Goal: Task Accomplishment & Management: Manage account settings

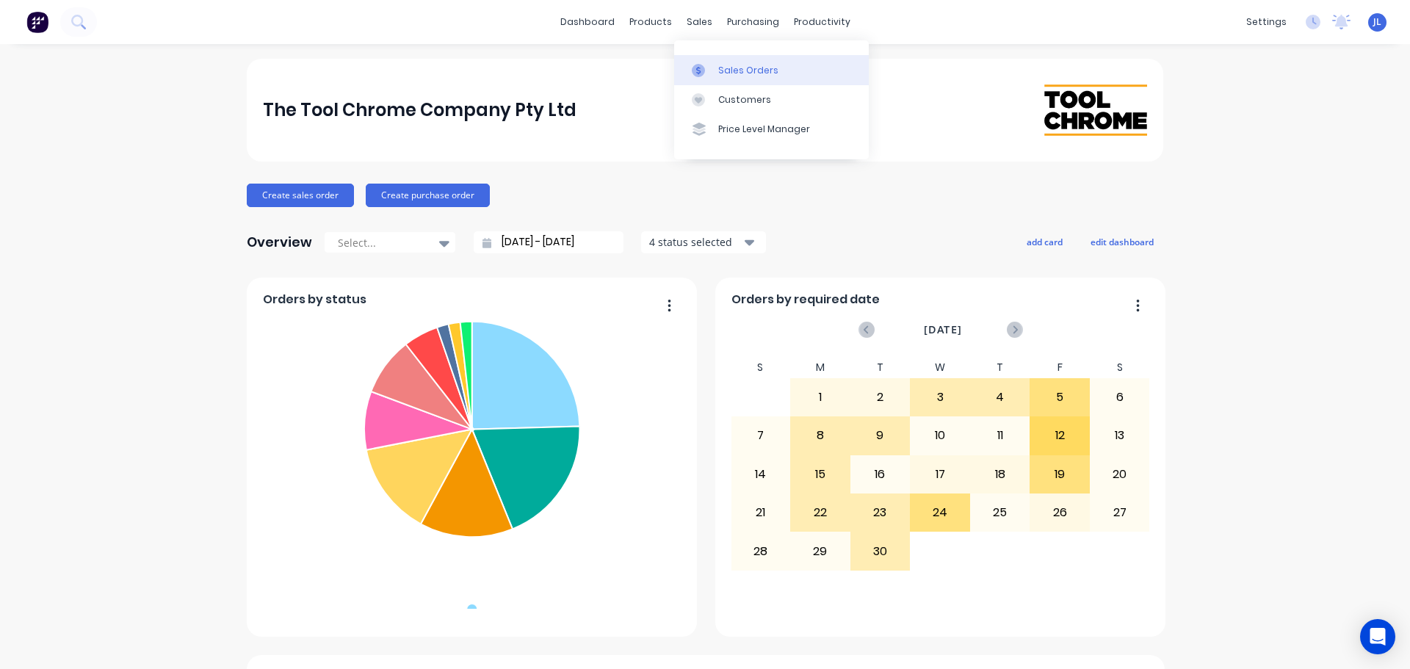
click at [714, 56] on link "Sales Orders" at bounding box center [771, 69] width 195 height 29
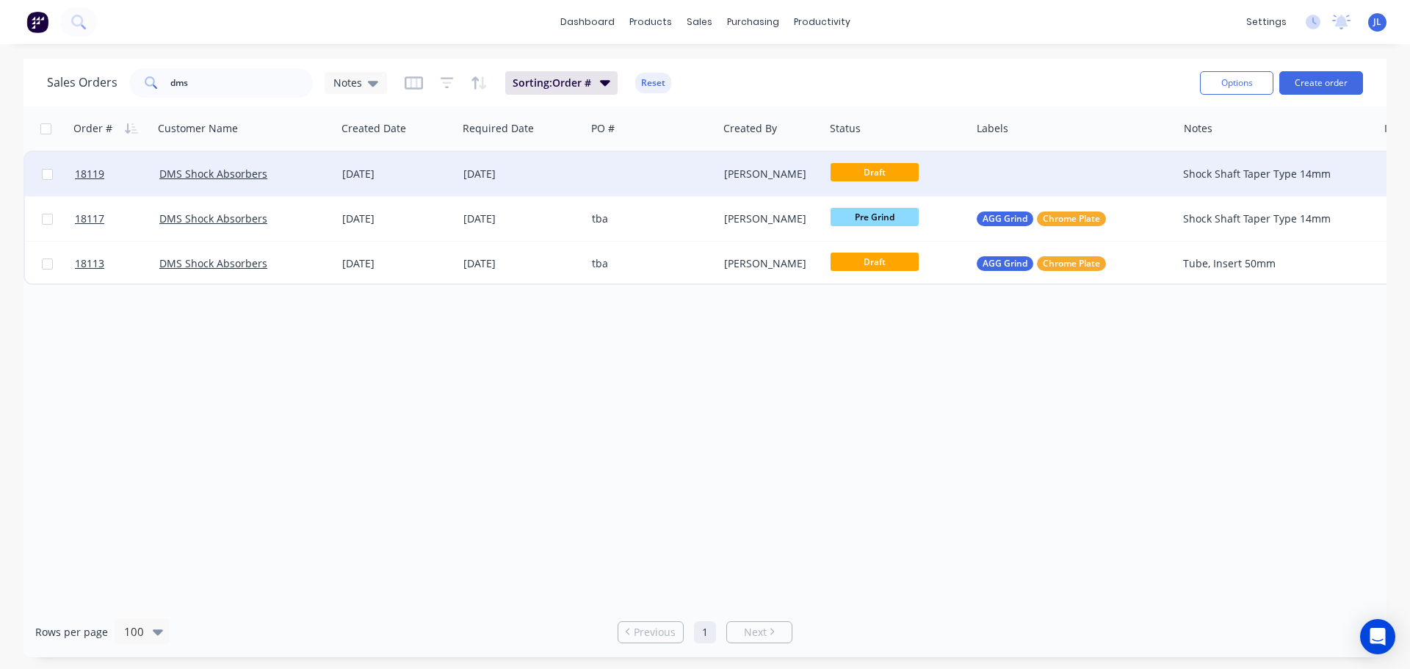
click at [716, 167] on div at bounding box center [651, 174] width 131 height 44
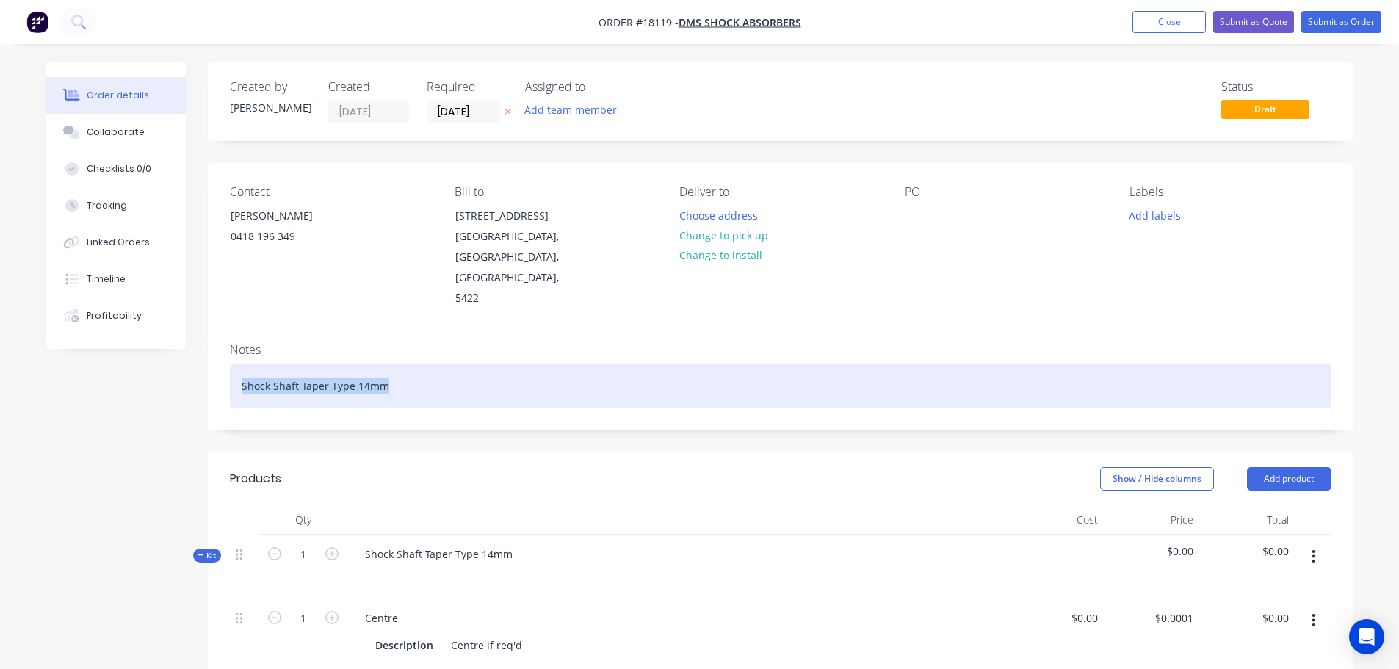
drag, startPoint x: 240, startPoint y: 343, endPoint x: 422, endPoint y: 342, distance: 182.2
click at [422, 364] on div "Shock Shaft Taper Type 14mm" at bounding box center [781, 386] width 1102 height 45
copy div "Shock Shaft Taper Type 14mm"
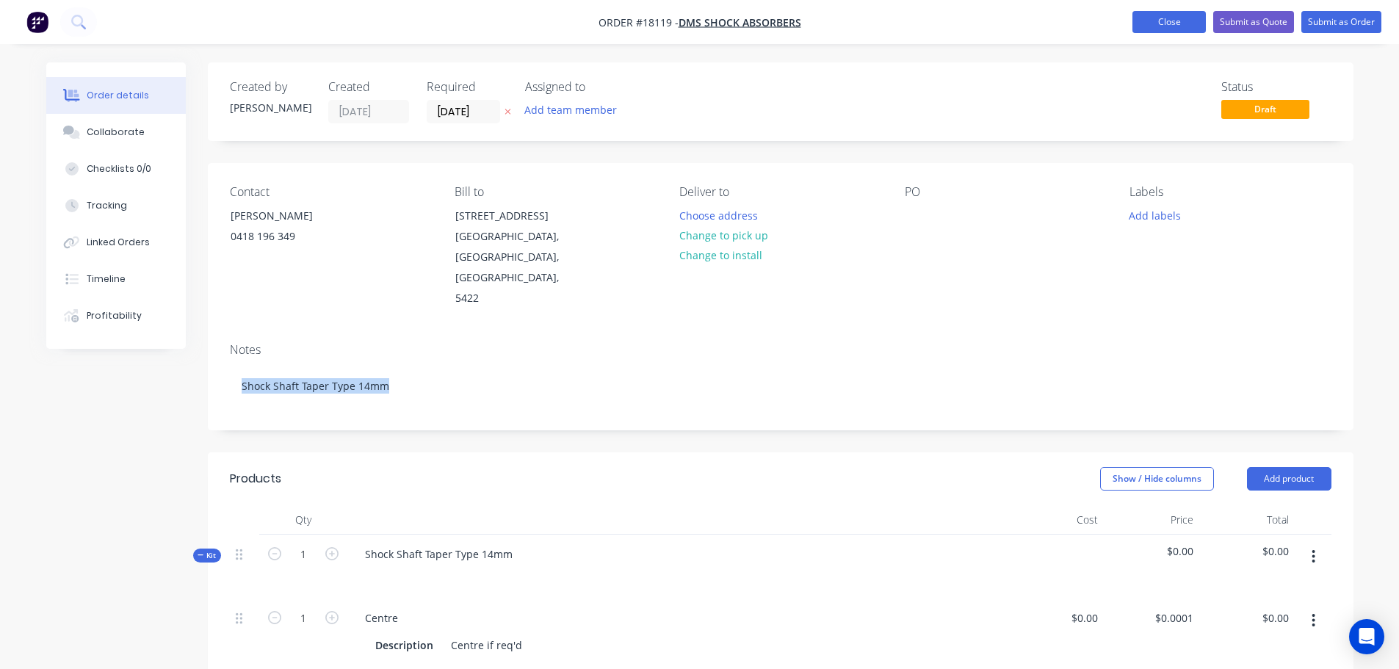
click at [1142, 21] on button "Close" at bounding box center [1169, 22] width 73 height 22
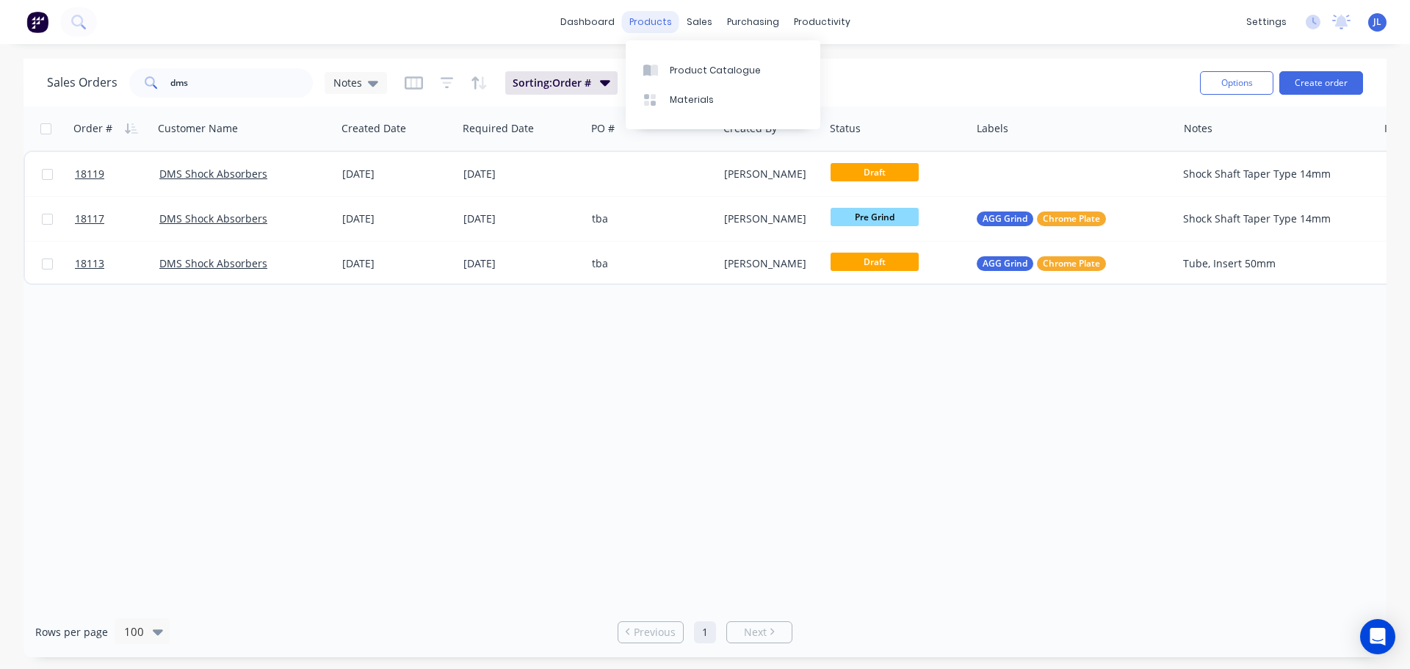
click at [646, 21] on div "products" at bounding box center [650, 22] width 57 height 22
click at [674, 70] on div "Product Catalogue" at bounding box center [715, 70] width 91 height 13
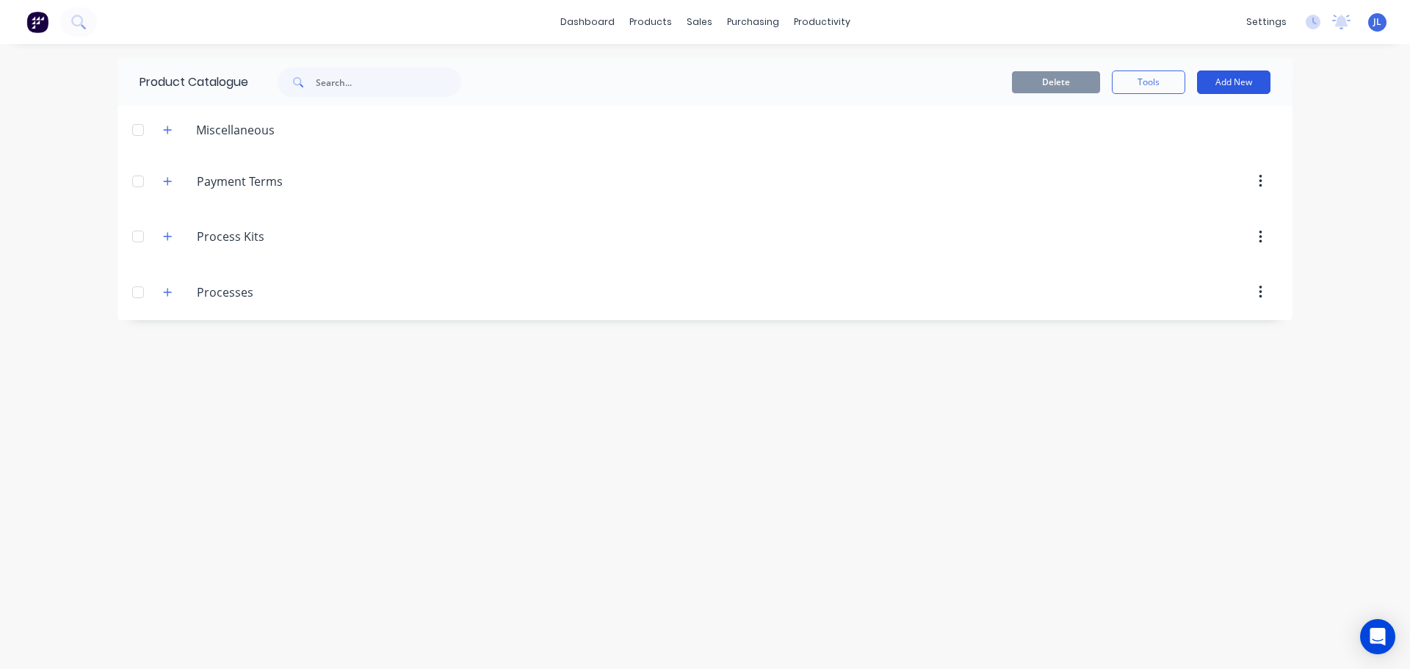
click at [1244, 75] on button "Add New" at bounding box center [1233, 83] width 73 height 24
drag, startPoint x: 416, startPoint y: 428, endPoint x: 309, endPoint y: 343, distance: 136.5
click at [415, 428] on div "Product Catalogue Delete Tools Add New Category Product Product Kit Miscellaneo…" at bounding box center [705, 357] width 1175 height 596
click at [172, 234] on icon "button" at bounding box center [167, 236] width 9 height 10
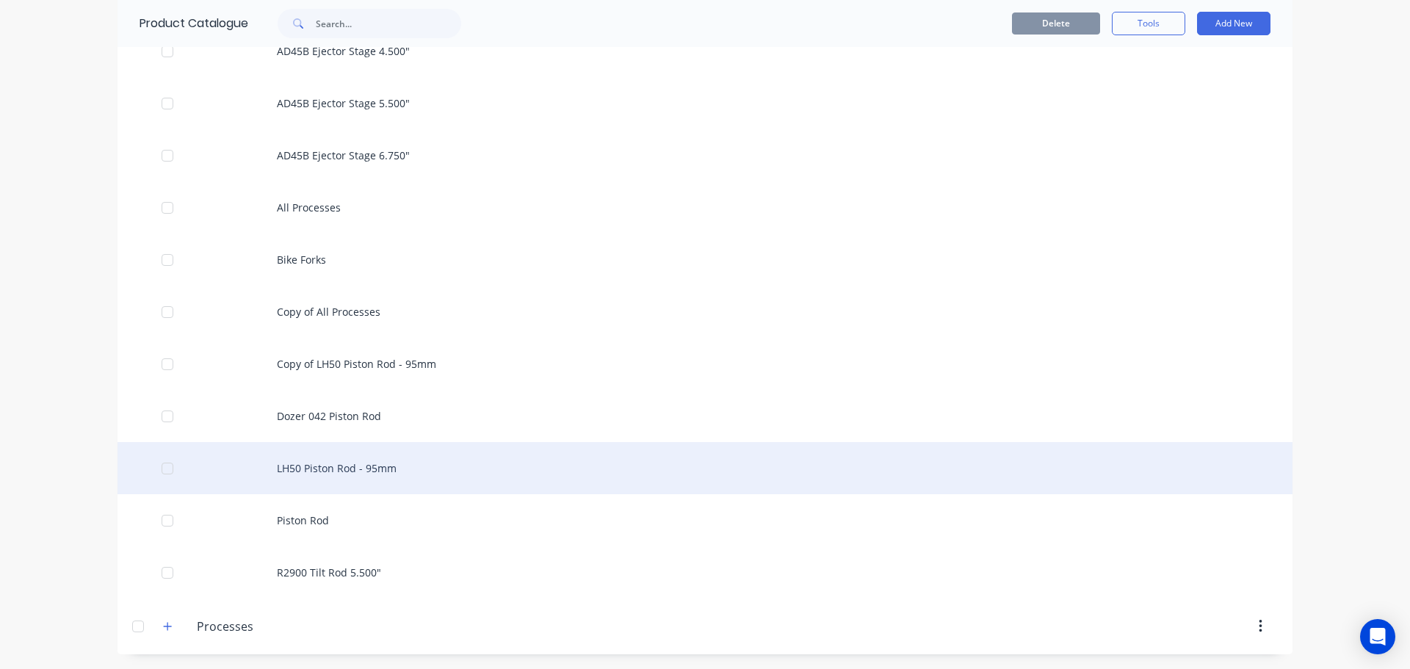
scroll to position [1240, 0]
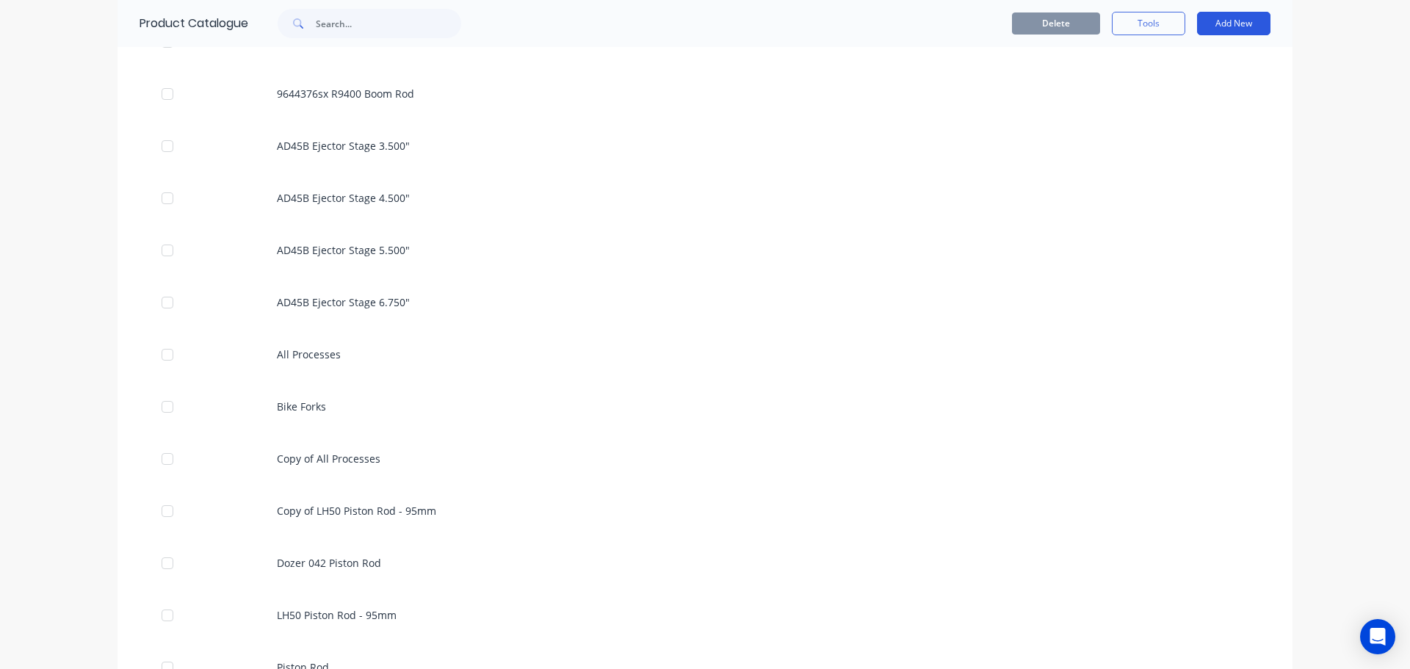
click at [1217, 28] on button "Add New" at bounding box center [1233, 24] width 73 height 24
click at [1176, 115] on div "Product Kit" at bounding box center [1201, 119] width 113 height 21
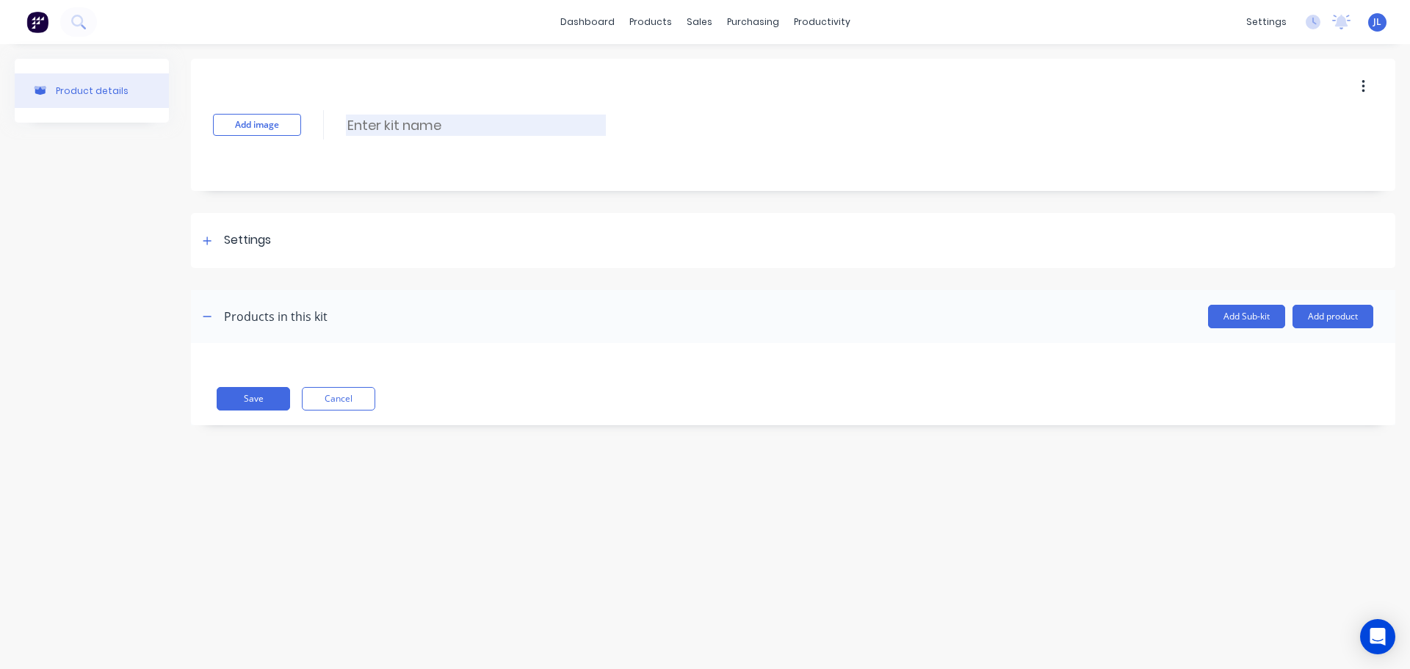
click at [372, 129] on input at bounding box center [476, 125] width 260 height 21
paste input "Shock Shaft Taper Type 14mm"
type input "Shock Shaft Taper Type 14mm"
click at [203, 245] on div at bounding box center [207, 240] width 18 height 18
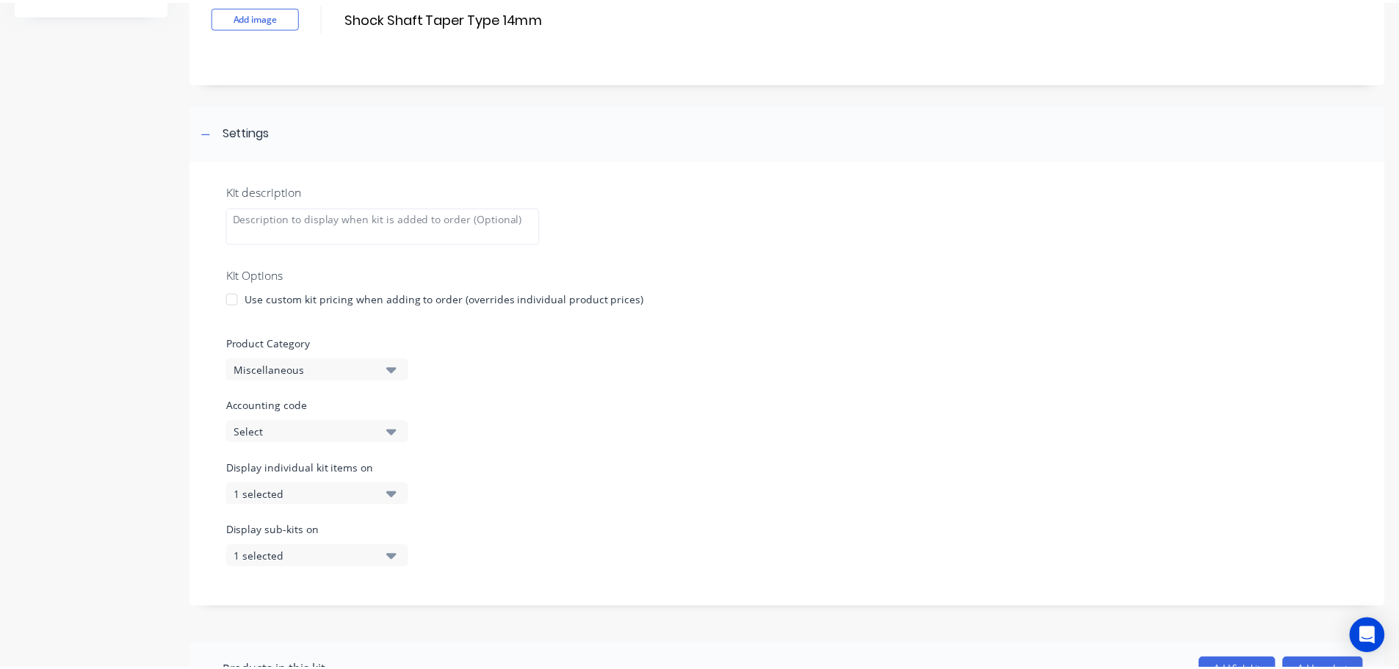
scroll to position [255, 0]
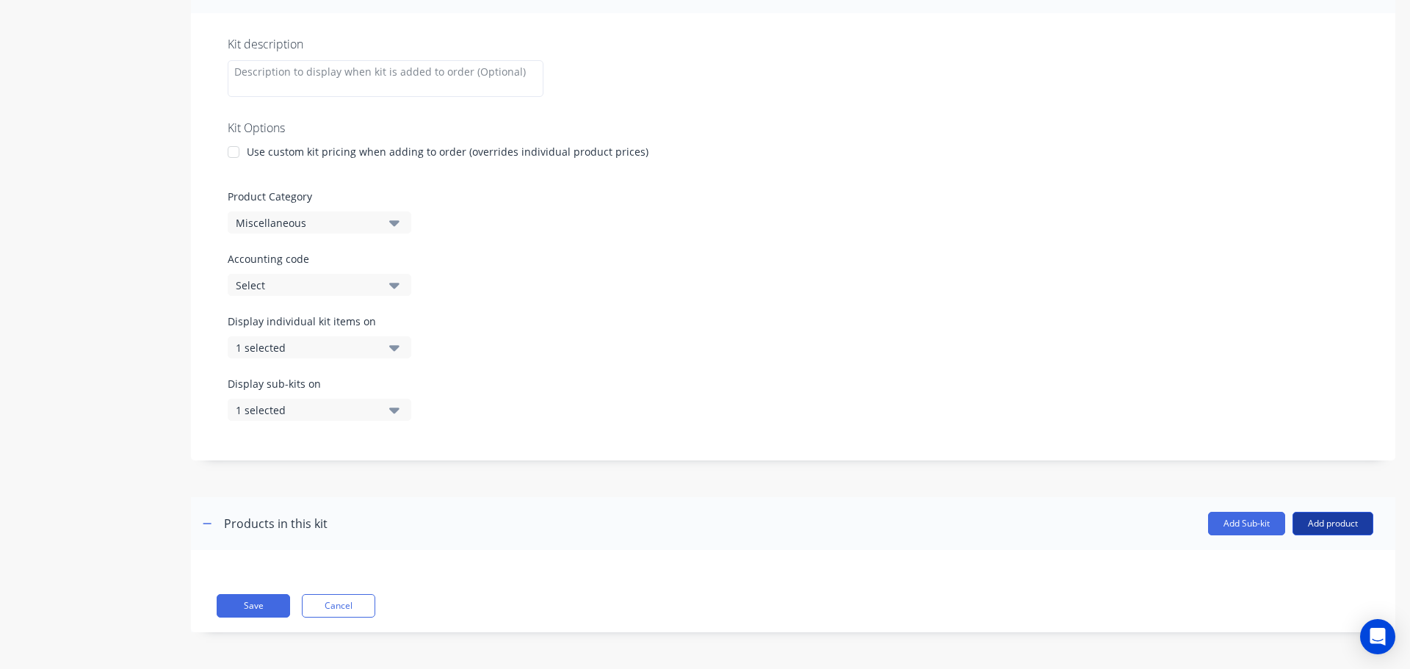
click at [1325, 530] on button "Add product" at bounding box center [1333, 524] width 81 height 24
click at [1304, 567] on div "Product catalogue" at bounding box center [1303, 561] width 113 height 21
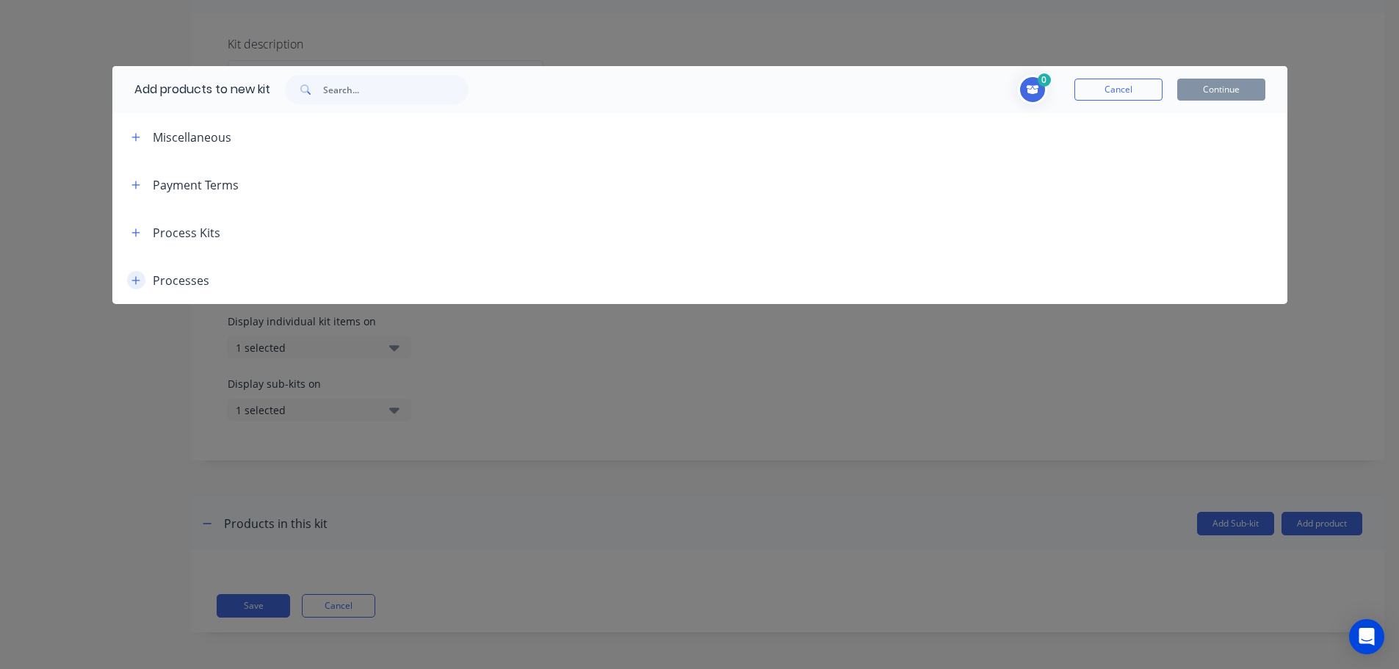
click at [131, 284] on icon "button" at bounding box center [135, 280] width 9 height 10
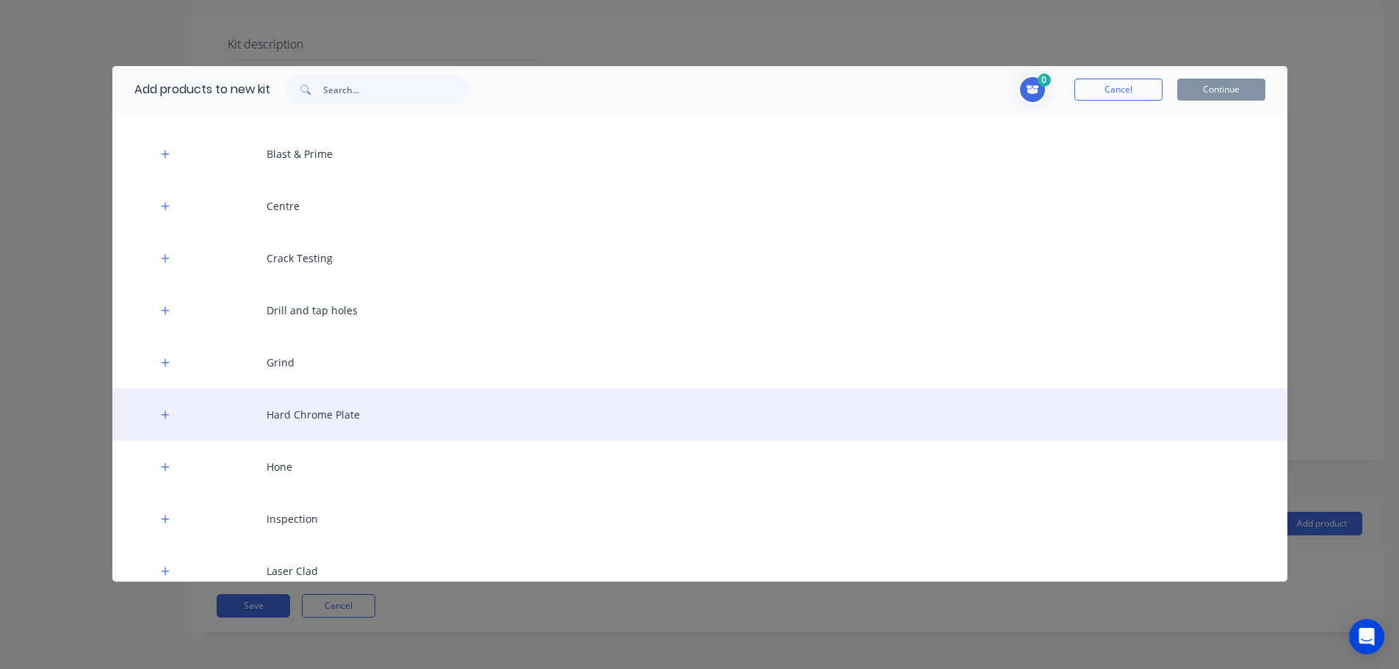
scroll to position [147, 0]
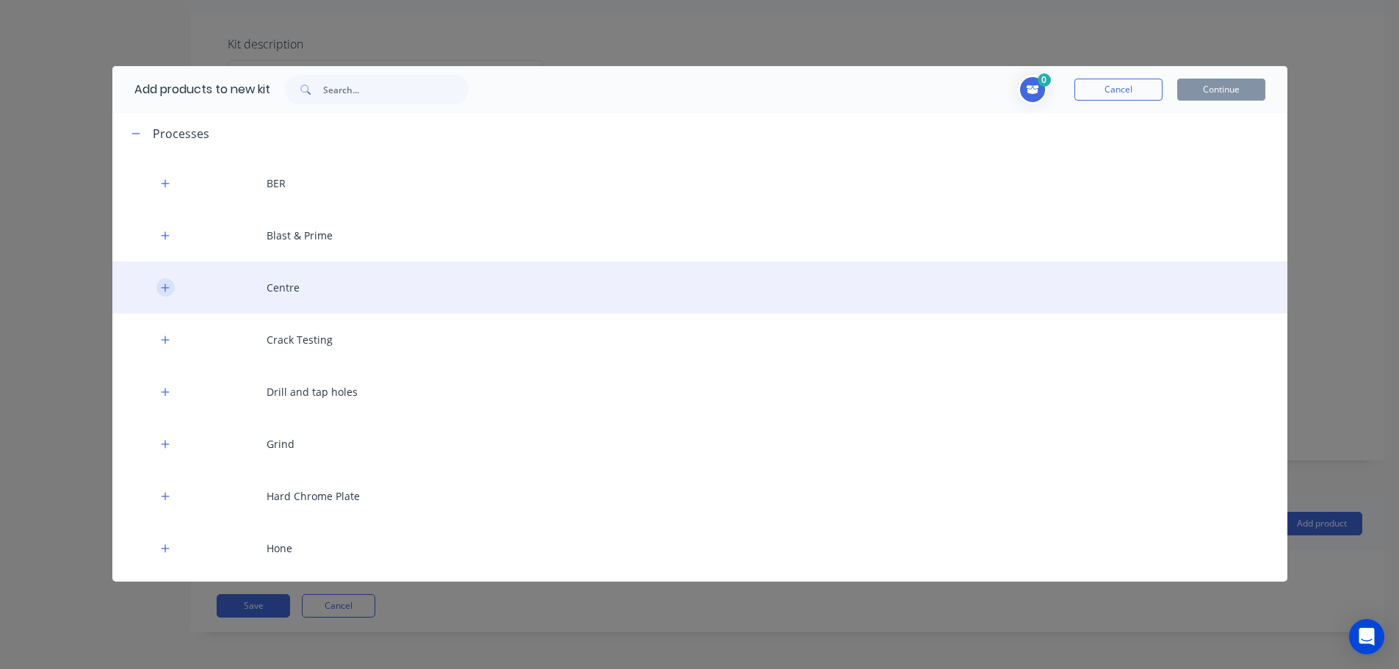
click at [166, 287] on icon "button" at bounding box center [165, 288] width 9 height 10
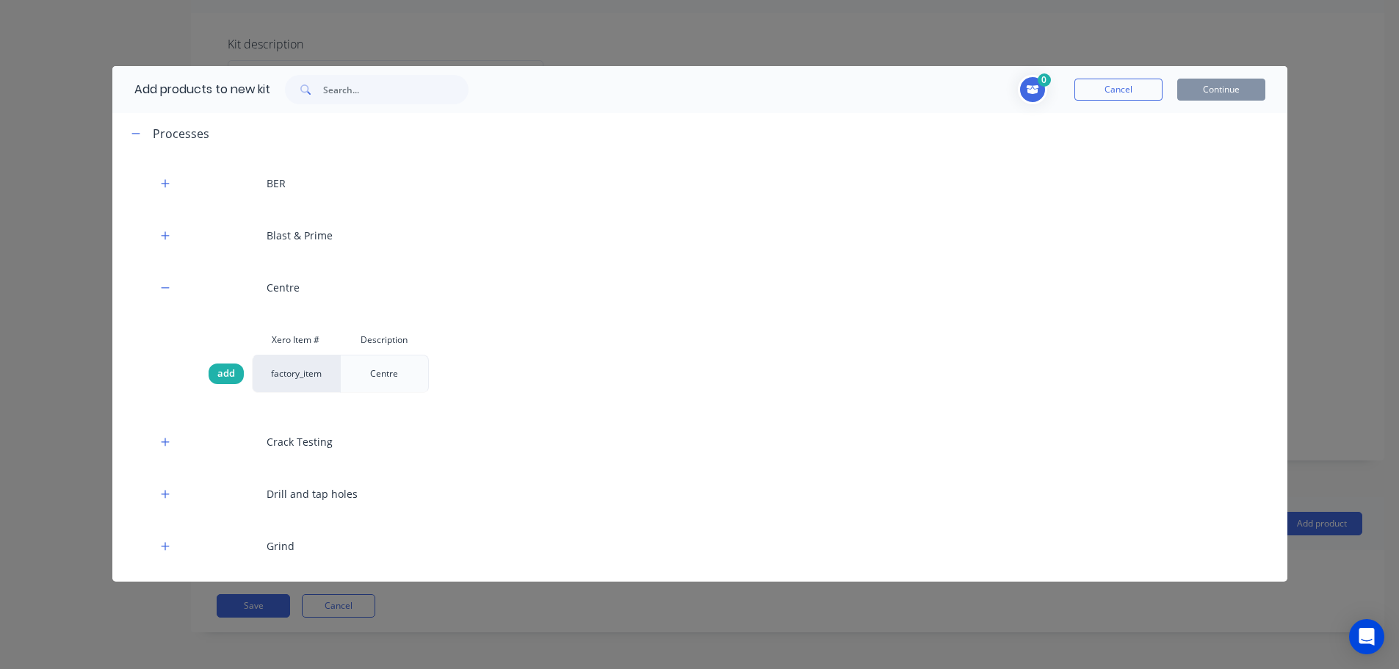
click at [216, 378] on div "add" at bounding box center [226, 374] width 35 height 21
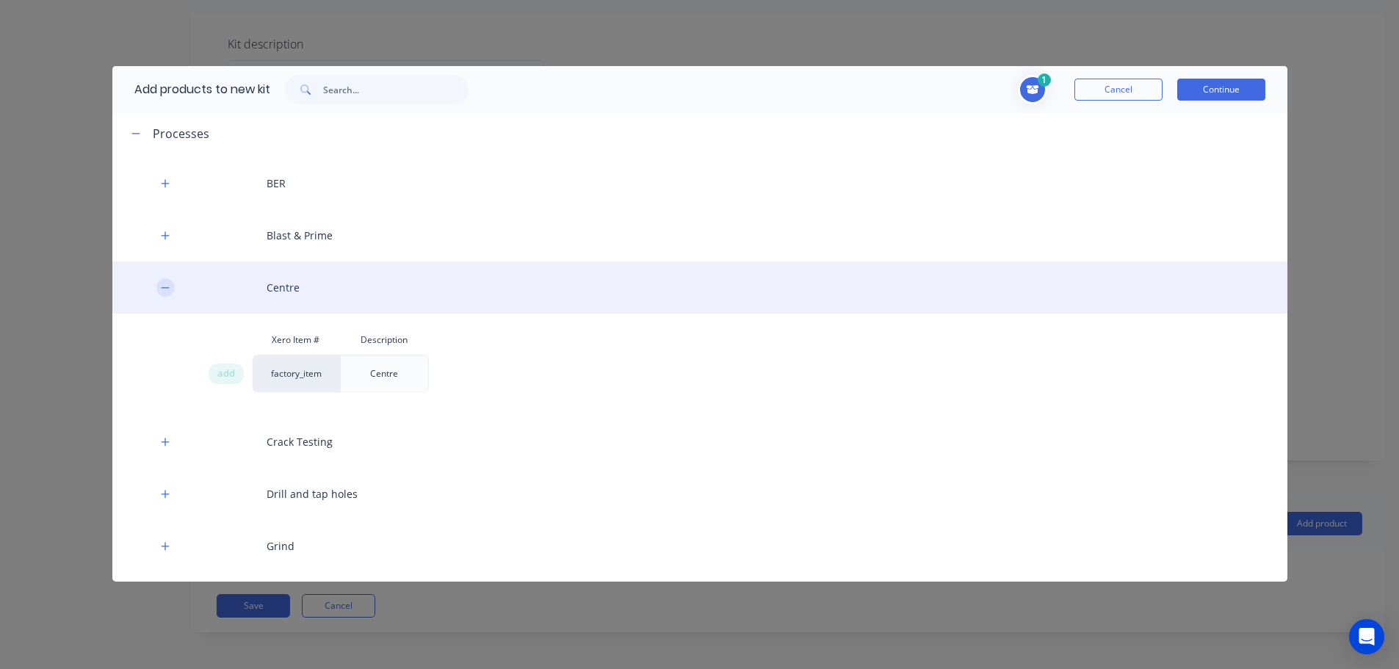
click at [157, 289] on button "button" at bounding box center [165, 287] width 18 height 18
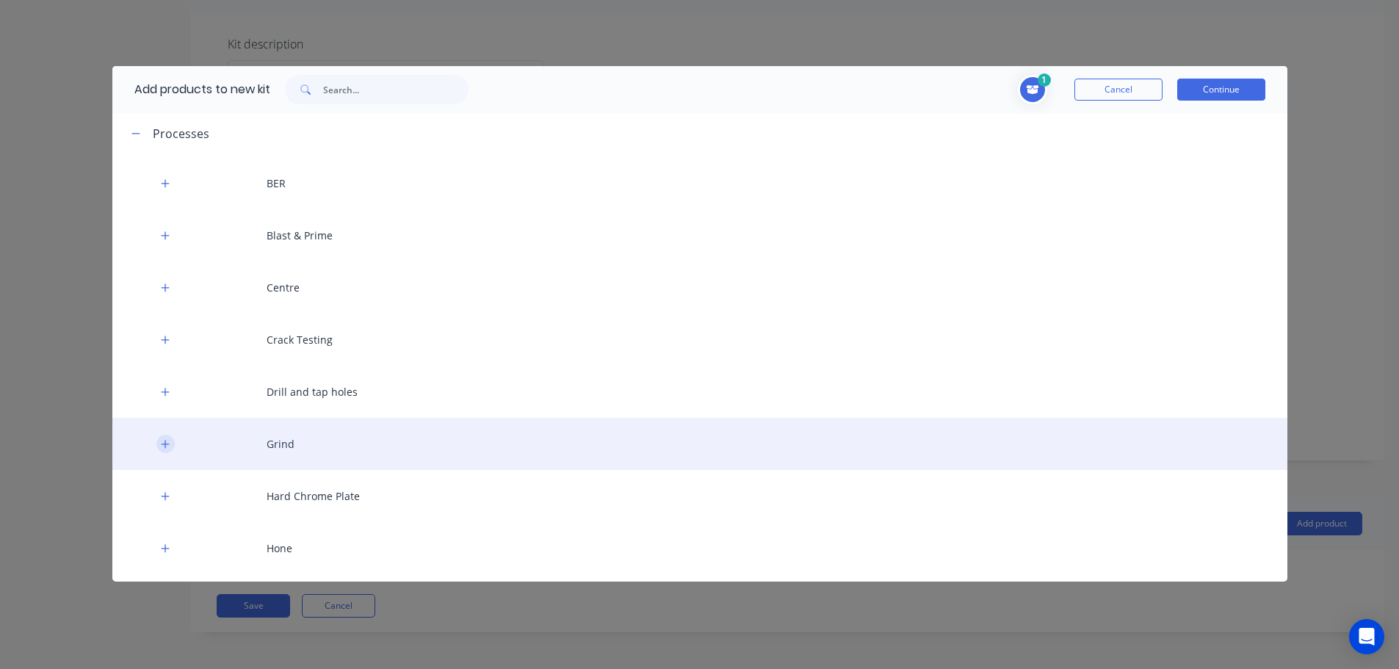
click at [170, 440] on button "button" at bounding box center [165, 444] width 18 height 18
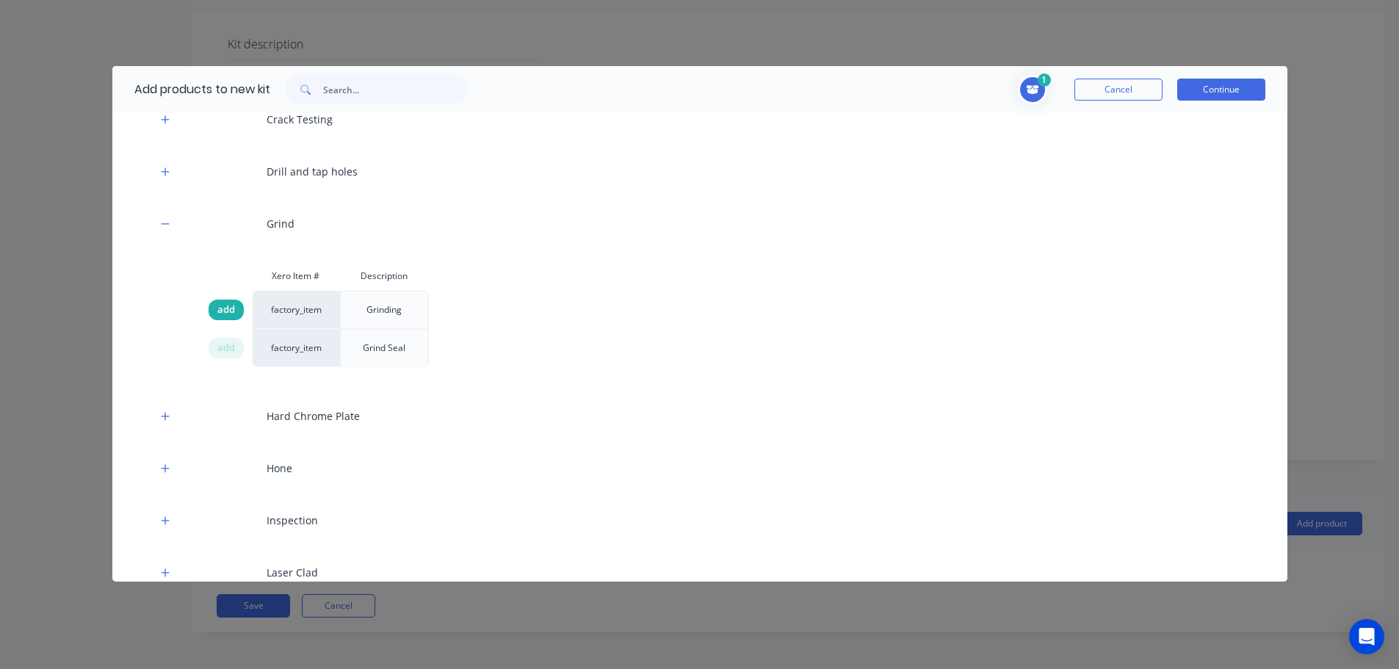
click at [231, 307] on span "add" at bounding box center [226, 310] width 18 height 15
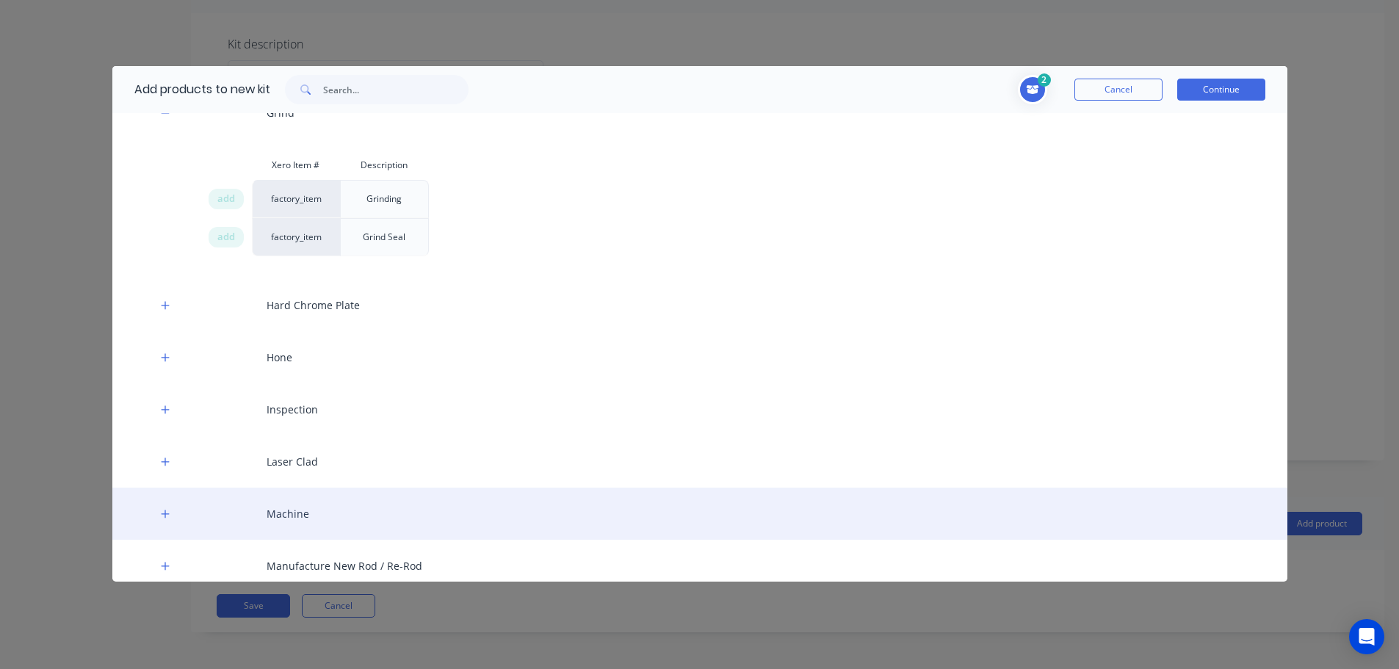
scroll to position [514, 0]
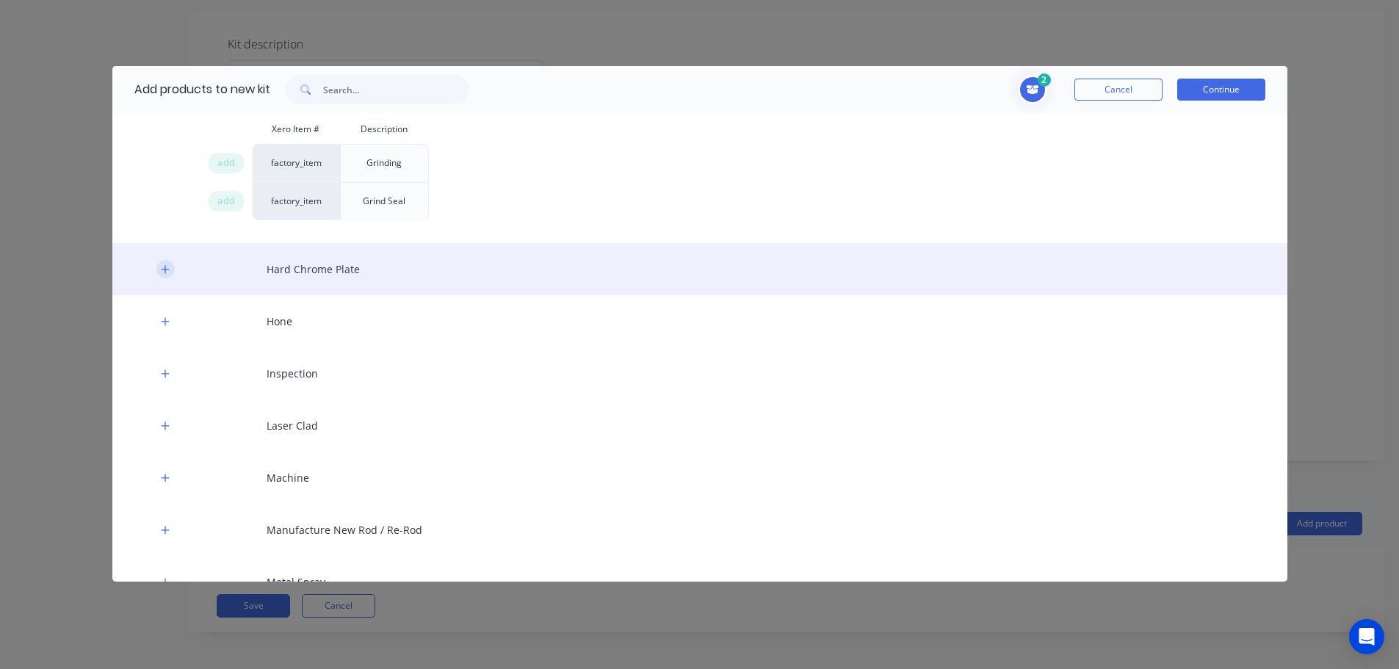
click at [173, 266] on button "button" at bounding box center [165, 269] width 18 height 18
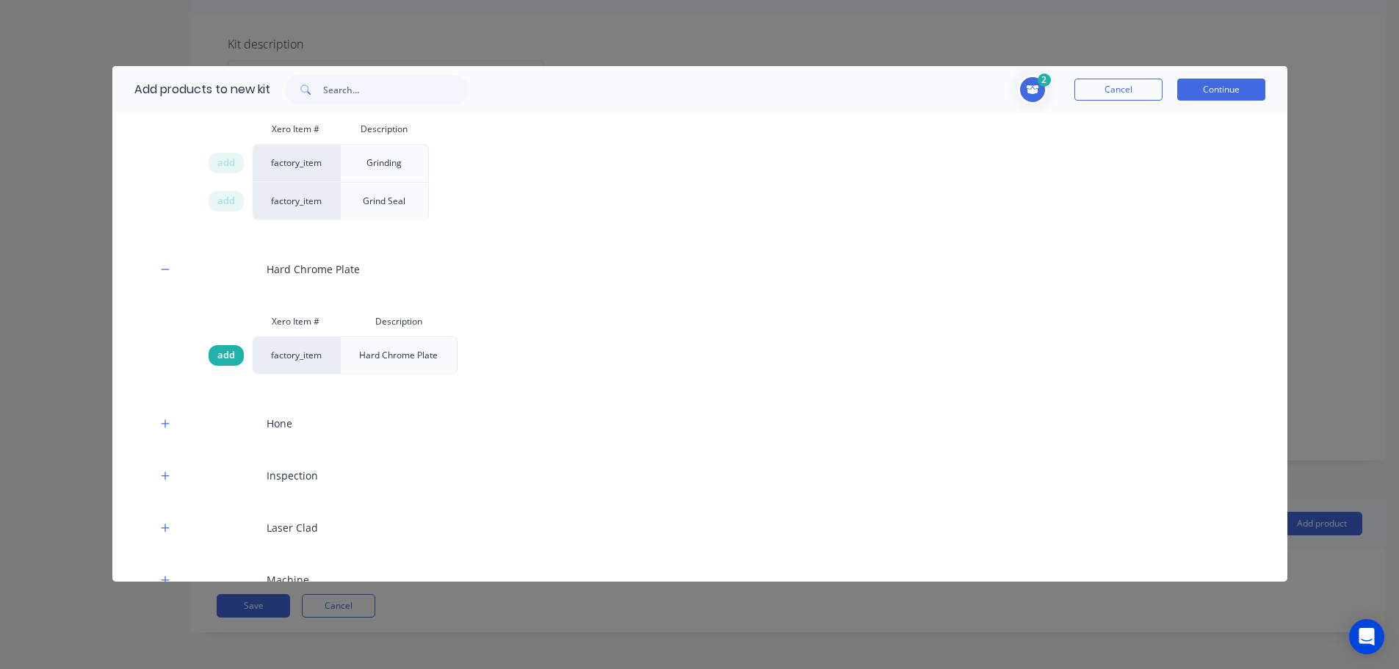
click at [230, 358] on span "add" at bounding box center [226, 355] width 18 height 15
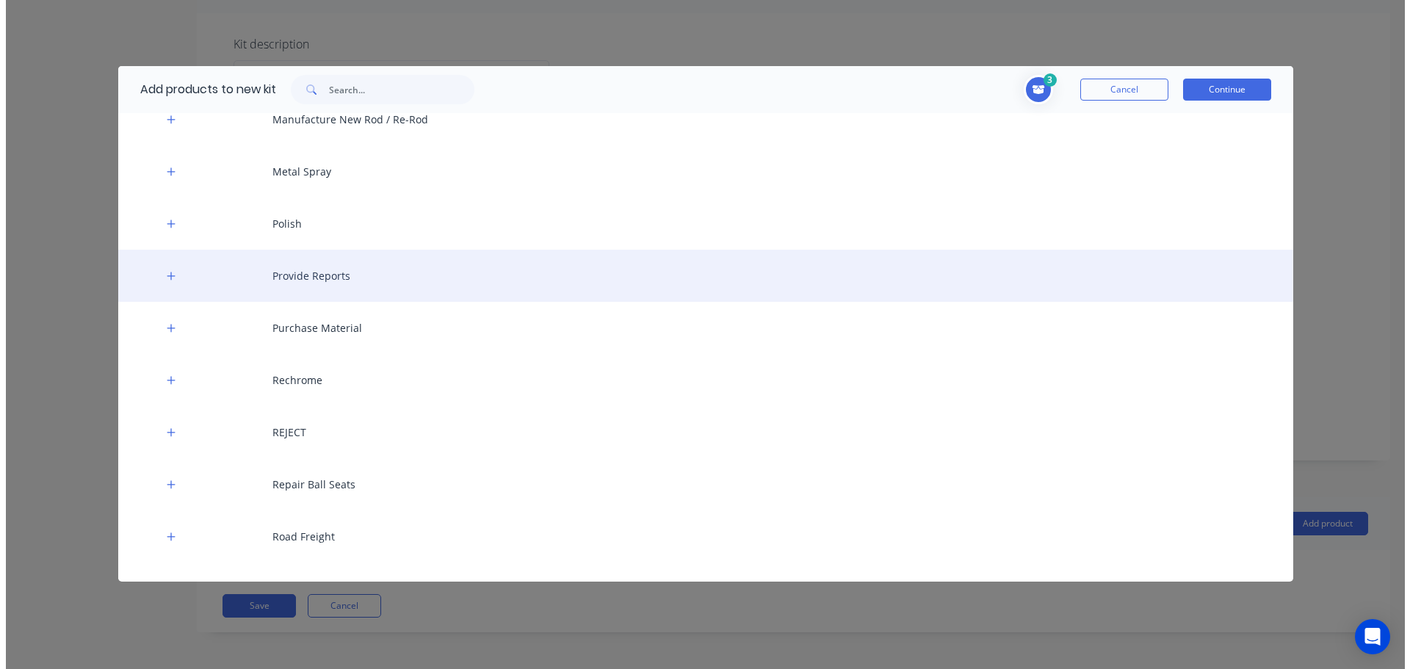
scroll to position [1028, 0]
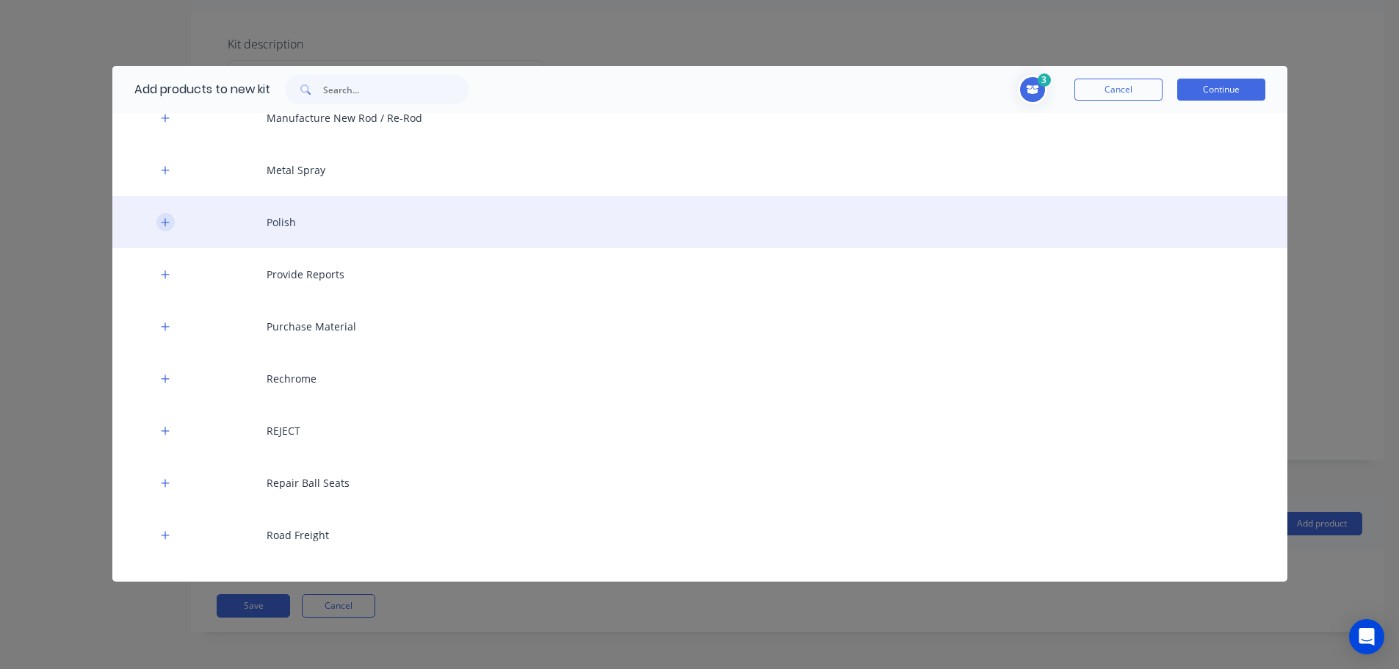
click at [164, 221] on icon "button" at bounding box center [165, 222] width 9 height 10
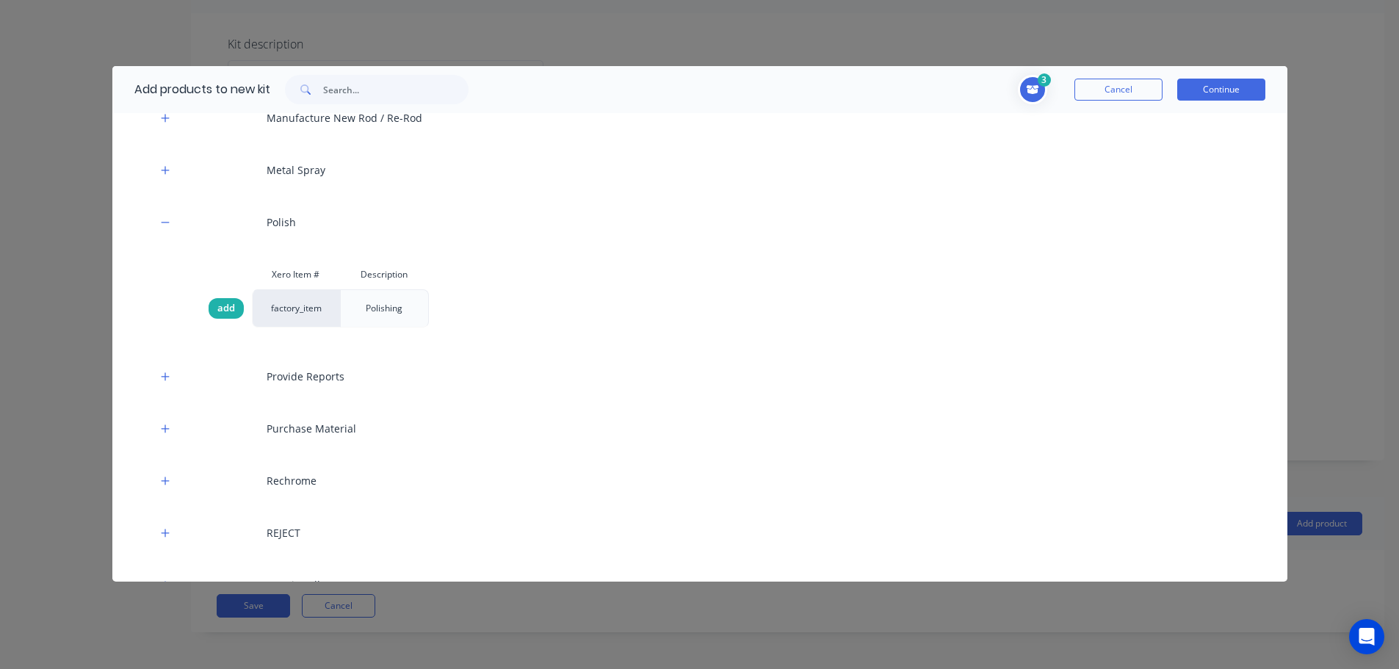
click at [226, 311] on span "add" at bounding box center [226, 308] width 18 height 15
click at [1101, 93] on button "Cancel" at bounding box center [1119, 90] width 88 height 22
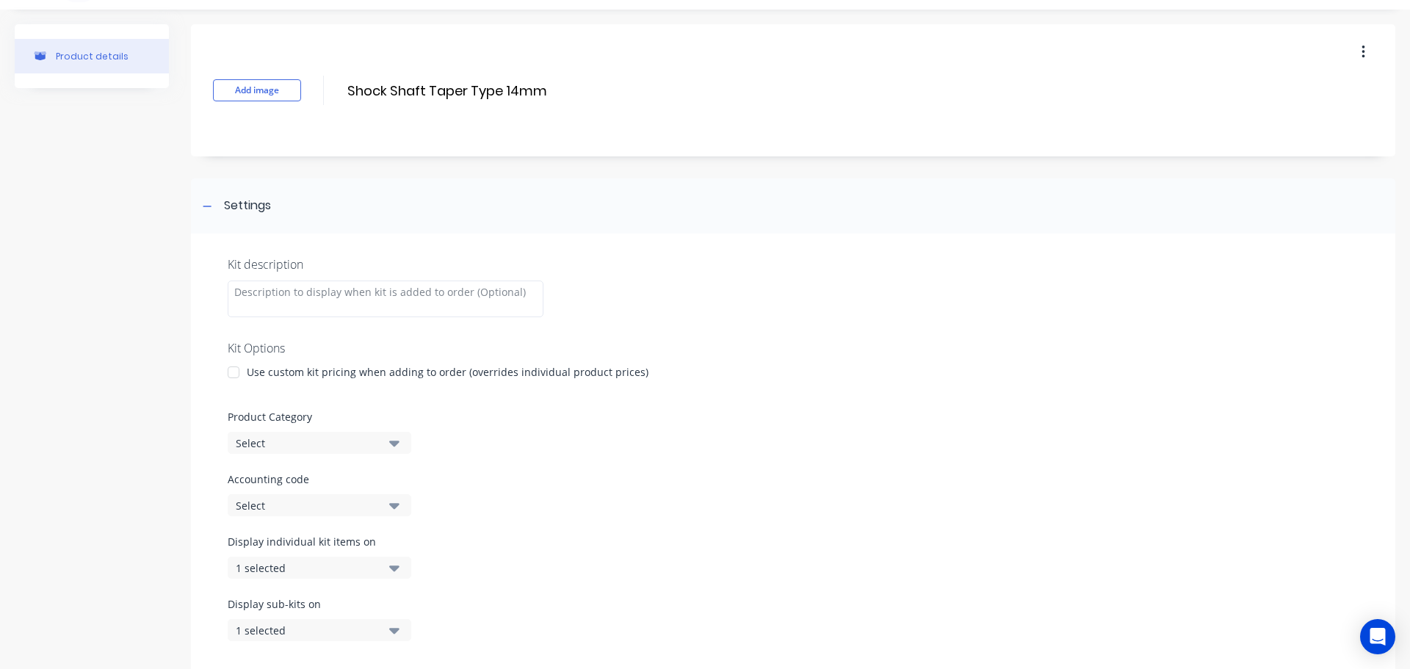
scroll to position [0, 0]
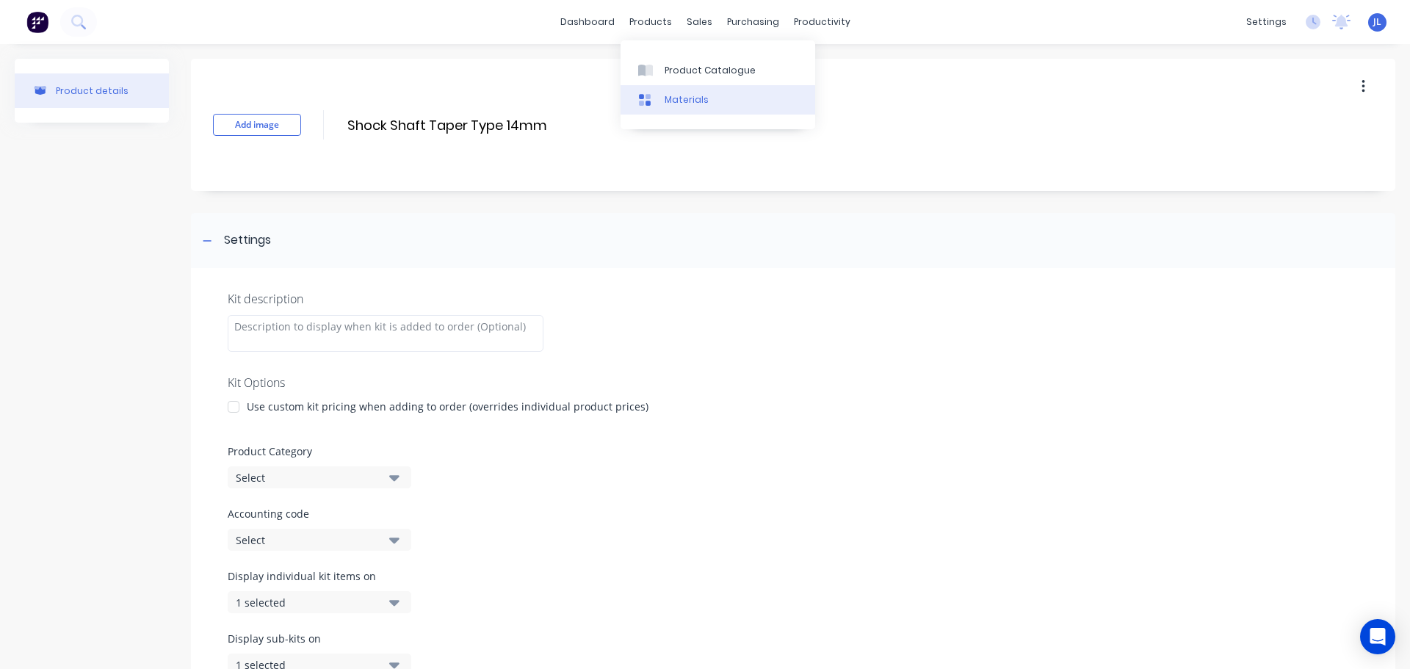
click at [673, 86] on link "Materials" at bounding box center [718, 99] width 195 height 29
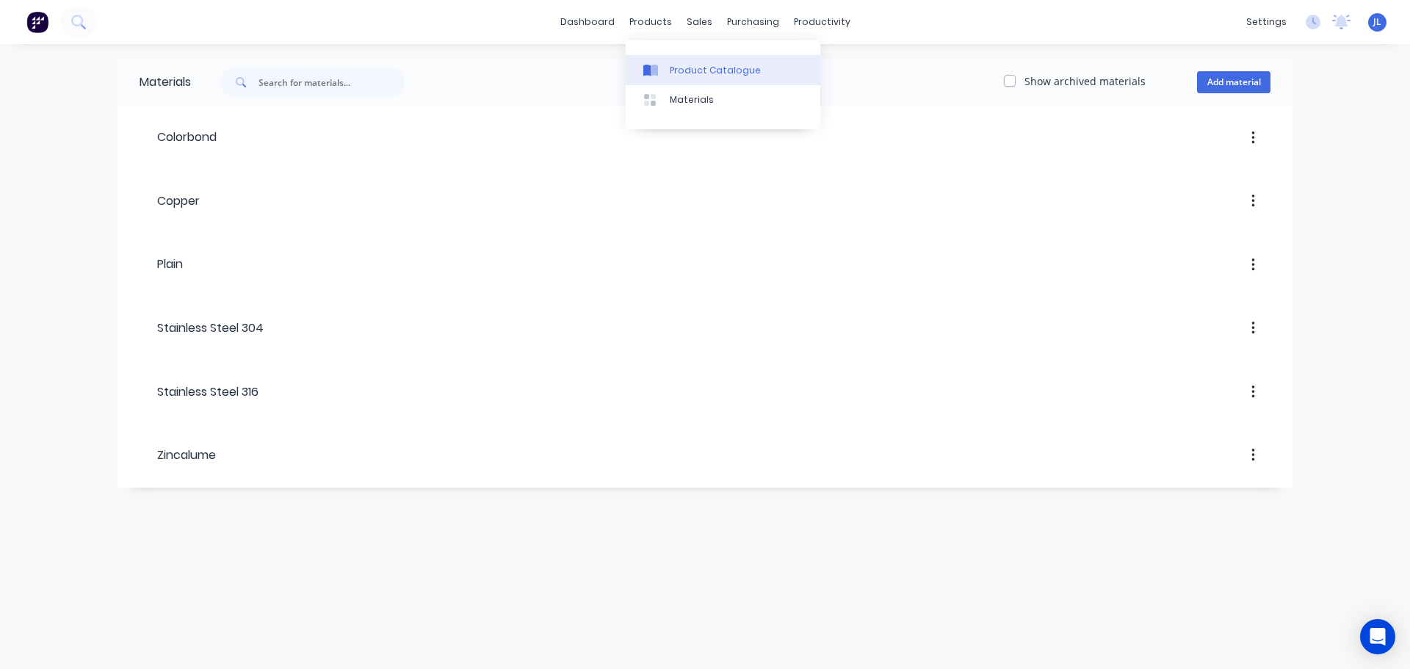
click at [669, 83] on link "Product Catalogue" at bounding box center [723, 69] width 195 height 29
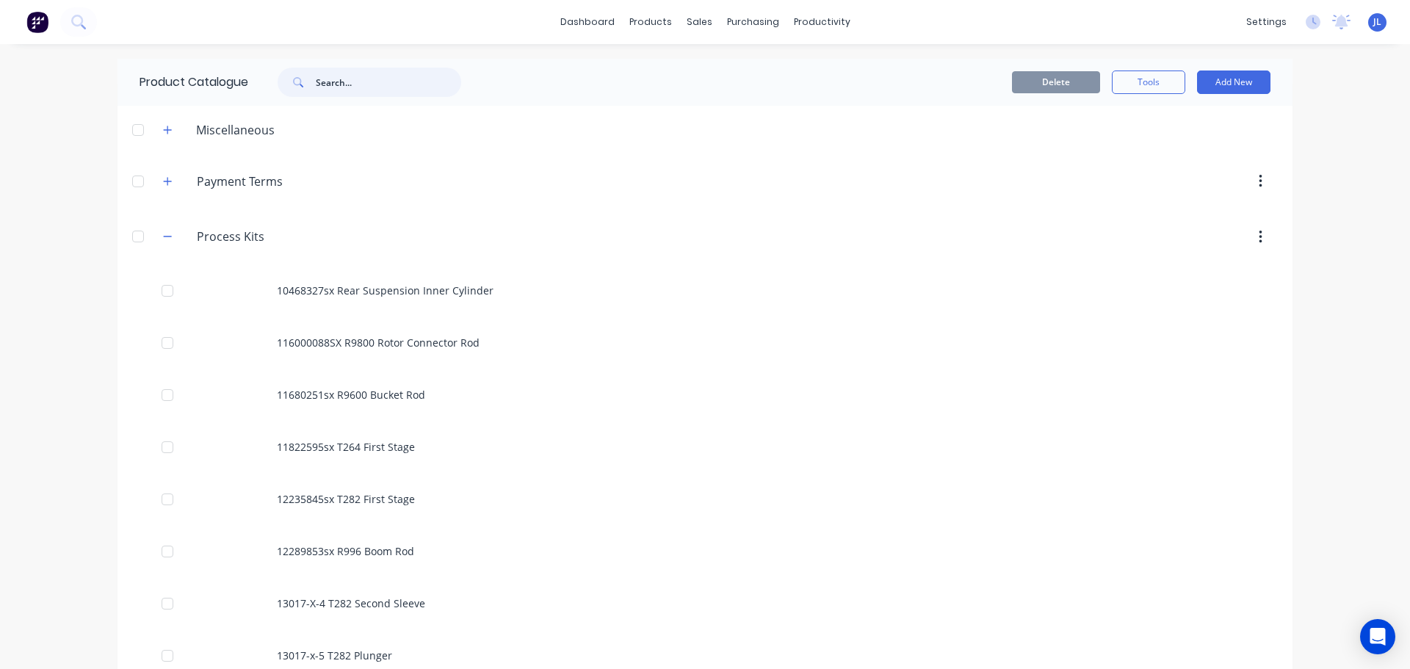
click at [381, 68] on input "text" at bounding box center [388, 82] width 145 height 29
paste input "set up (NO HCP to enter inside of Shaft) in tank sanding HCP to 0.551" + grindi…"
type input "set up (NO HCP to enter inside of Shaft) in tank sanding HCP to 0.551" + grindi…"
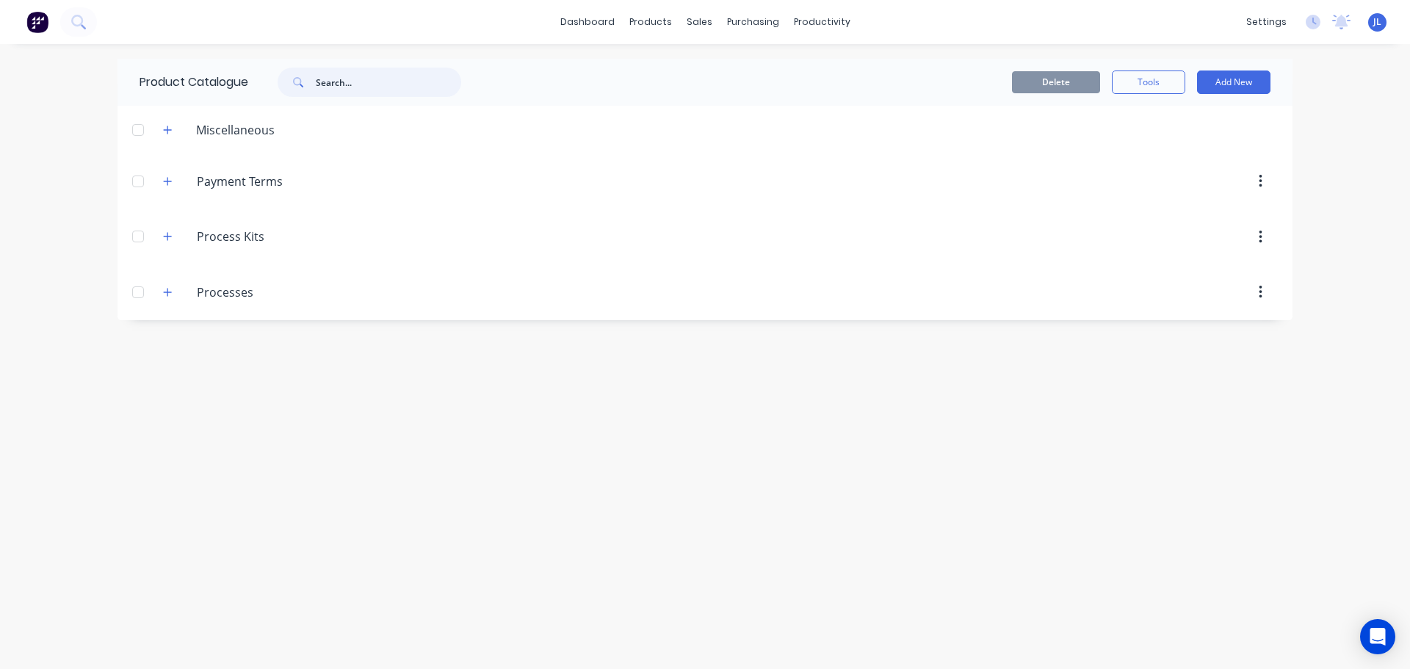
click at [376, 85] on input "text" at bounding box center [388, 82] width 145 height 29
paste input "Shock Shaft Taper Type 14mm"
type input "Shock Shaft Taper Type 14mm"
click at [937, 229] on div "Product Catalogue Shock Shaft Taper Type 14mm Delete Tools Add New" at bounding box center [705, 357] width 1175 height 596
click at [546, 163] on div "Product Catalogue Shock Shaft Taper Type 14mm Delete Tools Add New" at bounding box center [705, 357] width 1175 height 596
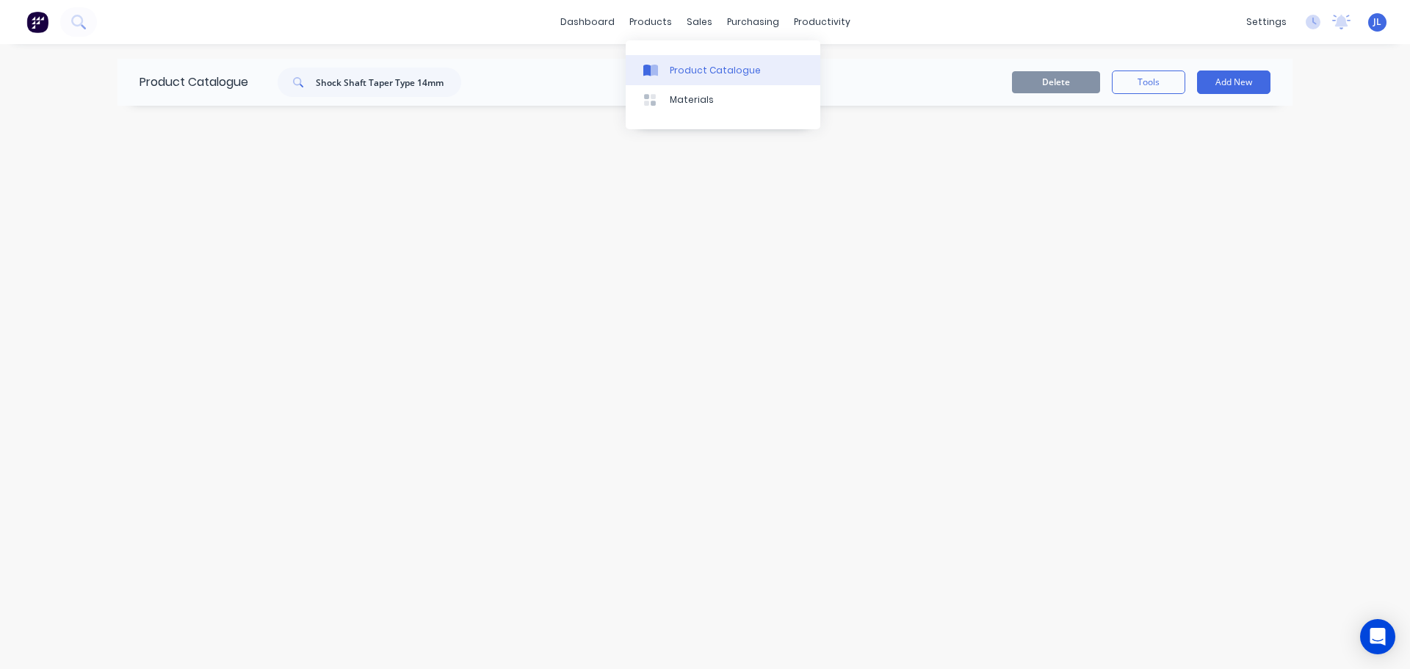
click at [676, 70] on div "Product Catalogue" at bounding box center [715, 70] width 91 height 13
click at [461, 90] on div "Shock Shaft Taper Type 14mm" at bounding box center [370, 82] width 184 height 29
drag, startPoint x: 461, startPoint y: 86, endPoint x: 162, endPoint y: 90, distance: 299.7
click at [162, 90] on div "Product Catalogue Shock Shaft Taper Type 14mm" at bounding box center [308, 82] width 381 height 47
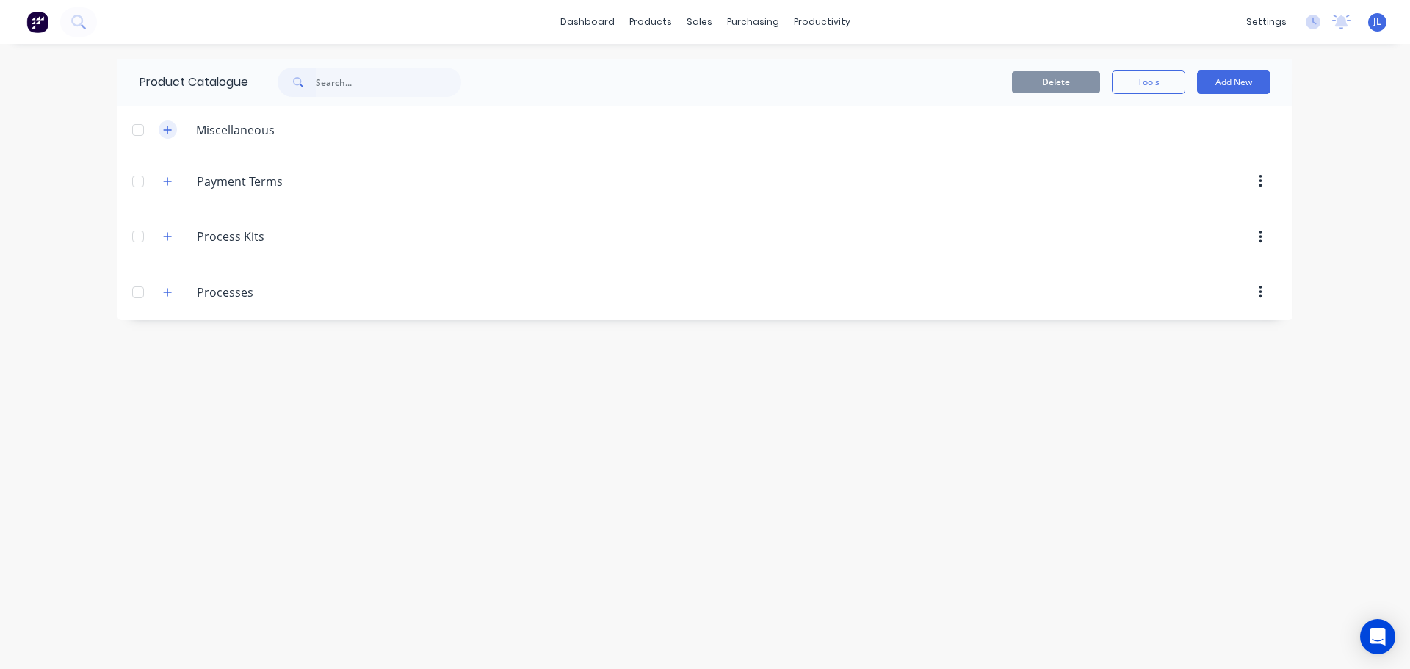
click at [164, 135] on button "button" at bounding box center [168, 129] width 18 height 18
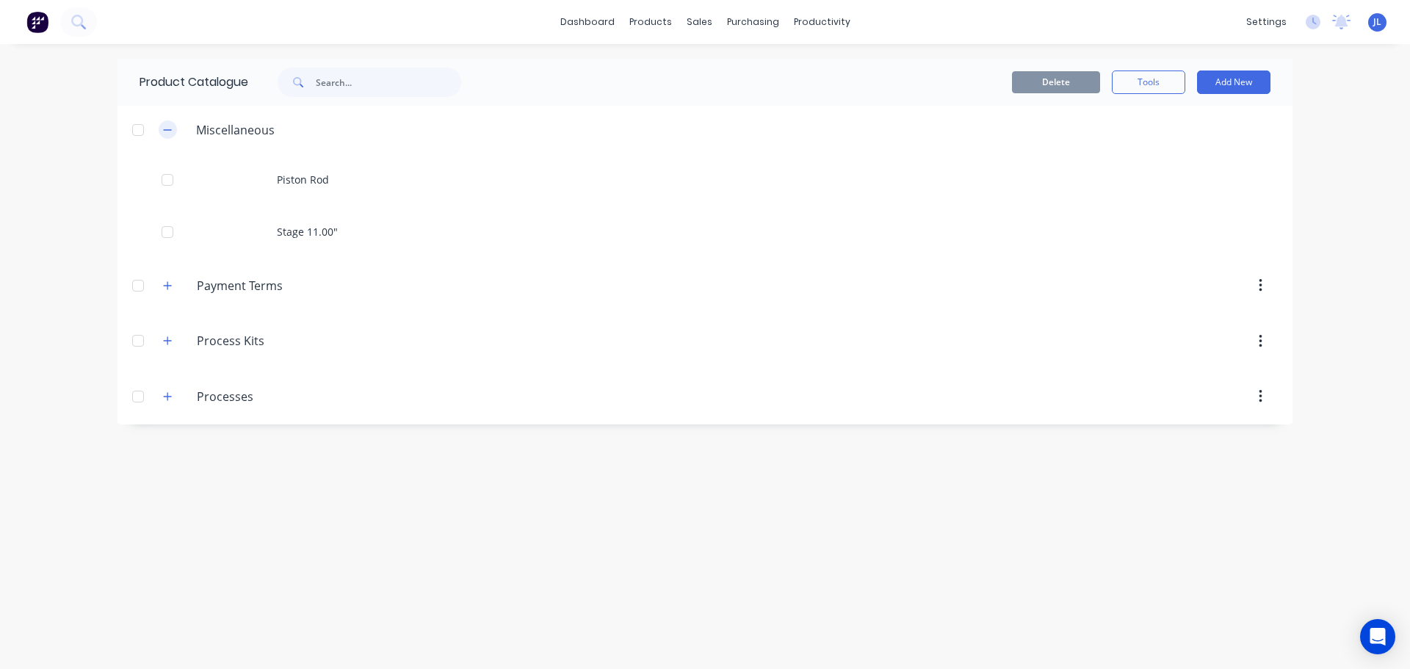
click at [164, 135] on button "button" at bounding box center [168, 129] width 18 height 18
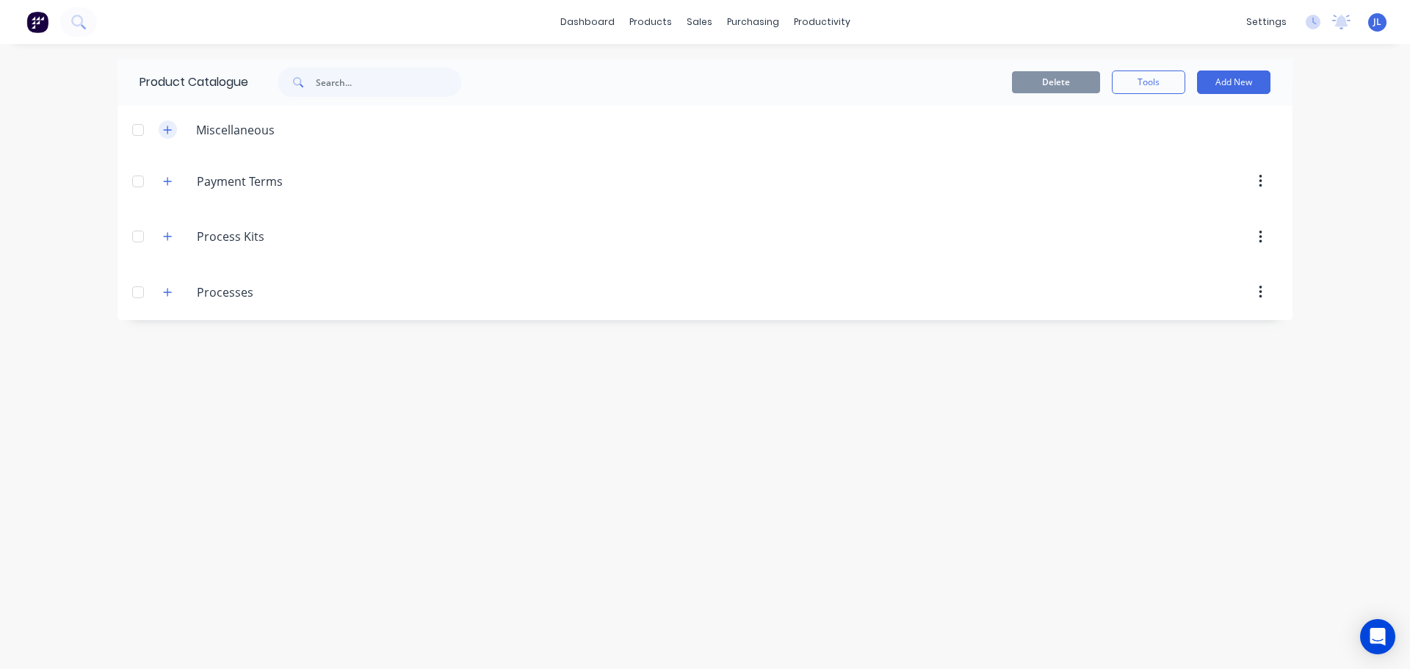
click at [165, 135] on button "button" at bounding box center [168, 129] width 18 height 18
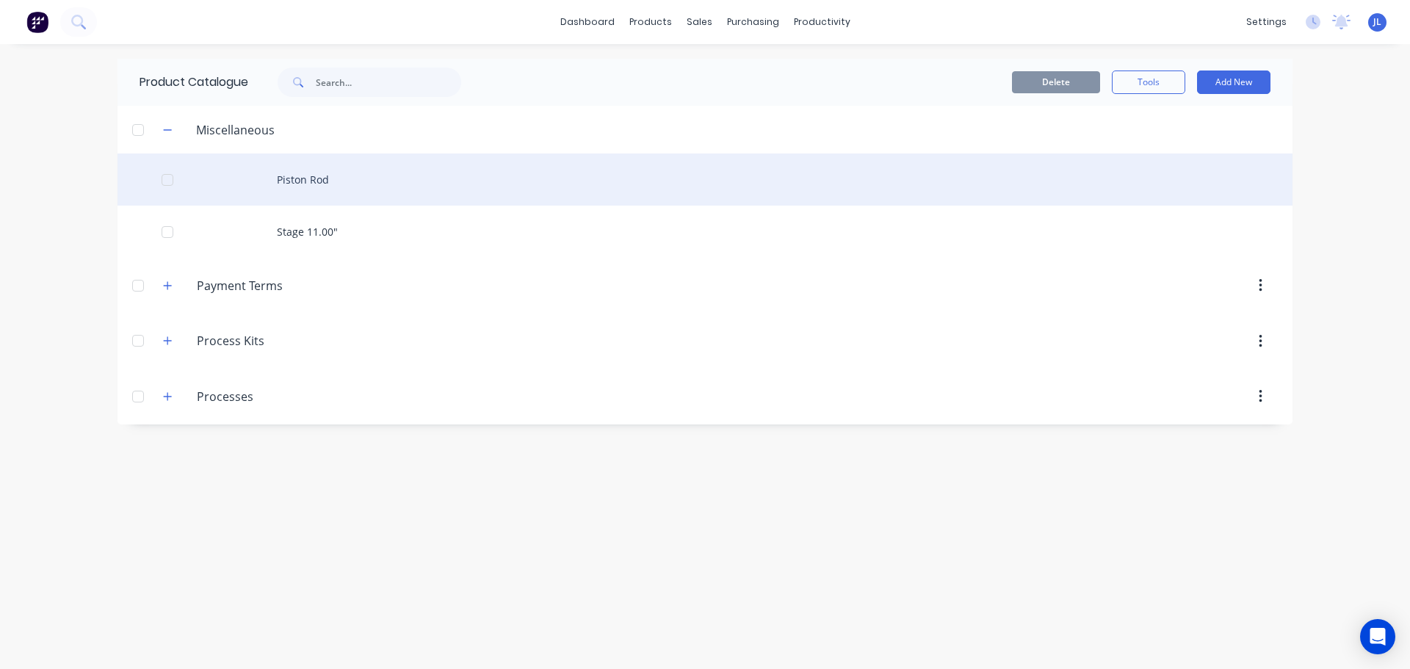
click at [320, 182] on div "Piston Rod" at bounding box center [705, 180] width 1175 height 52
click at [320, 177] on div "Piston Rod" at bounding box center [705, 180] width 1175 height 52
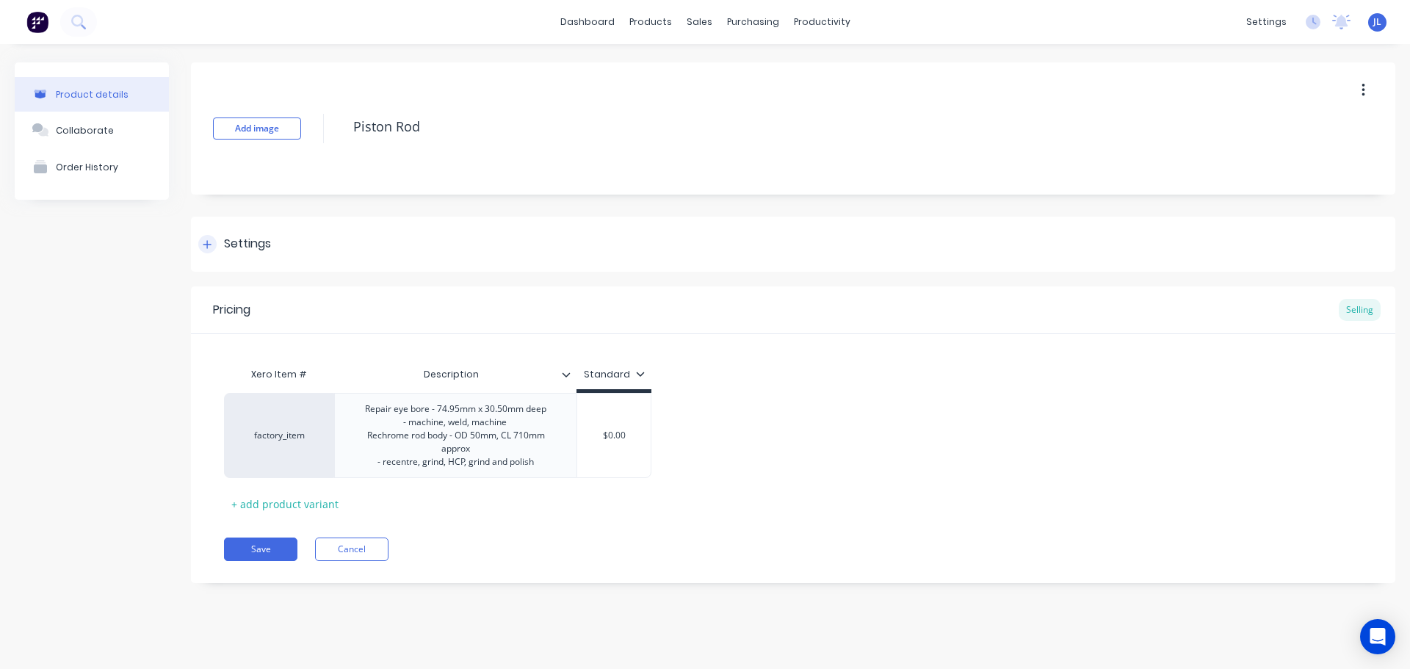
click at [201, 248] on div at bounding box center [207, 244] width 18 height 18
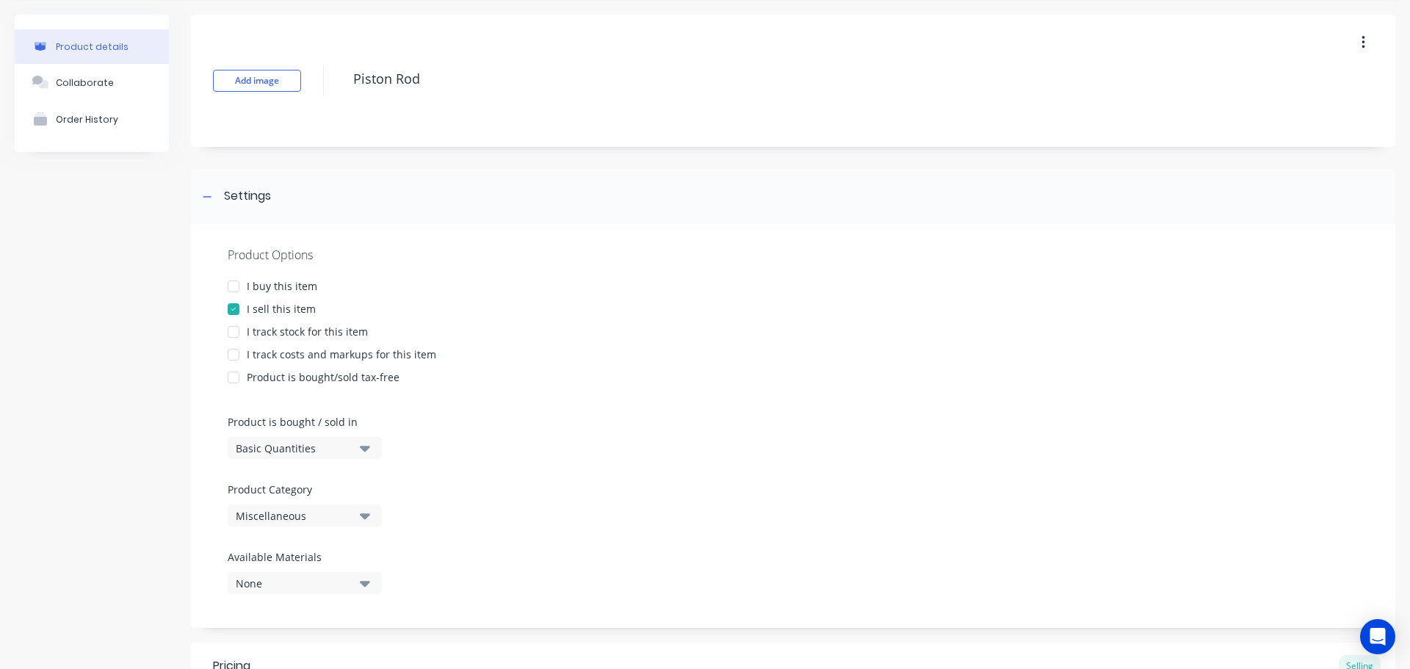
scroll to position [73, 0]
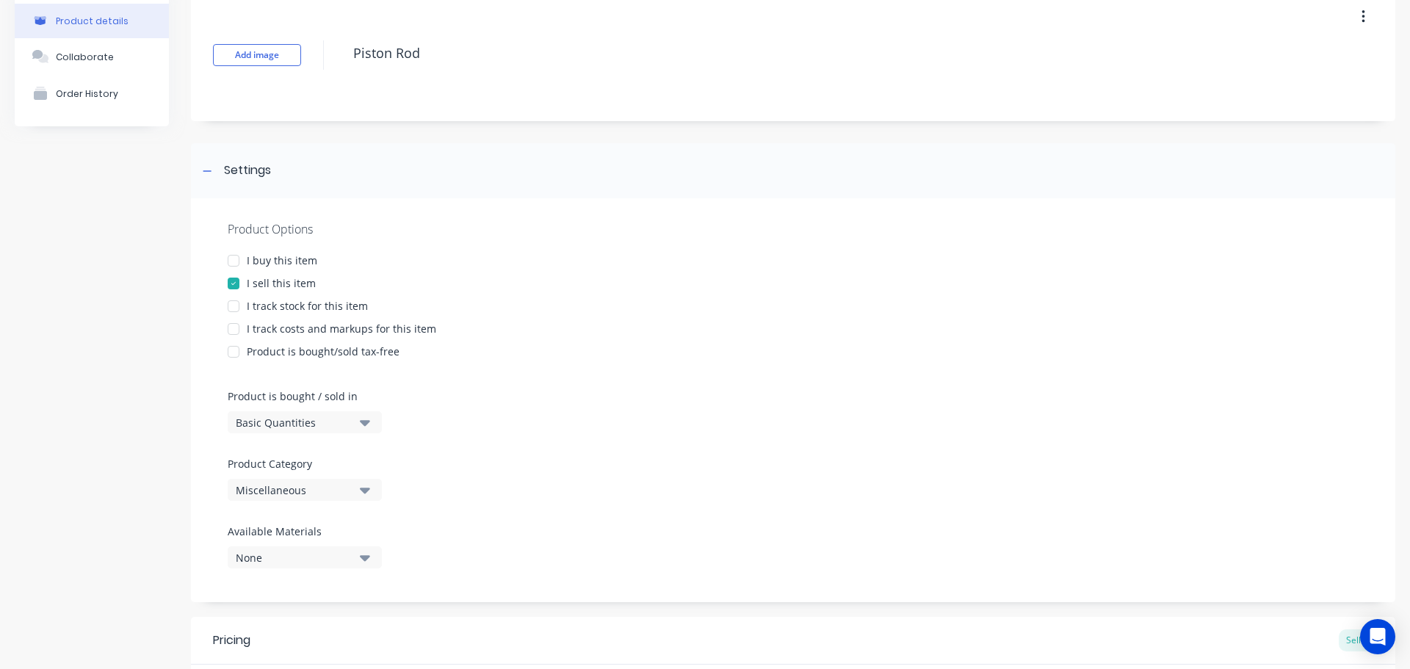
click at [364, 488] on icon "button" at bounding box center [365, 490] width 10 height 16
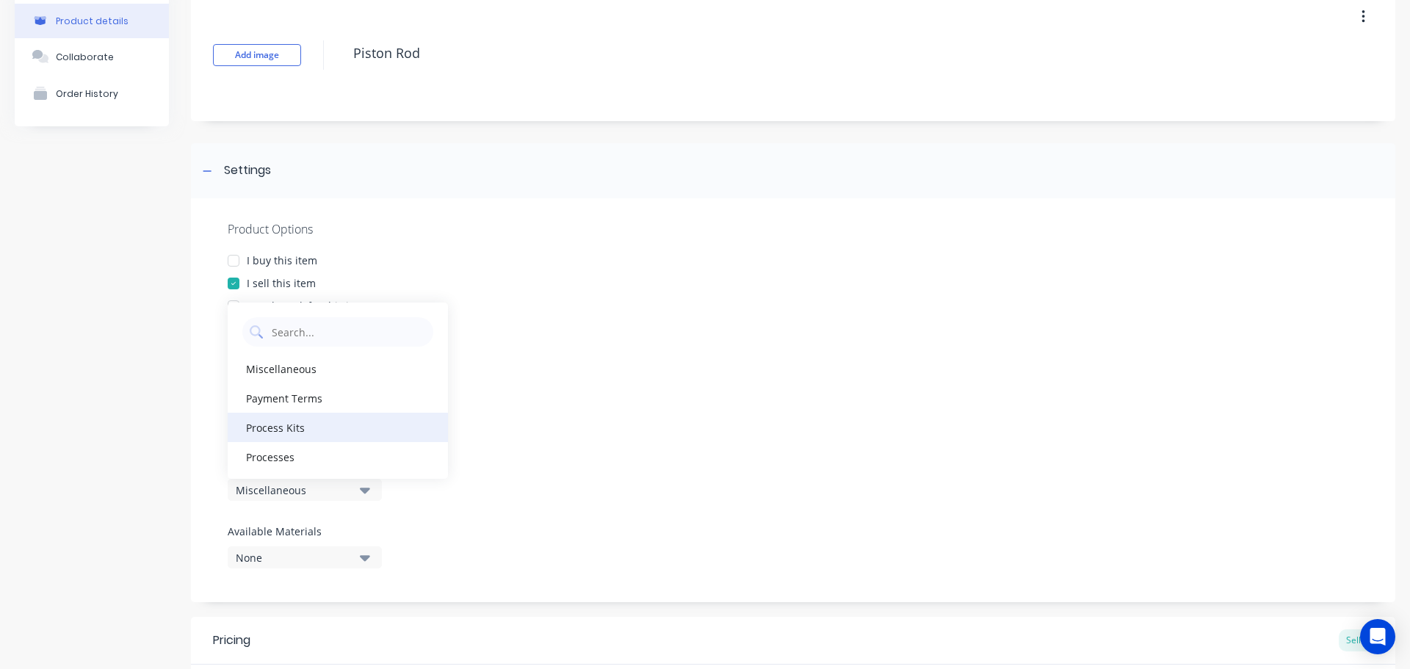
click at [331, 428] on div "Process Kits" at bounding box center [338, 427] width 220 height 29
type textarea "x"
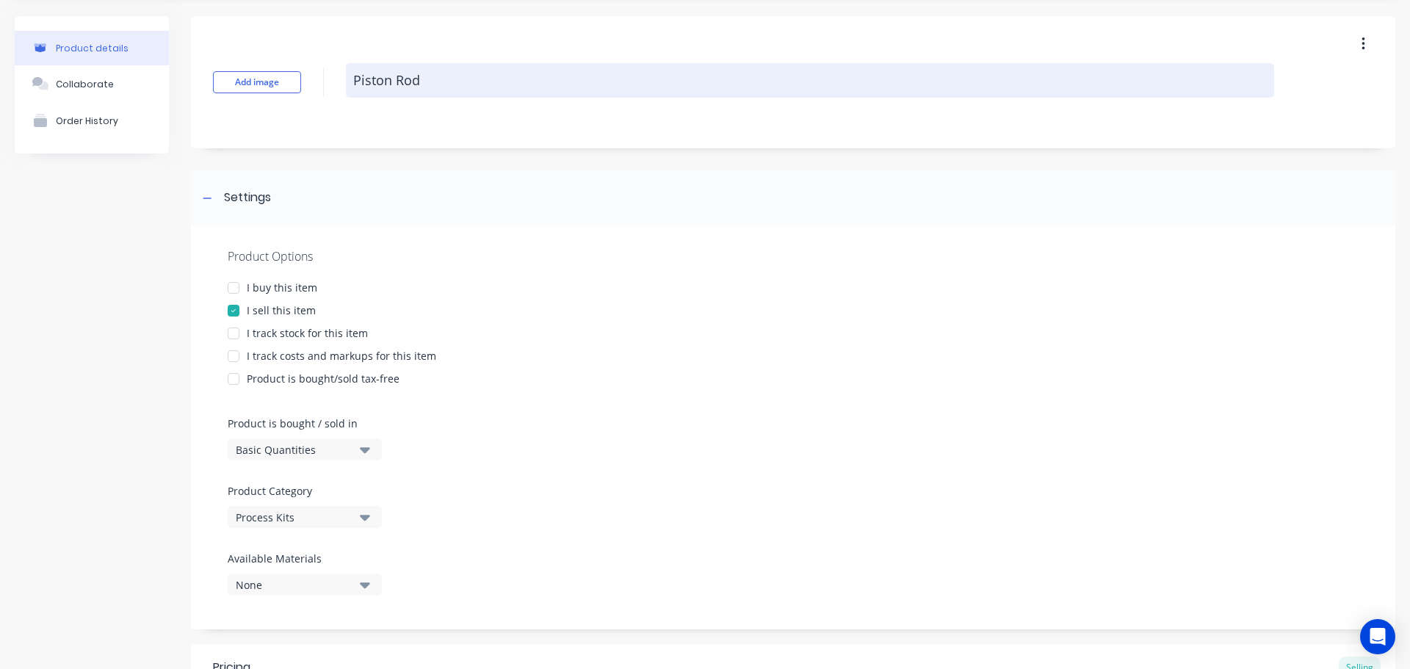
scroll to position [0, 0]
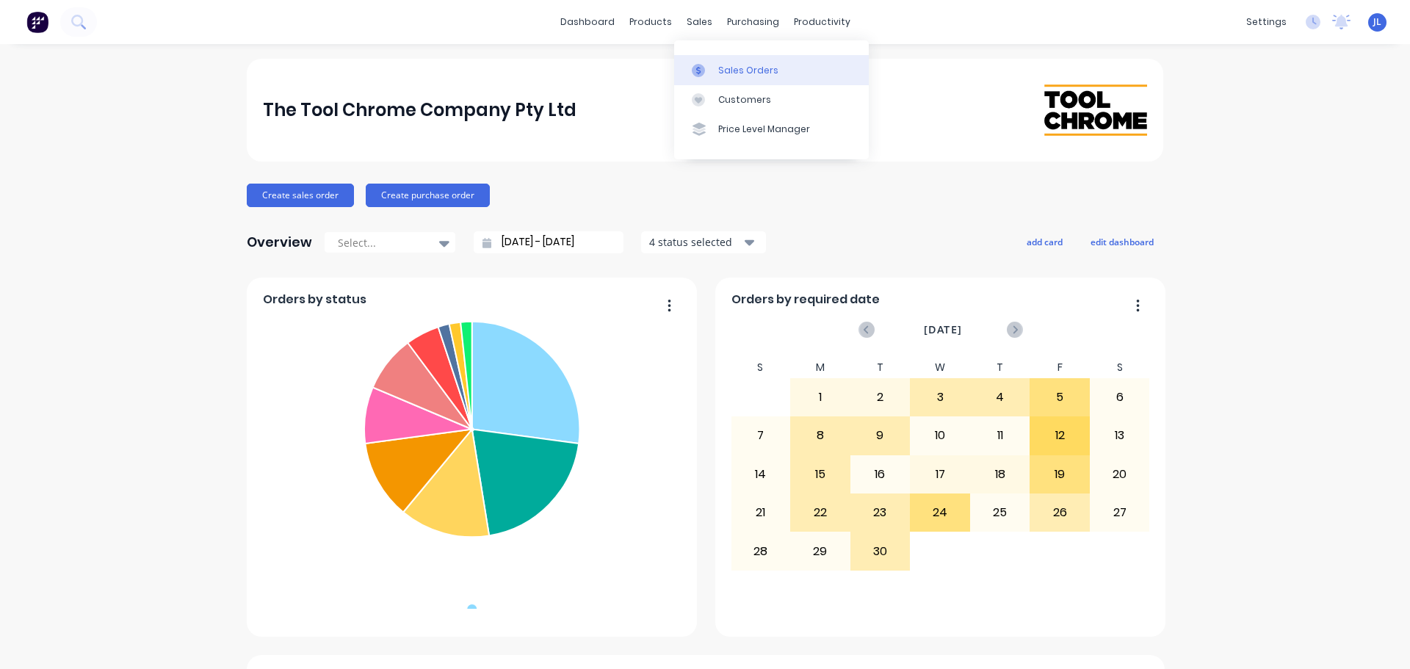
click at [713, 56] on link "Sales Orders" at bounding box center [771, 69] width 195 height 29
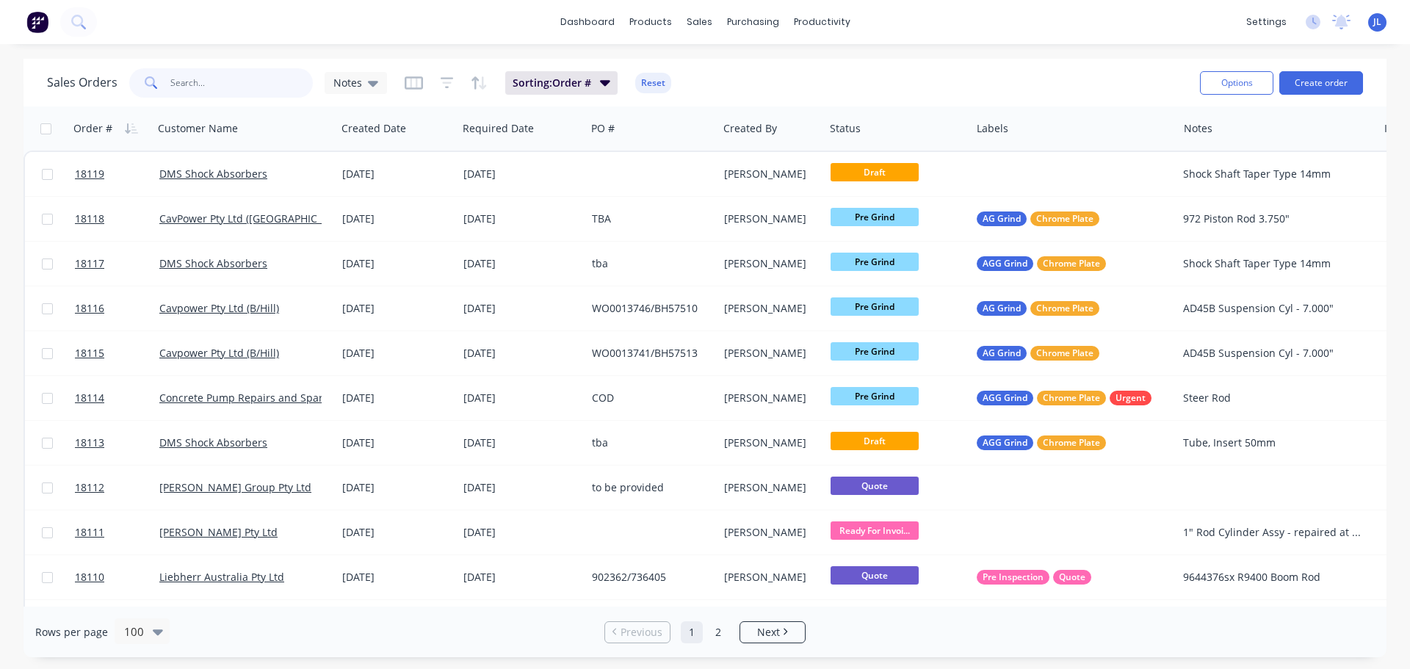
click at [237, 84] on input "text" at bounding box center [241, 82] width 143 height 29
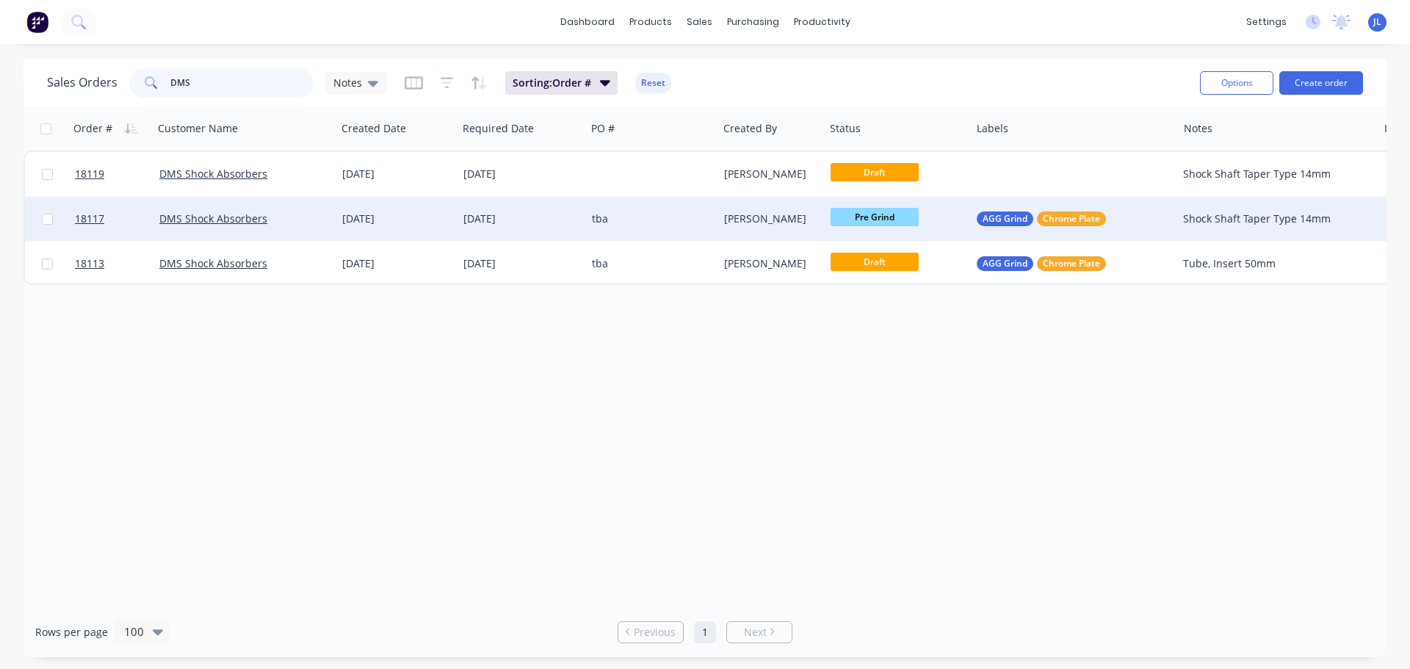
type input "DMS"
click at [637, 227] on div "tba" at bounding box center [651, 219] width 131 height 44
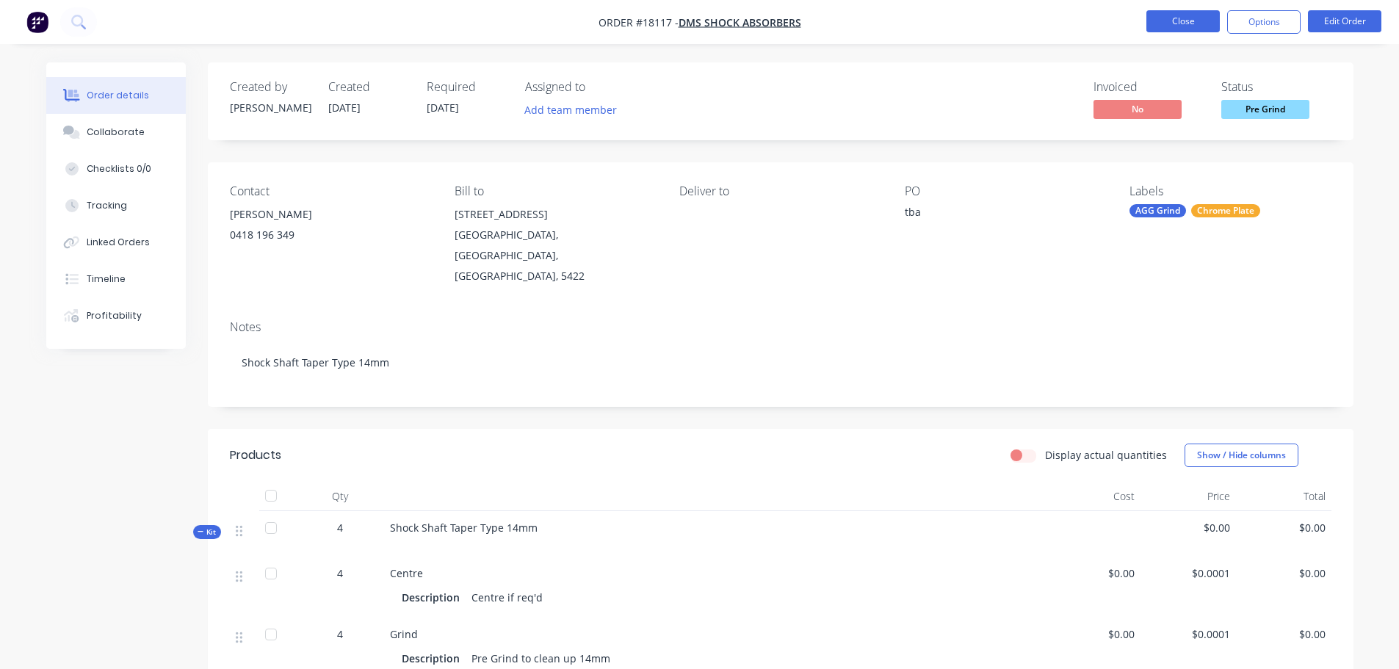
click at [1204, 26] on button "Close" at bounding box center [1183, 21] width 73 height 22
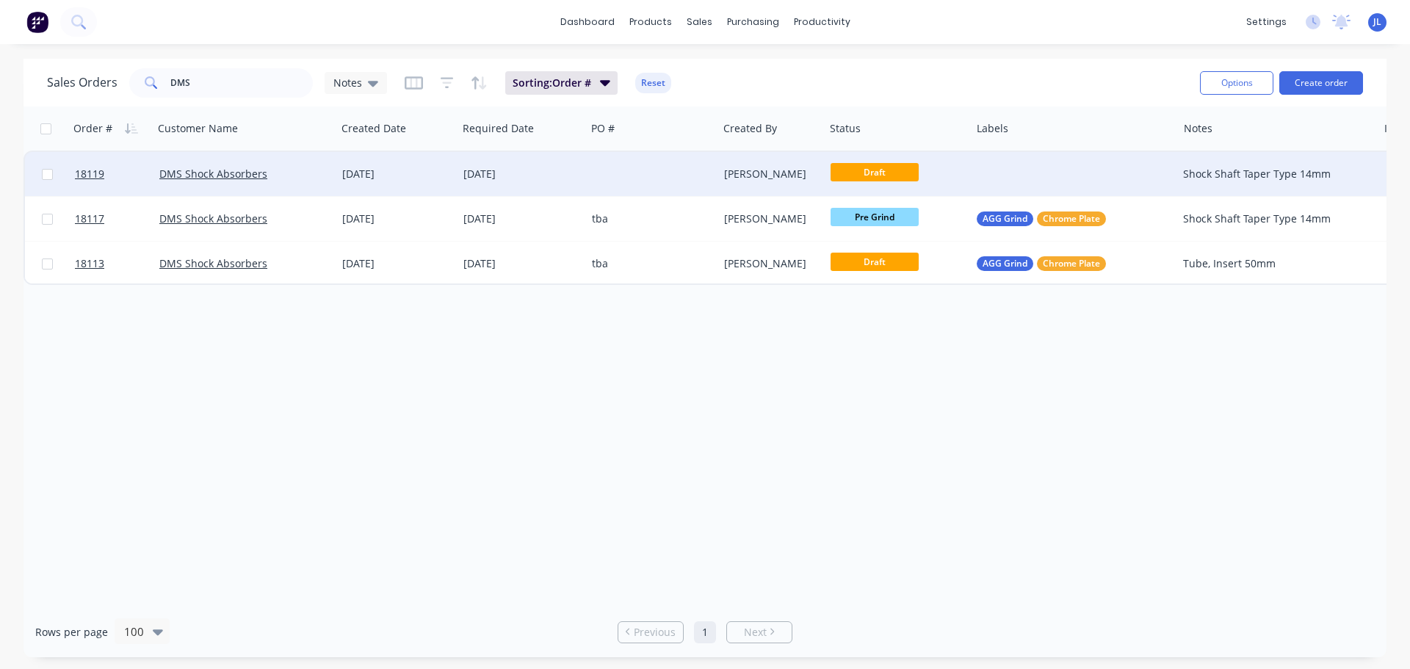
click at [800, 175] on div "[PERSON_NAME]" at bounding box center [769, 174] width 90 height 15
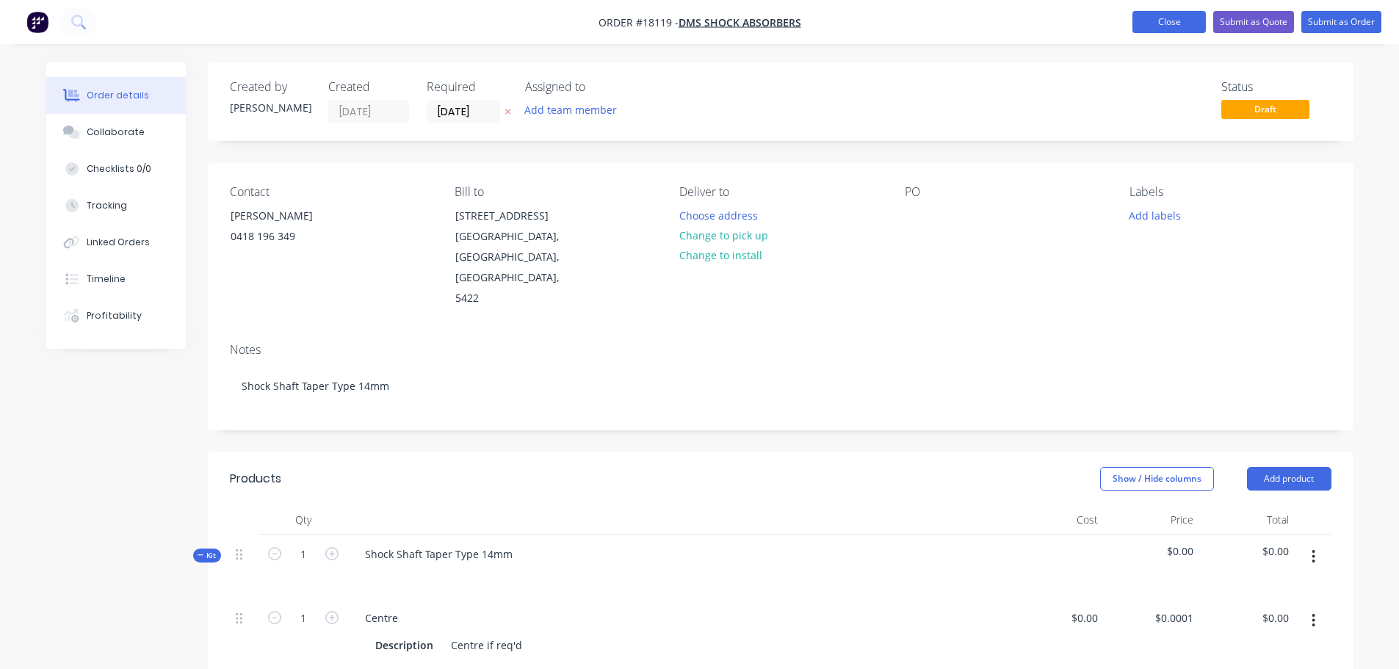
click at [1162, 22] on button "Close" at bounding box center [1169, 22] width 73 height 22
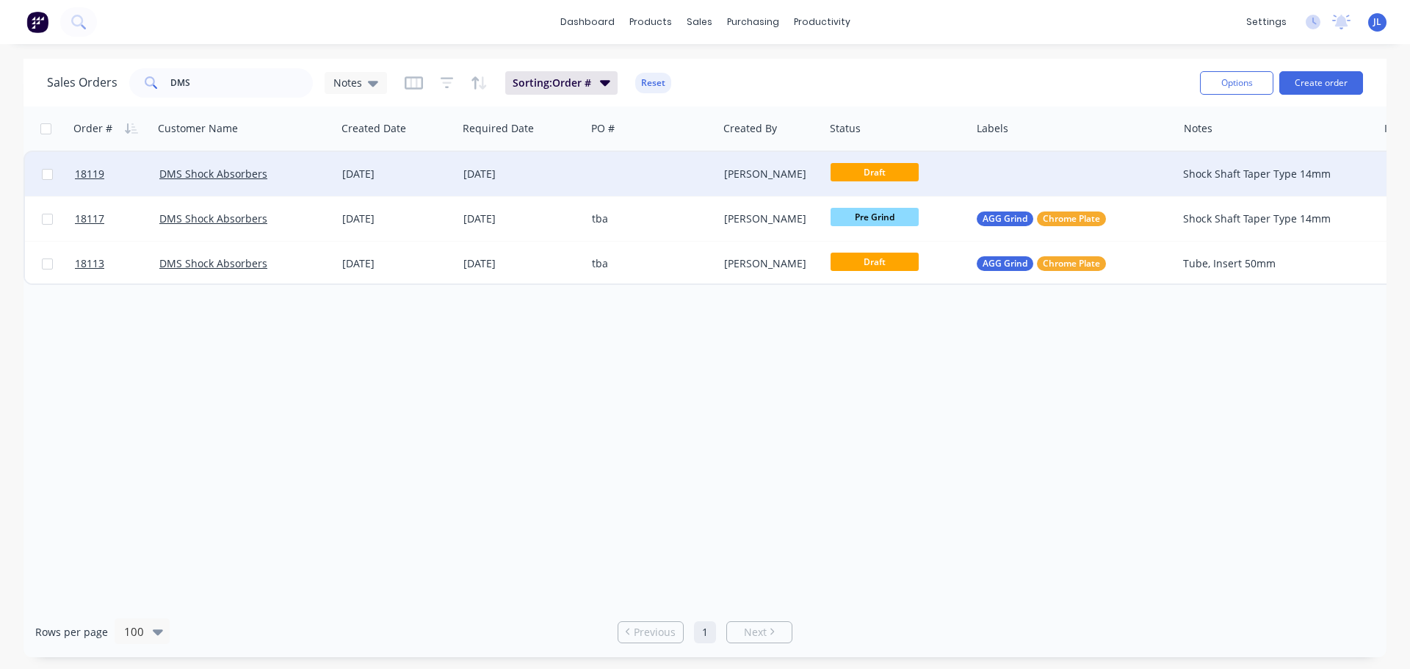
click at [689, 166] on div at bounding box center [651, 174] width 131 height 44
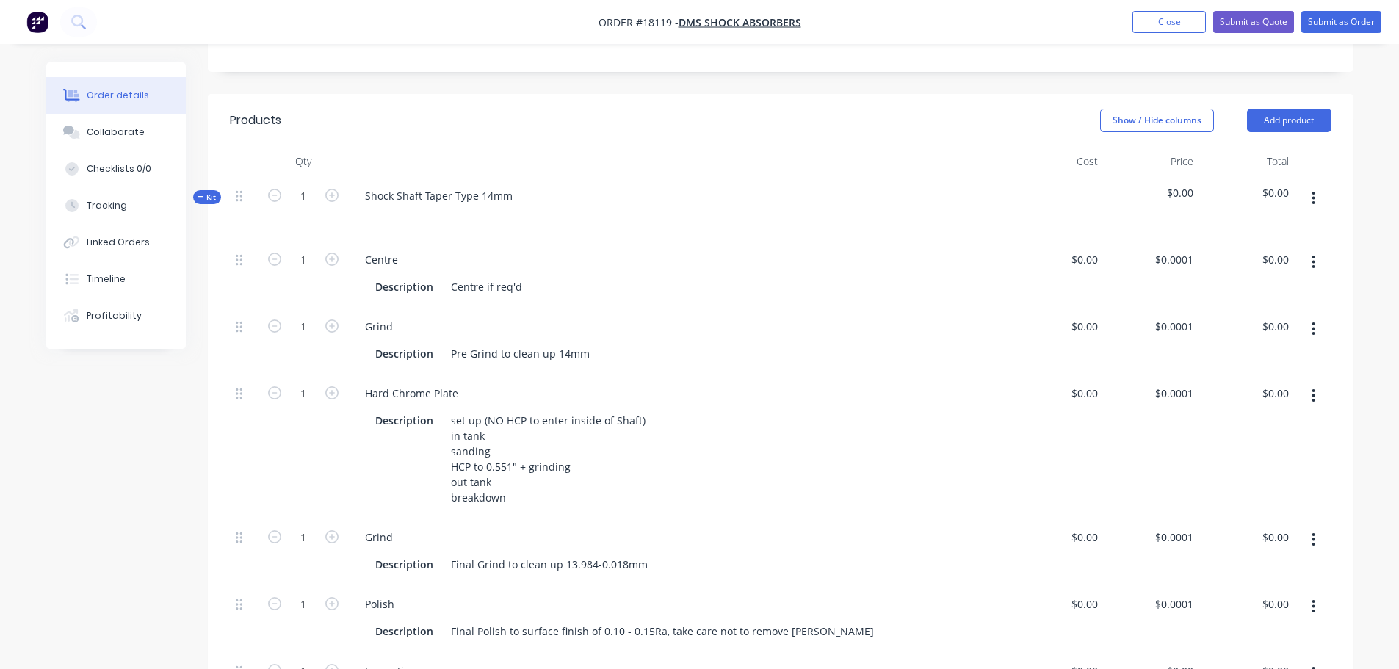
scroll to position [367, 0]
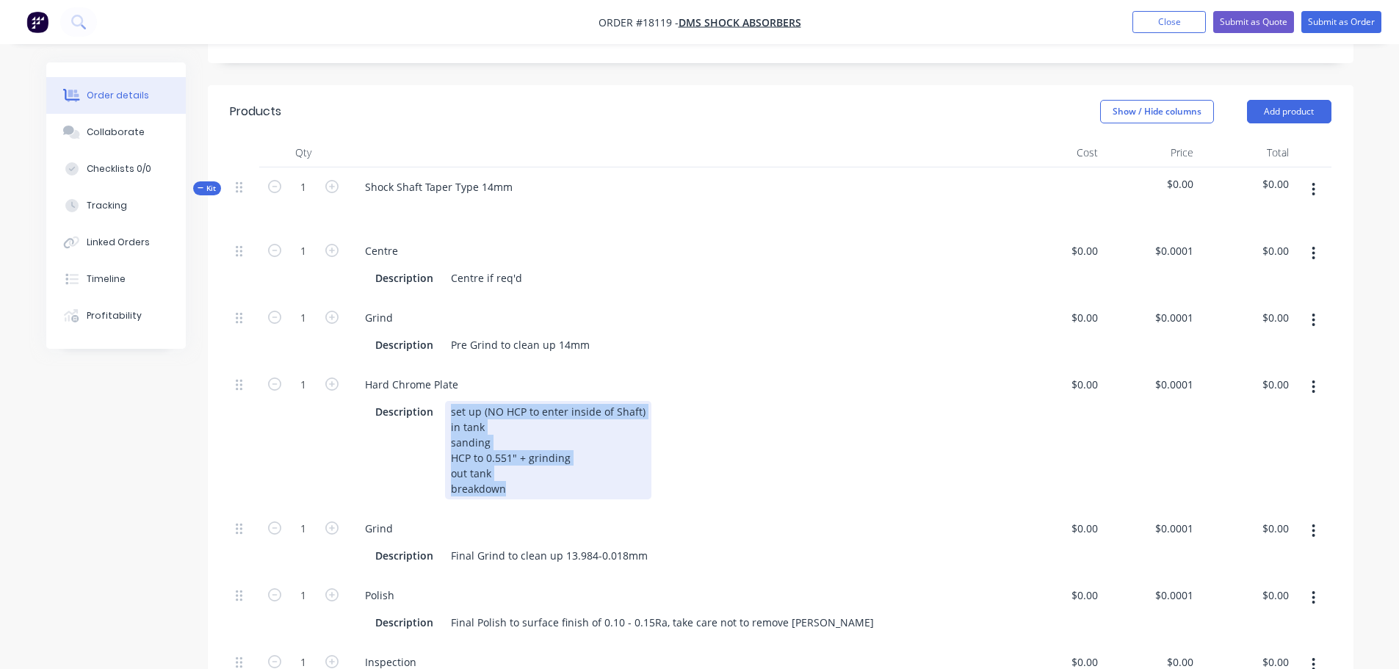
drag, startPoint x: 449, startPoint y: 368, endPoint x: 561, endPoint y: 450, distance: 139.3
click at [561, 450] on div "set up (NO HCP to enter inside of Shaft) in tank sanding HCP to 0.551" + grindi…" at bounding box center [548, 450] width 206 height 98
copy div "set up (NO HCP to enter inside of Shaft) in tank sanding HCP to 0.551" + grindi…"
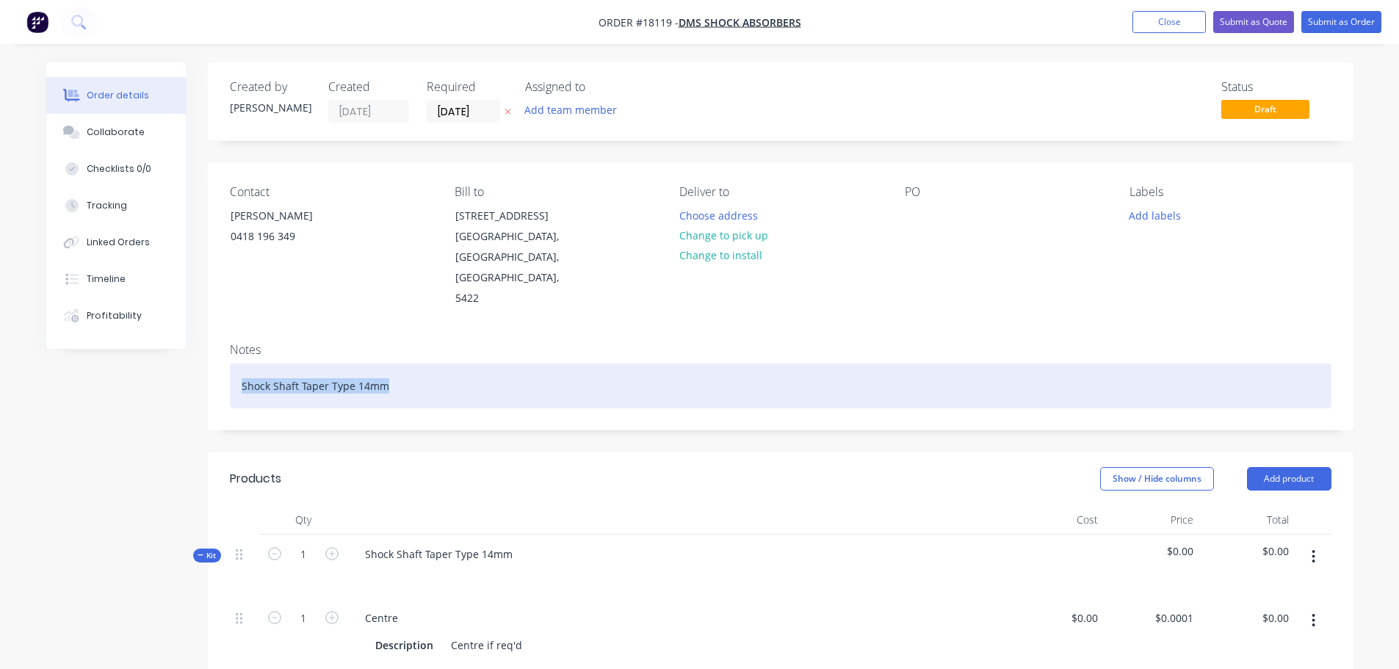
drag, startPoint x: 242, startPoint y: 342, endPoint x: 392, endPoint y: 340, distance: 150.6
click at [392, 364] on div "Shock Shaft Taper Type 14mm" at bounding box center [781, 386] width 1102 height 45
copy div "Shock Shaft Taper Type 14mm"
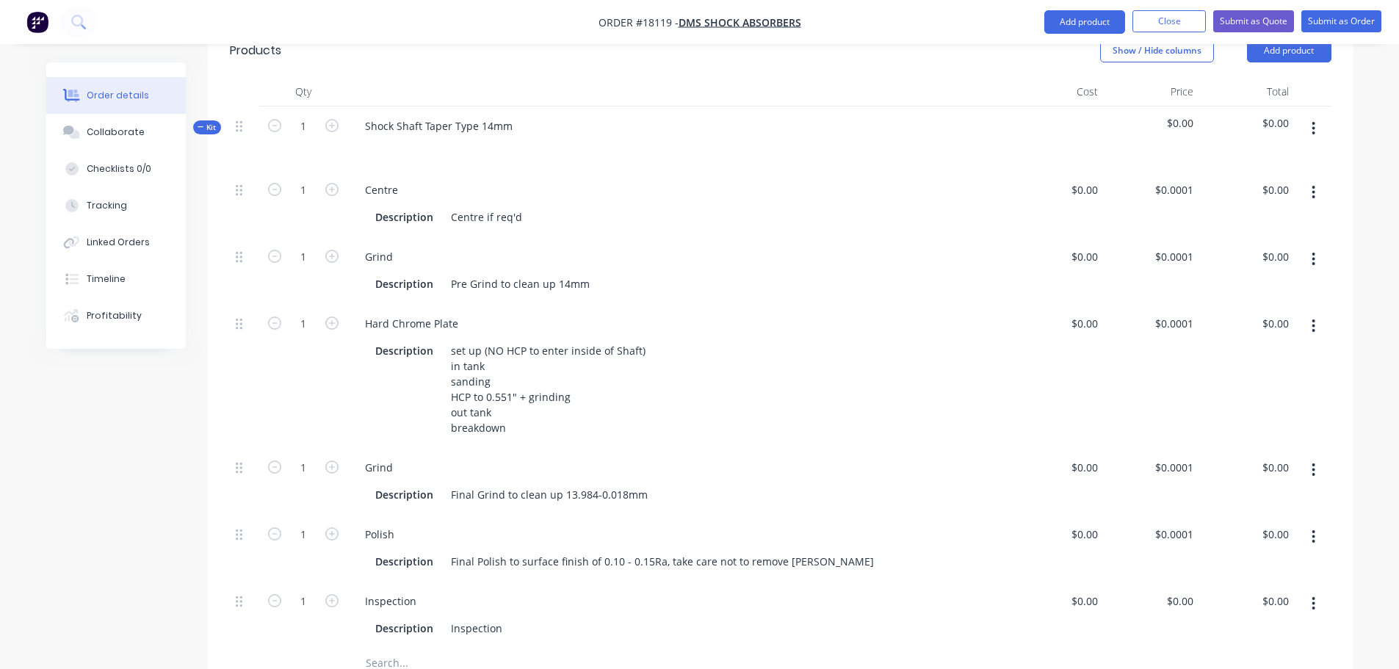
scroll to position [441, 0]
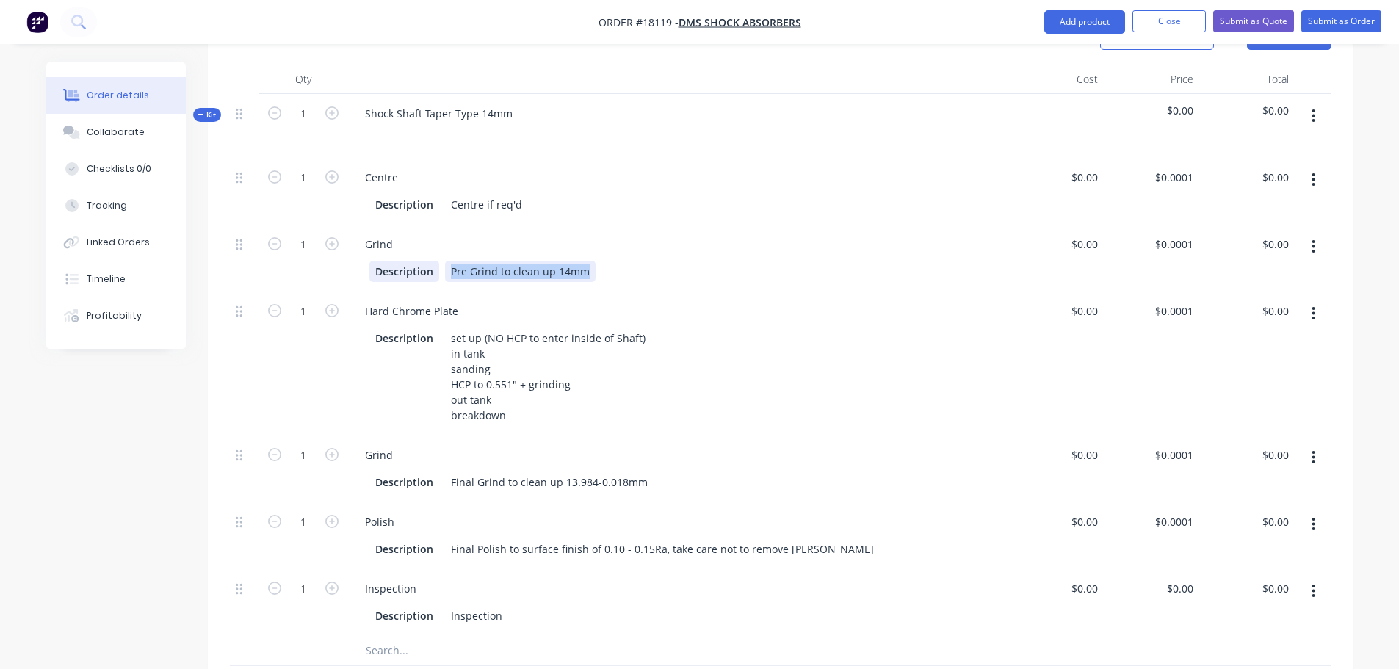
drag, startPoint x: 585, startPoint y: 231, endPoint x: 424, endPoint y: 231, distance: 160.9
click at [424, 261] on div "Description Pre Grind to clean up 14mm" at bounding box center [675, 271] width 611 height 21
copy div "Pre Grind to clean up 14mm"
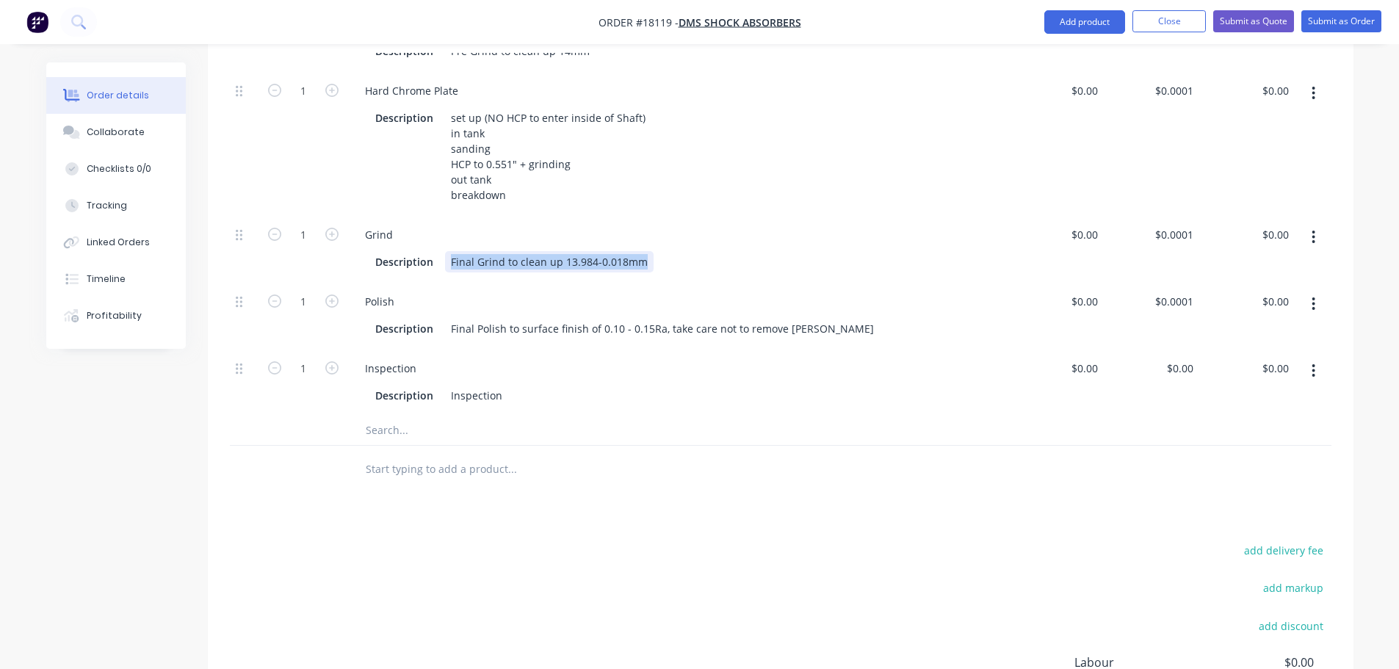
drag, startPoint x: 450, startPoint y: 222, endPoint x: 657, endPoint y: 225, distance: 207.2
click at [657, 251] on div "Description Final Grind to clean up 13.984-0.018mm" at bounding box center [675, 261] width 611 height 21
copy div "Final Grind to clean up 13.984-0.018mm"
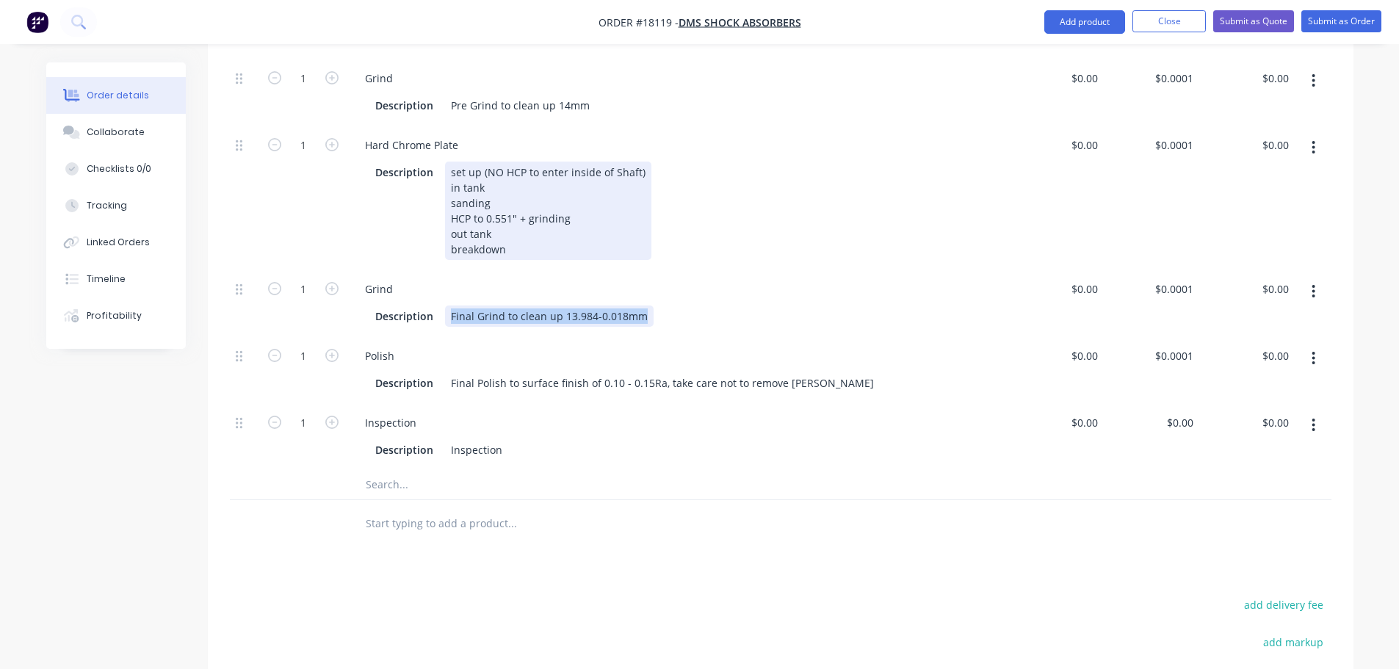
scroll to position [514, 0]
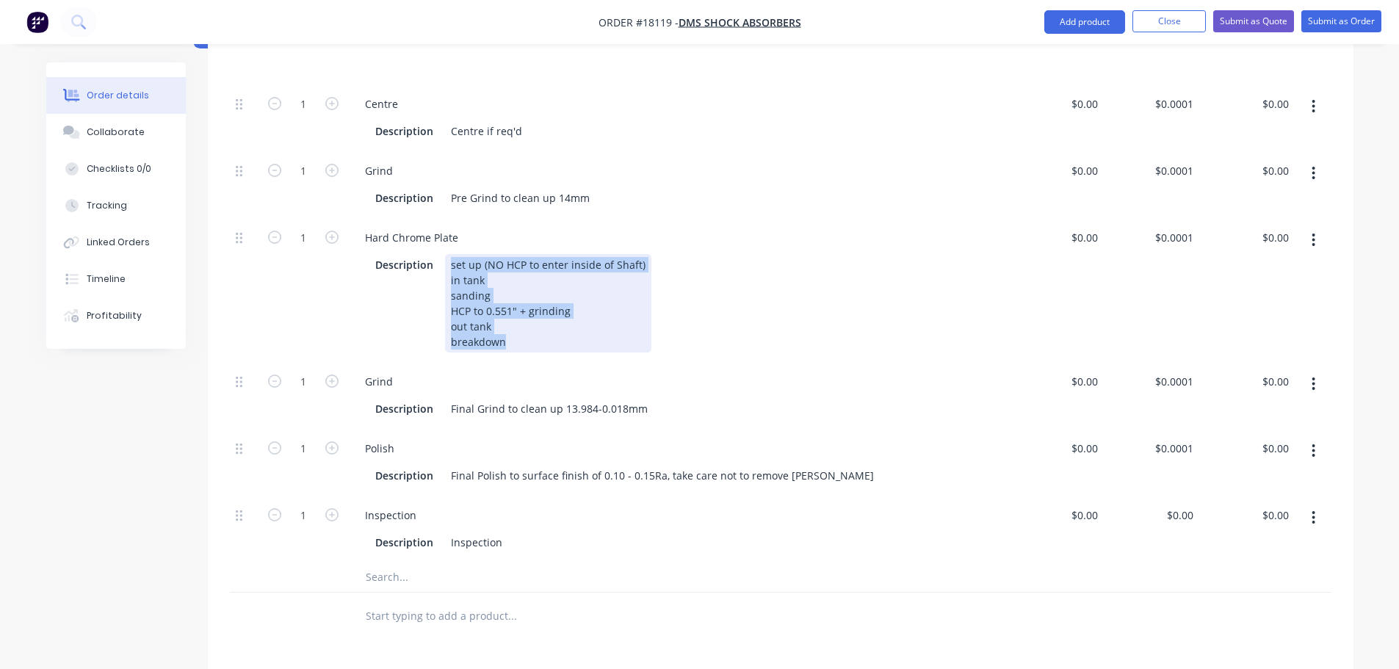
drag, startPoint x: 507, startPoint y: 299, endPoint x: 442, endPoint y: 221, distance: 101.7
click at [442, 254] on div "Description set up (NO HCP to enter inside of Shaft) in tank sanding HCP to 0.5…" at bounding box center [675, 303] width 611 height 98
copy div "set up (NO HCP to enter inside of Shaft) in tank sanding HCP to 0.551" + grindi…"
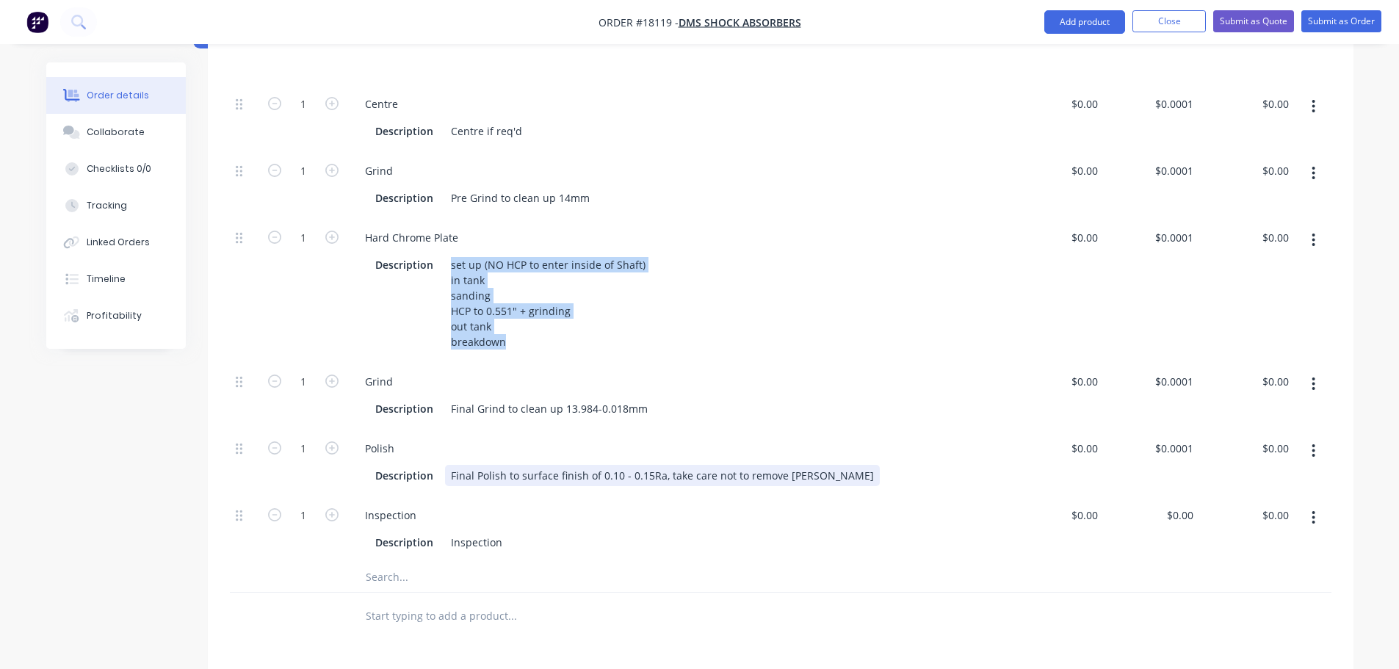
click at [493, 465] on div "Final Polish to surface finish of 0.10 - 0.15Ra, take care not to remove [PERSO…" at bounding box center [662, 475] width 435 height 21
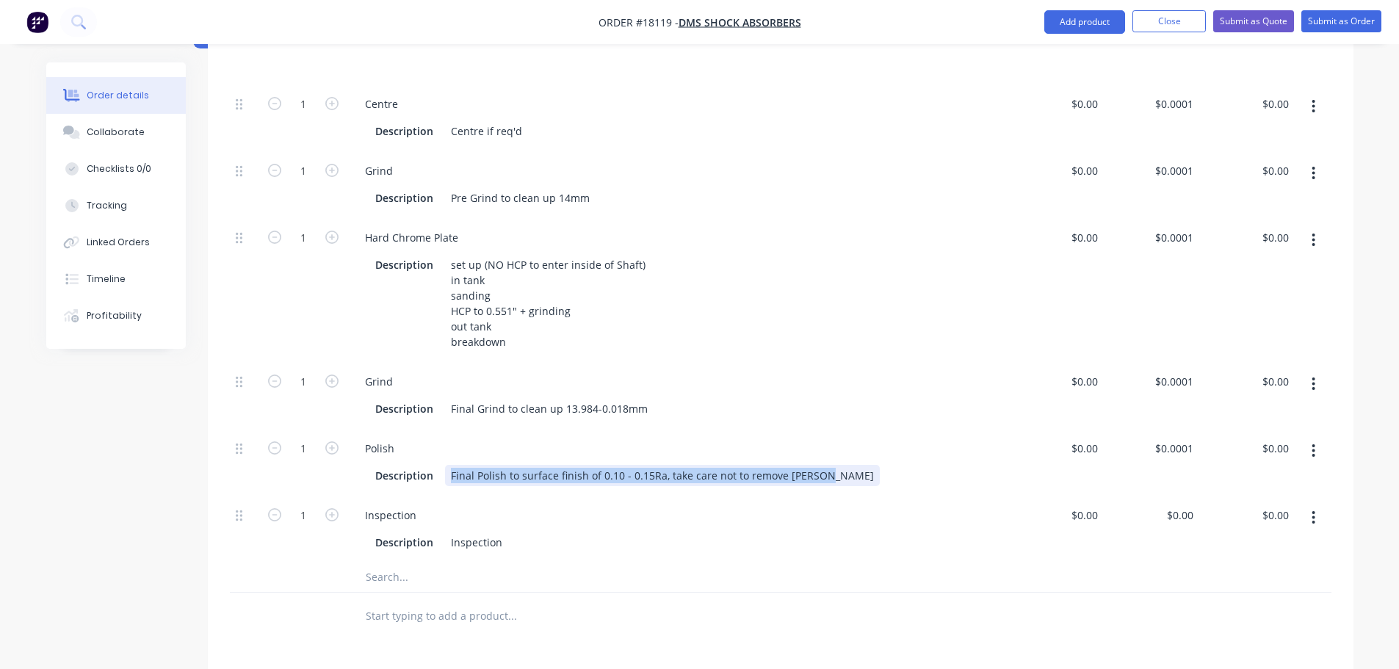
drag, startPoint x: 447, startPoint y: 431, endPoint x: 926, endPoint y: 422, distance: 478.3
click at [926, 462] on div "Description Final Polish to surface finish of 0.10 - 0.15Ra, take care not to r…" at bounding box center [677, 474] width 649 height 24
copy div "Final Polish to surface finish of 0.10 - 0.15Ra, take care not to remove [PERSO…"
click at [1167, 22] on button "Close" at bounding box center [1169, 21] width 73 height 22
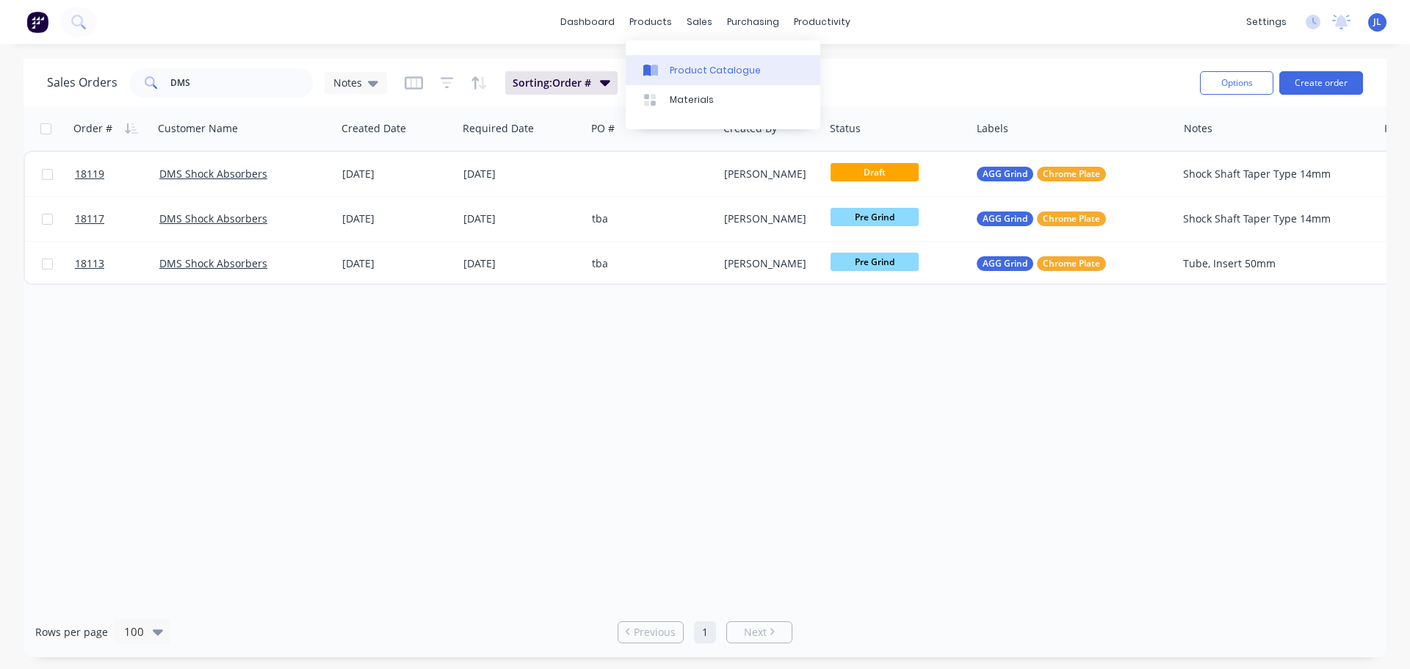
click at [669, 67] on link "Product Catalogue" at bounding box center [723, 69] width 195 height 29
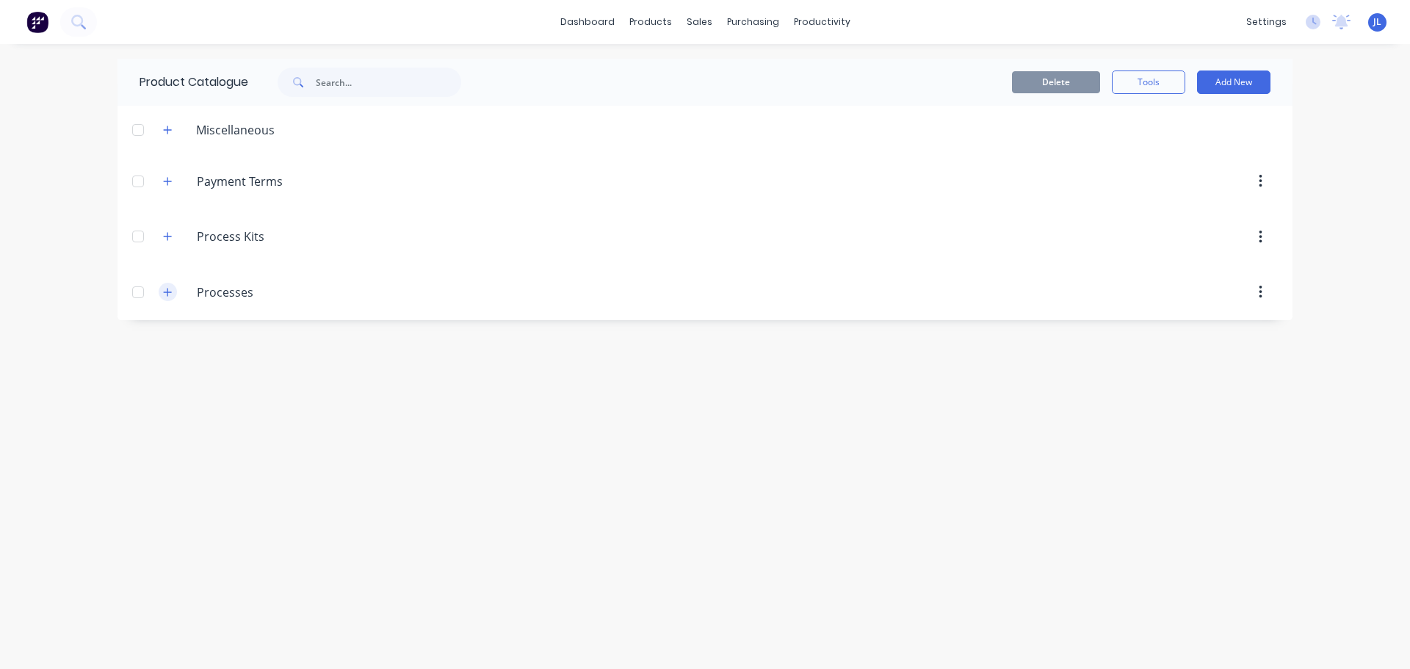
click at [171, 294] on icon "button" at bounding box center [167, 292] width 9 height 10
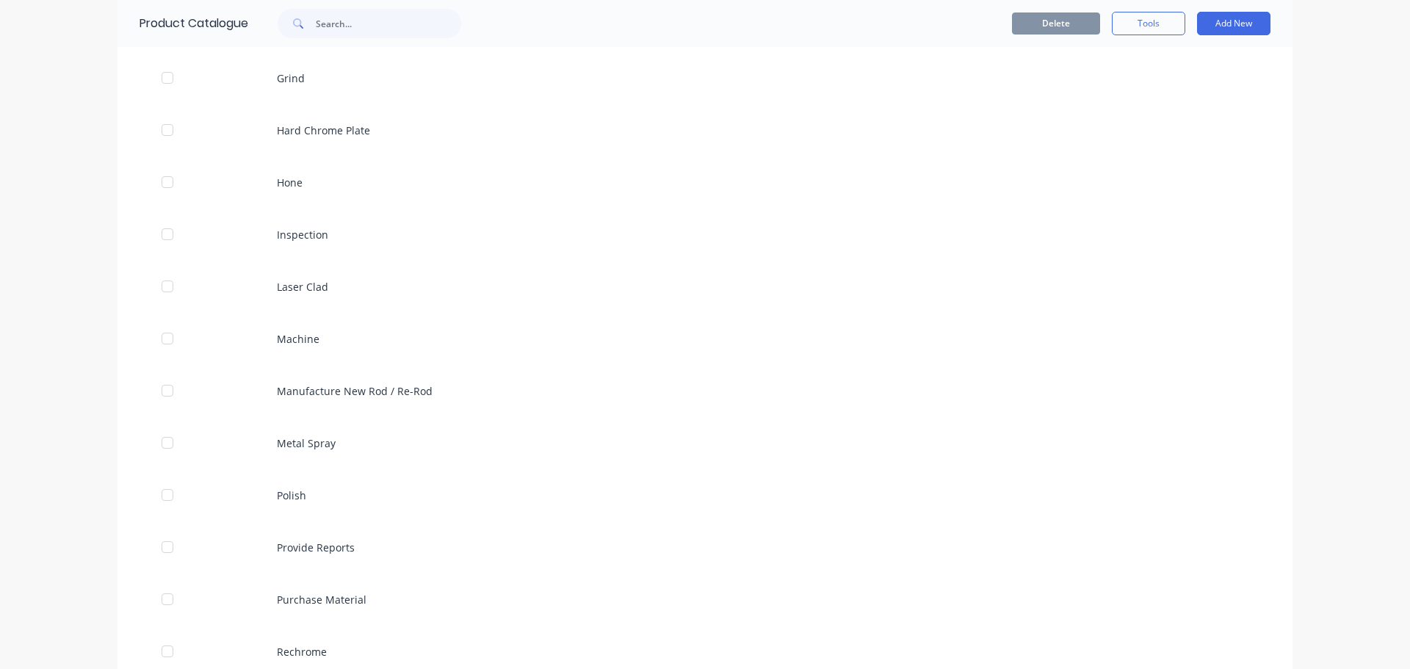
scroll to position [455, 0]
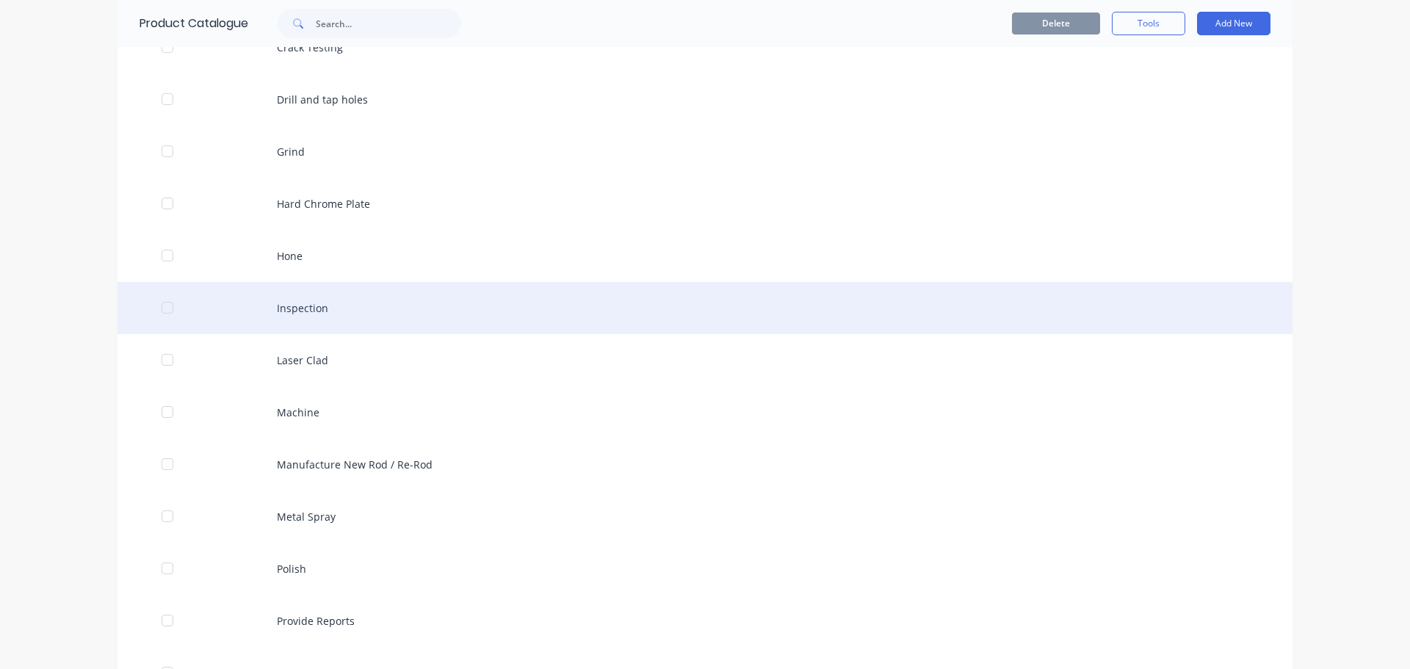
click at [292, 311] on div "Inspection" at bounding box center [705, 308] width 1175 height 52
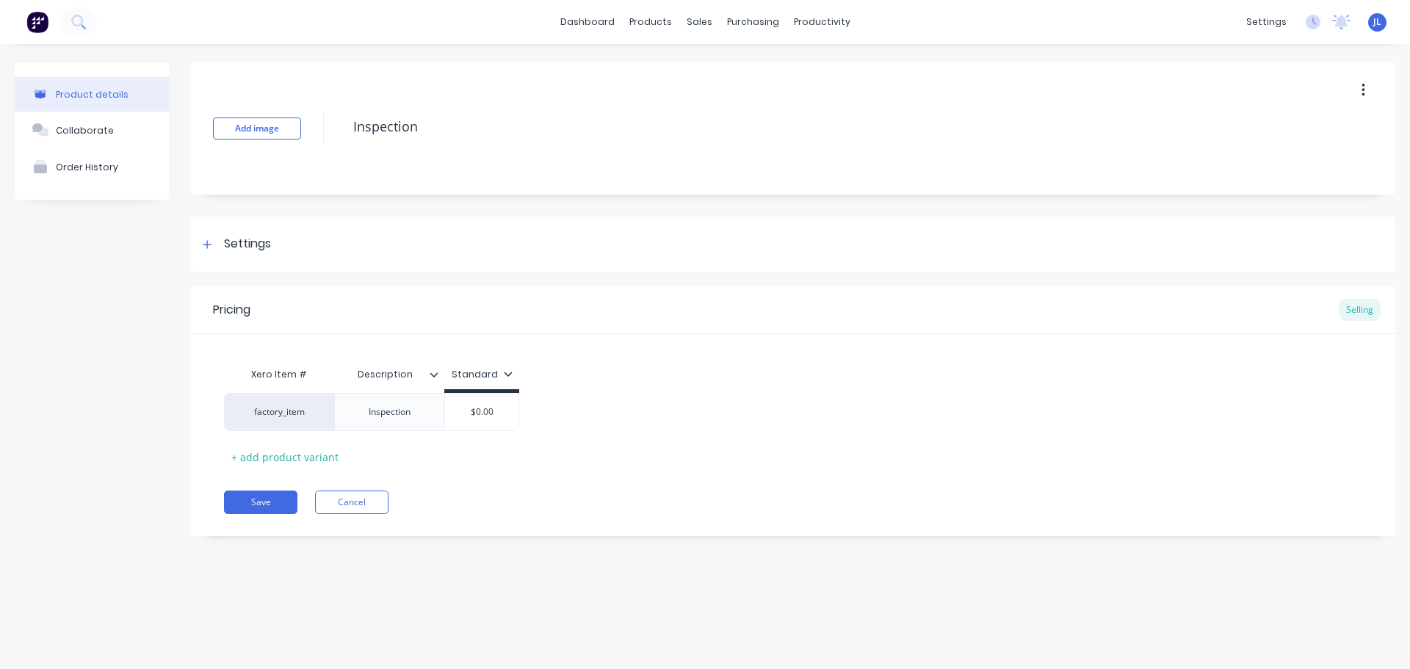
type textarea "x"
click at [415, 417] on div "Inspection" at bounding box center [389, 412] width 73 height 19
click at [373, 416] on div "Inspection" at bounding box center [389, 412] width 73 height 19
click at [327, 470] on div "Pricing Selling Xero Item # Description Standard factory_item Pre Inspection $0…" at bounding box center [793, 412] width 1205 height 250
click at [323, 460] on div "+ add product variant" at bounding box center [285, 457] width 122 height 23
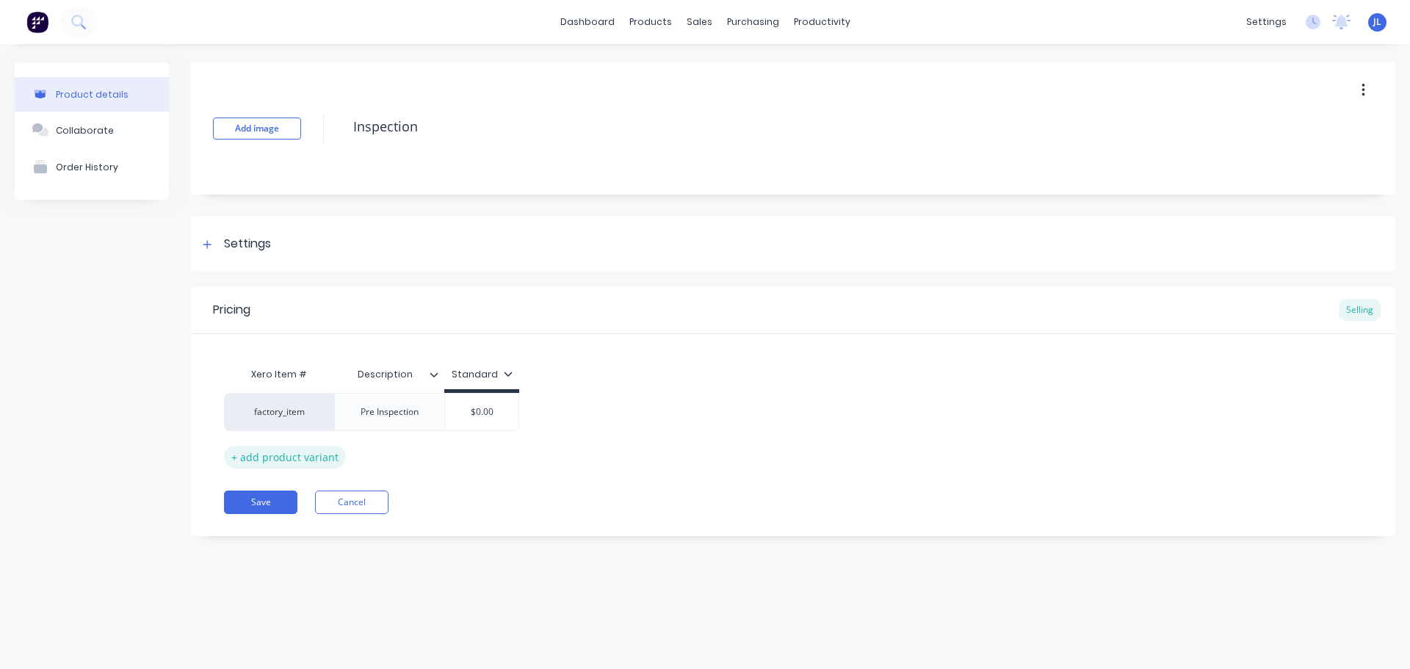
type textarea "x"
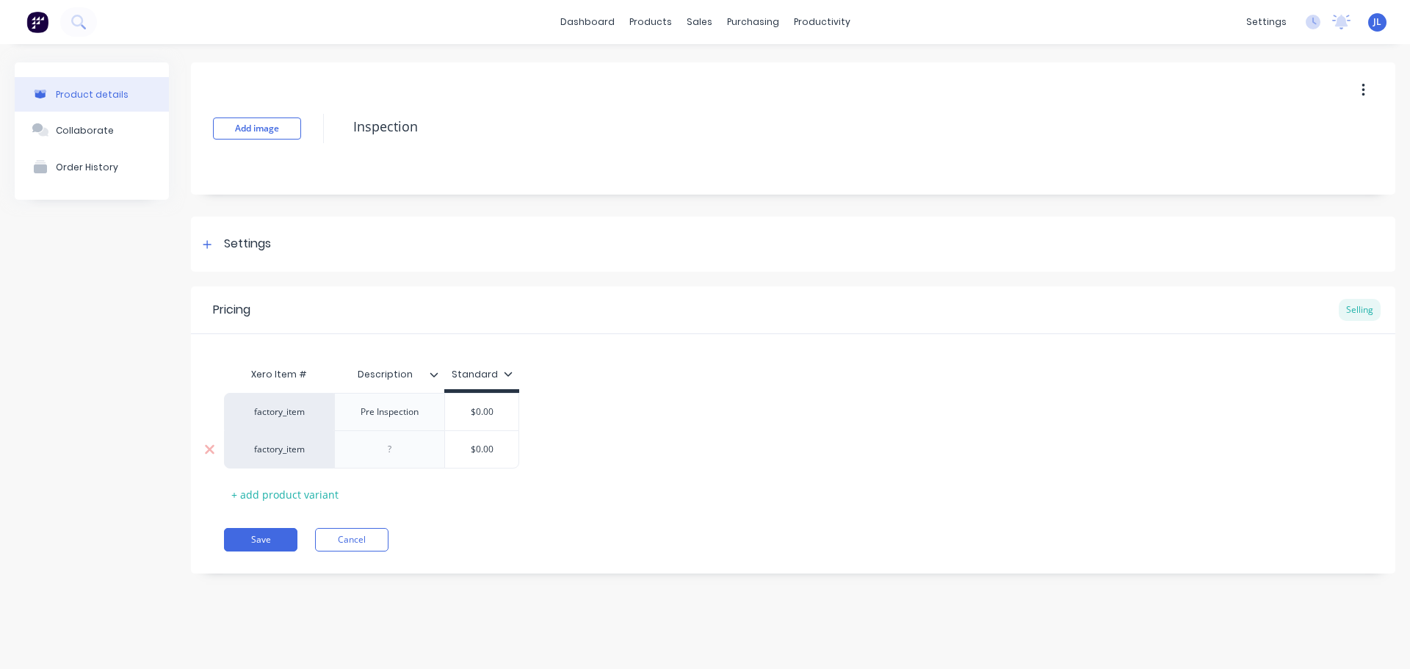
click at [382, 443] on div at bounding box center [389, 449] width 73 height 19
click at [447, 574] on div "Add image Inspection Settings Product Options I buy this item I sell this item …" at bounding box center [793, 328] width 1205 height 533
click at [250, 541] on button "Save" at bounding box center [260, 540] width 73 height 24
type textarea "x"
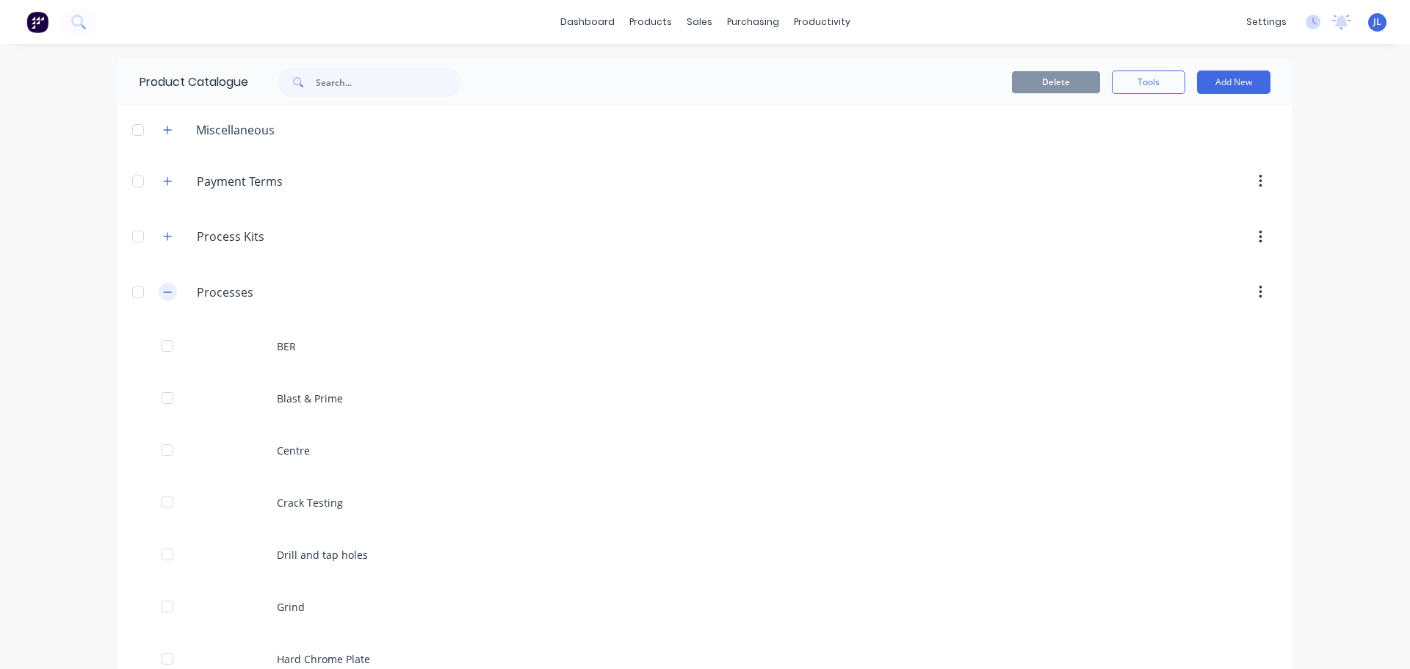
click at [163, 294] on icon "button" at bounding box center [167, 292] width 9 height 10
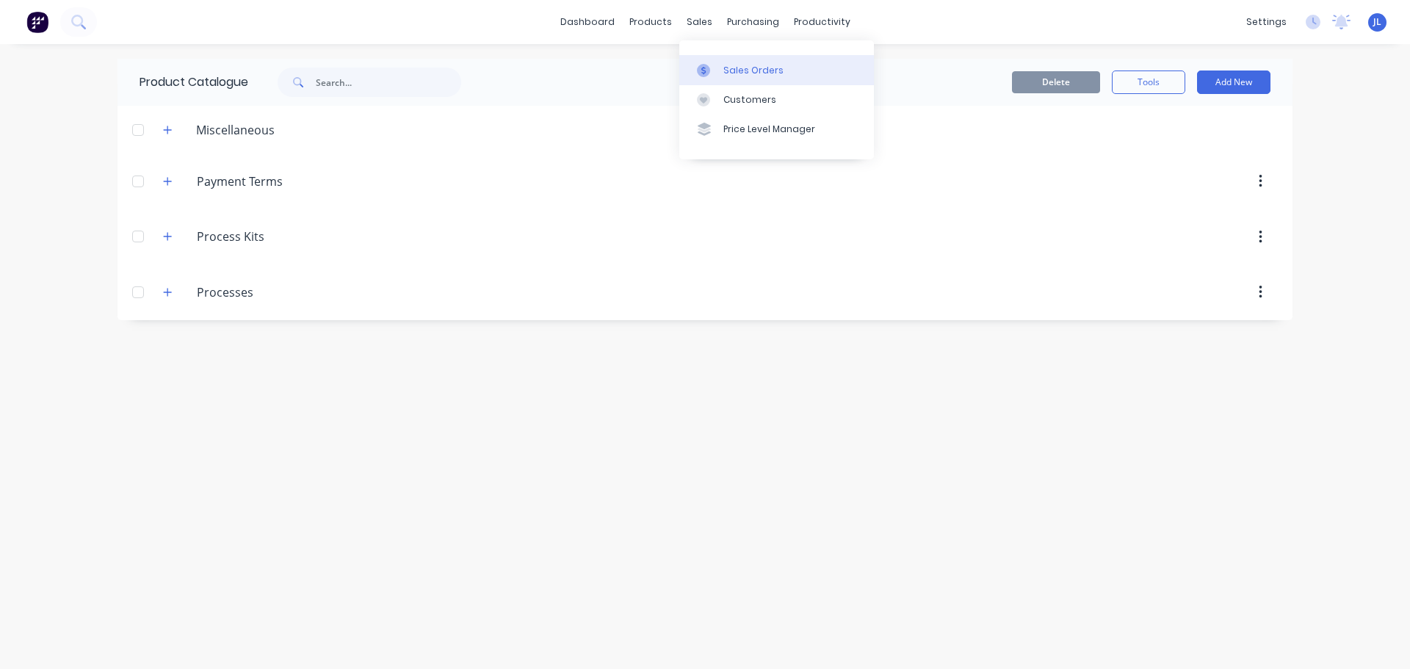
click at [739, 73] on div "Sales Orders" at bounding box center [754, 70] width 60 height 13
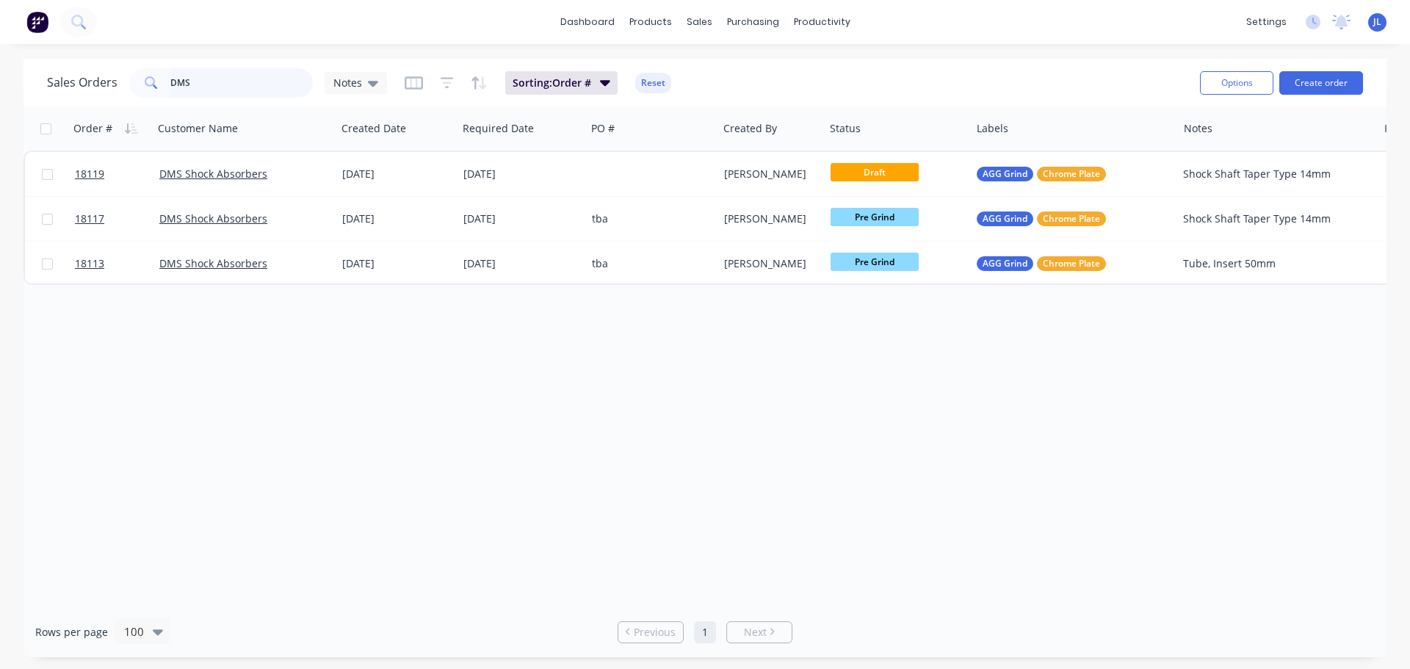
click at [264, 82] on input "DMS" at bounding box center [241, 82] width 143 height 29
type input "D"
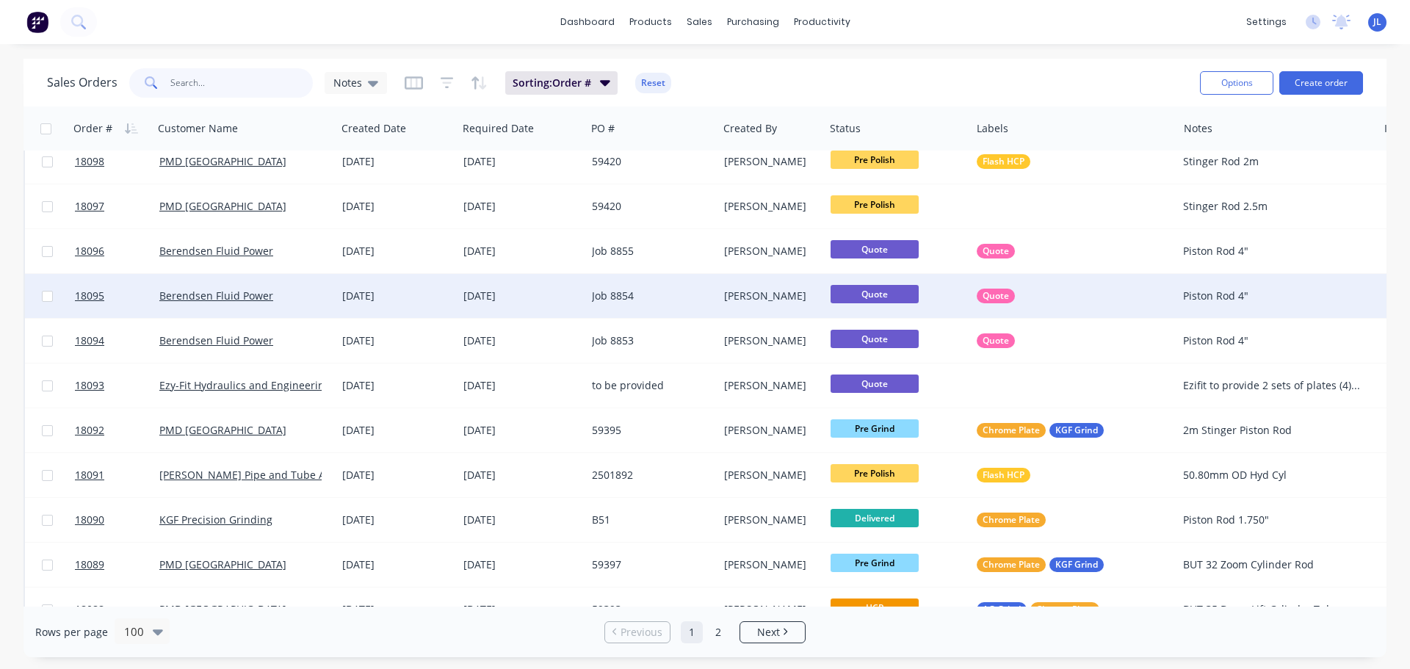
scroll to position [955, 0]
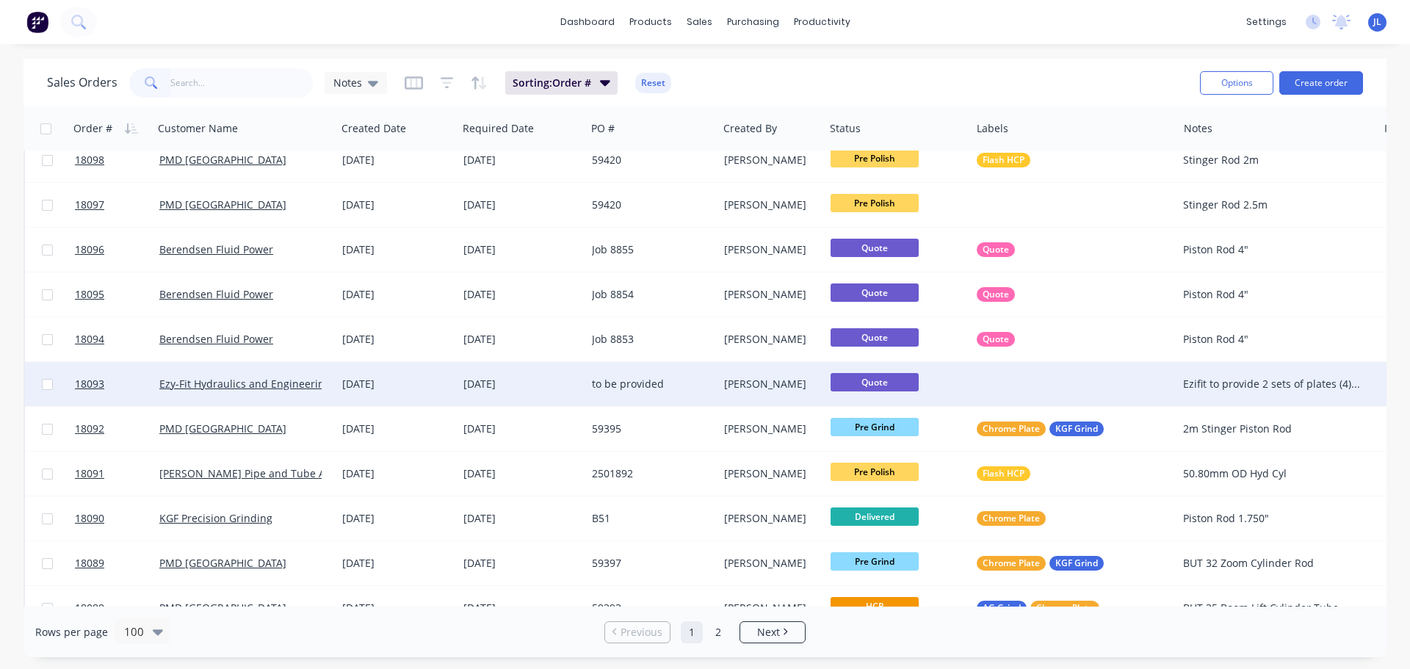
click at [1004, 380] on div at bounding box center [1074, 384] width 206 height 44
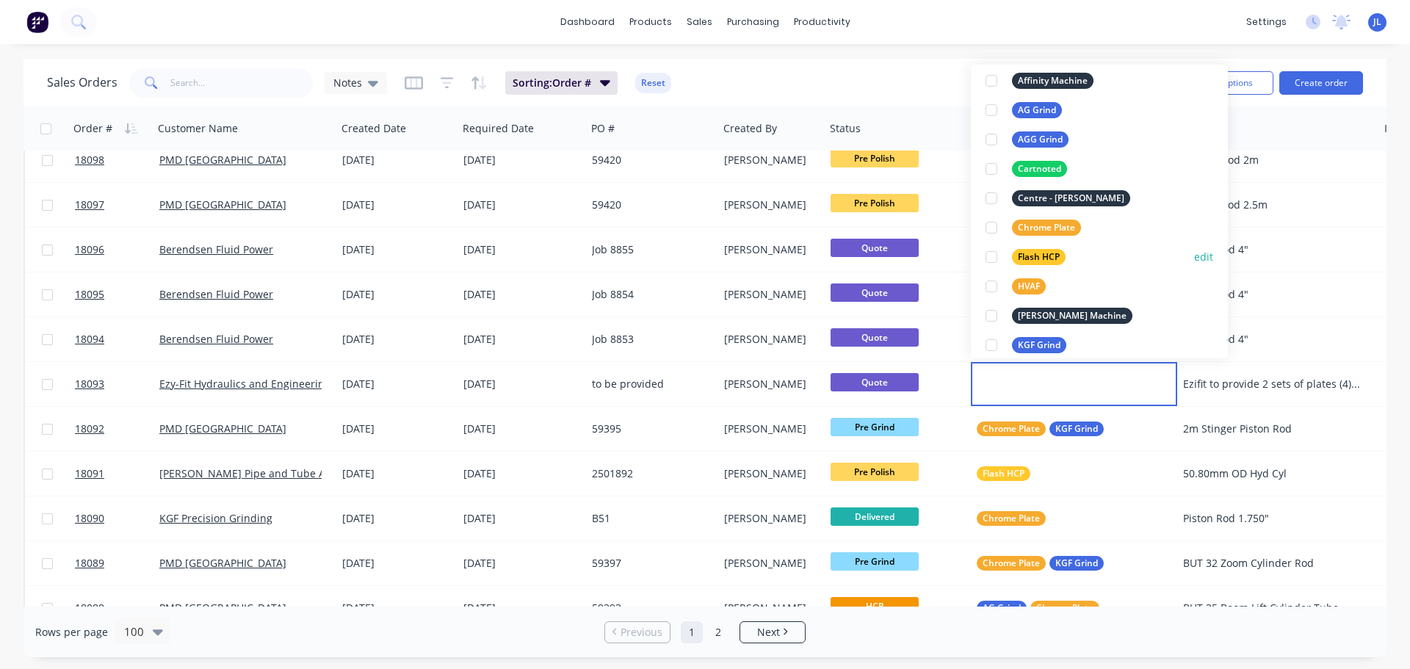
scroll to position [220, 0]
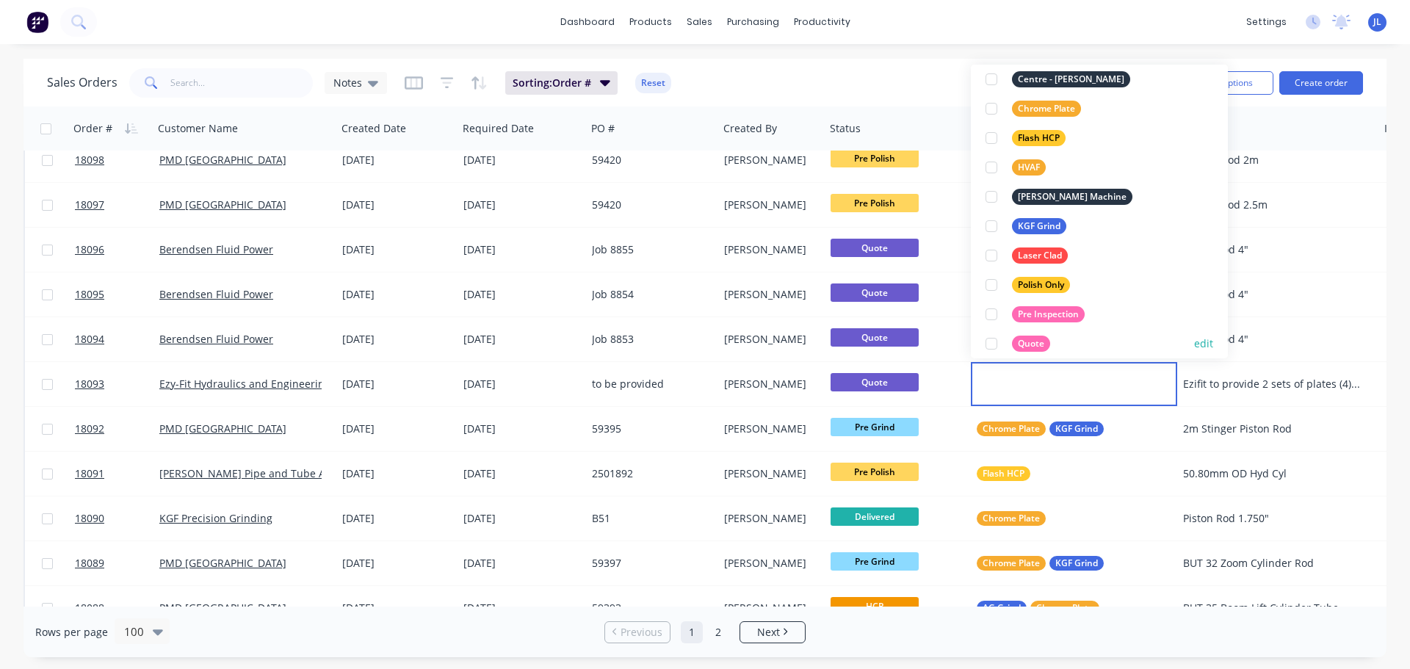
click at [992, 341] on div at bounding box center [991, 343] width 29 height 29
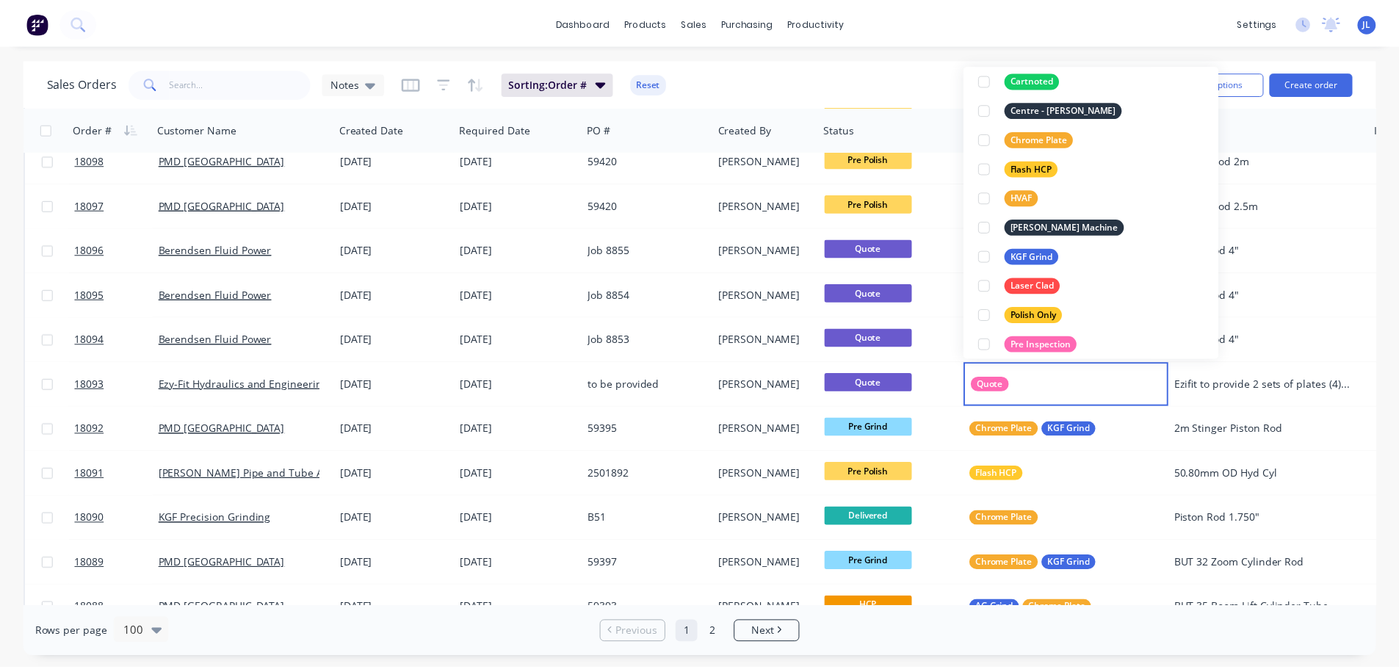
scroll to position [0, 0]
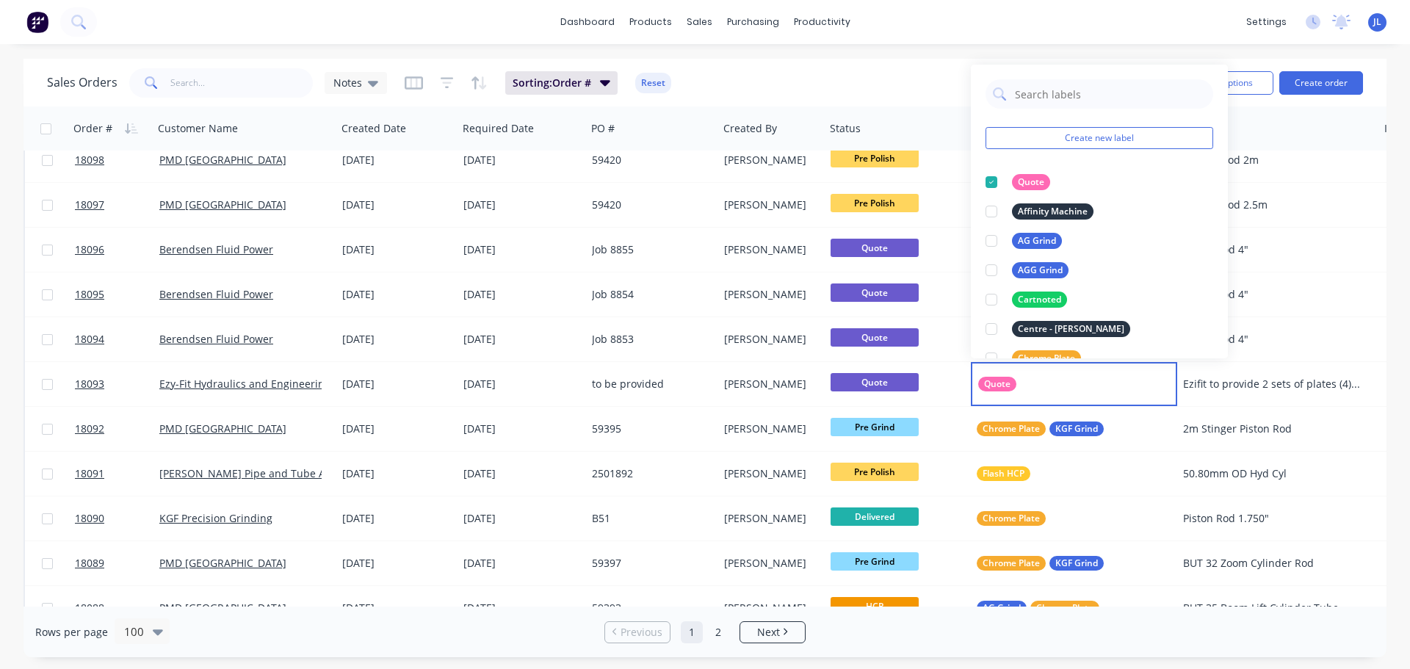
click at [515, 651] on div "Rows per page 100 Previous 1 2 Next" at bounding box center [705, 632] width 1363 height 51
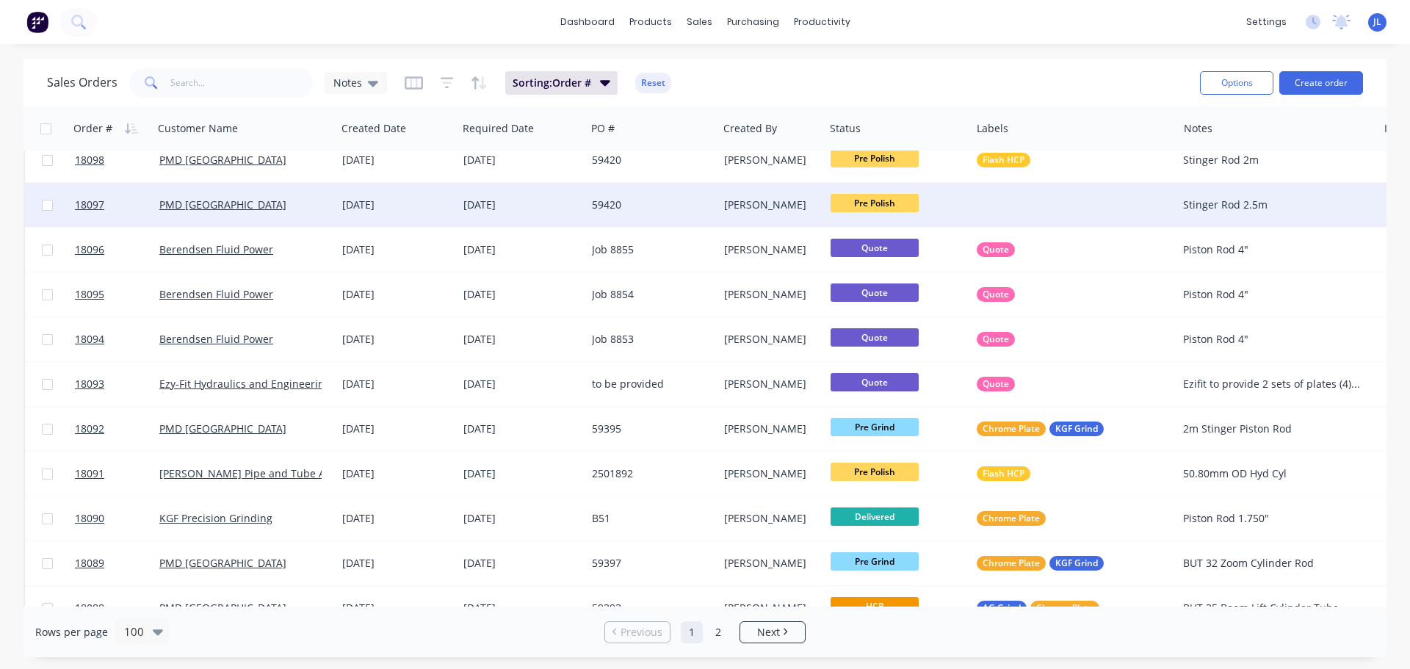
click at [767, 200] on div "Paul O'Connor" at bounding box center [769, 205] width 90 height 15
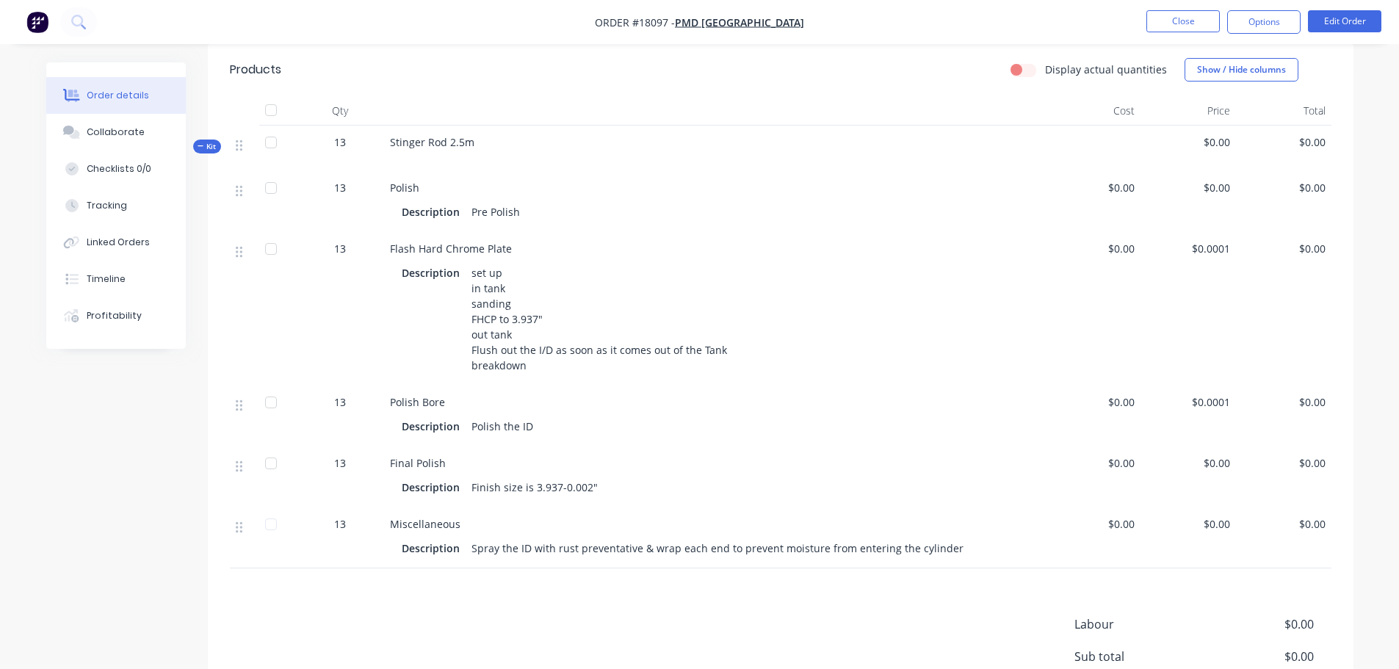
scroll to position [367, 0]
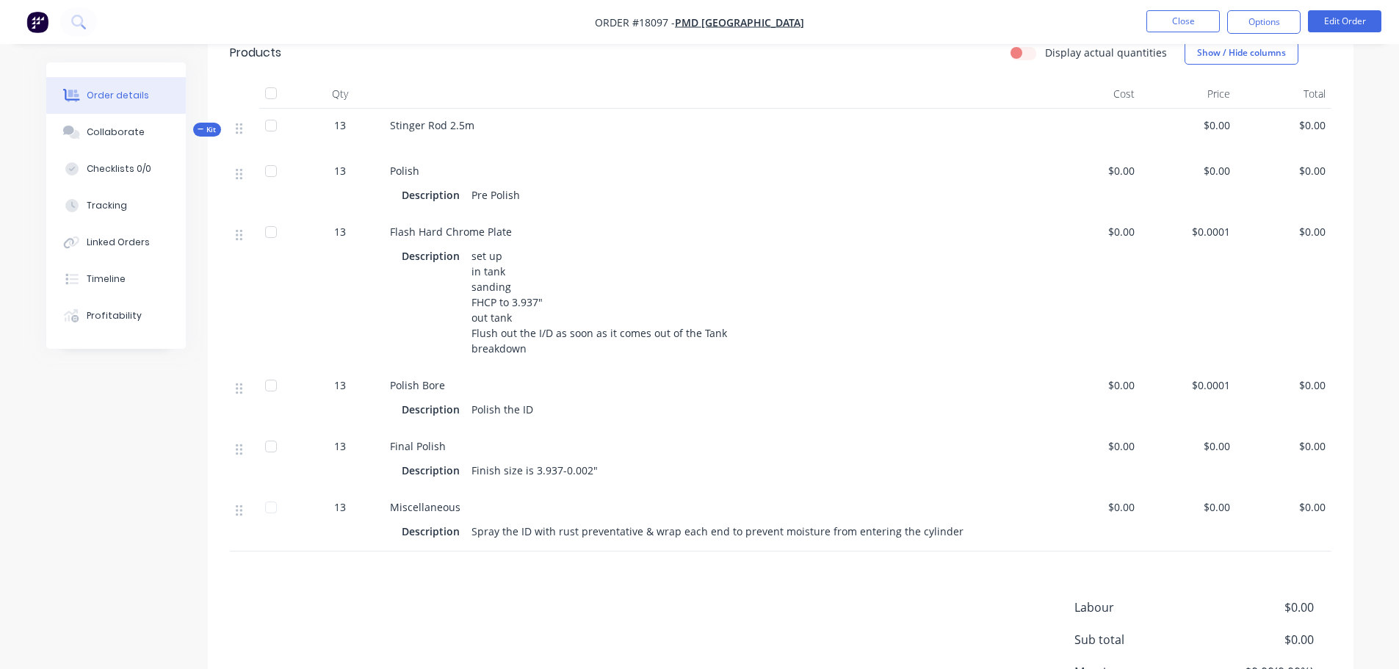
click at [1226, 15] on ul "Close Options Edit Order" at bounding box center [1264, 22] width 270 height 24
click at [1203, 17] on button "Close" at bounding box center [1183, 21] width 73 height 22
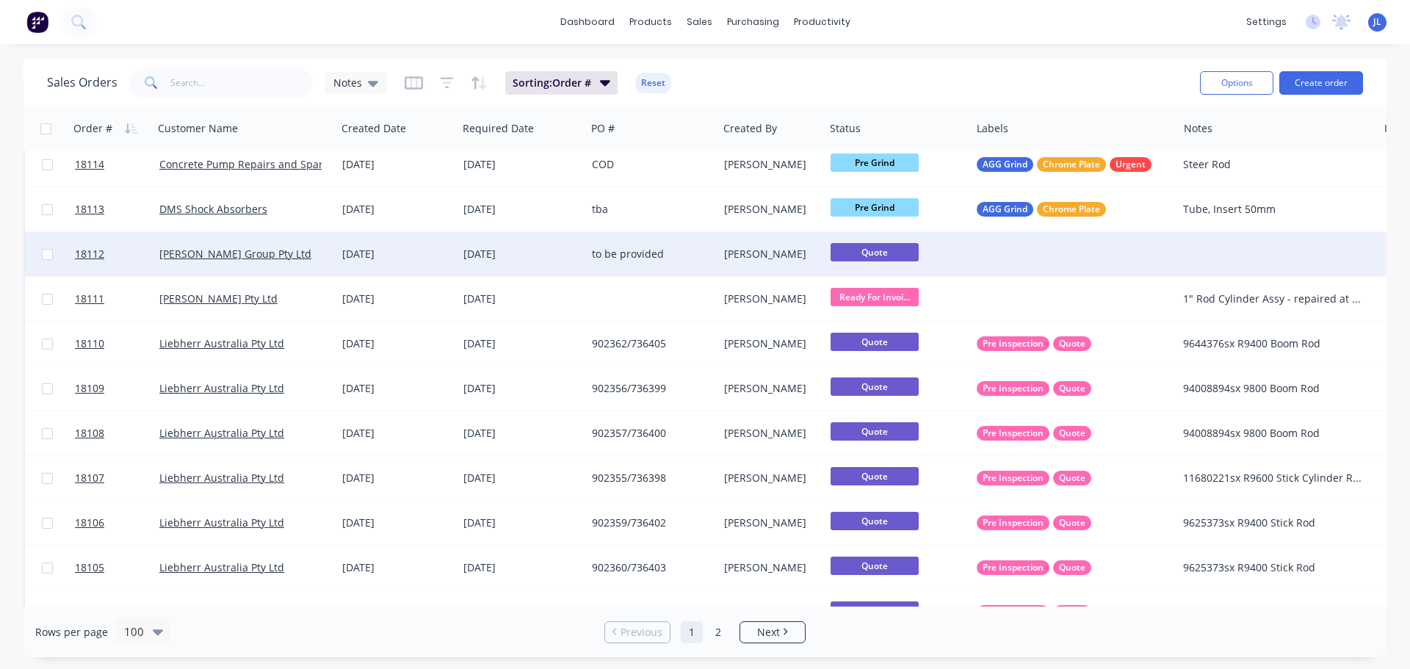
scroll to position [73, 0]
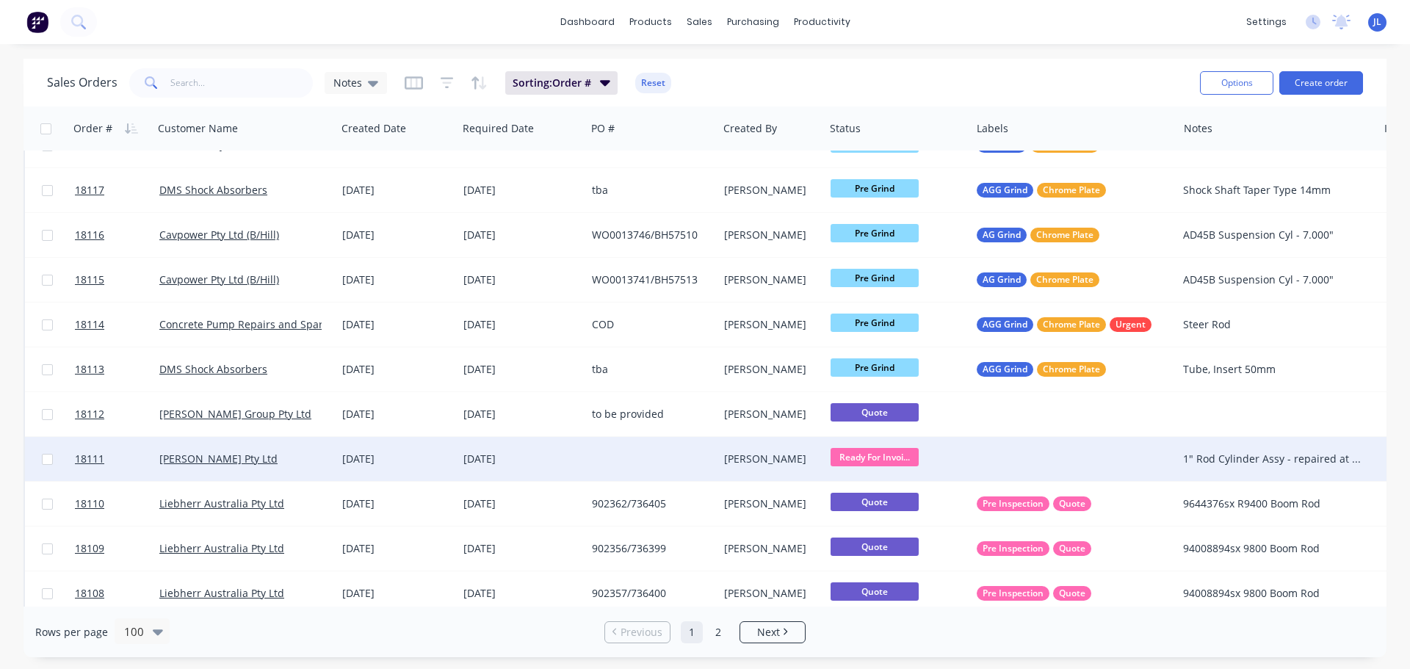
click at [1019, 454] on div at bounding box center [1074, 459] width 206 height 44
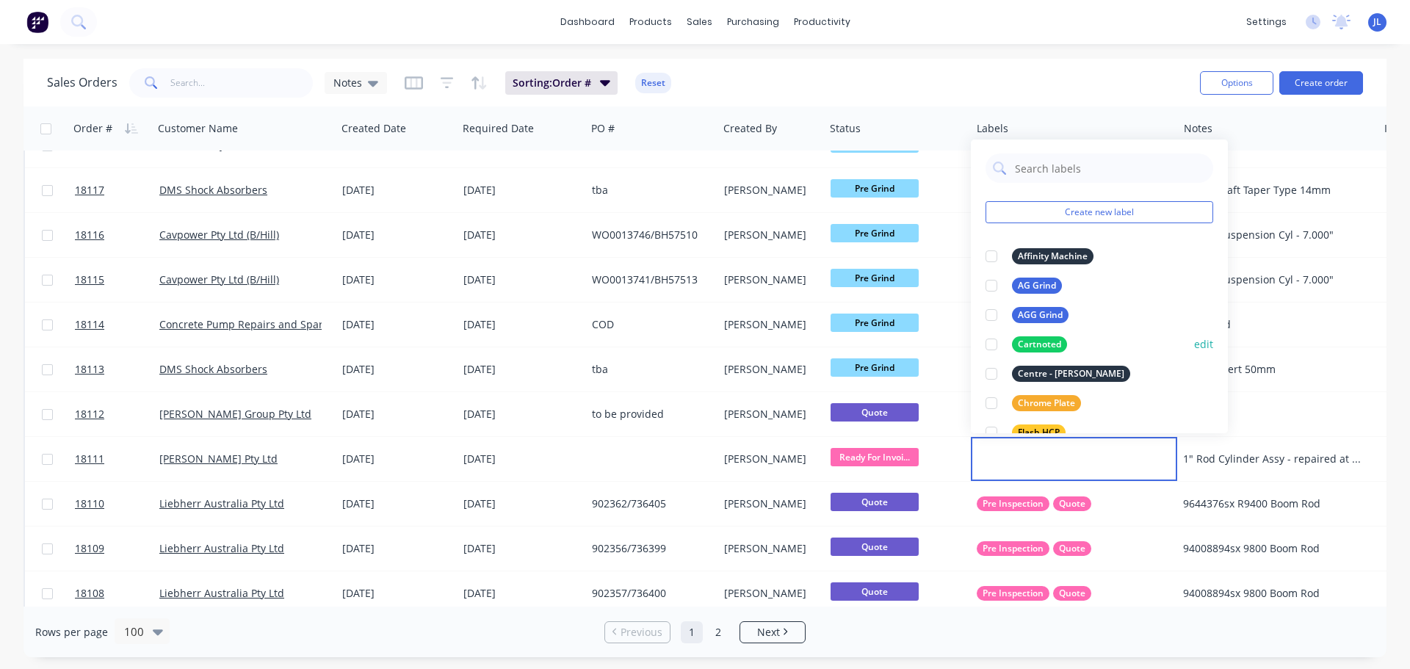
scroll to position [0, 0]
click at [1035, 169] on input "text" at bounding box center [1110, 168] width 192 height 29
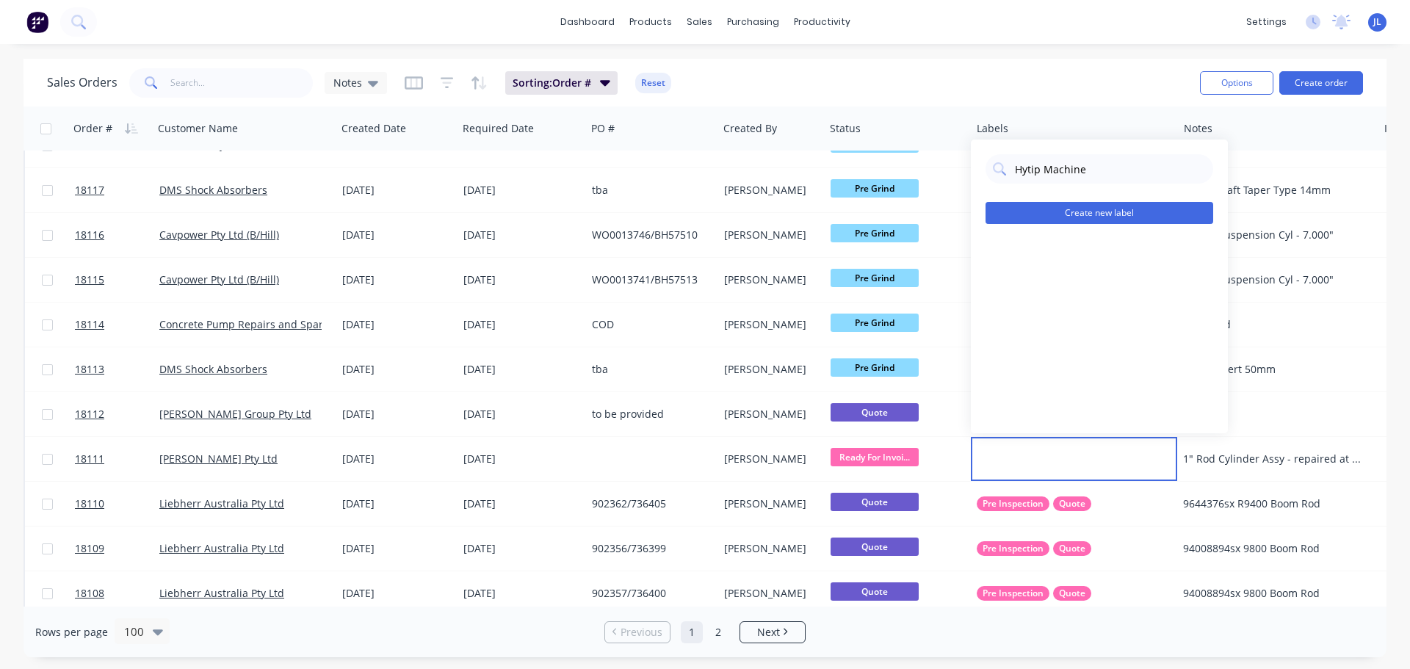
type input "Hytip Machine"
click at [1174, 215] on button "Create new label" at bounding box center [1100, 213] width 228 height 22
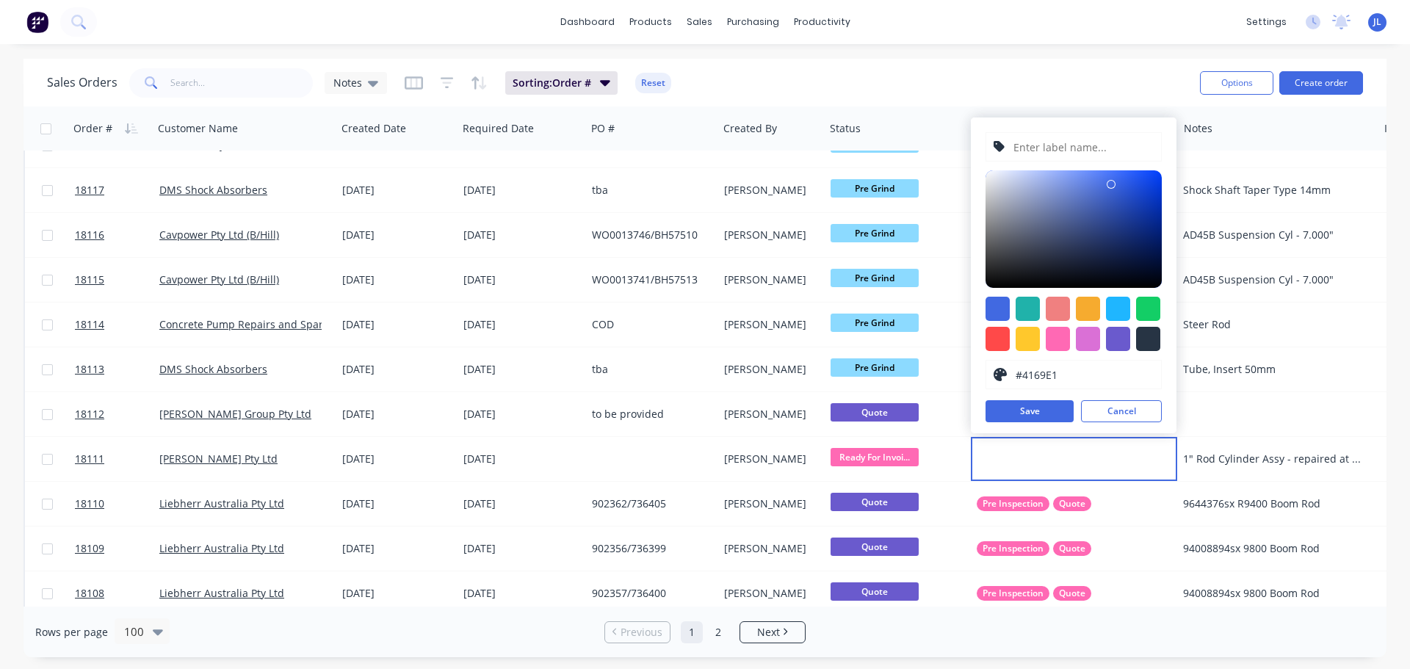
click at [1077, 147] on input "text" at bounding box center [1083, 147] width 142 height 28
paste input "Hytip Machine"
type input "Hytip Machine"
click at [1141, 343] on div at bounding box center [1148, 339] width 24 height 24
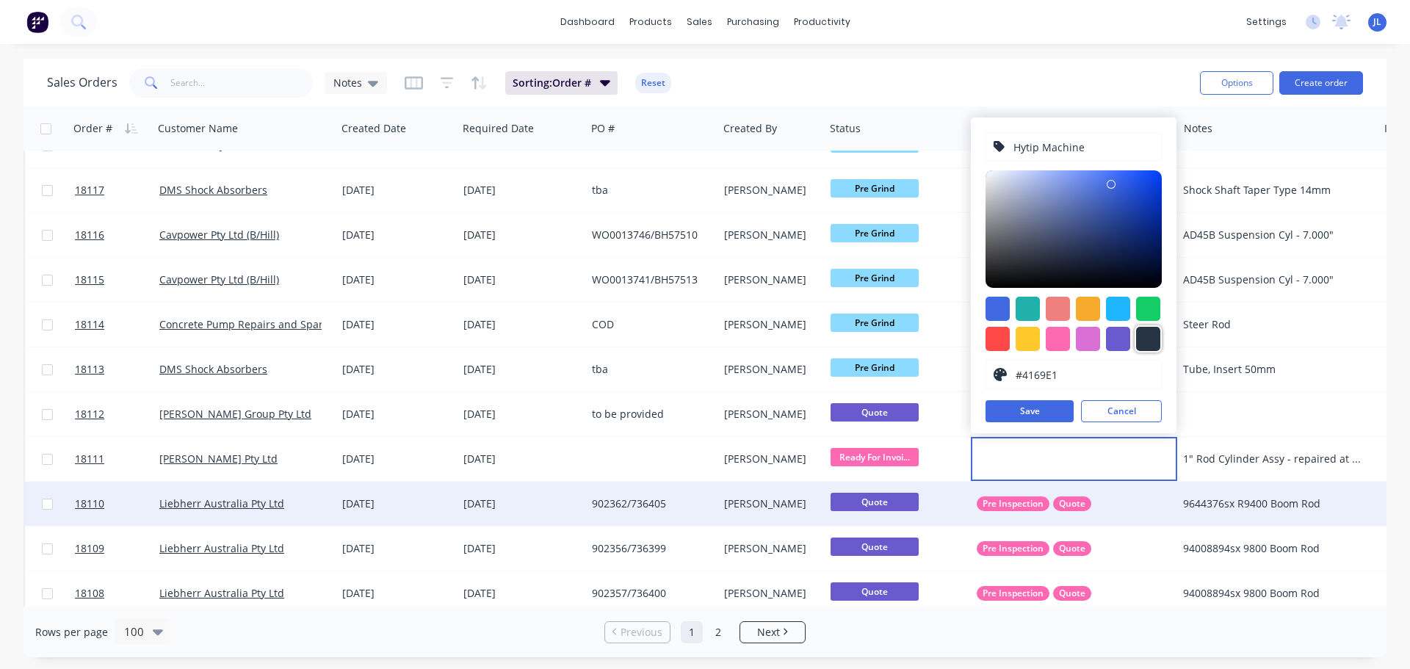
type input "#273444"
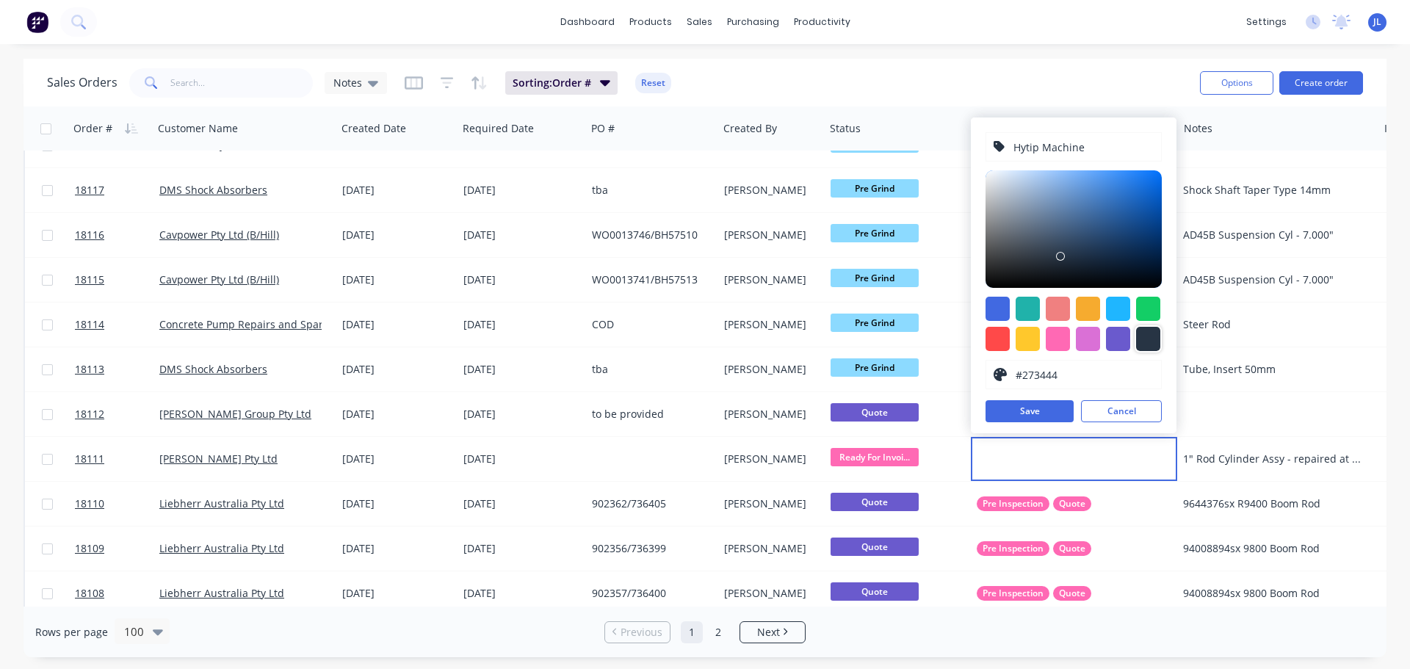
click at [1053, 422] on div "Hytip Machine #273444 hex #273444 Save Cancel" at bounding box center [1074, 276] width 206 height 316
click at [1051, 407] on button "Save" at bounding box center [1030, 411] width 88 height 22
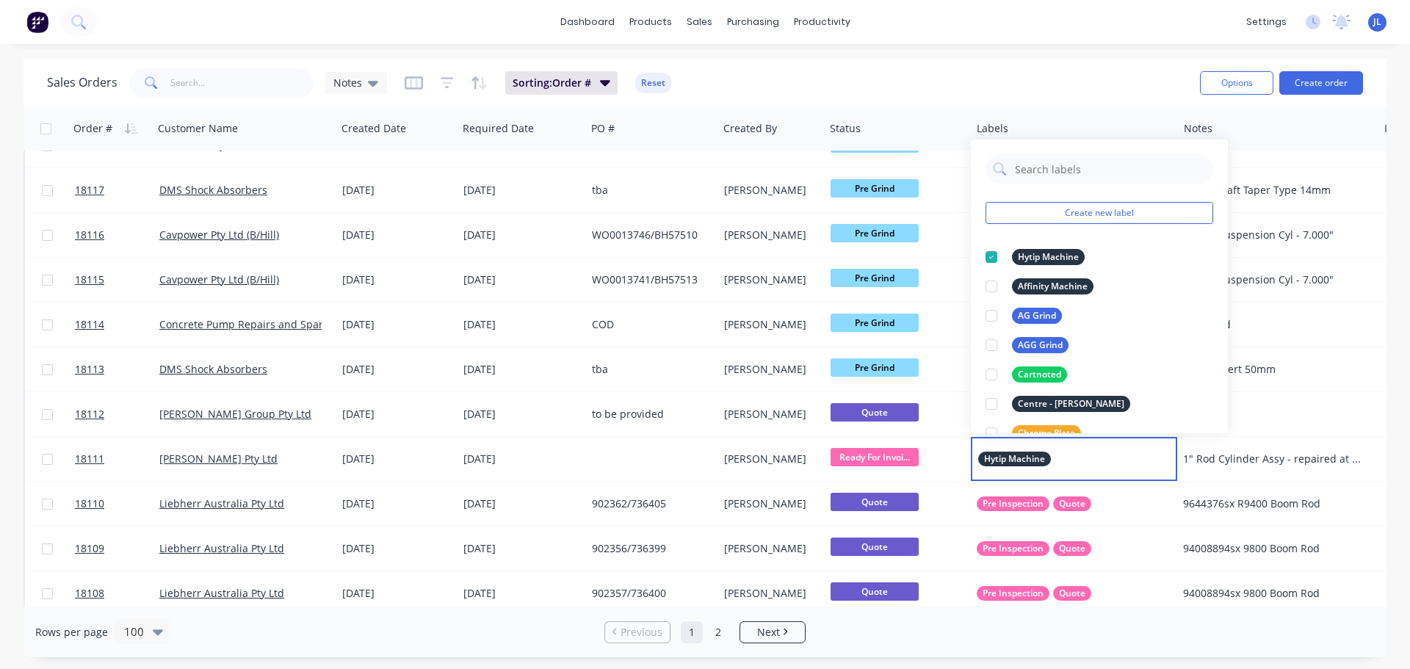
click at [1023, 84] on div "Sales Orders Notes Sorting: Order # Reset" at bounding box center [618, 83] width 1142 height 36
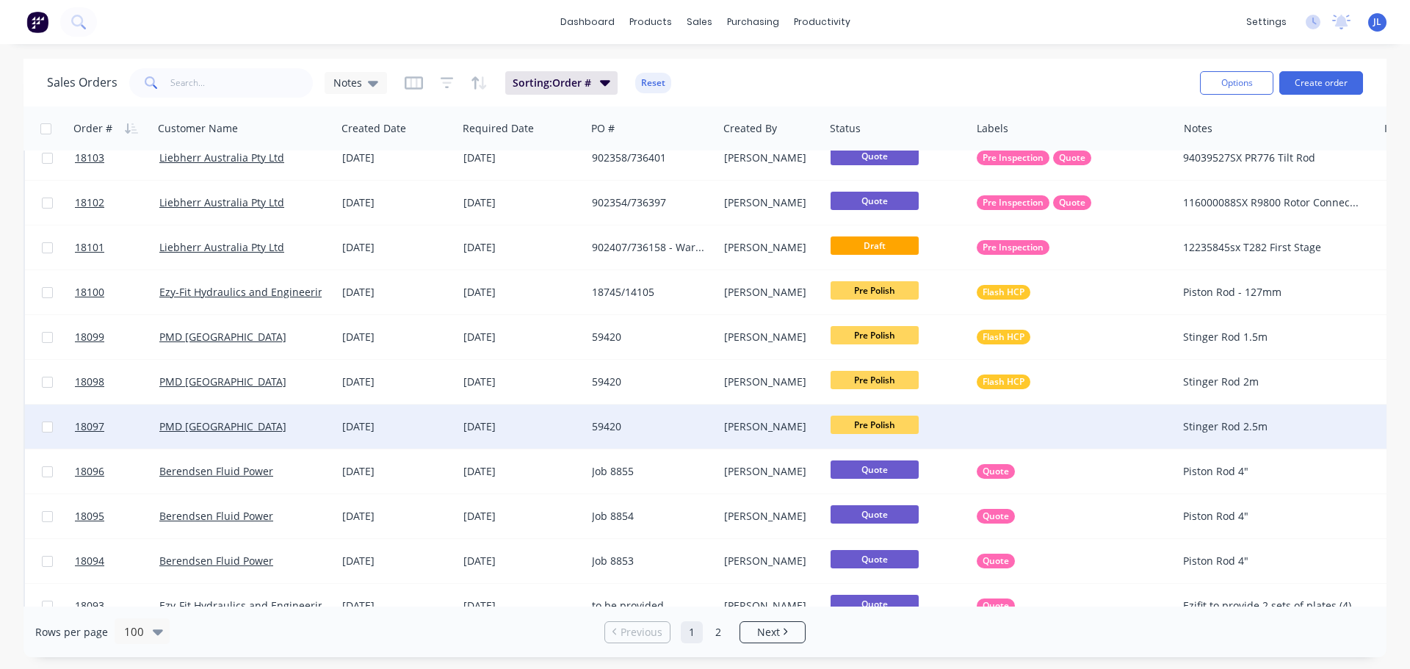
scroll to position [735, 0]
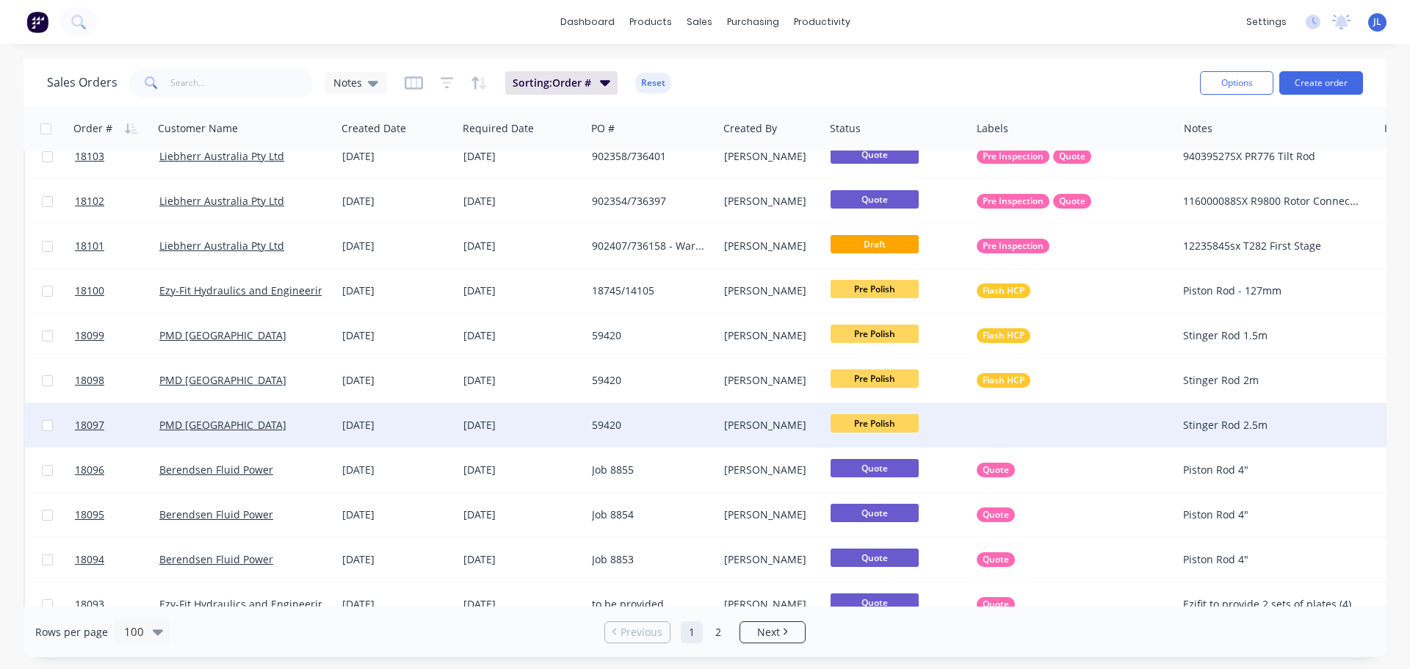
click at [1003, 417] on div at bounding box center [1074, 425] width 206 height 44
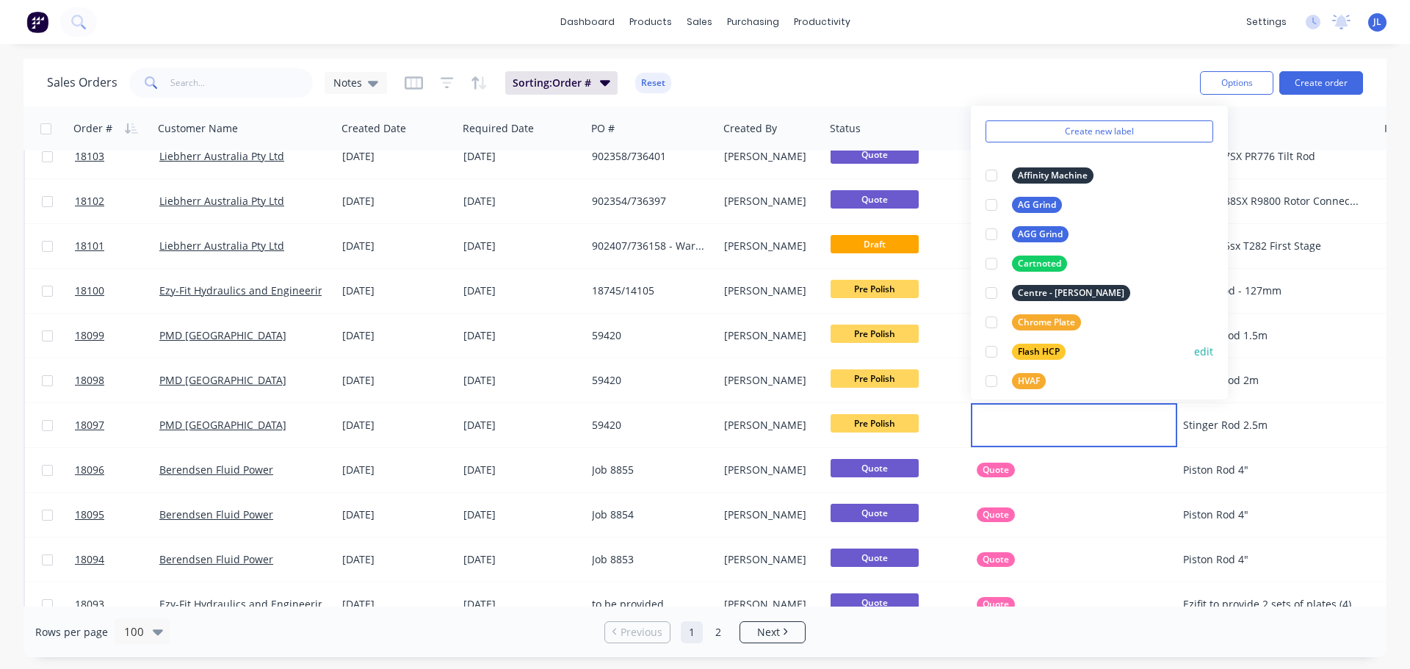
scroll to position [73, 0]
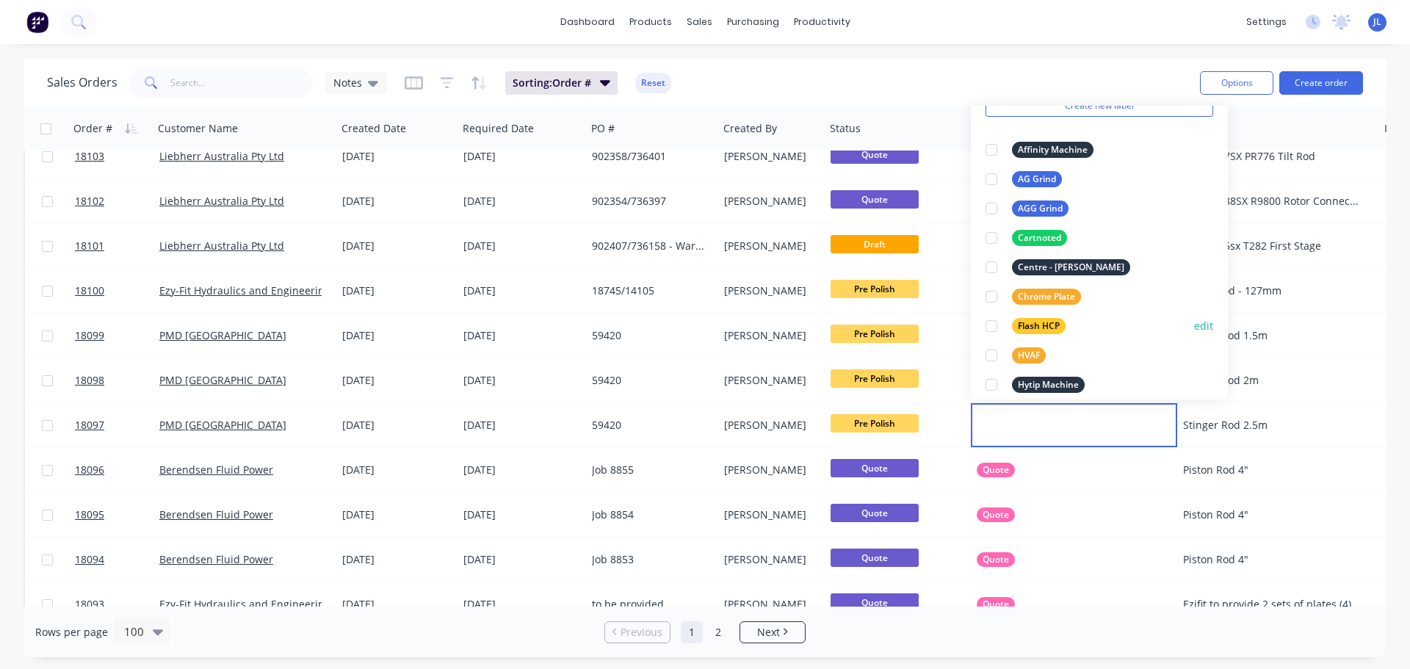
click at [997, 326] on div at bounding box center [991, 325] width 29 height 29
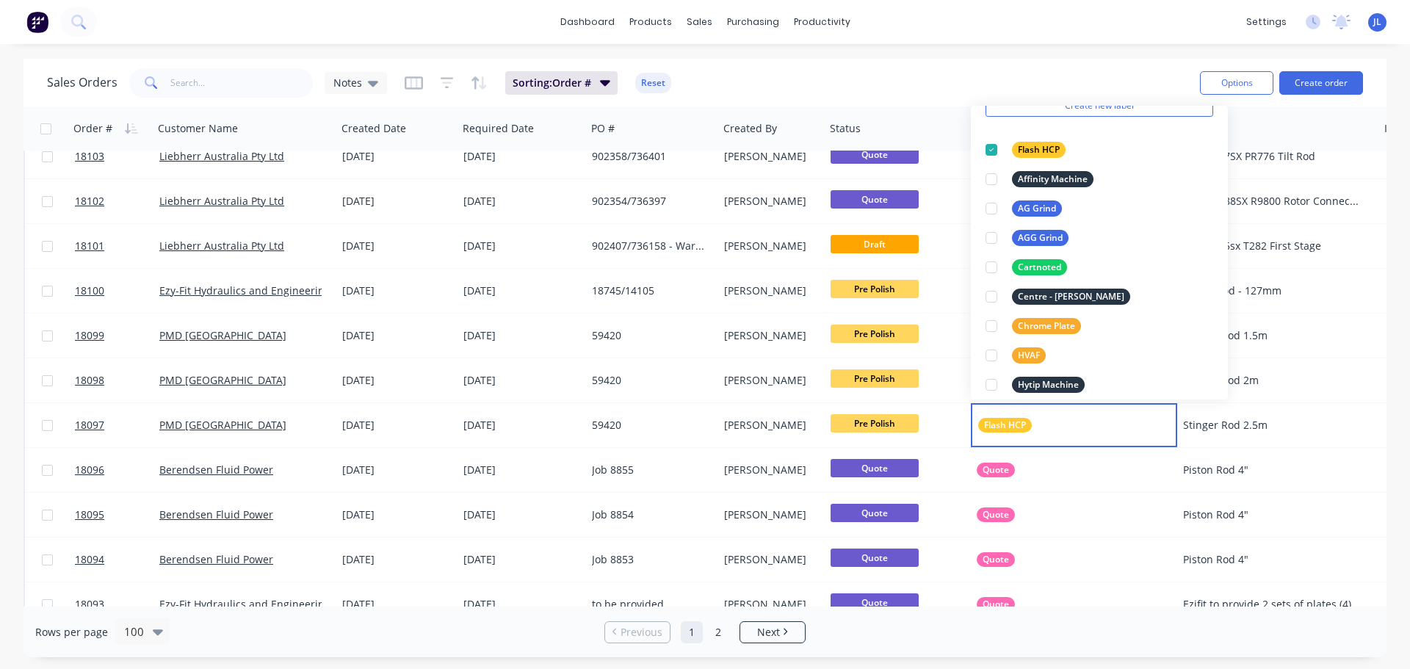
click at [1147, 631] on div "Rows per page 100 Previous 1 2 Next" at bounding box center [705, 632] width 1363 height 51
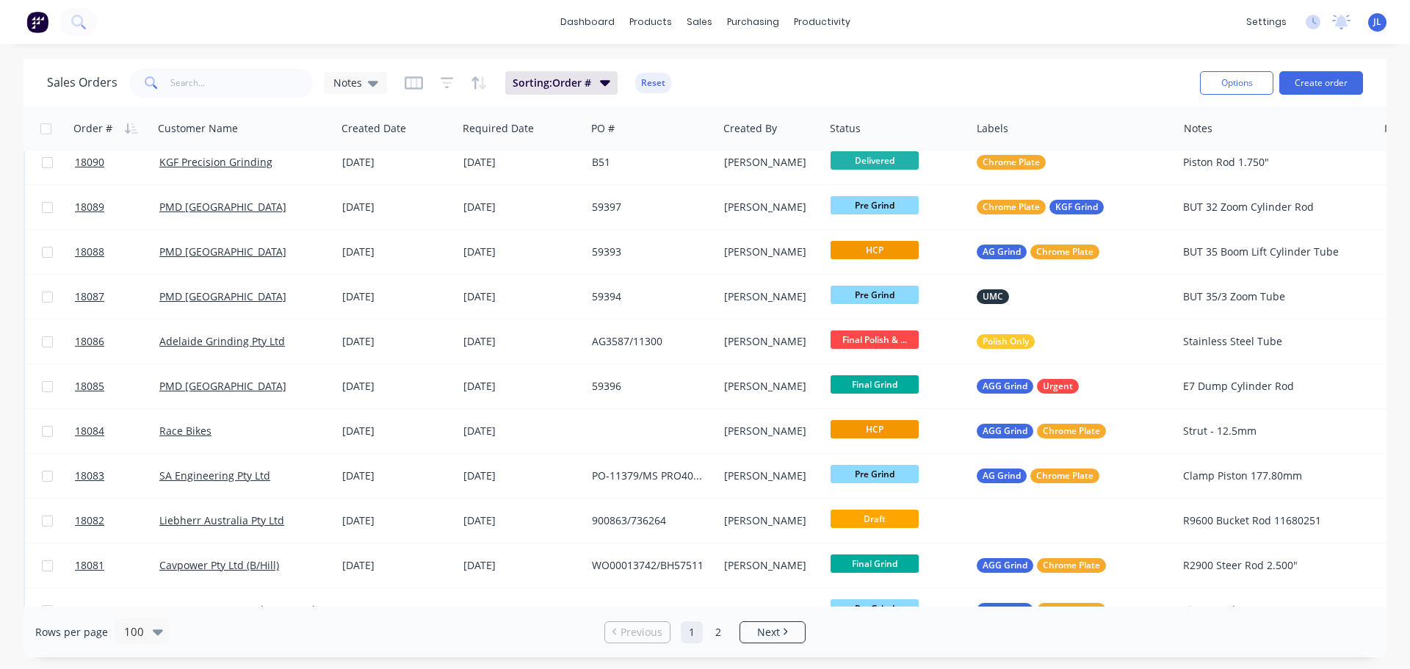
scroll to position [1322, 0]
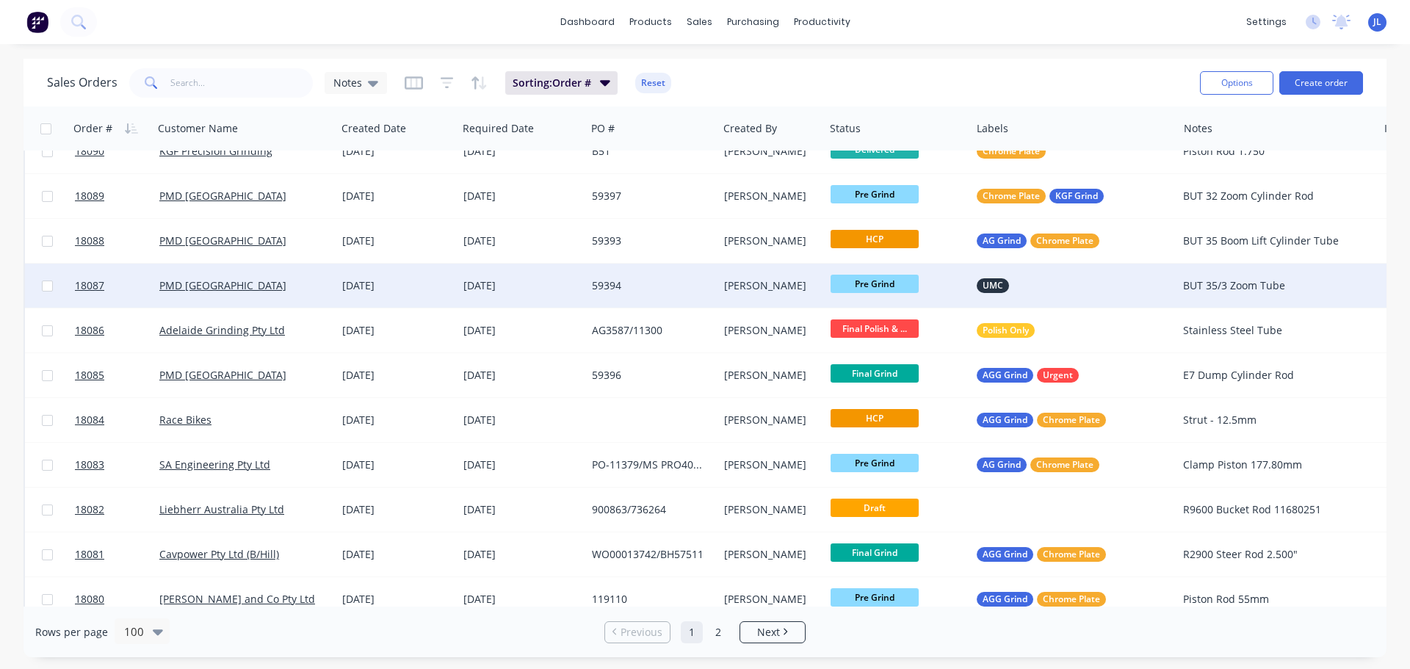
click at [1070, 287] on div "UMC" at bounding box center [1069, 285] width 185 height 15
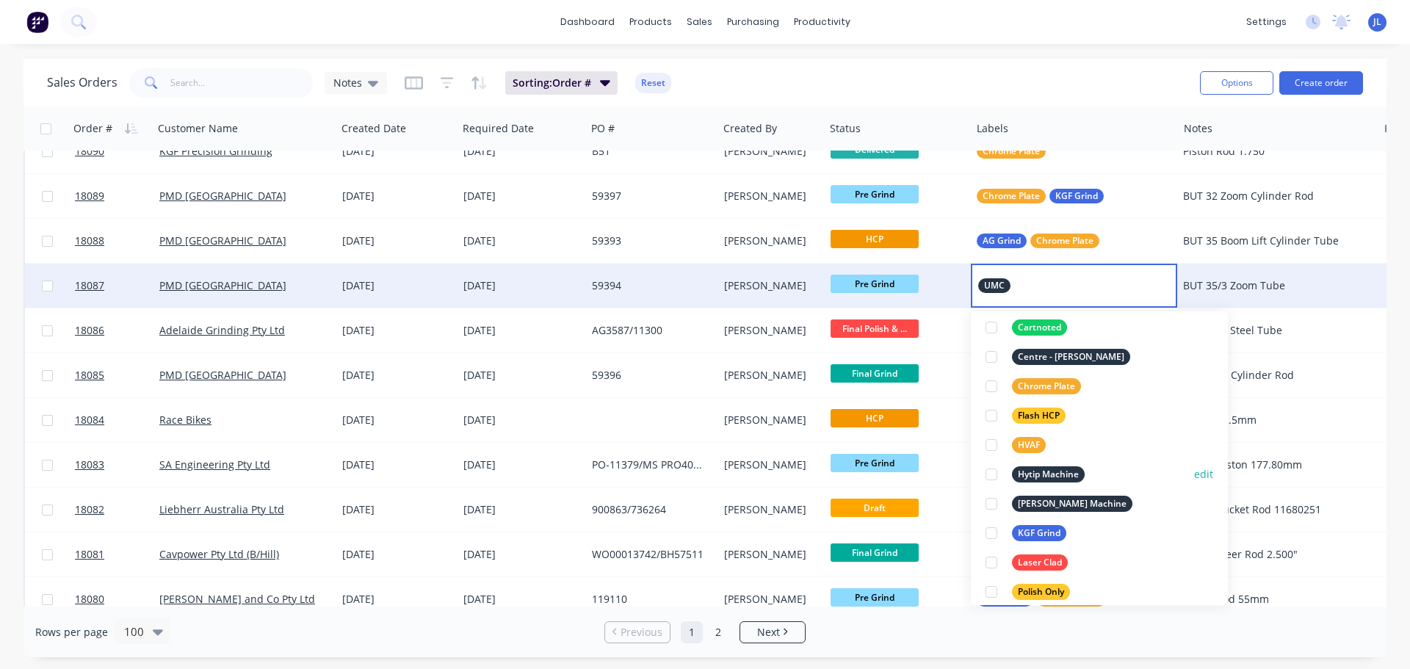
scroll to position [220, 0]
click at [991, 530] on div at bounding box center [991, 531] width 29 height 29
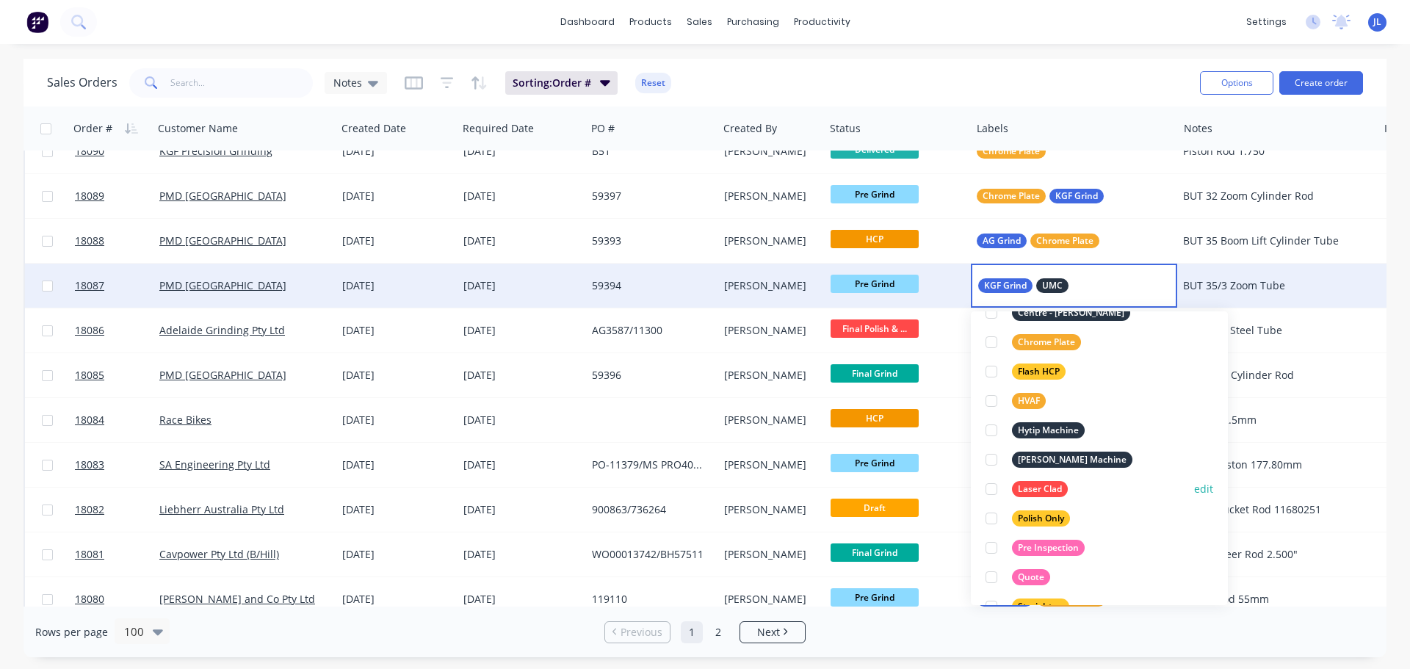
scroll to position [294, 0]
click at [991, 337] on div at bounding box center [991, 340] width 29 height 29
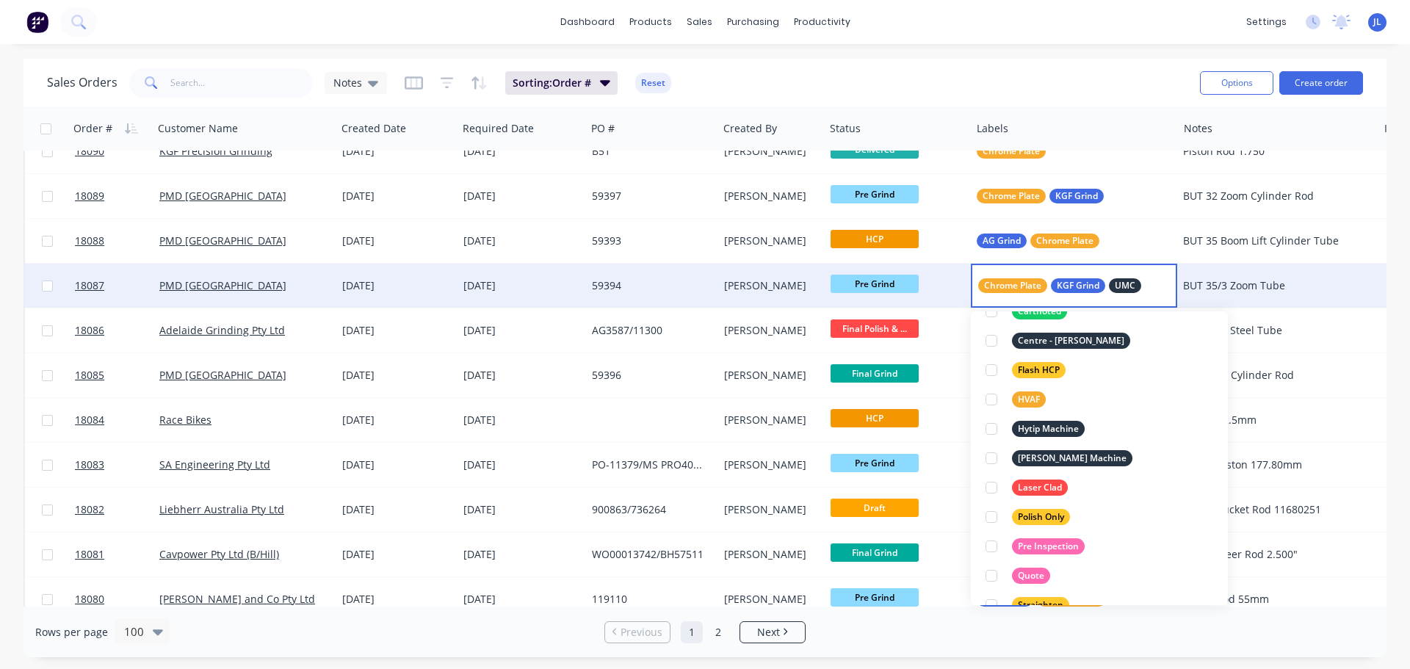
scroll to position [88, 0]
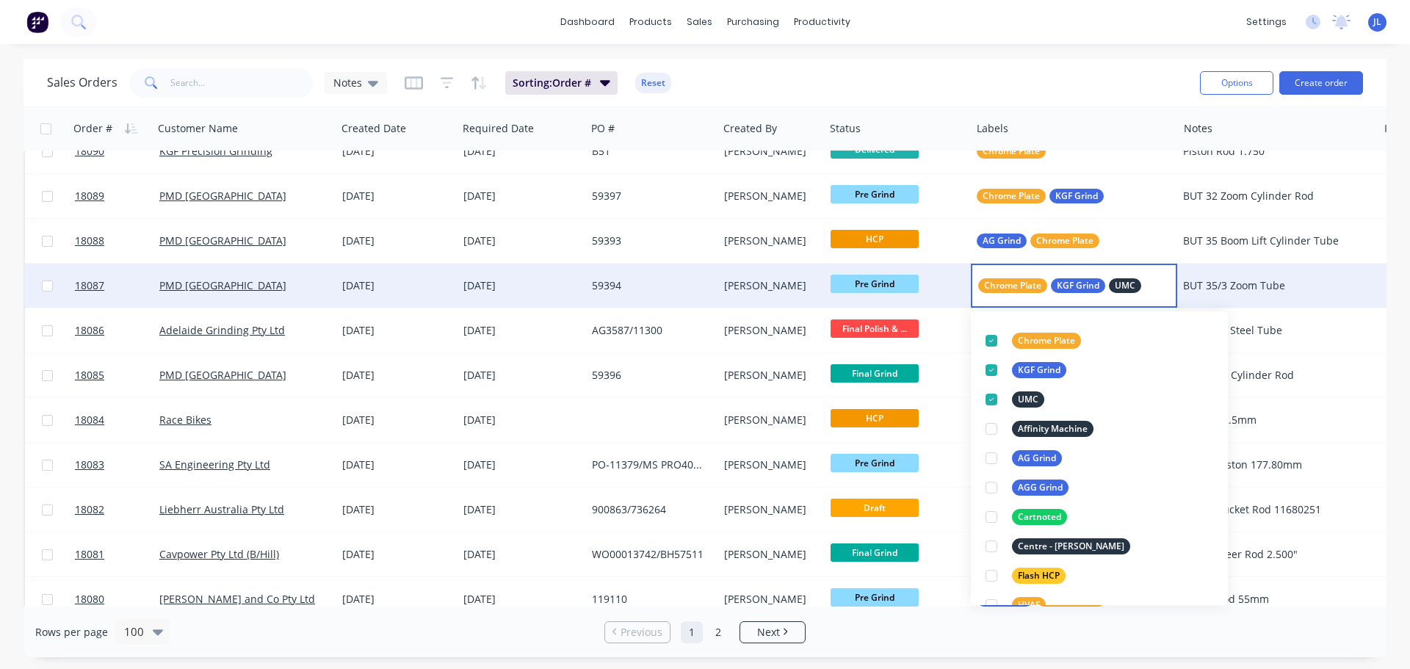
click at [1072, 642] on div "Rows per page 100 Previous 1 2 Next" at bounding box center [705, 632] width 1363 height 51
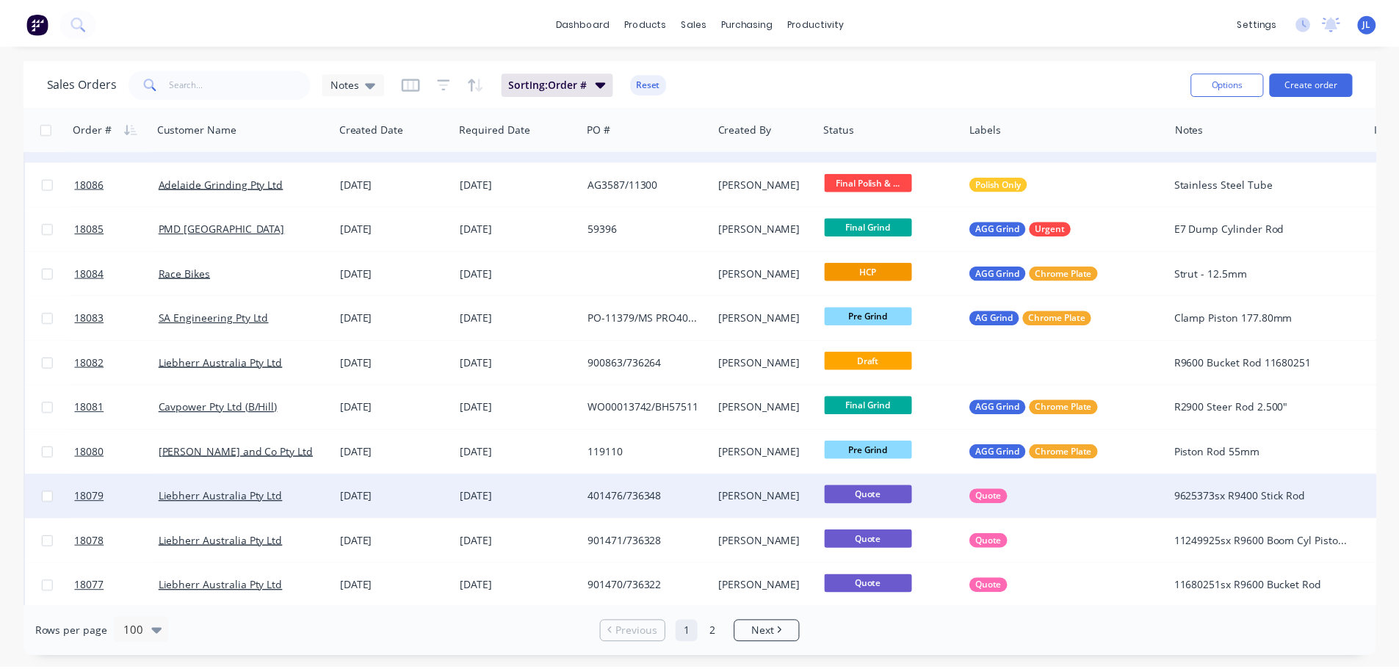
scroll to position [1543, 0]
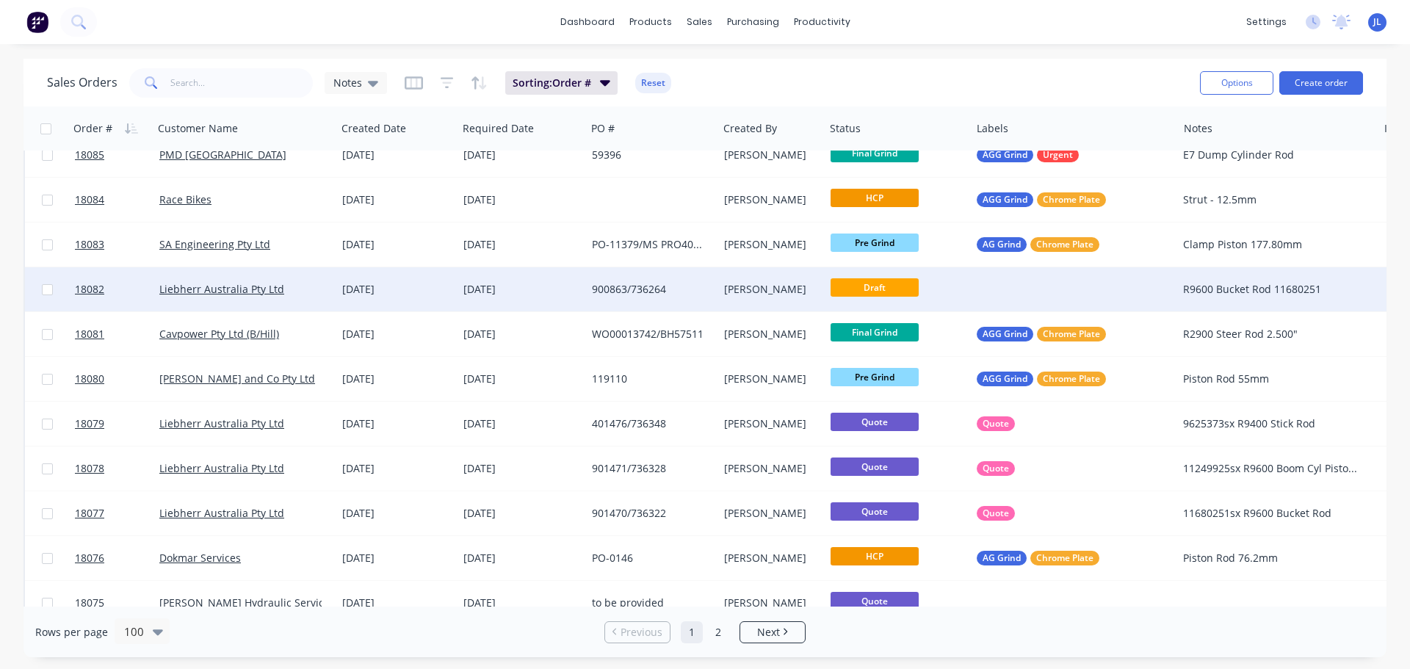
click at [1045, 298] on div at bounding box center [1074, 289] width 206 height 44
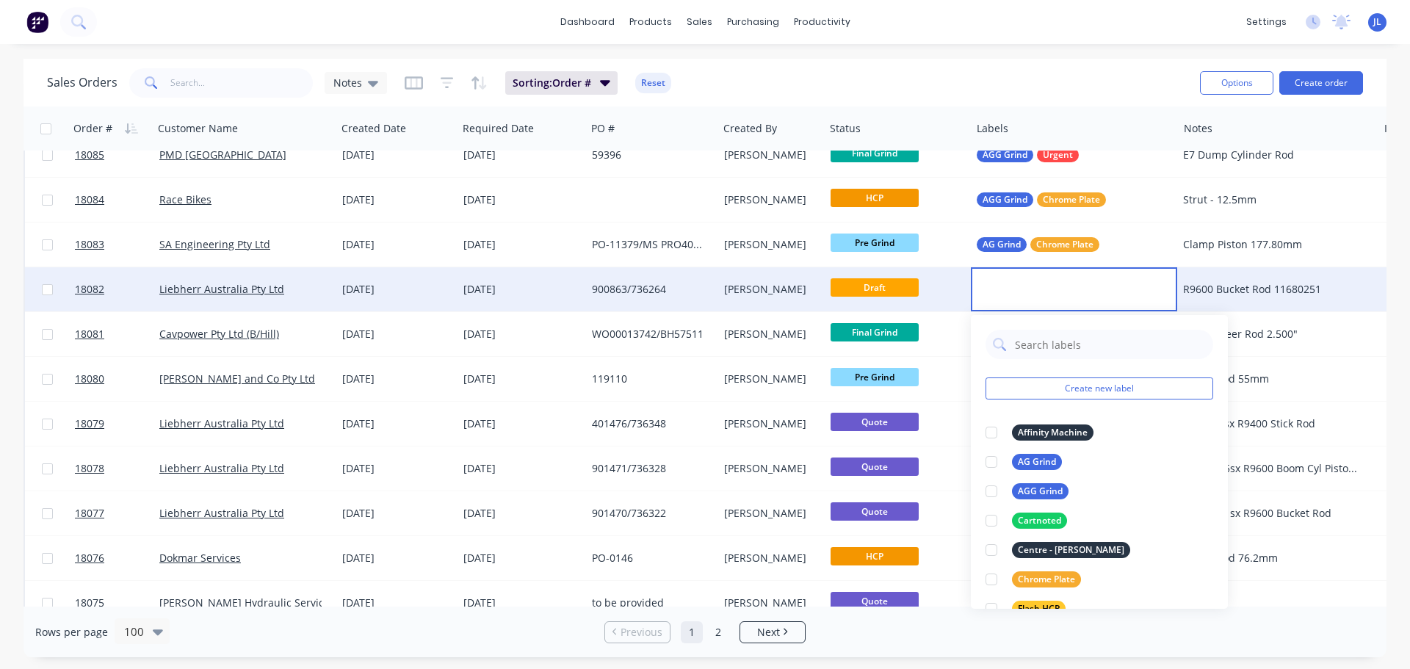
click at [621, 292] on div "900863/736264" at bounding box center [649, 289] width 114 height 15
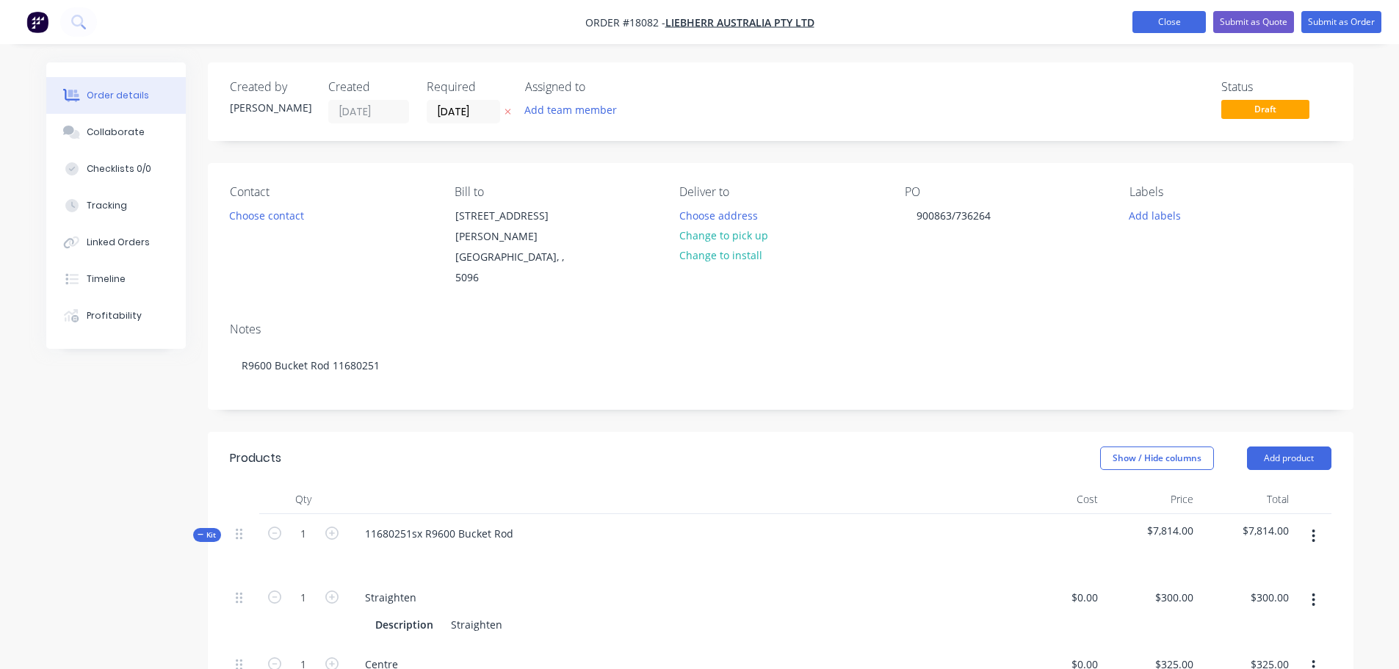
click at [1153, 25] on button "Close" at bounding box center [1169, 22] width 73 height 22
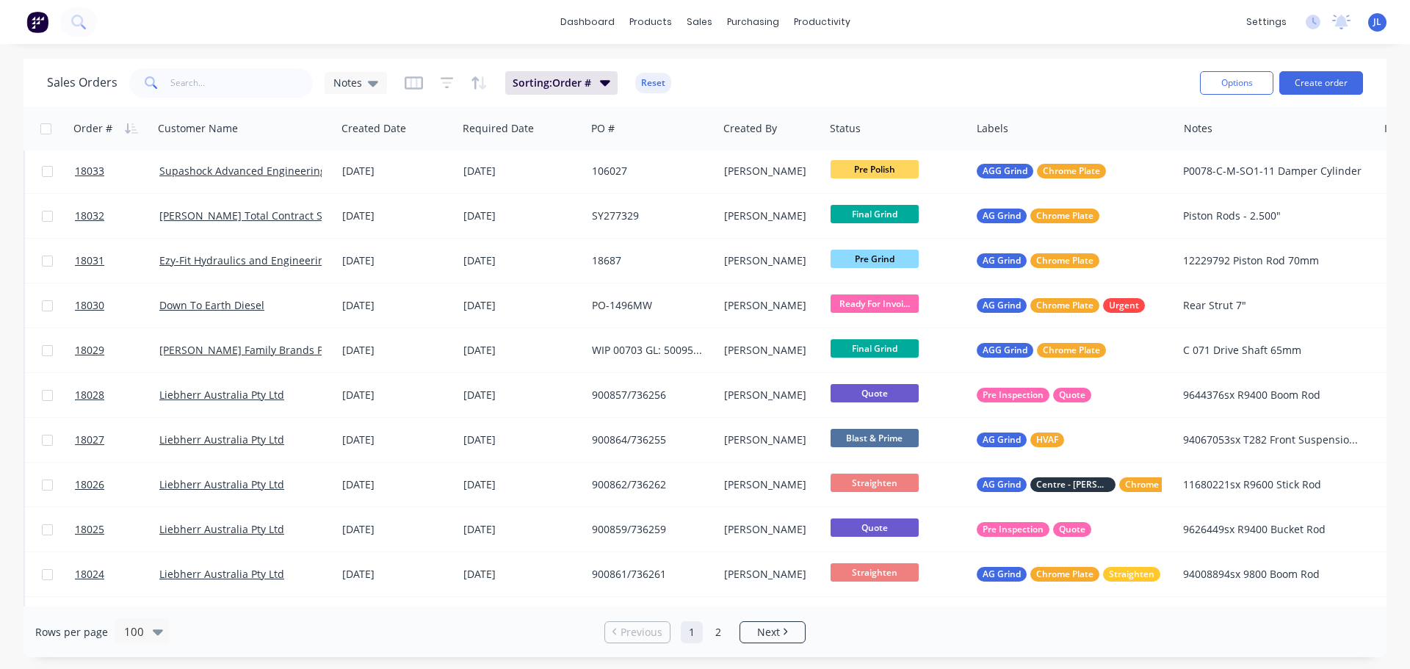
scroll to position [4032, 0]
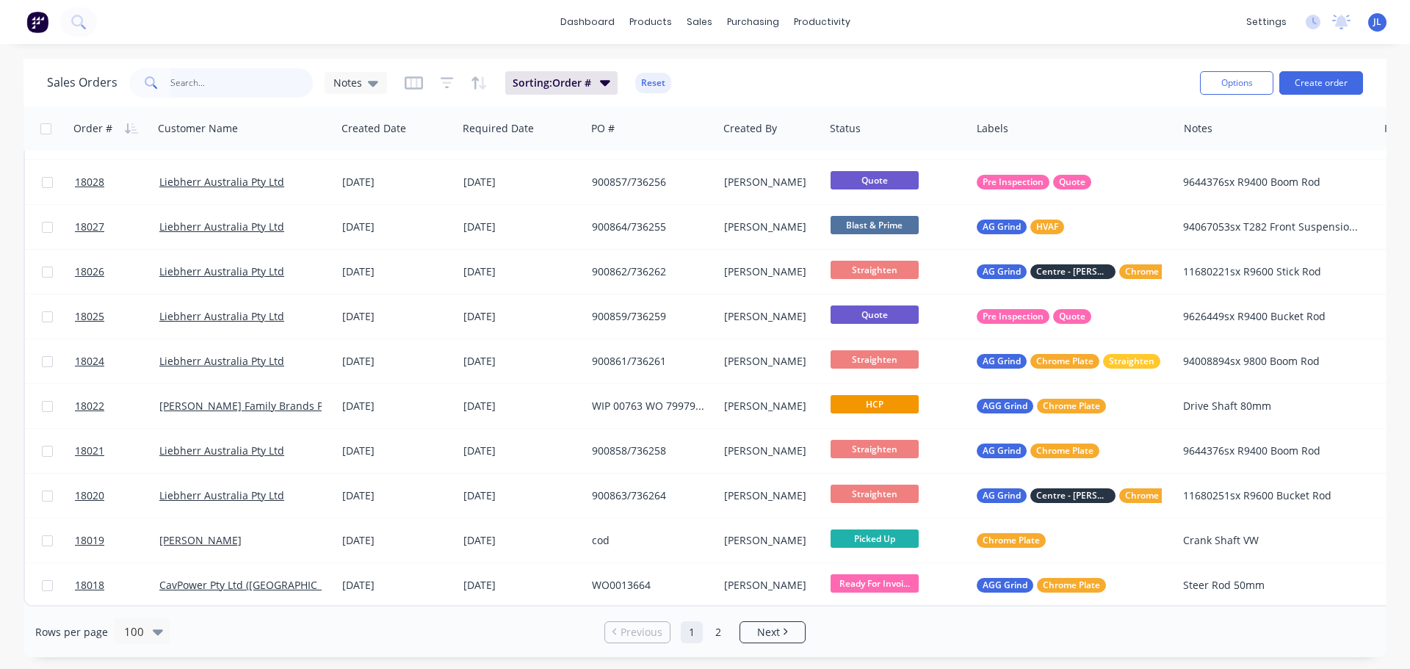
click at [203, 88] on input "text" at bounding box center [241, 82] width 143 height 29
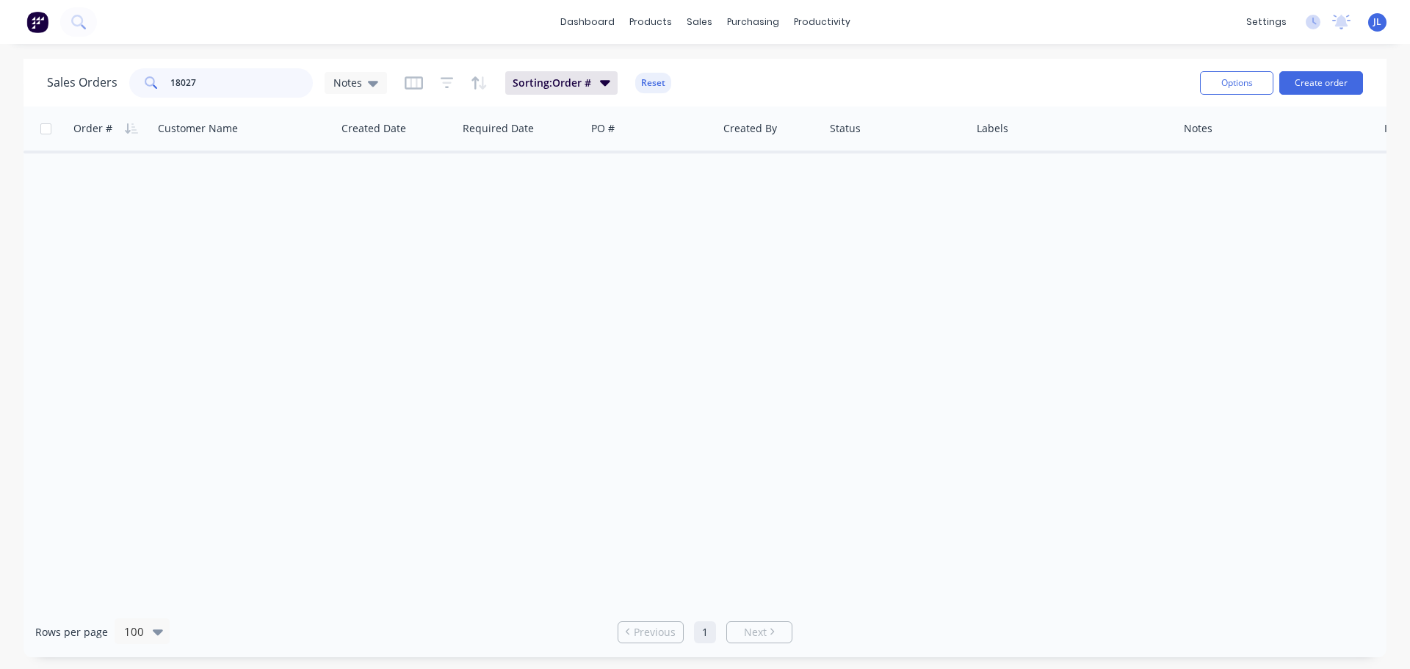
scroll to position [0, 0]
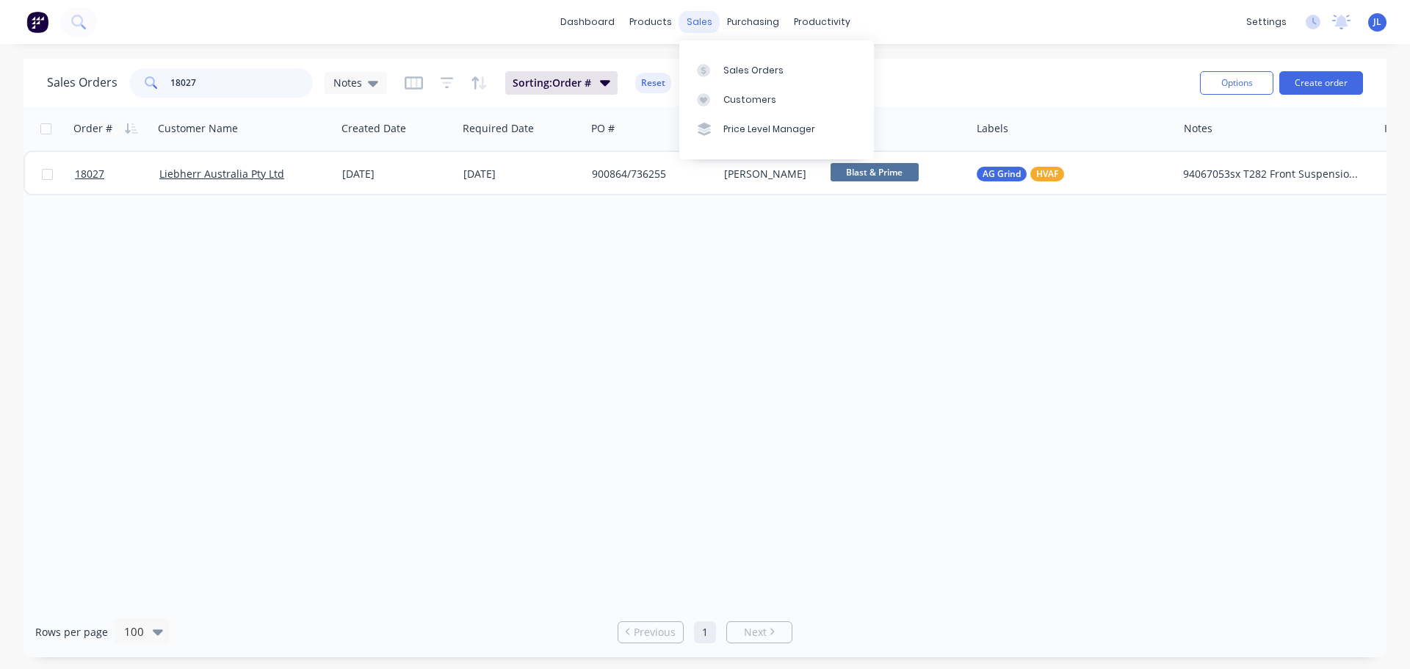
type input "18027"
click at [698, 19] on div "sales" at bounding box center [700, 22] width 40 height 22
click at [738, 73] on div "Sales Orders" at bounding box center [754, 70] width 60 height 13
click at [669, 69] on link "Product Catalogue" at bounding box center [723, 69] width 195 height 29
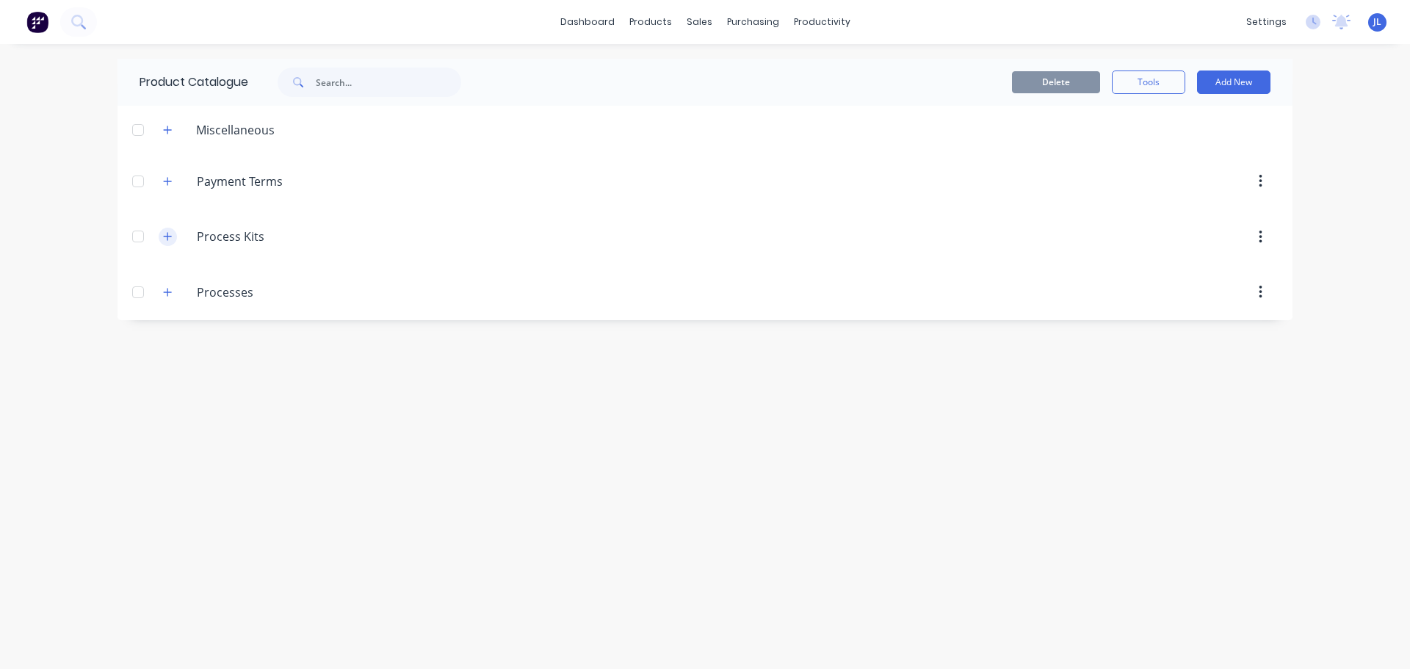
click at [170, 237] on icon "button" at bounding box center [168, 237] width 8 height 8
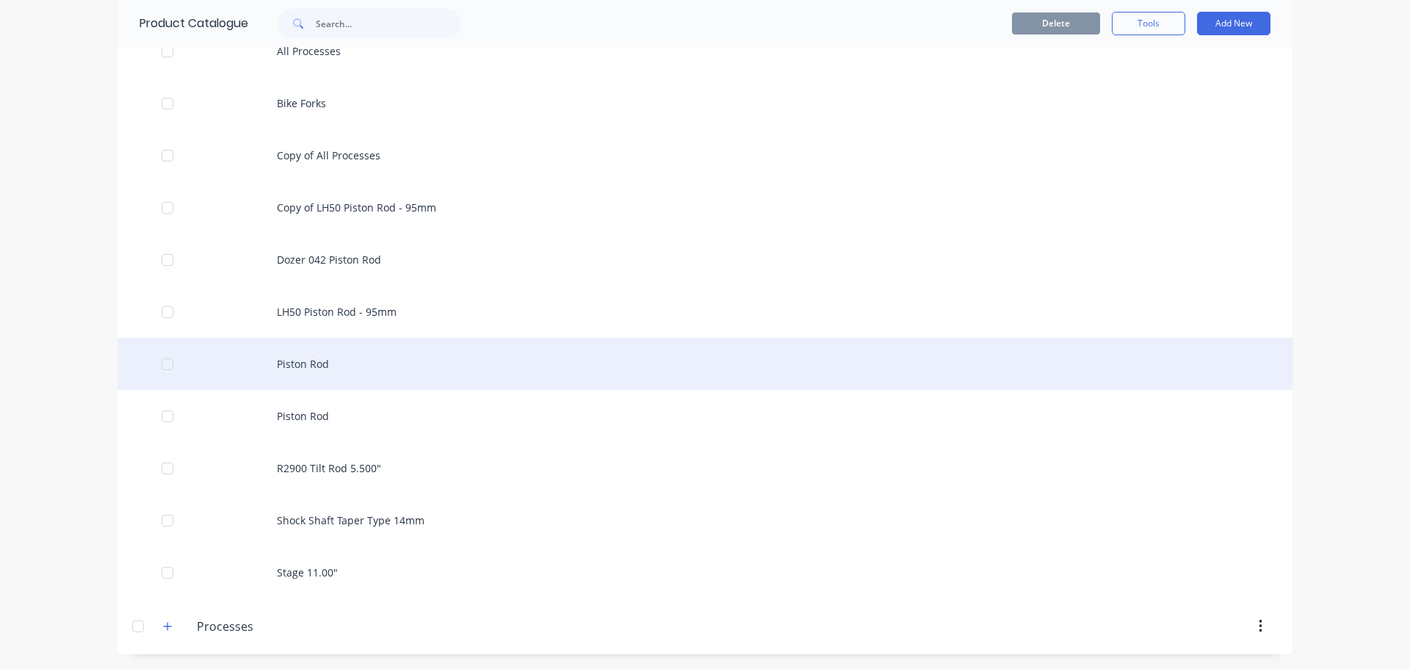
scroll to position [1397, 0]
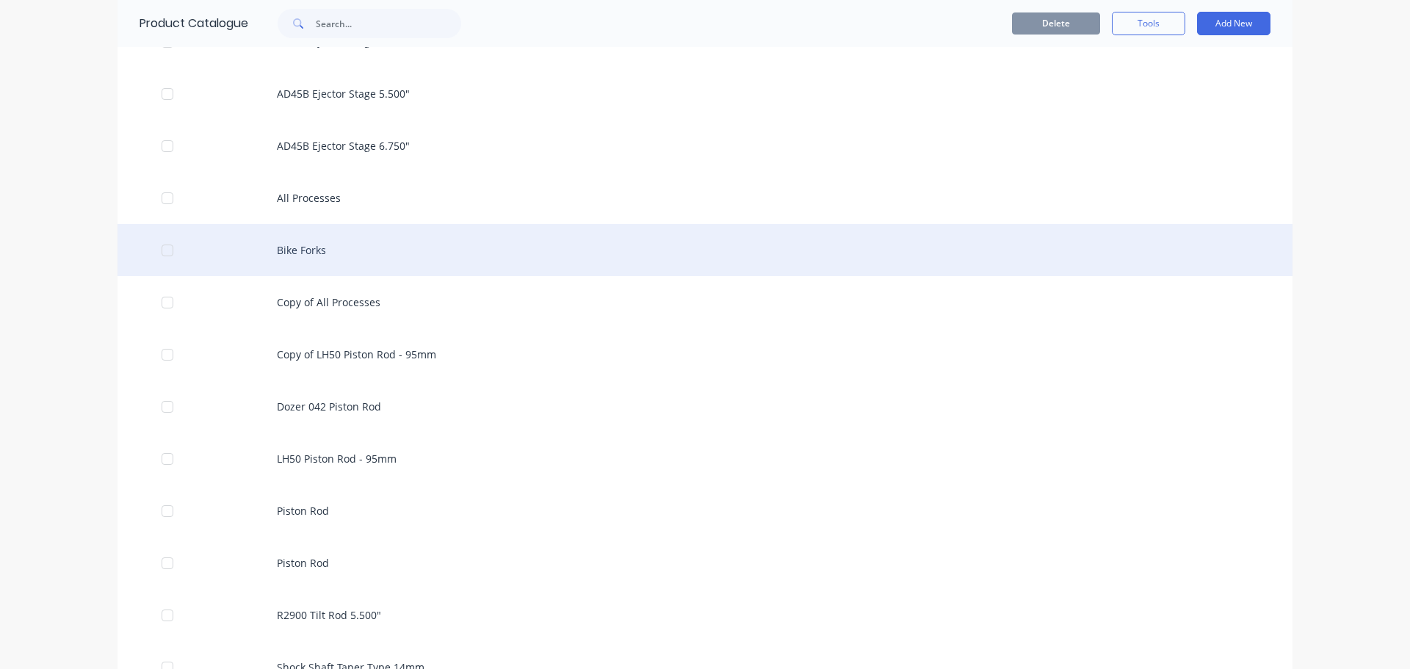
click at [353, 251] on div "Bike Forks" at bounding box center [705, 250] width 1175 height 52
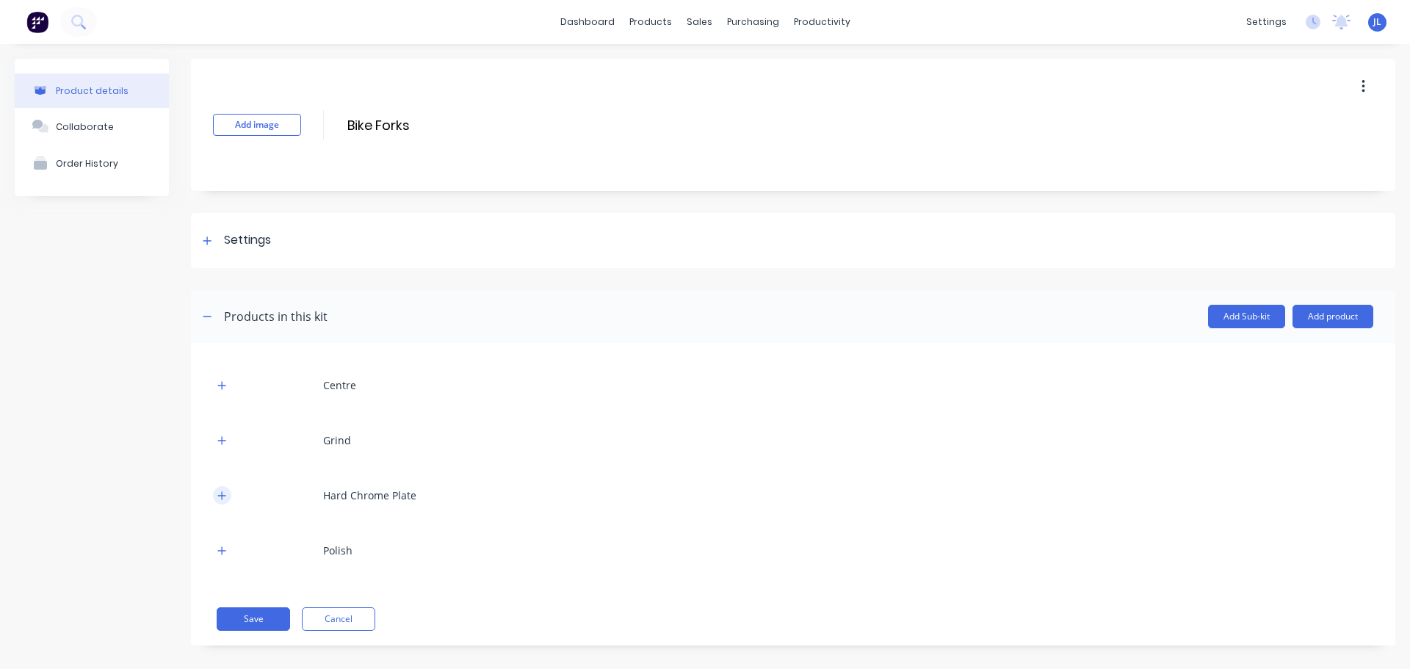
click at [217, 498] on button "button" at bounding box center [222, 495] width 18 height 18
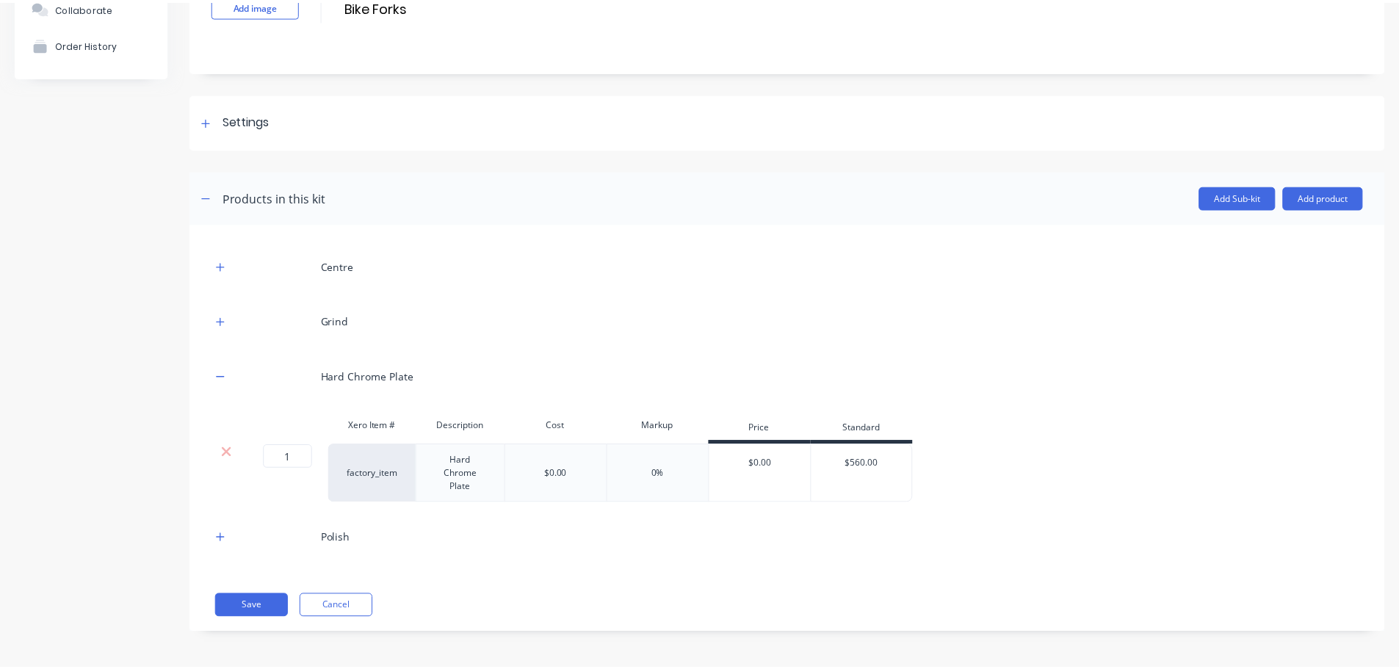
scroll to position [120, 0]
click at [1304, 191] on button "Add product" at bounding box center [1333, 197] width 81 height 24
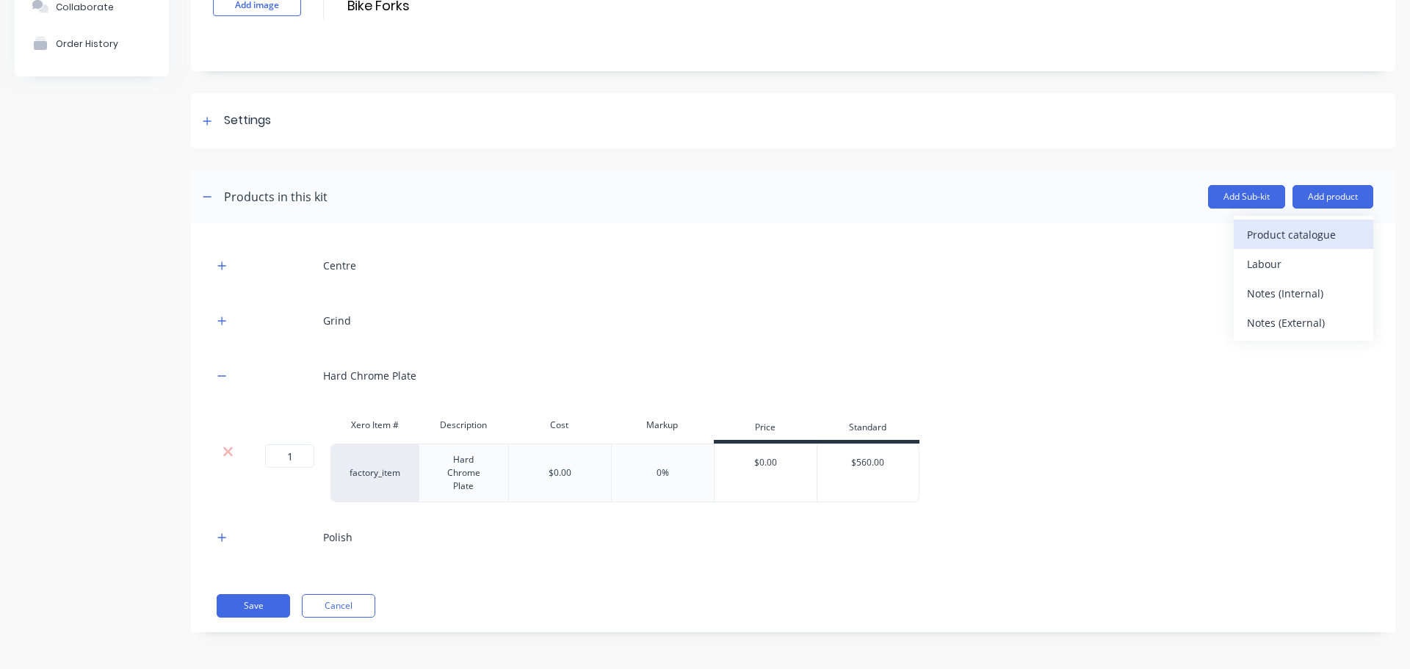
click at [1292, 234] on div "Product catalogue" at bounding box center [1303, 234] width 113 height 21
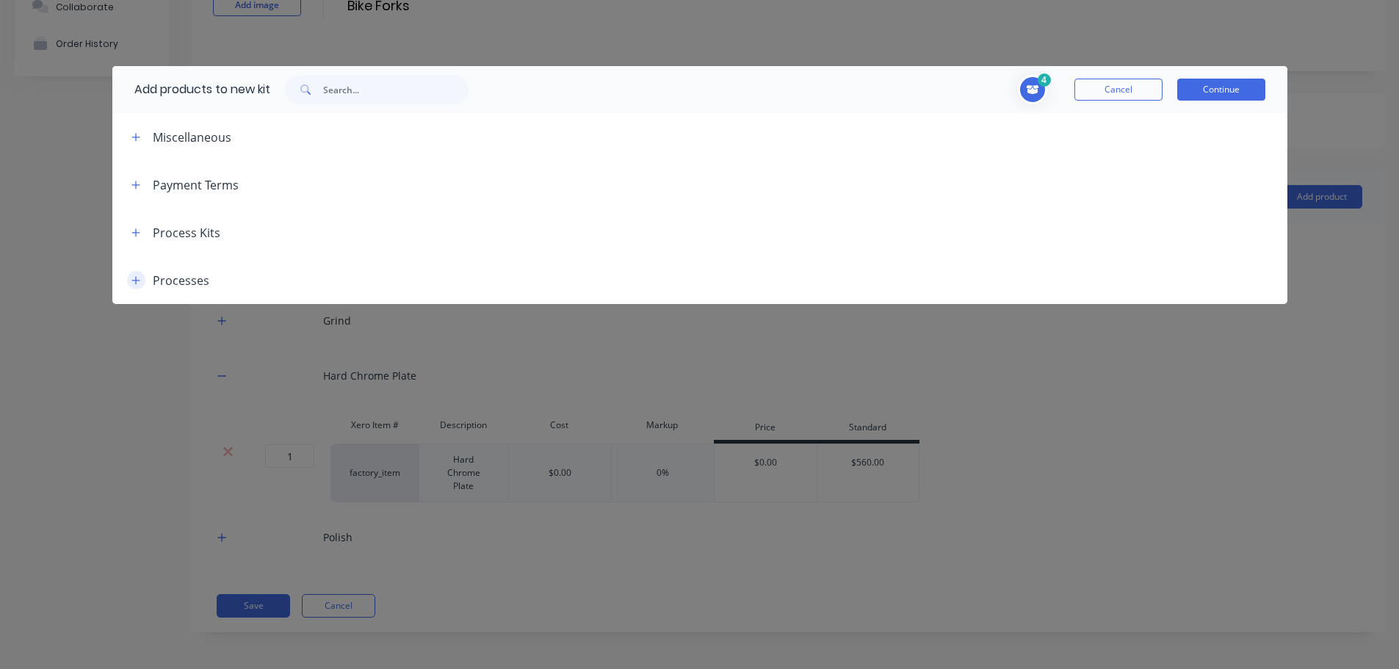
click at [133, 278] on icon "button" at bounding box center [135, 280] width 9 height 10
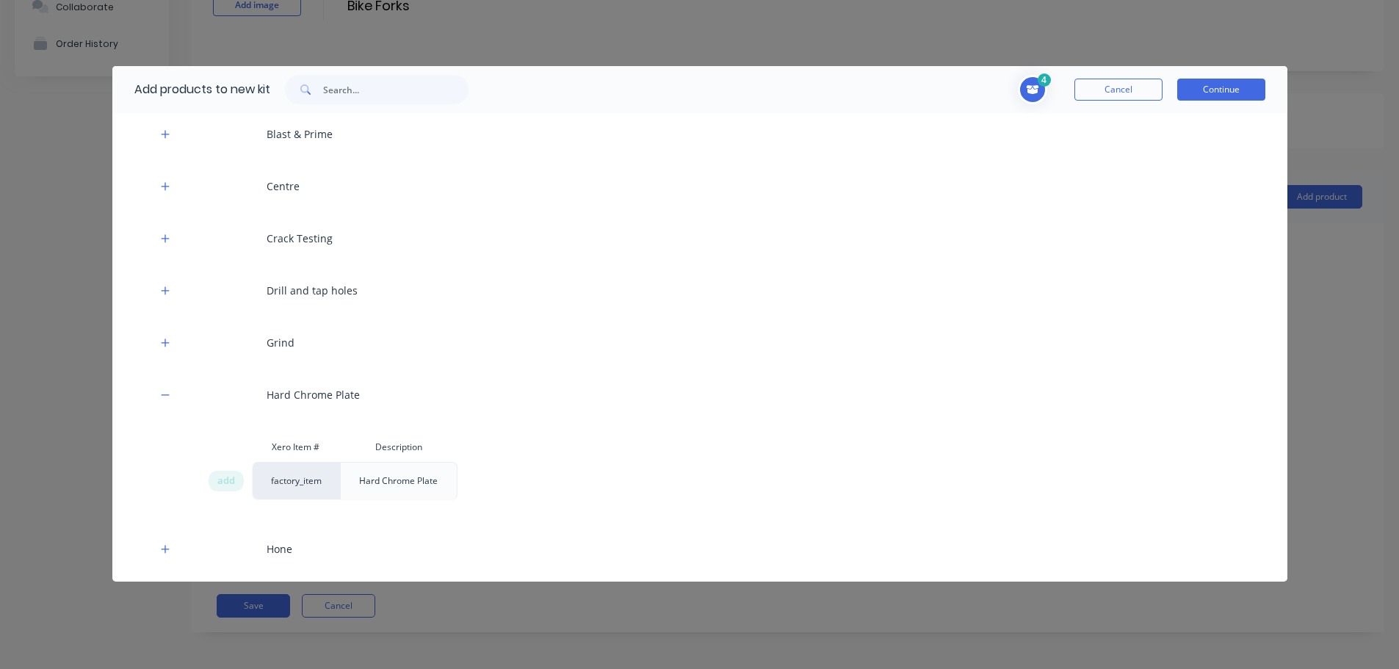
scroll to position [294, 0]
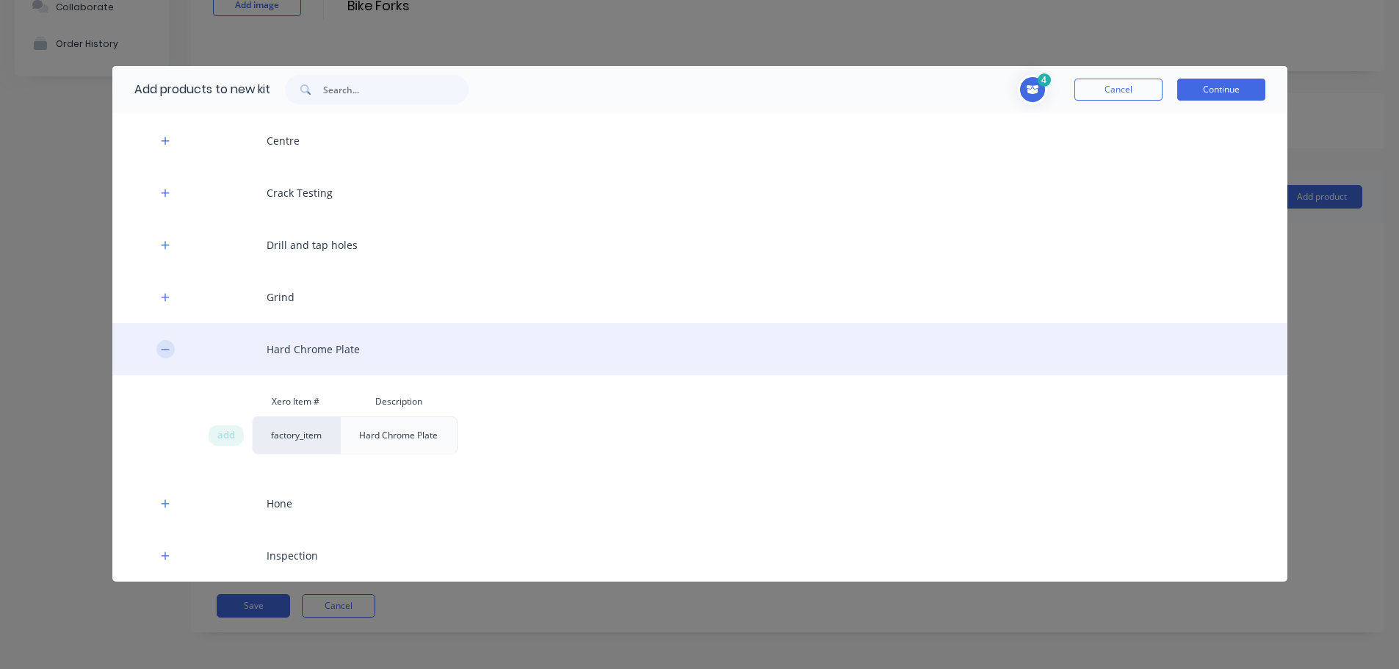
click at [170, 356] on button "button" at bounding box center [165, 349] width 18 height 18
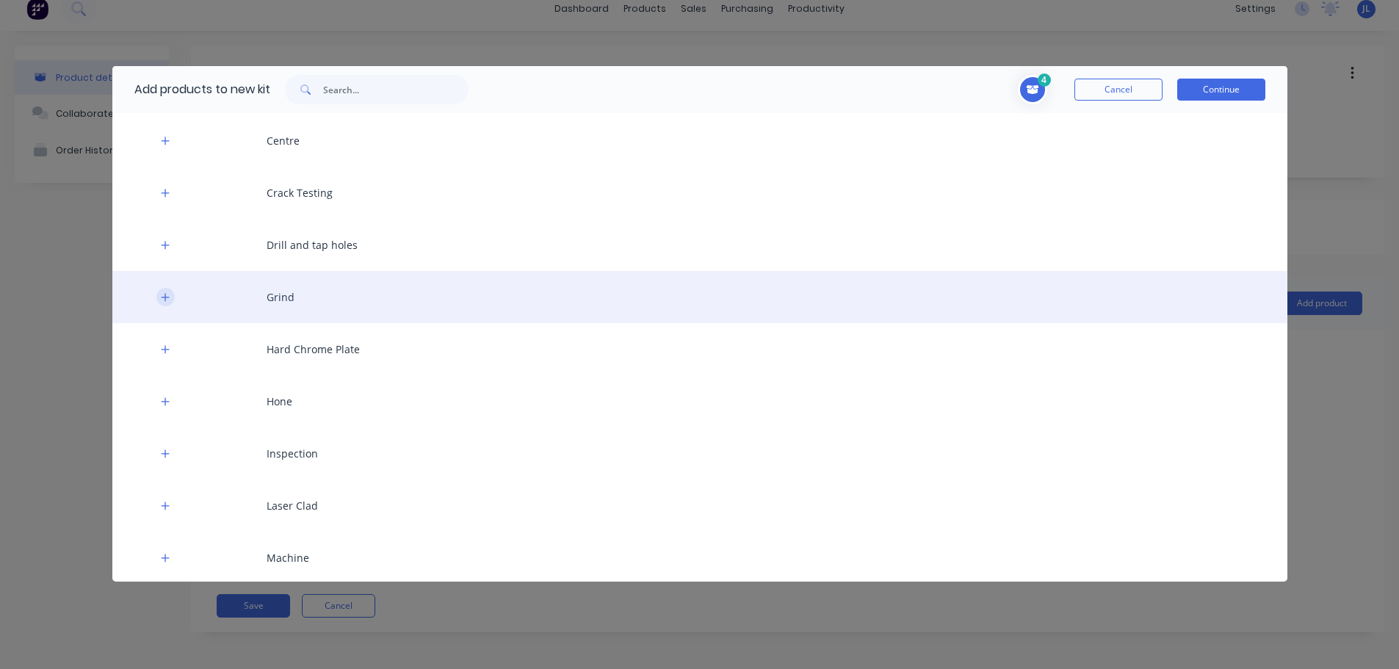
click at [165, 302] on icon "button" at bounding box center [165, 297] width 9 height 10
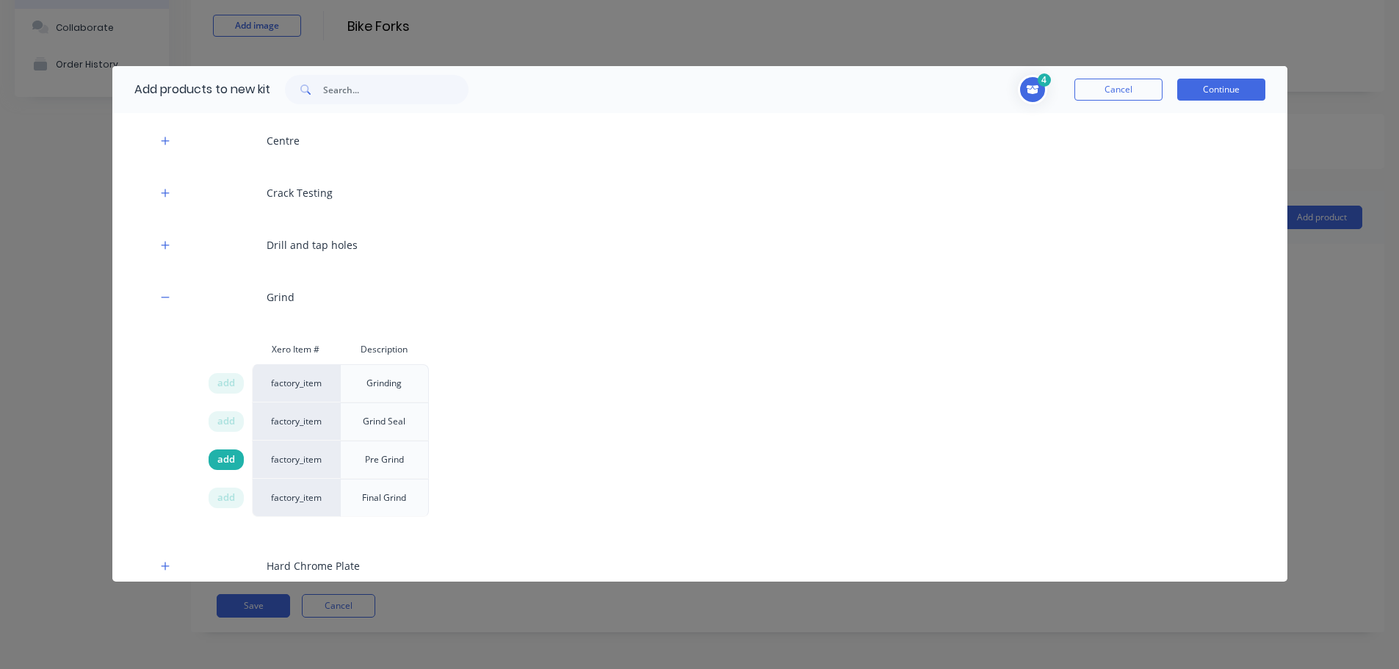
click at [226, 458] on span "add" at bounding box center [226, 460] width 18 height 15
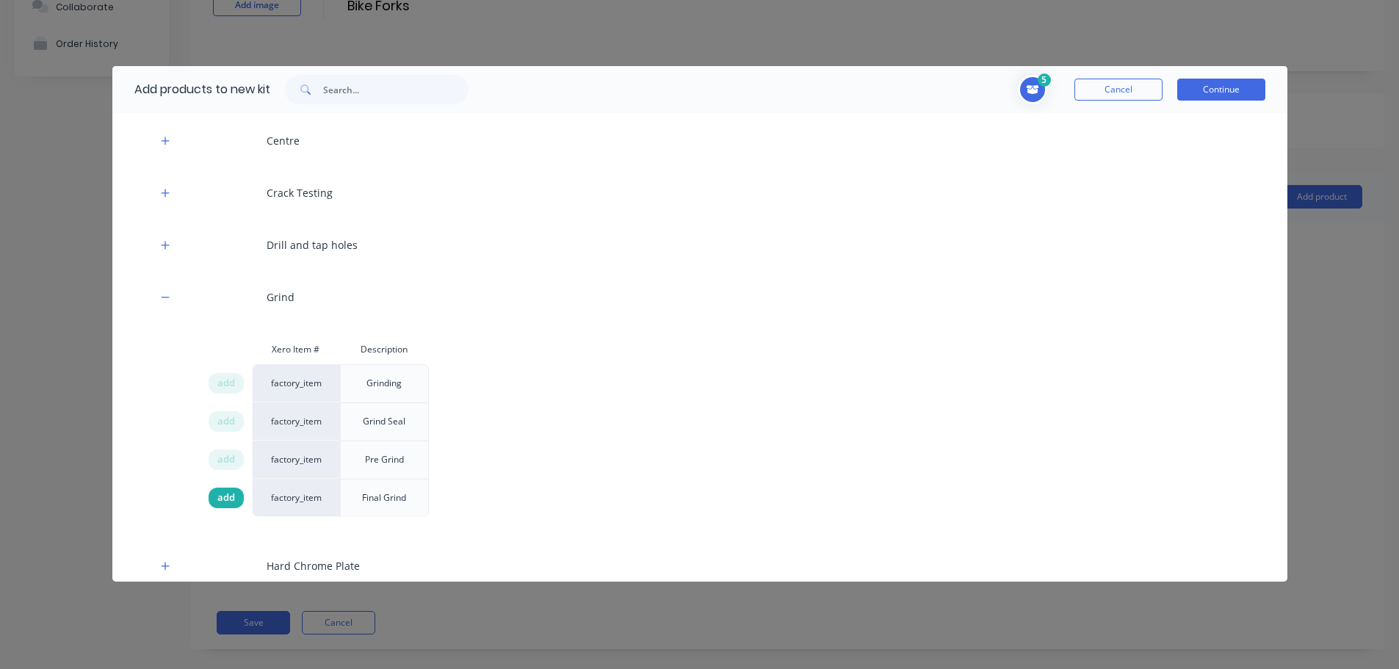
click at [227, 498] on span "add" at bounding box center [226, 498] width 18 height 15
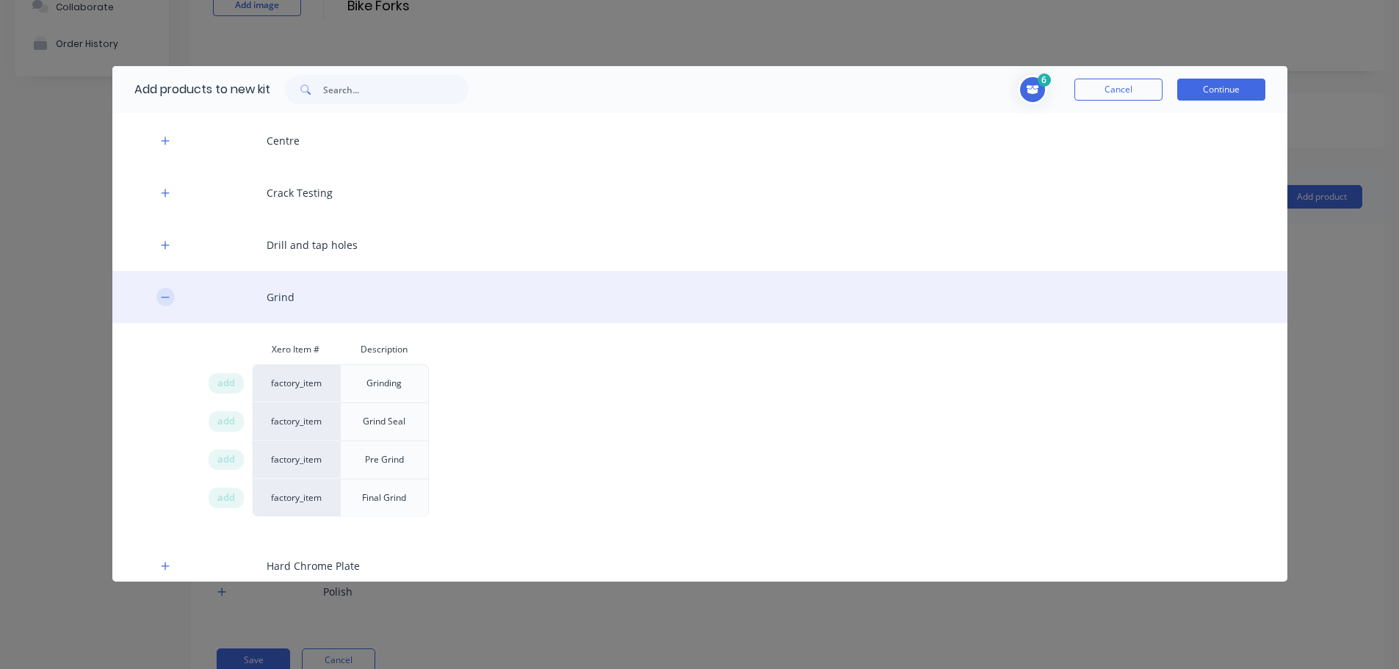
click at [161, 292] on icon "button" at bounding box center [165, 297] width 9 height 10
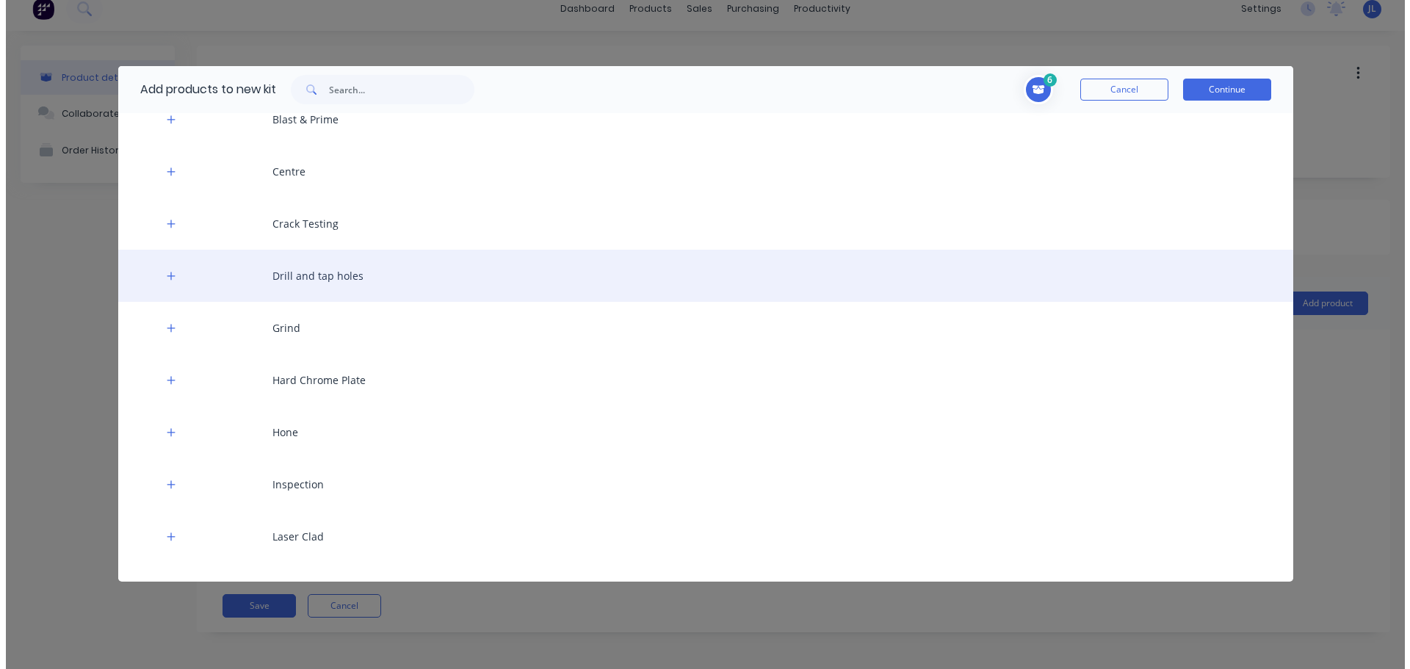
scroll to position [367, 0]
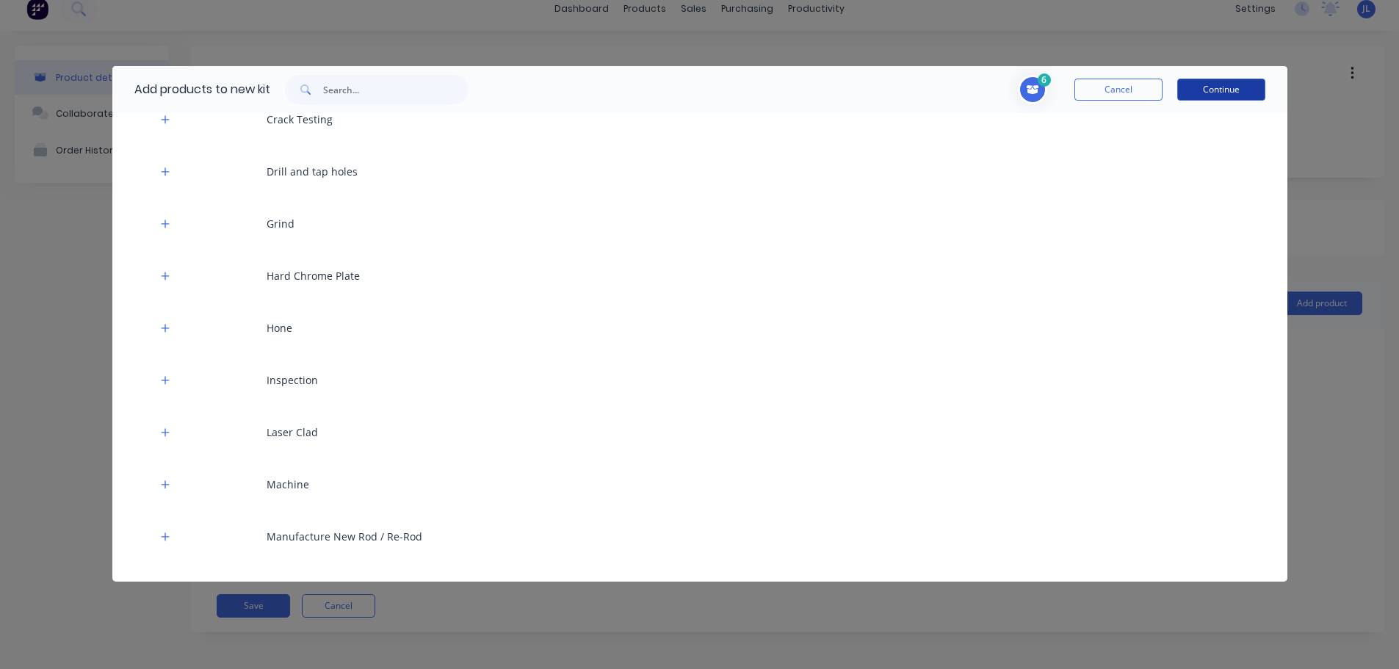
click at [1217, 95] on button "Continue" at bounding box center [1222, 90] width 88 height 22
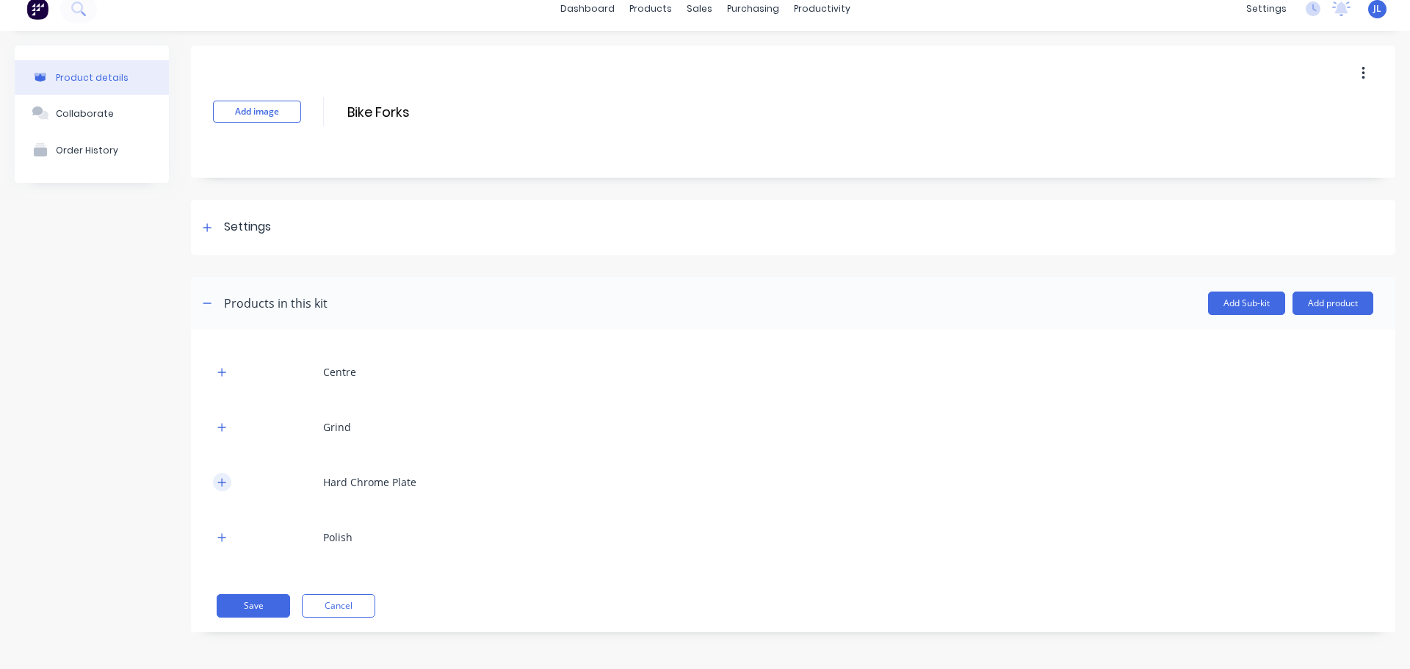
click at [218, 483] on icon "button" at bounding box center [221, 483] width 9 height 10
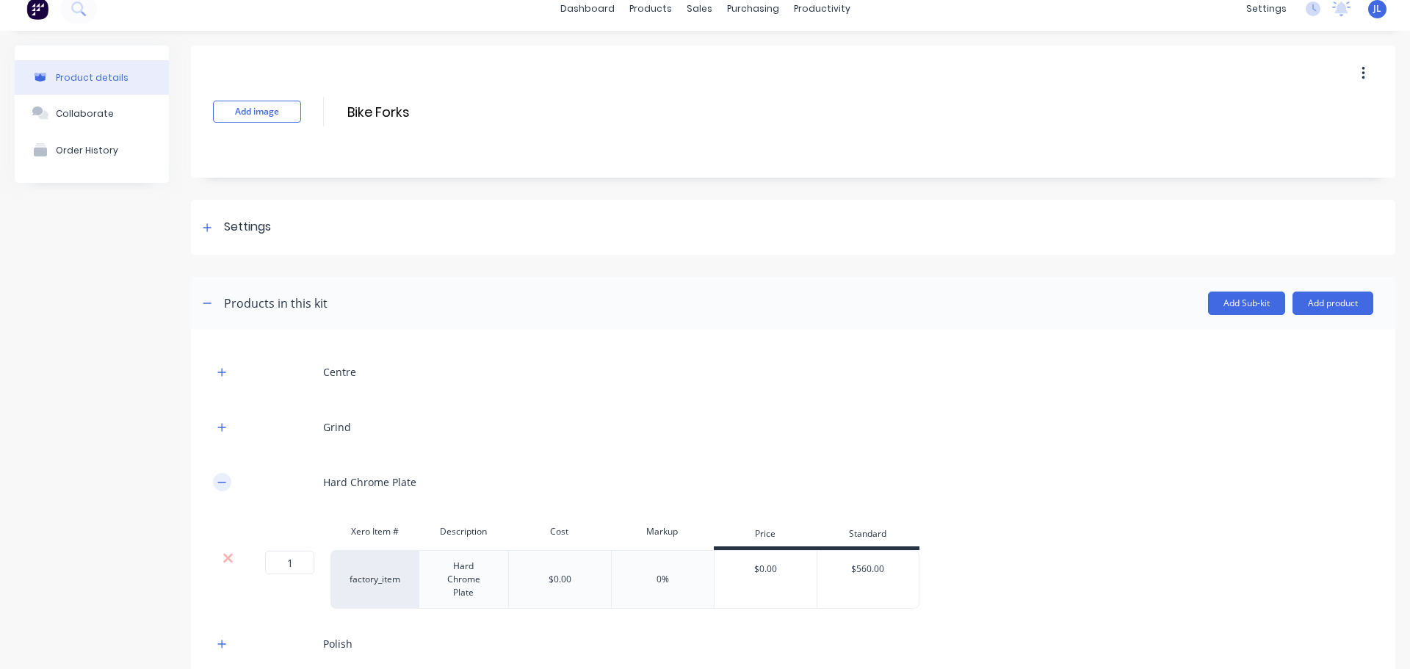
click at [218, 483] on icon "button" at bounding box center [221, 483] width 9 height 10
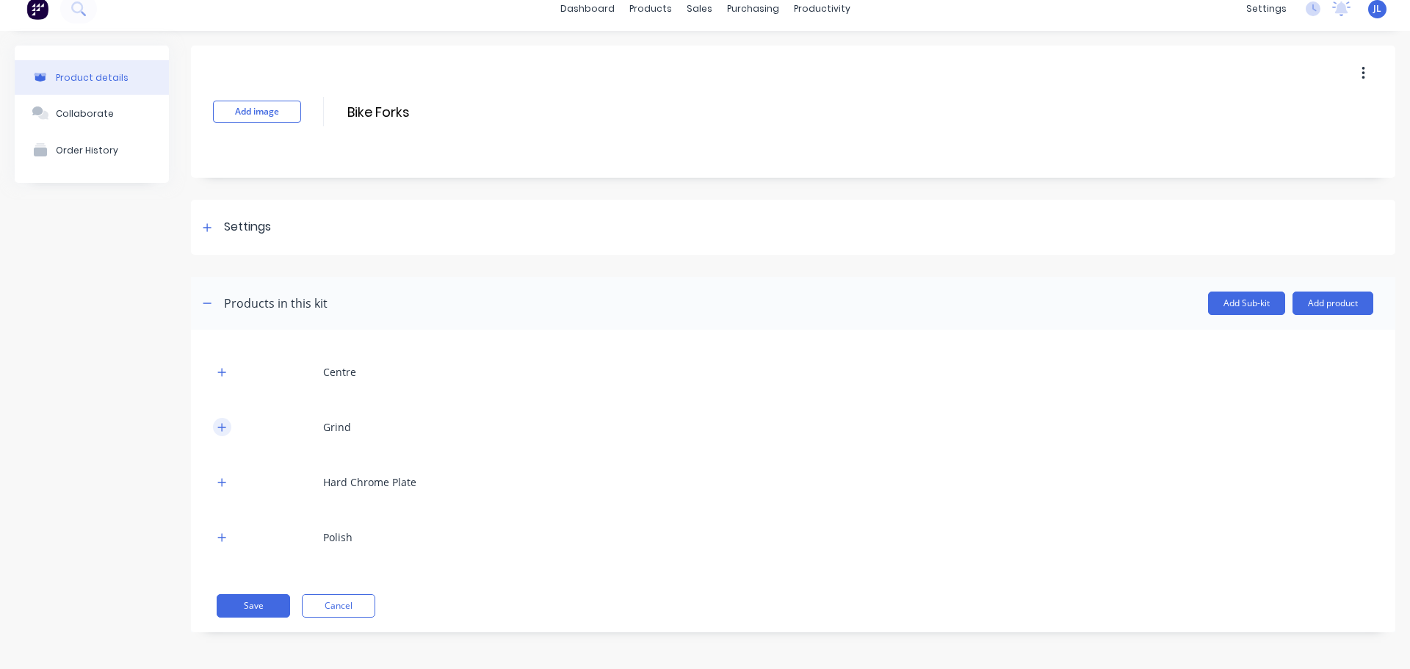
click at [226, 425] on icon "button" at bounding box center [221, 427] width 9 height 10
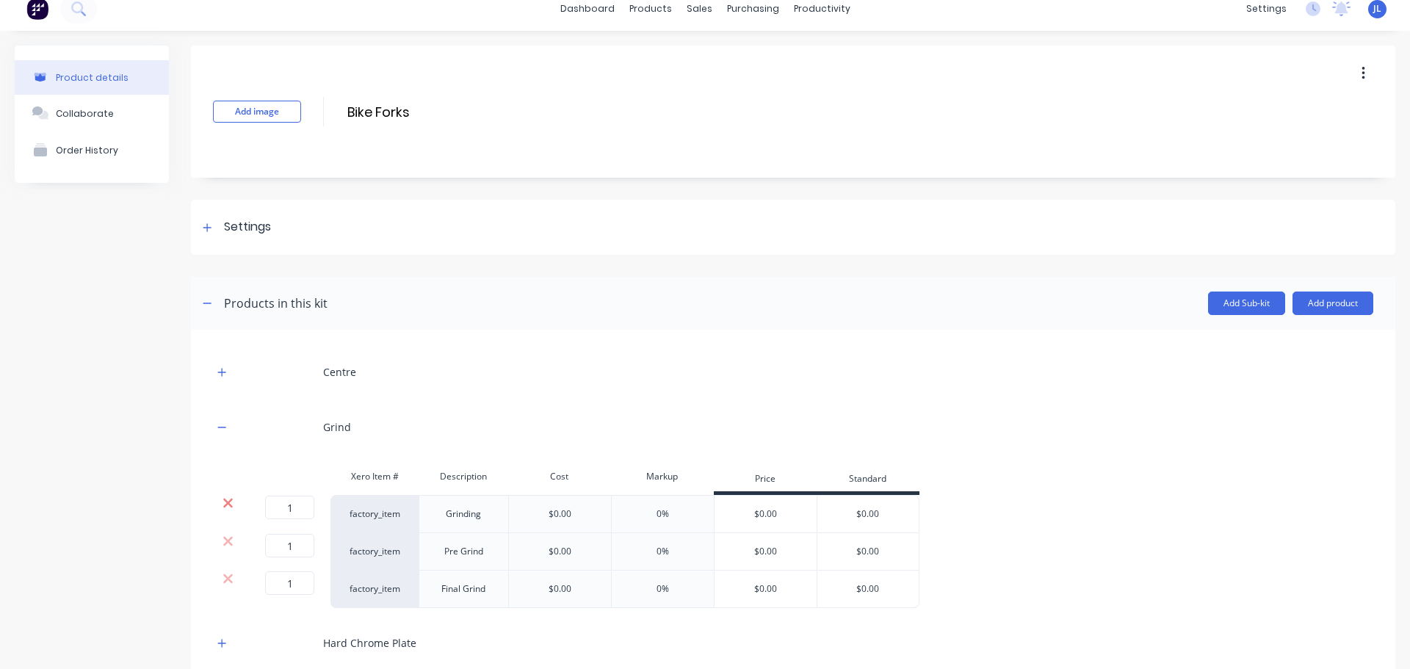
click at [226, 503] on icon at bounding box center [228, 503] width 11 height 15
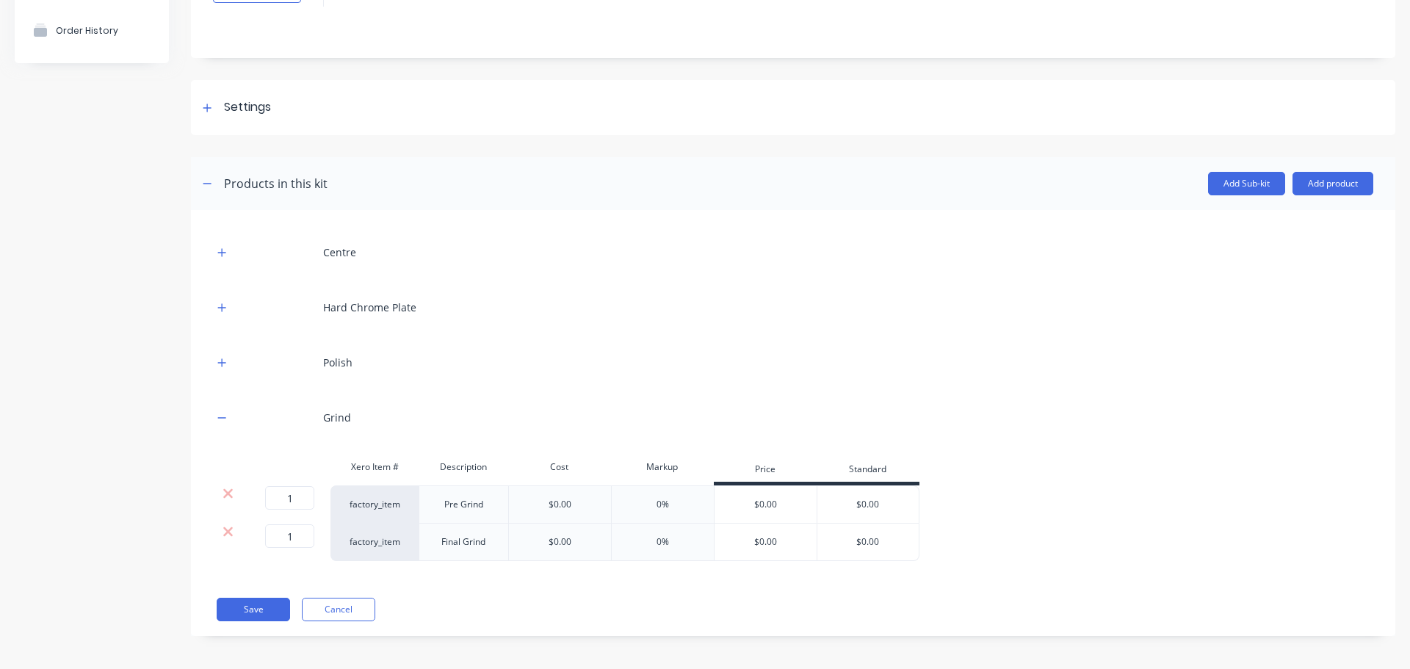
scroll to position [137, 0]
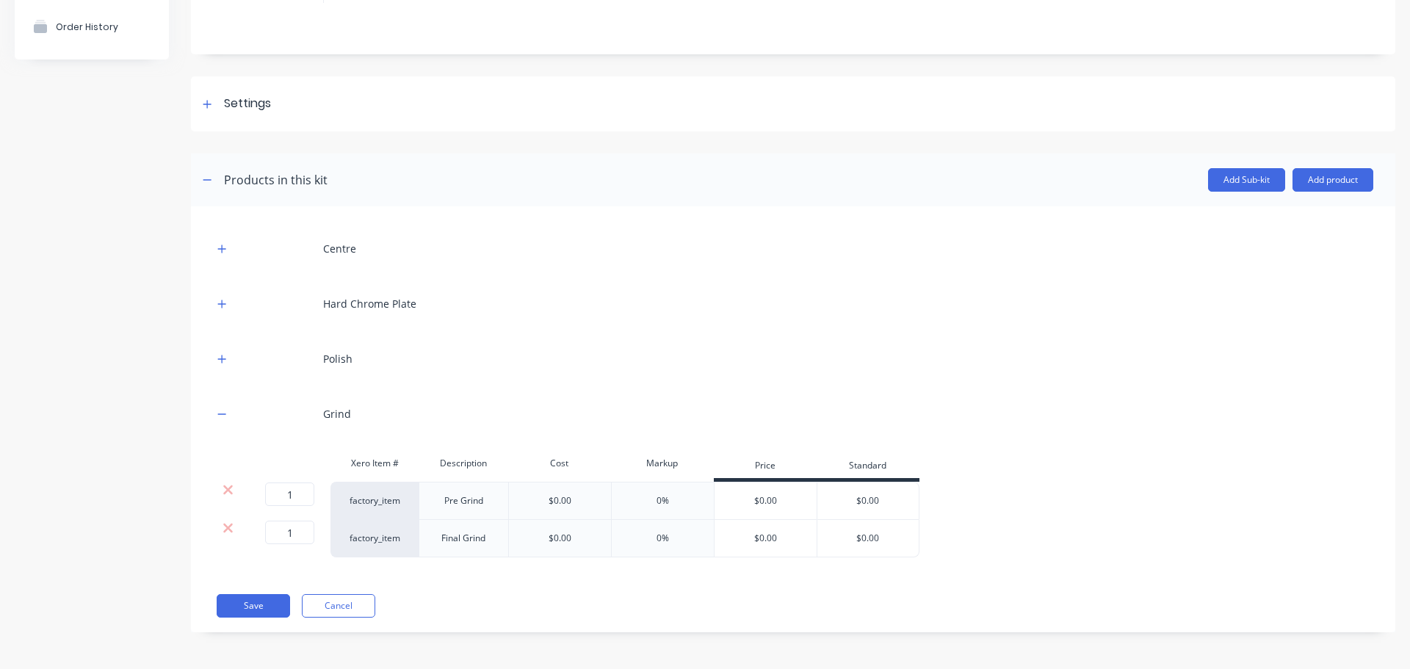
click at [214, 407] on div at bounding box center [222, 414] width 18 height 18
click at [228, 353] on button "button" at bounding box center [222, 359] width 18 height 18
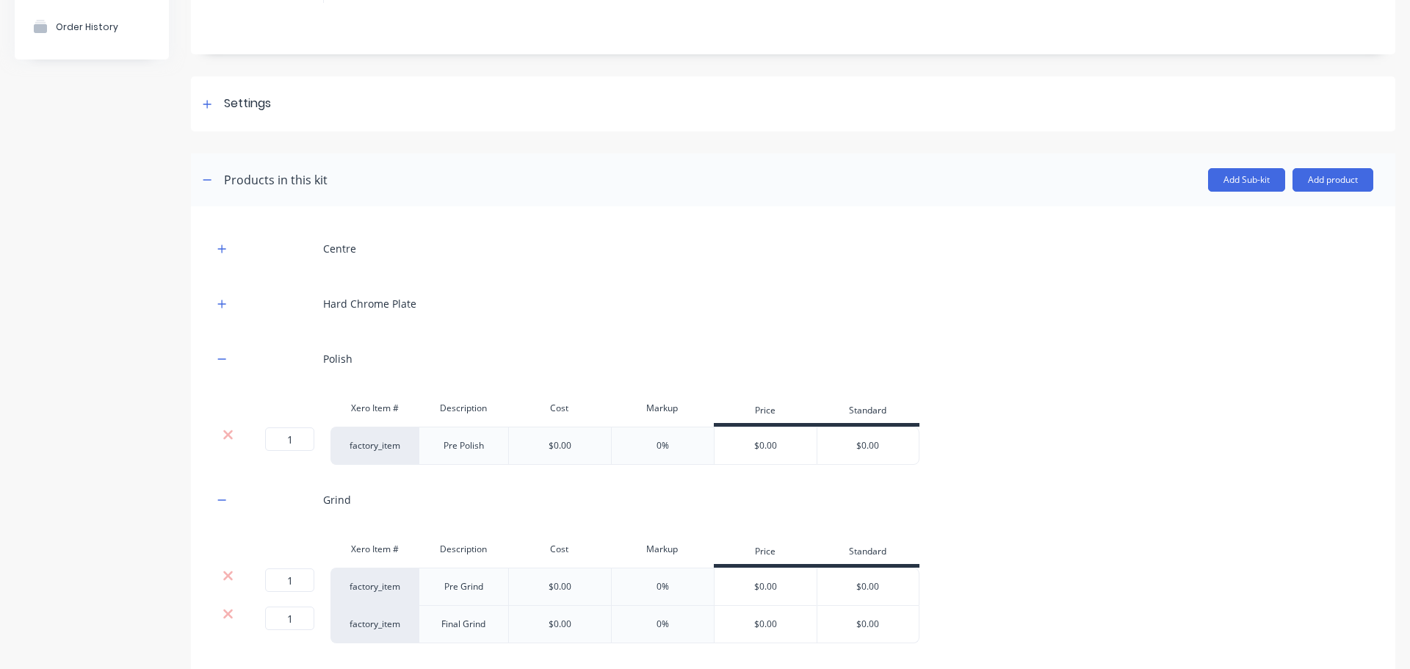
click at [482, 445] on div "Pre Polish" at bounding box center [463, 445] width 73 height 19
drag, startPoint x: 455, startPoint y: 443, endPoint x: 422, endPoint y: 444, distance: 32.4
click at [422, 444] on div "Pre Polish" at bounding box center [464, 446] width 90 height 38
click at [1028, 497] on div "Grind" at bounding box center [793, 500] width 1161 height 40
click at [220, 304] on icon "button" at bounding box center [222, 304] width 8 height 8
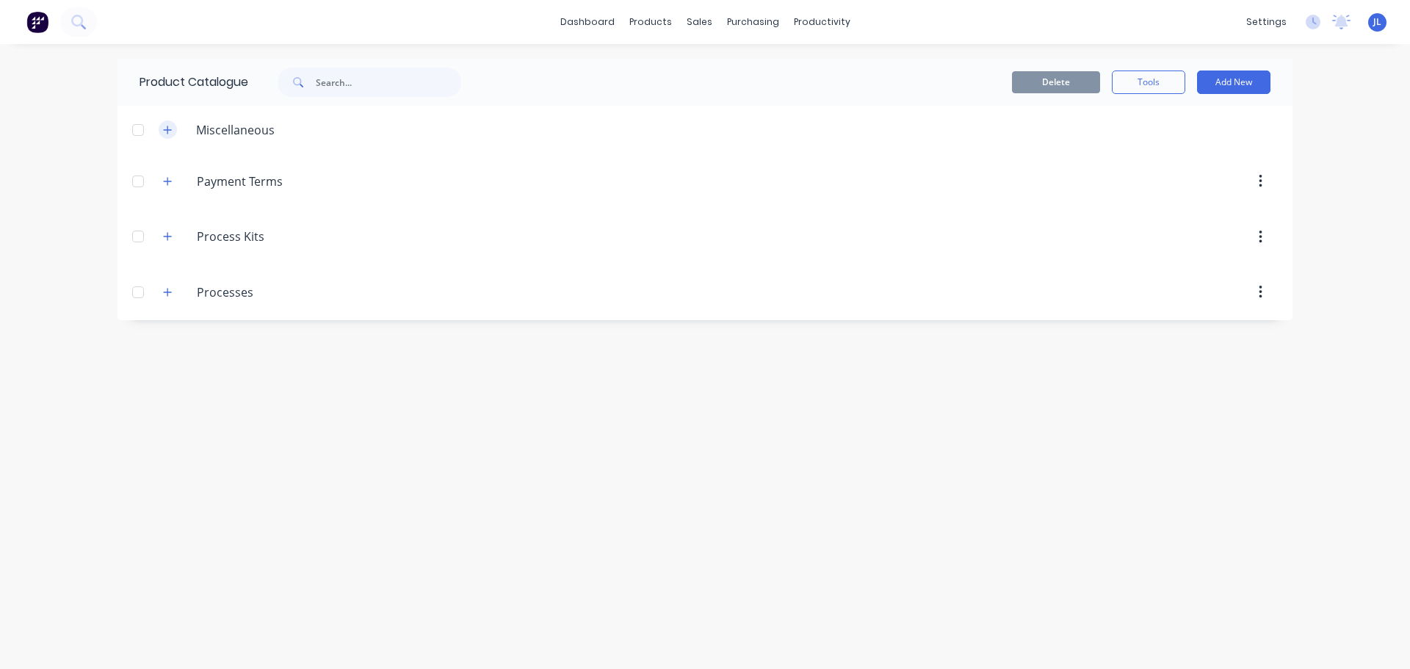
click at [165, 131] on icon "button" at bounding box center [167, 130] width 9 height 10
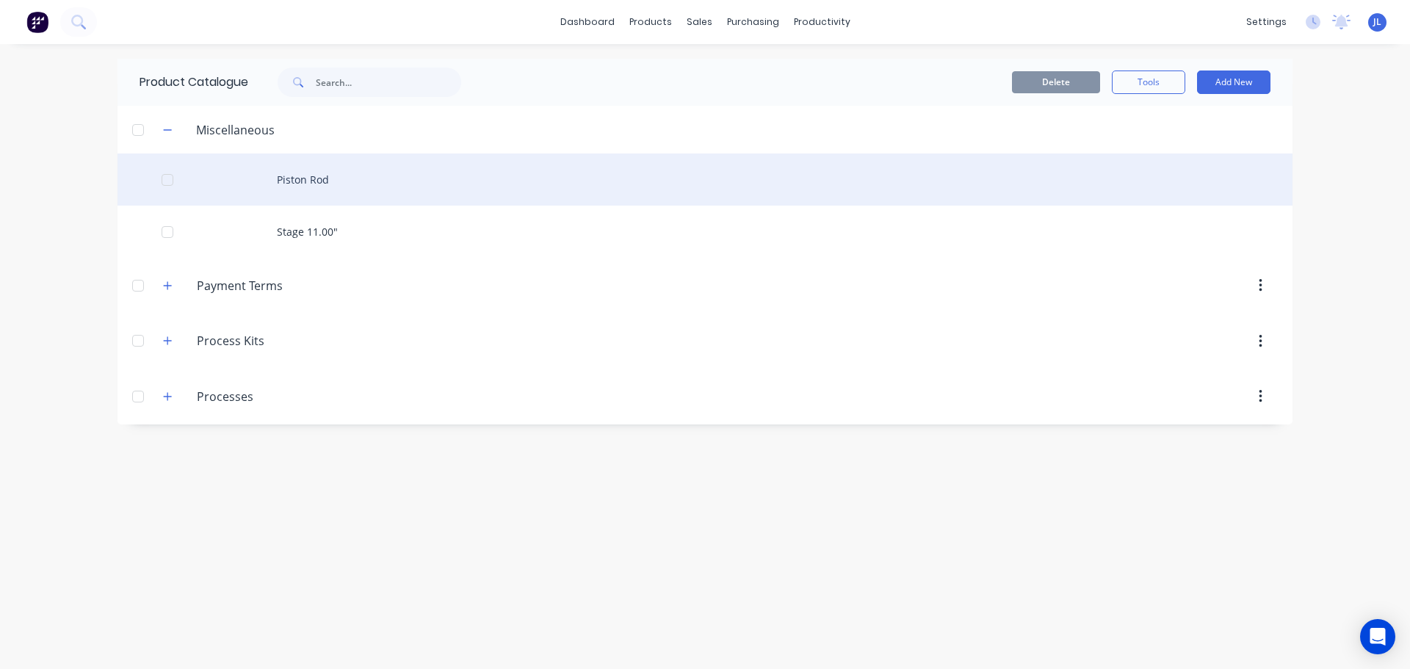
click at [316, 184] on div "Piston Rod" at bounding box center [705, 180] width 1175 height 52
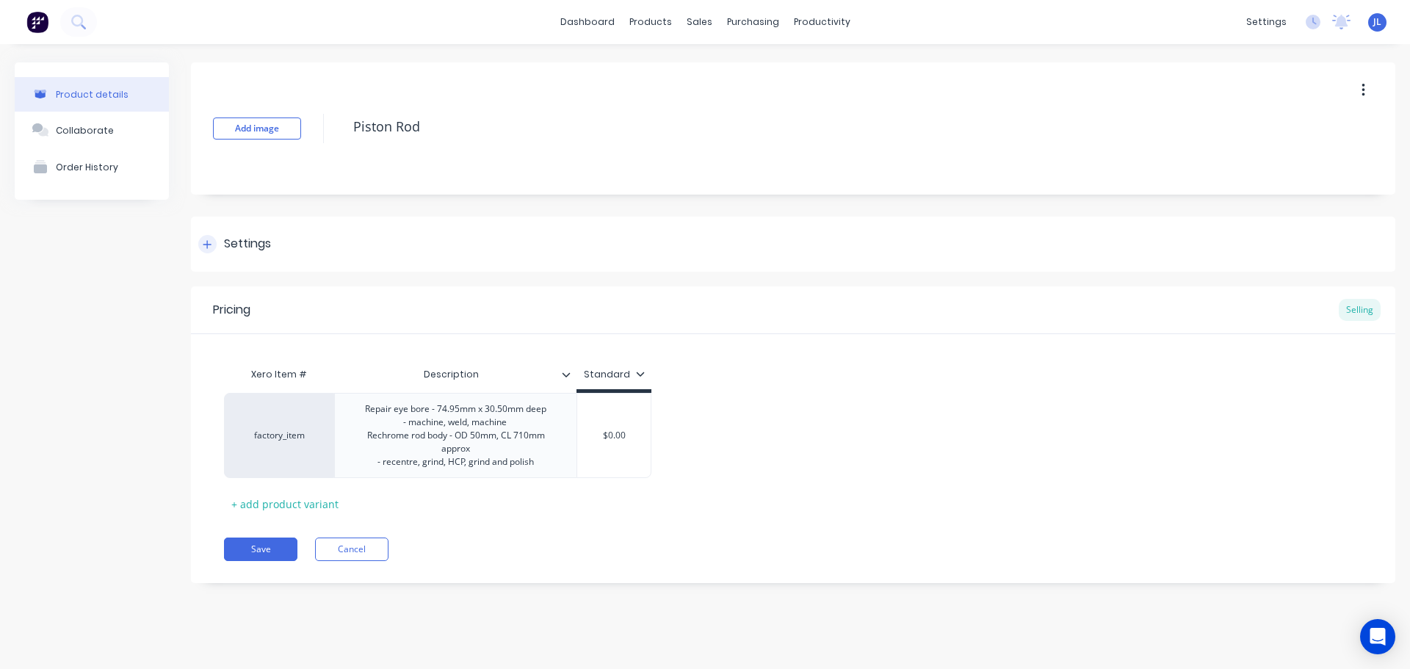
click at [211, 238] on div at bounding box center [207, 244] width 18 height 18
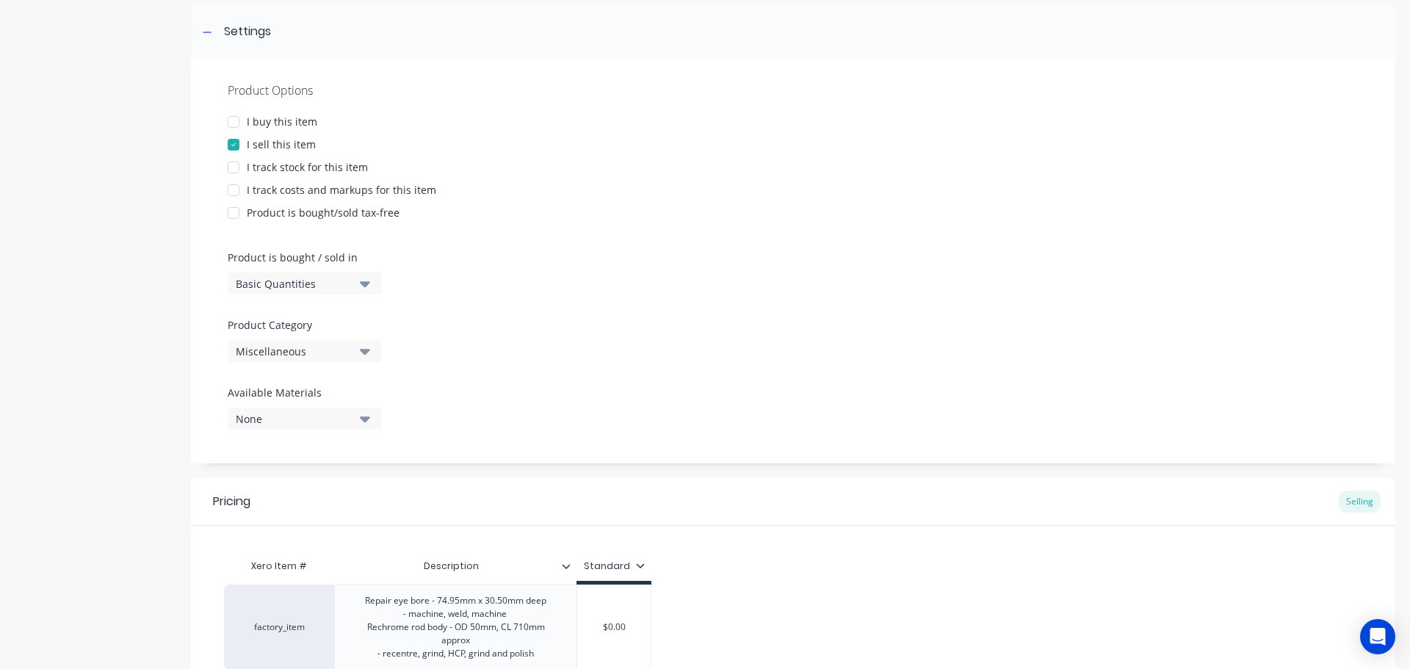
scroll to position [220, 0]
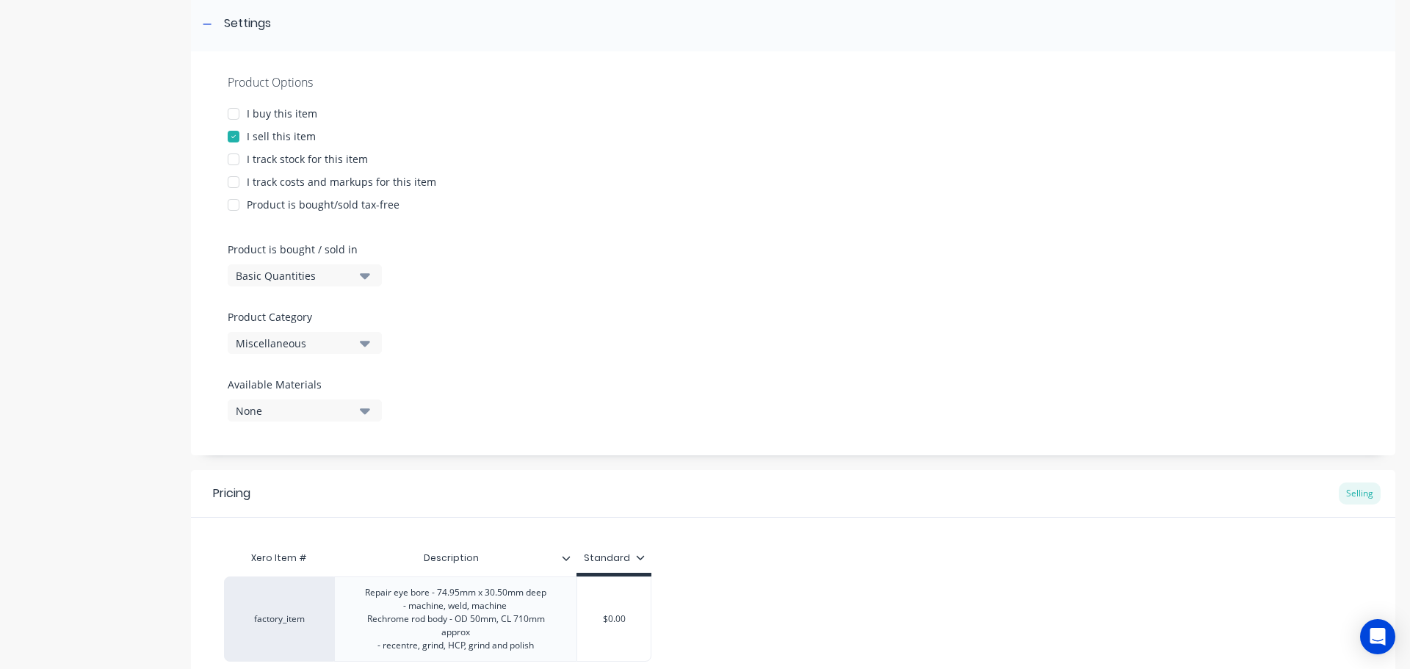
click at [371, 347] on button "Miscellaneous" at bounding box center [305, 343] width 154 height 22
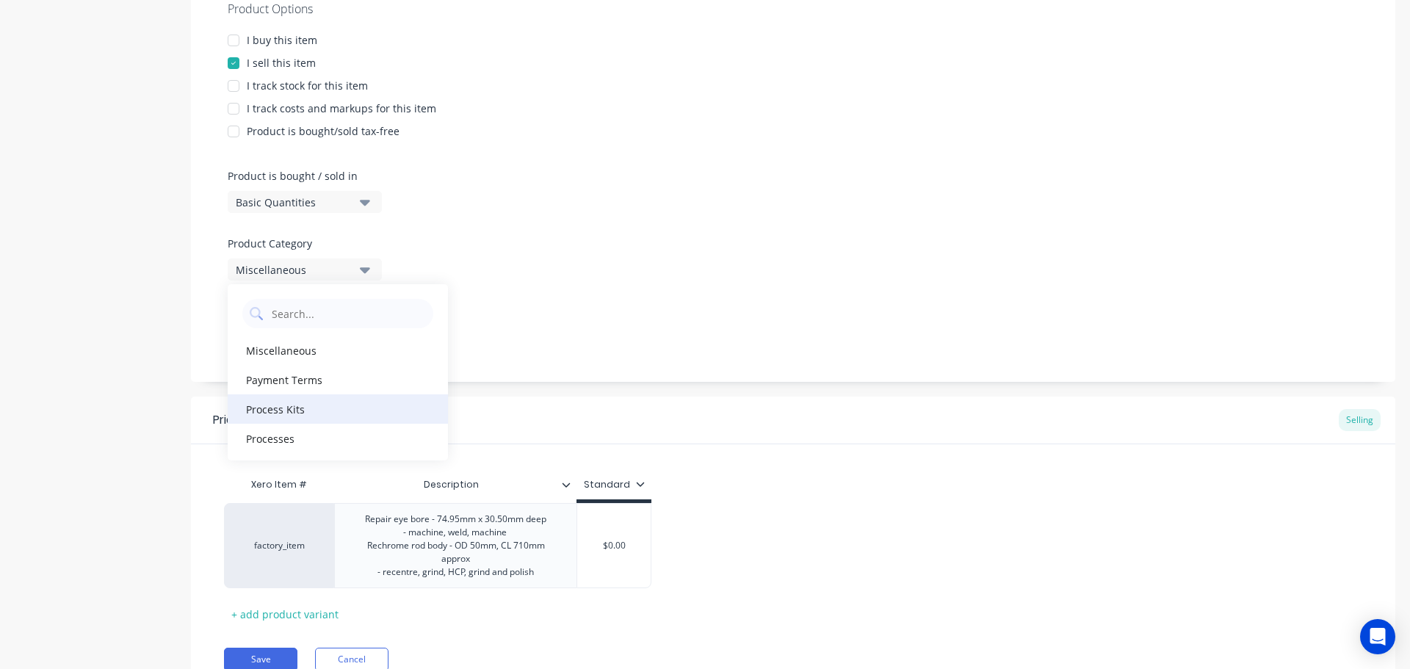
click at [336, 418] on div "Process Kits" at bounding box center [338, 408] width 220 height 29
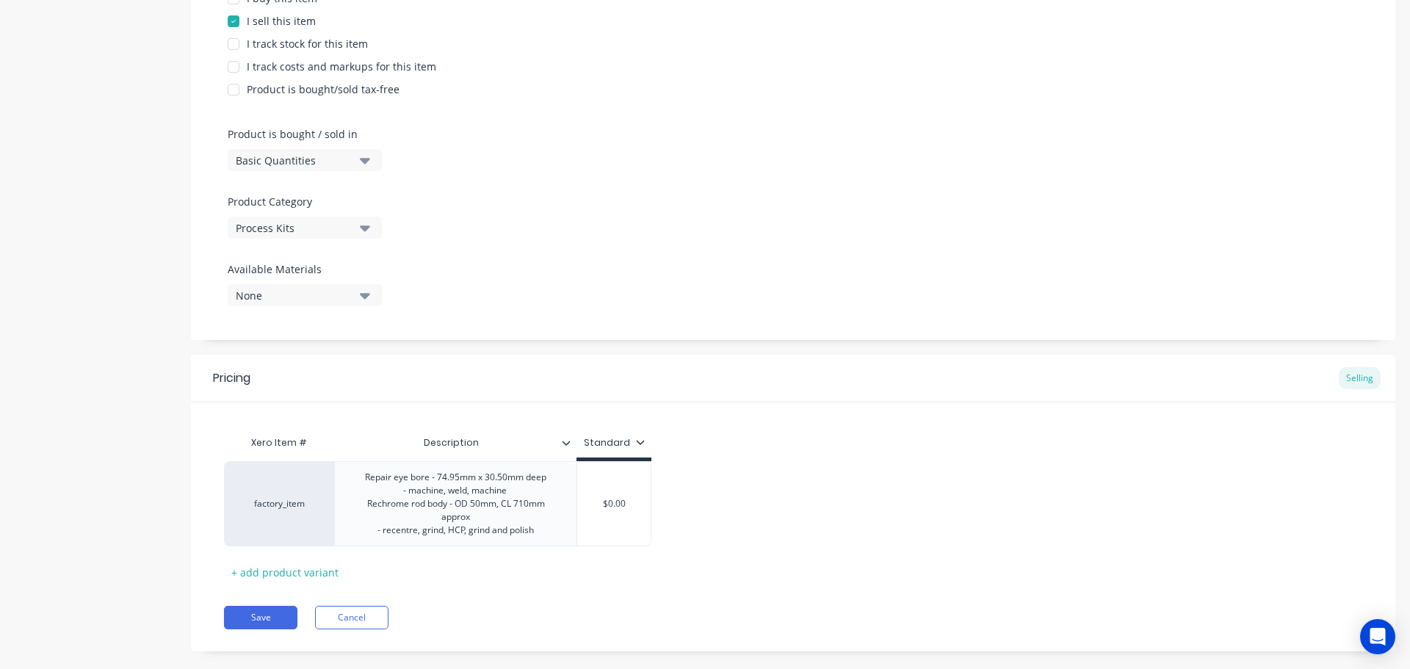
scroll to position [358, 0]
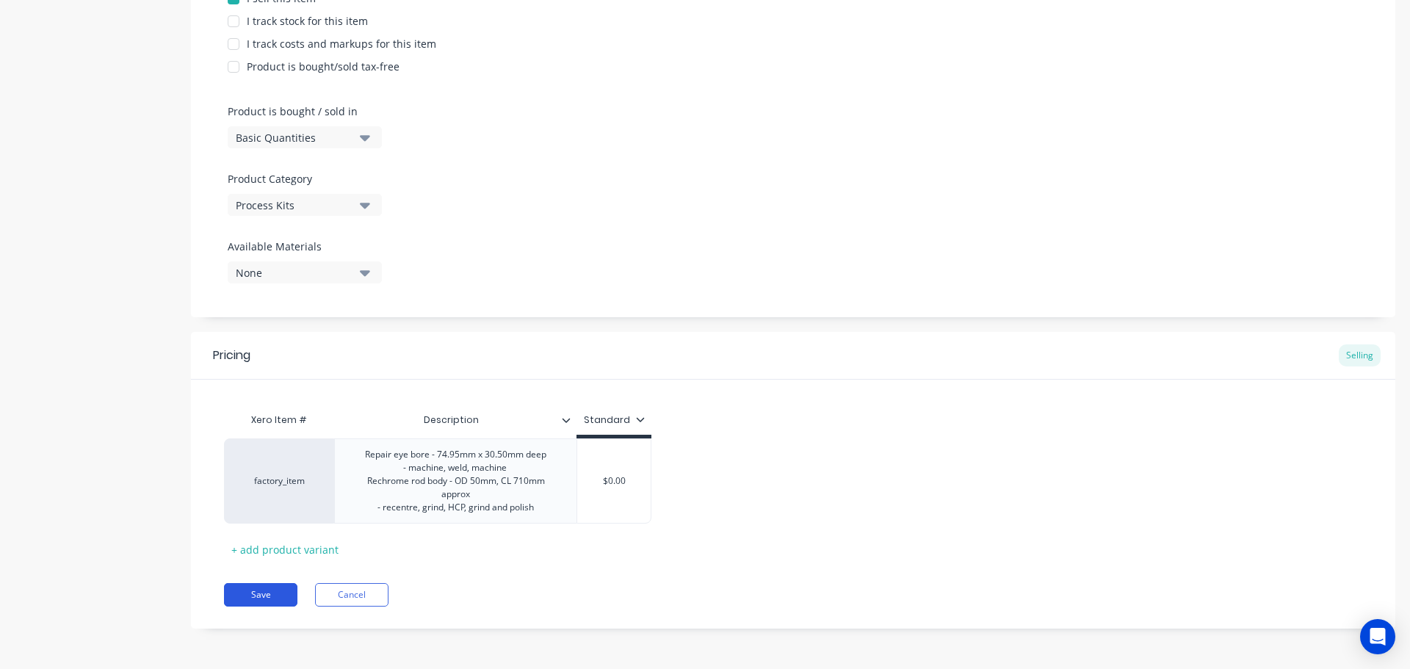
click at [278, 589] on button "Save" at bounding box center [260, 595] width 73 height 24
type textarea "x"
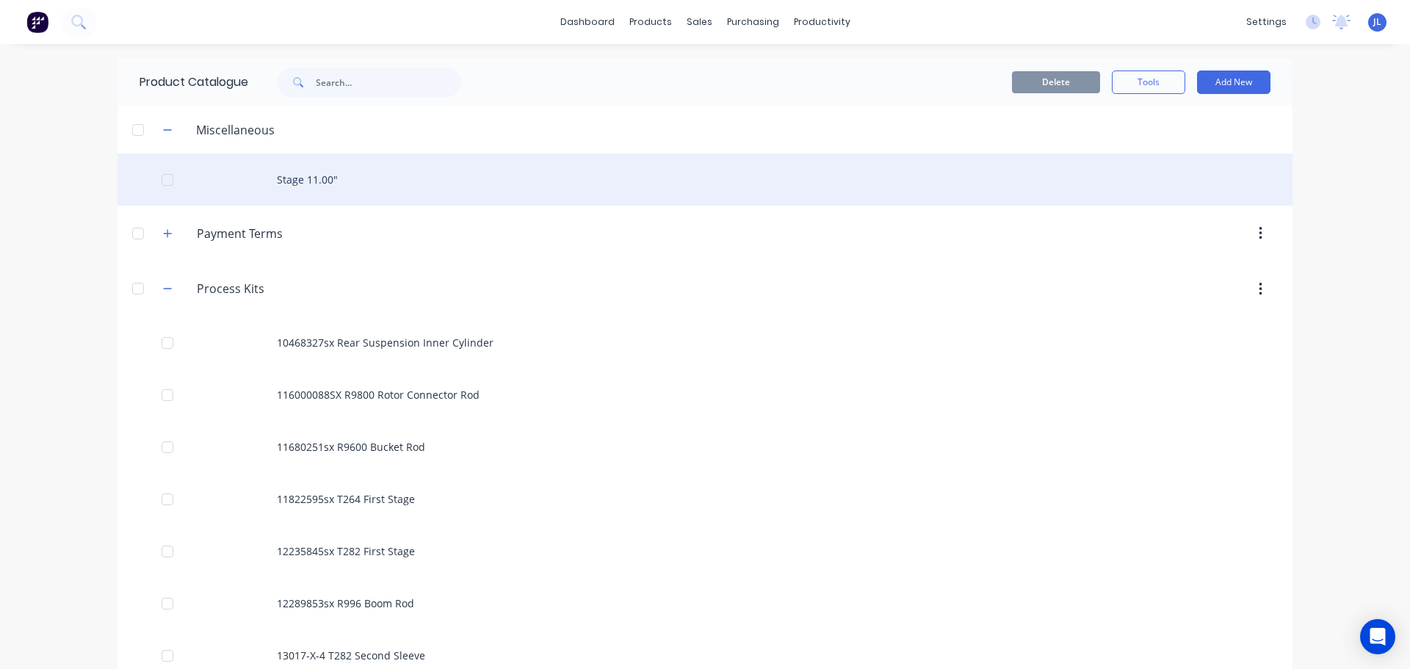
click at [322, 190] on div "Stage 11.00"" at bounding box center [705, 180] width 1175 height 52
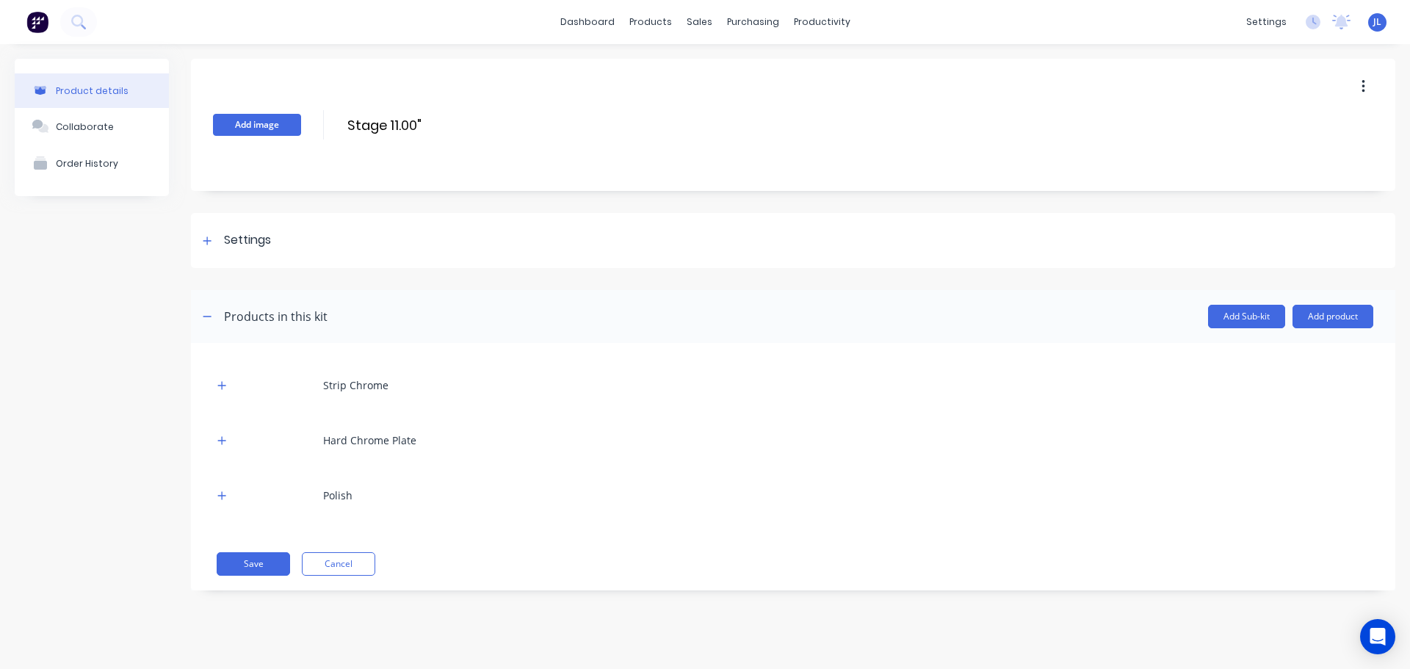
click at [278, 128] on button "Add image" at bounding box center [257, 125] width 88 height 22
click at [205, 234] on div at bounding box center [207, 240] width 18 height 18
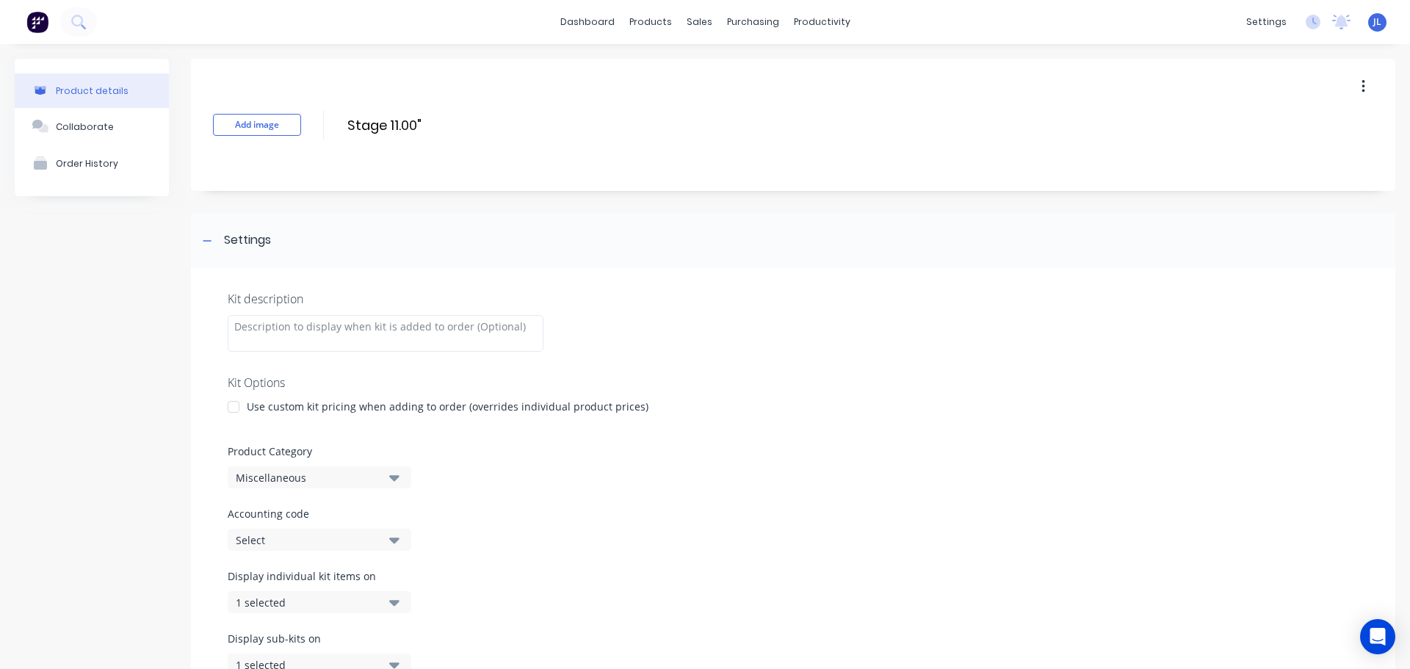
click at [363, 486] on button "Miscellaneous" at bounding box center [320, 477] width 184 height 22
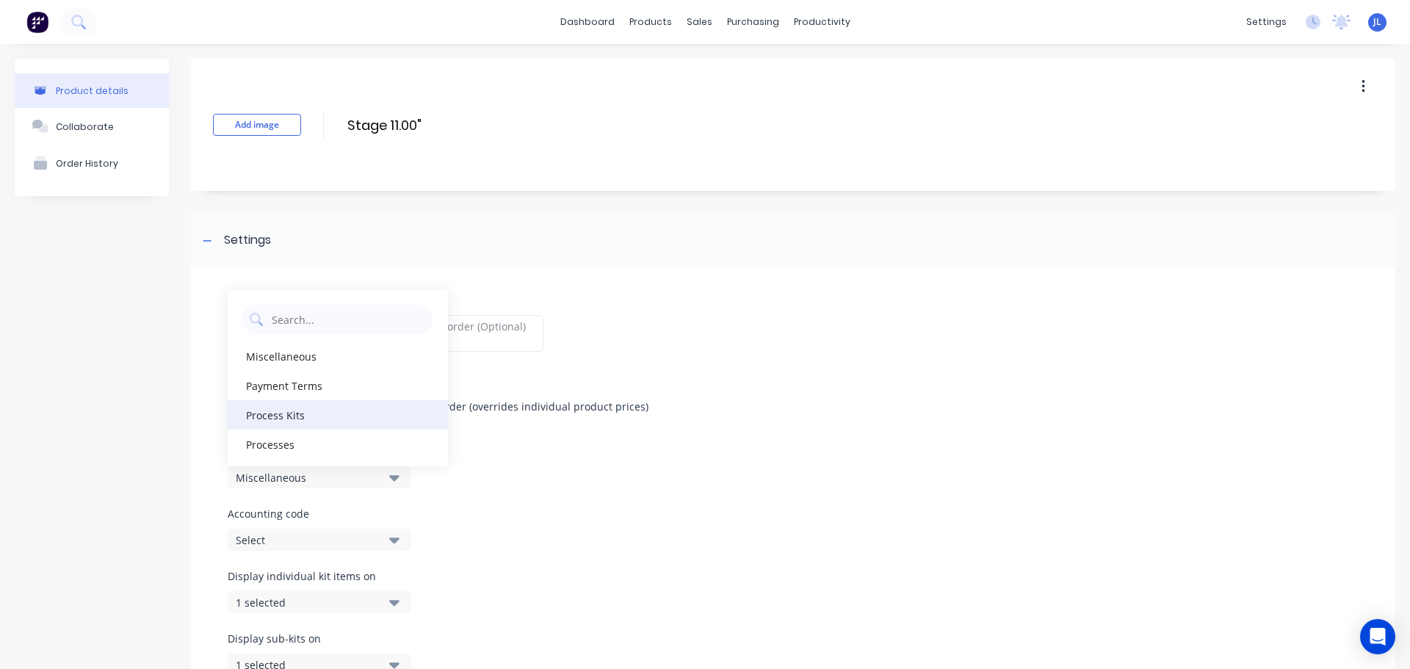
click at [323, 408] on div "Process Kits" at bounding box center [338, 414] width 220 height 29
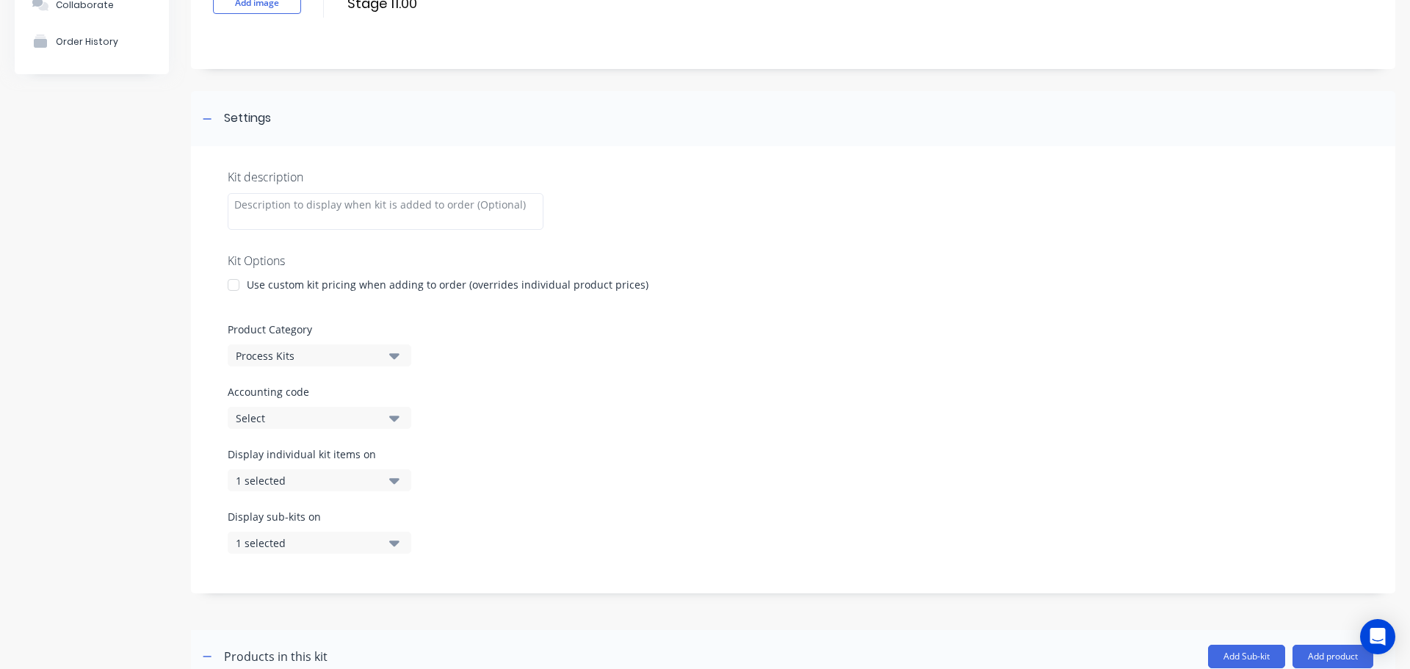
scroll to position [420, 0]
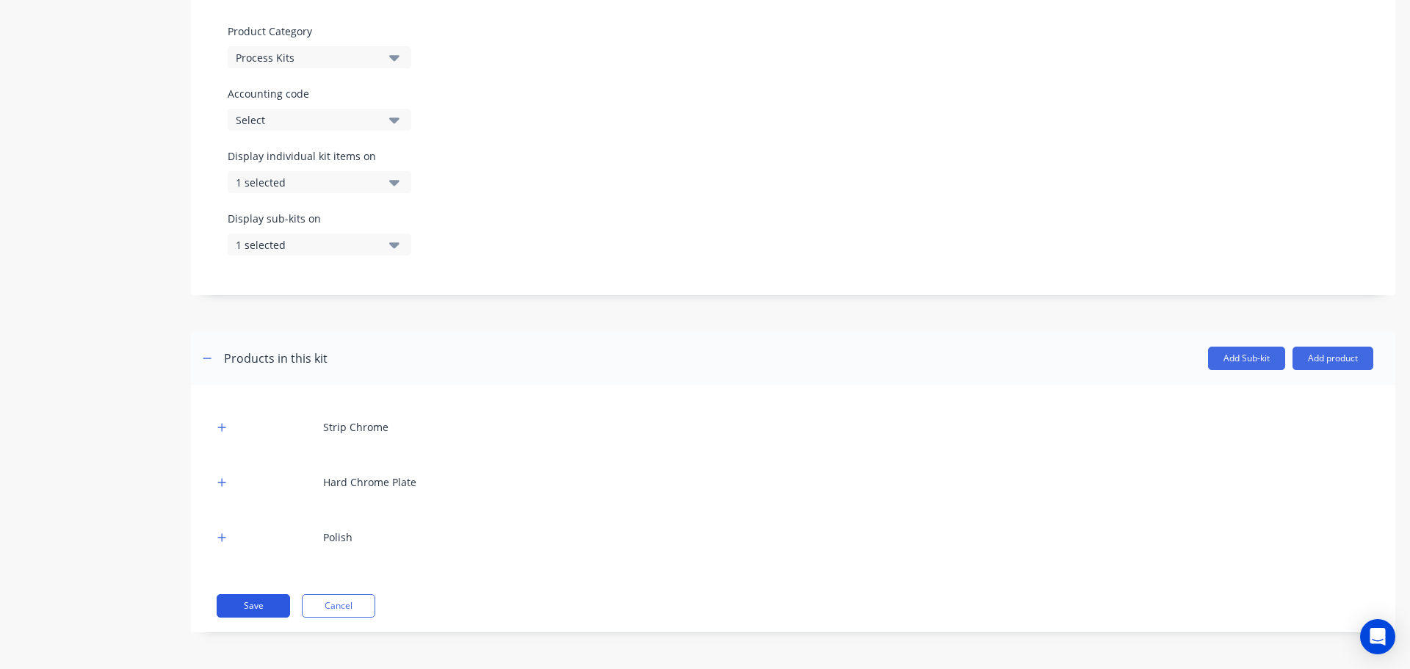
click at [281, 604] on button "Save" at bounding box center [253, 606] width 73 height 24
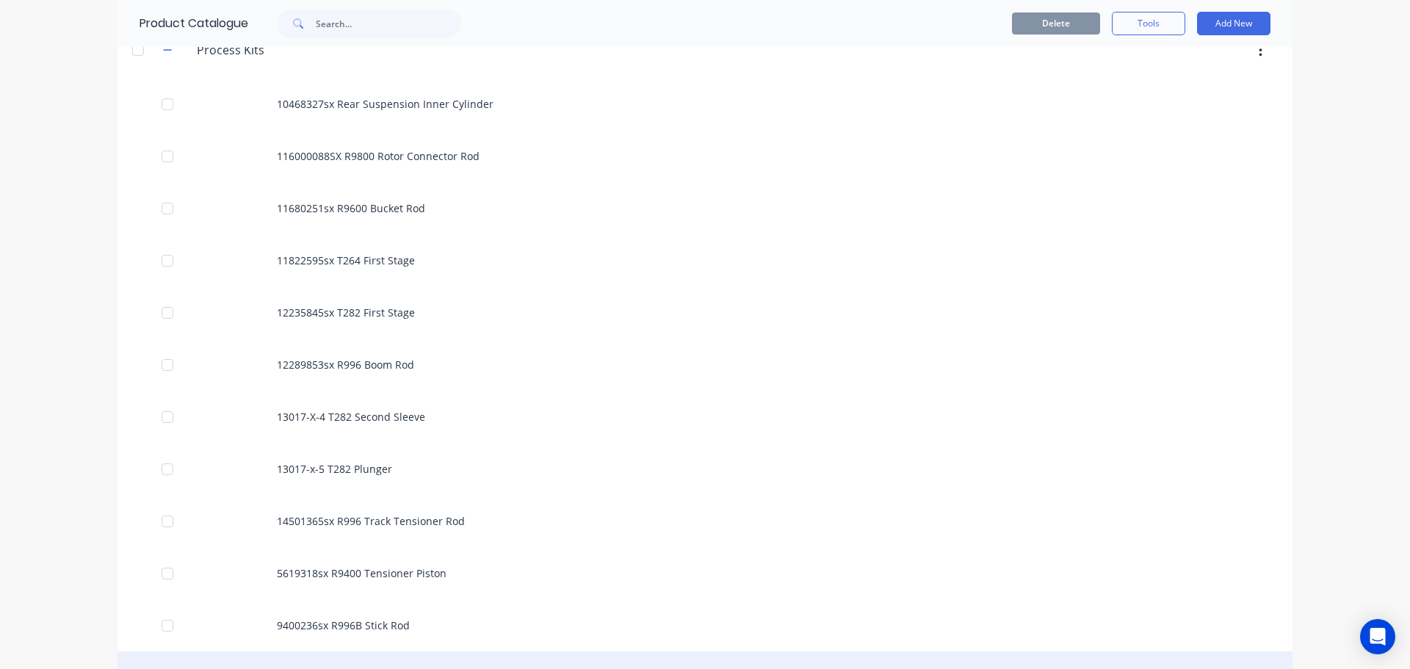
scroll to position [441, 0]
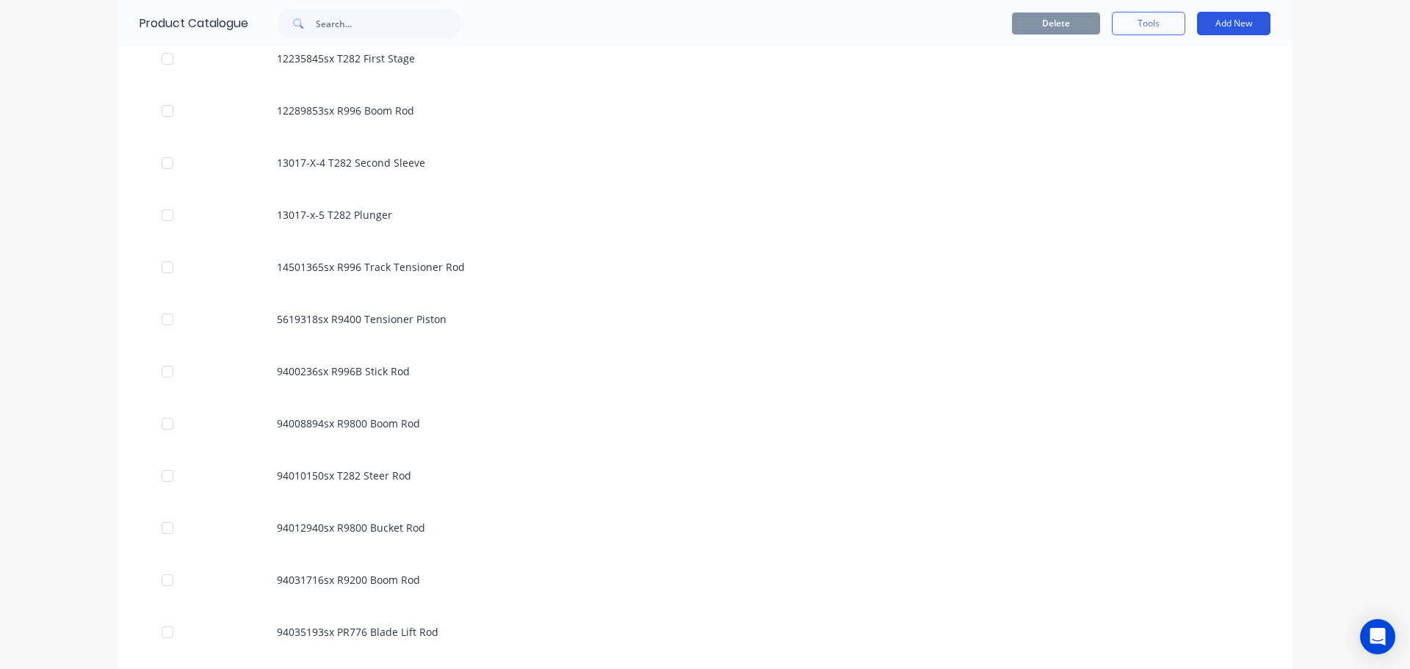
click at [1252, 19] on button "Add New" at bounding box center [1233, 24] width 73 height 24
click at [1181, 117] on div "Product Kit" at bounding box center [1201, 119] width 113 height 21
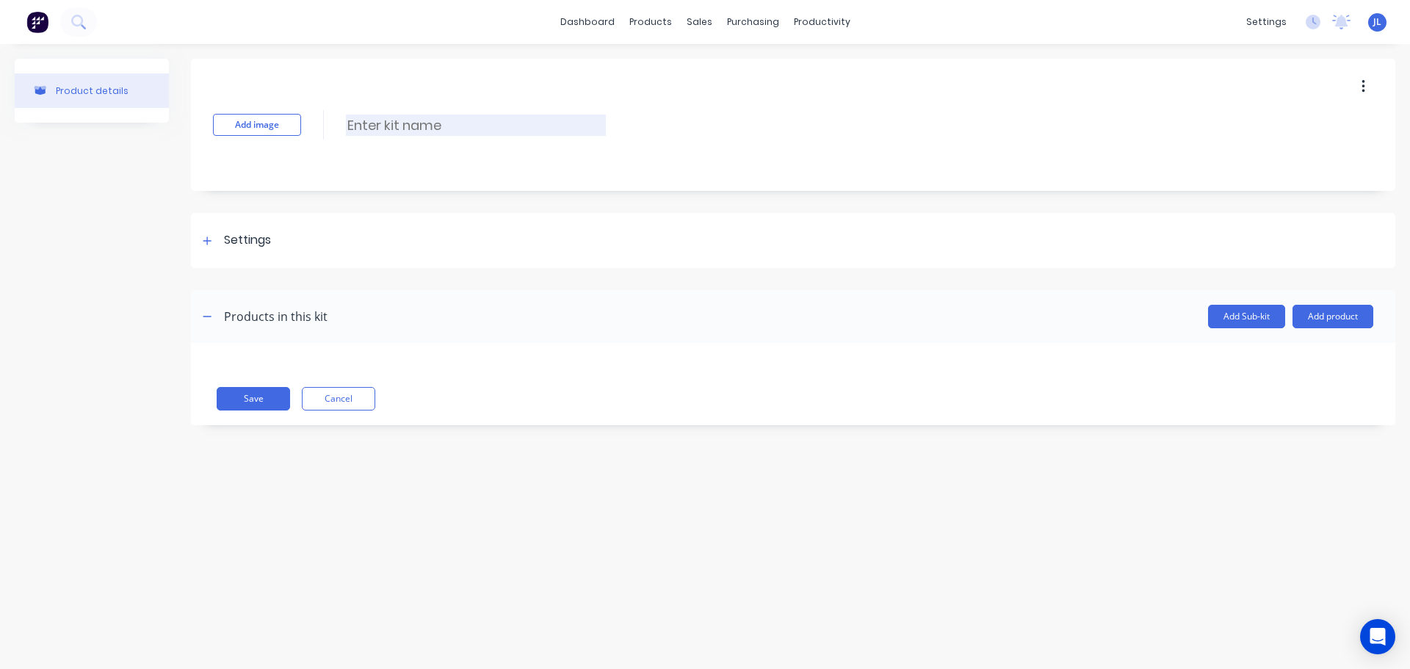
click at [375, 124] on input at bounding box center [476, 125] width 260 height 21
paste input "Shock Shaft Taper Type 14mm"
type input "Shock Shaft Taper Type 14mm"
click at [362, 392] on button "Cancel" at bounding box center [338, 399] width 73 height 24
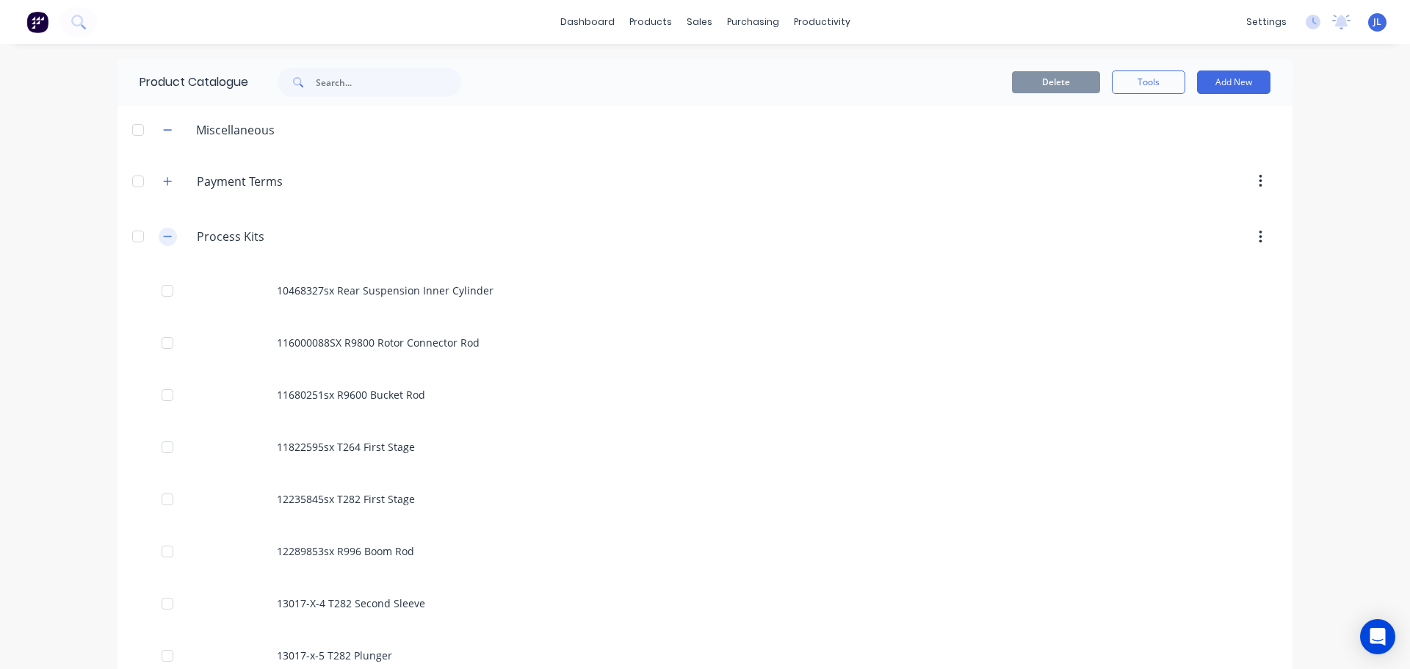
click at [164, 244] on button "button" at bounding box center [168, 237] width 18 height 18
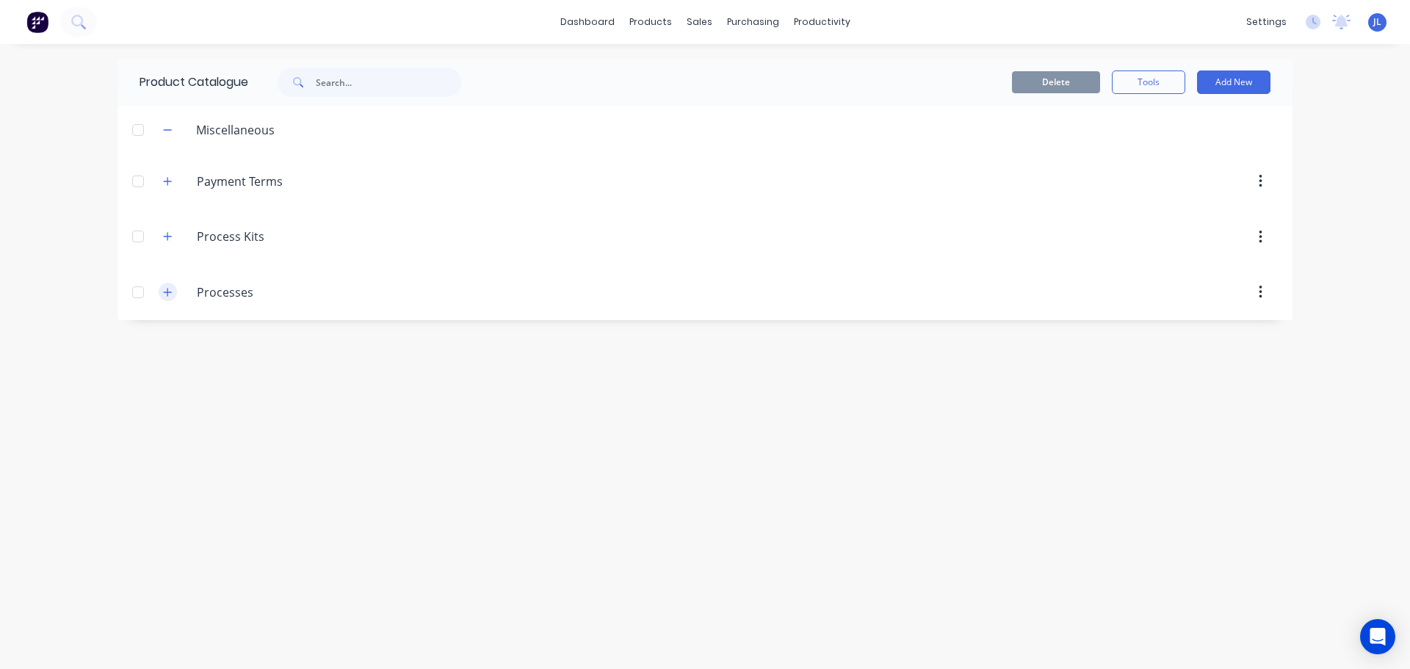
click at [167, 295] on icon "button" at bounding box center [168, 292] width 8 height 8
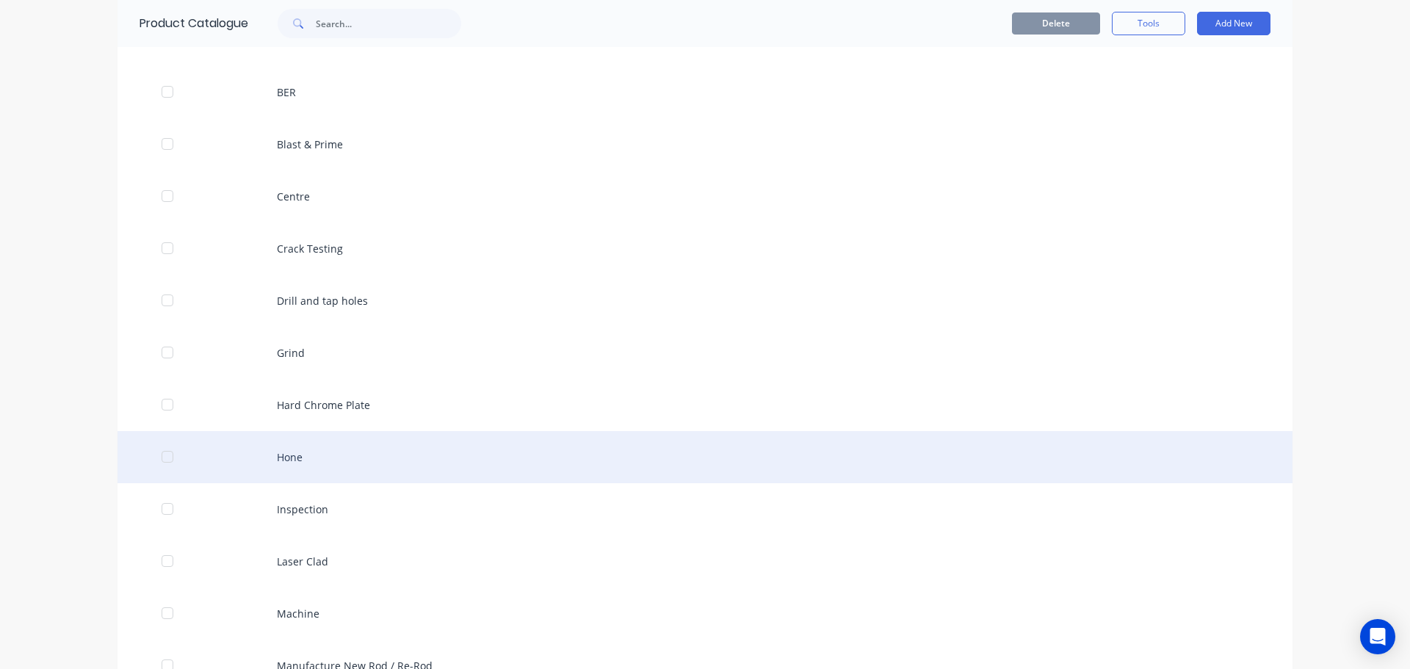
scroll to position [294, 0]
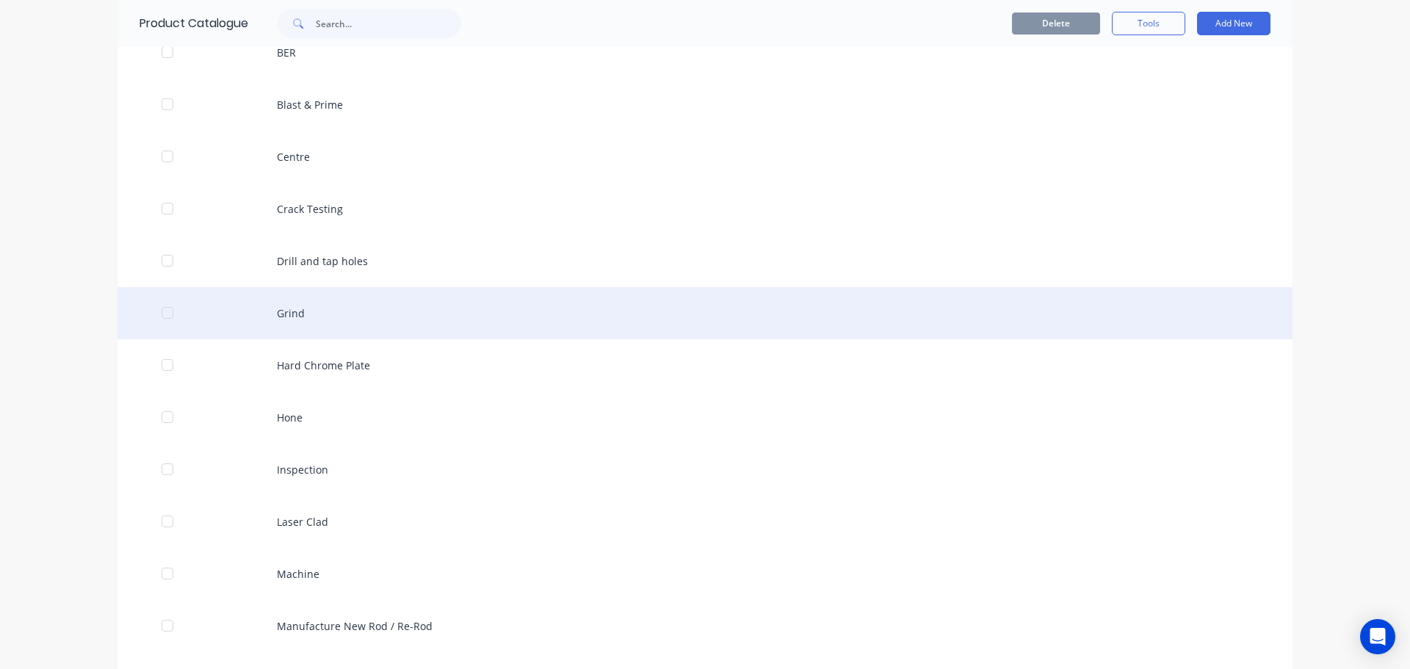
click at [325, 317] on div "Grind" at bounding box center [705, 313] width 1175 height 52
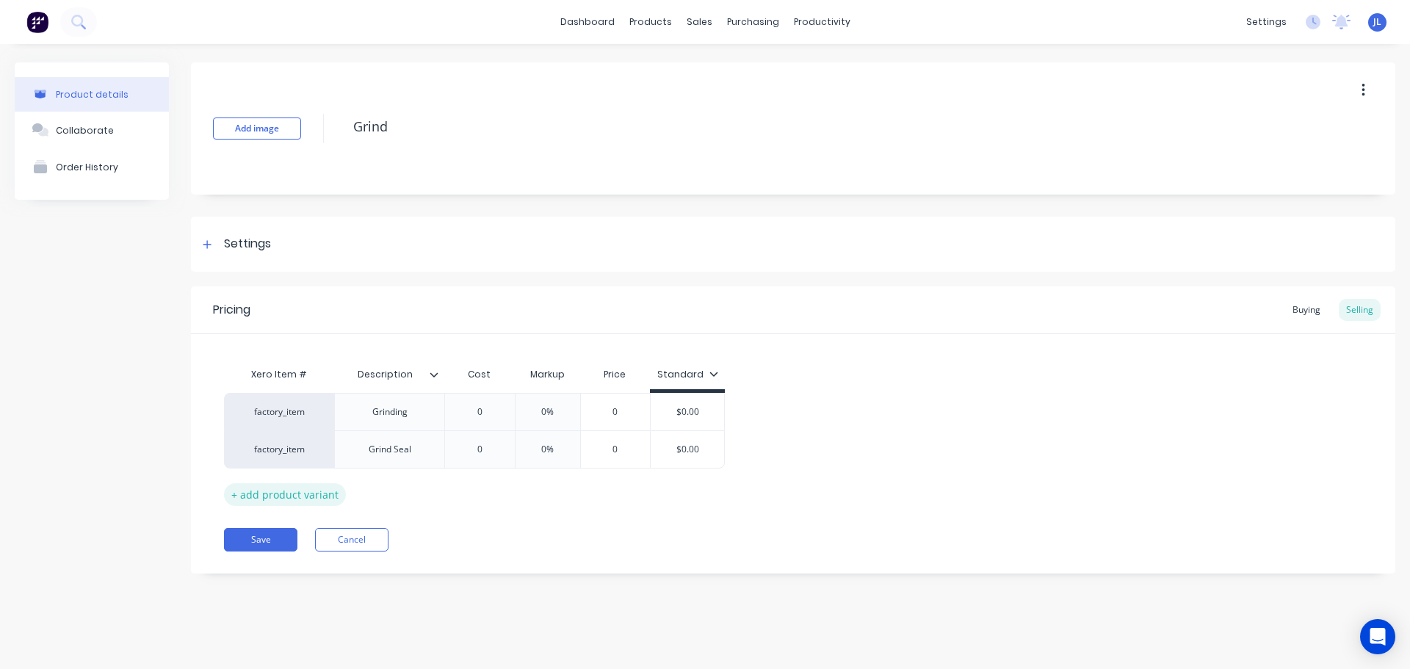
click at [272, 496] on div "+ add product variant" at bounding box center [285, 494] width 122 height 23
click at [398, 497] on div at bounding box center [389, 487] width 110 height 38
click at [392, 488] on div at bounding box center [389, 487] width 73 height 19
click at [287, 493] on div "factory_item" at bounding box center [279, 486] width 81 height 13
type textarea "x"
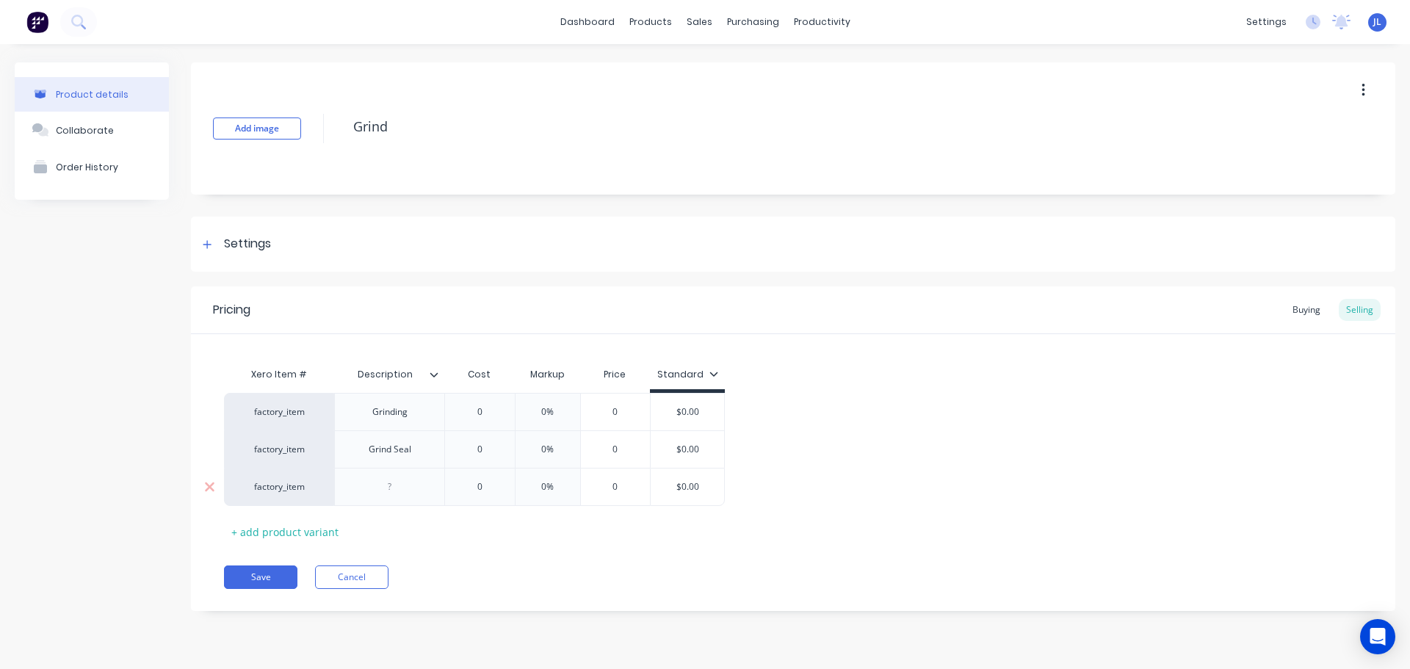
click at [383, 489] on div at bounding box center [389, 487] width 73 height 19
click at [401, 419] on div "Grinding" at bounding box center [389, 412] width 73 height 19
click at [381, 497] on div "Final Grind" at bounding box center [389, 487] width 110 height 38
click at [378, 487] on div "Final Grind" at bounding box center [389, 487] width 73 height 19
click at [408, 490] on div "Final Grind" at bounding box center [389, 487] width 73 height 19
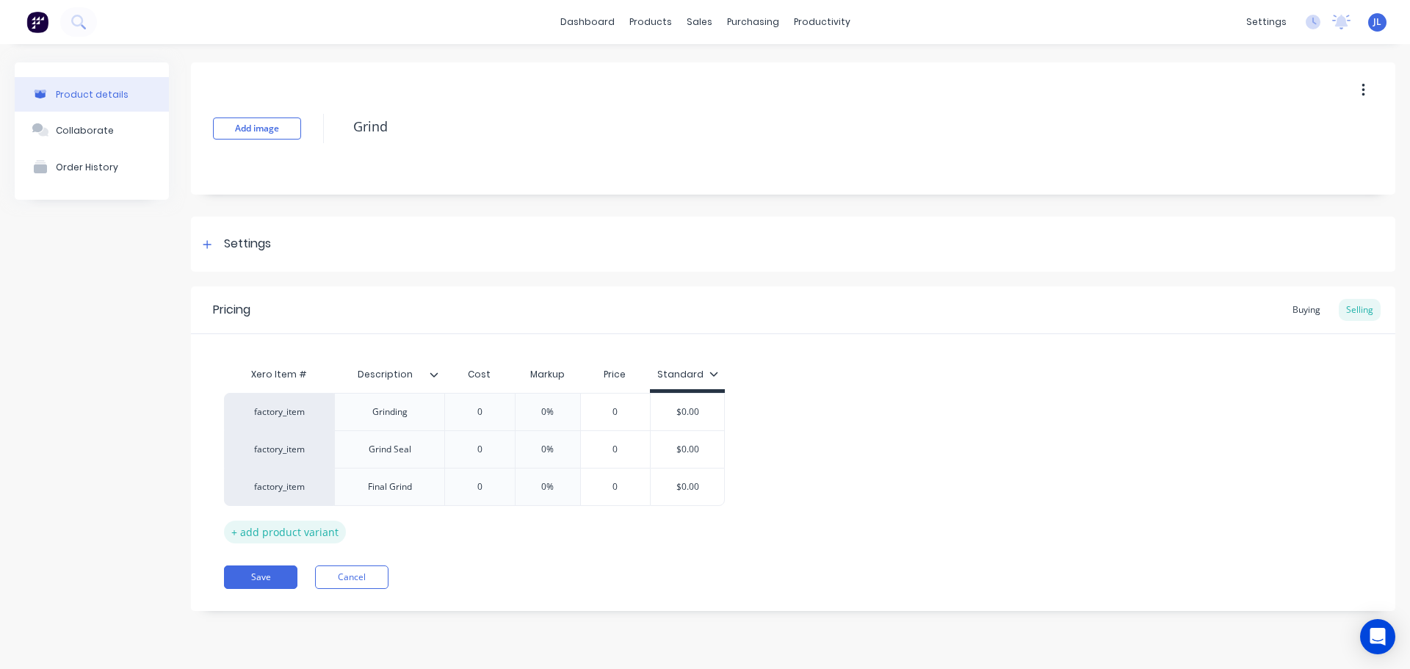
click at [278, 532] on div "+ add product variant" at bounding box center [285, 532] width 122 height 23
type textarea "x"
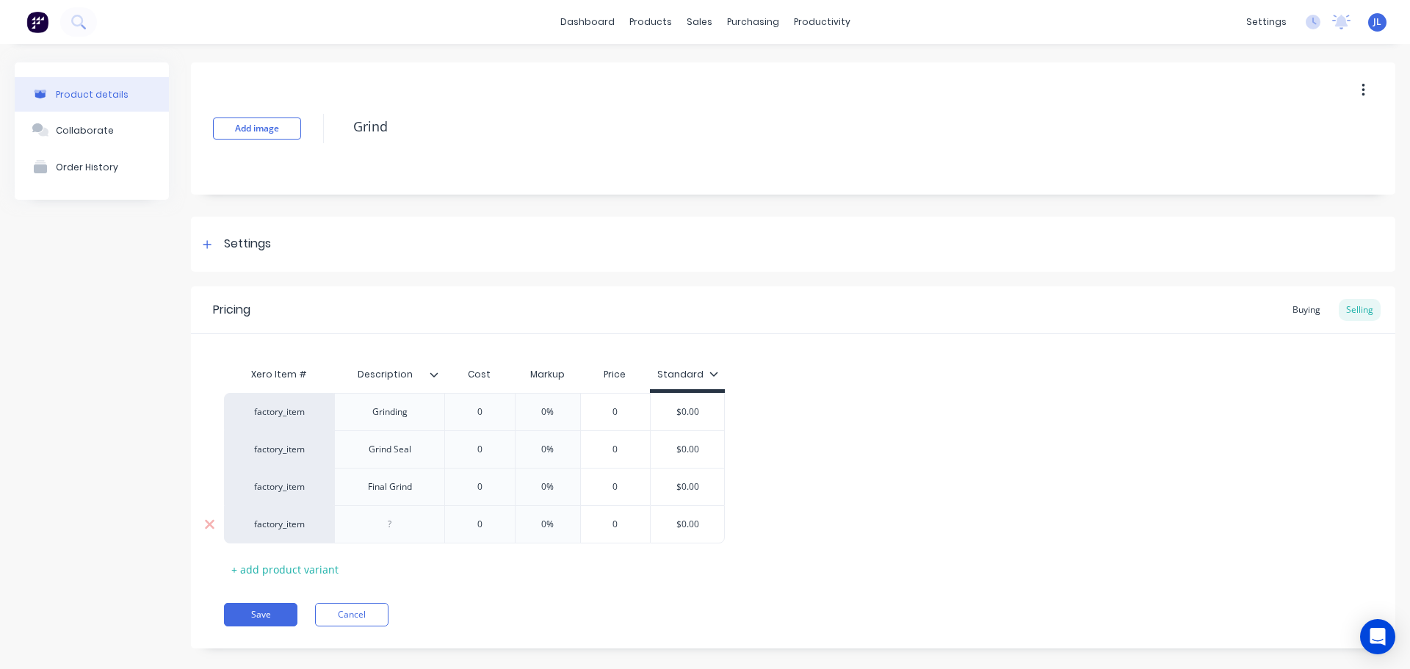
drag, startPoint x: 381, startPoint y: 546, endPoint x: 397, endPoint y: 527, distance: 24.6
click at [381, 545] on div "Xero Item # Description Cost Markup Price Standard factory_item Grinding 0 0% 0…" at bounding box center [793, 470] width 1139 height 221
click at [397, 526] on div at bounding box center [389, 524] width 73 height 19
click at [392, 497] on div "Final Grind" at bounding box center [389, 486] width 110 height 37
click at [386, 488] on div "Final Grind" at bounding box center [389, 487] width 73 height 19
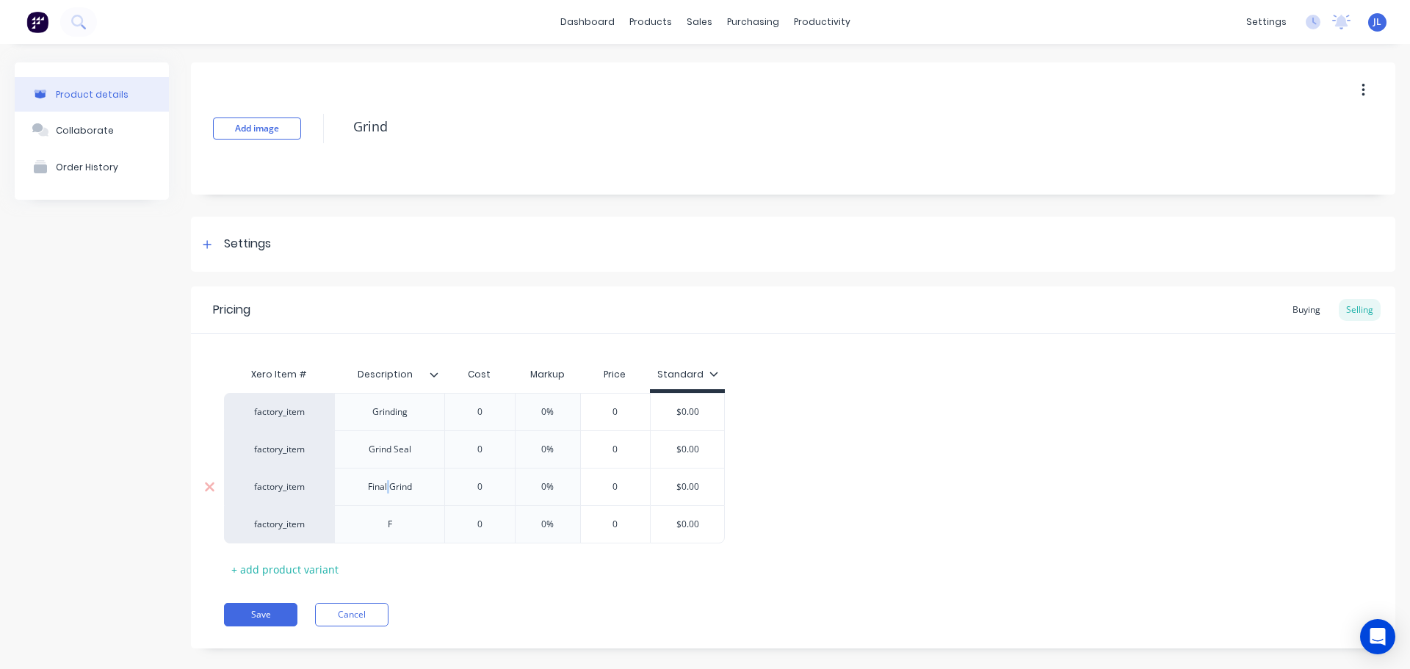
click at [386, 488] on div "Final Grind" at bounding box center [389, 487] width 73 height 19
click at [402, 526] on div "F" at bounding box center [389, 524] width 73 height 19
click at [262, 607] on button "Save" at bounding box center [260, 615] width 73 height 24
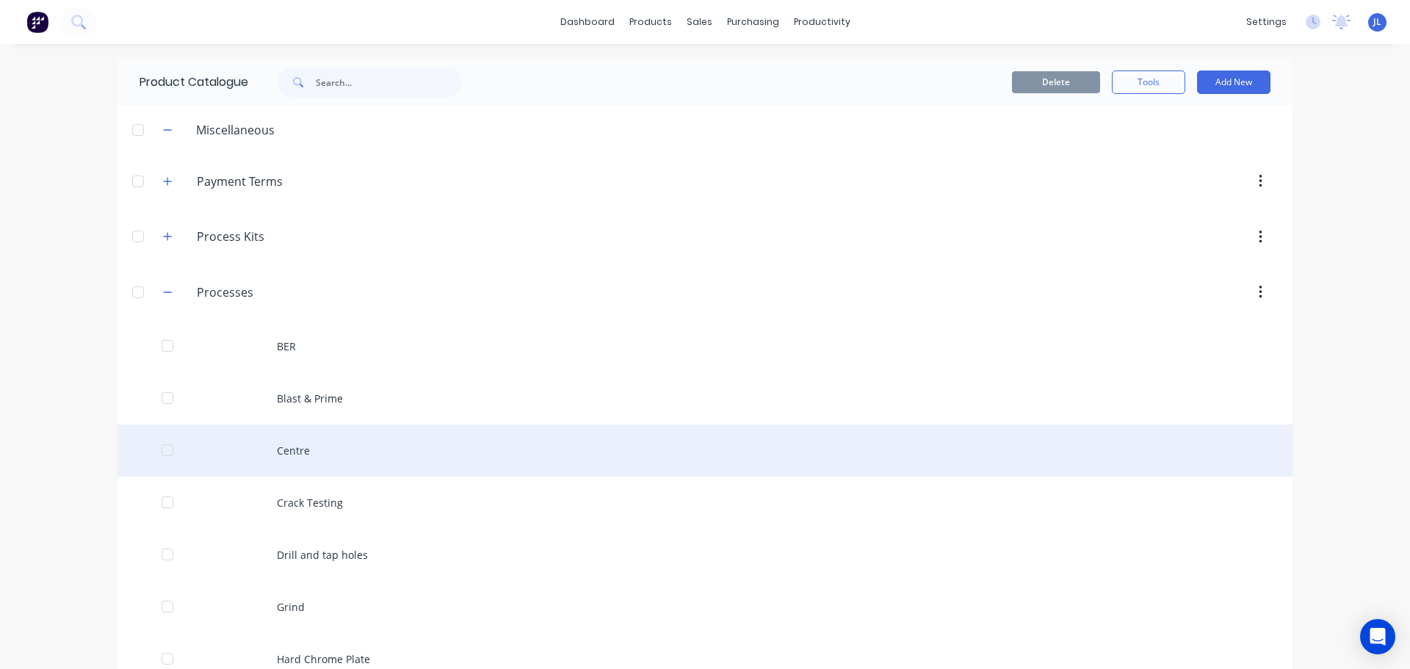
click at [316, 460] on div "Centre" at bounding box center [705, 451] width 1175 height 52
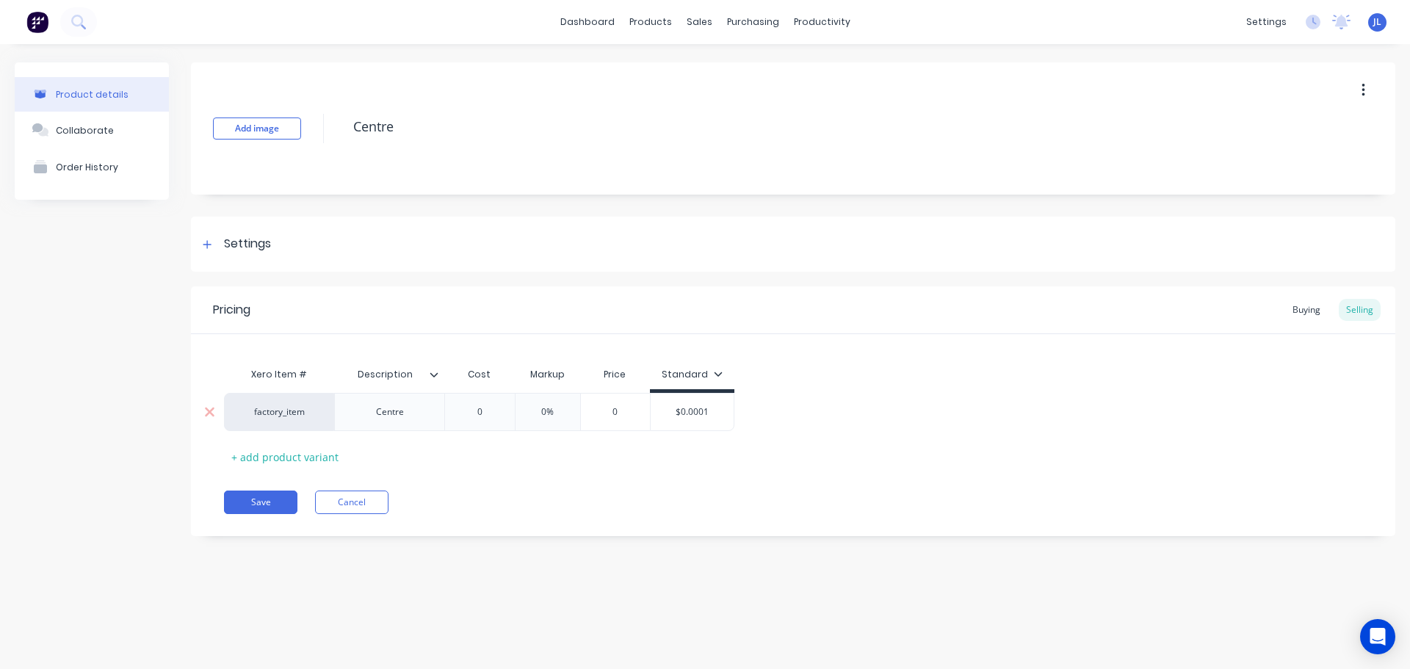
click at [386, 418] on div "Centre" at bounding box center [389, 412] width 73 height 19
click at [299, 453] on div "+ add product variant" at bounding box center [285, 457] width 122 height 23
type textarea "x"
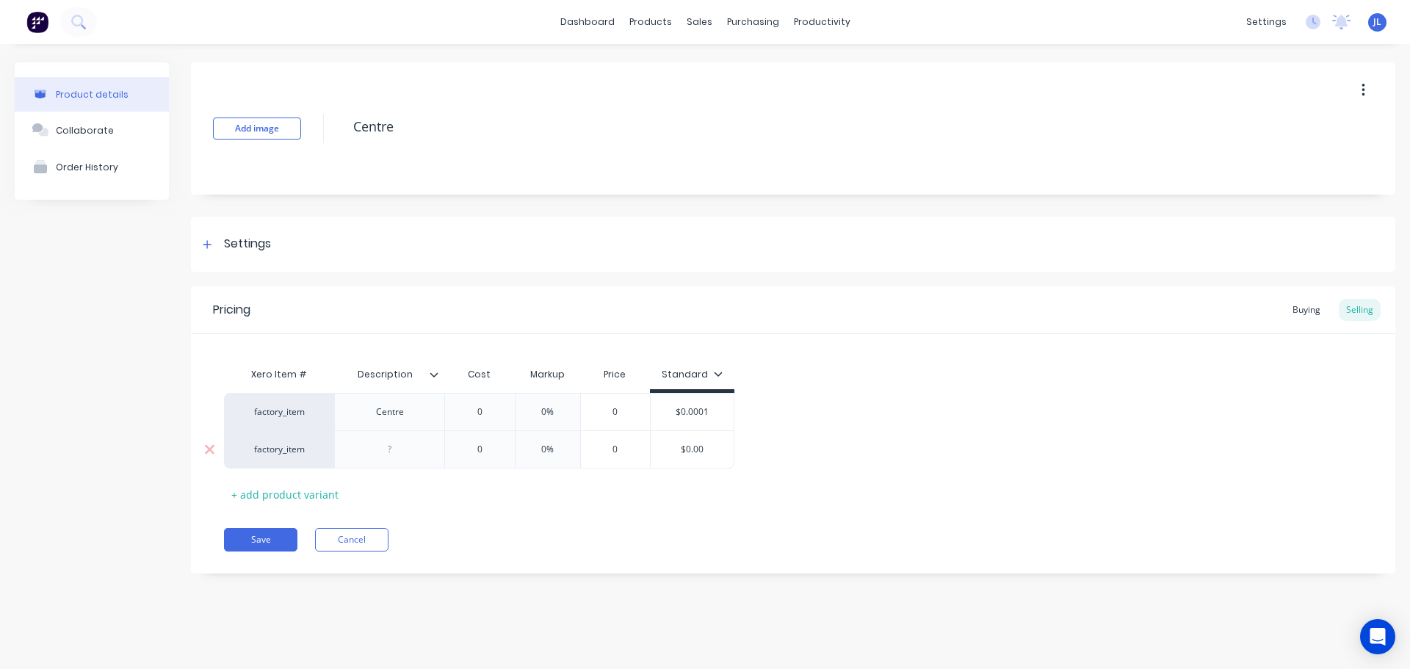
click at [396, 450] on div at bounding box center [389, 449] width 73 height 19
click at [282, 547] on button "Save" at bounding box center [260, 540] width 73 height 24
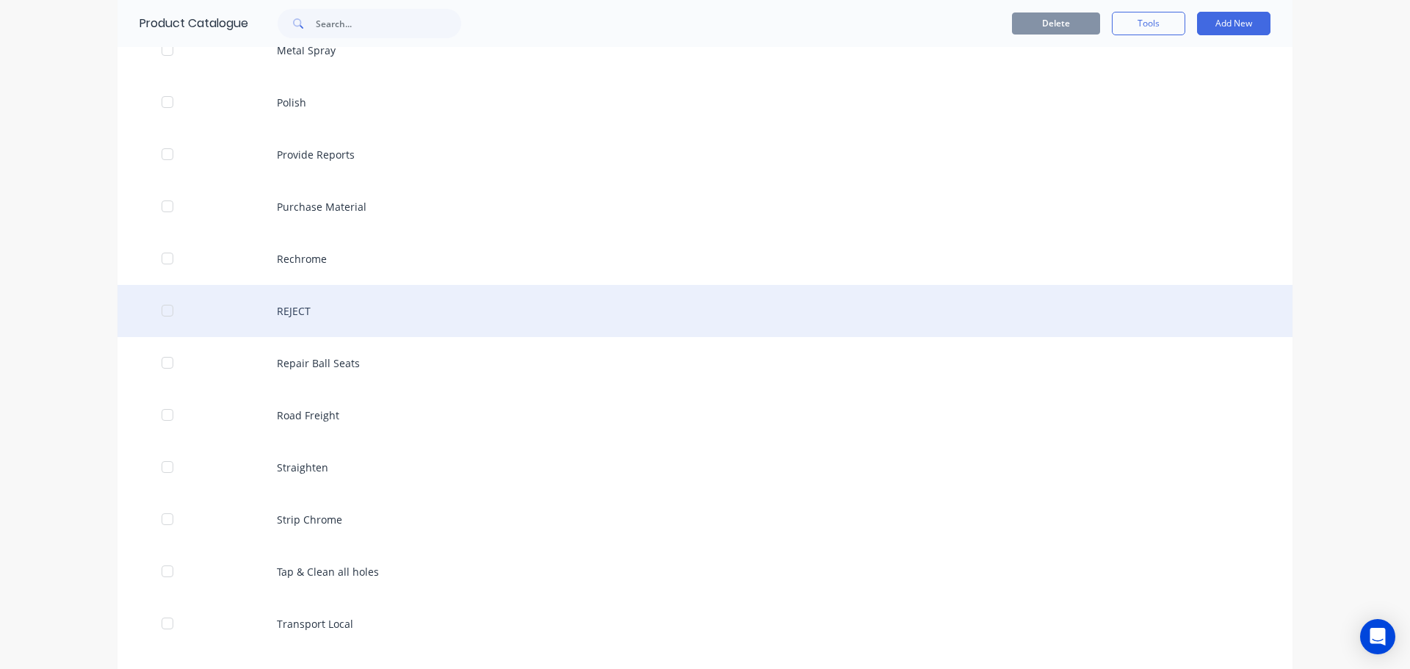
scroll to position [955, 0]
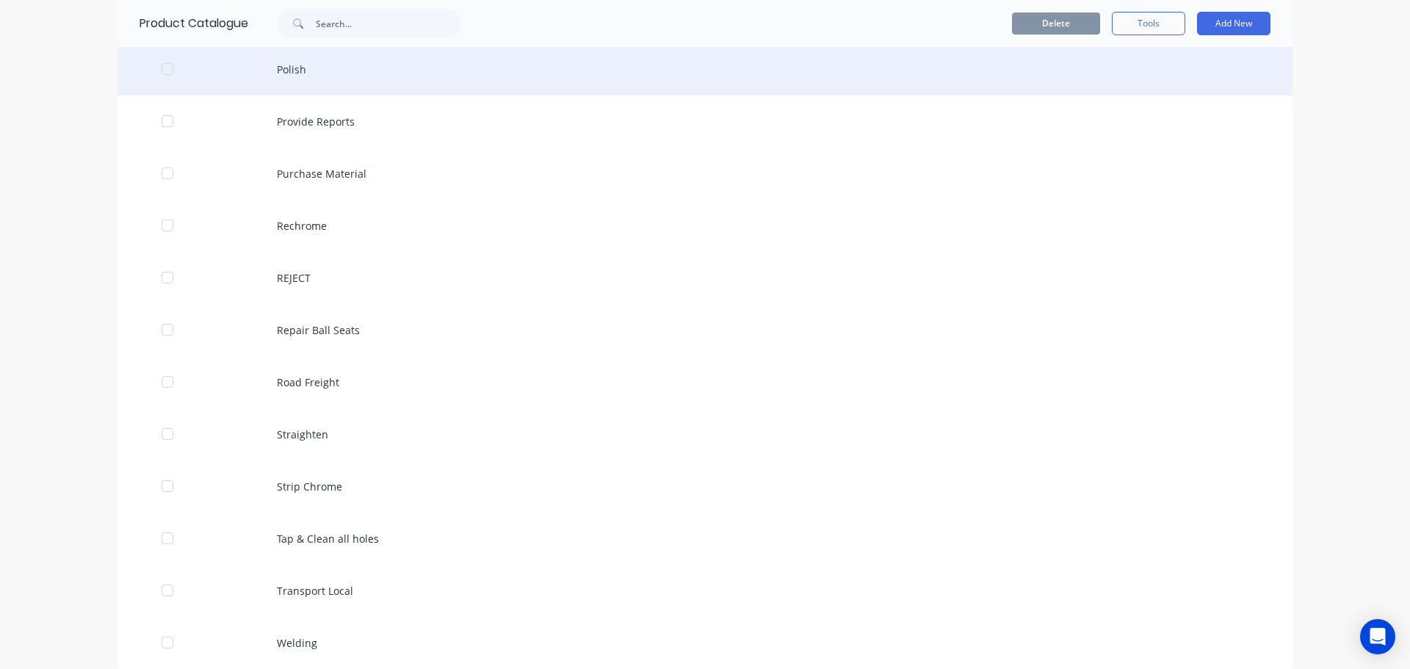
click at [284, 67] on div "Polish" at bounding box center [705, 69] width 1175 height 52
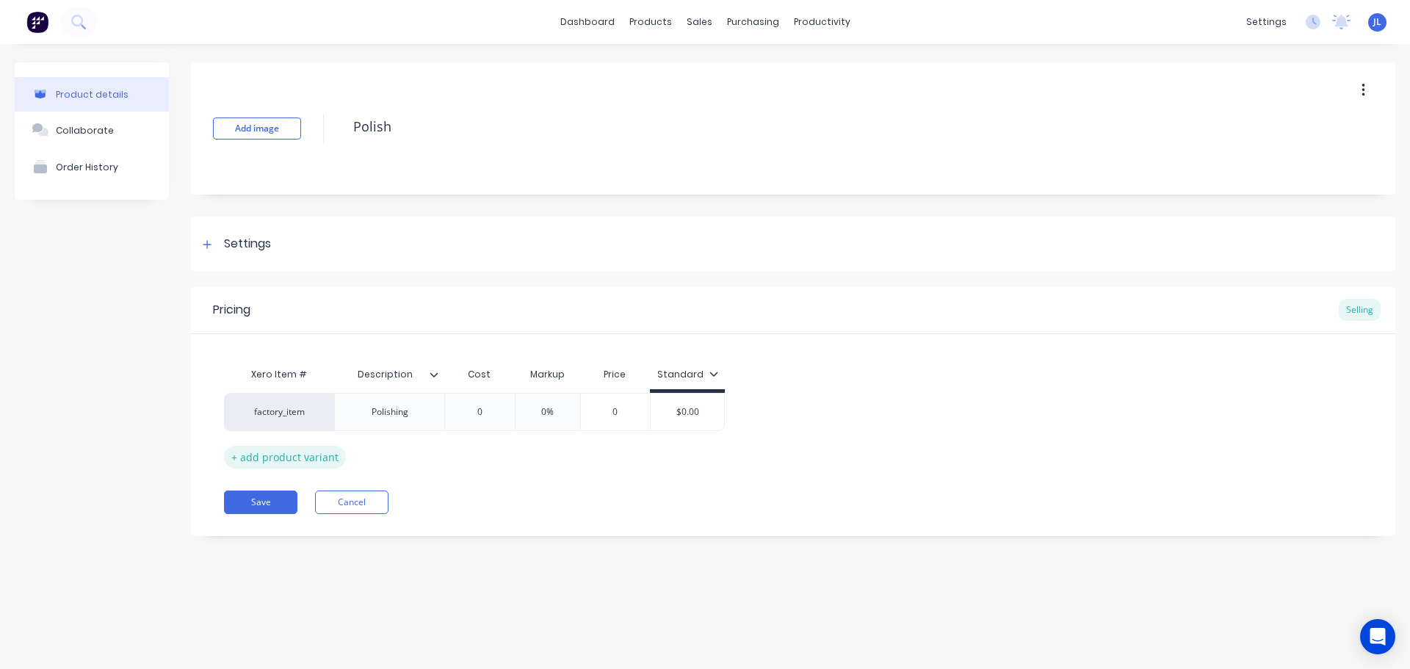
click at [267, 453] on div "+ add product variant" at bounding box center [285, 457] width 122 height 23
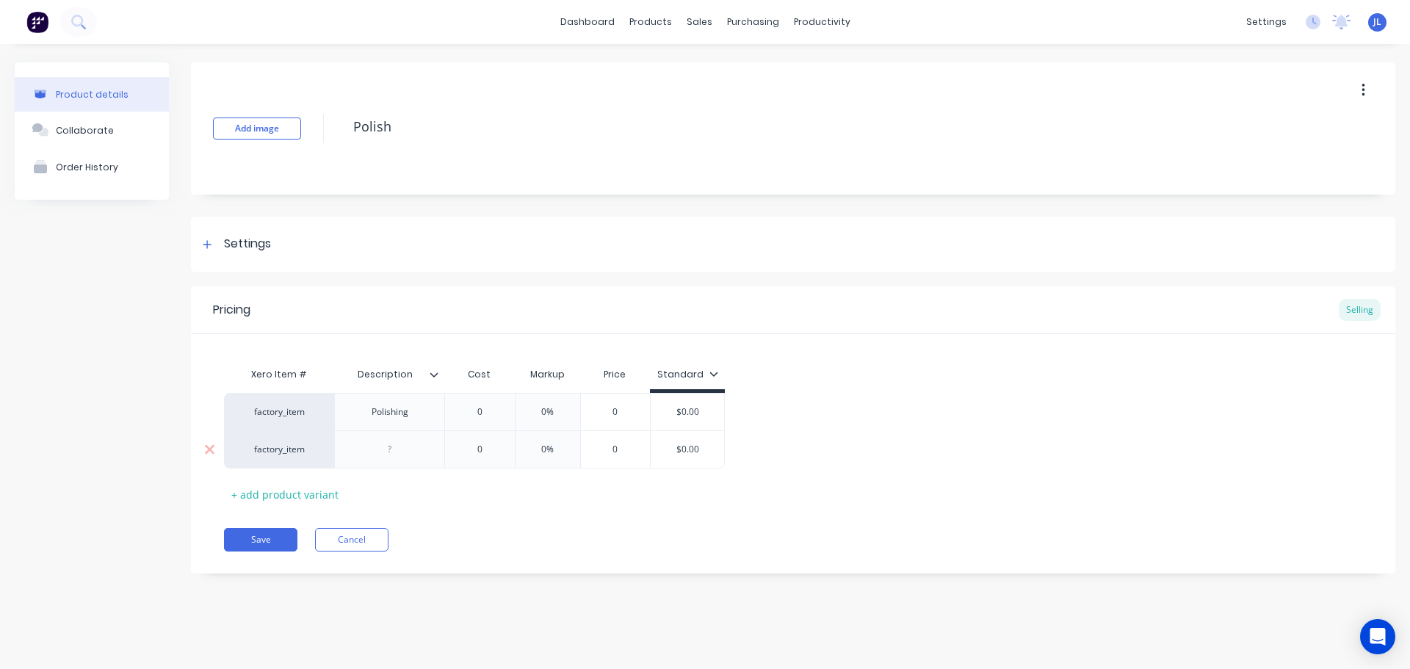
click at [394, 447] on div at bounding box center [389, 449] width 73 height 19
type textarea "x"
click at [413, 417] on div "Polishing" at bounding box center [389, 412] width 73 height 19
drag, startPoint x: 419, startPoint y: 415, endPoint x: 361, endPoint y: 417, distance: 58.8
click at [361, 417] on div "Polishing" at bounding box center [389, 412] width 73 height 19
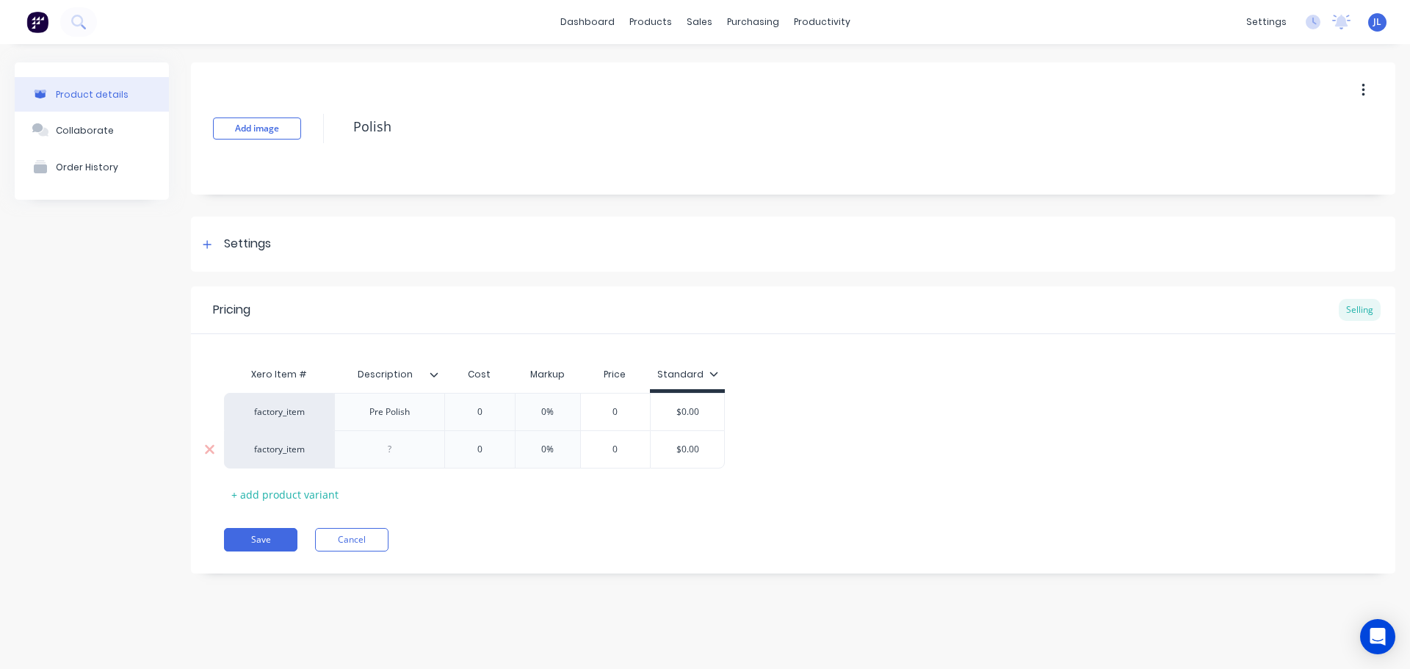
type textarea "x"
click at [389, 450] on div at bounding box center [389, 449] width 73 height 19
click at [306, 498] on div "+ add product variant" at bounding box center [285, 494] width 122 height 23
type textarea "x"
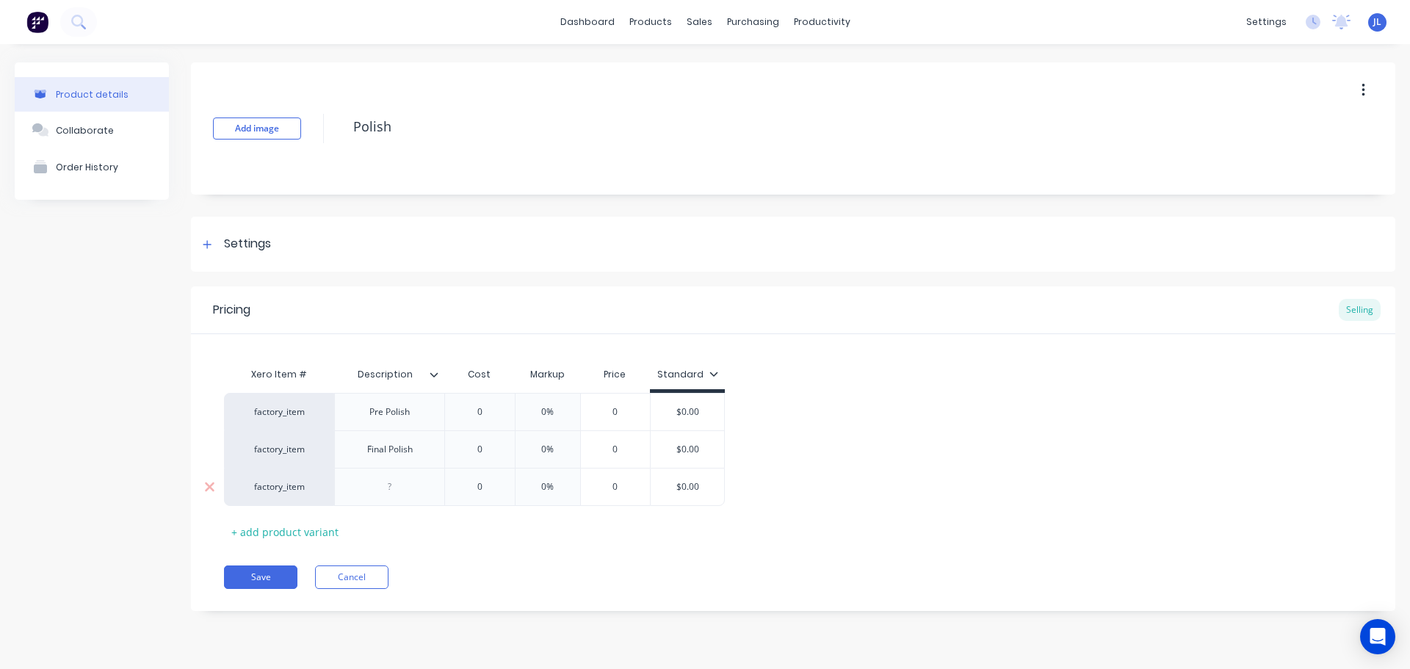
click at [398, 489] on div at bounding box center [389, 487] width 73 height 19
click at [253, 579] on button "Save" at bounding box center [260, 578] width 73 height 24
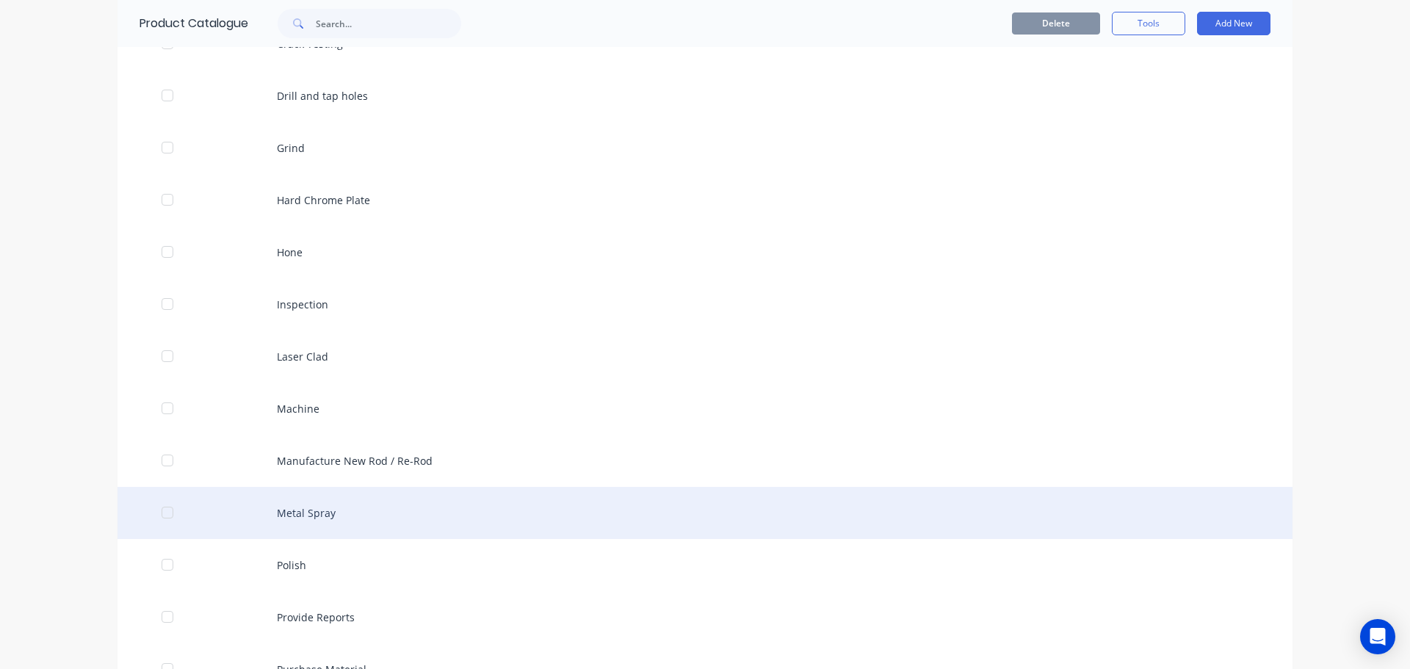
scroll to position [514, 0]
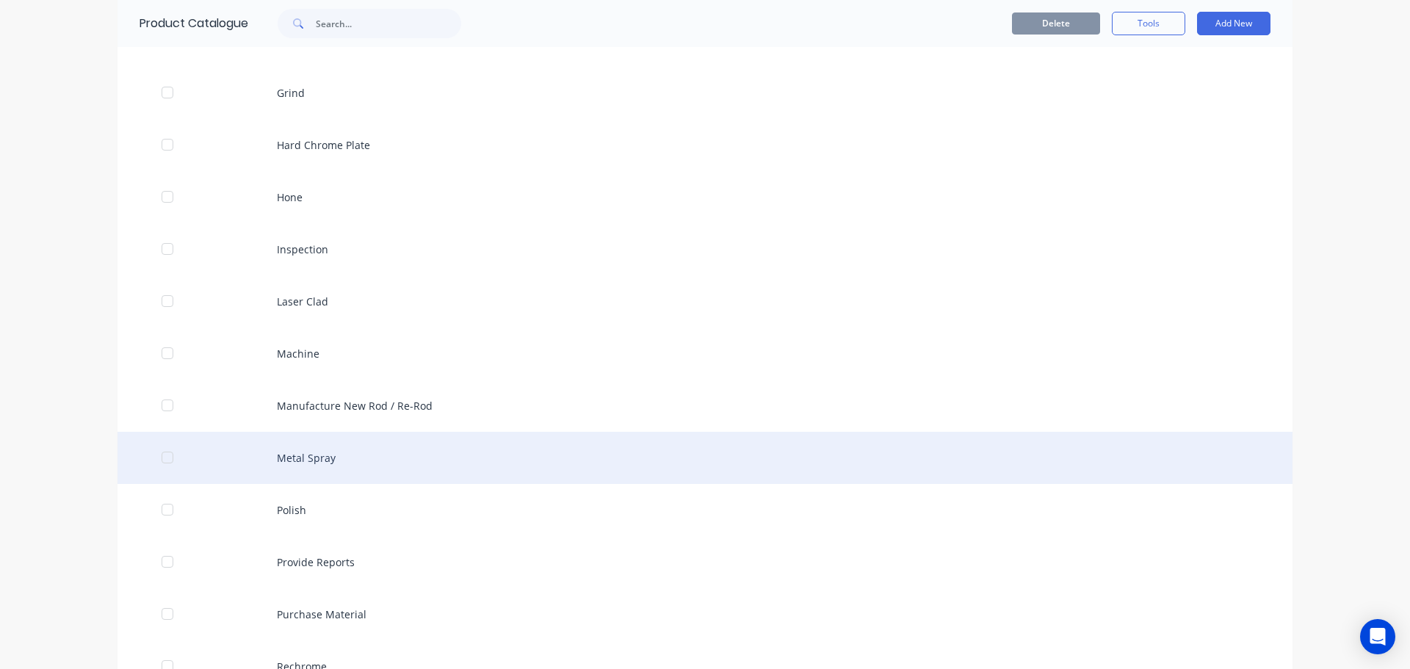
click at [400, 444] on div "Metal Spray" at bounding box center [705, 458] width 1175 height 52
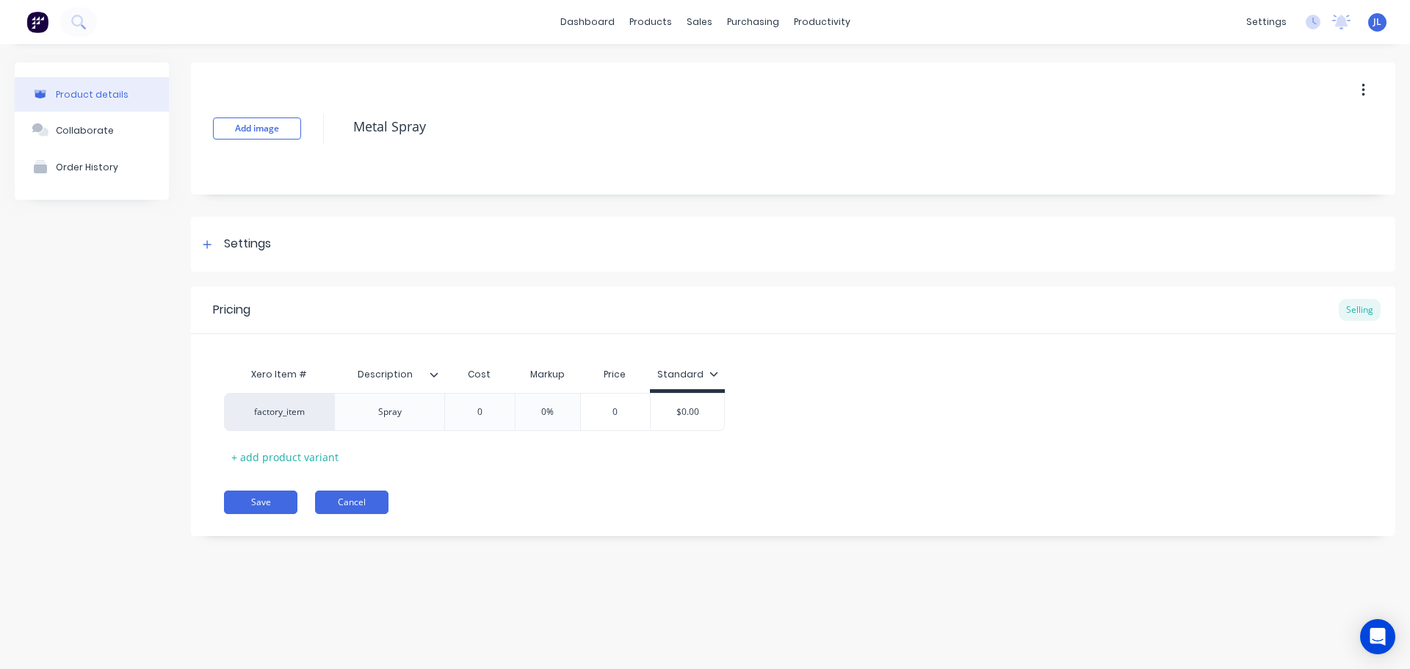
click at [370, 510] on button "Cancel" at bounding box center [351, 503] width 73 height 24
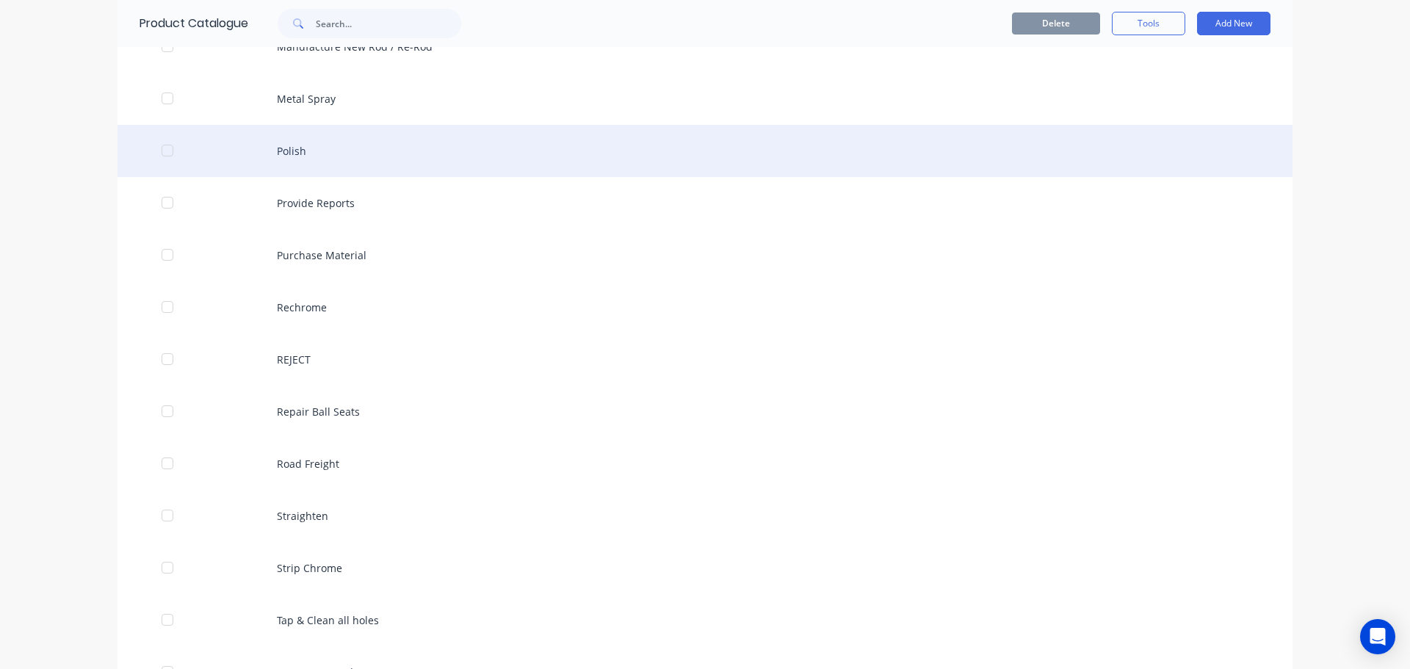
scroll to position [882, 0]
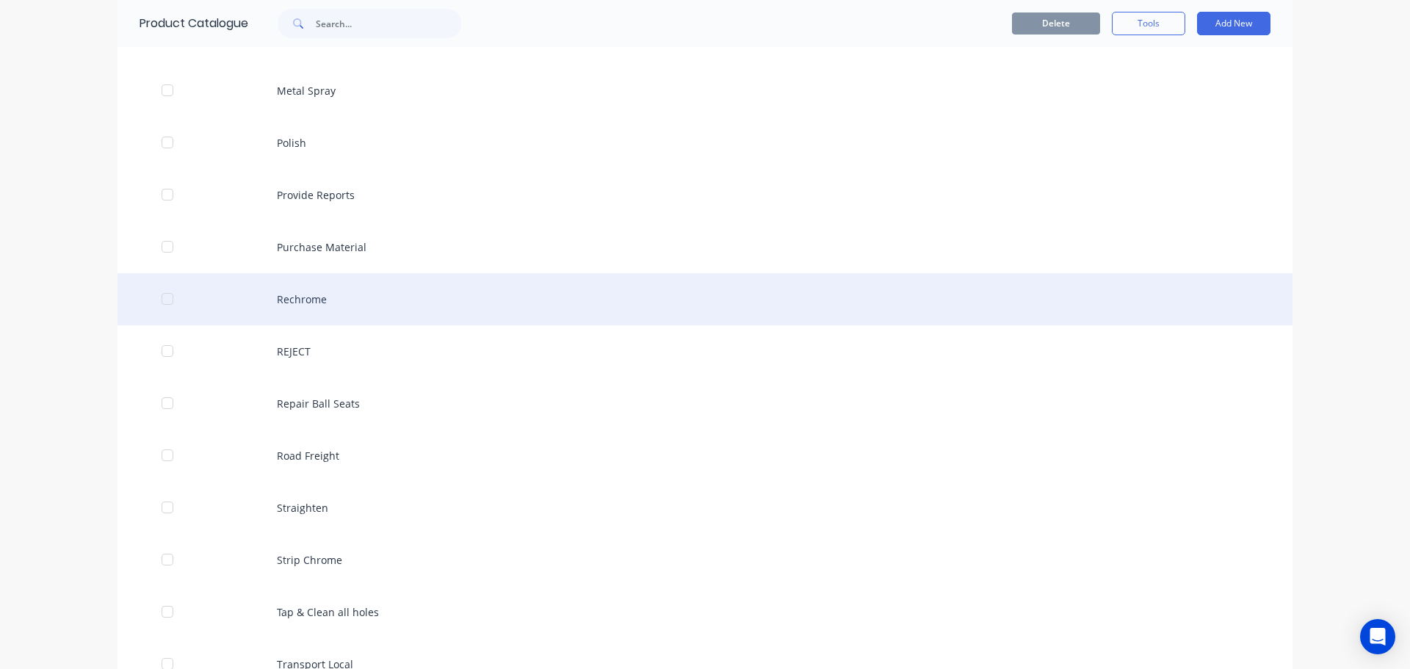
click at [369, 311] on div "Rechrome" at bounding box center [705, 299] width 1175 height 52
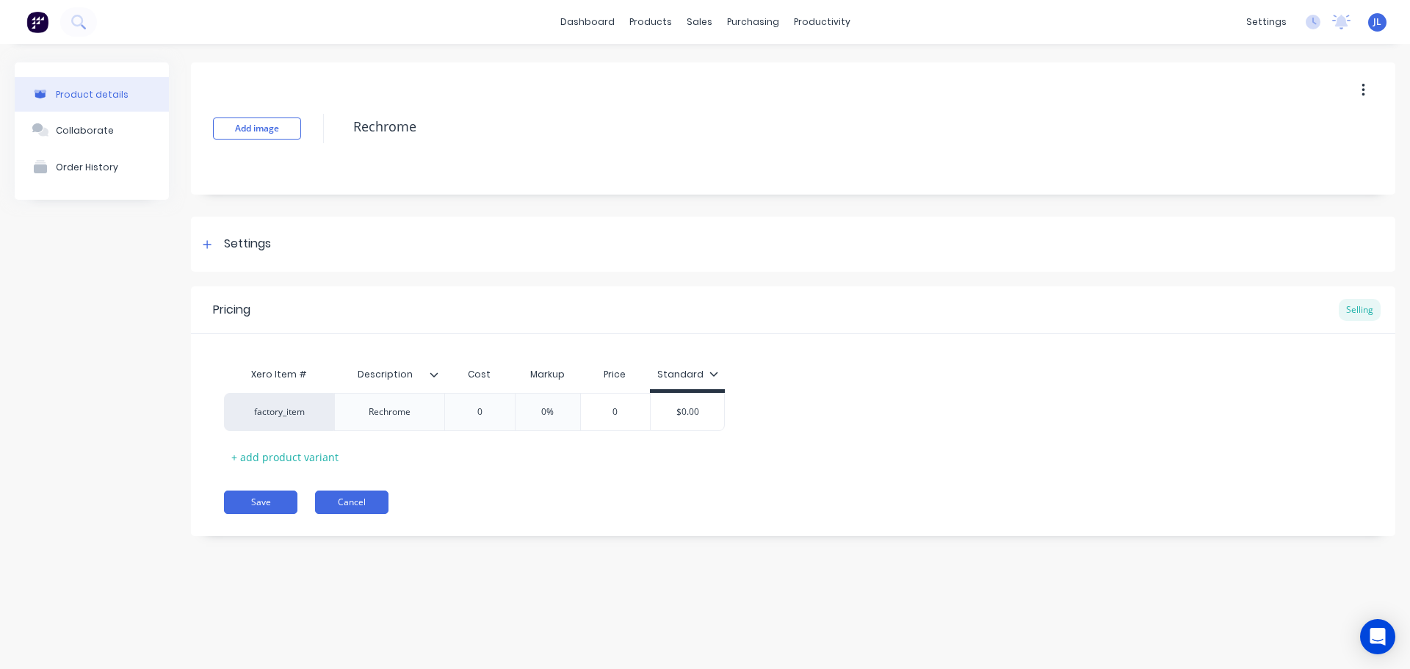
click at [354, 505] on button "Cancel" at bounding box center [351, 503] width 73 height 24
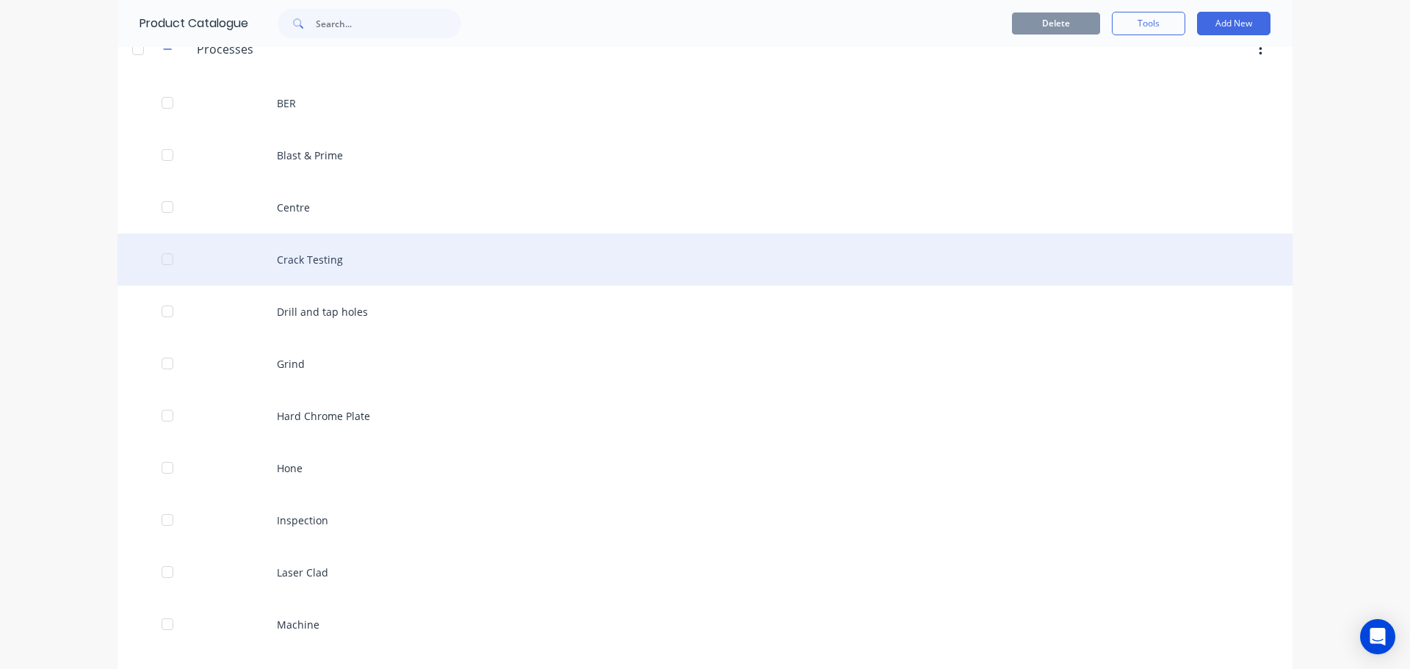
scroll to position [294, 0]
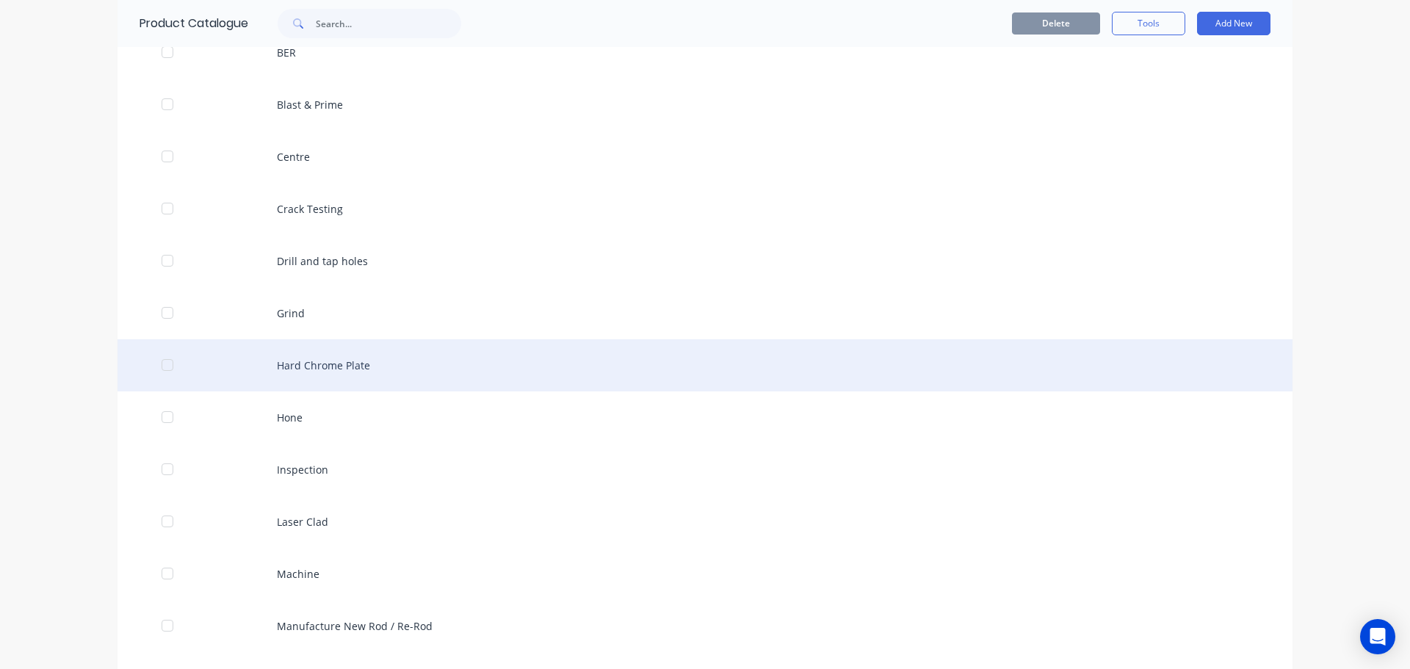
click at [365, 376] on div "Hard Chrome Plate" at bounding box center [705, 365] width 1175 height 52
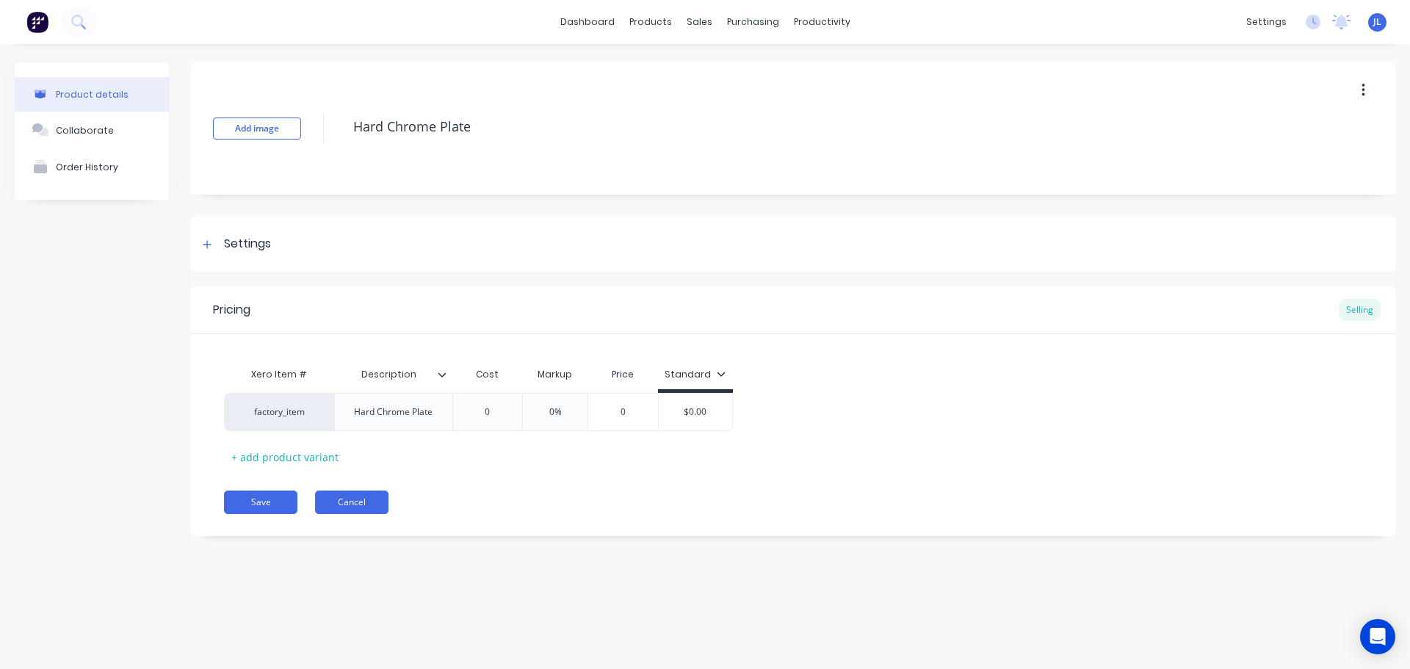
click at [377, 506] on button "Cancel" at bounding box center [351, 503] width 73 height 24
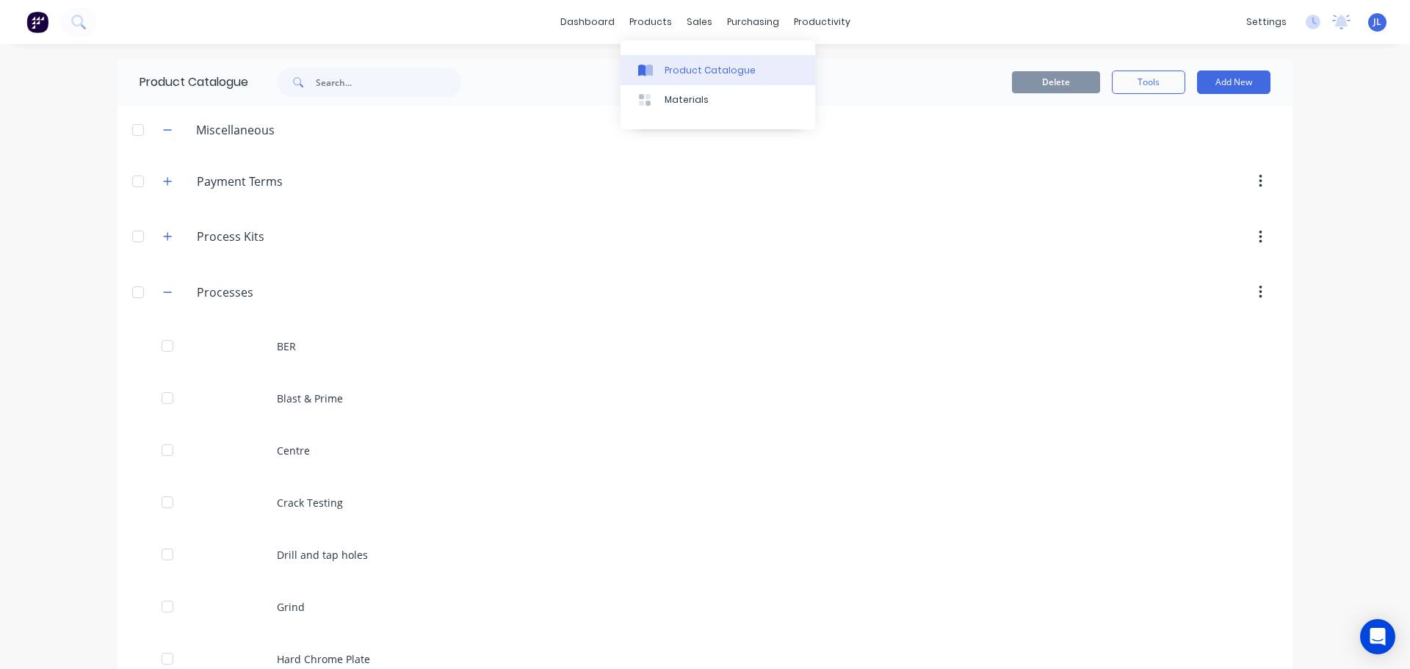
click at [684, 73] on div "Product Catalogue" at bounding box center [710, 70] width 91 height 13
click at [168, 290] on button "button" at bounding box center [168, 292] width 18 height 18
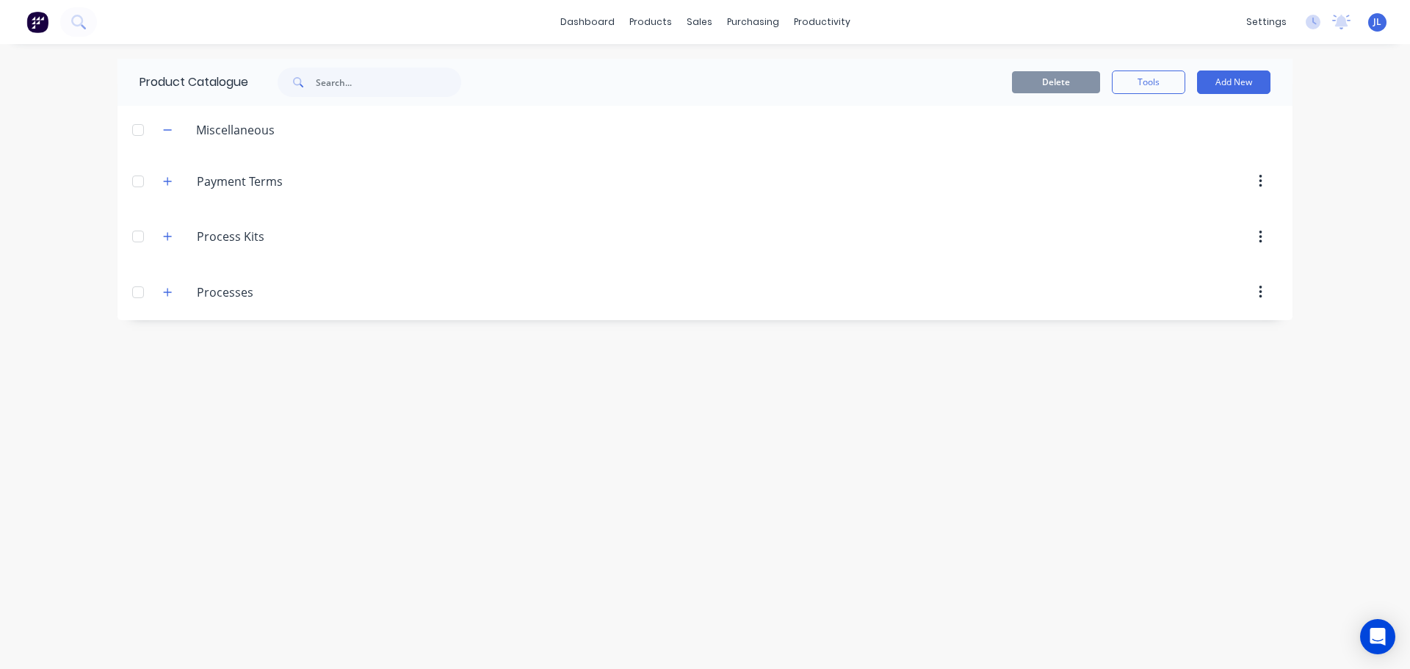
click at [167, 248] on div "Process.Kits Process Kits" at bounding box center [266, 237] width 231 height 26
click at [169, 241] on icon "button" at bounding box center [167, 236] width 9 height 10
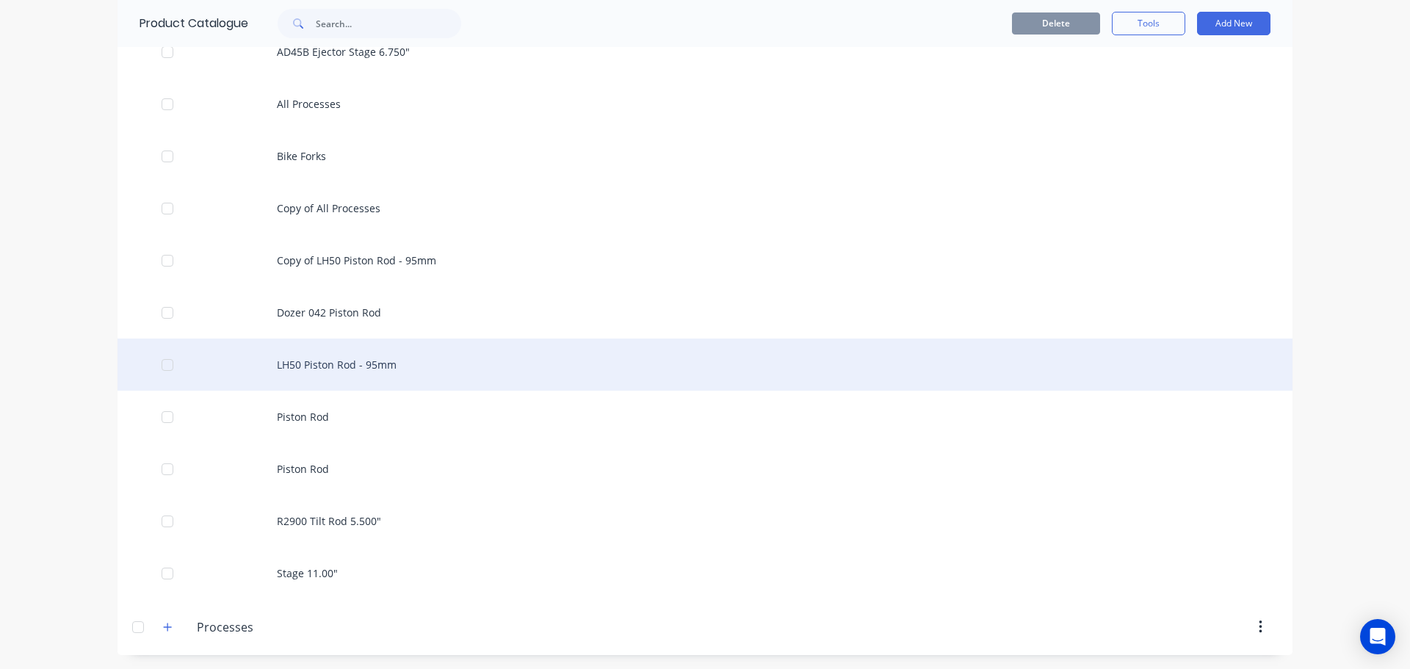
scroll to position [1491, 0]
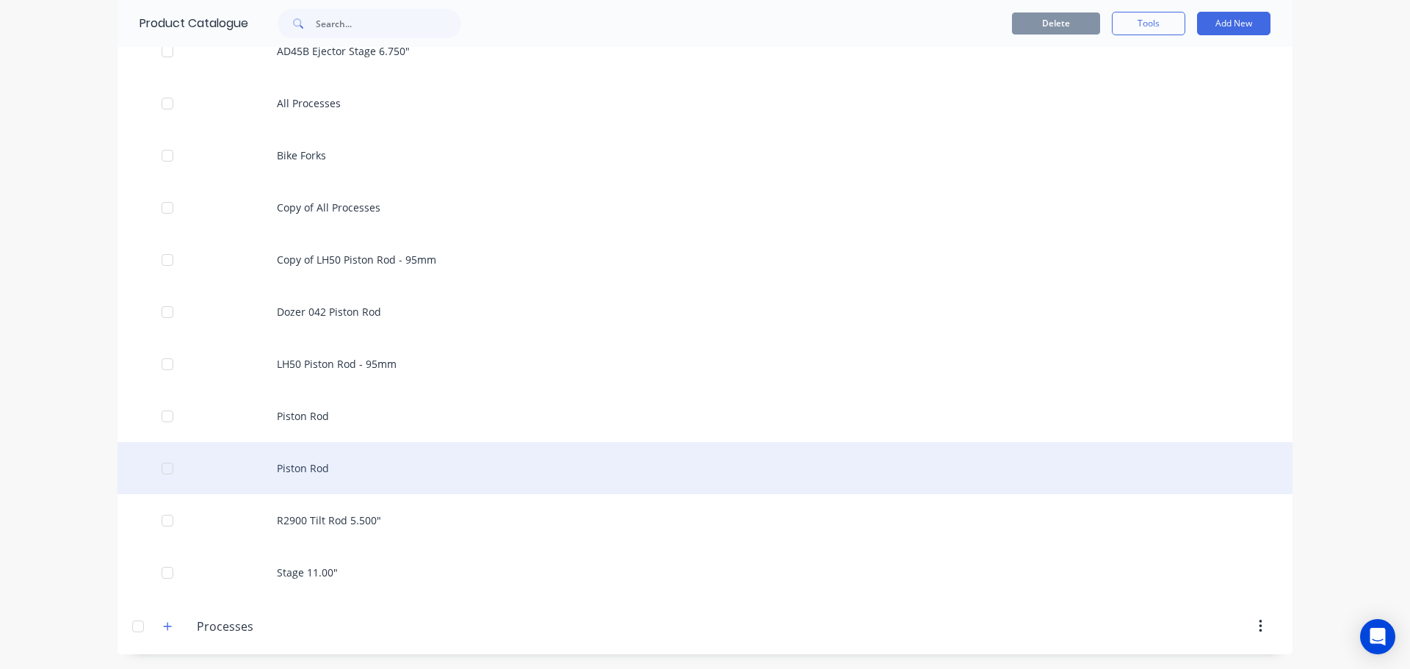
click at [353, 462] on div "Piston Rod" at bounding box center [705, 468] width 1175 height 52
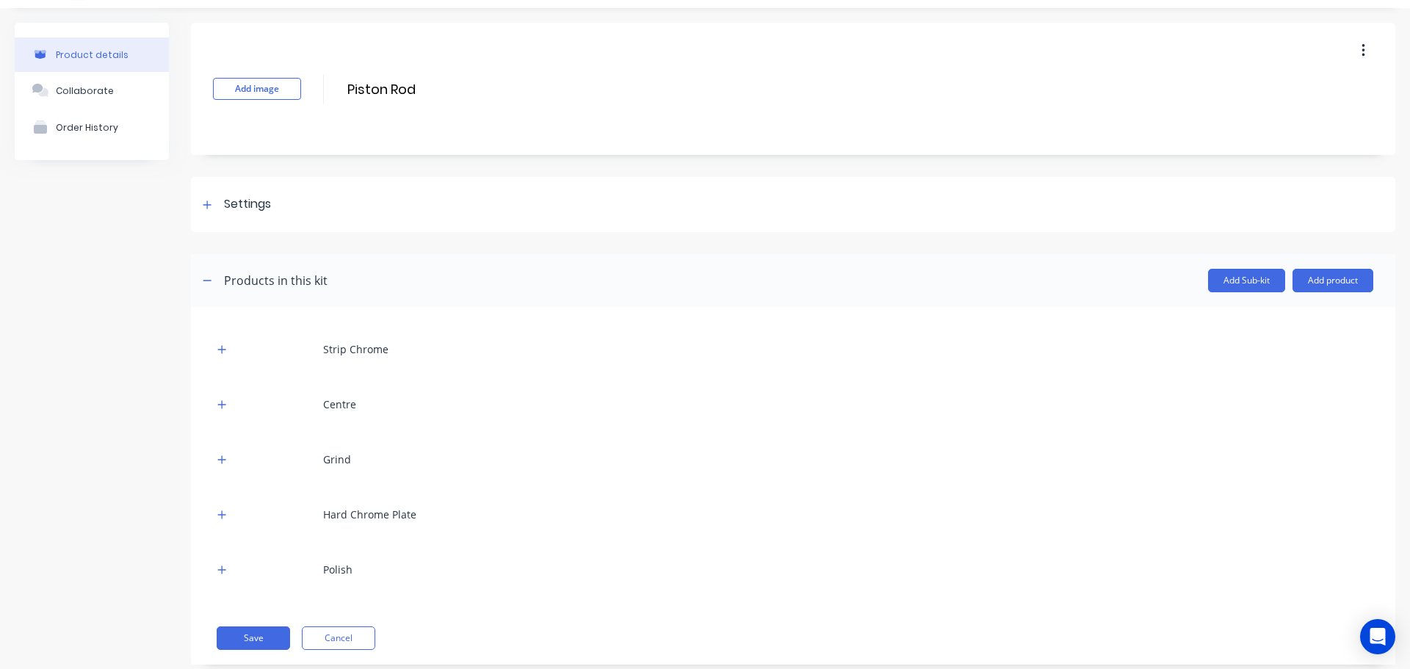
scroll to position [68, 0]
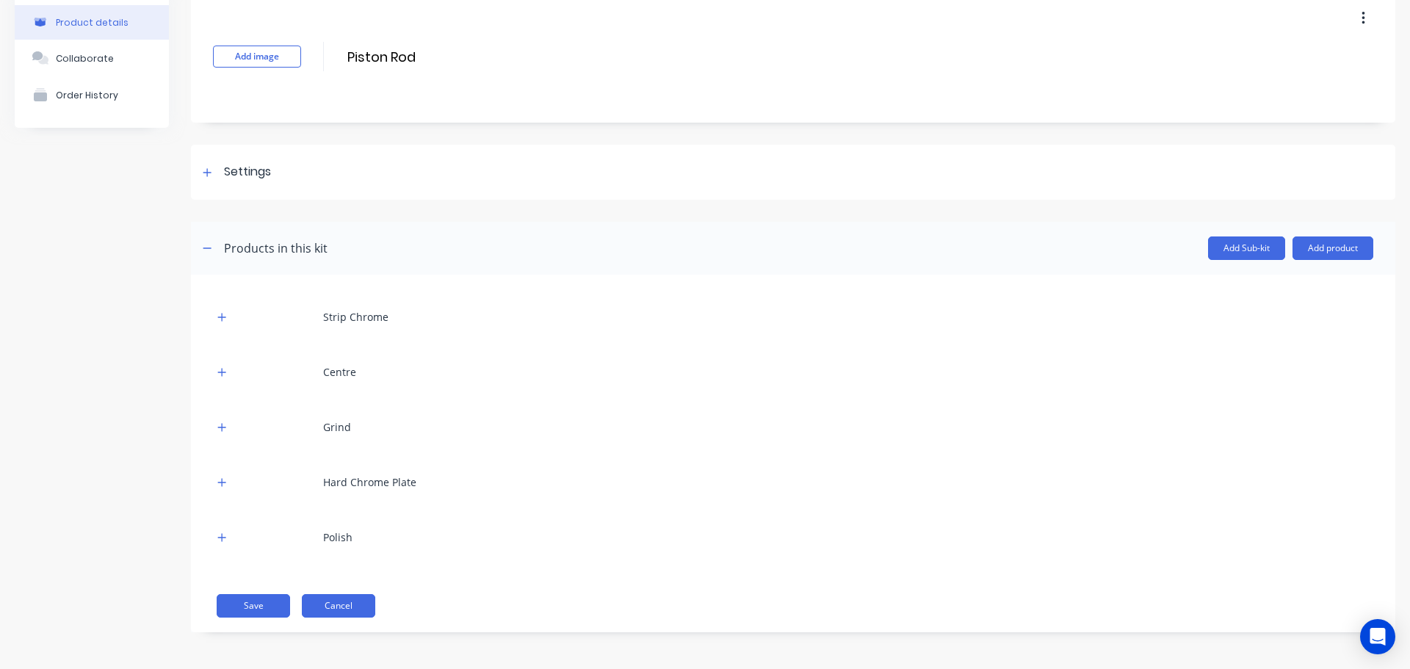
click at [359, 609] on button "Cancel" at bounding box center [338, 606] width 73 height 24
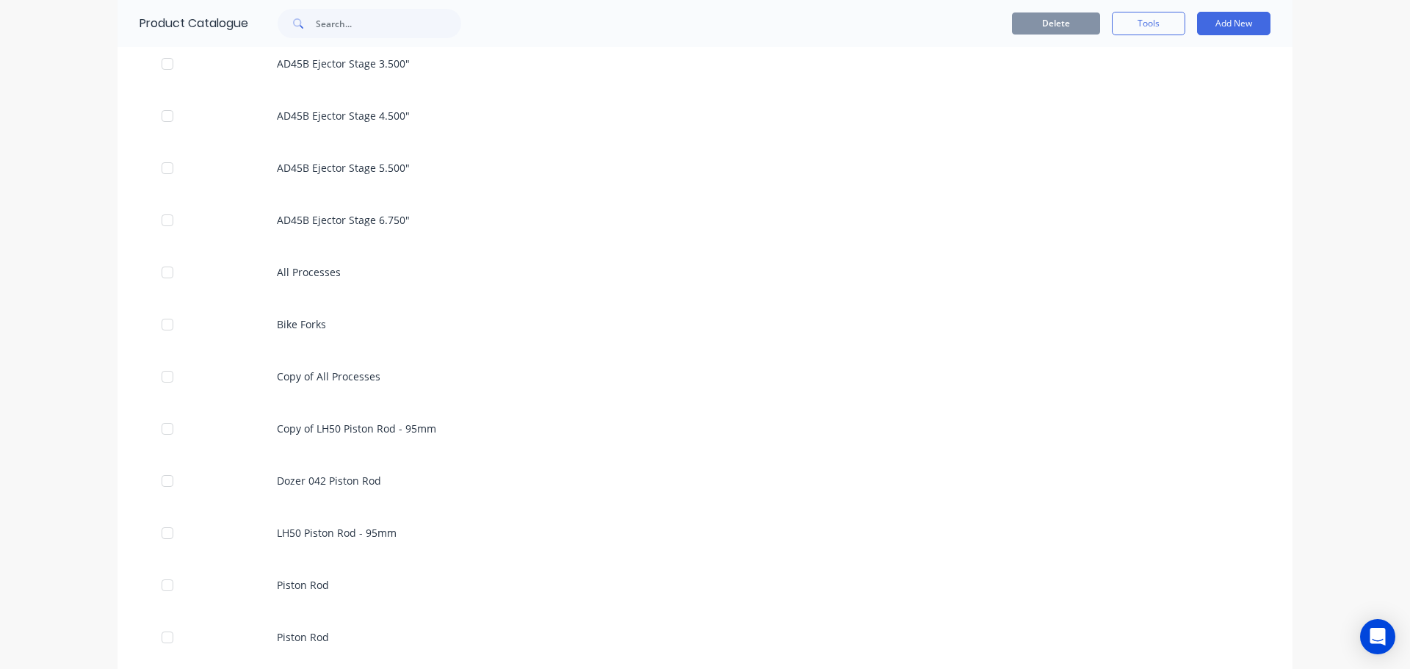
scroll to position [1491, 0]
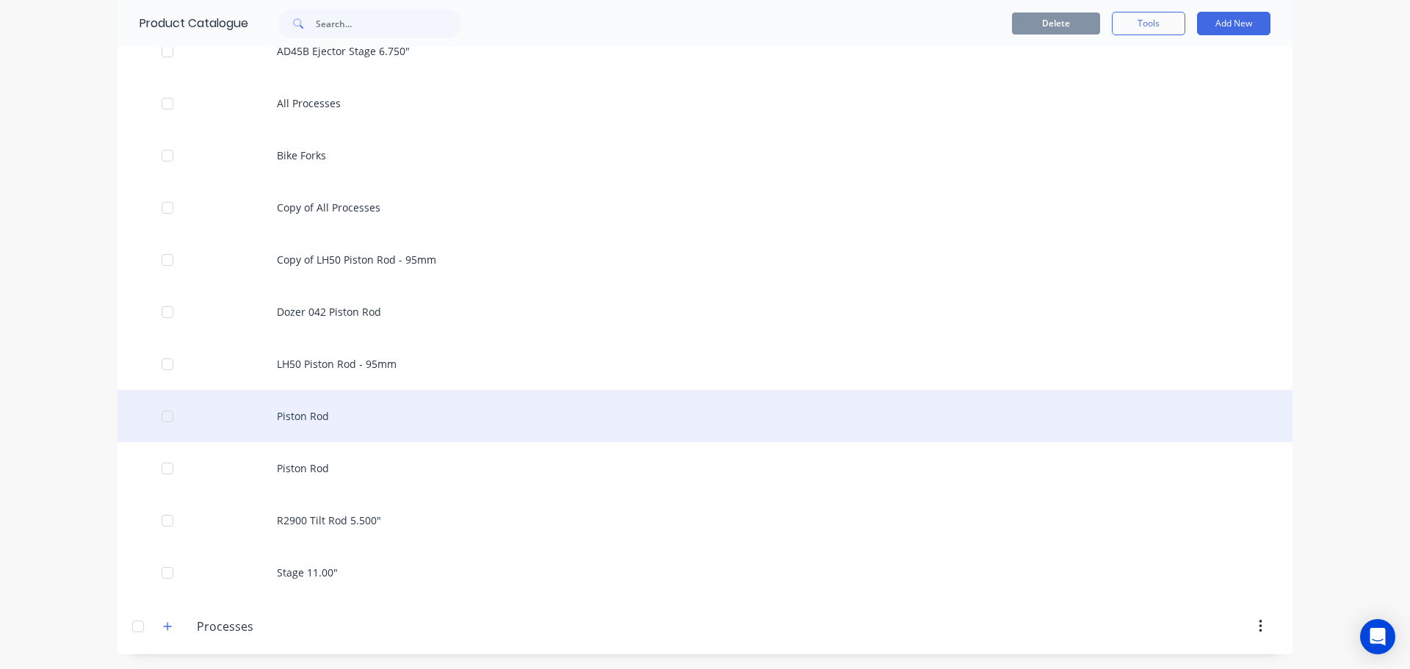
click at [240, 422] on div "Piston Rod" at bounding box center [705, 416] width 1175 height 52
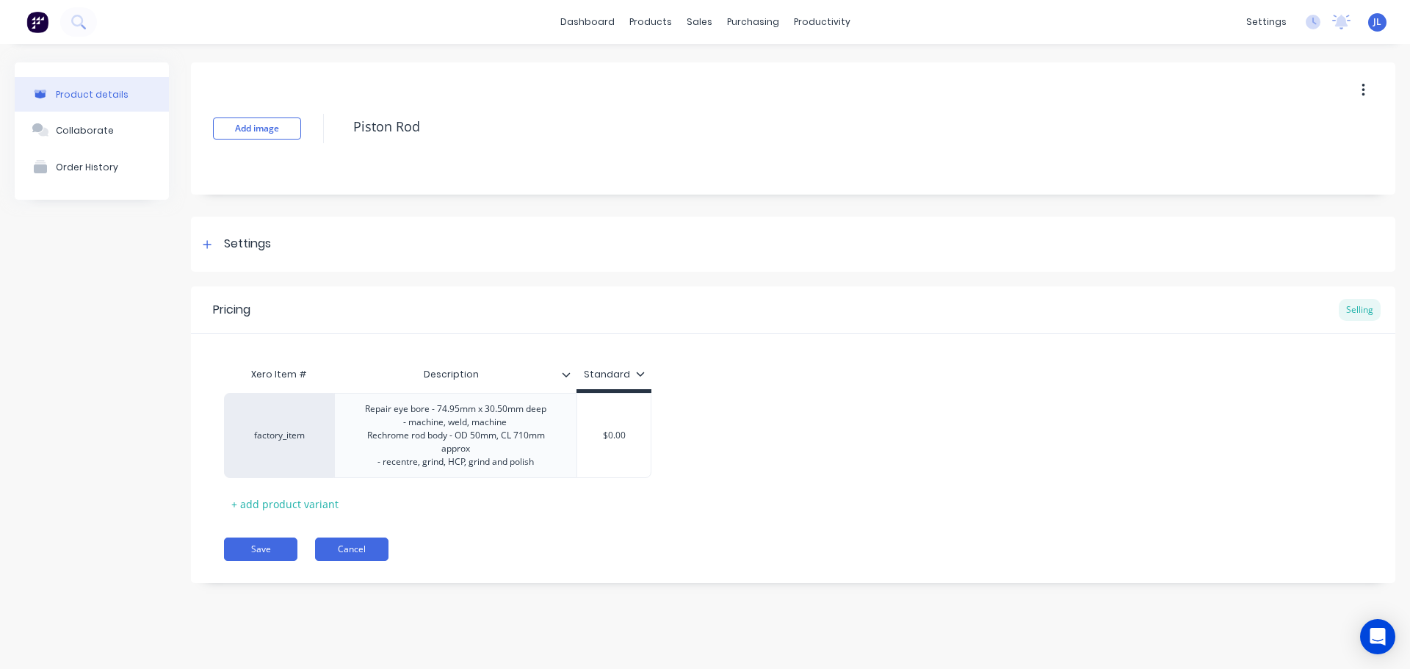
click at [368, 552] on button "Cancel" at bounding box center [351, 550] width 73 height 24
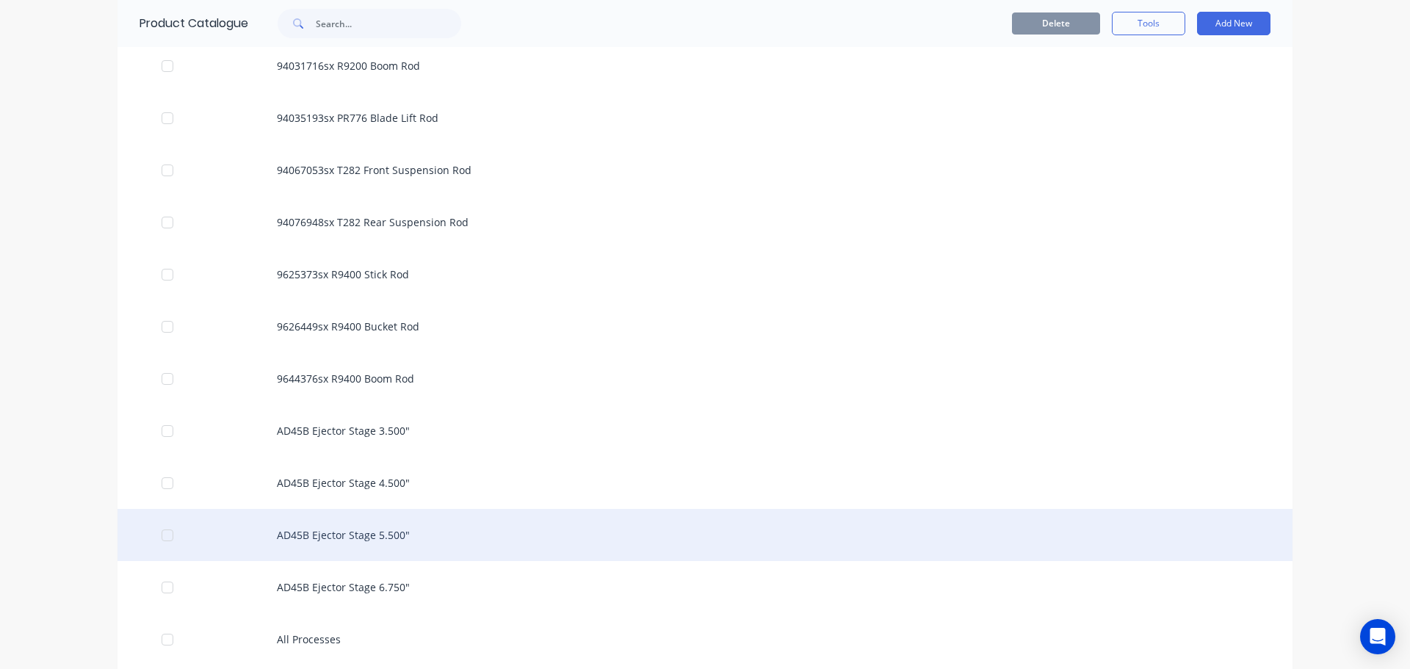
scroll to position [1469, 0]
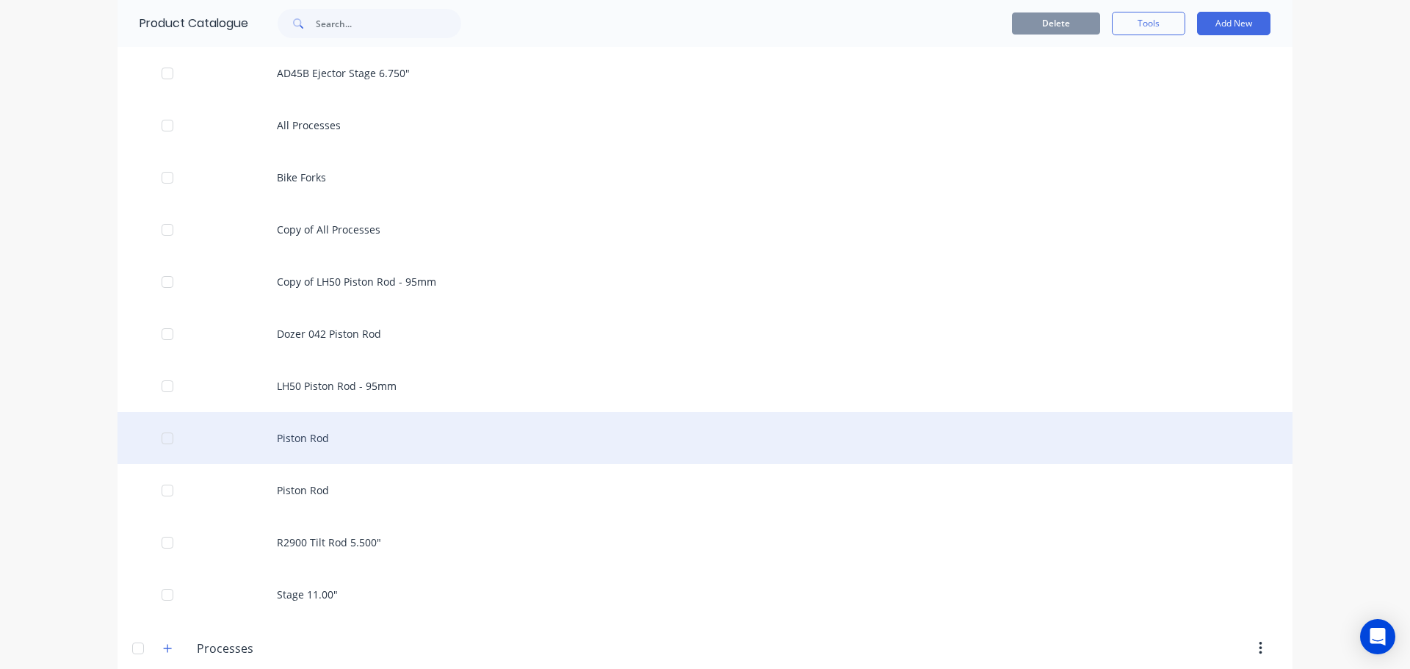
click at [326, 433] on div "Piston Rod" at bounding box center [705, 438] width 1175 height 52
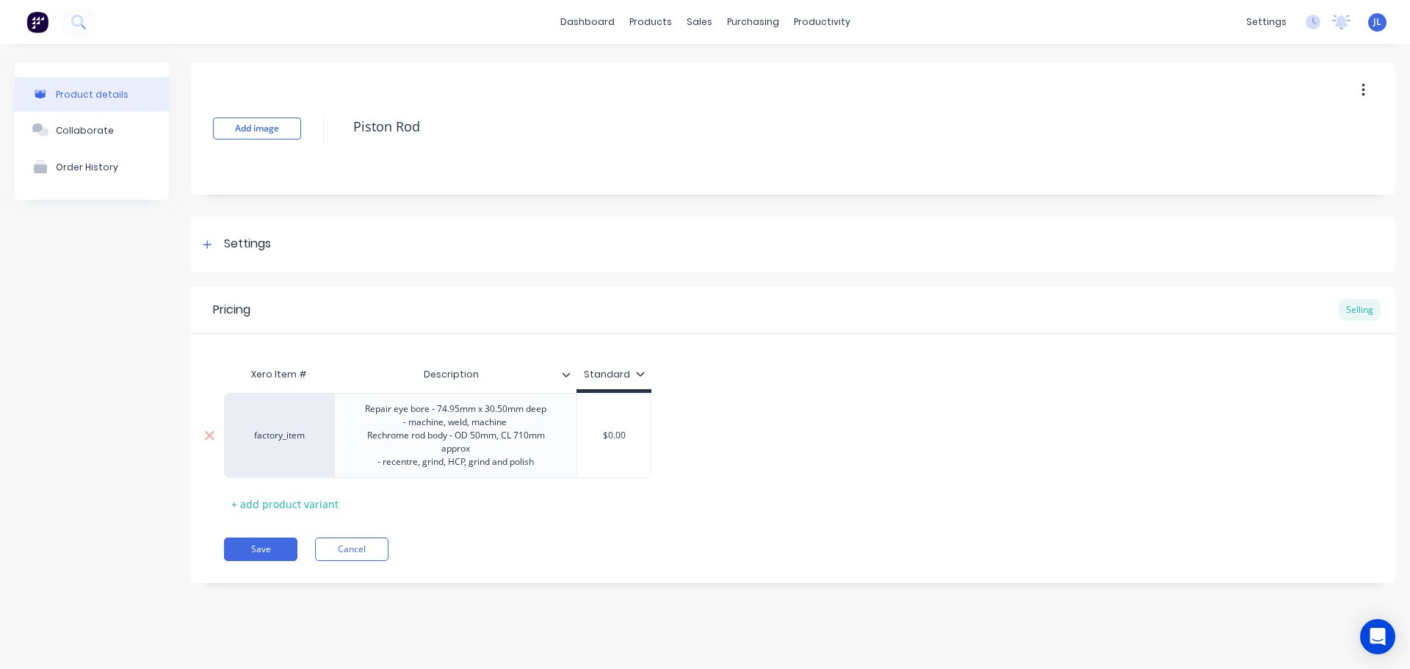
click at [378, 414] on div "Repair eye bore - 74.95mm x 30.50mm deep - machine, weld, machine Rechrome rod …" at bounding box center [456, 436] width 230 height 72
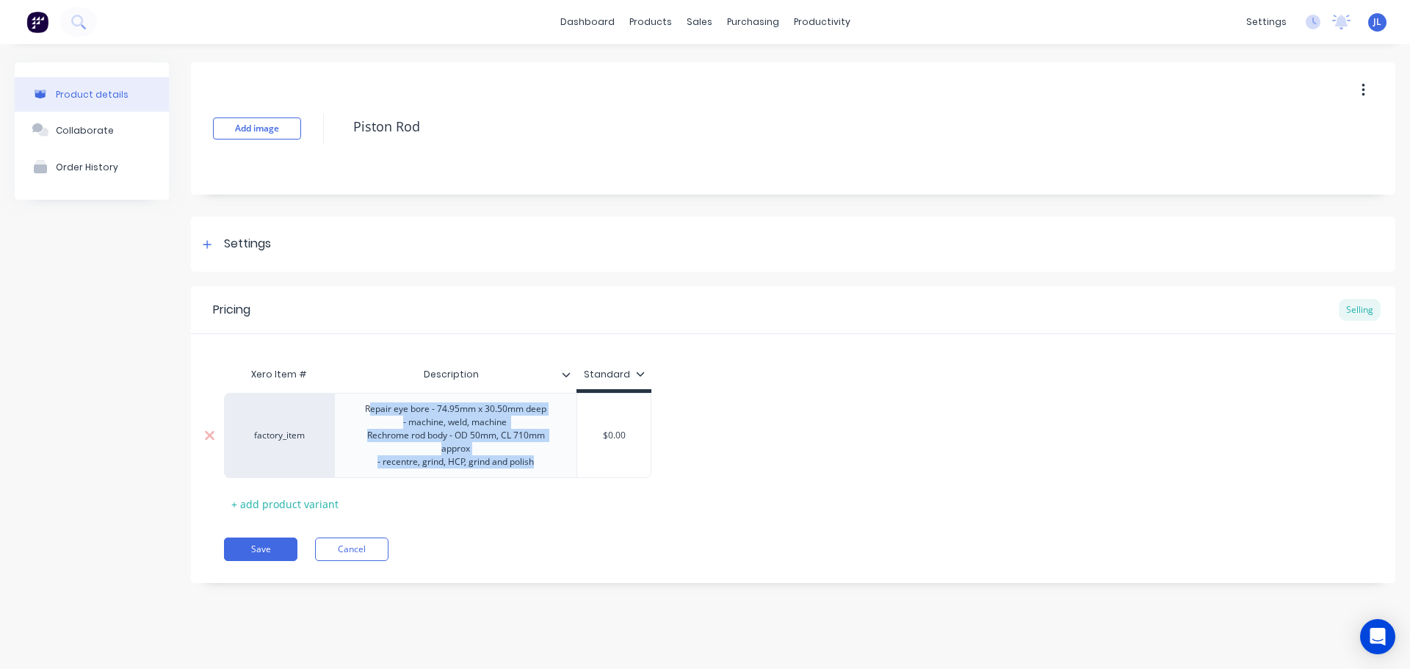
drag, startPoint x: 536, startPoint y: 465, endPoint x: 372, endPoint y: 410, distance: 173.5
click at [372, 410] on div "Repair eye bore - 74.95mm x 30.50mm deep - machine, weld, machine Rechrome rod …" at bounding box center [456, 436] width 230 height 72
click at [397, 423] on div "Repair eye bore - 74.95mm x 30.50mm deep - machine, weld, machine Rechrome rod …" at bounding box center [456, 436] width 230 height 72
drag, startPoint x: 367, startPoint y: 410, endPoint x: 428, endPoint y: 417, distance: 61.4
click at [428, 417] on div "Repair eye bore - 74.95mm x 30.50mm deep - machine, weld, machine Rechrome rod …" at bounding box center [456, 436] width 230 height 72
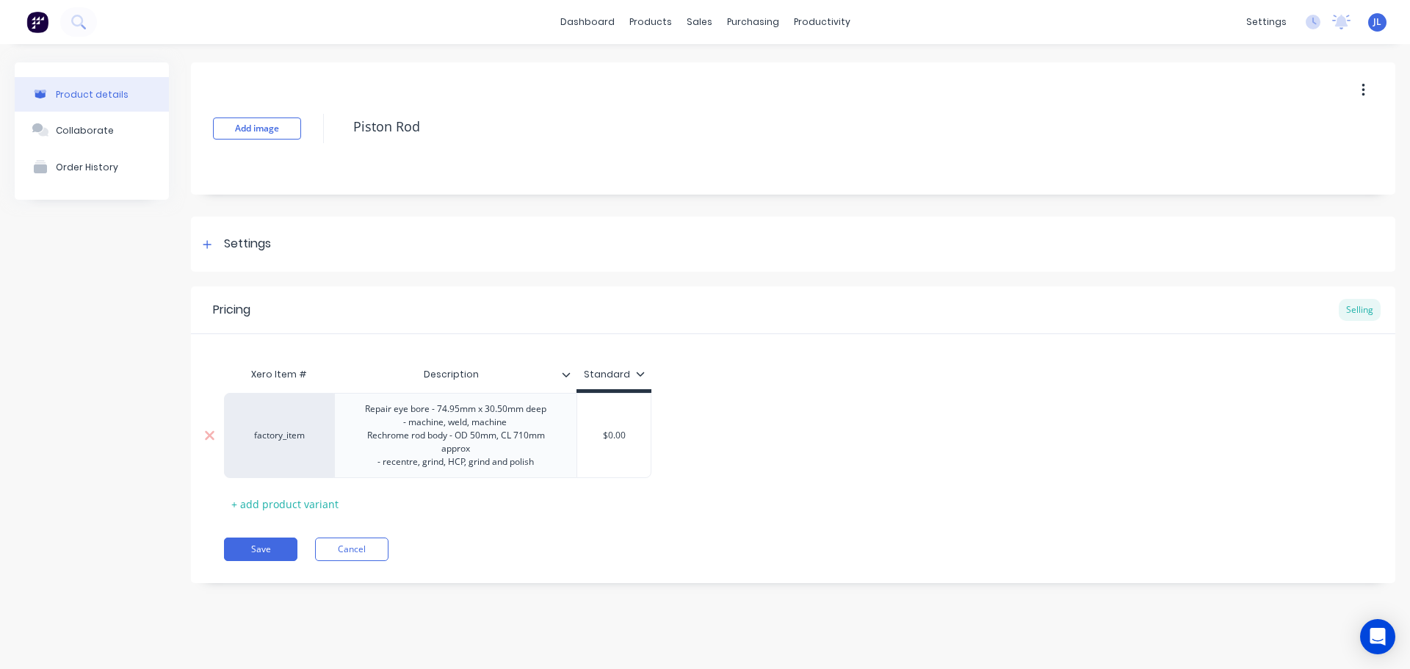
click at [428, 416] on div "Repair eye bore - 74.95mm x 30.50mm deep - machine, weld, machine Rechrome rod …" at bounding box center [456, 436] width 230 height 72
drag, startPoint x: 432, startPoint y: 412, endPoint x: 364, endPoint y: 410, distance: 68.4
click at [364, 410] on div "Repair eye bore - 74.95mm x 30.50mm deep - machine, weld, machine Rechrome rod …" at bounding box center [456, 436] width 230 height 72
type textarea "x"
click at [372, 547] on button "Cancel" at bounding box center [351, 550] width 73 height 24
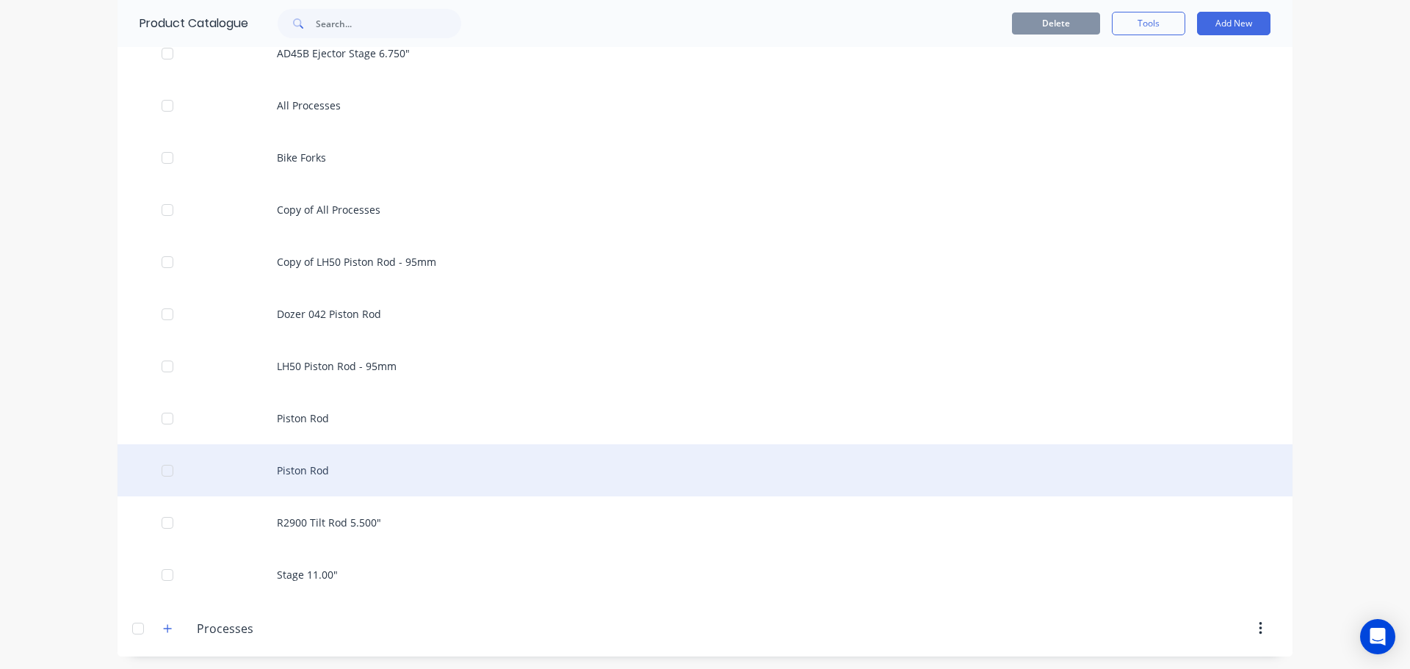
scroll to position [1491, 0]
click at [363, 458] on div "Piston Rod" at bounding box center [705, 468] width 1175 height 52
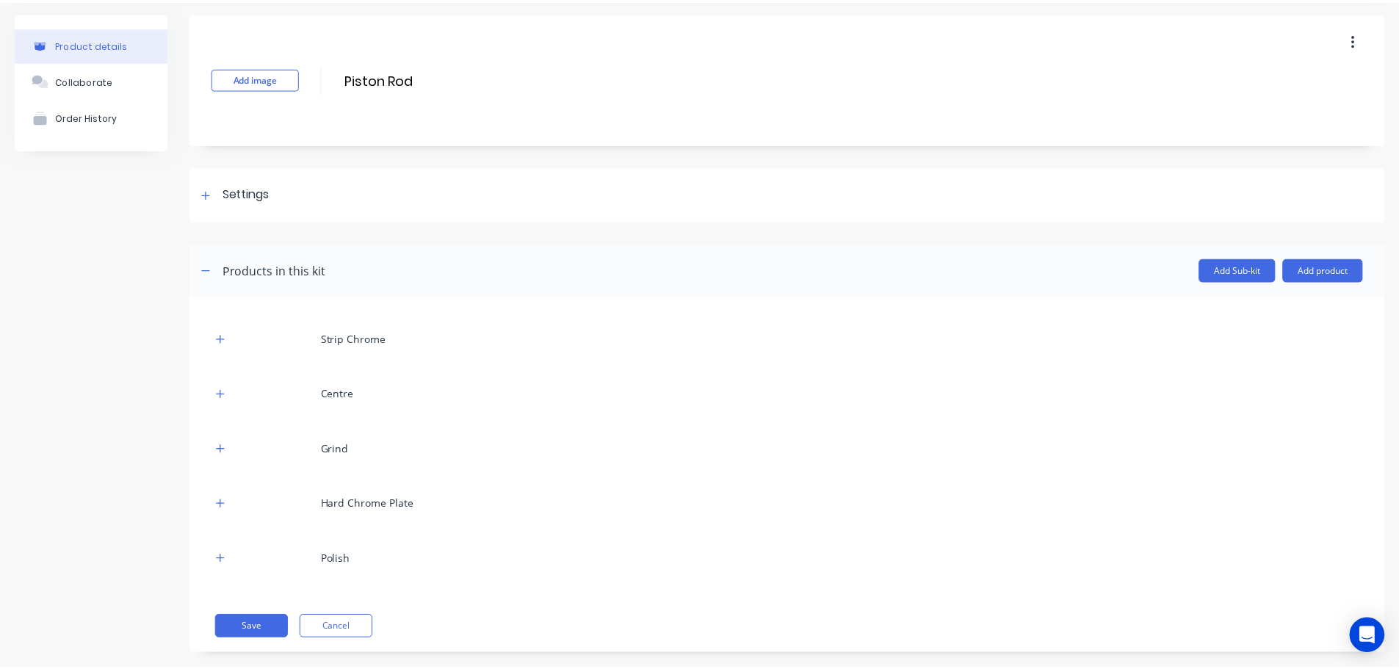
scroll to position [68, 0]
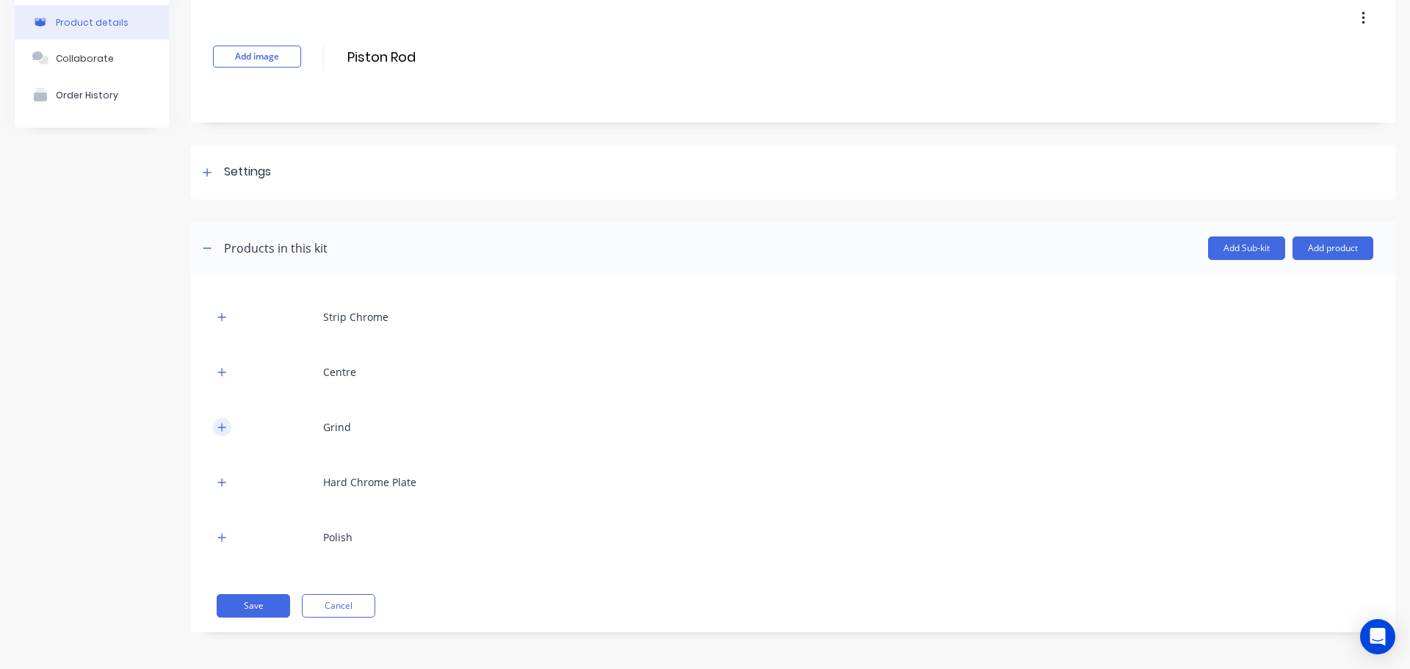
click at [217, 430] on icon "button" at bounding box center [221, 427] width 9 height 10
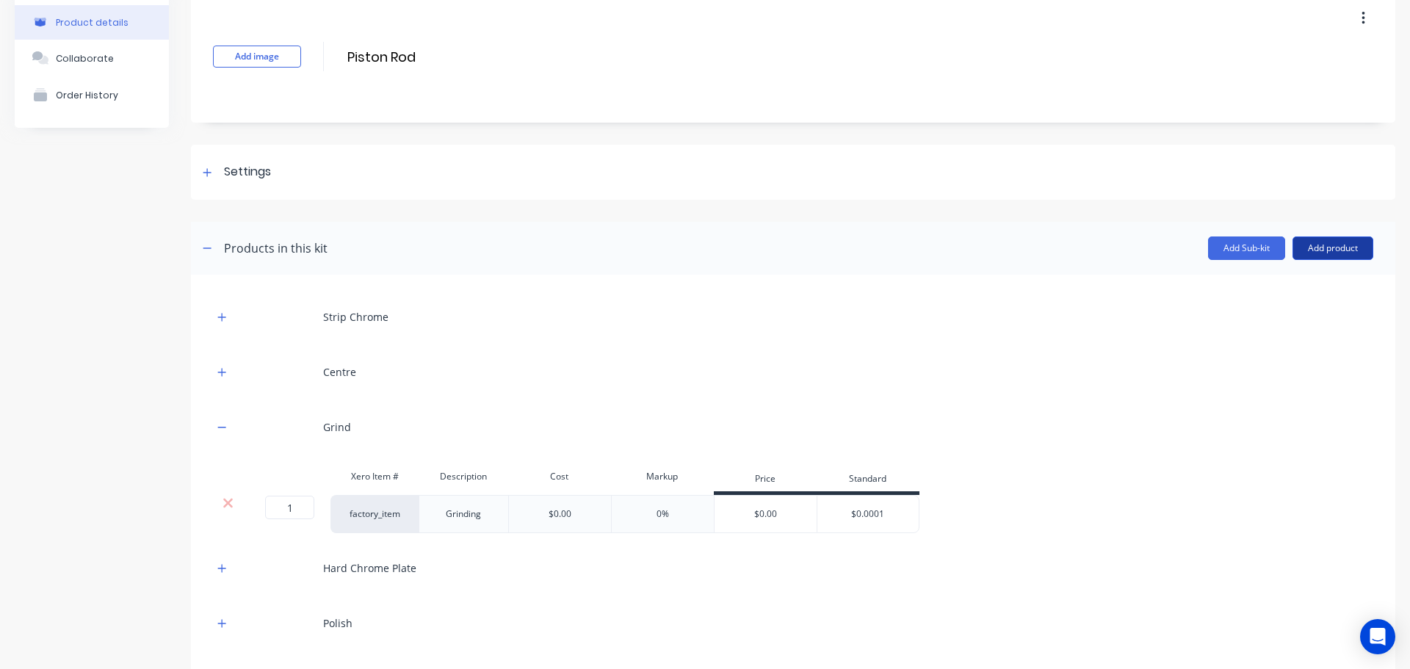
click at [1315, 251] on button "Add product" at bounding box center [1333, 249] width 81 height 24
click at [1308, 292] on div "Product catalogue" at bounding box center [1303, 285] width 113 height 21
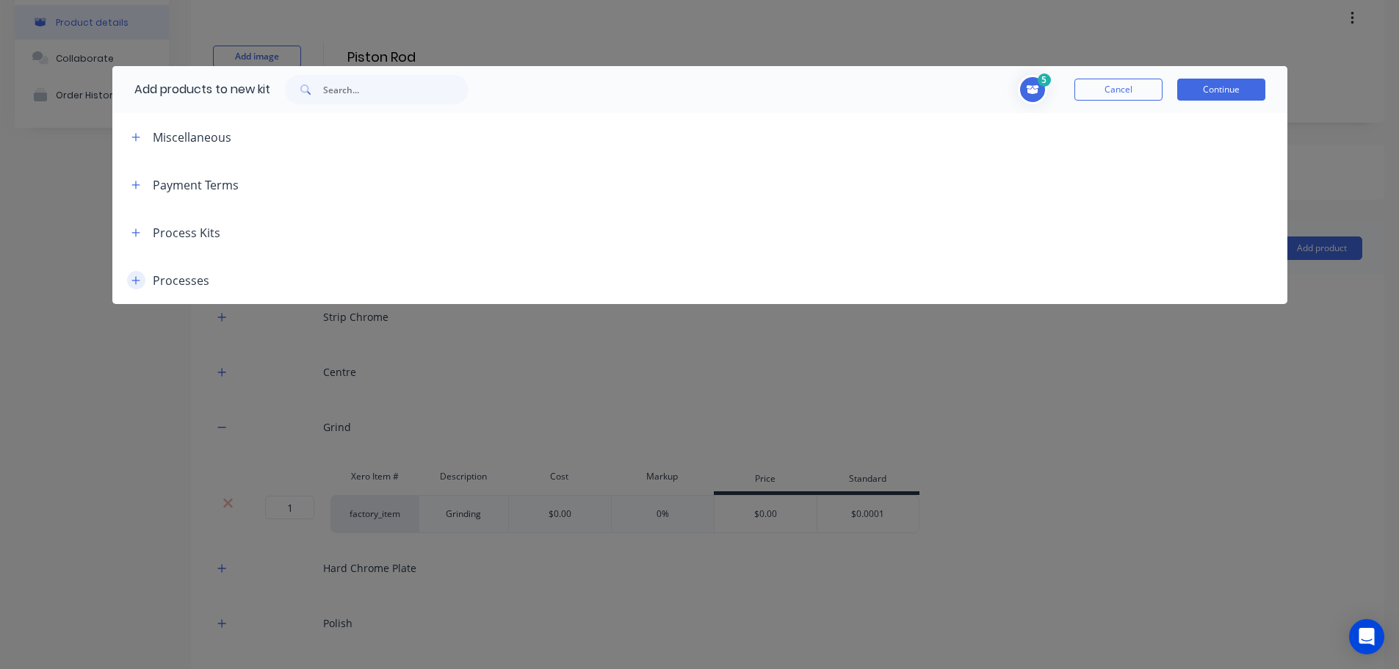
click at [137, 280] on icon "button" at bounding box center [135, 280] width 8 height 8
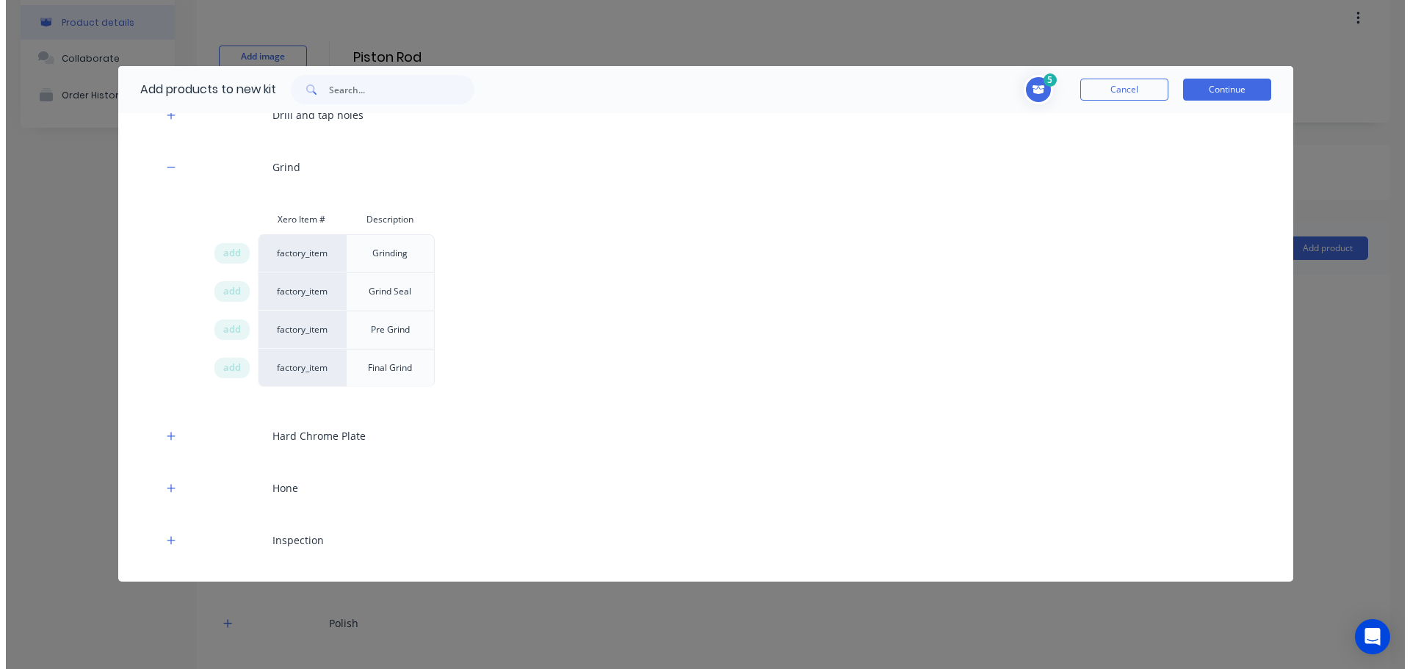
scroll to position [441, 0]
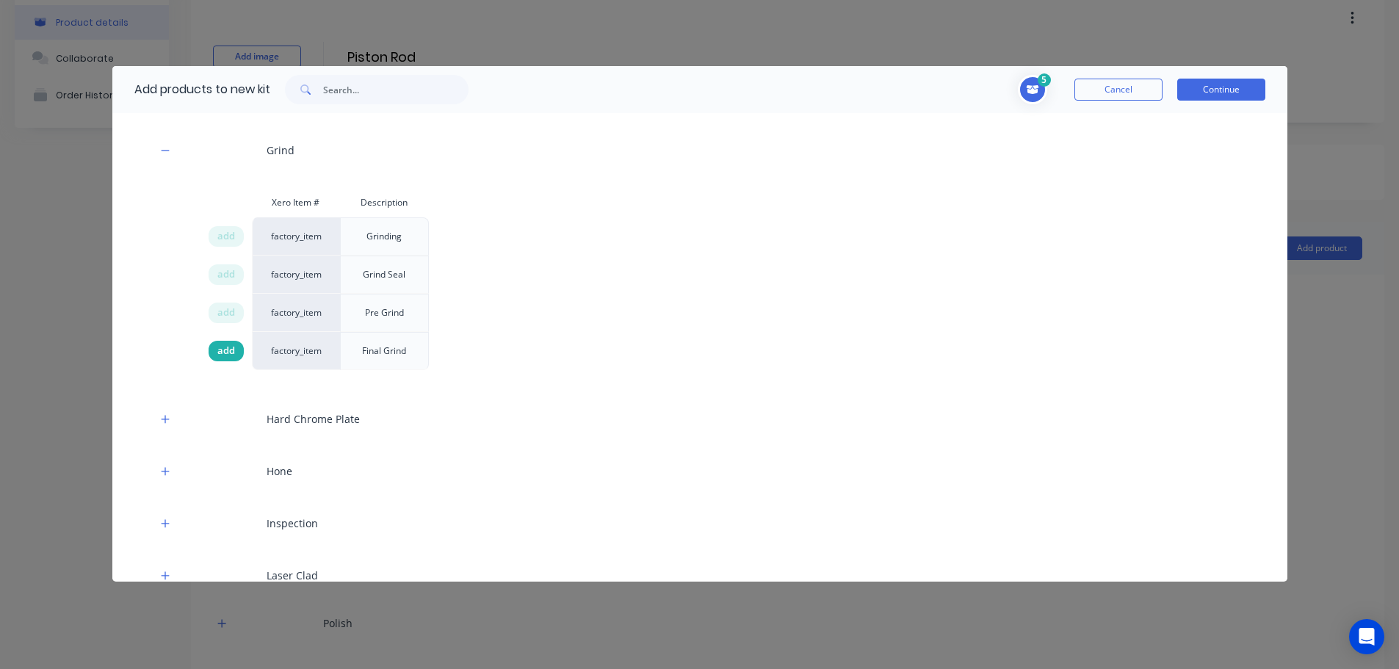
click at [223, 348] on span "add" at bounding box center [226, 351] width 18 height 15
click at [1201, 90] on button "Continue" at bounding box center [1222, 90] width 88 height 22
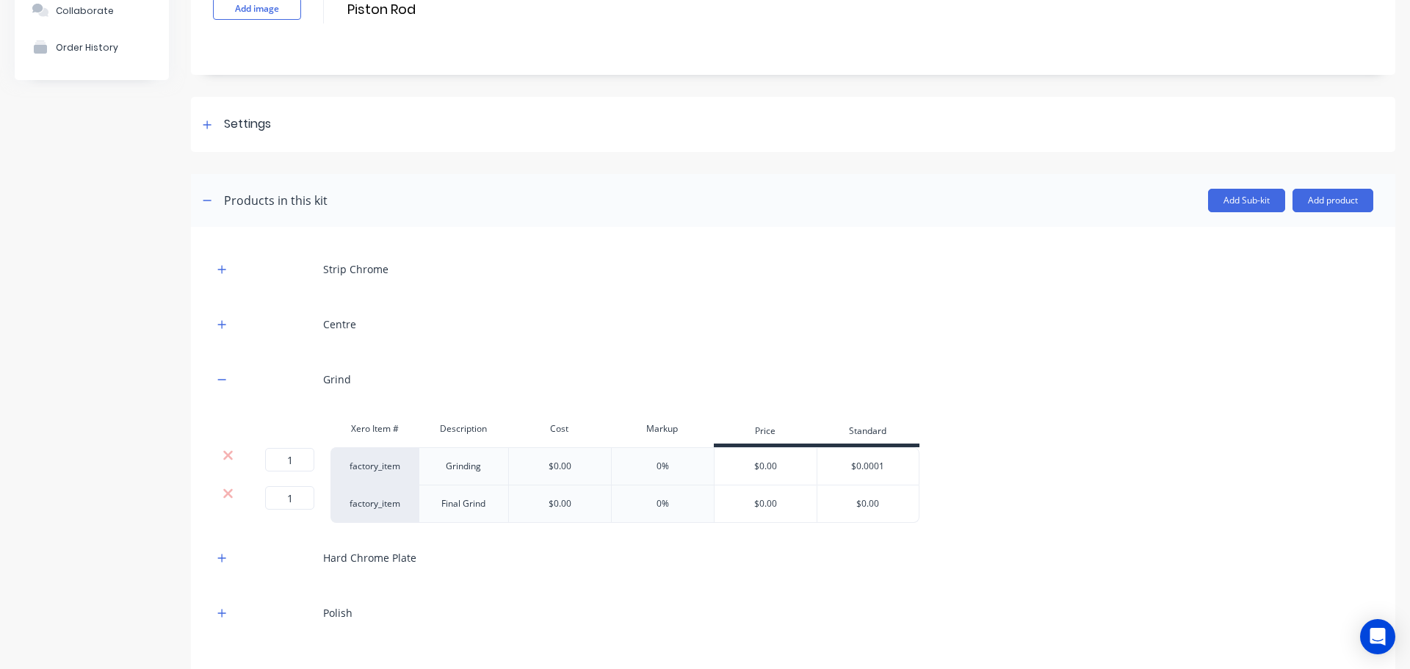
scroll to position [192, 0]
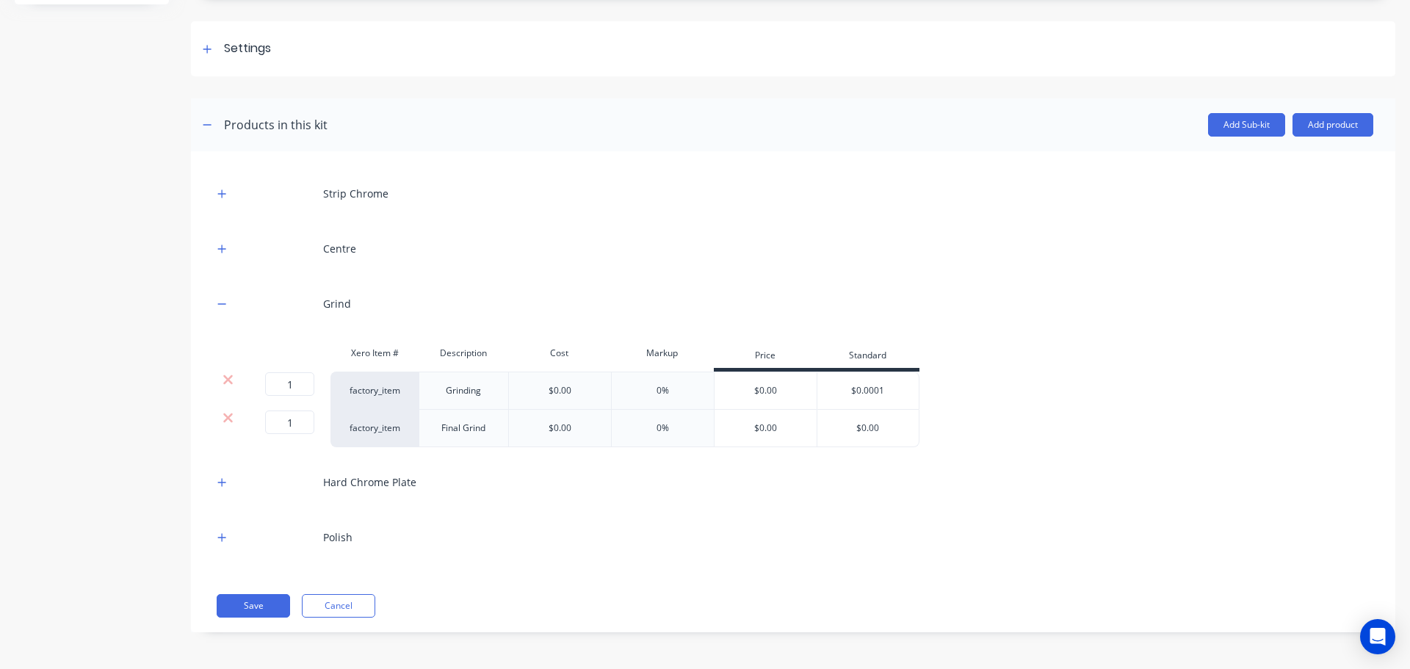
click at [788, 425] on div "$0.00" at bounding box center [766, 428] width 103 height 37
click at [770, 425] on div "$0.00" at bounding box center [766, 428] width 103 height 37
click at [221, 536] on icon "button" at bounding box center [221, 538] width 9 height 10
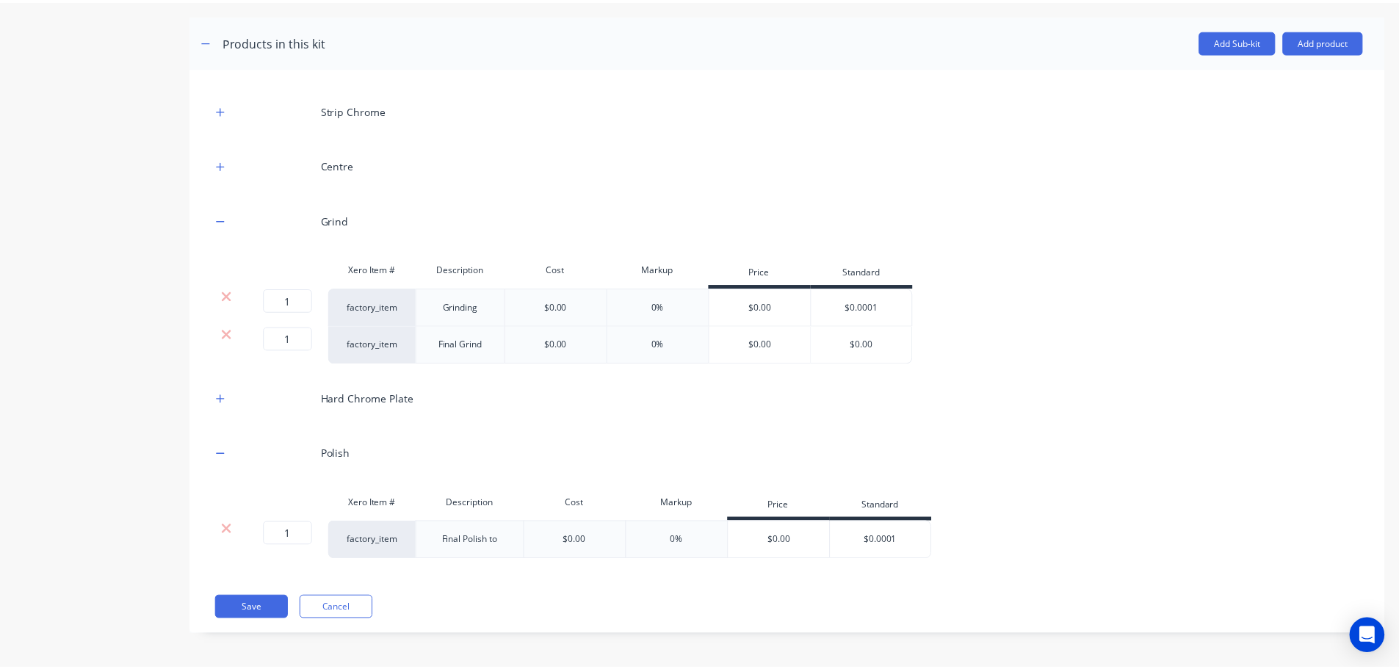
scroll to position [278, 0]
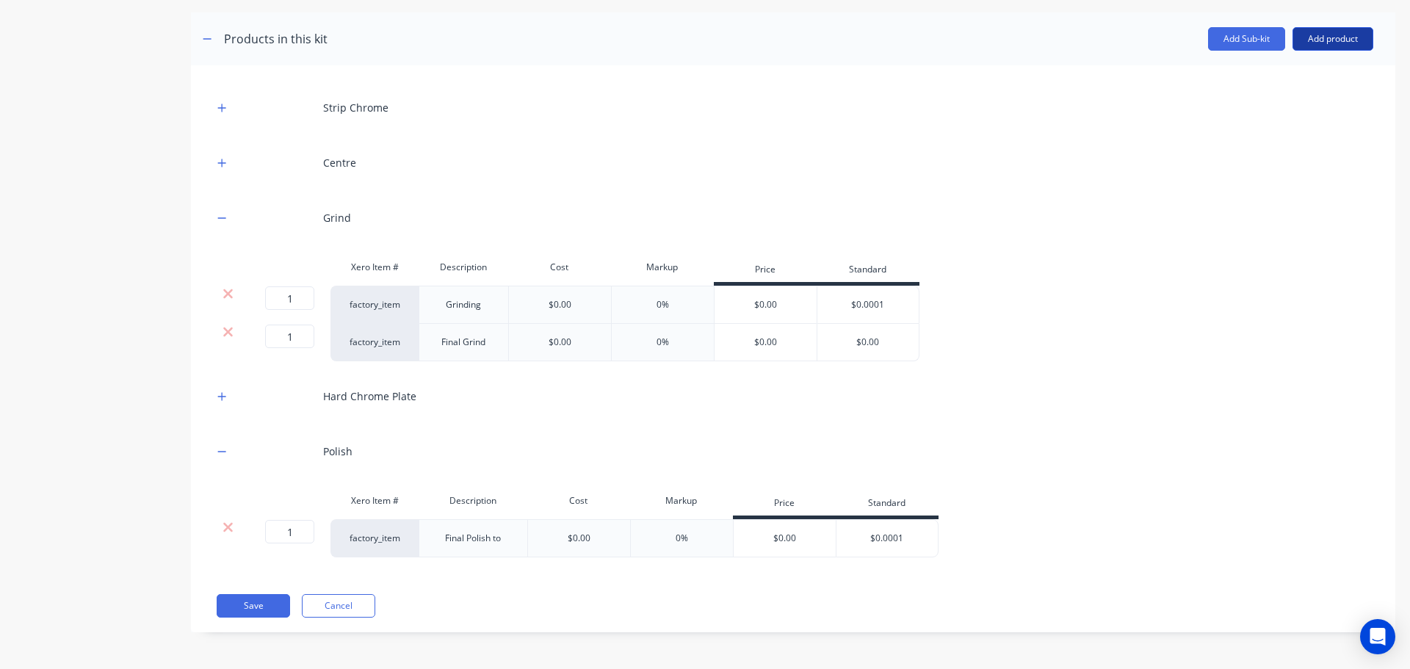
click at [1300, 46] on button "Add product" at bounding box center [1333, 39] width 81 height 24
click at [1292, 80] on div "Product catalogue" at bounding box center [1303, 76] width 113 height 21
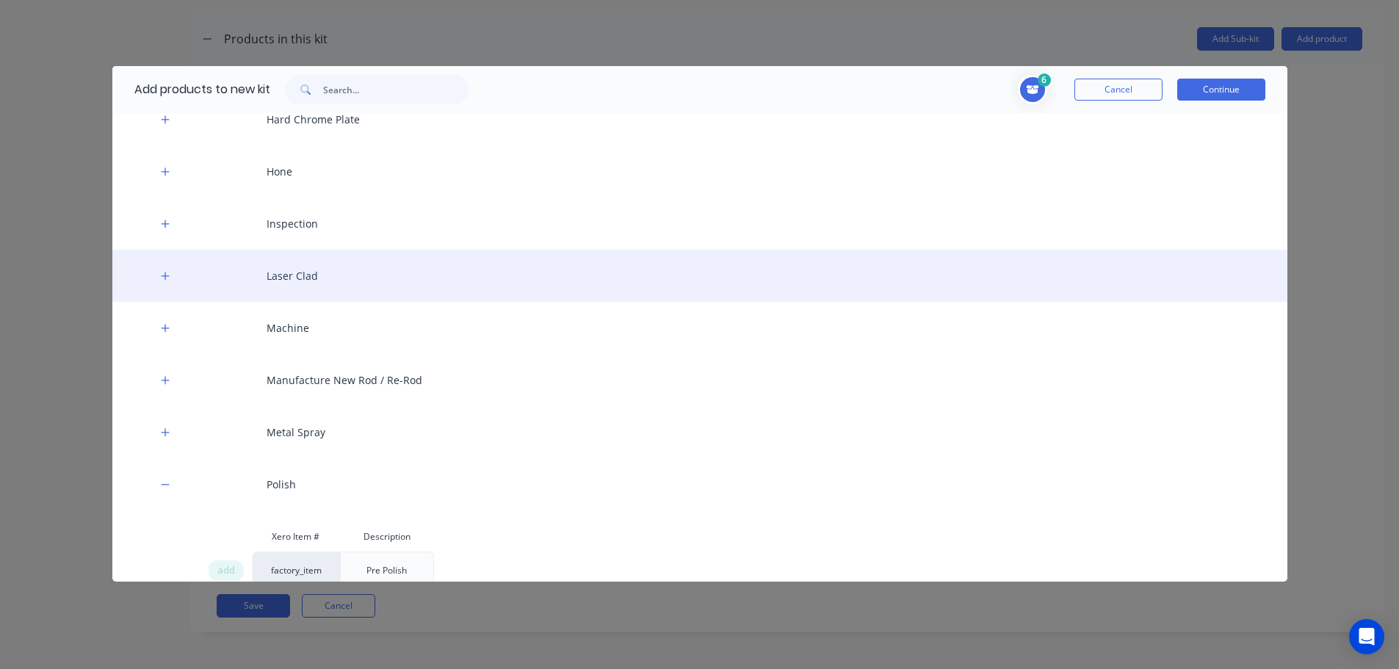
scroll to position [808, 0]
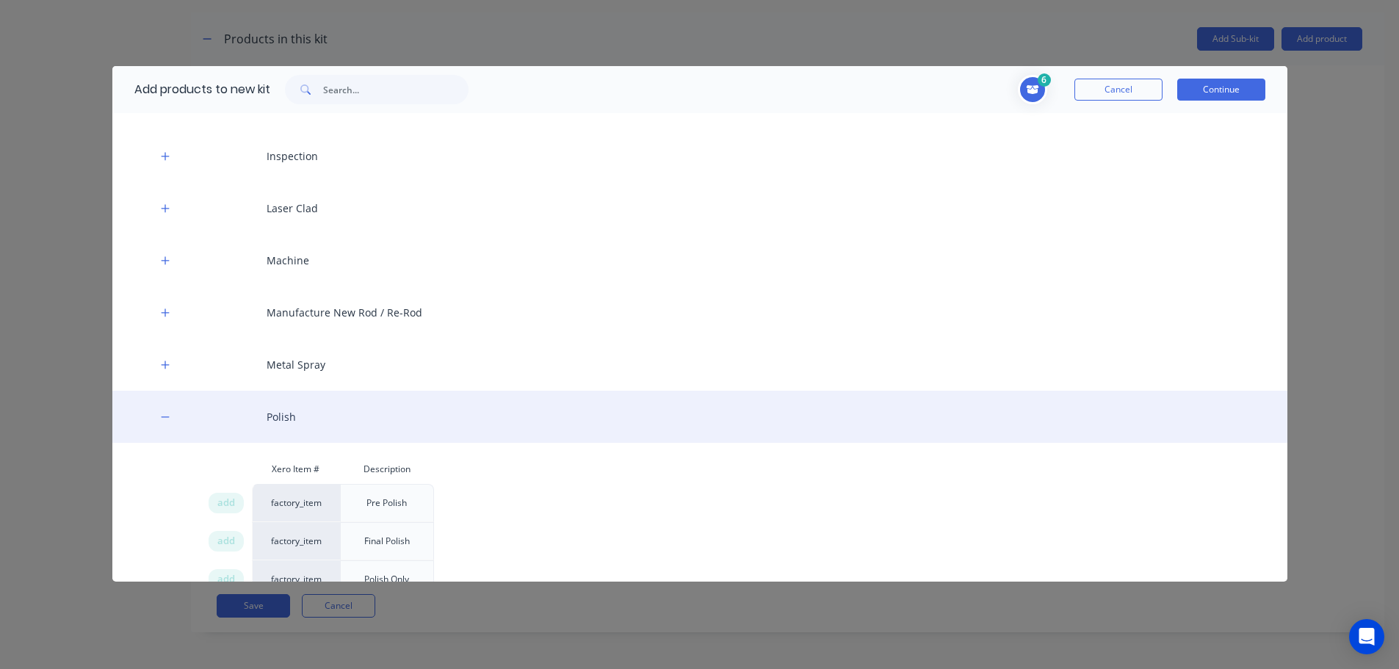
click at [148, 420] on div "Polish" at bounding box center [699, 417] width 1175 height 52
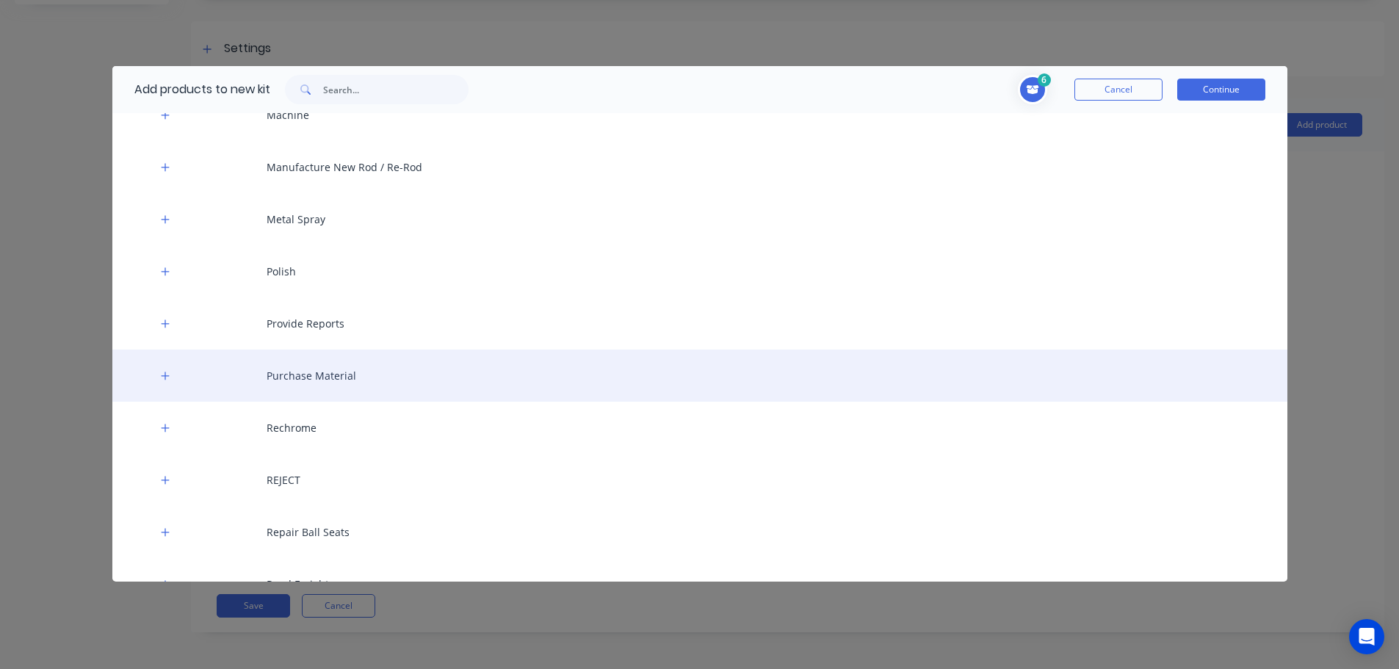
scroll to position [955, 0]
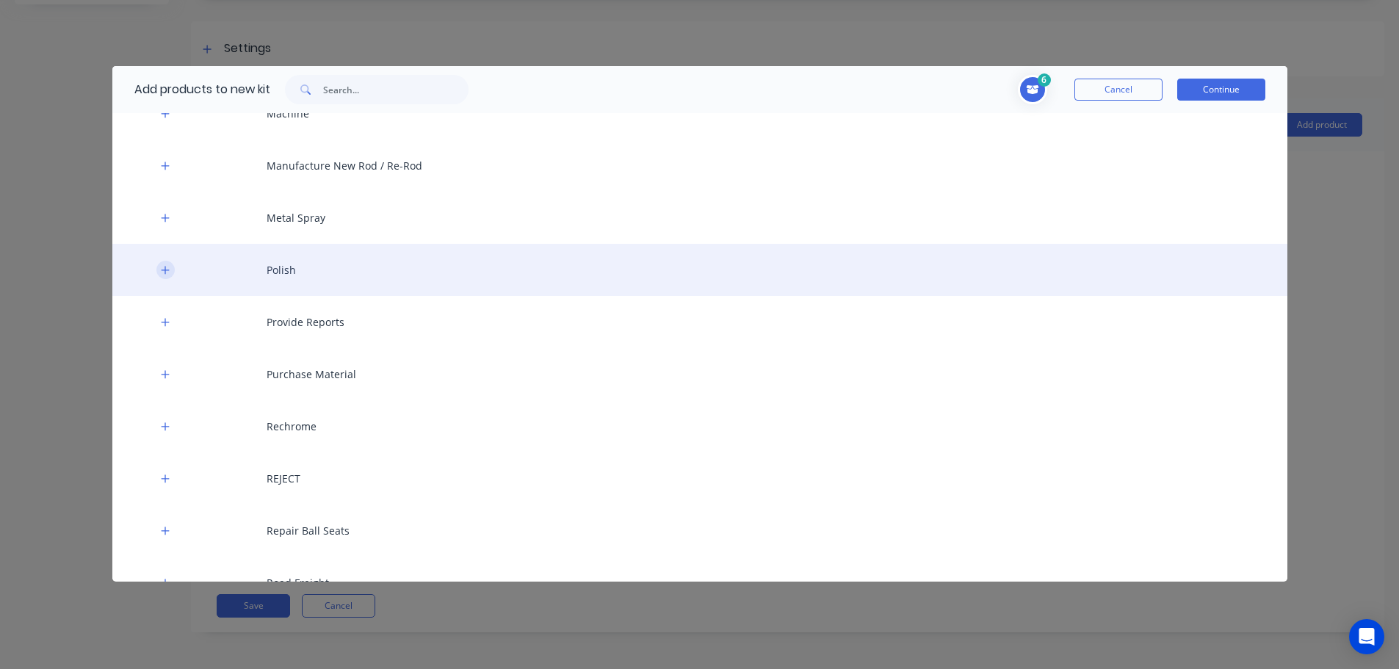
click at [169, 272] on icon "button" at bounding box center [165, 270] width 9 height 10
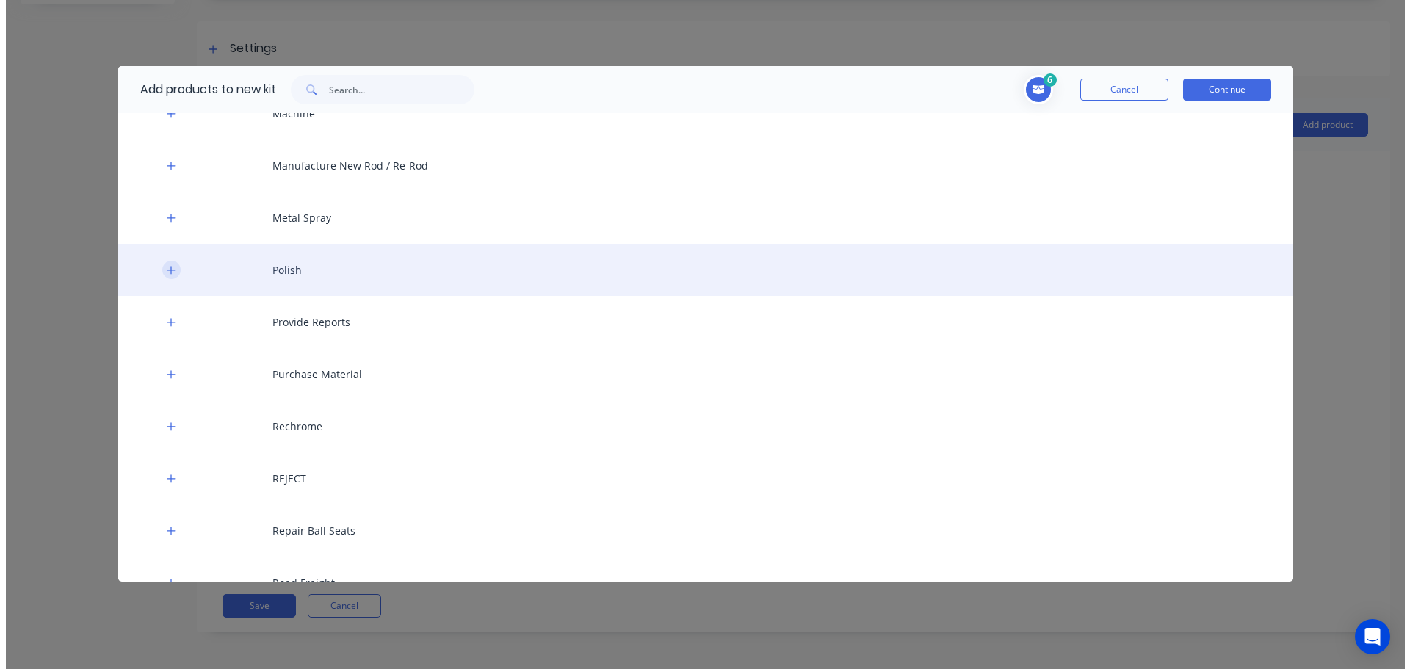
scroll to position [278, 0]
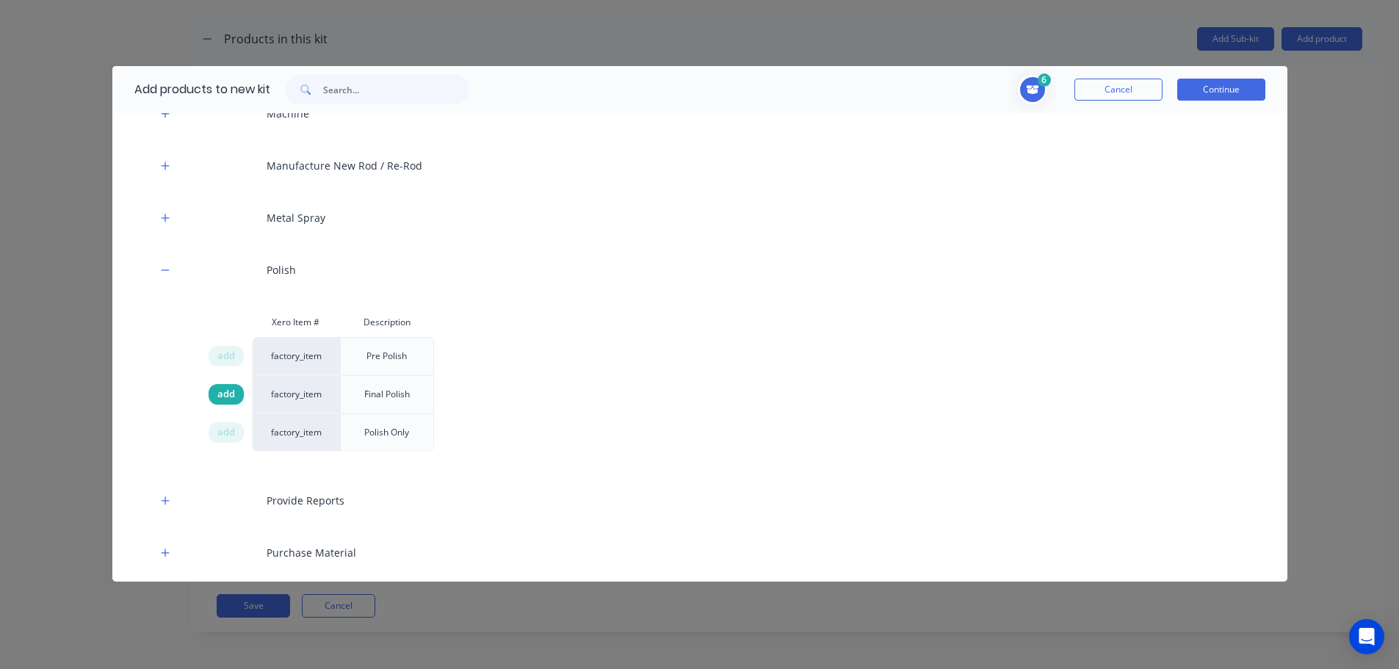
click at [230, 391] on span "add" at bounding box center [226, 394] width 18 height 15
click at [75, 442] on div "Add products to new kit 7 1 1 ? Strip Chrome Description Strip Chrome 1 1 ? Cen…" at bounding box center [699, 334] width 1399 height 669
click at [1200, 92] on button "Continue" at bounding box center [1222, 90] width 88 height 22
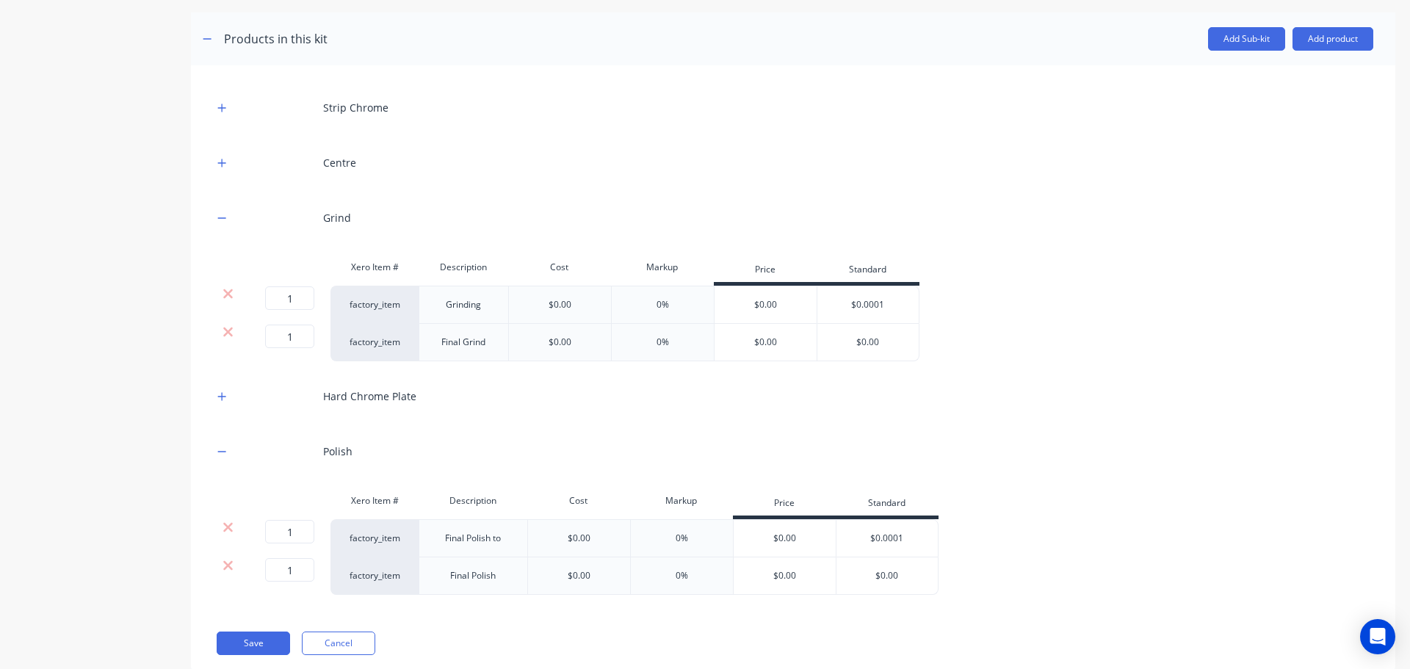
click at [491, 536] on div "Final Polish to" at bounding box center [472, 538] width 79 height 19
drag, startPoint x: 505, startPoint y: 538, endPoint x: 422, endPoint y: 536, distance: 83.0
click at [423, 536] on div "Final Polish to" at bounding box center [473, 538] width 109 height 38
click at [264, 640] on button "Save" at bounding box center [253, 644] width 73 height 24
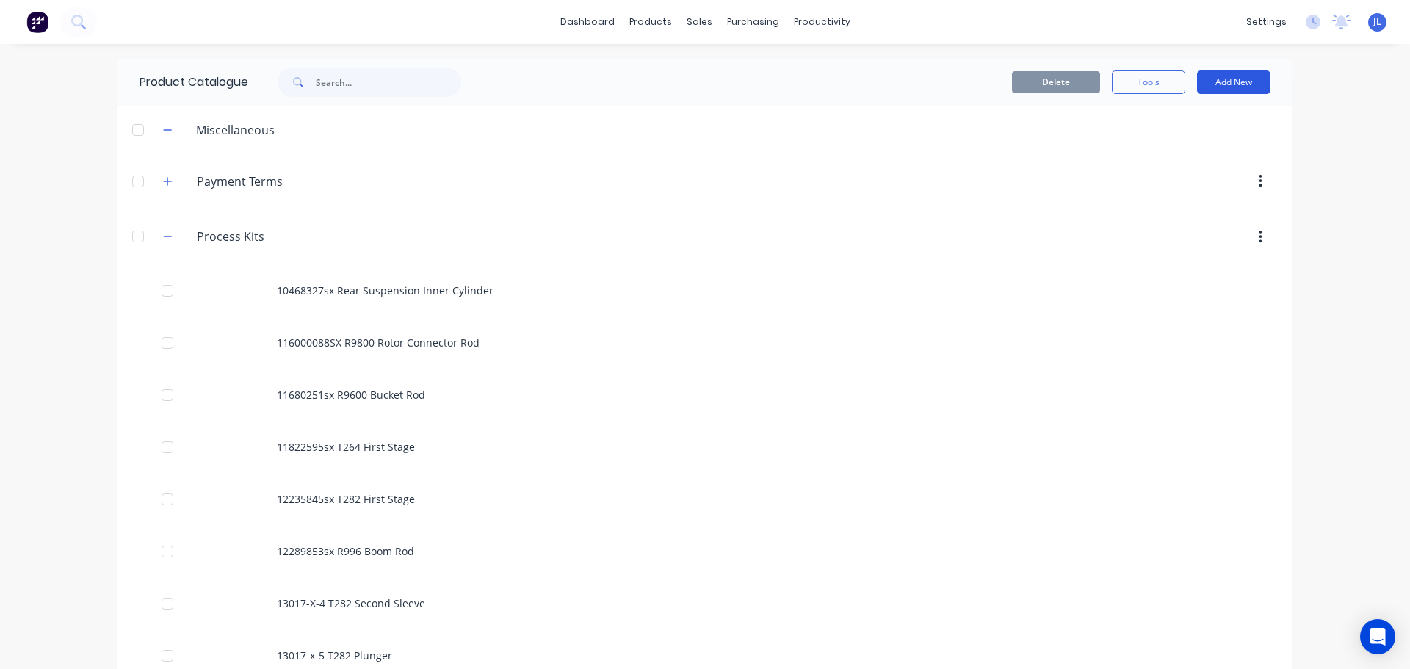
click at [1232, 82] on button "Add New" at bounding box center [1233, 83] width 73 height 24
click at [1184, 181] on div "Product Kit" at bounding box center [1201, 178] width 113 height 21
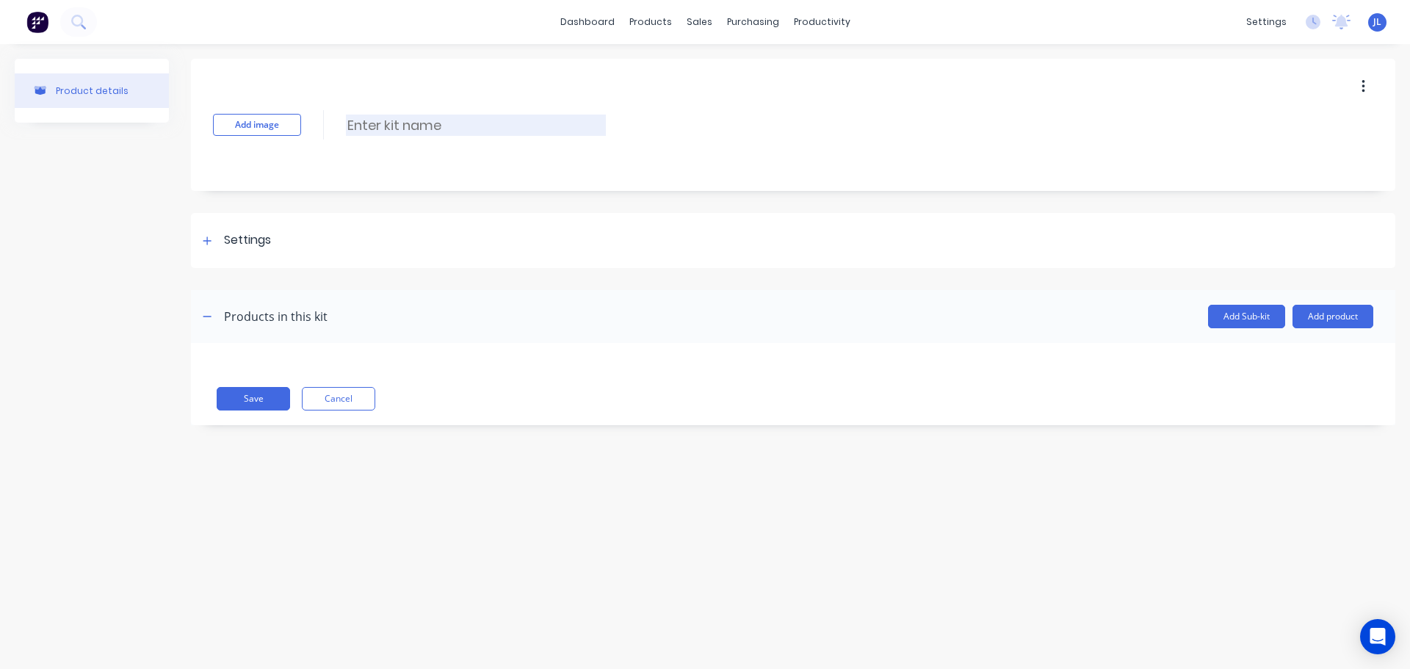
click at [408, 132] on input at bounding box center [476, 125] width 260 height 21
paste input "Shock Shaft Taper Type 14mm"
type input "Shock Shaft Taper Type 14mm"
click at [213, 243] on div at bounding box center [207, 240] width 18 height 18
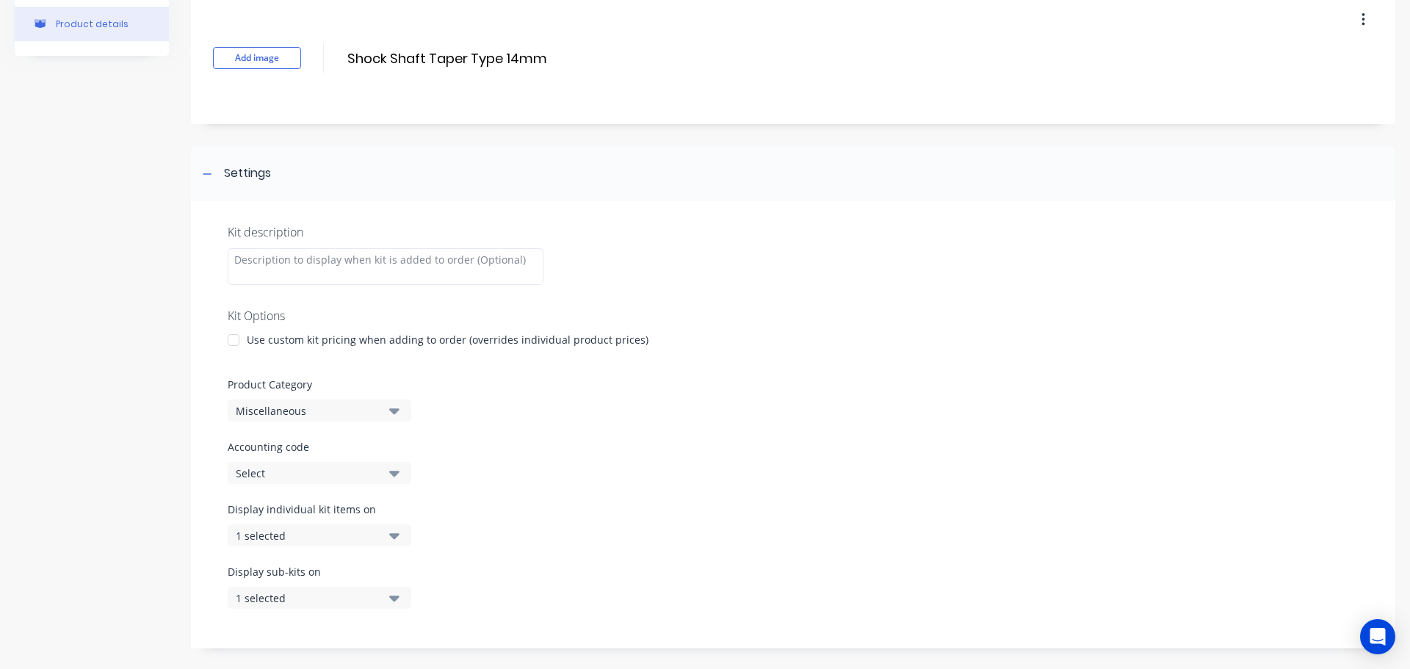
scroll to position [147, 0]
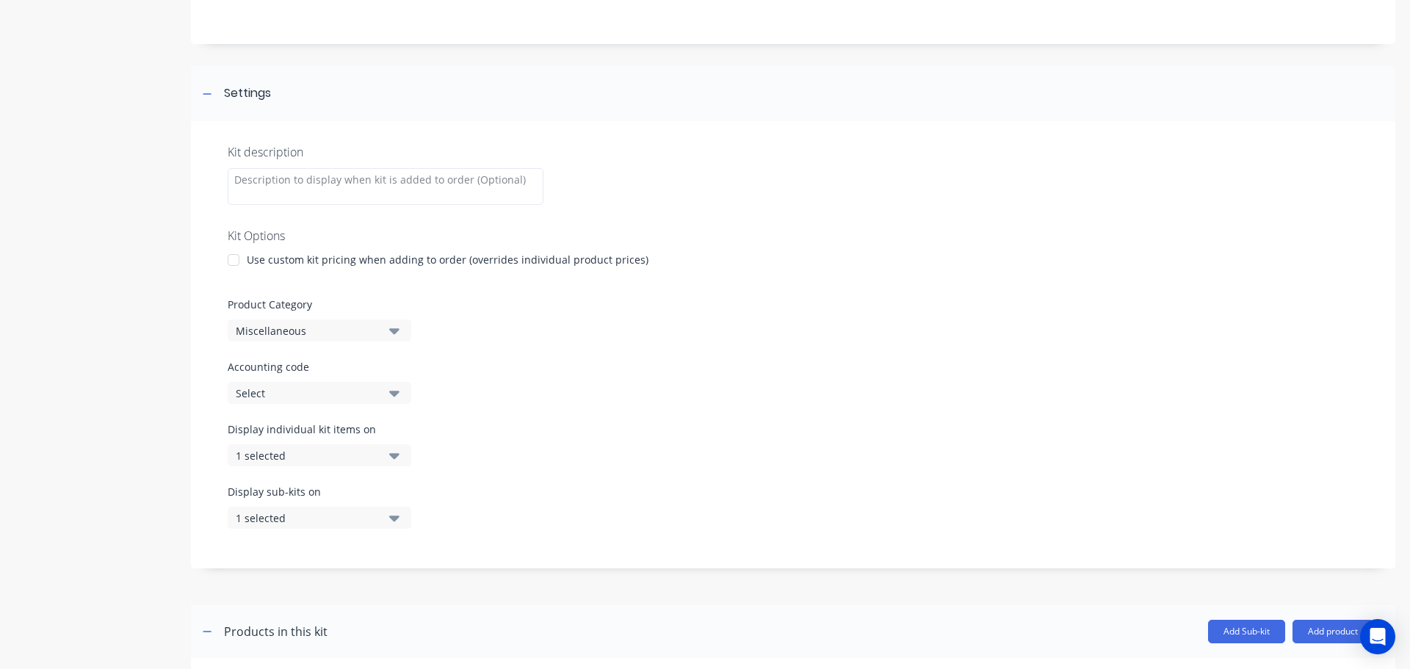
click at [408, 334] on button "Miscellaneous" at bounding box center [320, 331] width 184 height 22
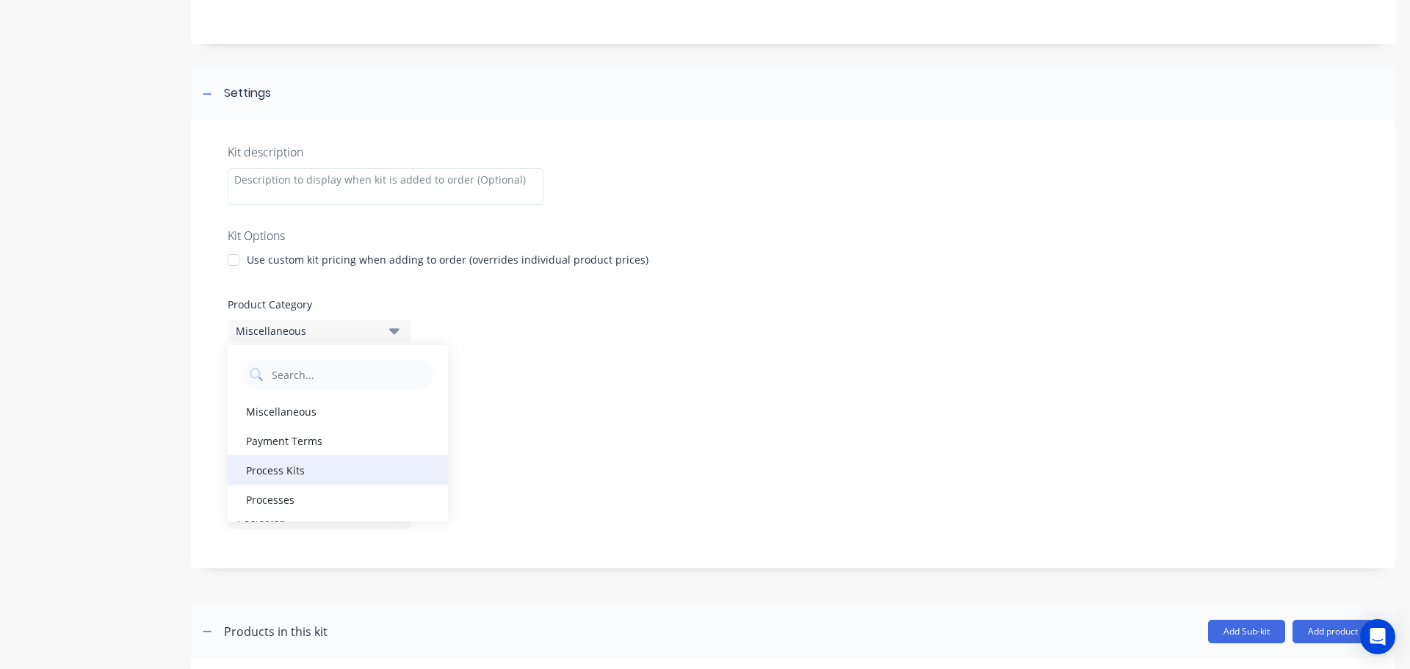
click at [321, 466] on div "Process Kits" at bounding box center [338, 469] width 220 height 29
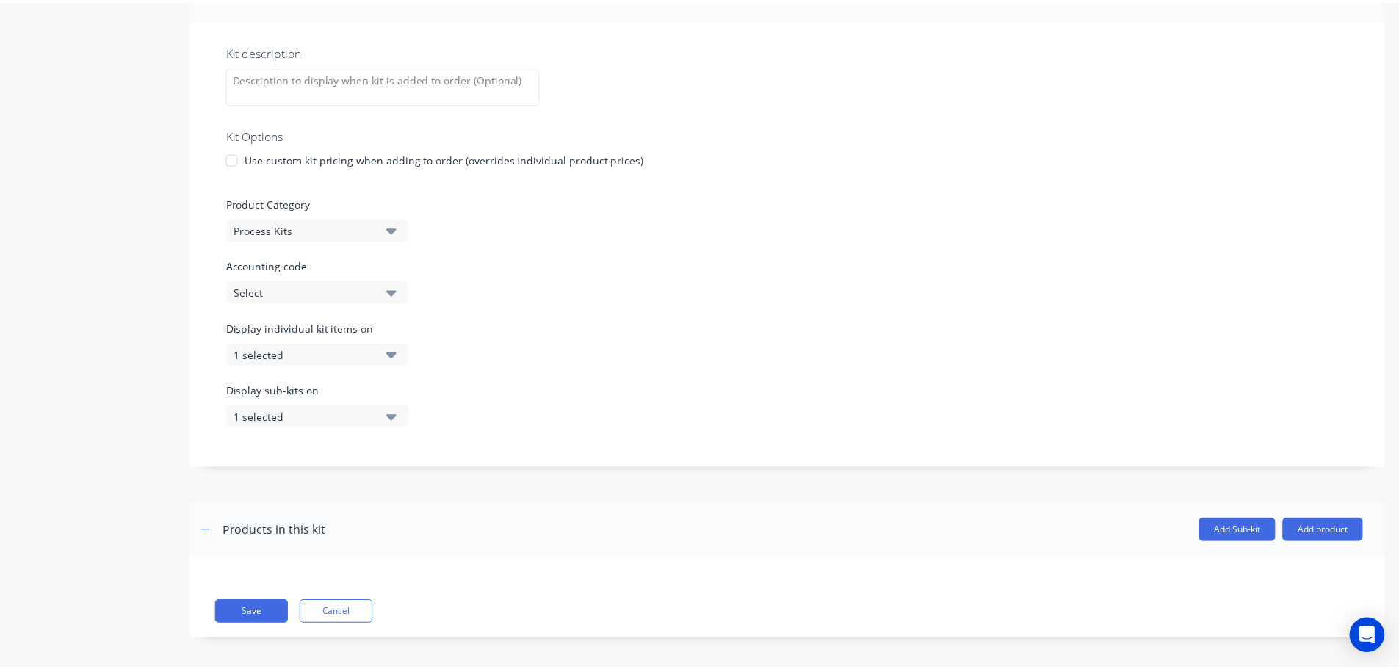
scroll to position [255, 0]
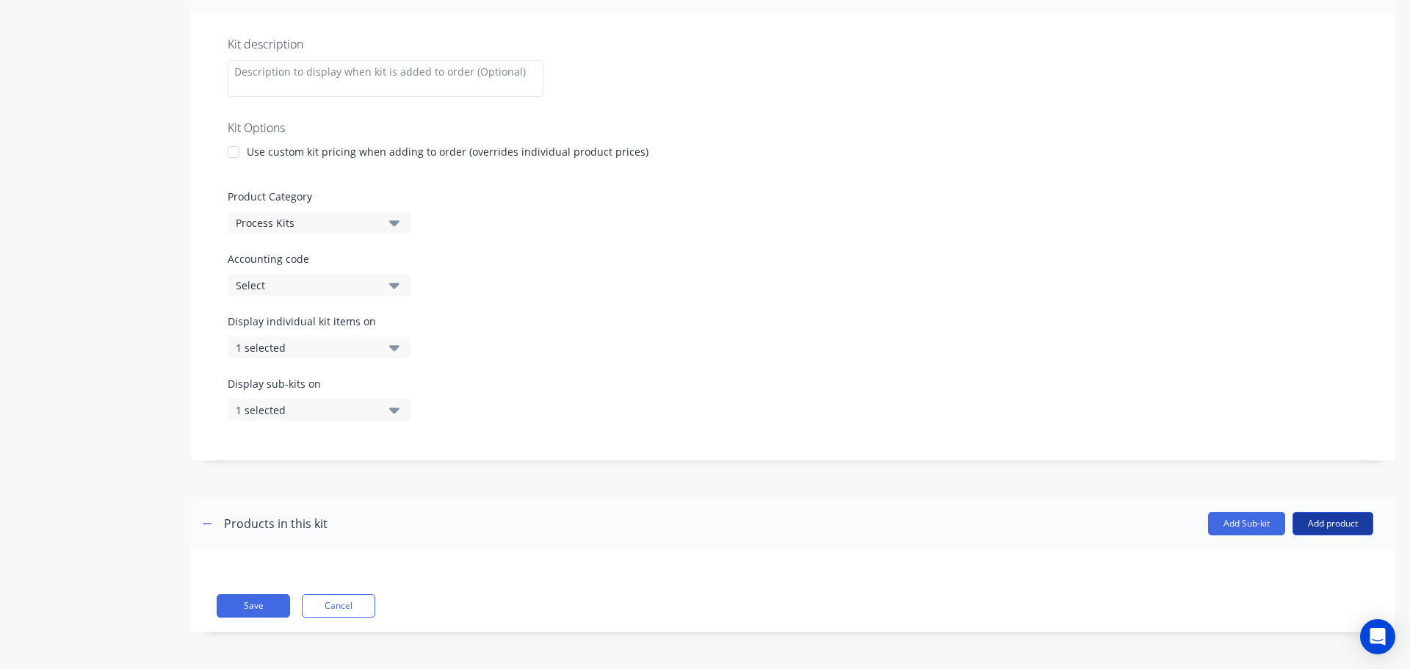
click at [1317, 522] on button "Add product" at bounding box center [1333, 524] width 81 height 24
click at [1285, 556] on div "Product catalogue" at bounding box center [1303, 561] width 113 height 21
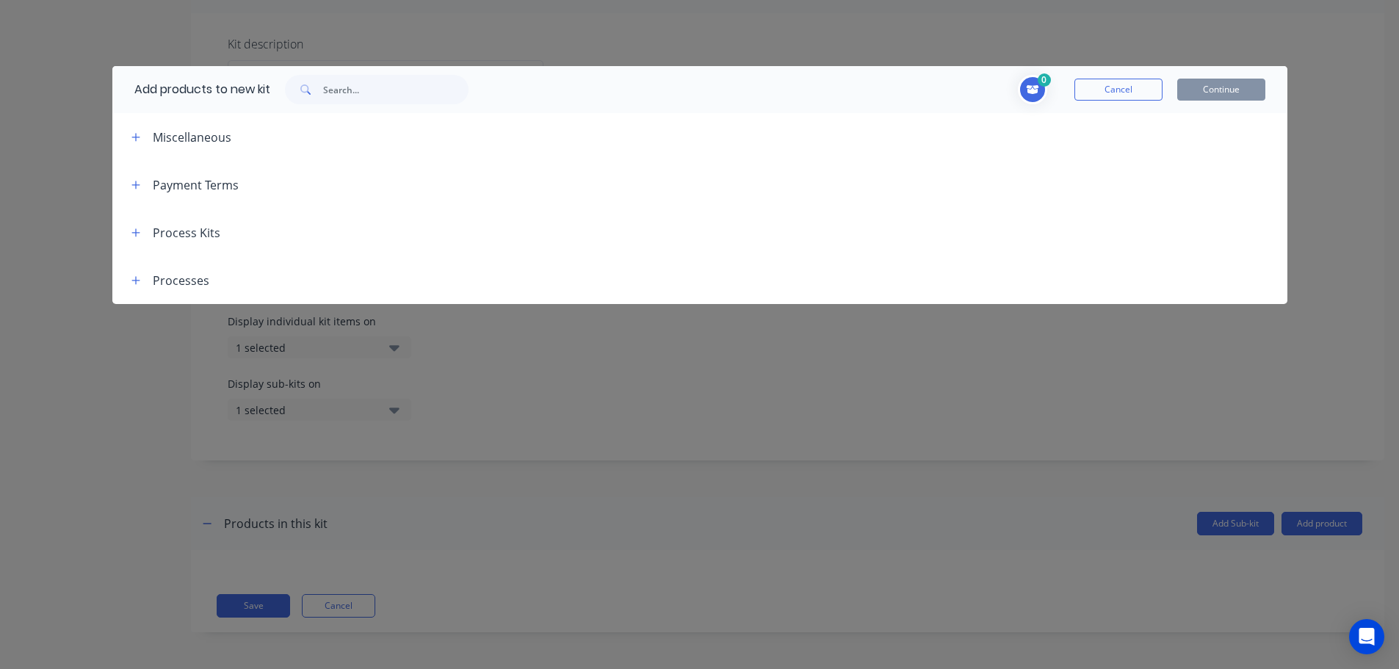
scroll to position [73, 0]
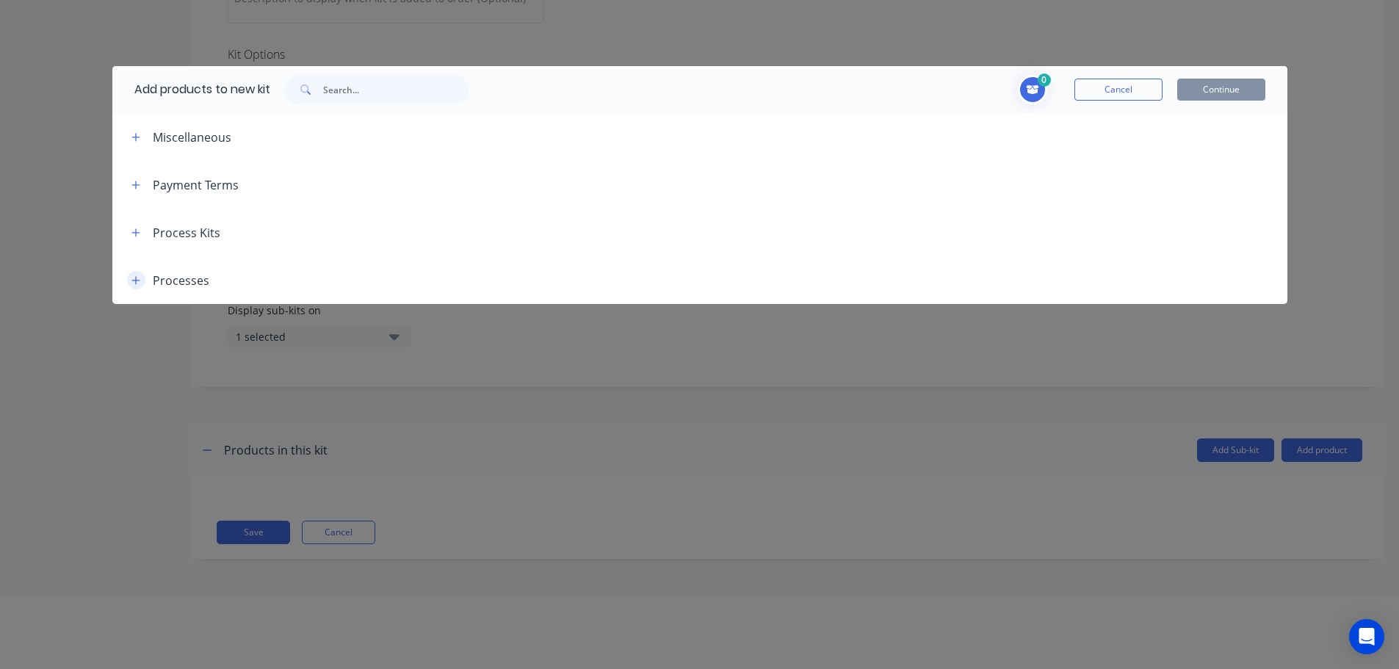
click at [130, 280] on button "button" at bounding box center [136, 280] width 18 height 18
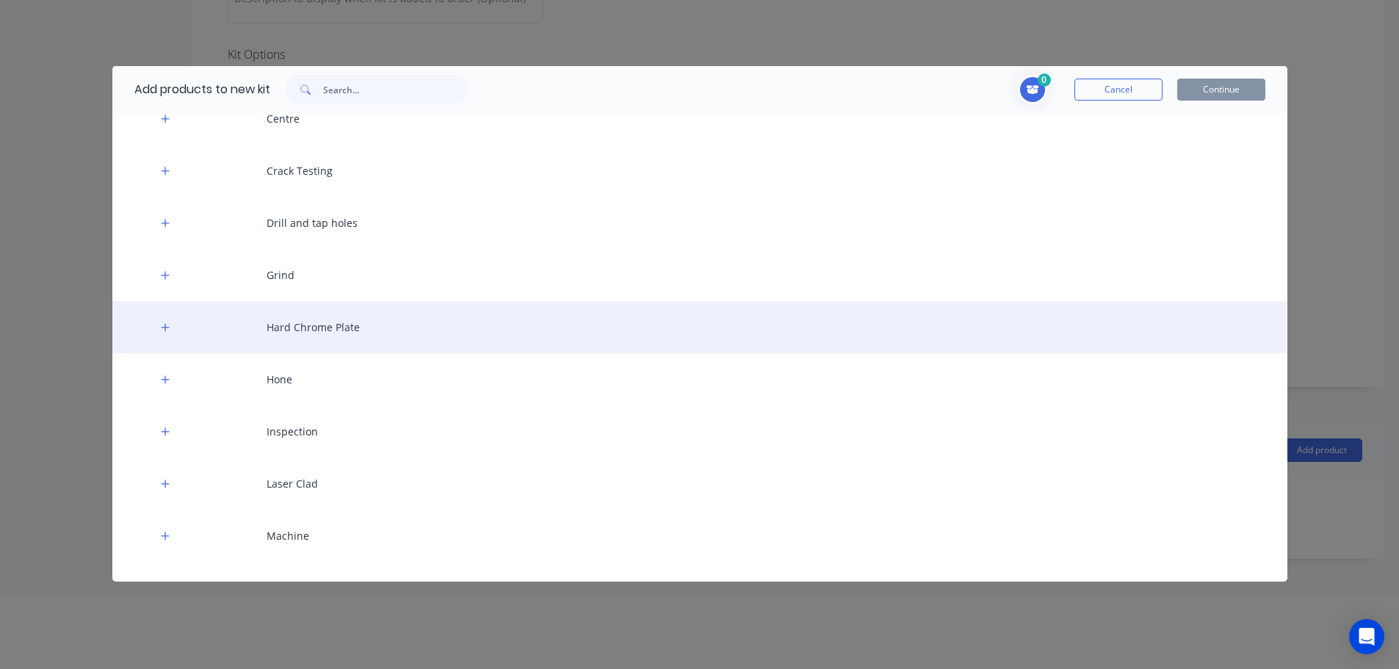
scroll to position [294, 0]
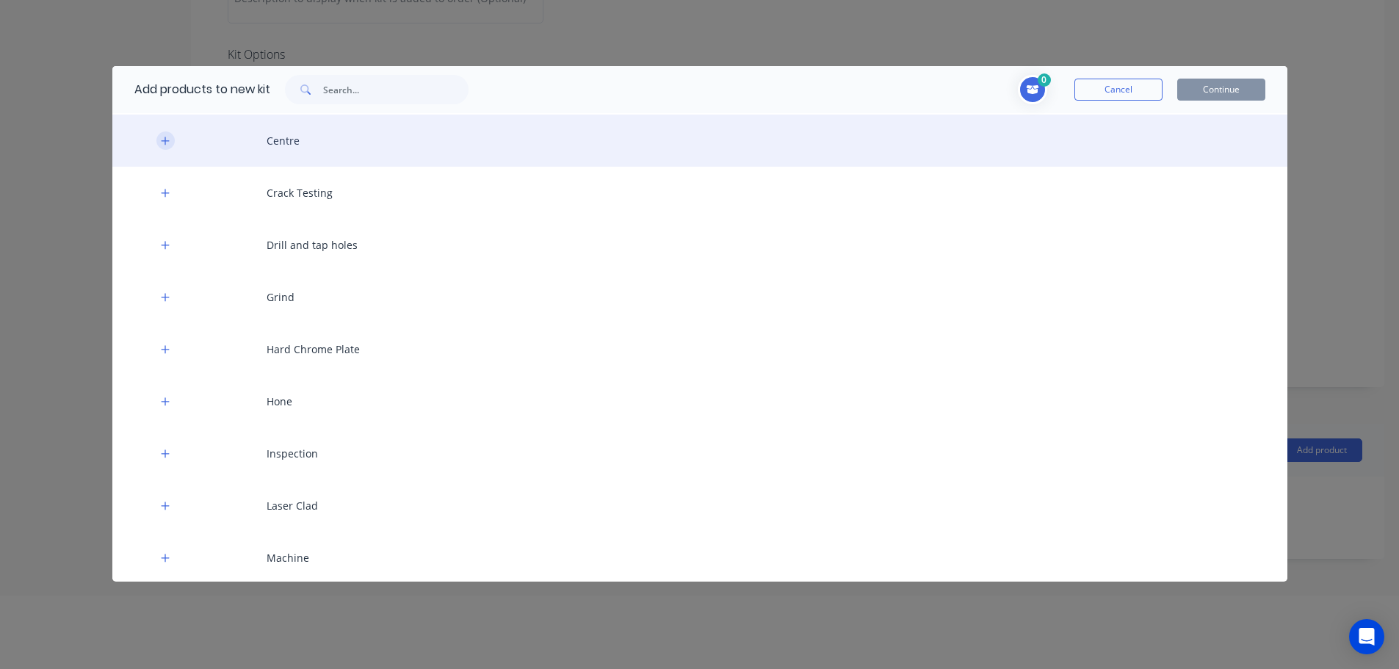
click at [173, 141] on button "button" at bounding box center [165, 140] width 18 height 18
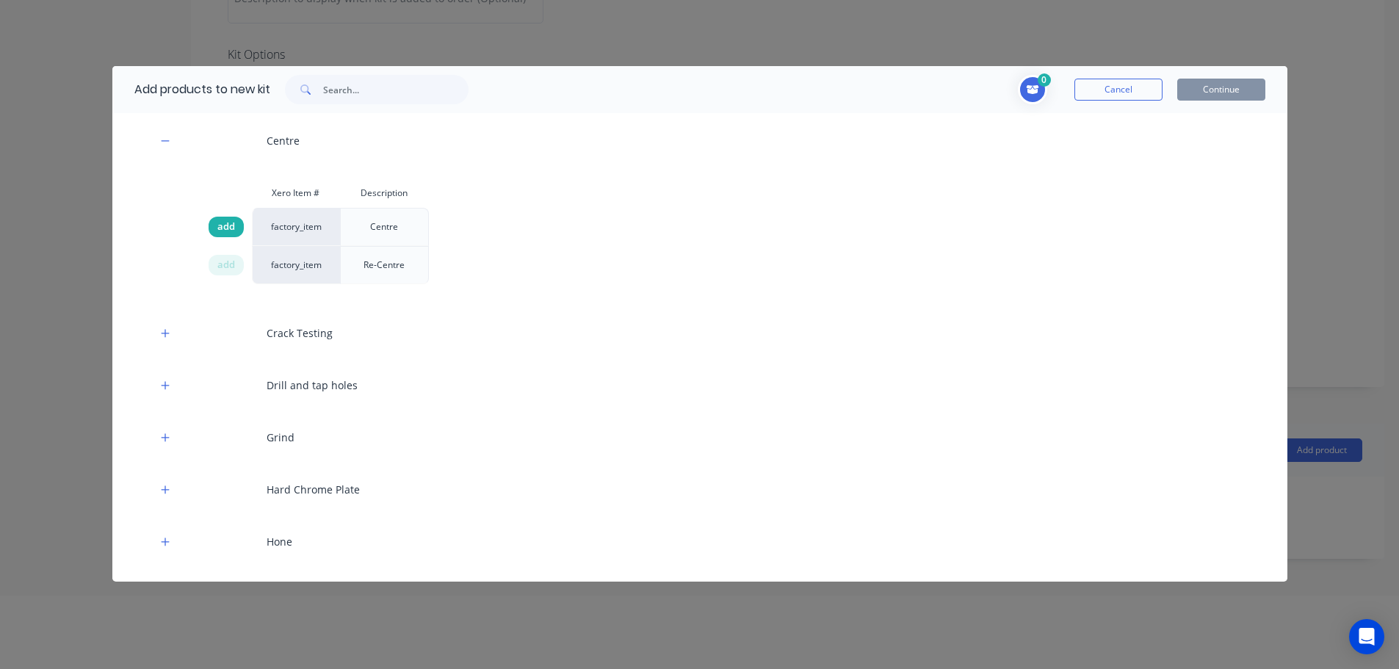
click at [231, 228] on span "add" at bounding box center [226, 227] width 18 height 15
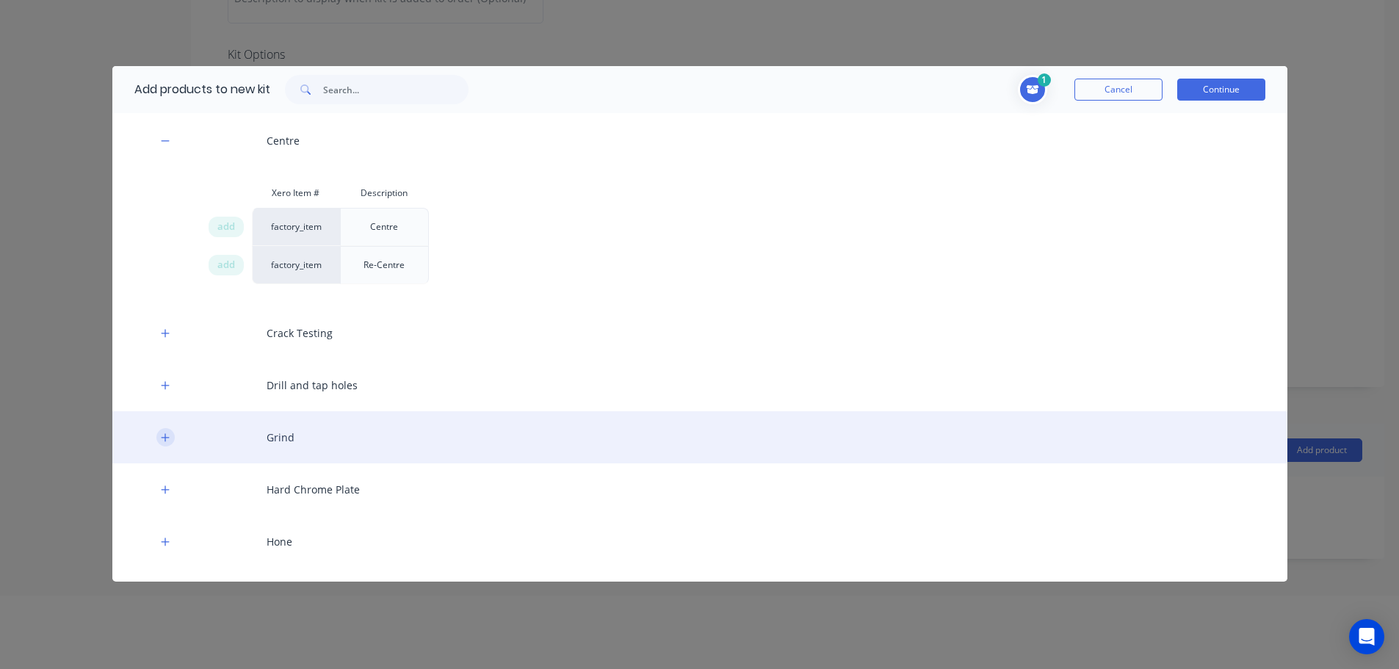
click at [156, 437] on button "button" at bounding box center [165, 437] width 18 height 18
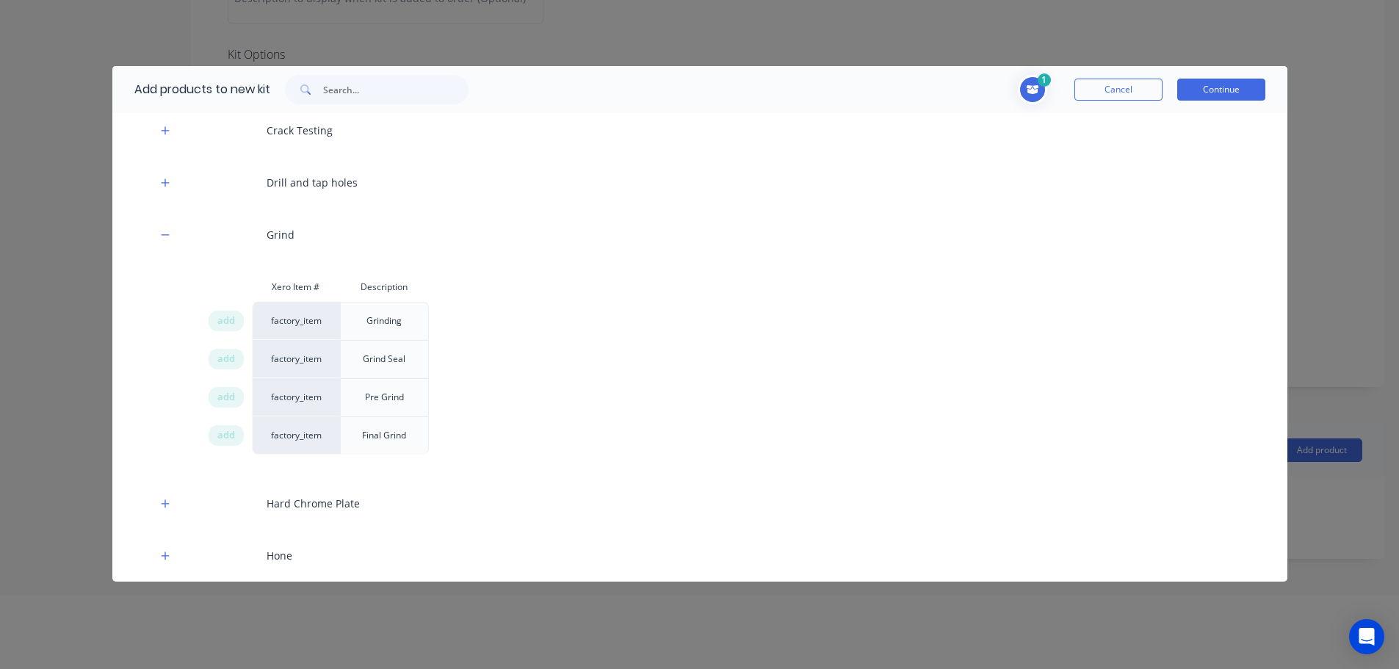
scroll to position [514, 0]
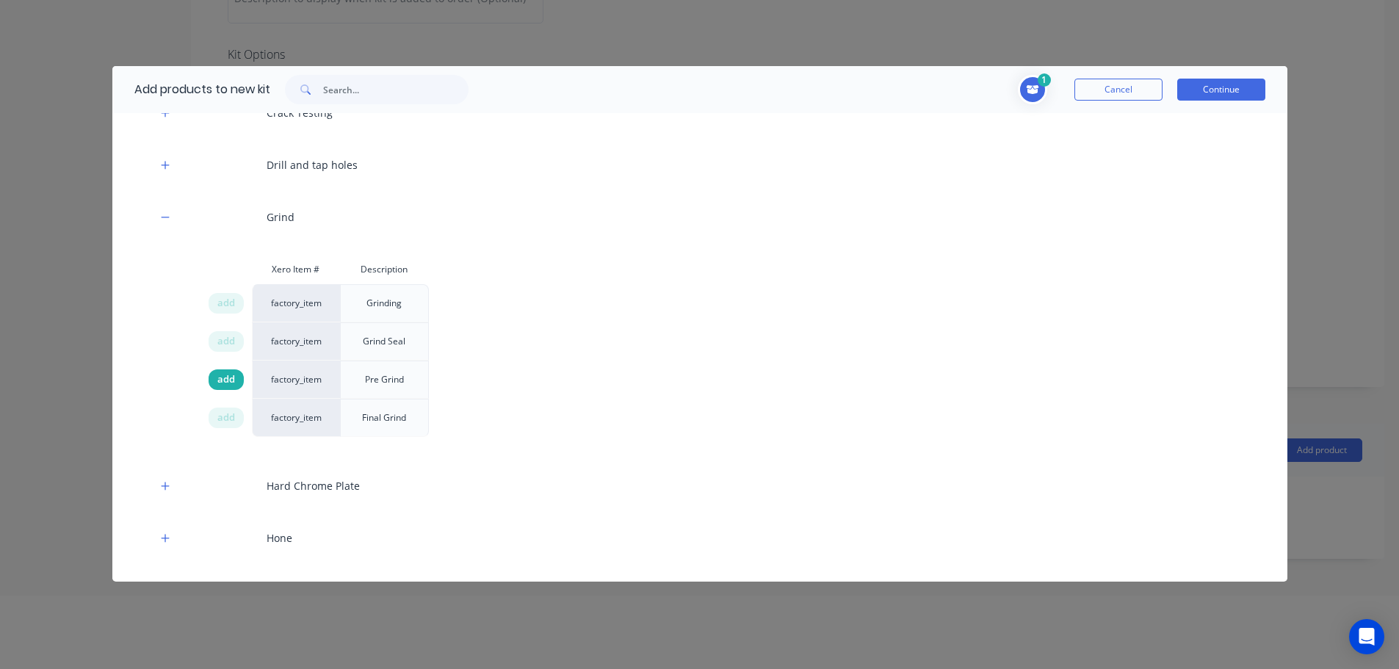
click at [228, 380] on span "add" at bounding box center [226, 379] width 18 height 15
click at [229, 419] on span "add" at bounding box center [226, 418] width 18 height 15
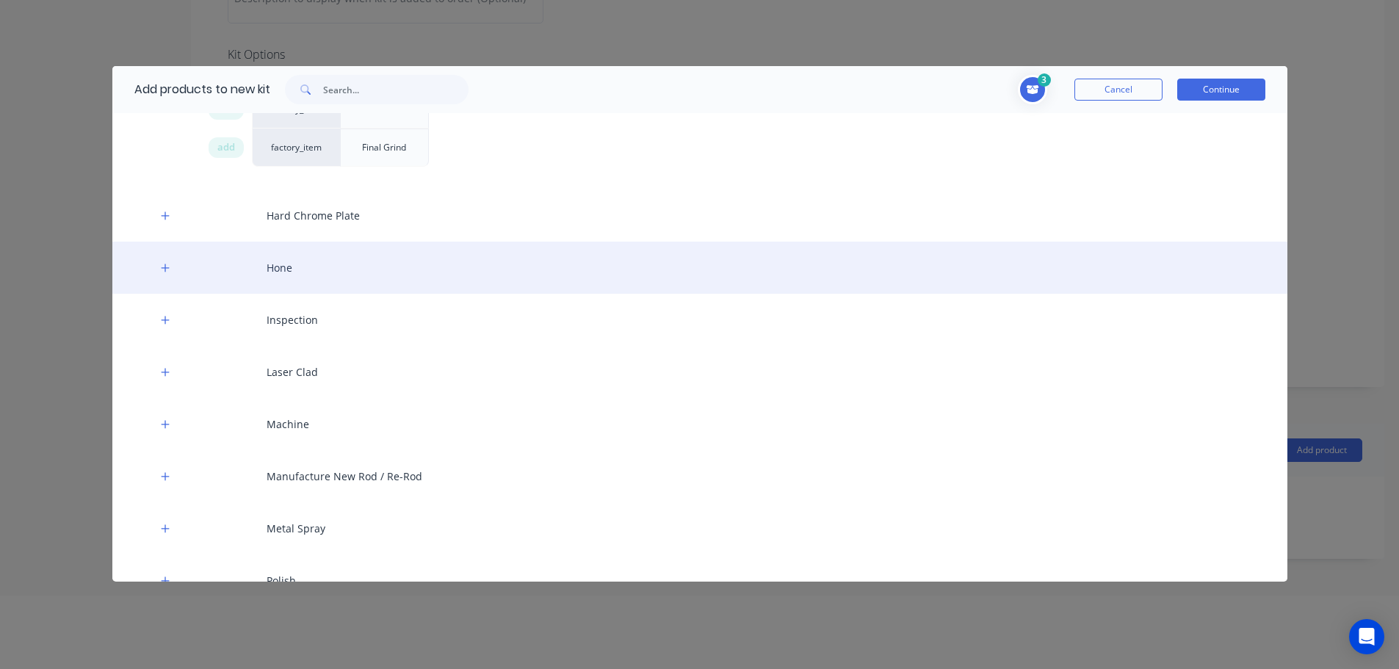
scroll to position [808, 0]
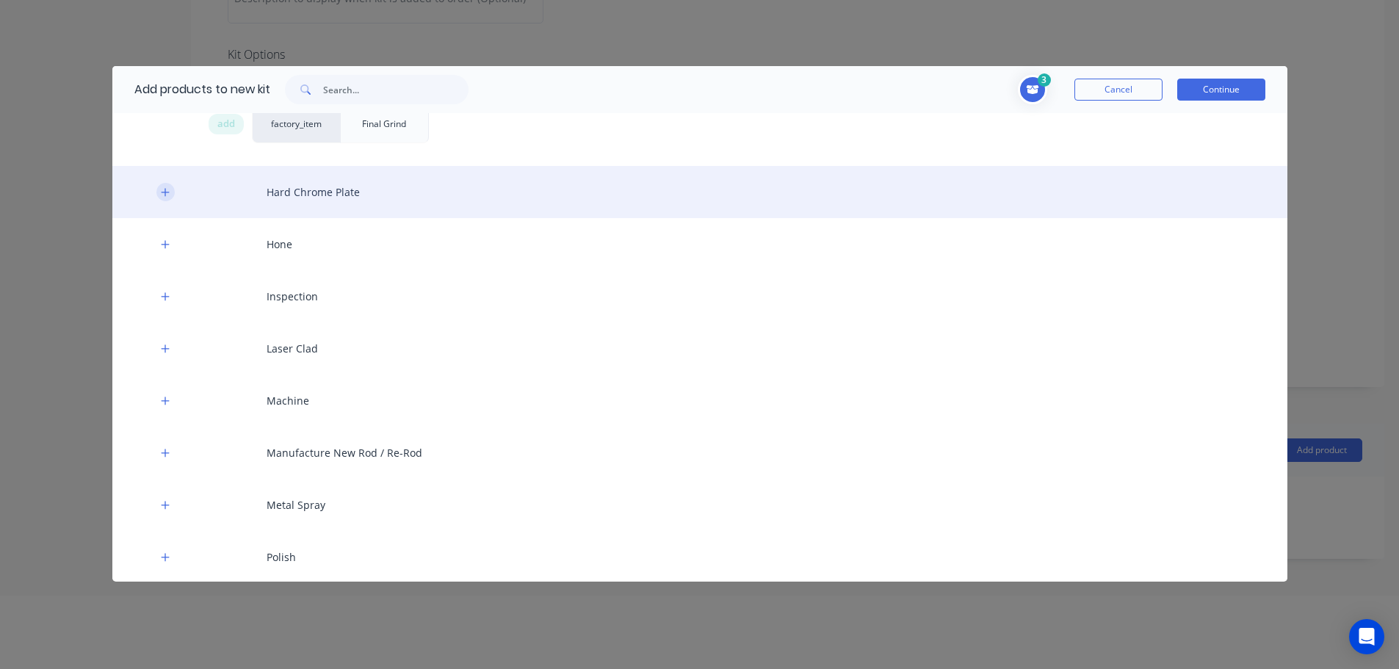
click at [168, 197] on icon "button" at bounding box center [165, 192] width 9 height 10
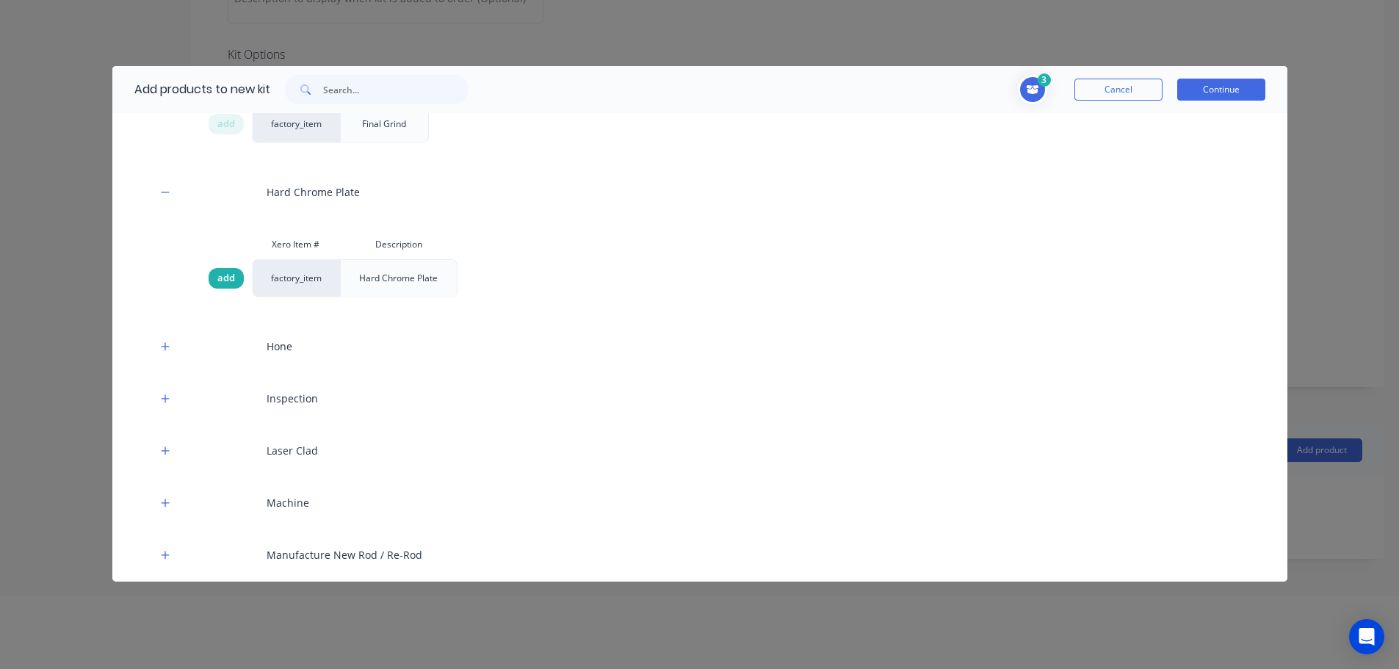
click at [222, 275] on span "add" at bounding box center [226, 278] width 18 height 15
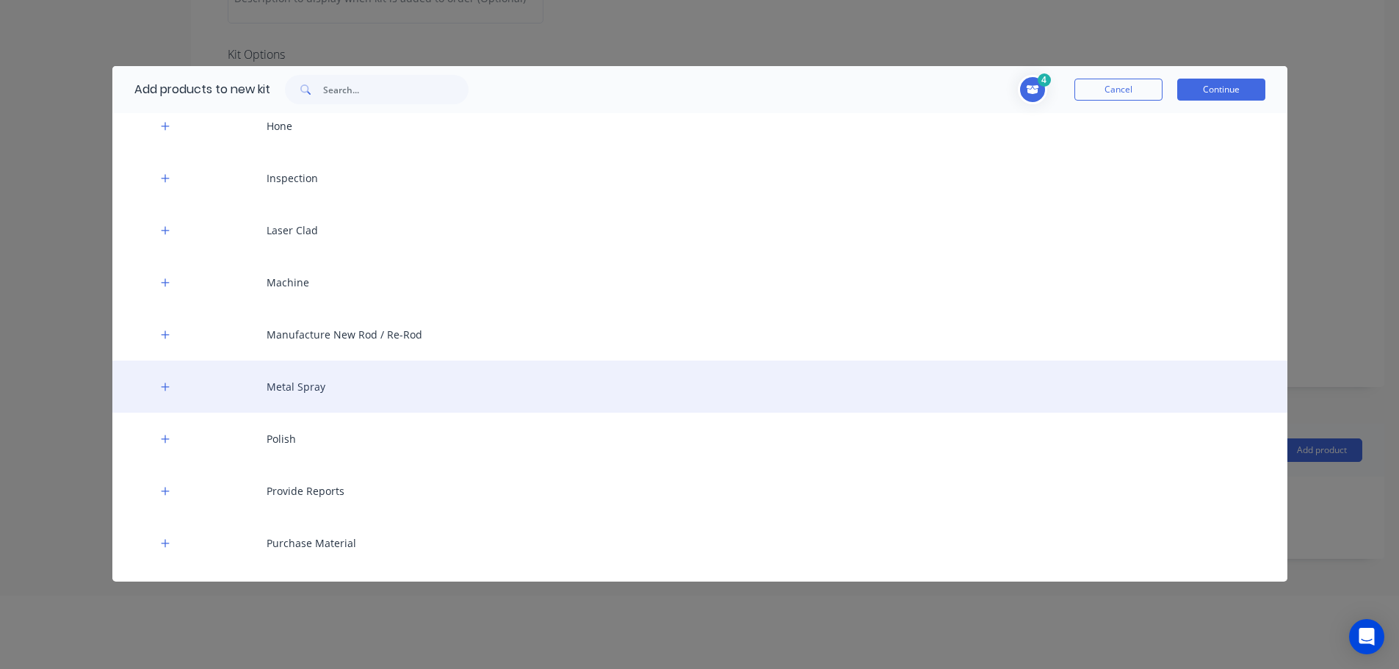
scroll to position [1175, 0]
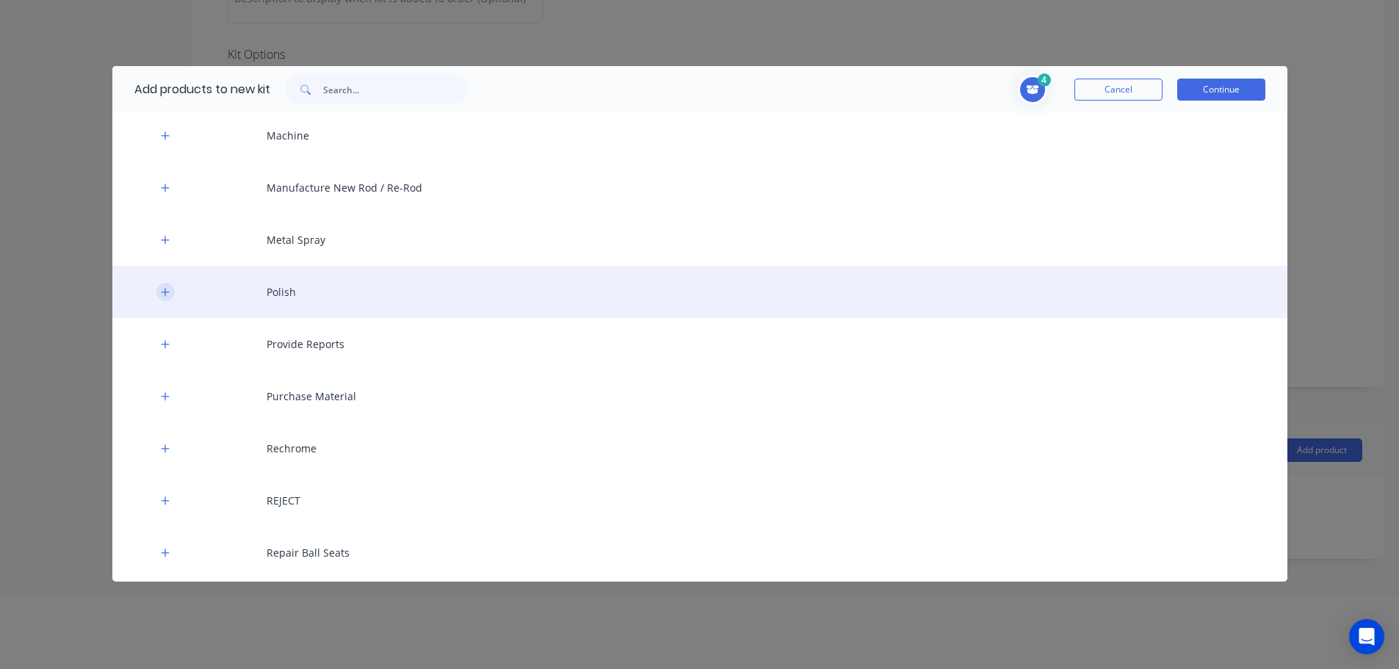
click at [165, 298] on button "button" at bounding box center [165, 292] width 18 height 18
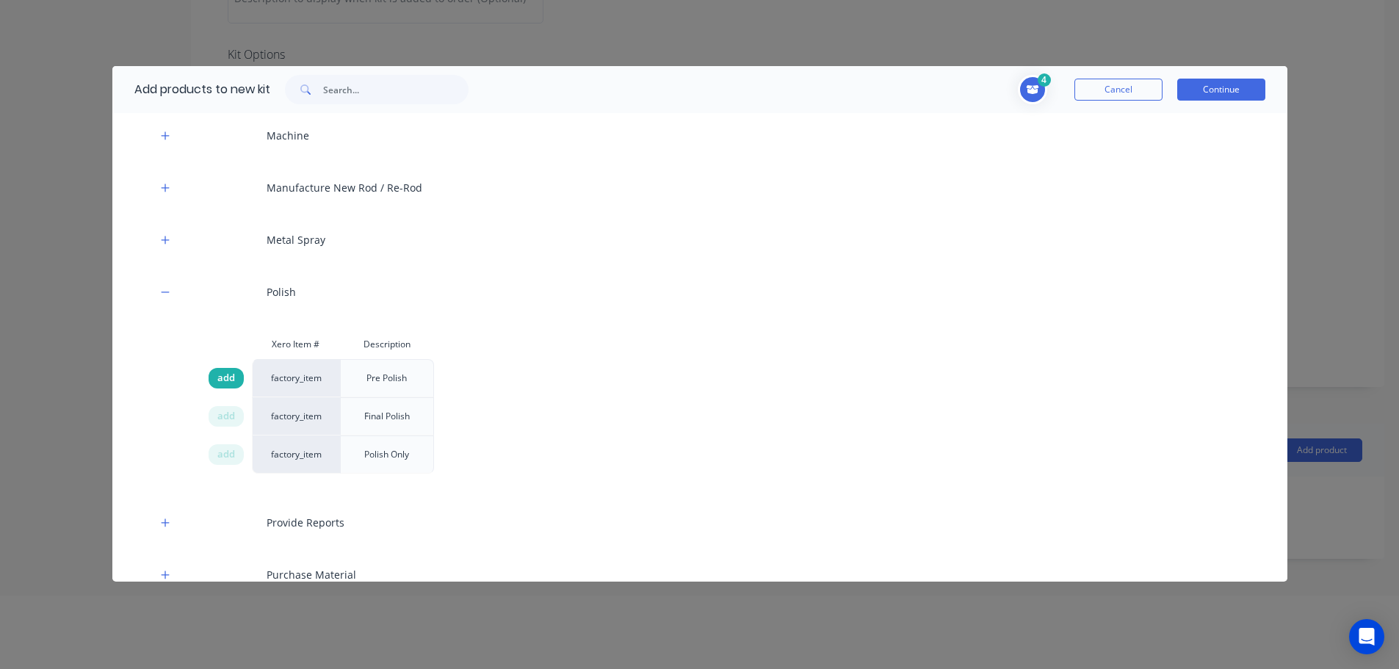
click at [212, 375] on div "add" at bounding box center [226, 378] width 35 height 21
click at [217, 408] on div "add" at bounding box center [226, 416] width 35 height 21
click at [1220, 88] on button "Continue" at bounding box center [1222, 90] width 88 height 22
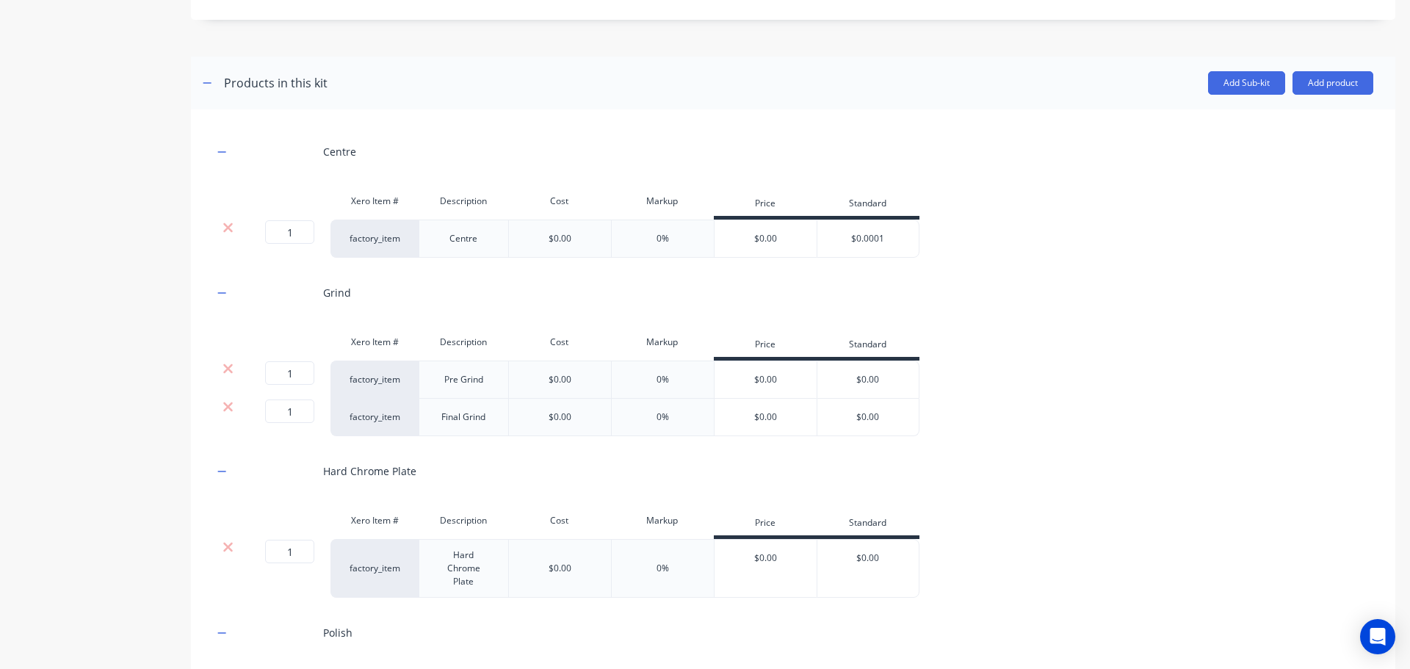
scroll to position [915, 0]
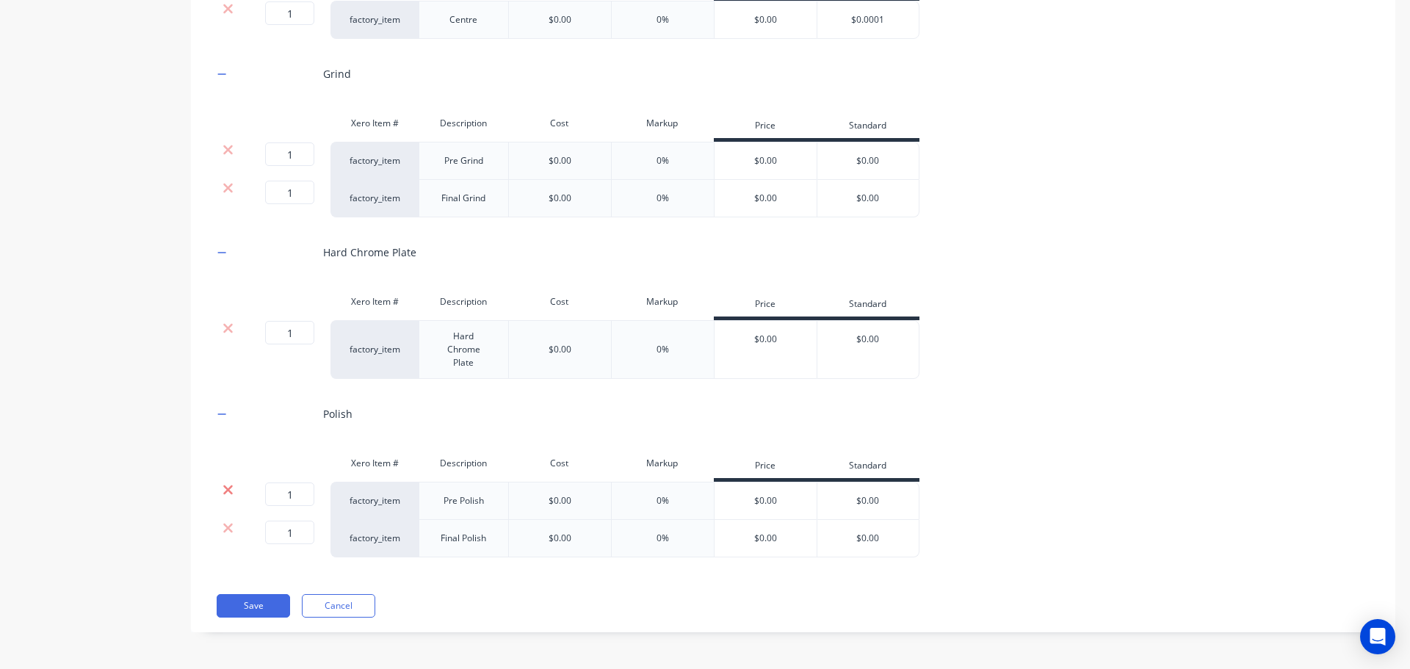
click at [229, 491] on icon at bounding box center [228, 491] width 10 height 10
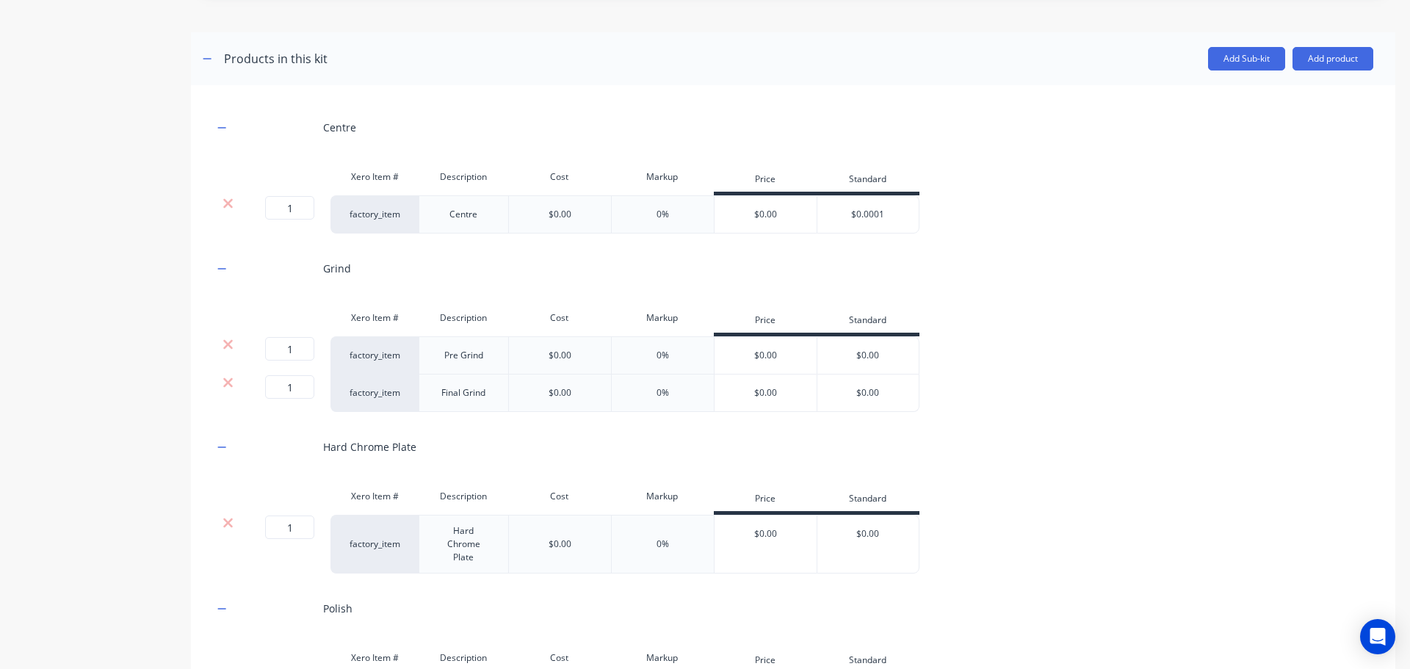
scroll to position [730, 0]
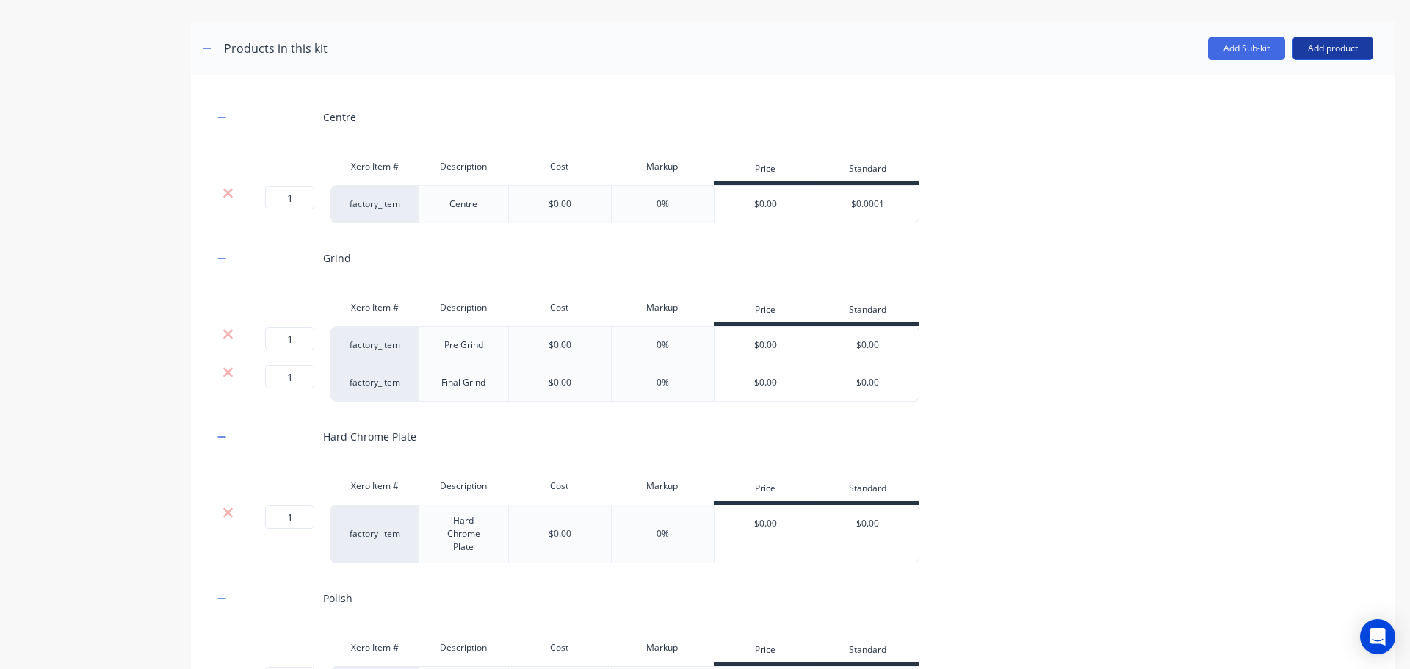
click at [1327, 52] on button "Add product" at bounding box center [1333, 49] width 81 height 24
click at [1057, 234] on div "Centre Xero Item # Description Cost Markup Price Standard 1 1 ? factory_item Ce…" at bounding box center [793, 401] width 1161 height 608
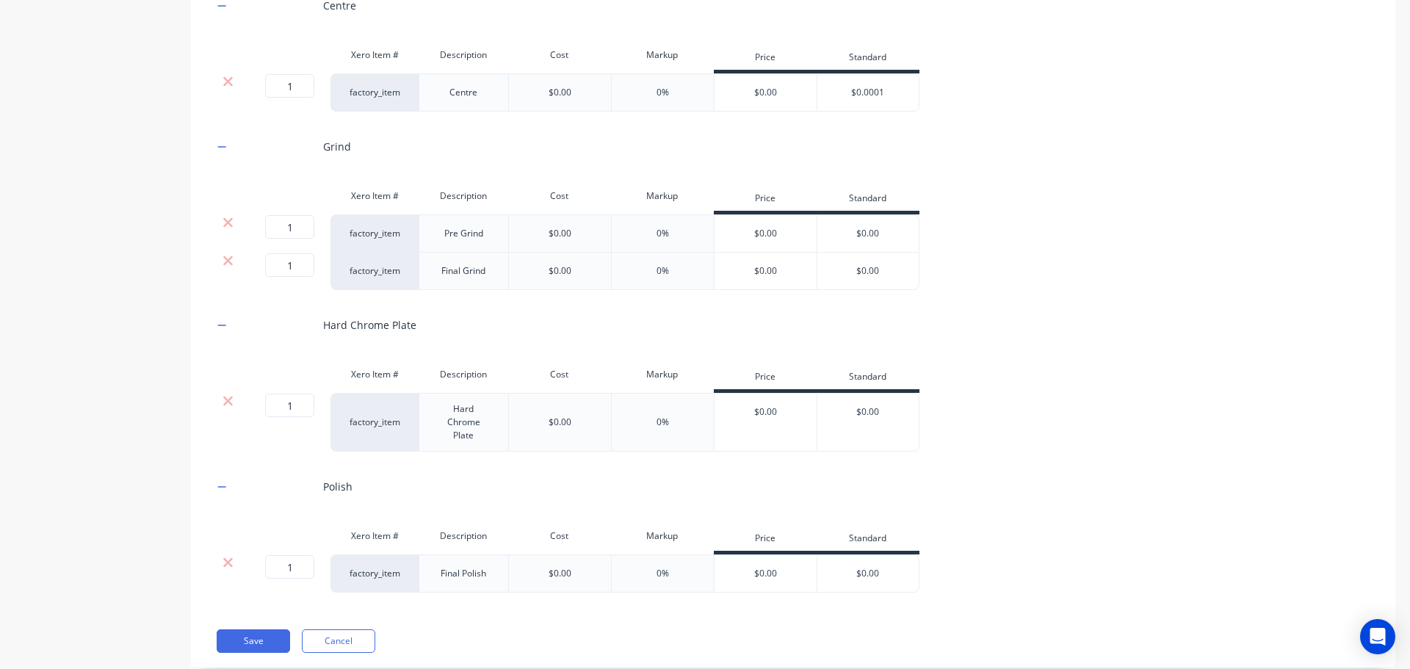
scroll to position [877, 0]
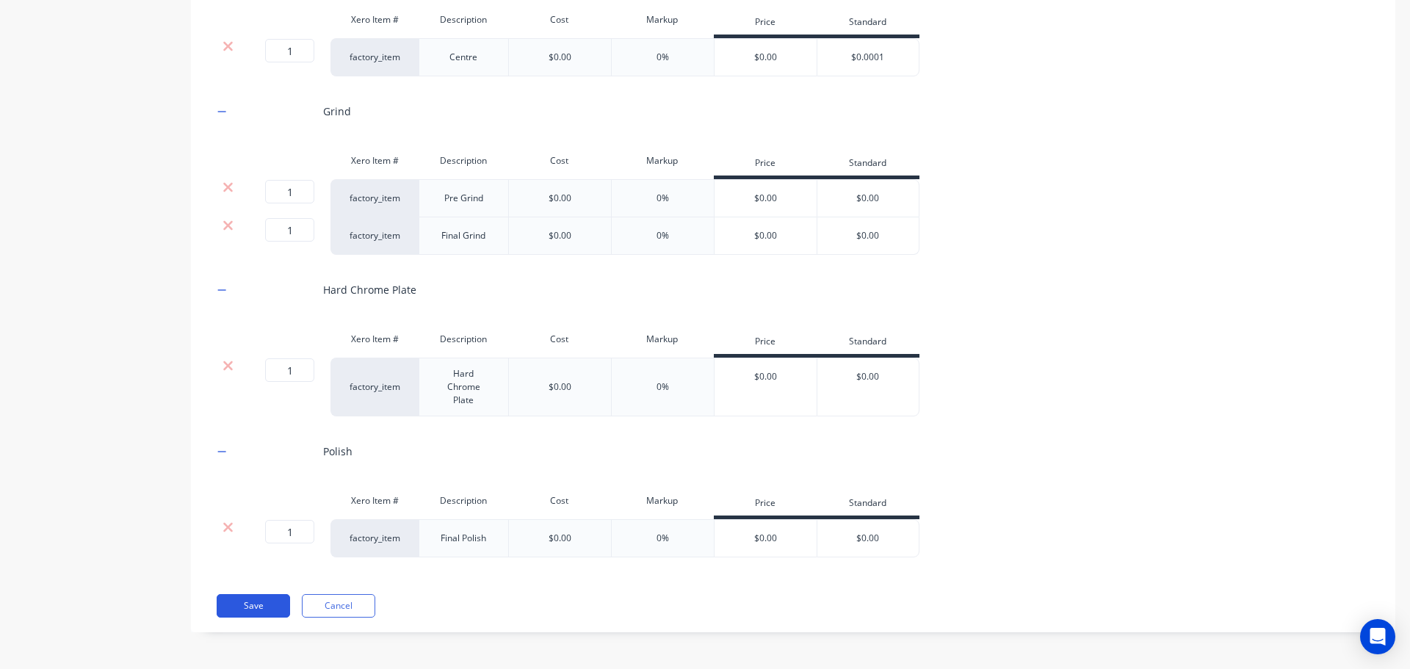
click at [256, 608] on button "Save" at bounding box center [253, 606] width 73 height 24
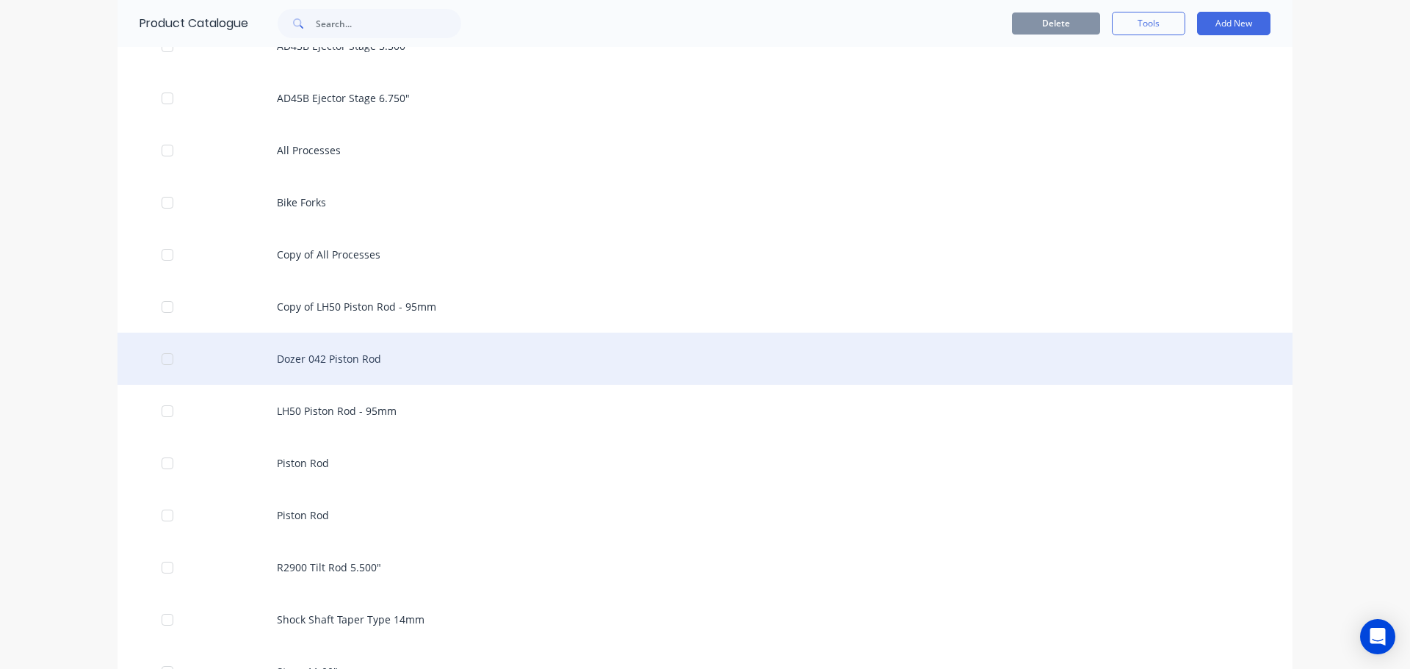
scroll to position [1543, 0]
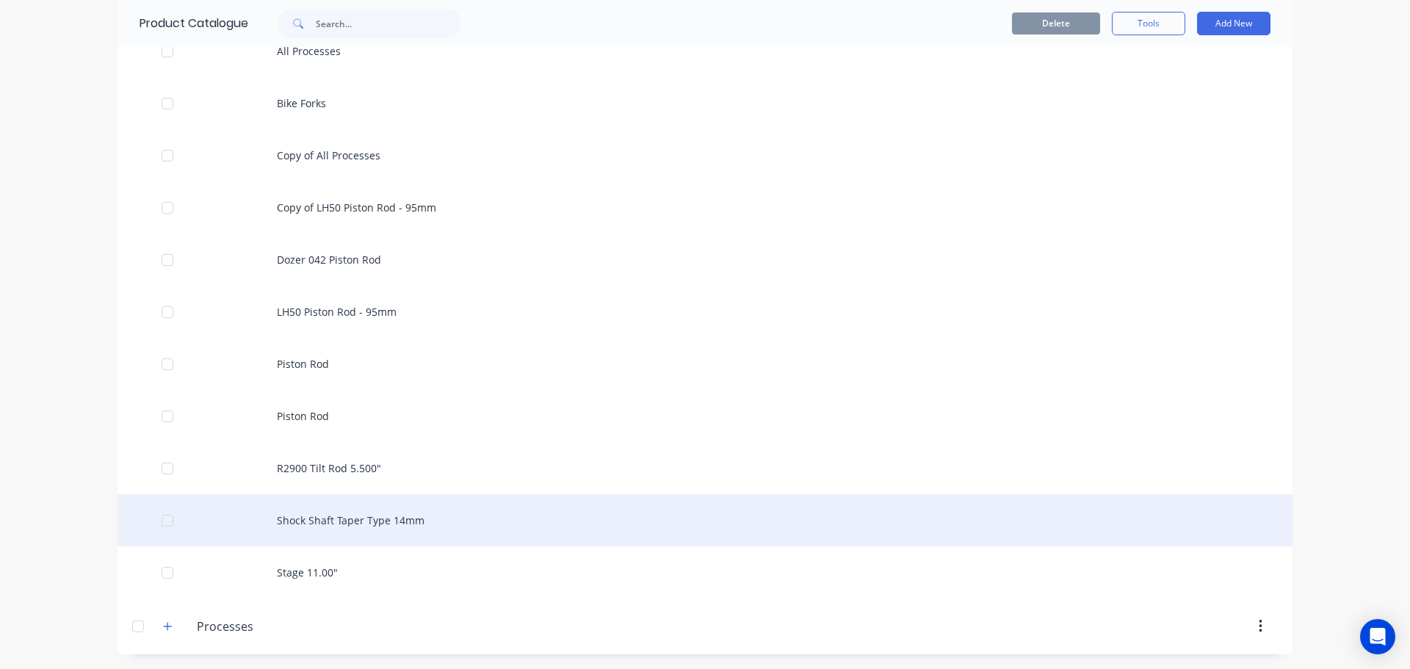
click at [468, 525] on div "Shock Shaft Taper Type 14mm" at bounding box center [705, 520] width 1175 height 52
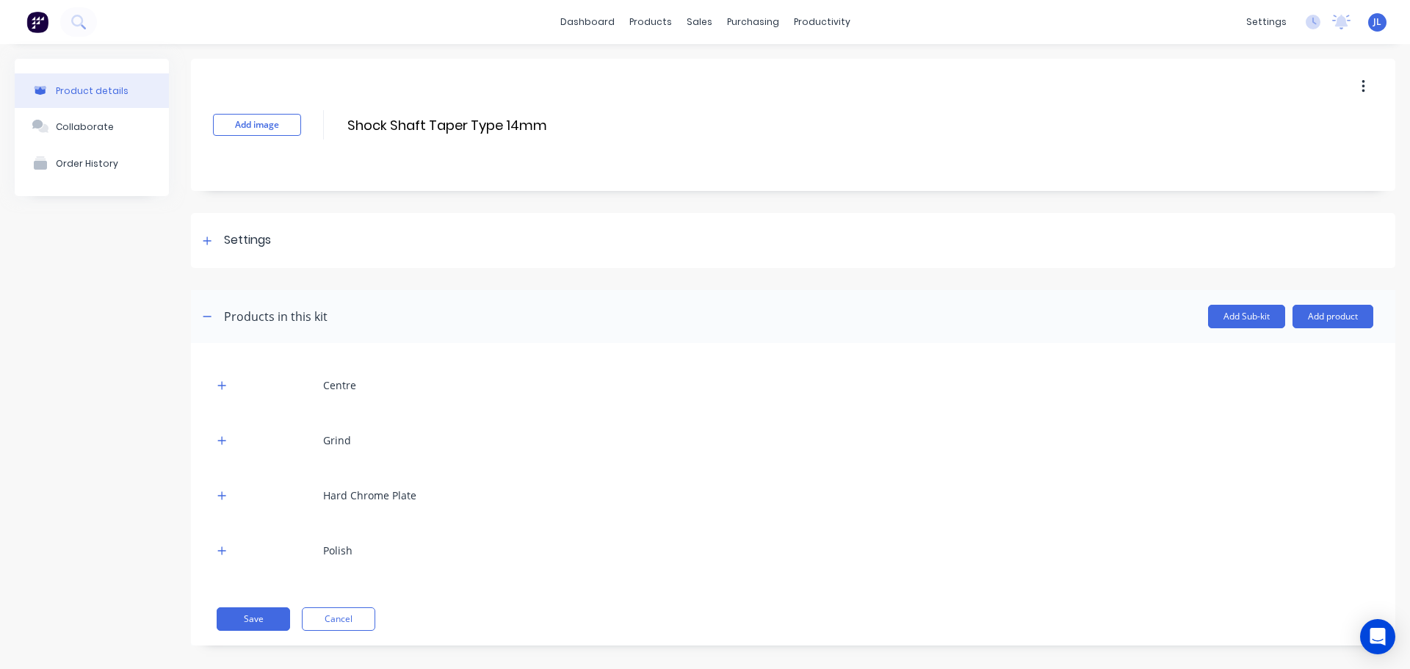
click at [323, 383] on div "Centre" at bounding box center [339, 385] width 33 height 15
click at [224, 386] on icon "button" at bounding box center [222, 385] width 8 height 8
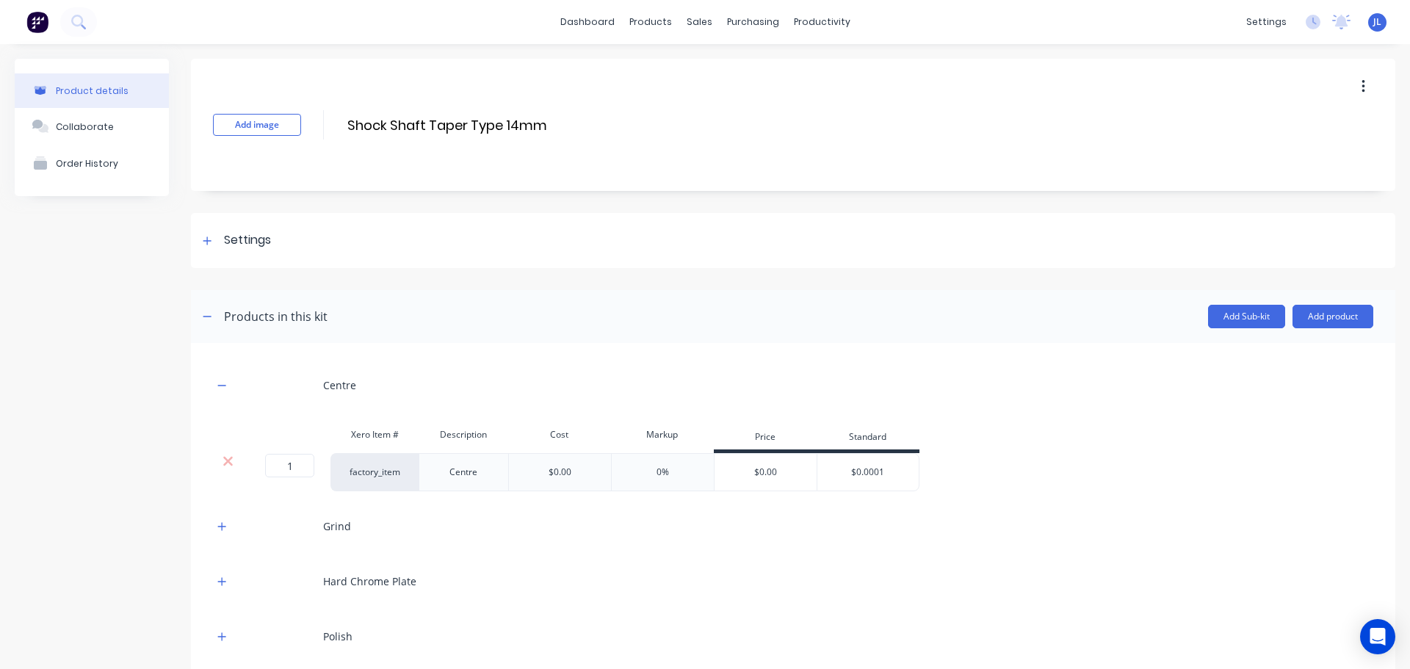
click at [481, 474] on div "Centre" at bounding box center [463, 472] width 73 height 19
click at [360, 530] on div "Grind" at bounding box center [793, 526] width 1161 height 40
click at [221, 527] on icon "button" at bounding box center [221, 527] width 9 height 10
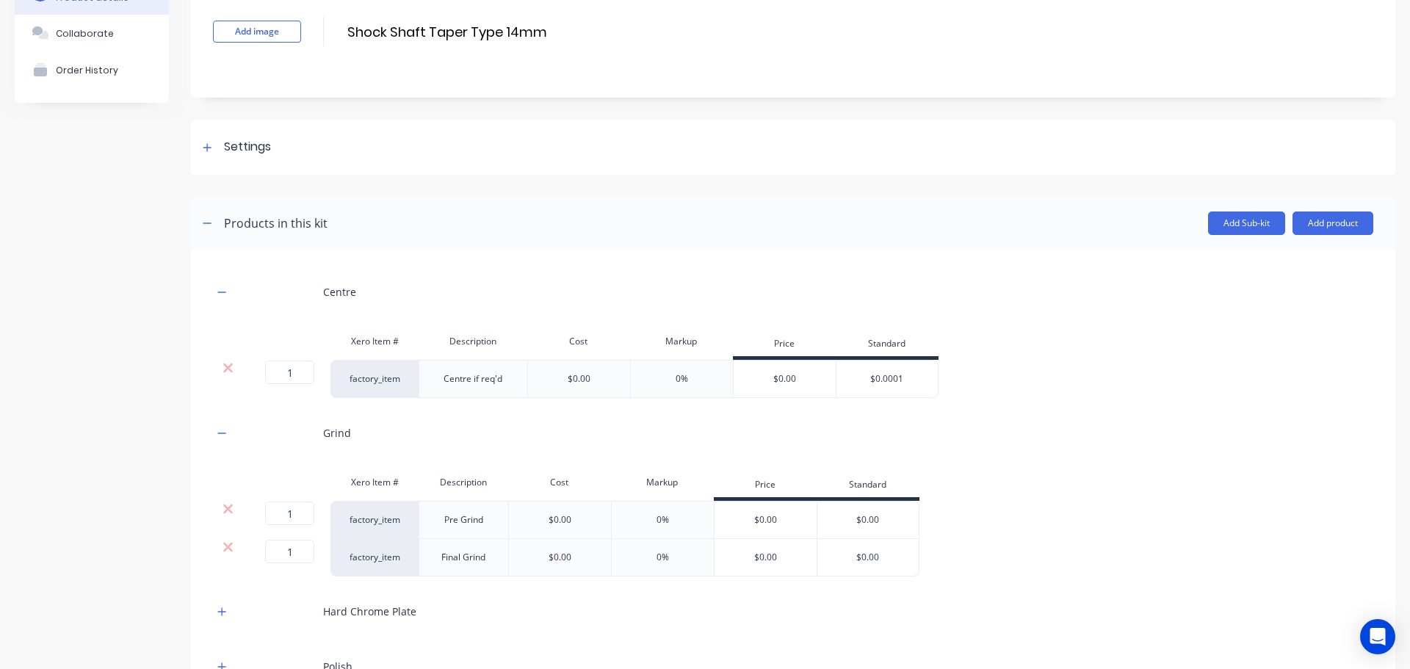
scroll to position [220, 0]
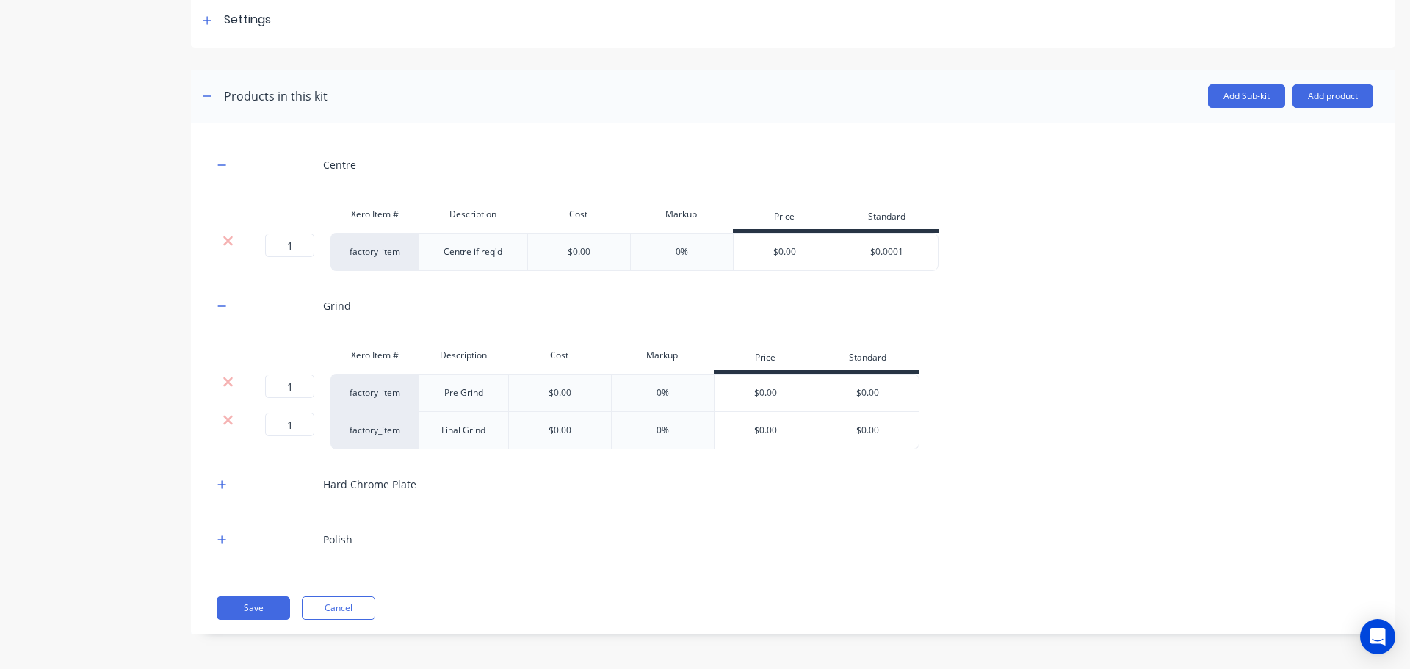
click at [484, 394] on div "Pre Grind" at bounding box center [463, 392] width 73 height 19
drag, startPoint x: 489, startPoint y: 393, endPoint x: 428, endPoint y: 397, distance: 61.1
click at [428, 397] on div "Pre Grind" at bounding box center [463, 392] width 73 height 19
click at [472, 396] on div "Pre Grind" at bounding box center [463, 392] width 73 height 19
drag, startPoint x: 487, startPoint y: 394, endPoint x: 395, endPoint y: 398, distance: 91.9
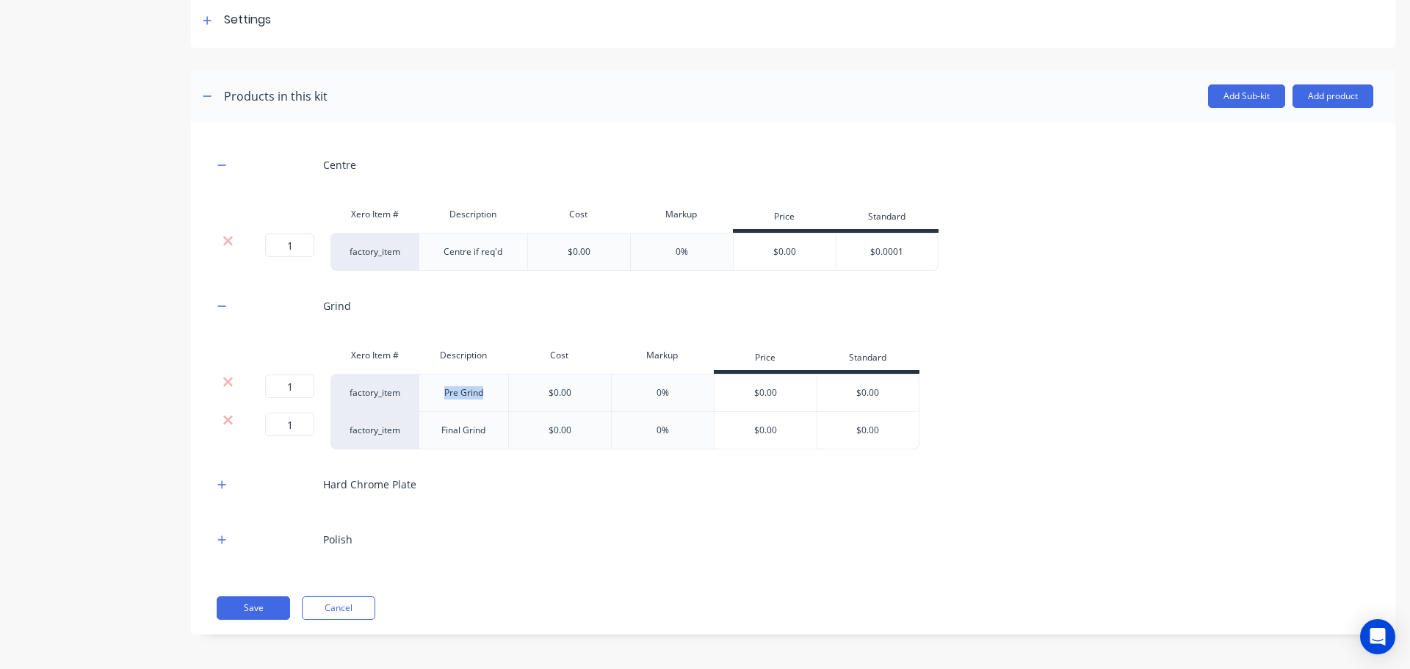
click at [395, 398] on div "1 1 ? factory_item Pre Grind $0.00 0% $0.00 $0.00" at bounding box center [566, 393] width 707 height 38
paste div
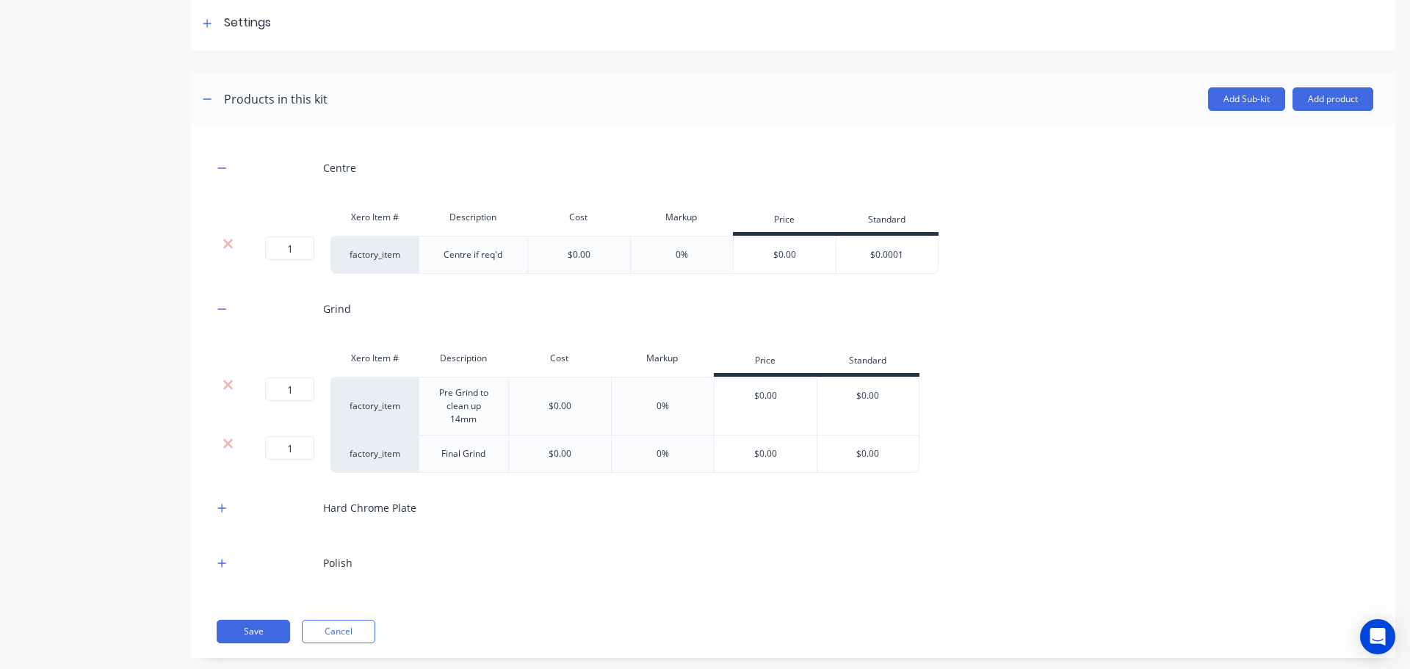
click at [486, 514] on div "Centre Xero Item # Description Cost Markup Price Standard 1 1 ? factory_item Ce…" at bounding box center [793, 366] width 1161 height 436
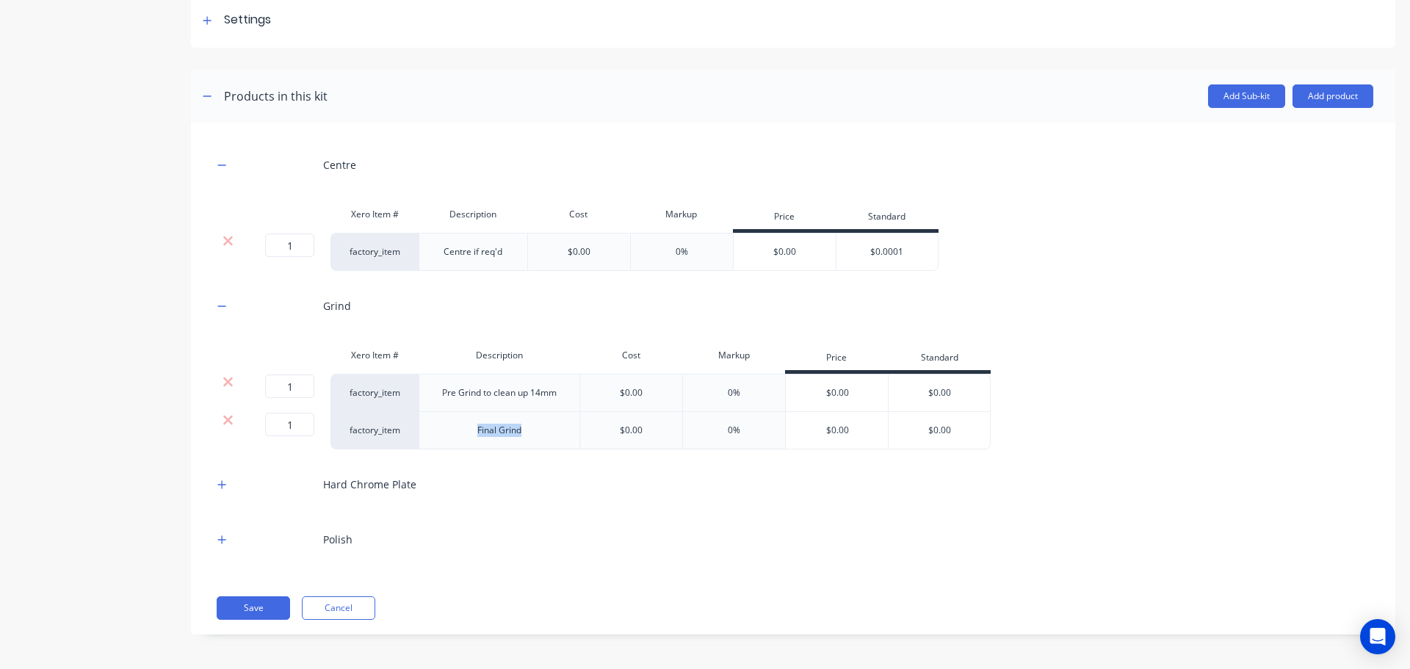
drag, startPoint x: 524, startPoint y: 428, endPoint x: 414, endPoint y: 424, distance: 110.3
click at [414, 425] on div "1 1 ? factory_item Final Grind $0.00 0% $0.00 $0.00" at bounding box center [602, 430] width 778 height 37
paste div
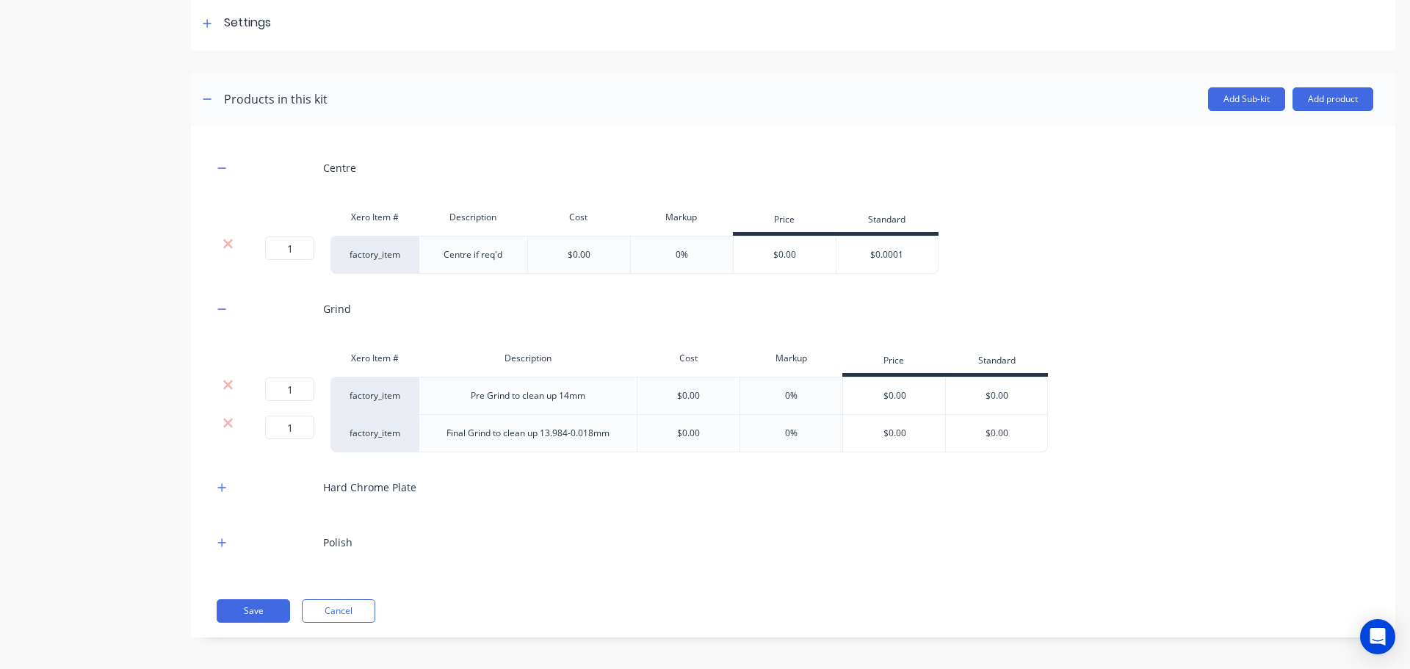
click at [491, 520] on div "Centre Xero Item # Description Cost Markup Price Standard 1 1 ? factory_item Ce…" at bounding box center [793, 355] width 1161 height 415
click at [230, 484] on button "button" at bounding box center [222, 487] width 18 height 18
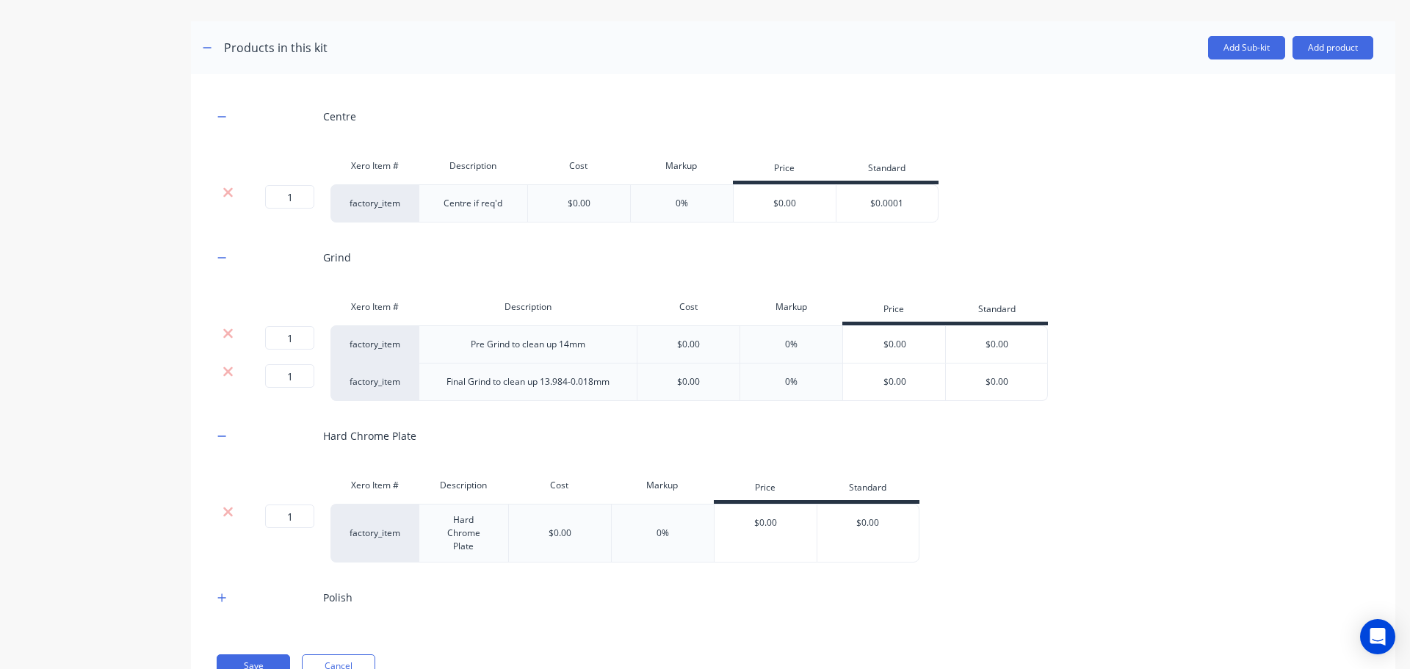
scroll to position [329, 0]
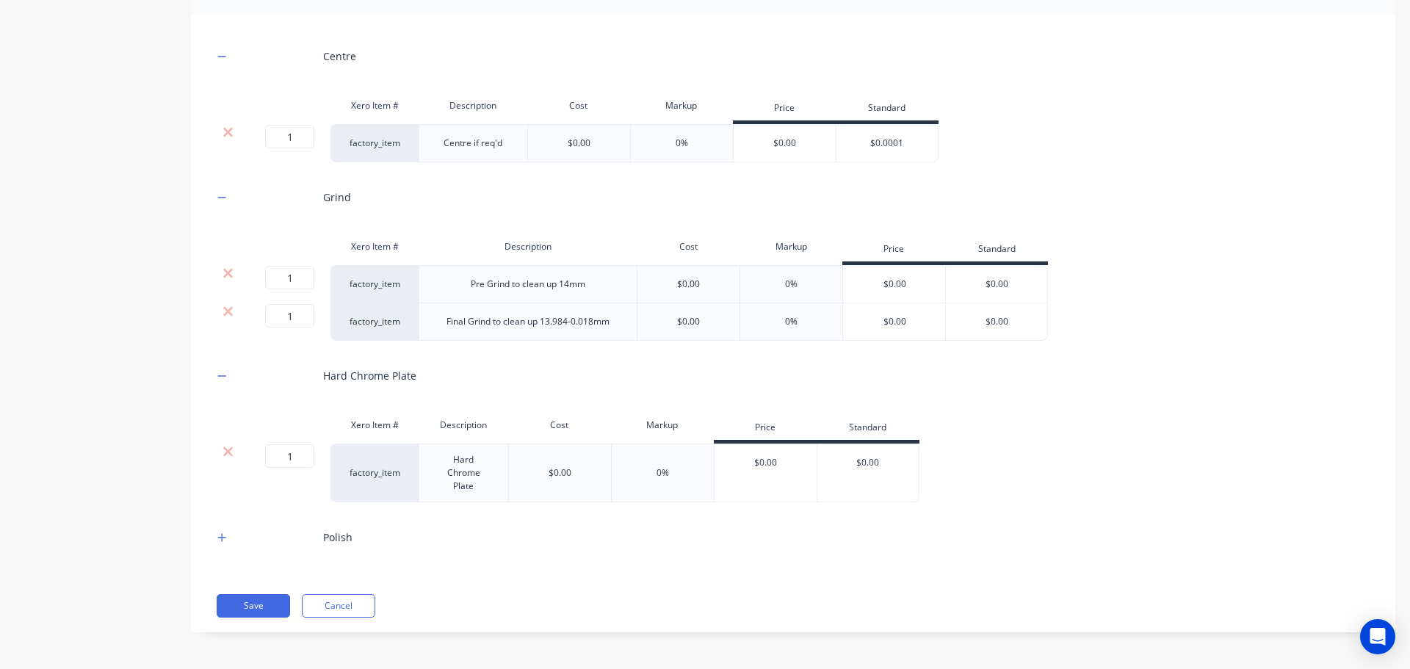
click at [475, 482] on div "Hard Chrome Plate" at bounding box center [463, 473] width 77 height 46
drag, startPoint x: 484, startPoint y: 490, endPoint x: 411, endPoint y: 437, distance: 90.5
click at [411, 437] on div "Xero Item # Description Cost Markup Price Standard 1 1 ? factory_item Hard Chro…" at bounding box center [793, 457] width 1161 height 92
paste div
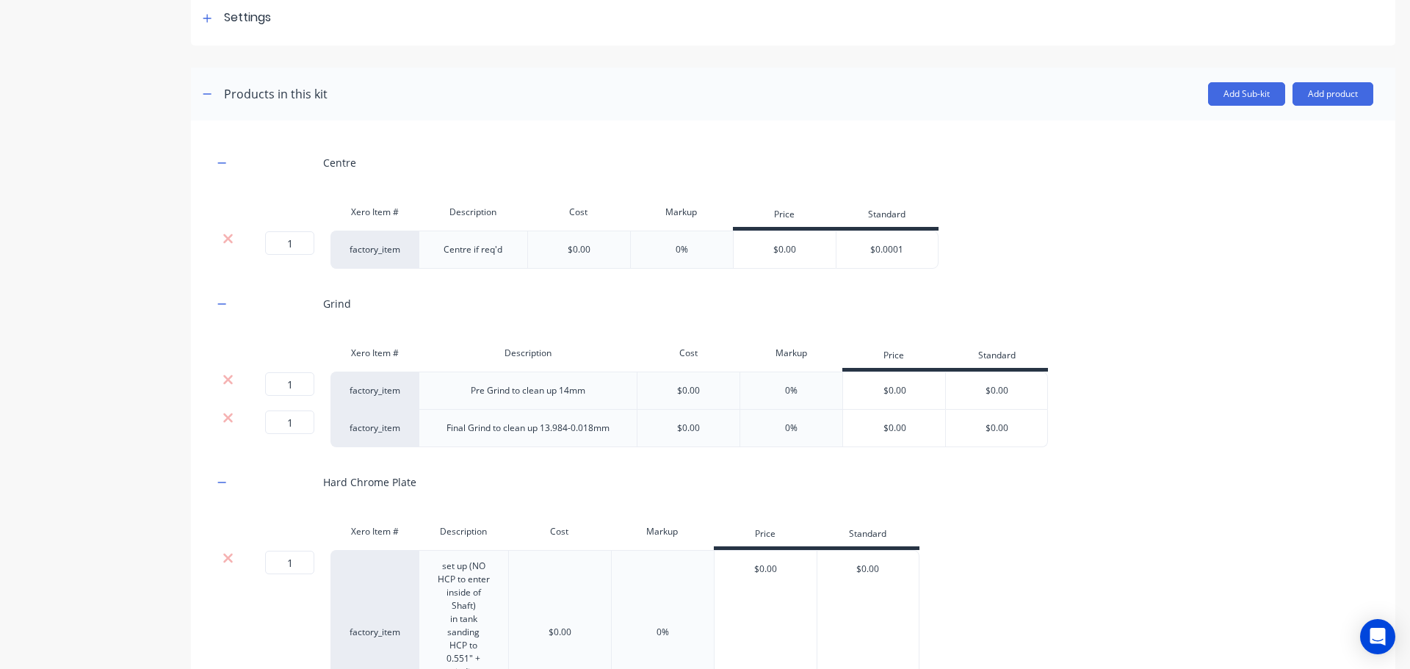
scroll to position [435, 0]
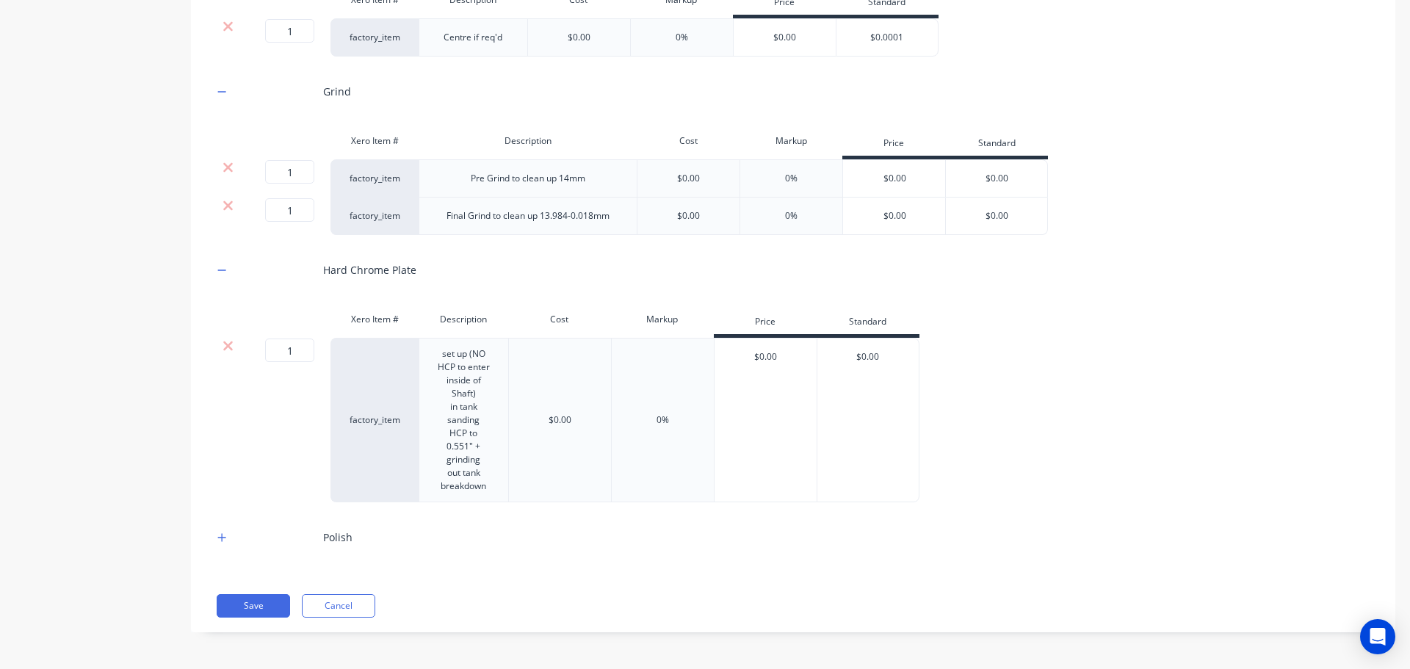
click at [469, 420] on div "sanding" at bounding box center [464, 420] width 54 height 13
click at [489, 356] on div "set up (NO HCP to enter inside of Shaft) in tank sanding HCP to 0.551" + grindi…" at bounding box center [463, 420] width 77 height 151
click at [477, 391] on div "set up (NO HCP to enter inside of Shaft) in tank sanding HCP to 0.551" + grindi…" at bounding box center [463, 420] width 77 height 151
click at [478, 421] on div "in tank" at bounding box center [464, 420] width 54 height 13
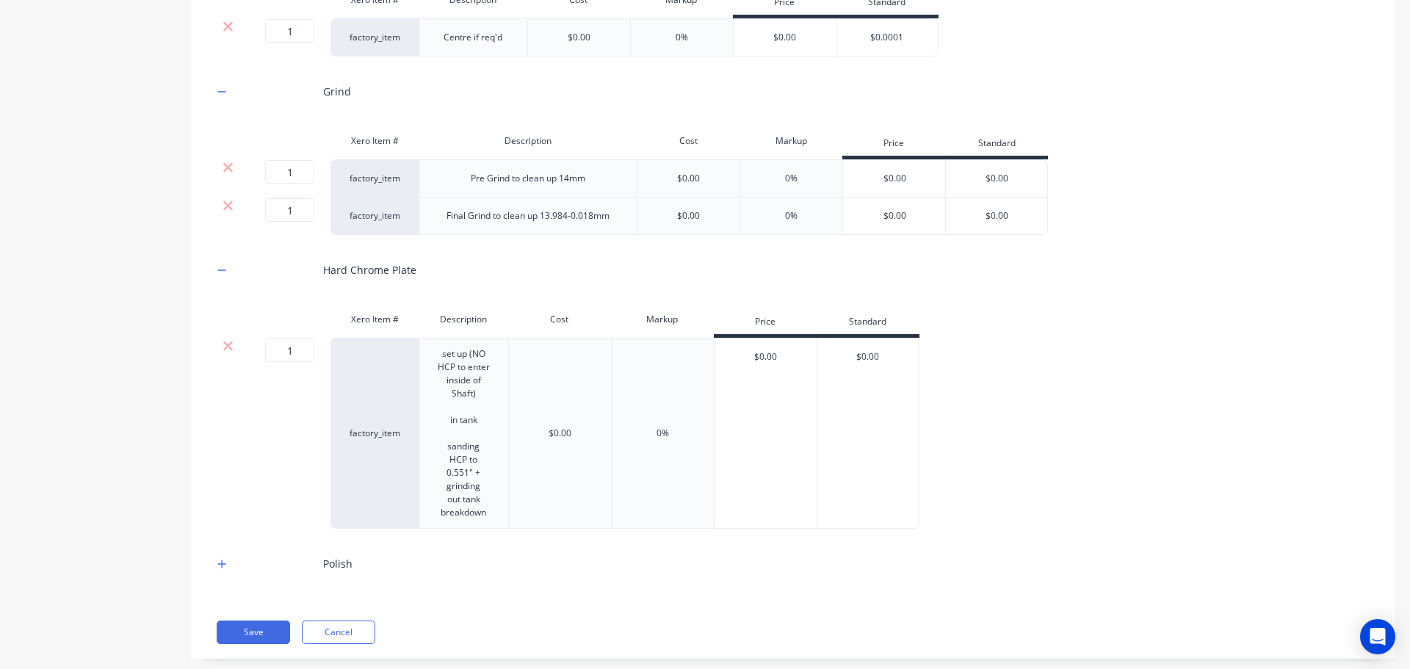
click at [483, 442] on div "sanding" at bounding box center [464, 446] width 54 height 13
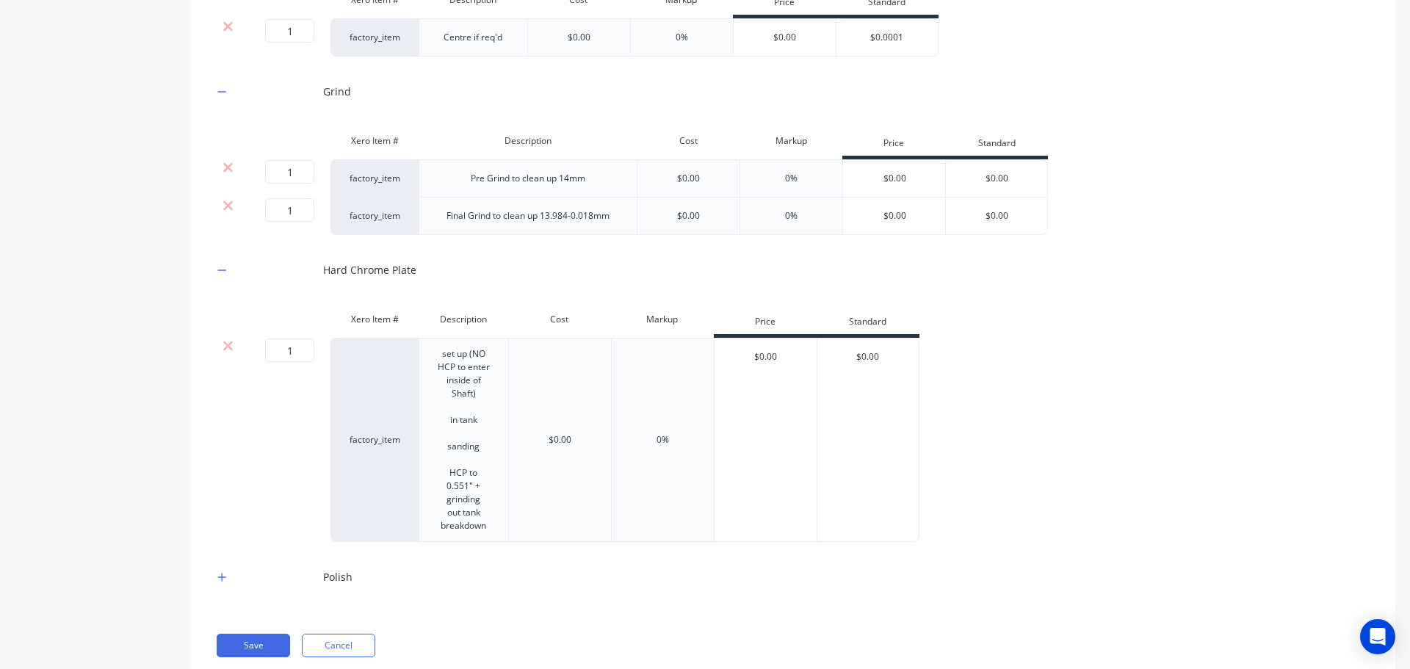
click at [485, 470] on div "HCP to 0.551" + grinding" at bounding box center [464, 486] width 54 height 40
click at [485, 514] on div "out tank" at bounding box center [464, 512] width 54 height 13
click at [480, 501] on div "HCP to 0.551" + grinding" at bounding box center [464, 486] width 54 height 40
click at [482, 527] on div "out tank" at bounding box center [464, 525] width 54 height 13
click at [508, 622] on div "Centre Xero Item # Description Cost Markup Price Standard 1 1 ? factory_item Ce…" at bounding box center [793, 303] width 1205 height 790
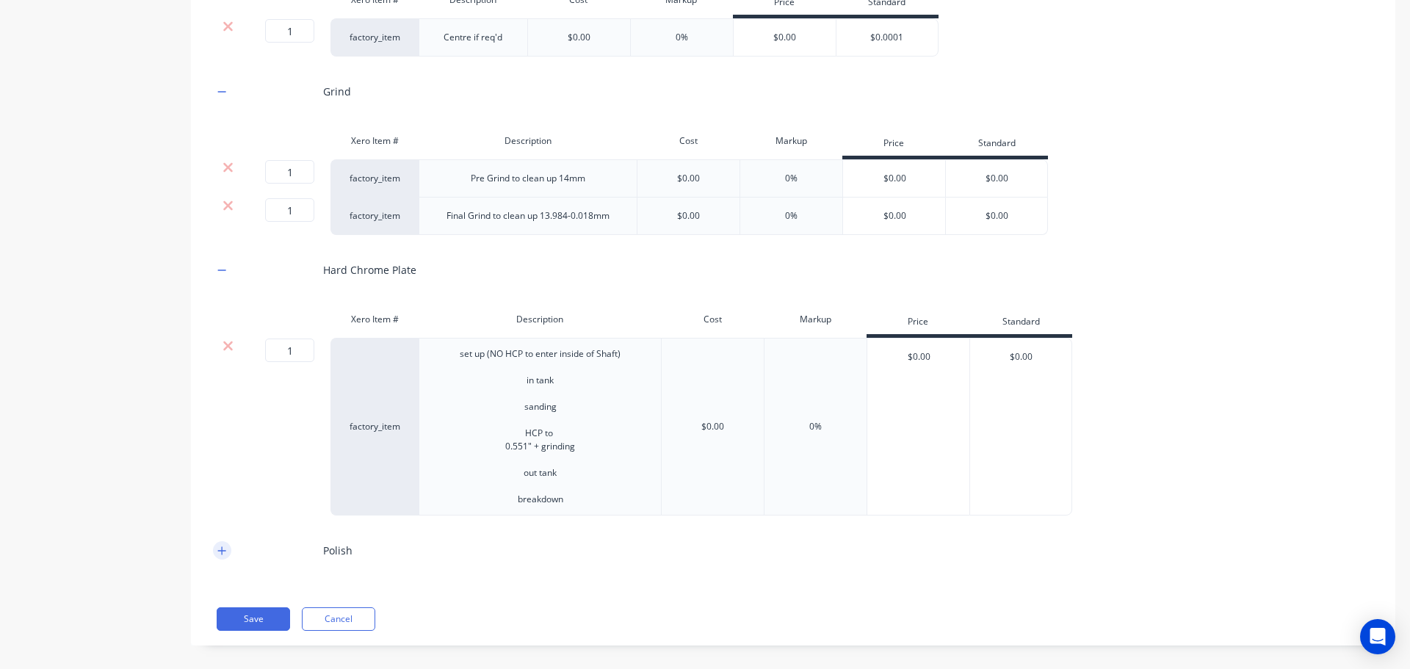
click at [227, 551] on button "button" at bounding box center [222, 550] width 18 height 18
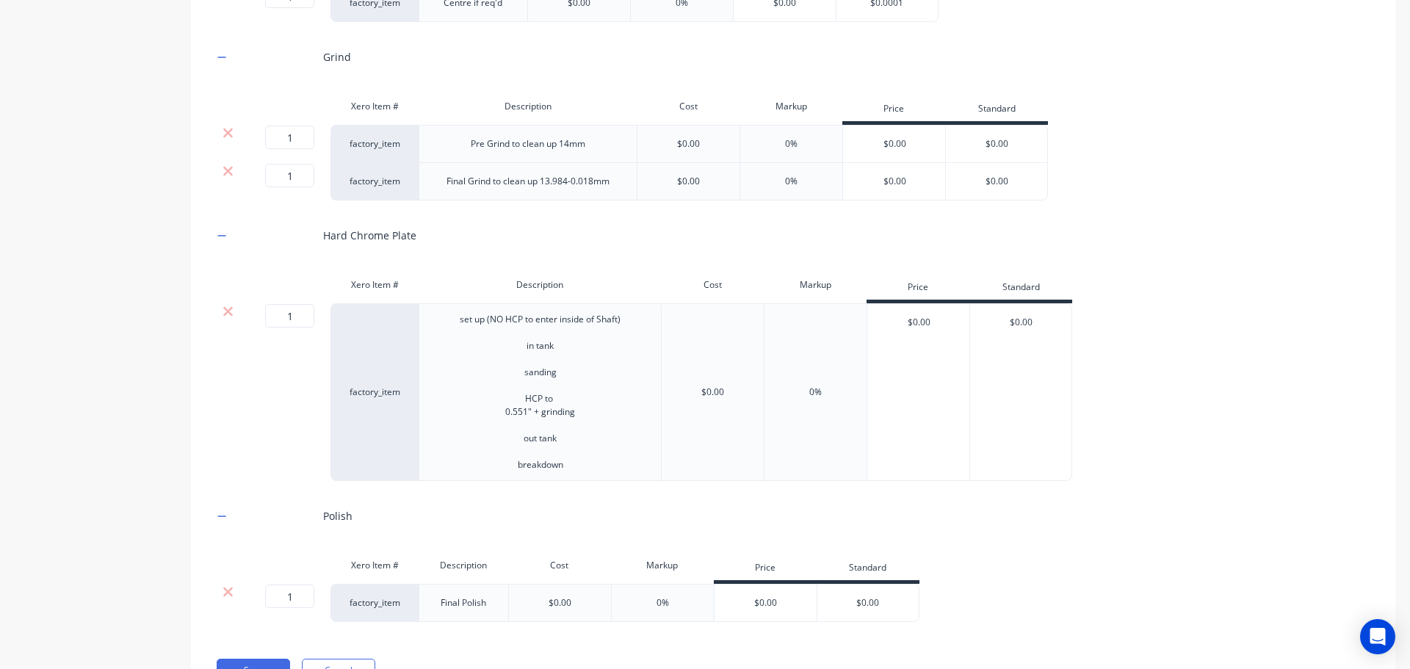
scroll to position [534, 0]
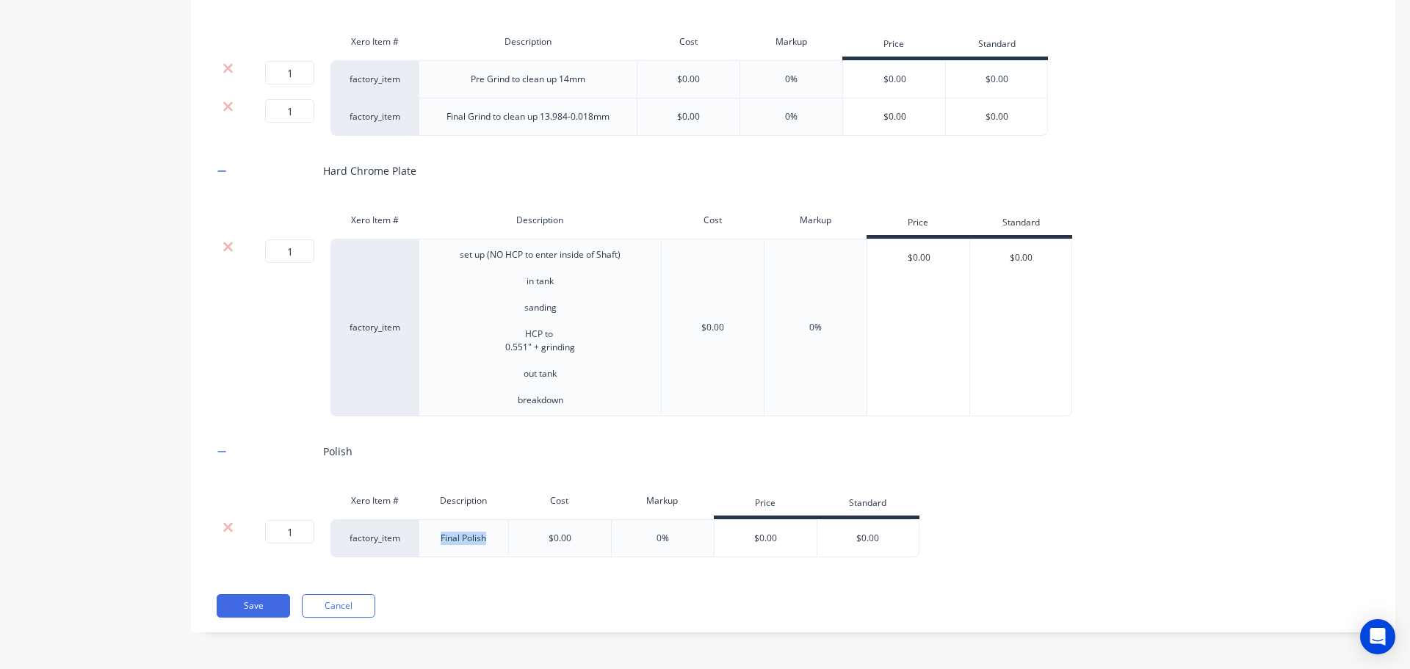
drag, startPoint x: 494, startPoint y: 539, endPoint x: 364, endPoint y: 538, distance: 129.3
click at [366, 538] on div "1 1 ? factory_item Final Polish $0.00 0% $0.00 $0.00" at bounding box center [566, 538] width 707 height 38
paste div
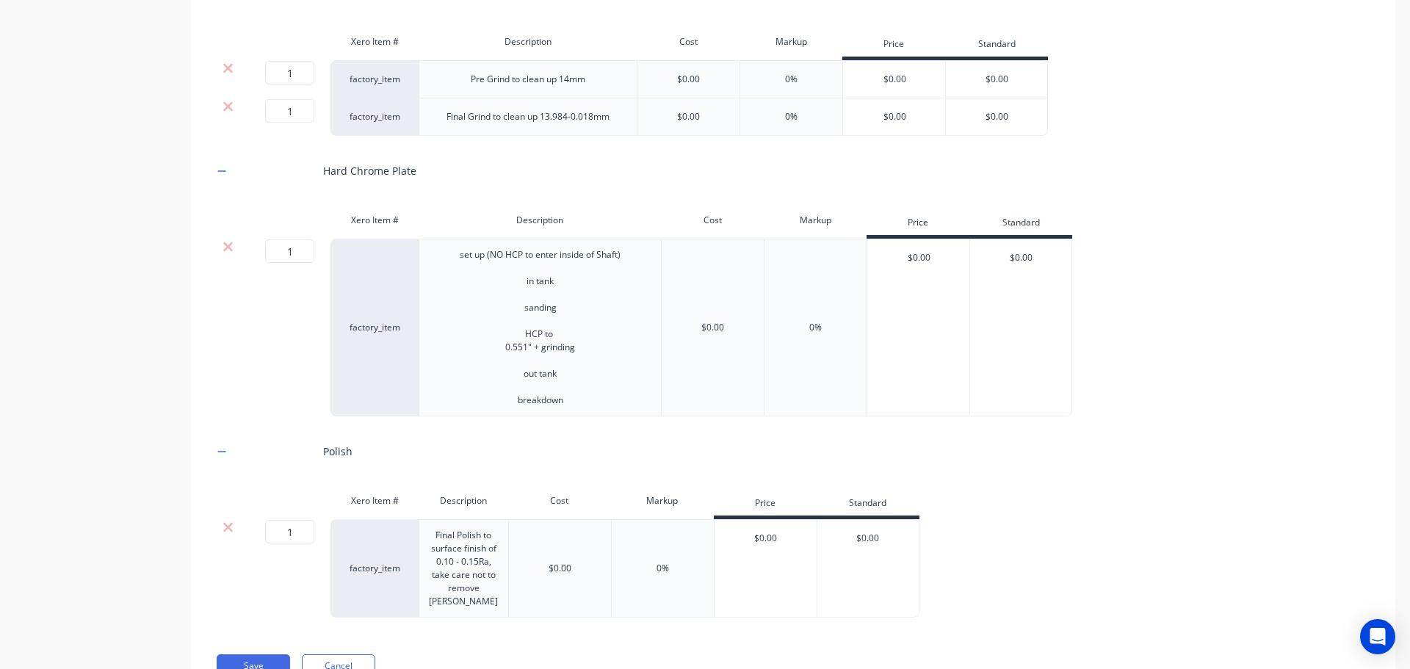
scroll to position [531, 0]
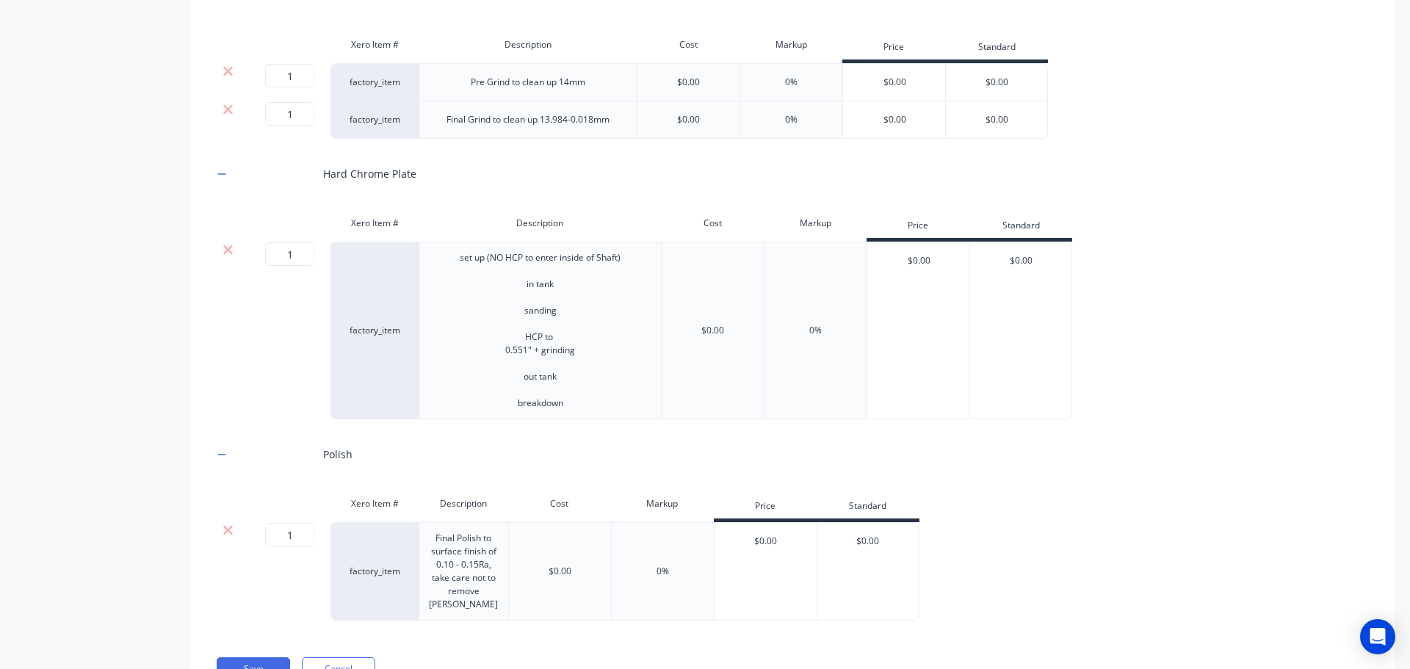
click at [158, 530] on div "Product details Collaborate Order History" at bounding box center [92, 123] width 154 height 1190
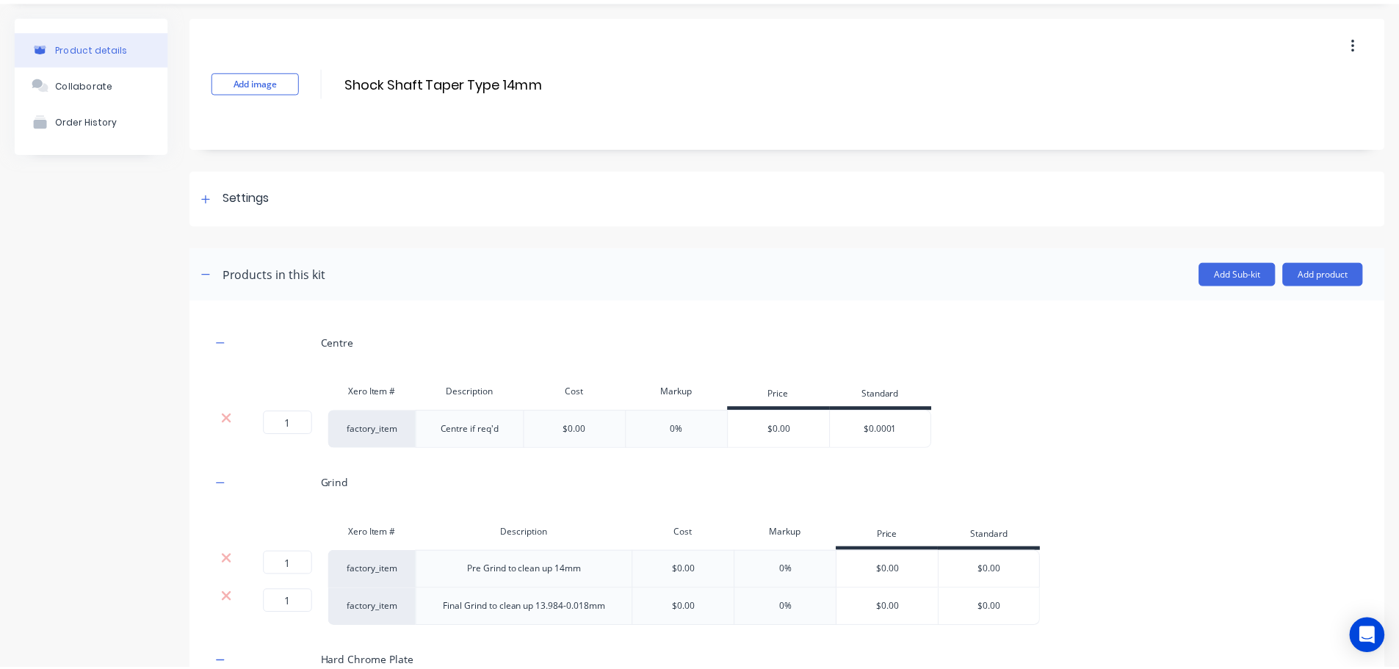
scroll to position [0, 0]
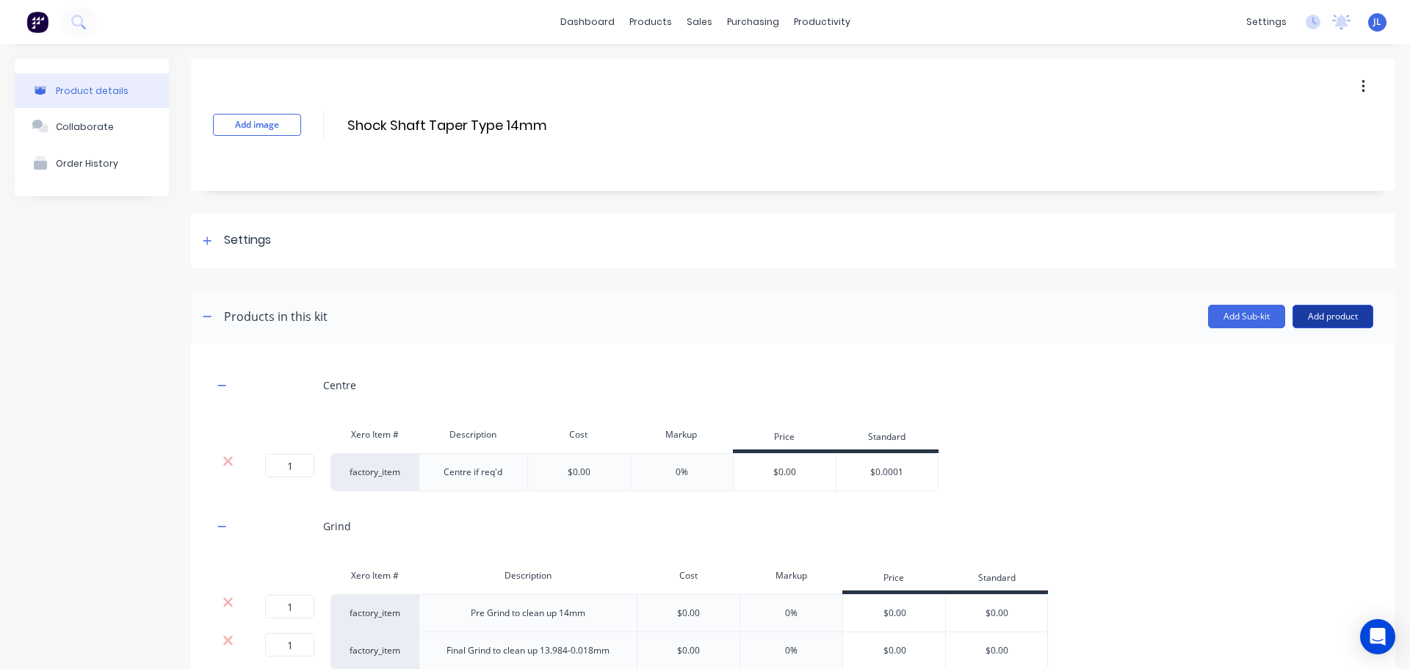
click at [1301, 325] on button "Add product" at bounding box center [1333, 317] width 81 height 24
click at [1291, 348] on div "Product catalogue" at bounding box center [1303, 354] width 113 height 21
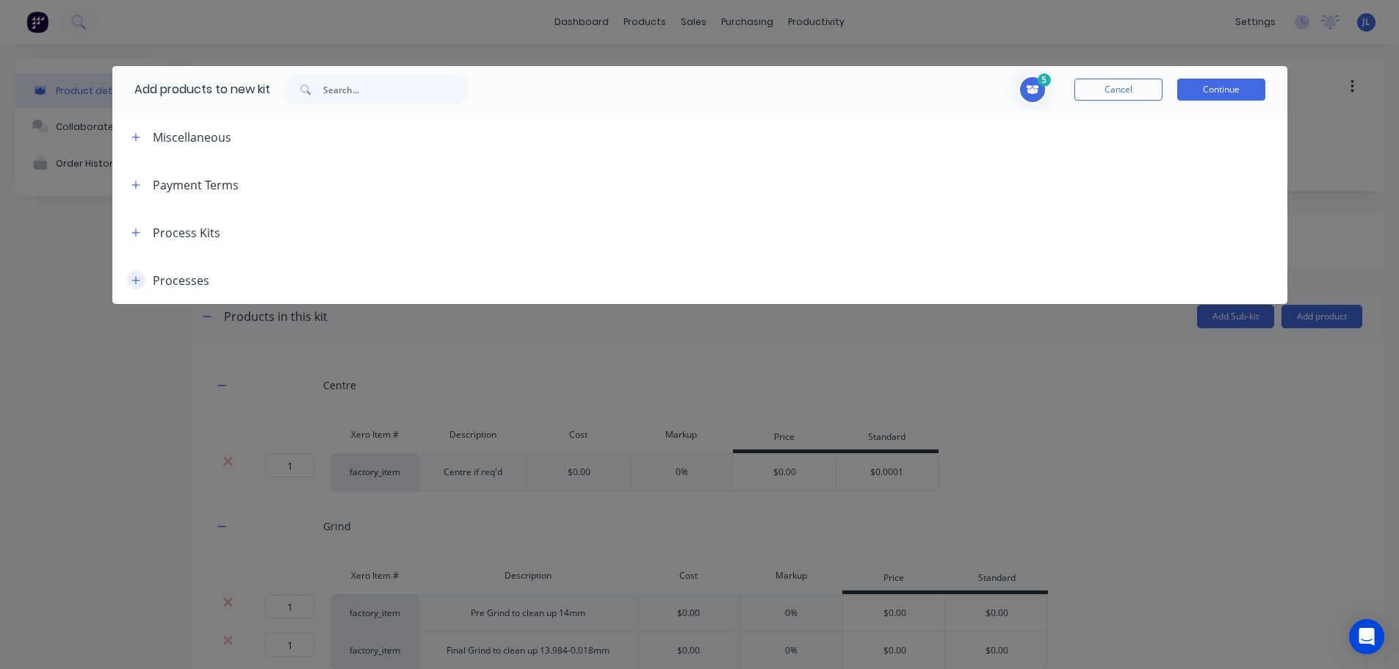
click at [131, 287] on button "button" at bounding box center [136, 280] width 18 height 18
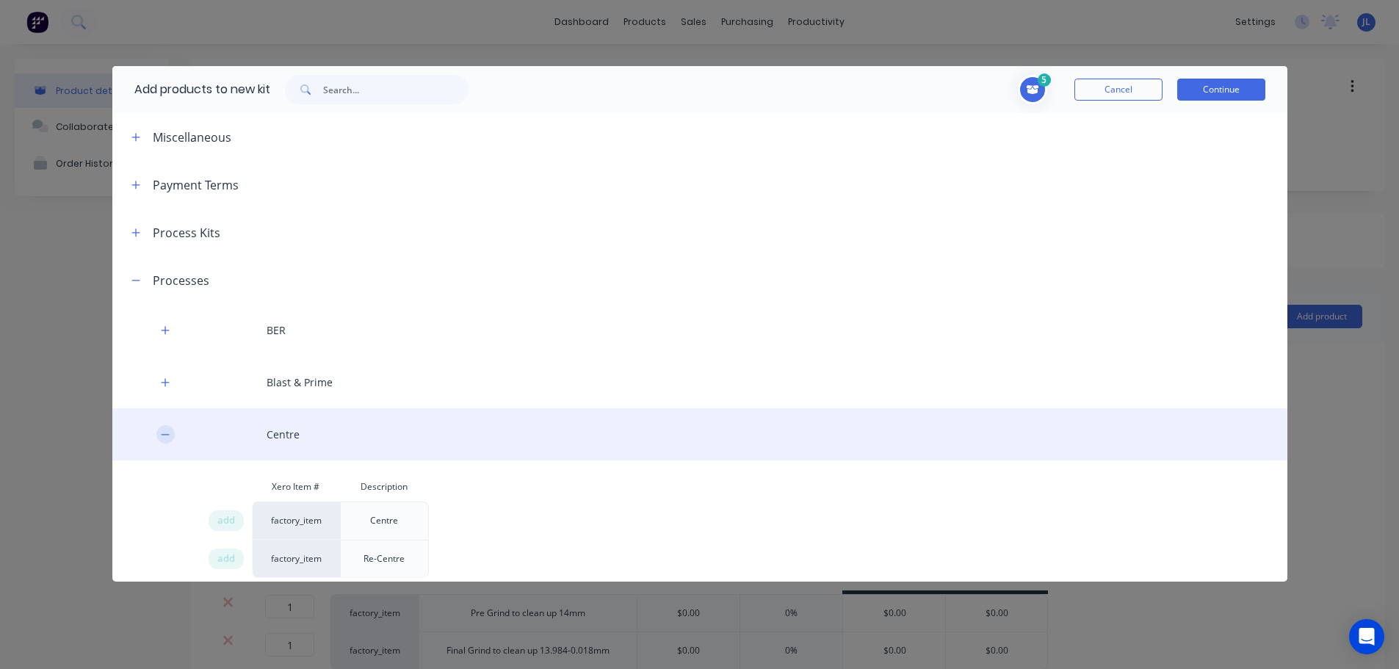
click at [167, 435] on icon "button" at bounding box center [165, 434] width 8 height 1
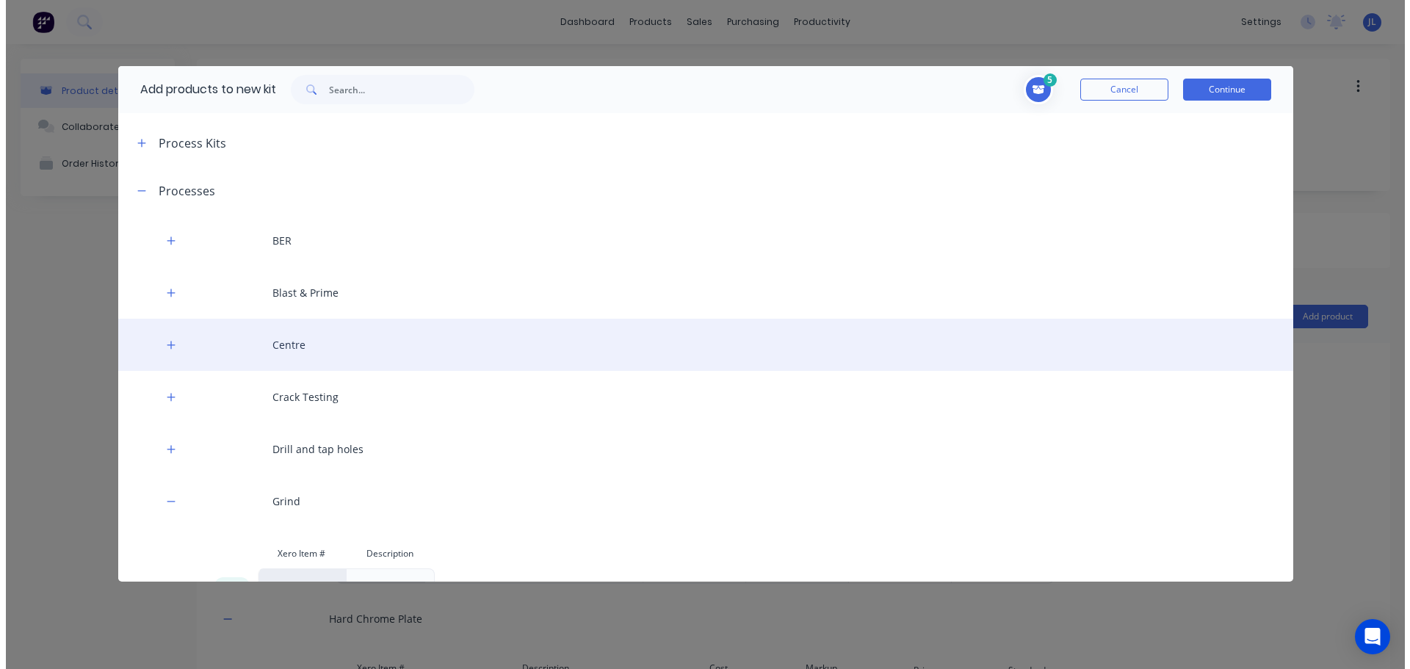
scroll to position [441, 0]
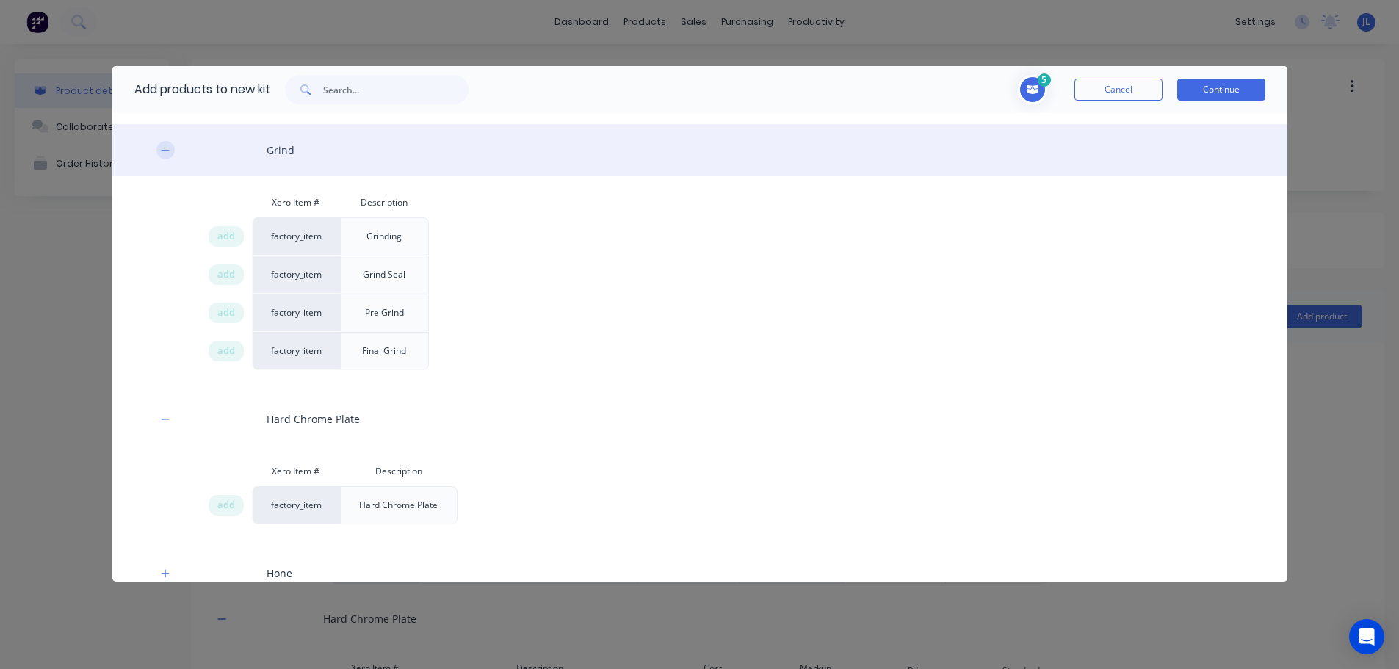
click at [165, 145] on icon "button" at bounding box center [165, 150] width 9 height 10
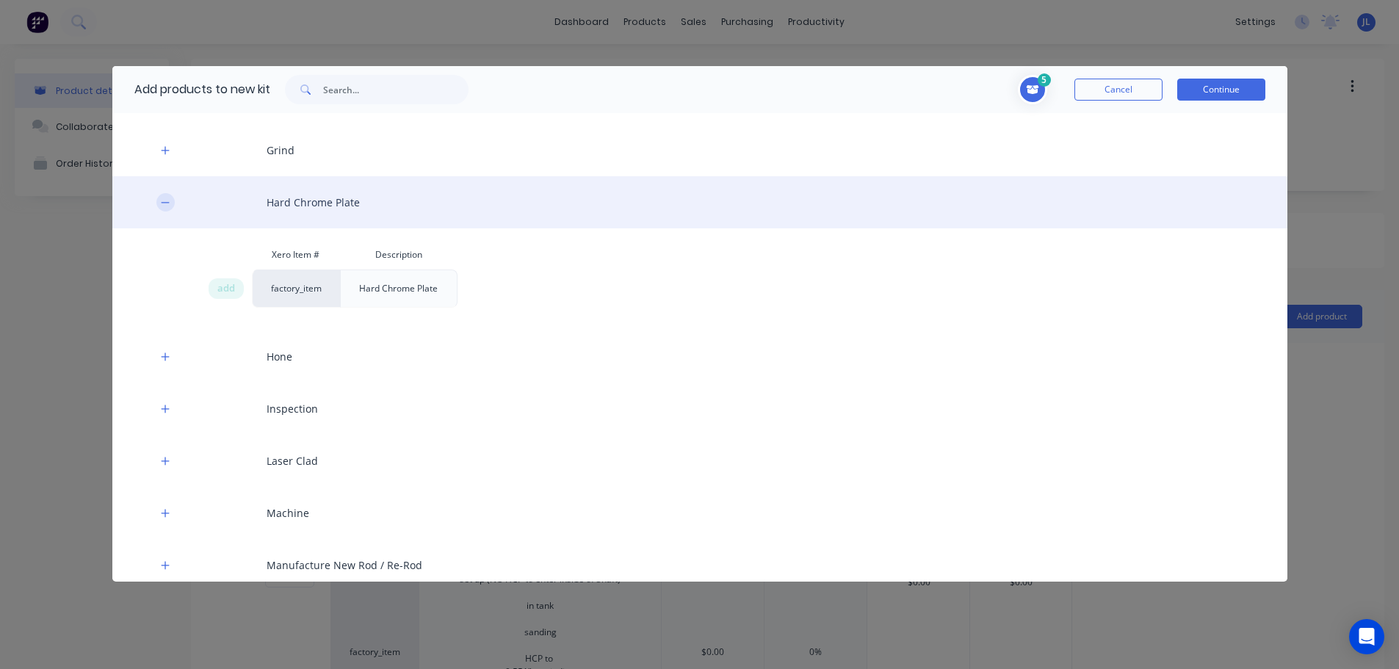
click at [162, 207] on icon "button" at bounding box center [165, 203] width 9 height 10
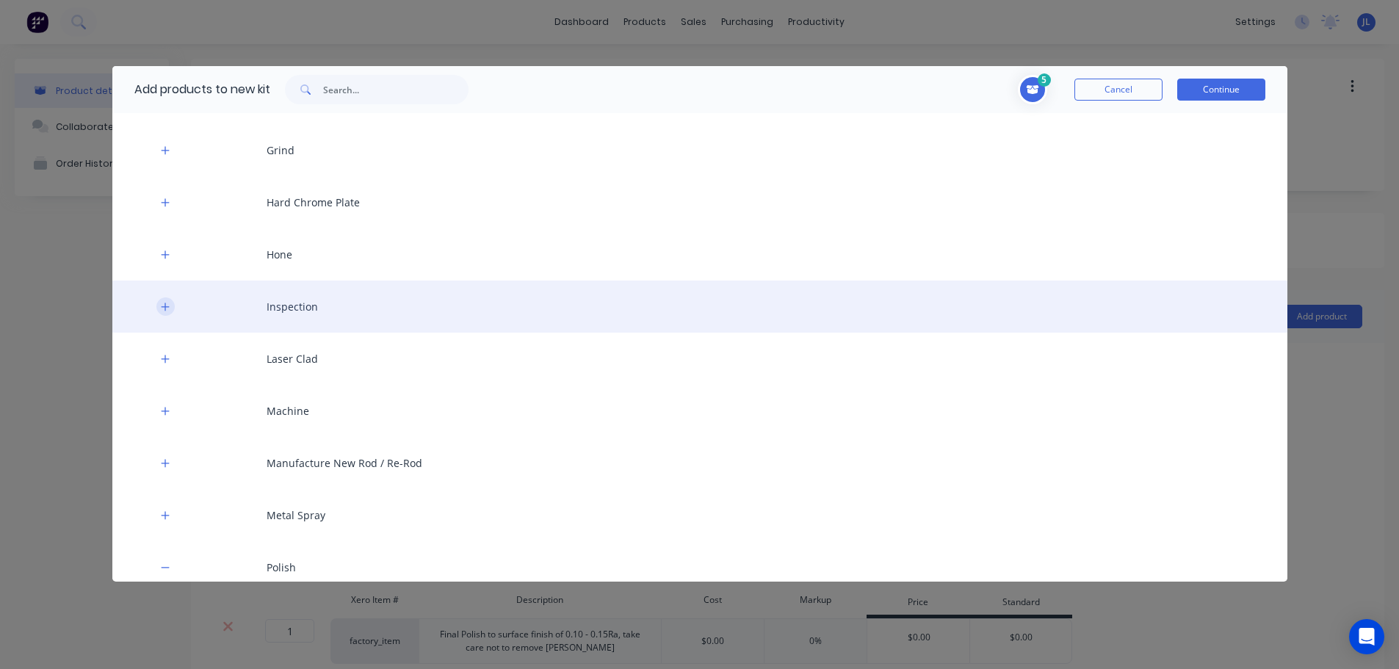
click at [162, 310] on icon "button" at bounding box center [165, 307] width 9 height 10
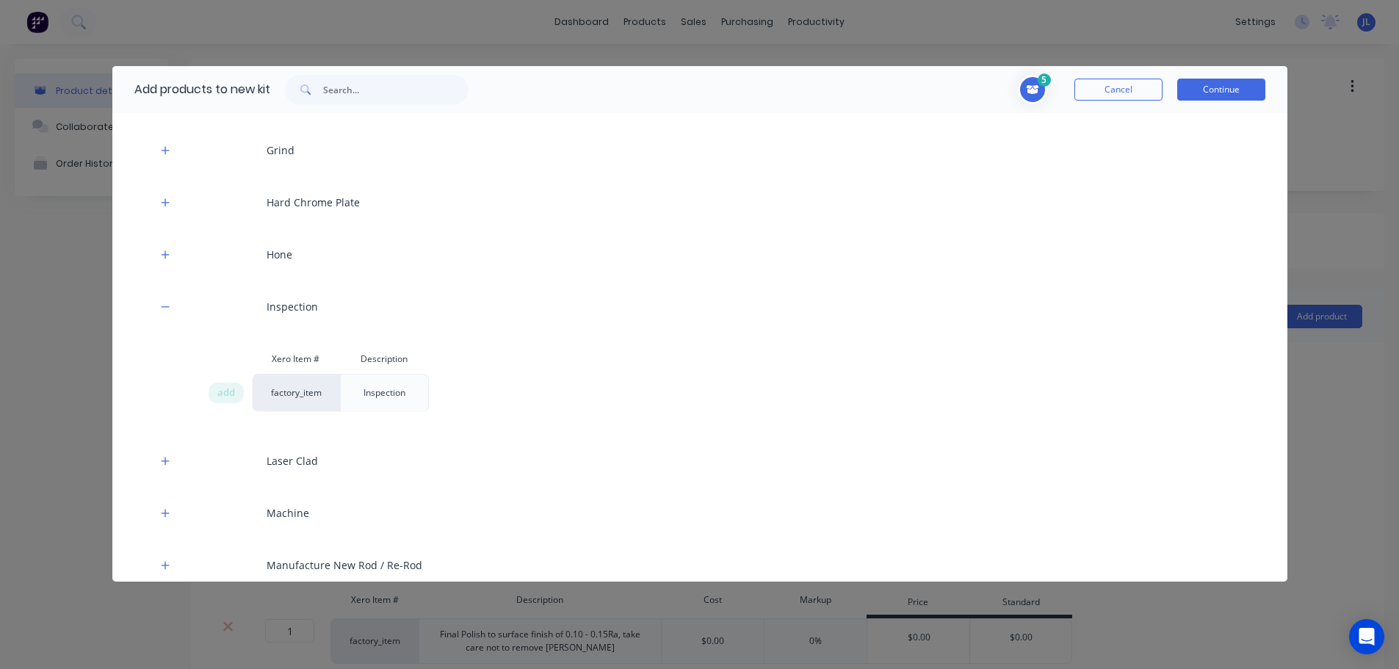
click at [364, 392] on div "Inspection" at bounding box center [384, 393] width 65 height 37
click at [362, 389] on div "Inspection" at bounding box center [384, 393] width 65 height 37
click at [364, 392] on div "Inspection" at bounding box center [384, 393] width 65 height 37
click at [378, 394] on div "Inspection" at bounding box center [384, 393] width 65 height 37
click at [369, 394] on div "Inspection" at bounding box center [384, 393] width 65 height 37
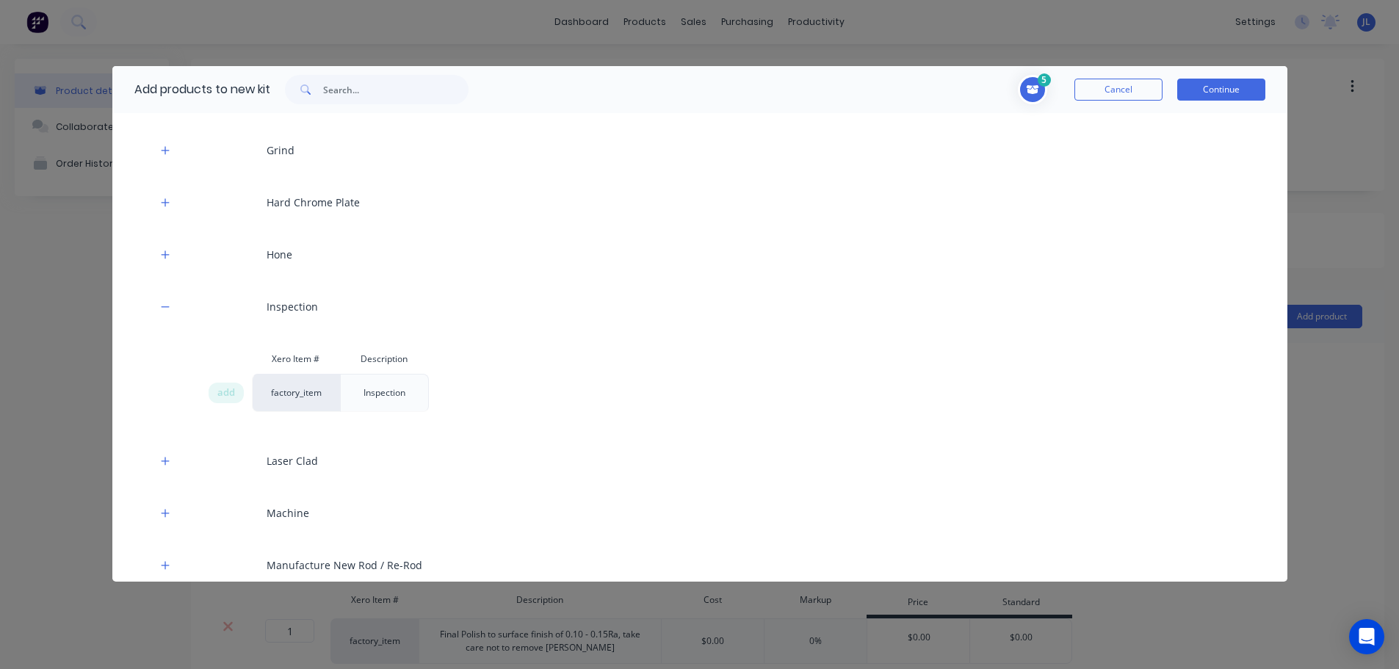
click at [363, 392] on div "Inspection" at bounding box center [384, 393] width 65 height 37
click at [1111, 90] on button "Cancel" at bounding box center [1119, 90] width 88 height 22
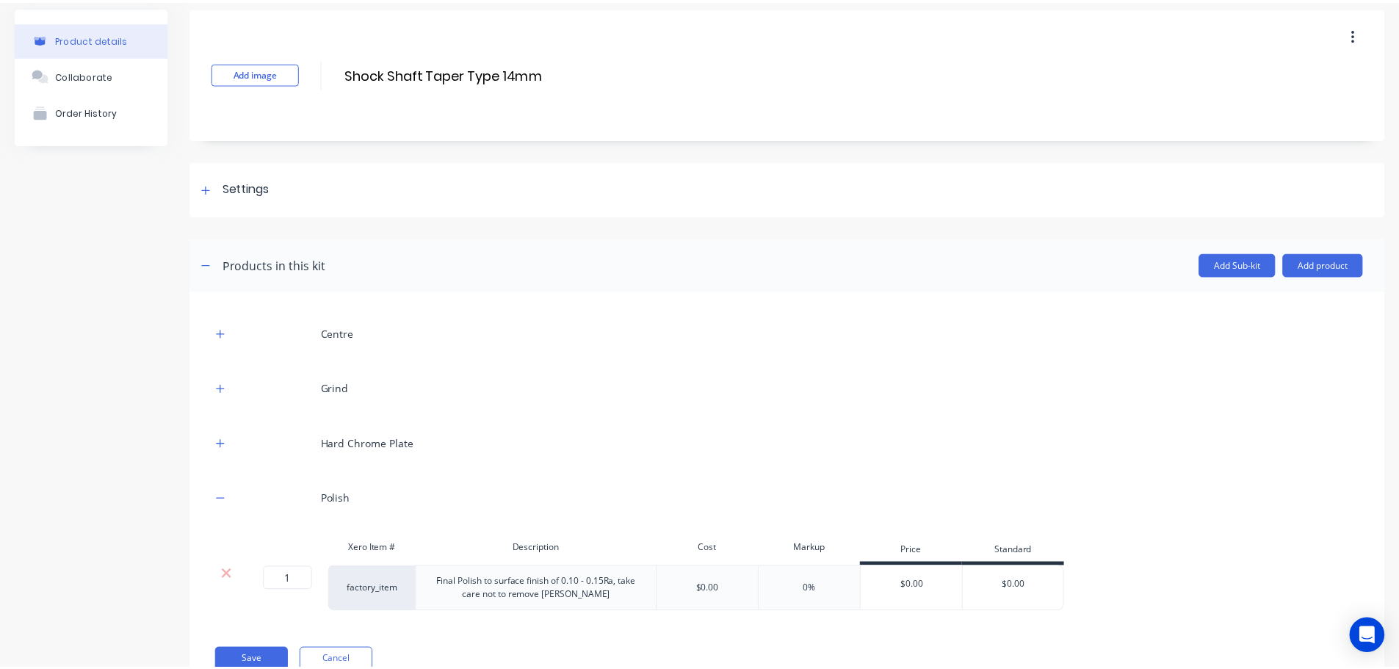
scroll to position [107, 0]
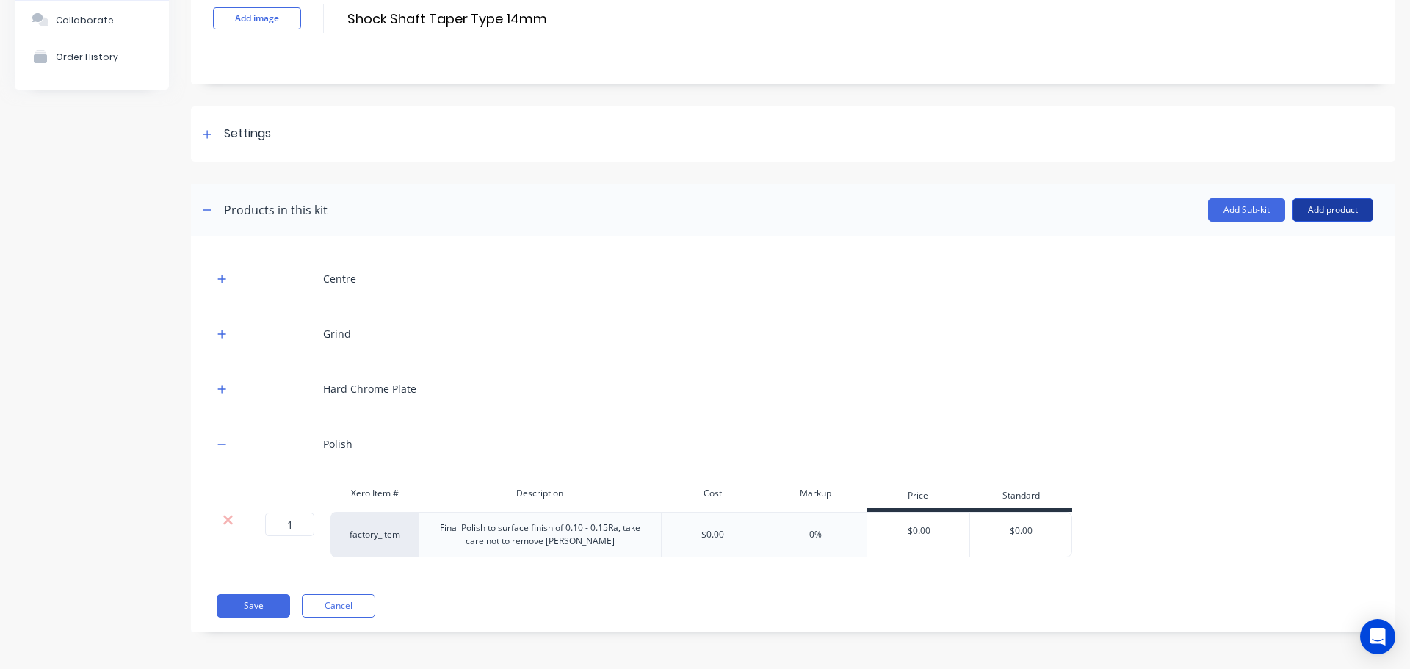
click at [1322, 212] on button "Add product" at bounding box center [1333, 210] width 81 height 24
click at [1269, 251] on div "Product catalogue" at bounding box center [1303, 247] width 113 height 21
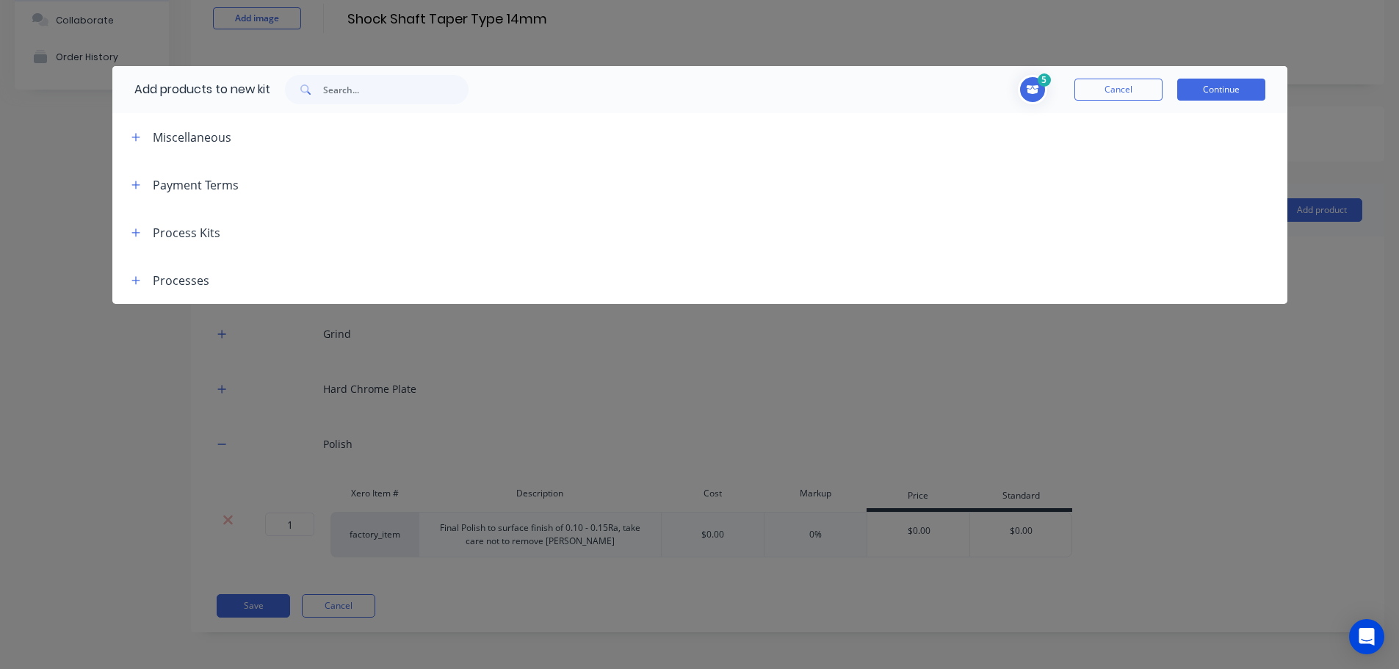
click at [120, 274] on div "Processes" at bounding box center [165, 280] width 90 height 18
click at [127, 275] on span at bounding box center [136, 280] width 18 height 18
click at [128, 276] on button "button" at bounding box center [136, 280] width 18 height 18
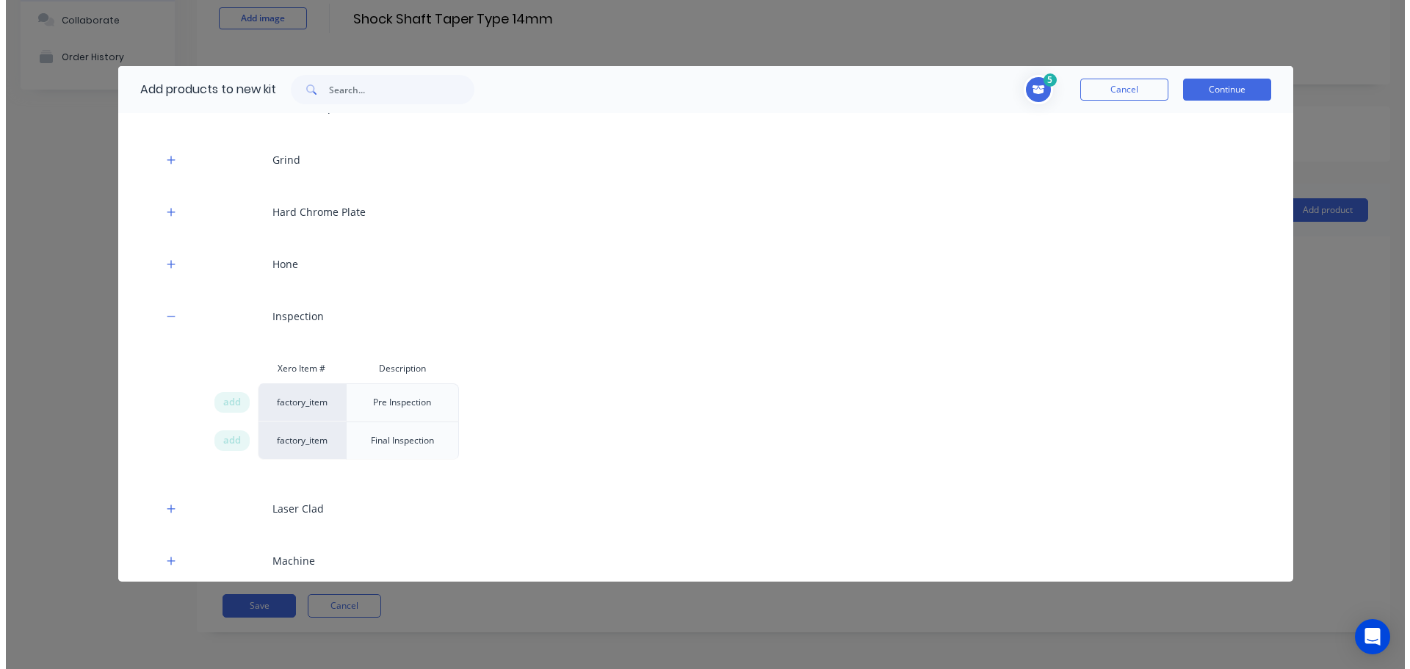
scroll to position [441, 0]
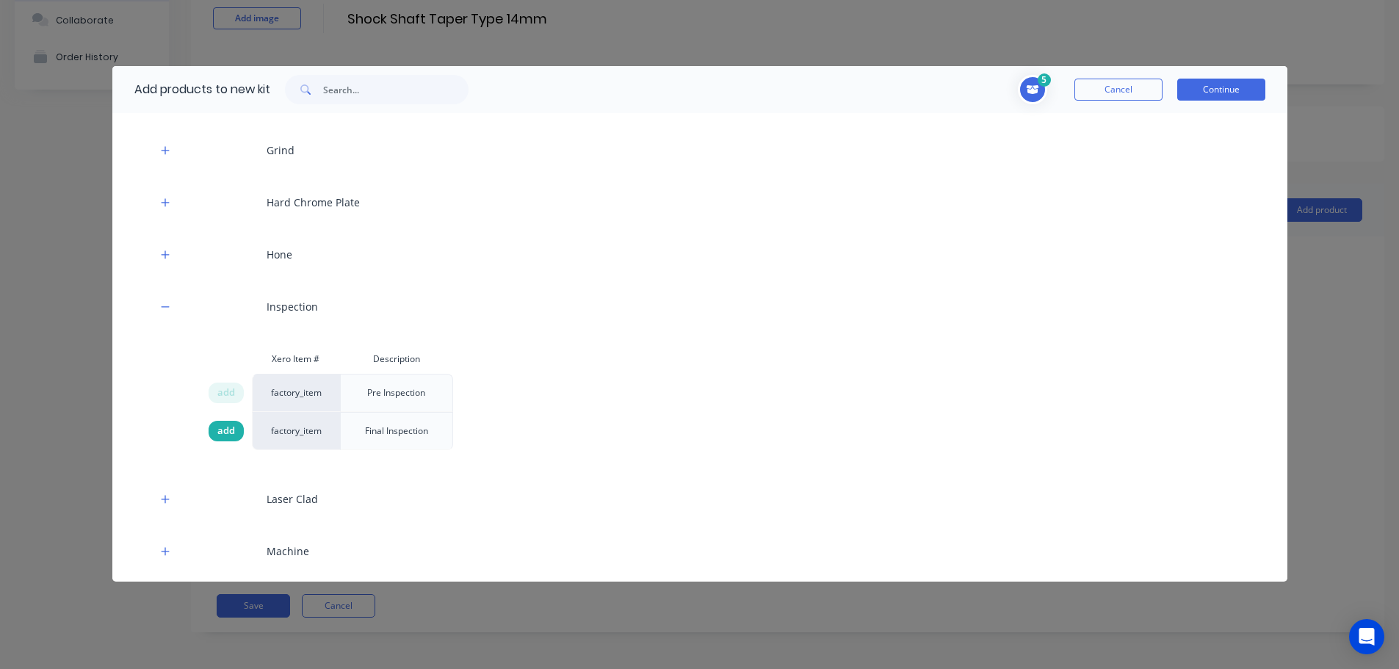
click at [235, 435] on div "add" at bounding box center [226, 431] width 35 height 21
click at [1228, 84] on button "Continue" at bounding box center [1222, 90] width 88 height 22
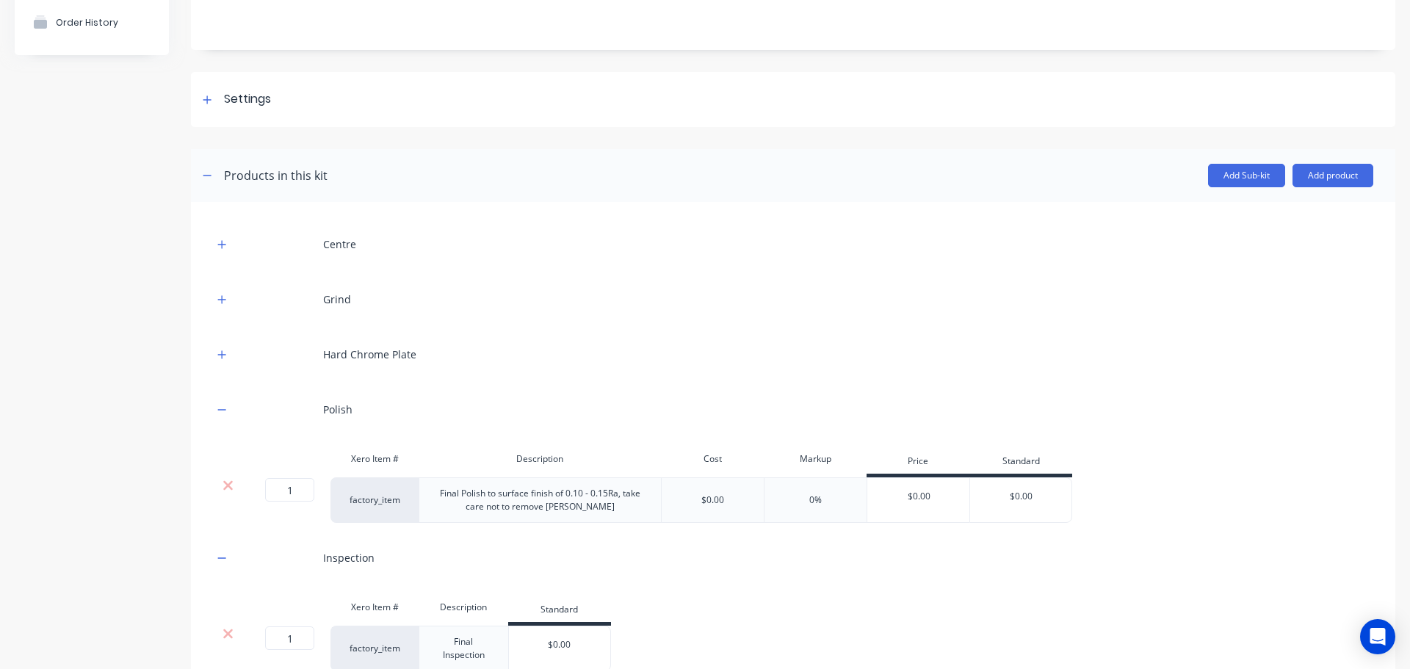
scroll to position [255, 0]
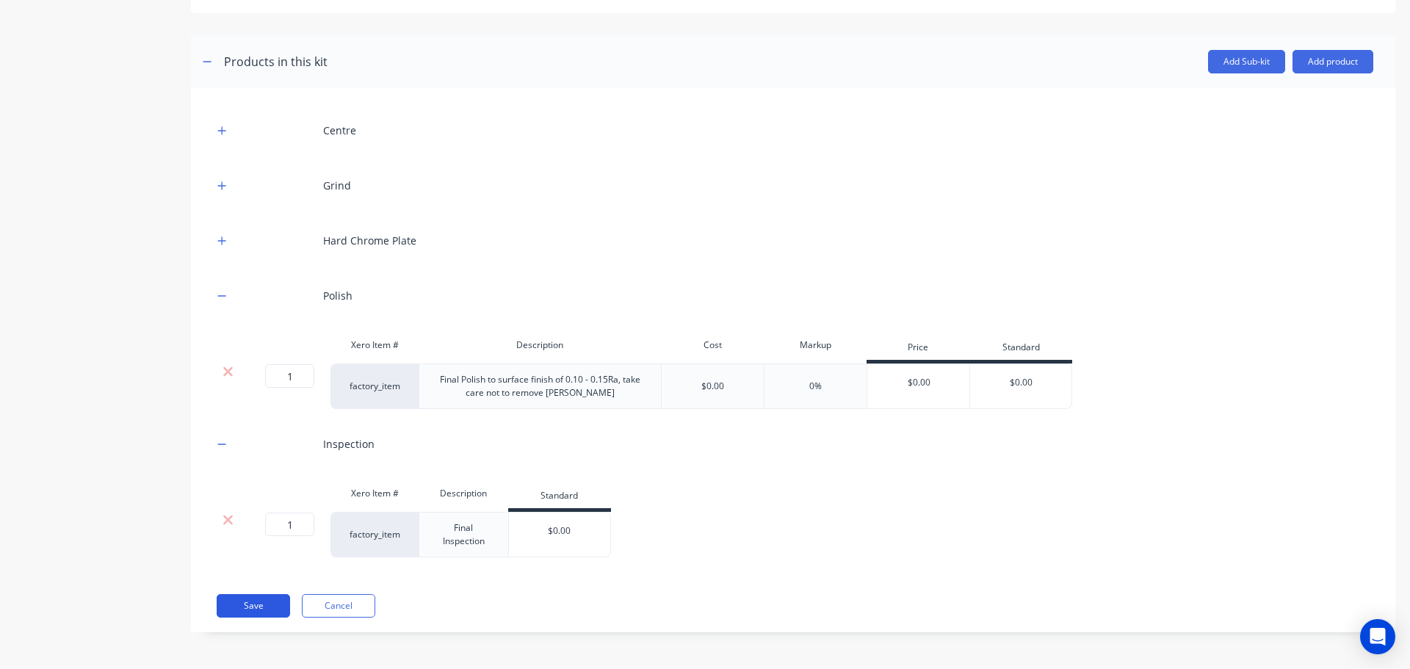
click at [262, 602] on button "Save" at bounding box center [253, 606] width 73 height 24
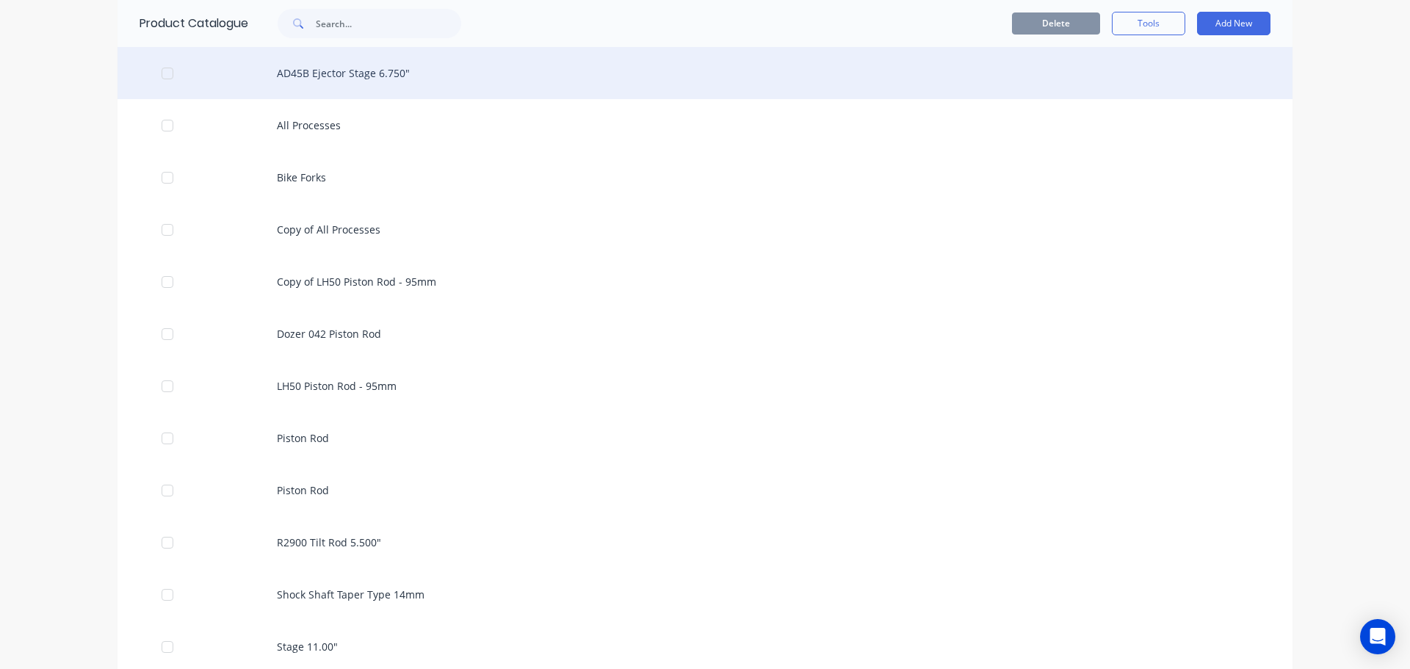
scroll to position [1543, 0]
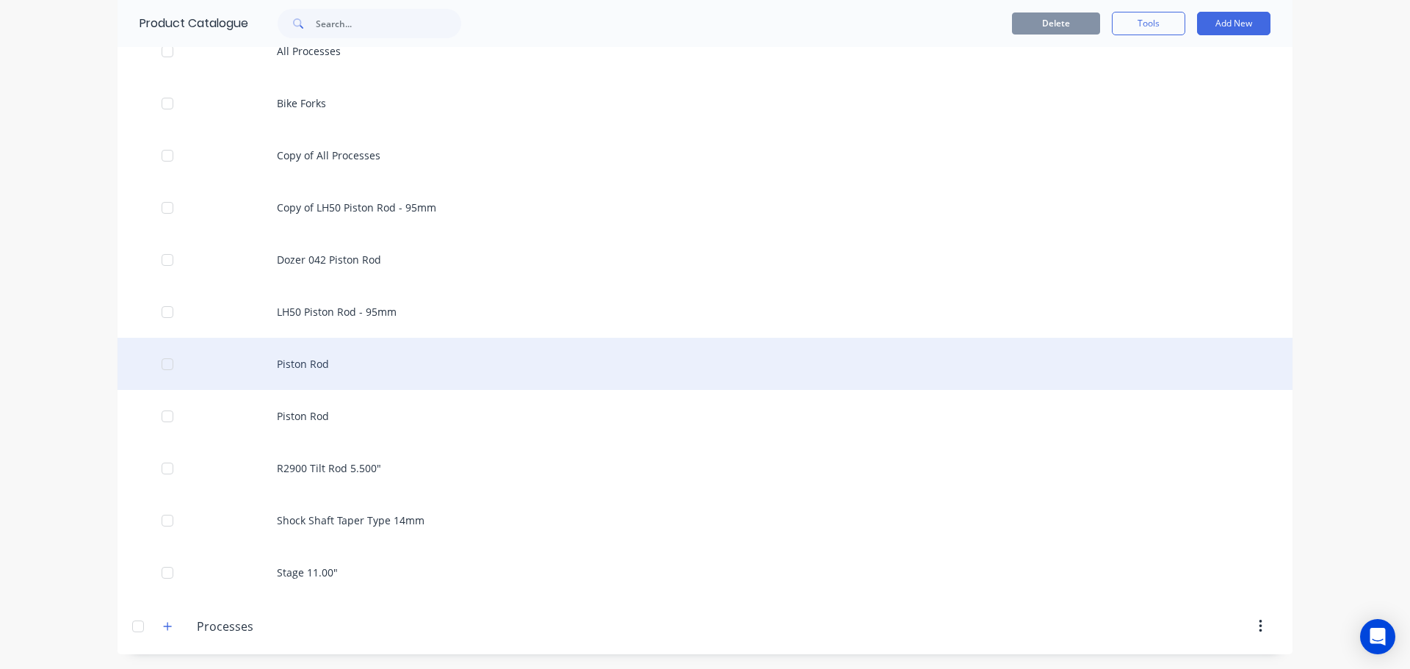
click at [322, 351] on div "Piston Rod" at bounding box center [705, 364] width 1175 height 52
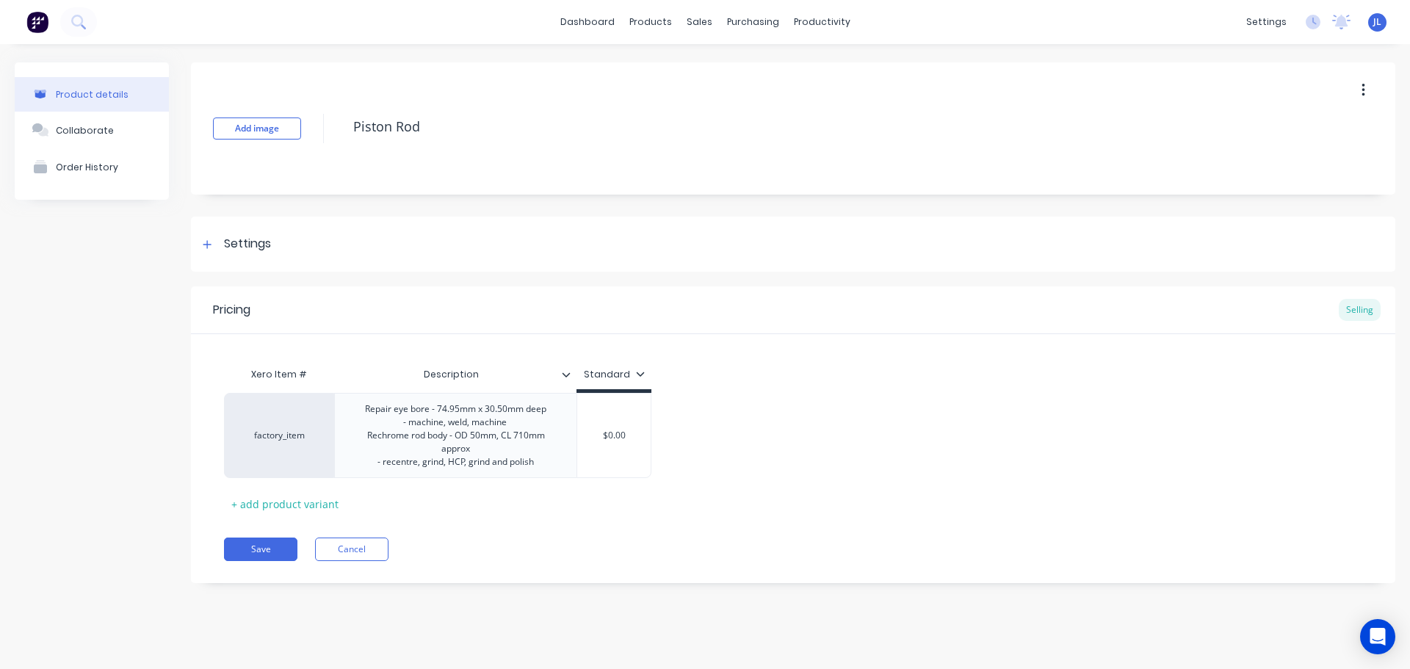
click at [1367, 93] on button "button" at bounding box center [1364, 90] width 35 height 26
click at [1278, 151] on div "Delete" at bounding box center [1311, 158] width 113 height 21
type textarea "x"
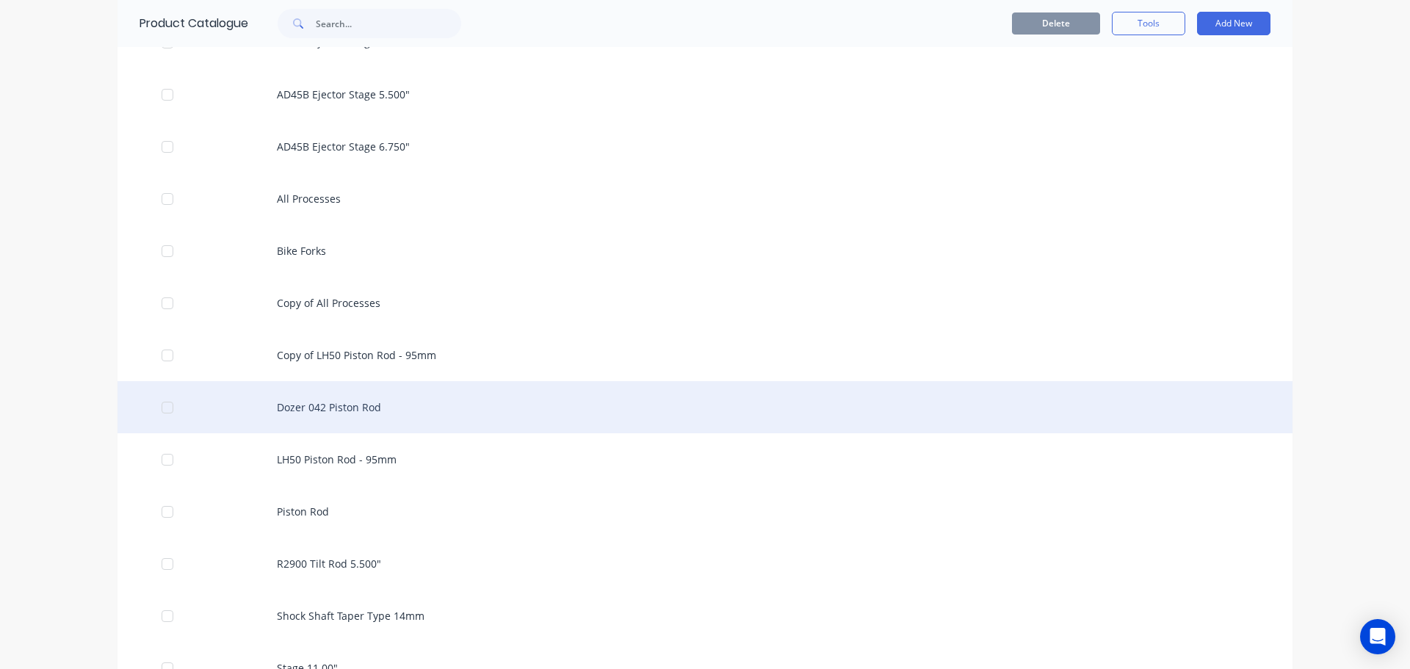
scroll to position [1491, 0]
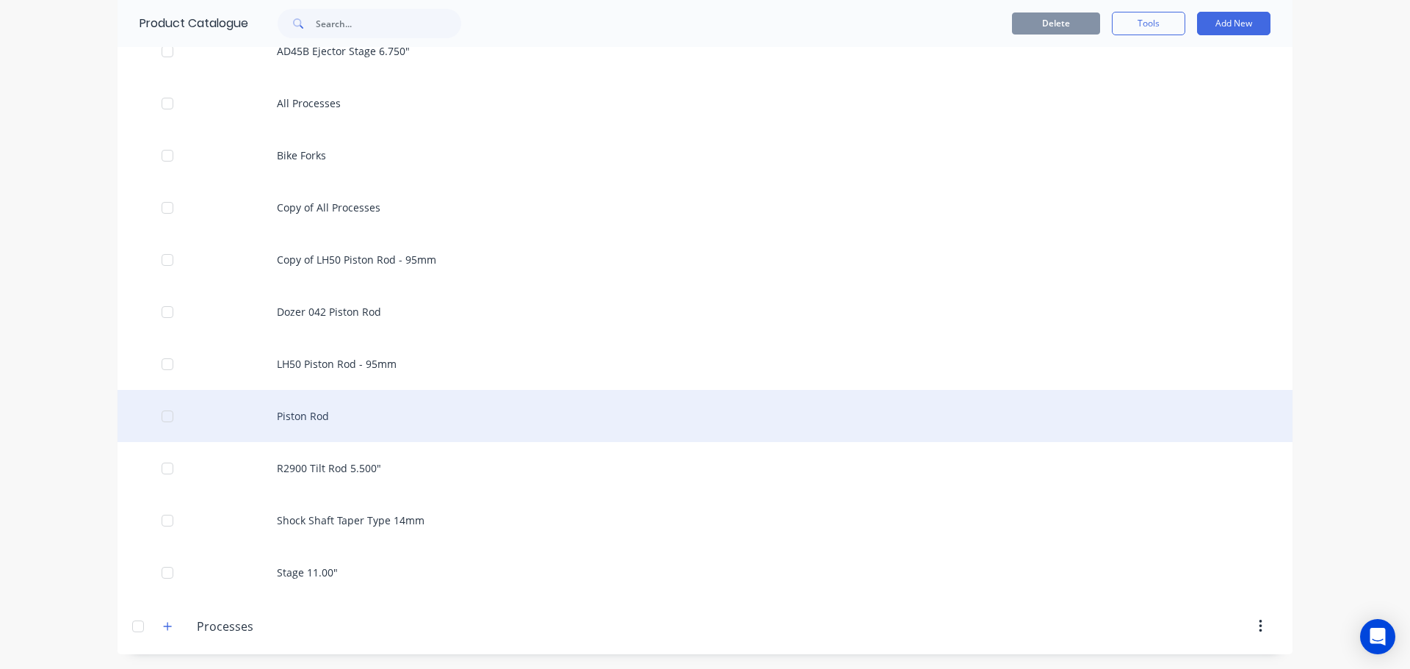
click at [425, 413] on div "Piston Rod" at bounding box center [705, 416] width 1175 height 52
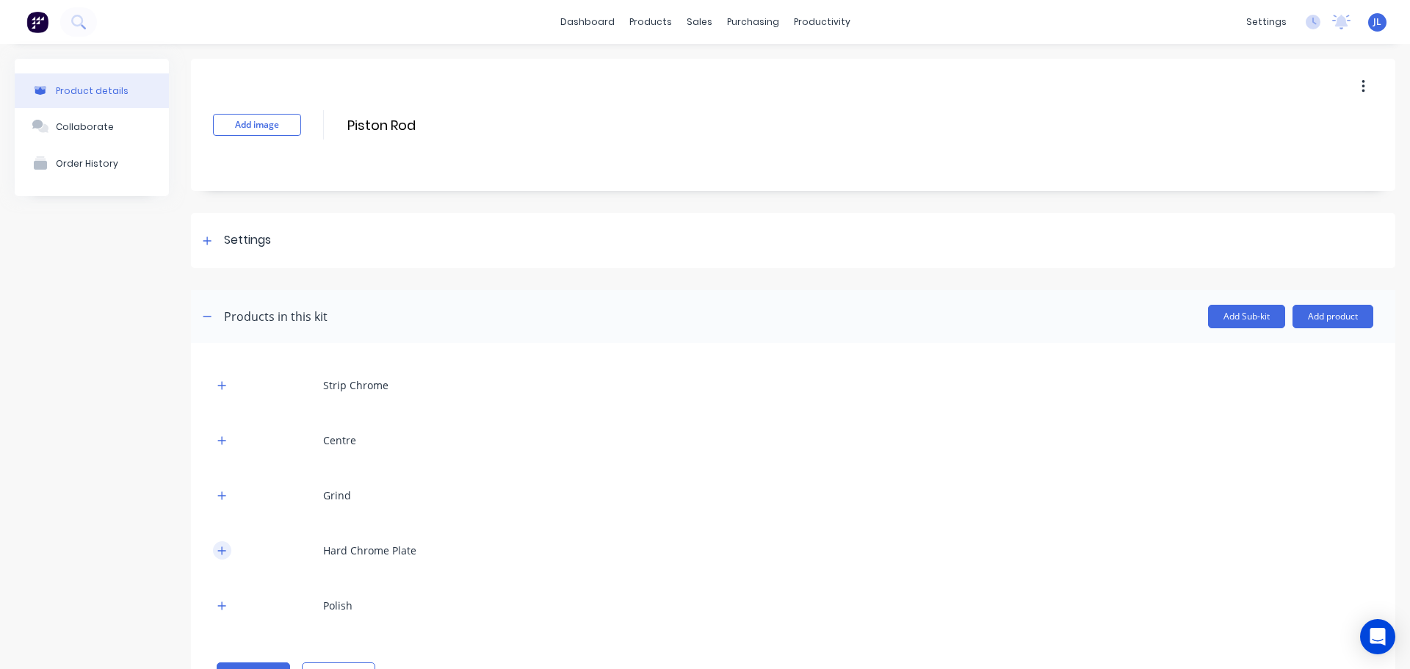
click at [223, 549] on icon "button" at bounding box center [222, 551] width 8 height 8
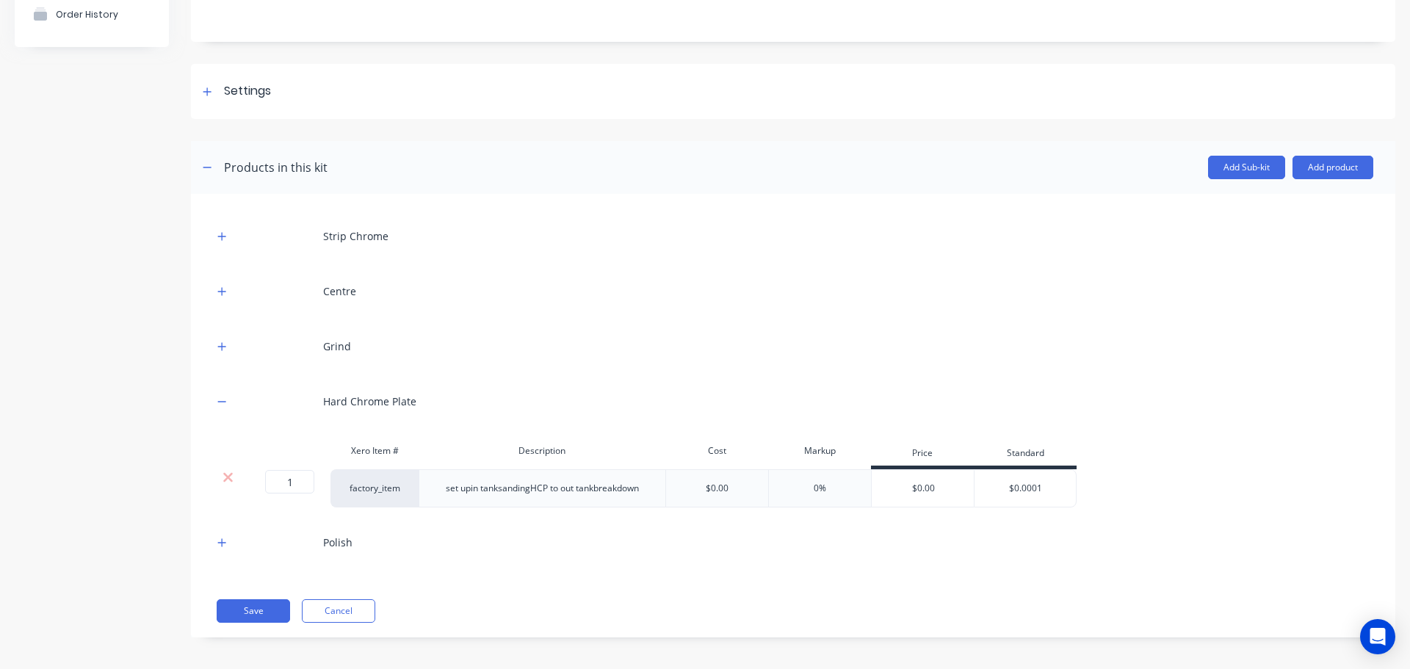
scroll to position [154, 0]
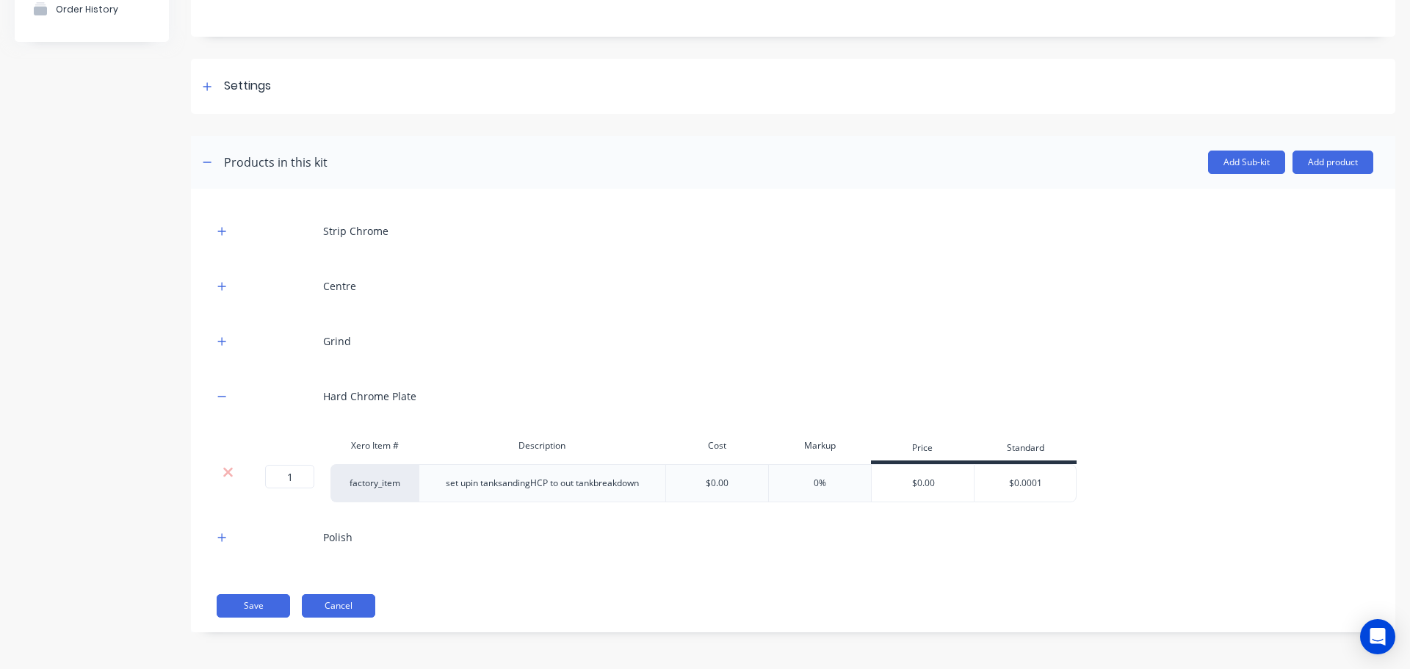
click at [354, 605] on button "Cancel" at bounding box center [338, 606] width 73 height 24
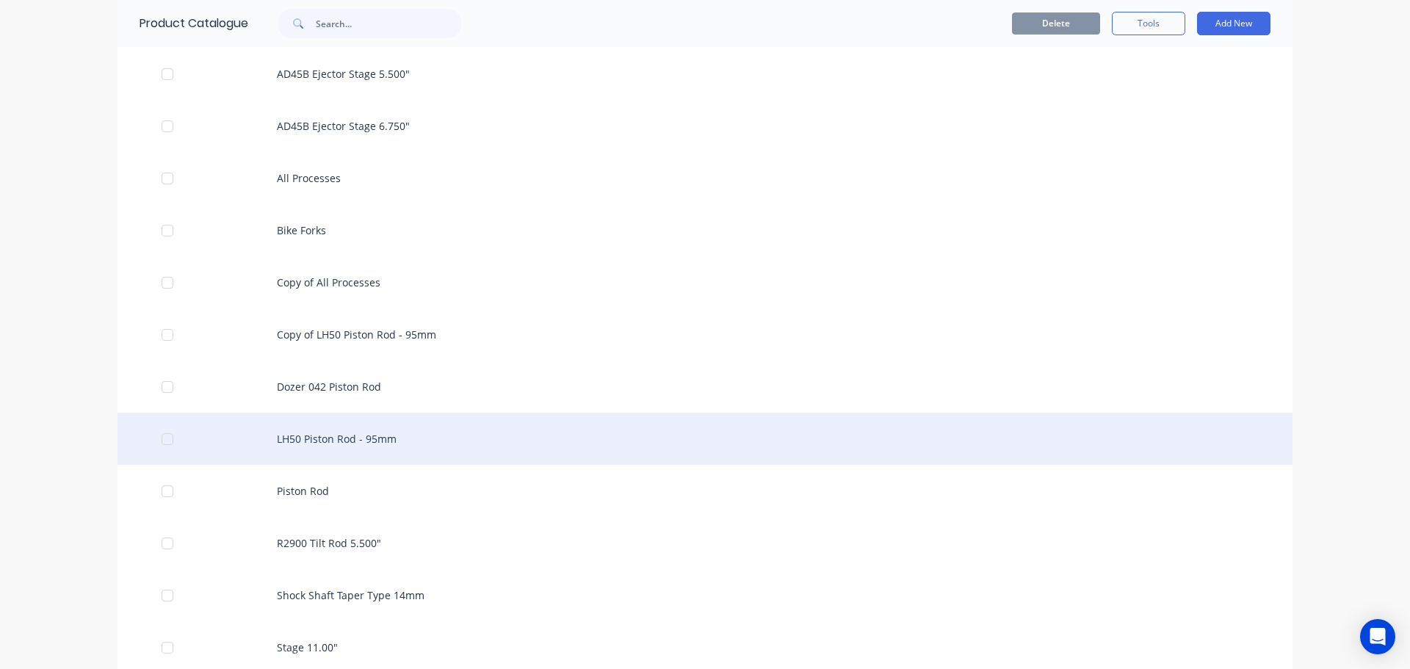
scroll to position [1344, 0]
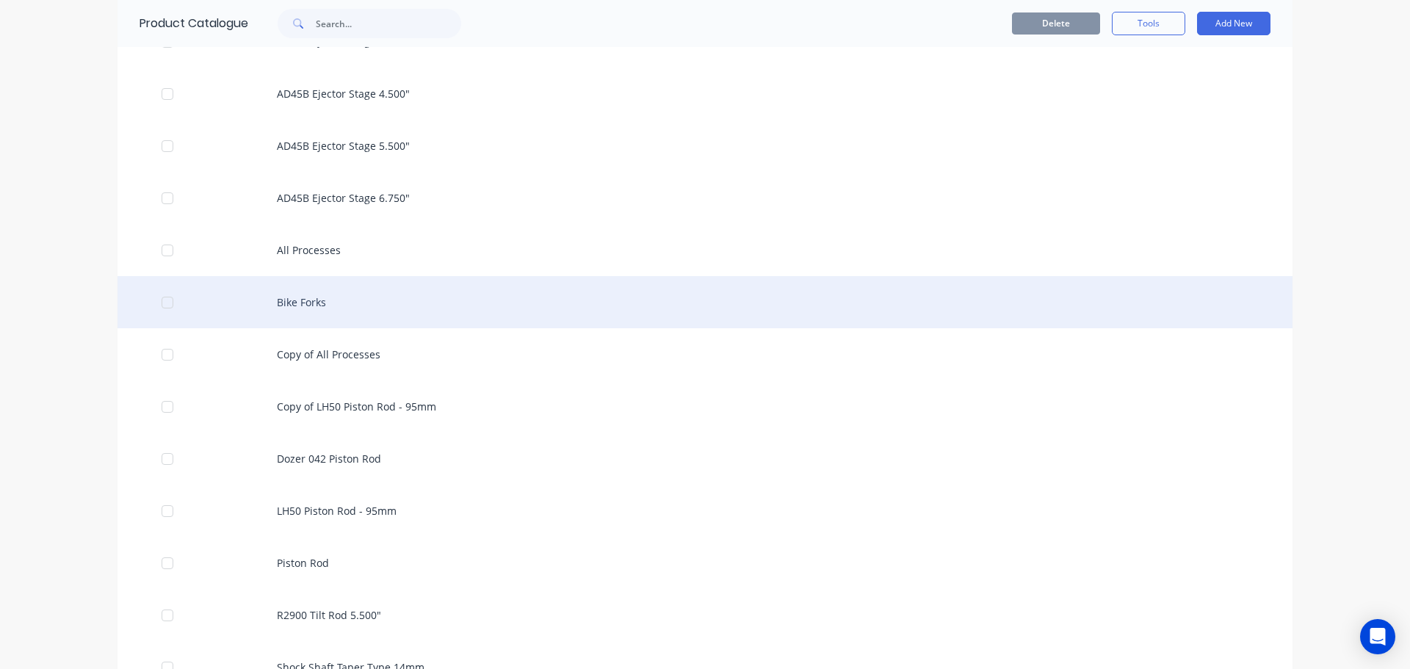
click at [336, 295] on div "Bike Forks" at bounding box center [705, 302] width 1175 height 52
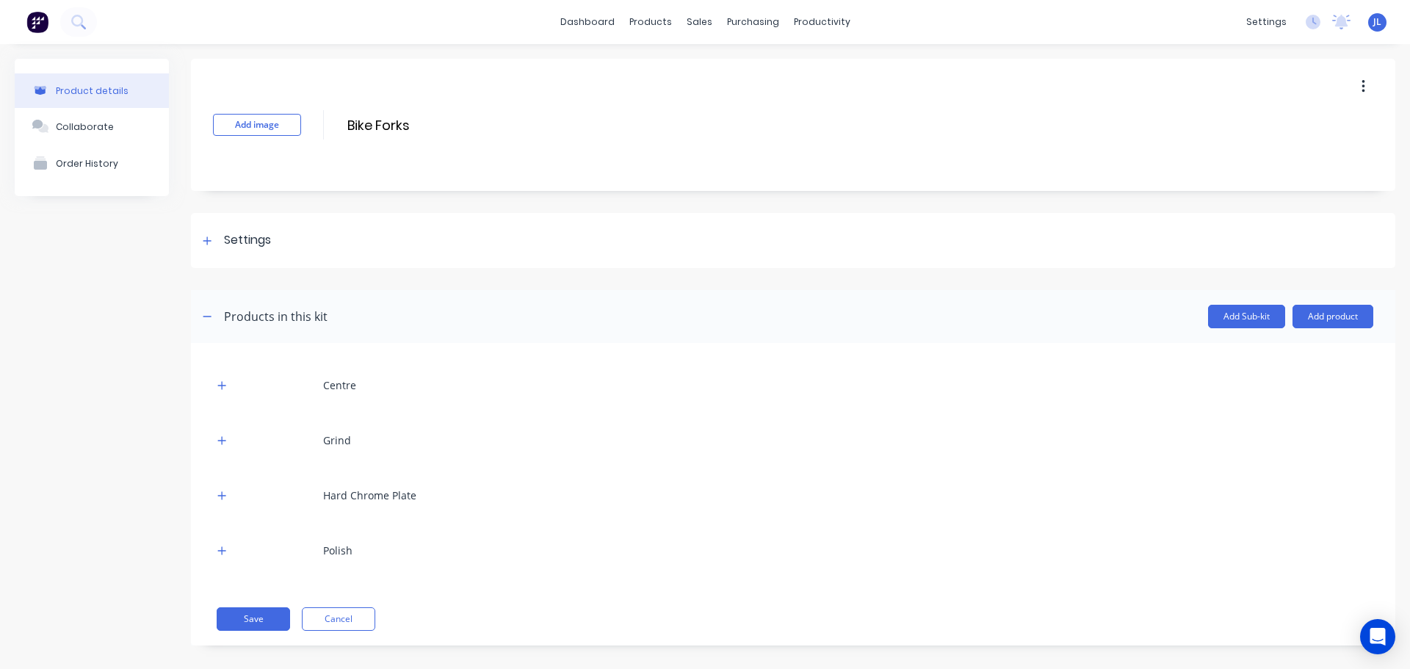
click at [414, 495] on div "Hard Chrome Plate" at bounding box center [369, 495] width 93 height 15
click at [227, 499] on button "button" at bounding box center [222, 495] width 18 height 18
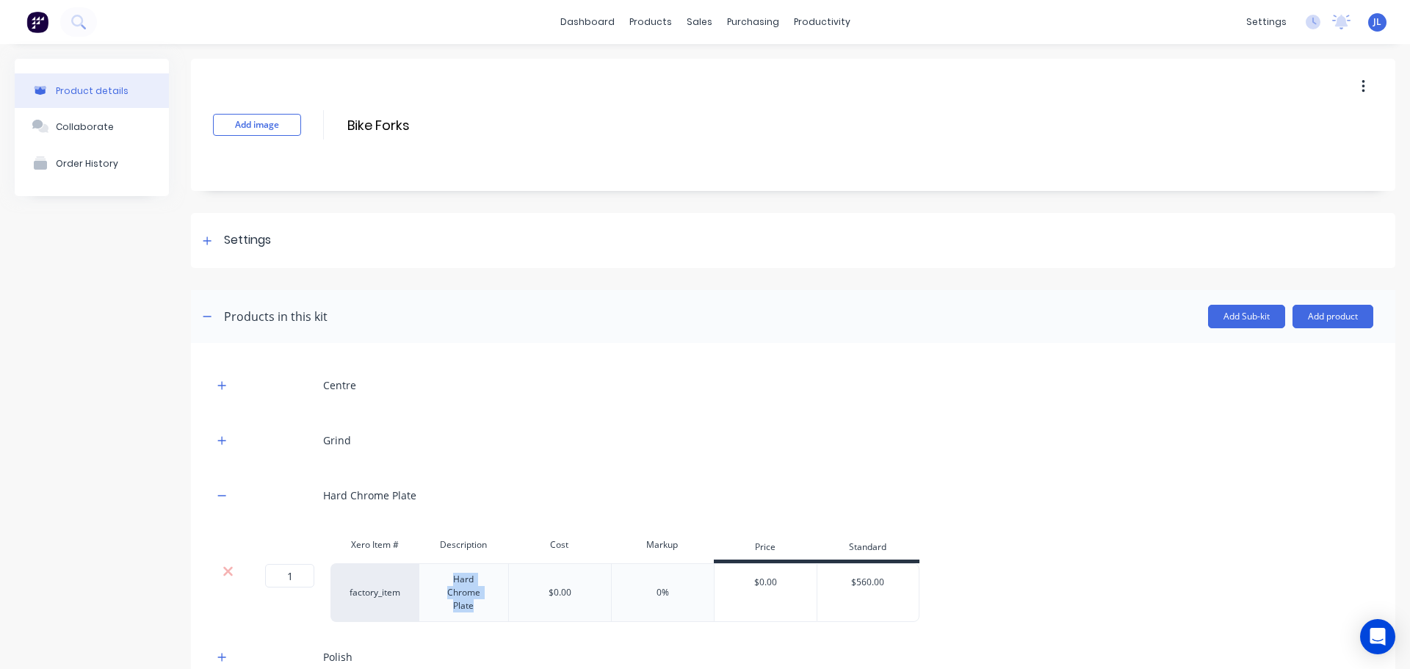
drag, startPoint x: 480, startPoint y: 610, endPoint x: 425, endPoint y: 564, distance: 72.5
click at [425, 564] on div "Hard Chrome Plate" at bounding box center [464, 592] width 90 height 59
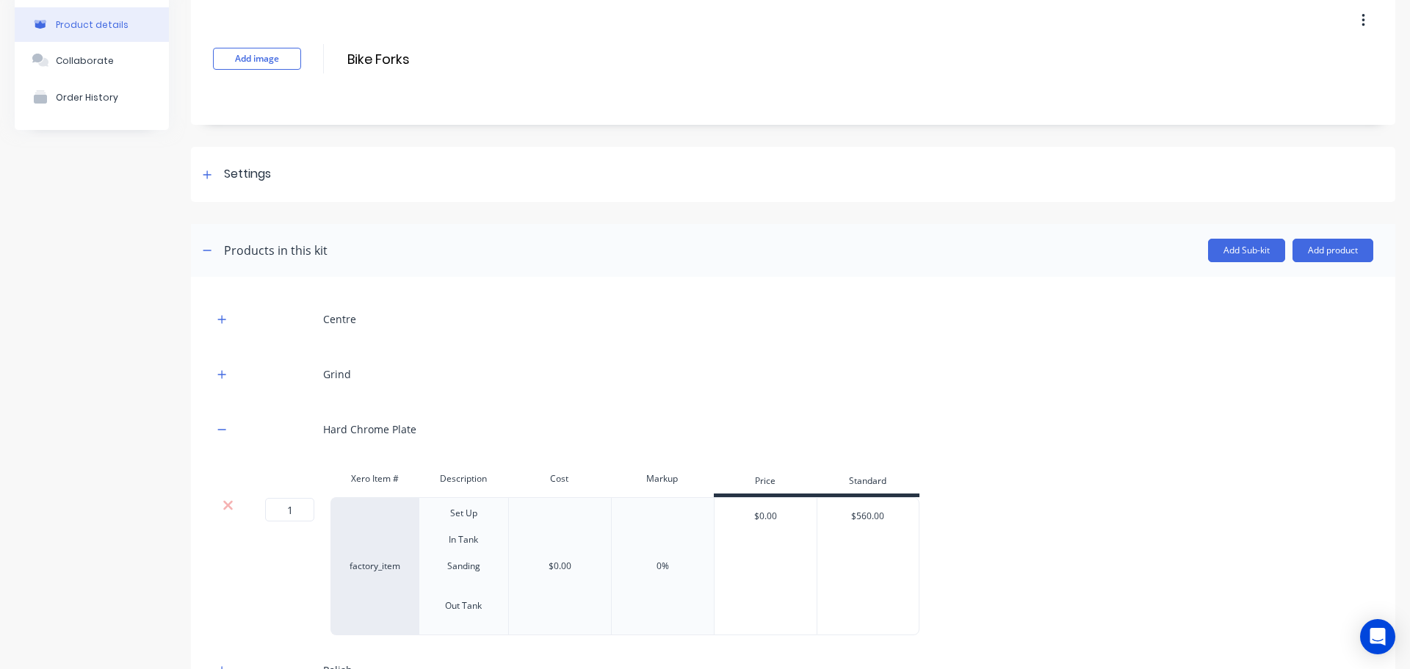
scroll to position [199, 0]
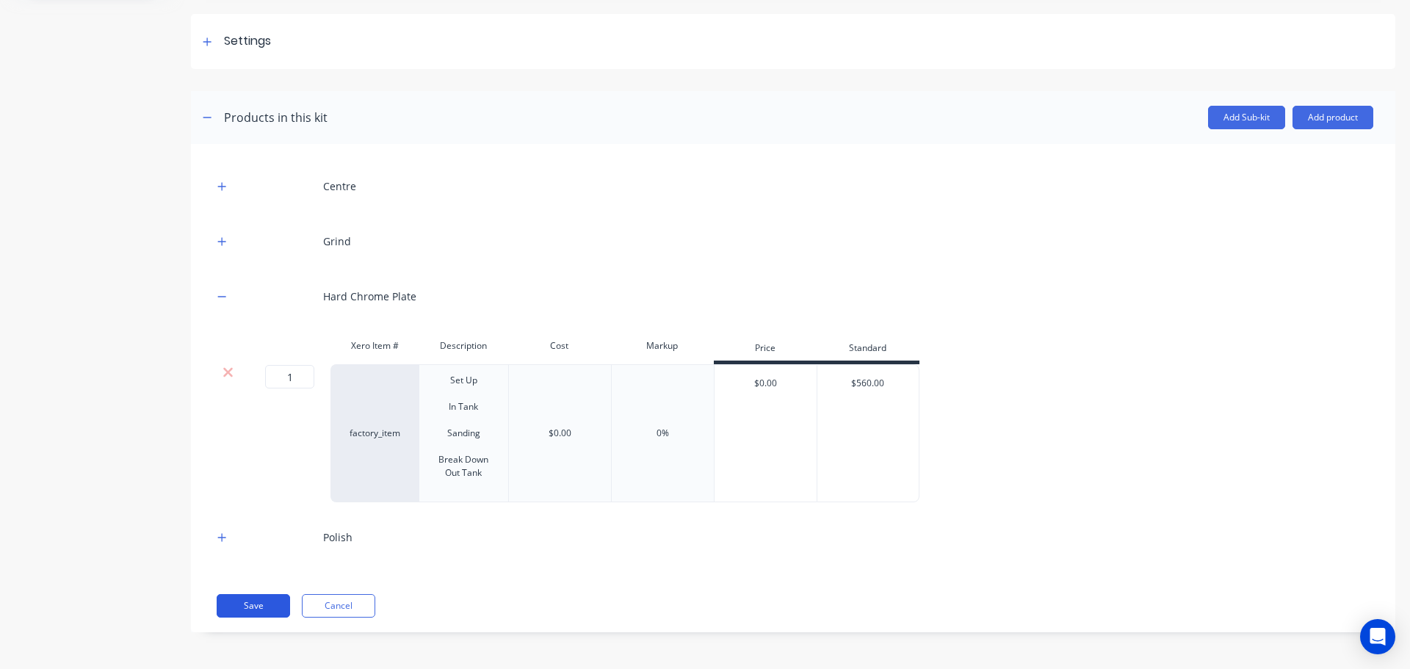
click at [242, 618] on button "Save" at bounding box center [253, 606] width 73 height 24
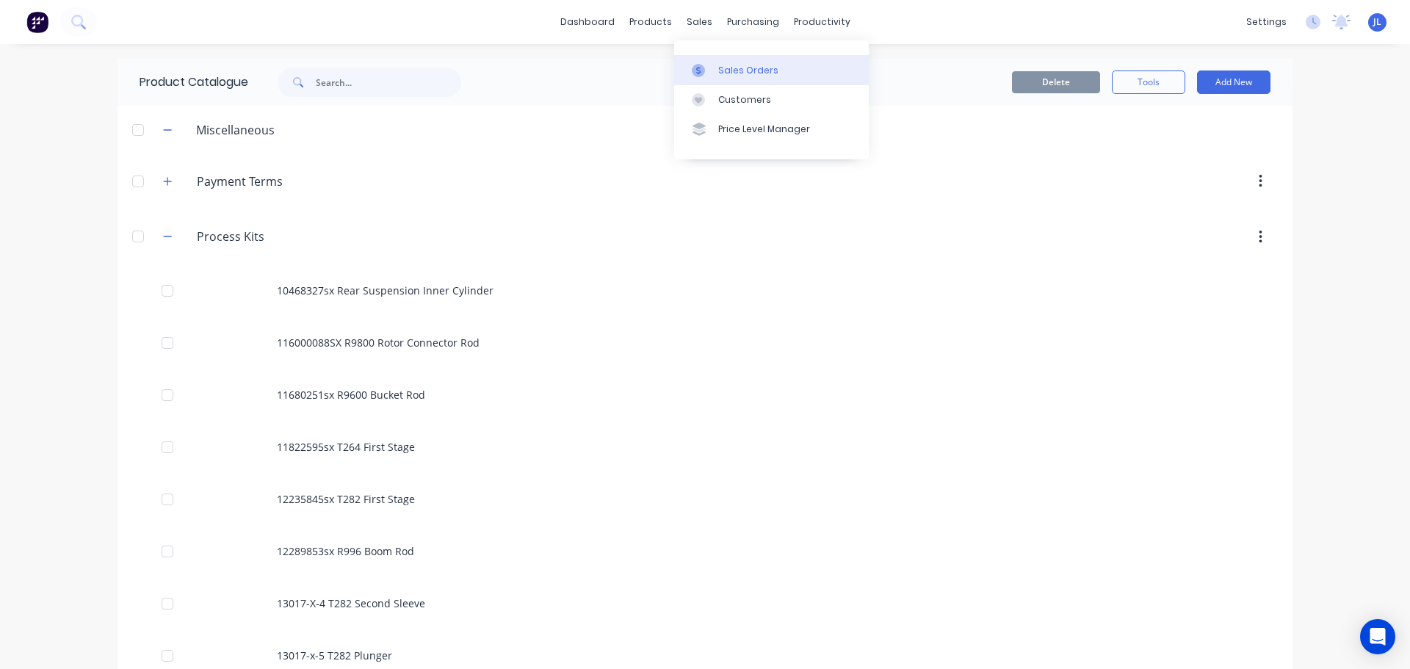
click at [713, 60] on link "Sales Orders" at bounding box center [771, 69] width 195 height 29
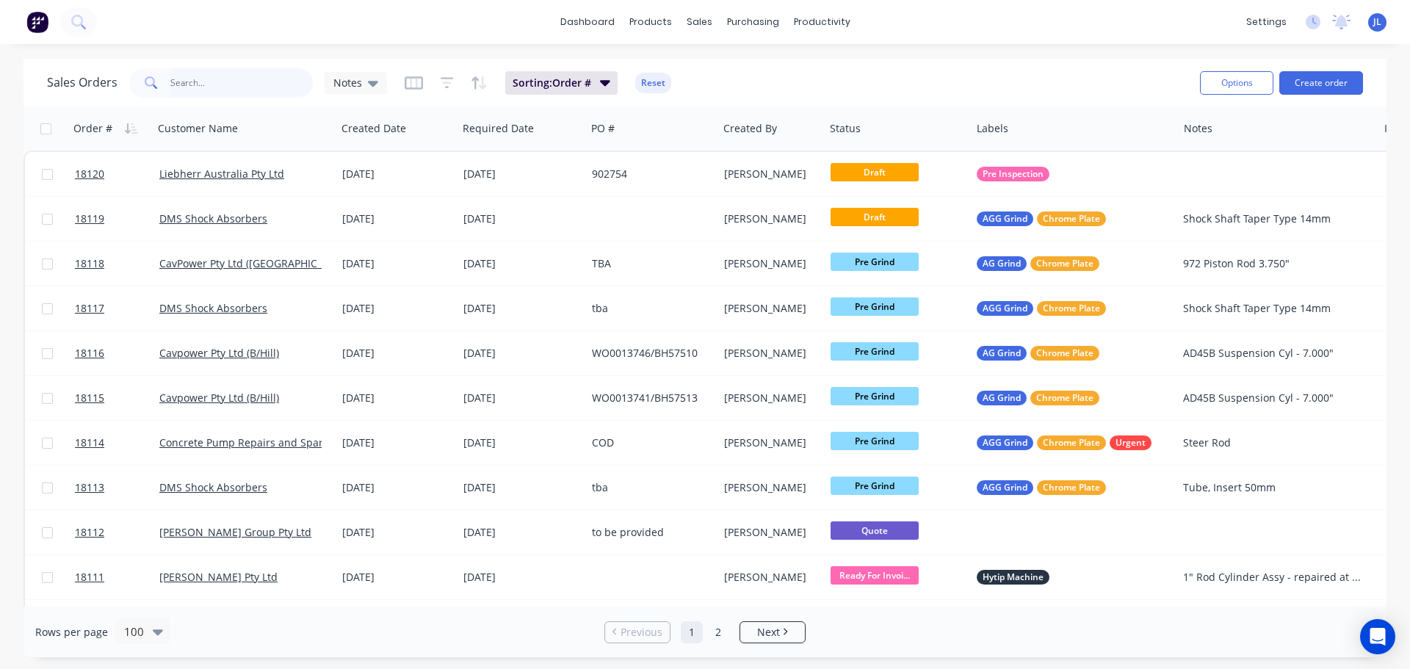
click at [229, 88] on input "text" at bounding box center [241, 82] width 143 height 29
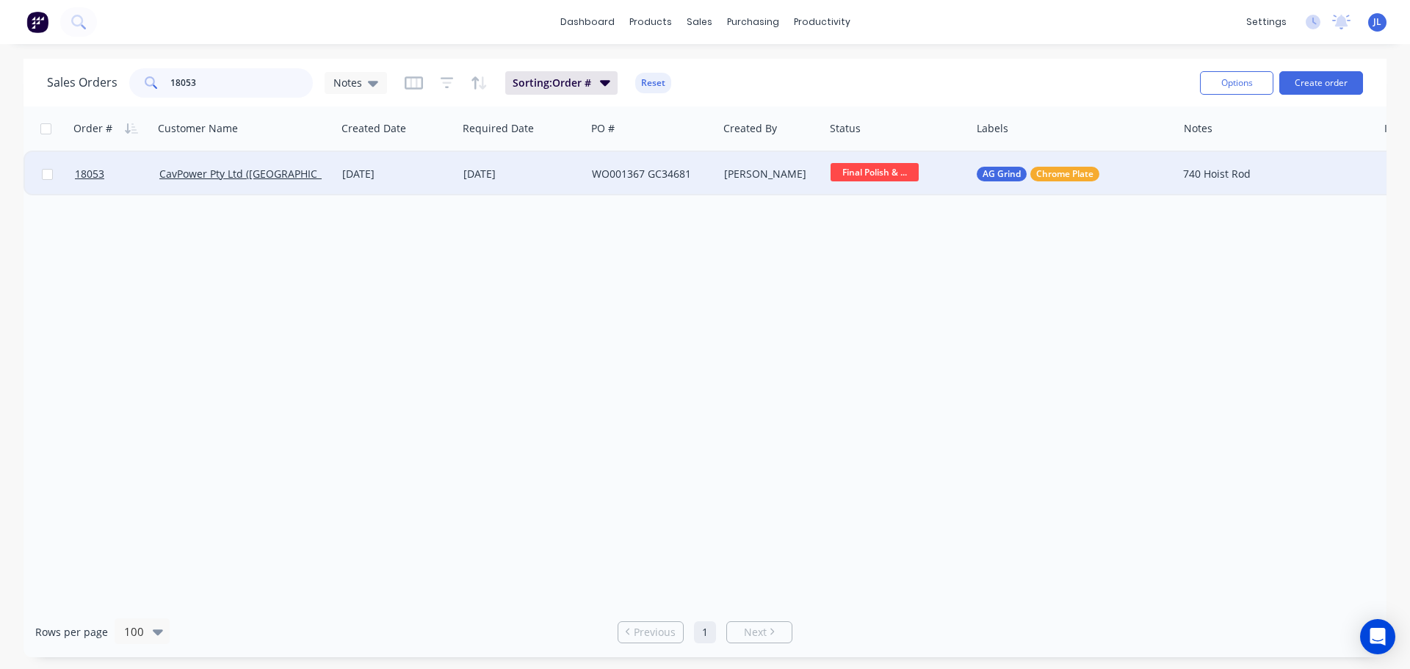
type input "18053"
click at [879, 177] on span "Final Polish & ..." at bounding box center [875, 172] width 88 height 18
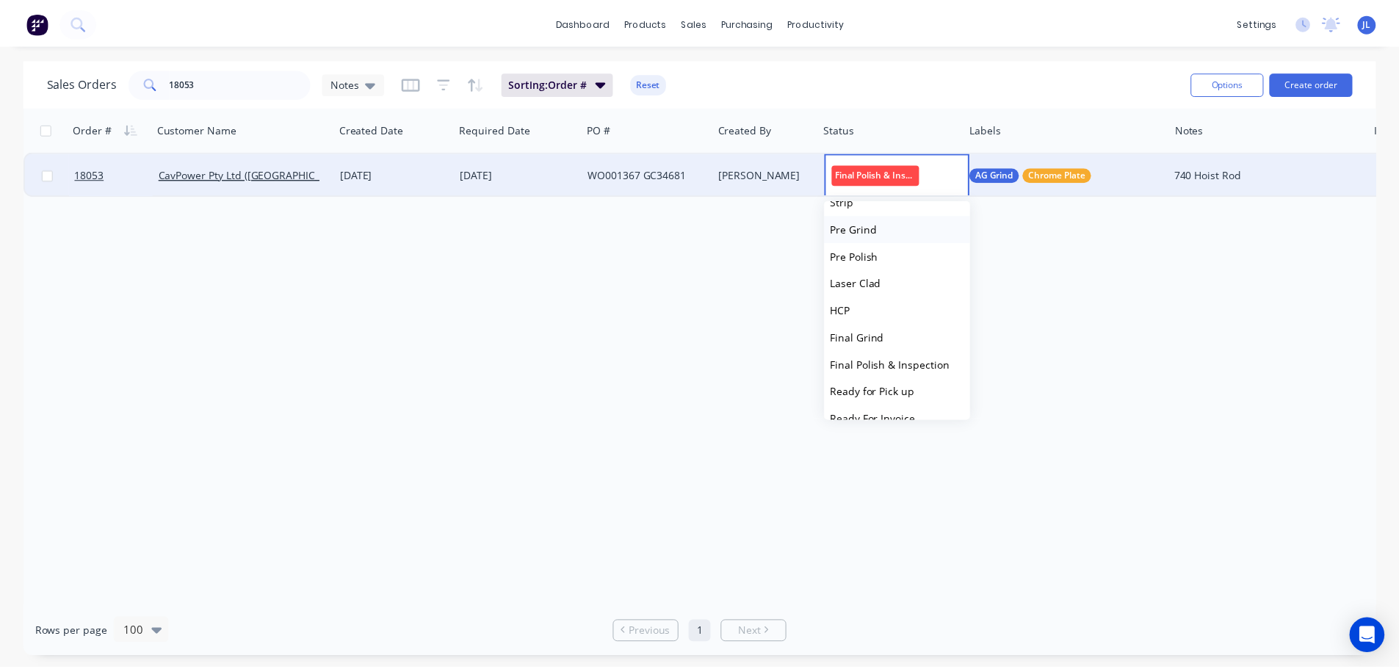
scroll to position [253, 0]
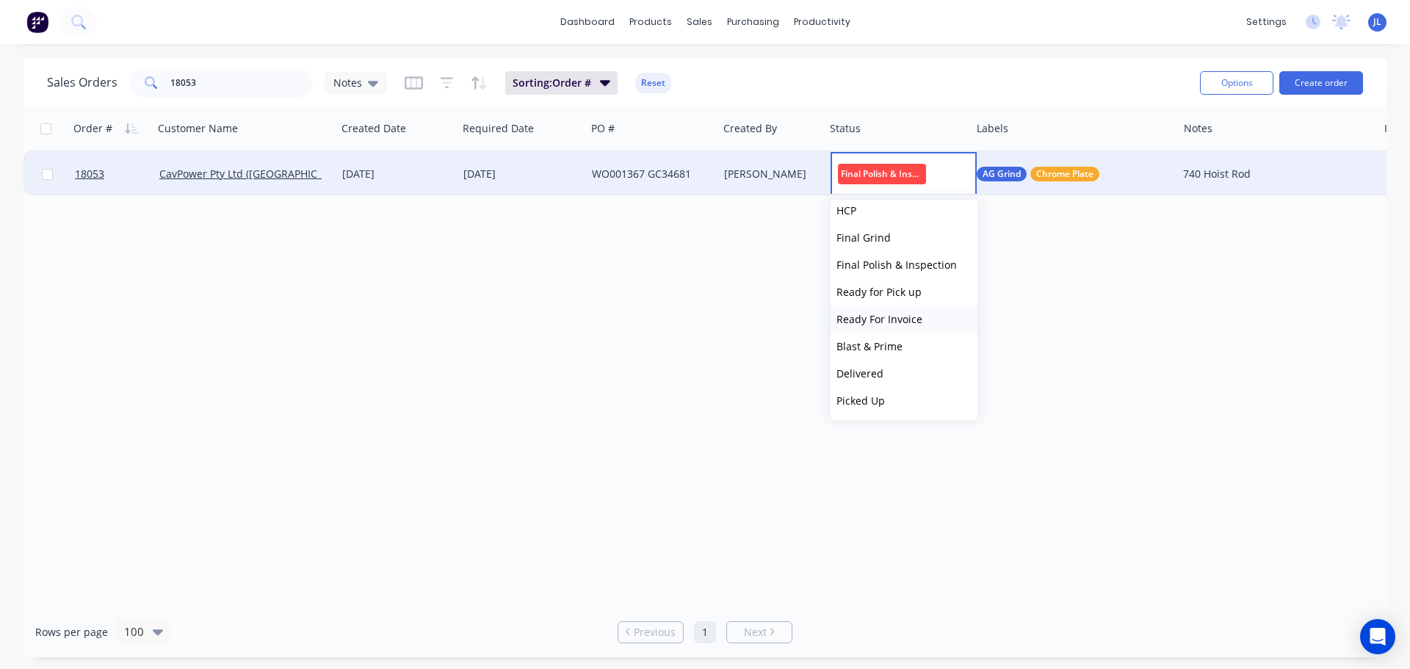
click at [909, 318] on span "Ready For Invoice" at bounding box center [880, 319] width 86 height 14
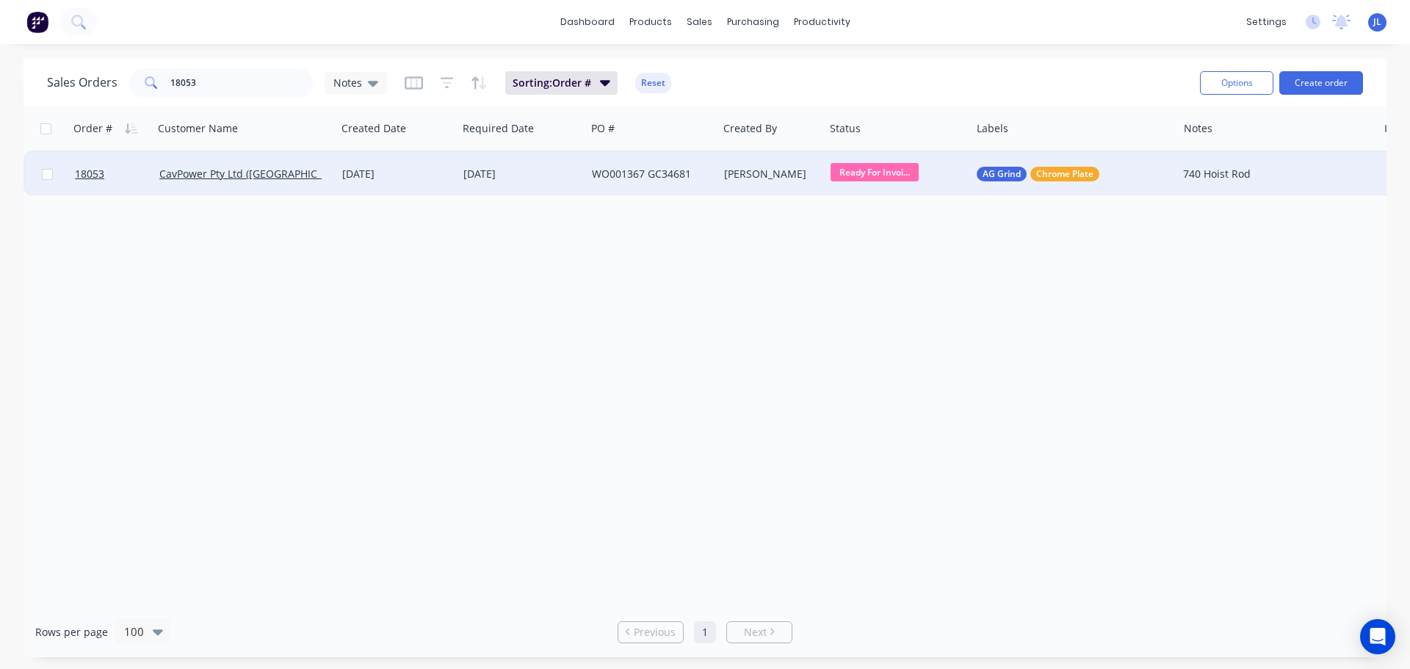
click at [603, 173] on div "WO001367 GC34681" at bounding box center [649, 174] width 114 height 15
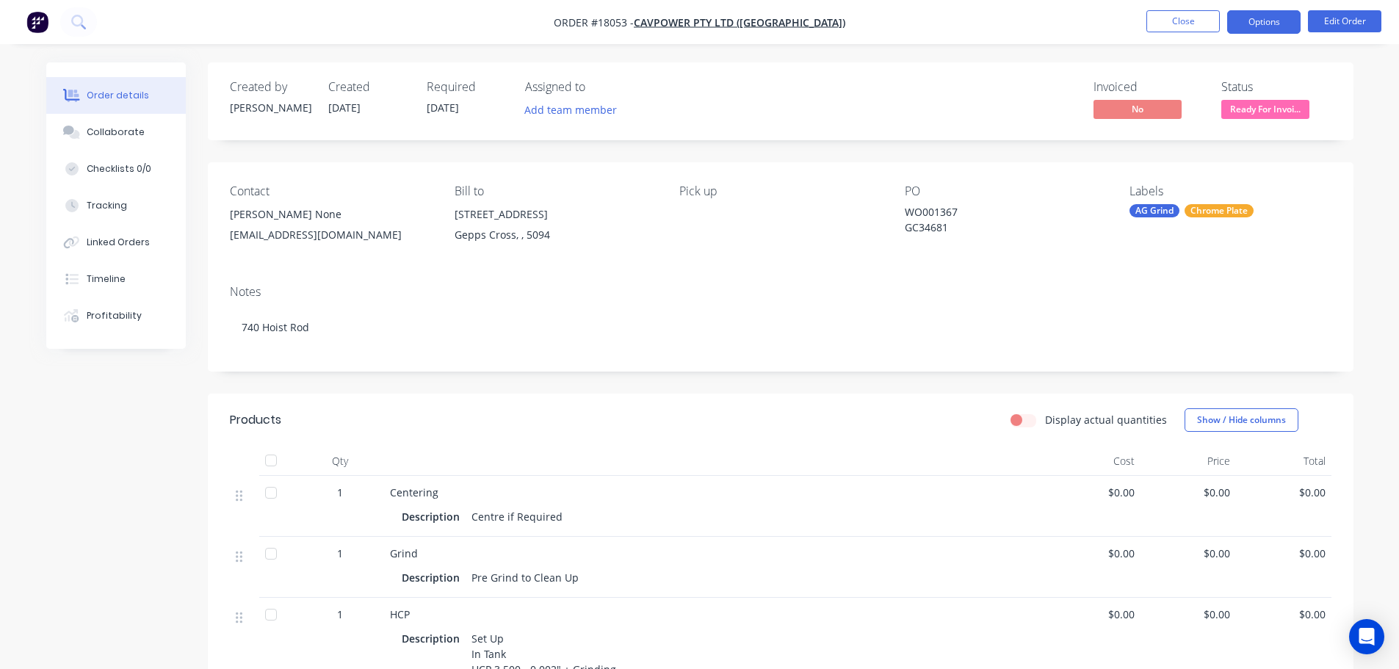
click at [1247, 24] on button "Options" at bounding box center [1264, 22] width 73 height 24
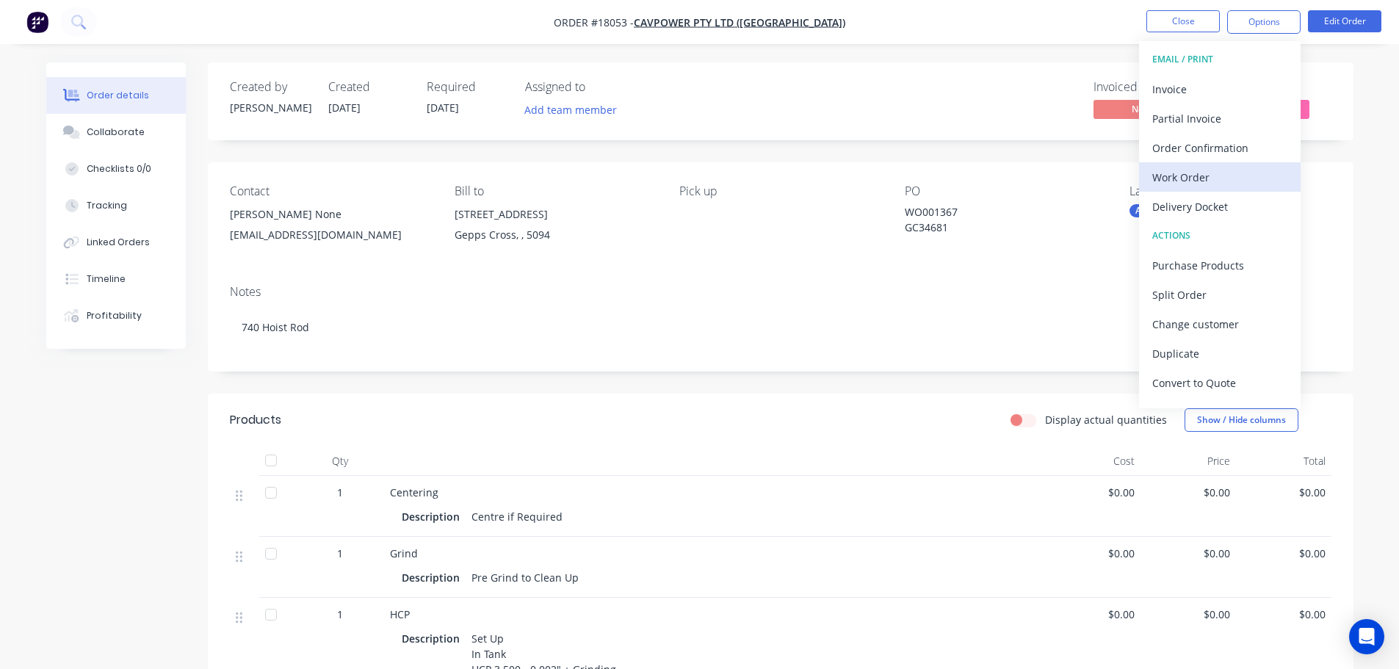
click at [1194, 184] on div "Work Order" at bounding box center [1220, 177] width 135 height 21
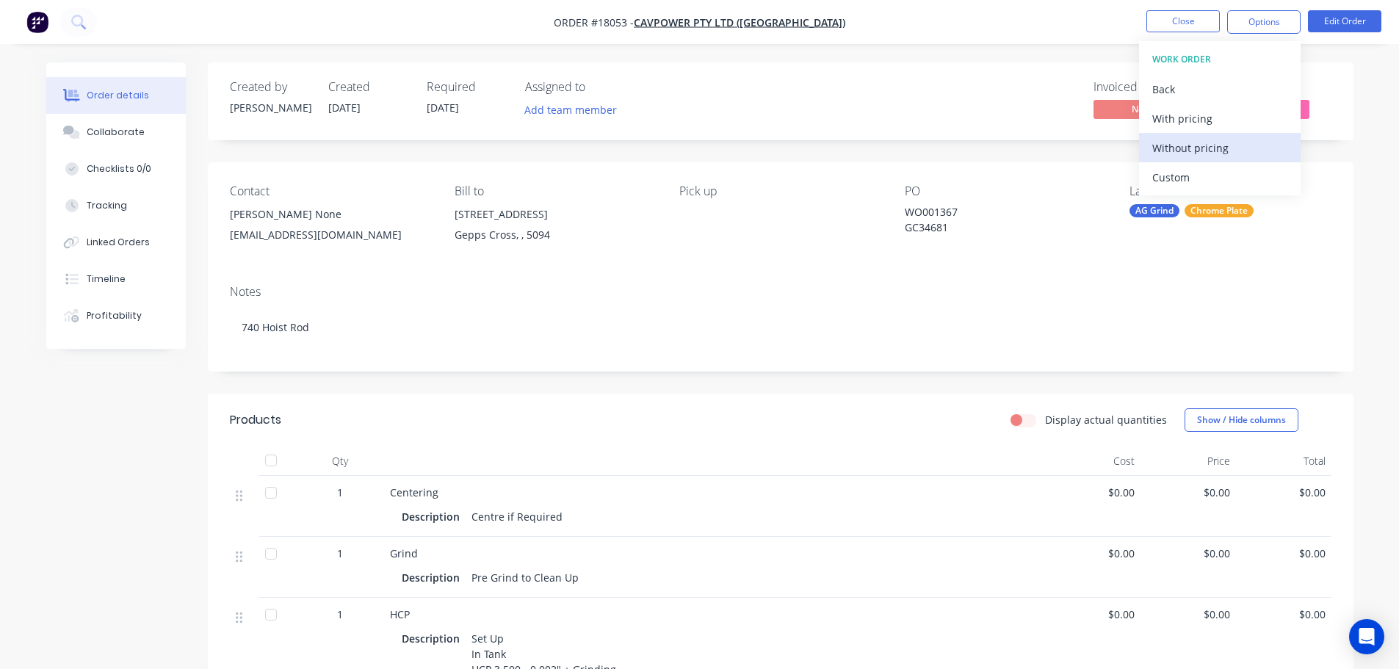
click at [1191, 154] on div "Without pricing" at bounding box center [1220, 147] width 135 height 21
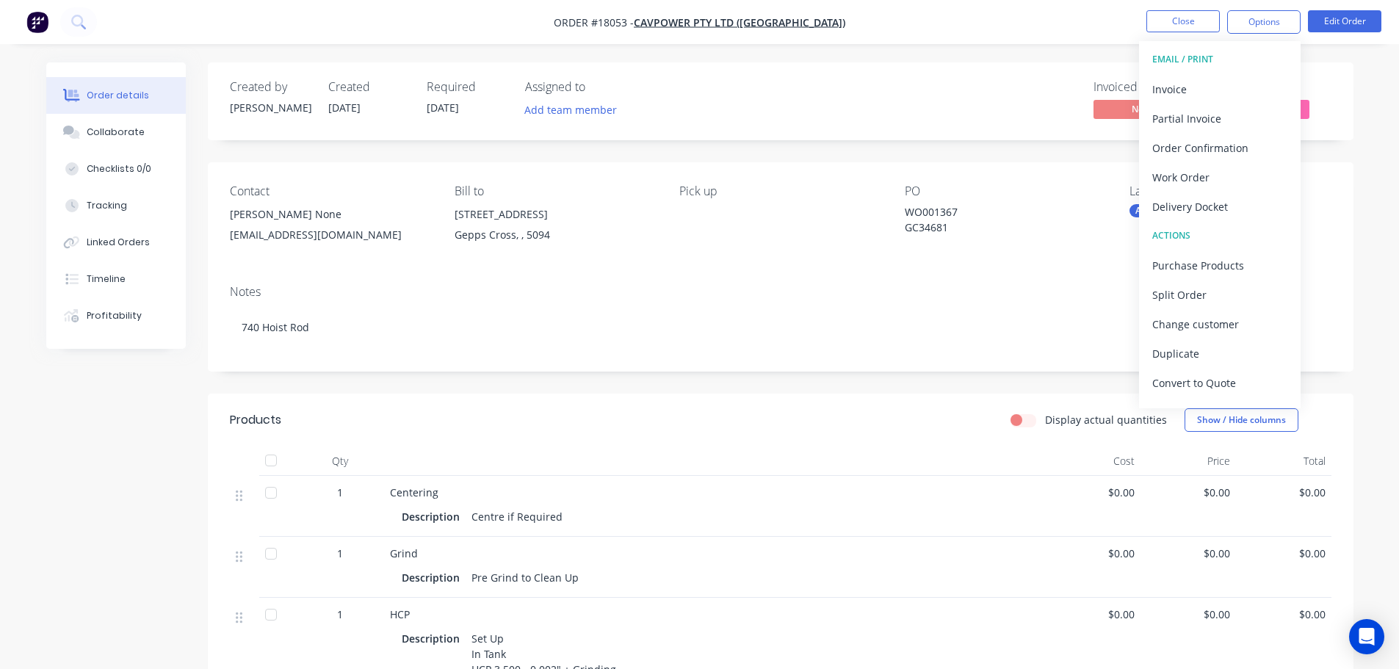
click at [1020, 98] on div "Invoiced No Status Ready For Invoi..." at bounding box center [1002, 101] width 660 height 43
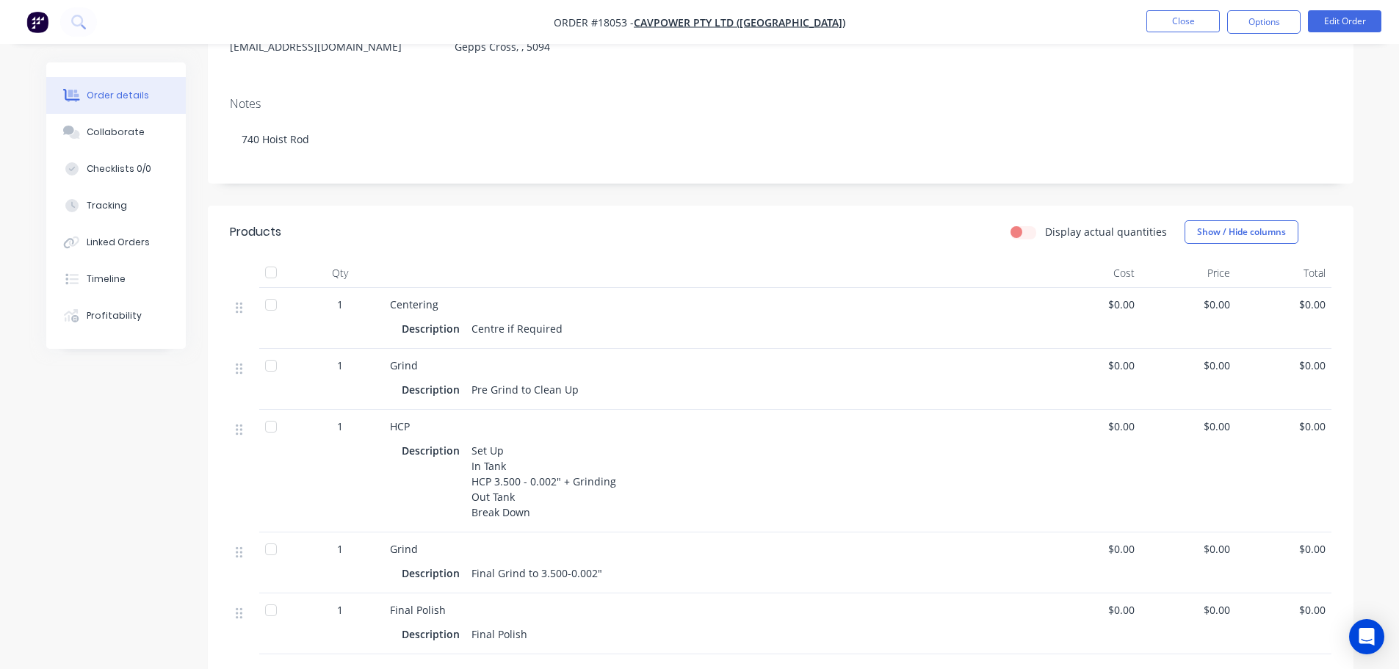
scroll to position [73, 0]
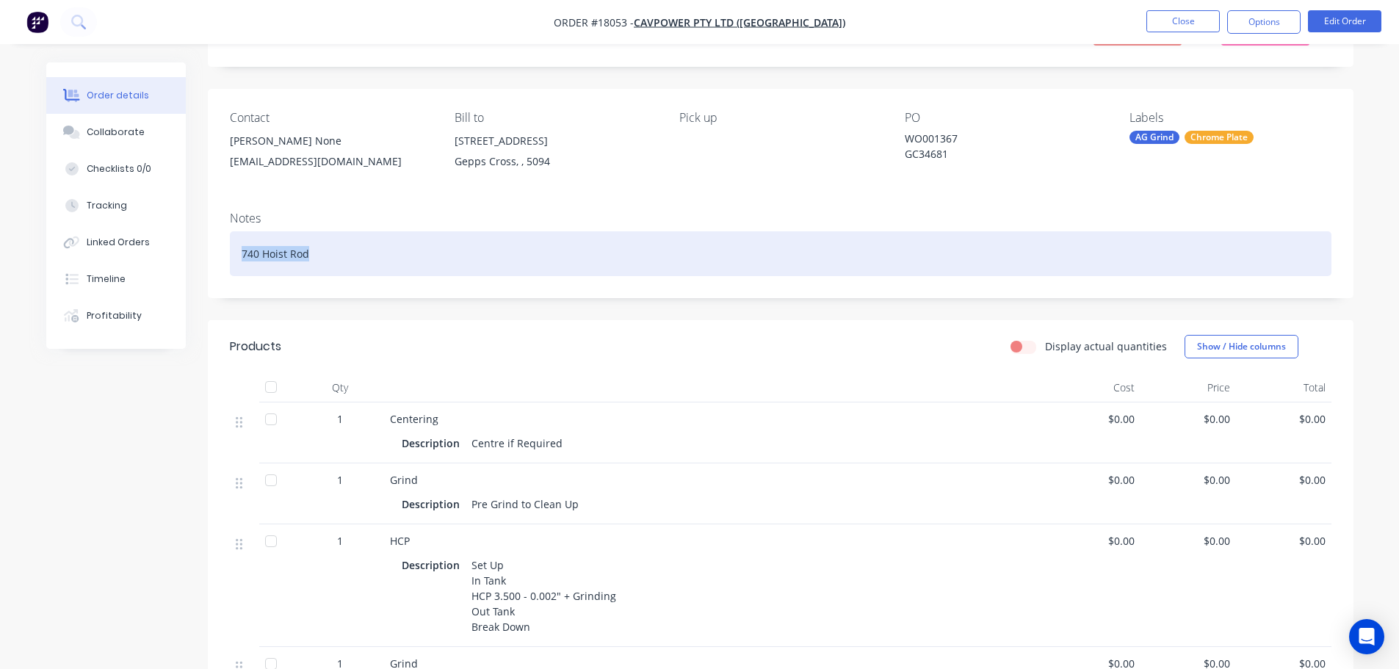
drag, startPoint x: 332, startPoint y: 254, endPoint x: 223, endPoint y: 257, distance: 109.5
click at [223, 257] on div "Notes 740 Hoist Rod" at bounding box center [781, 249] width 1146 height 98
copy div "740 Hoist Rod"
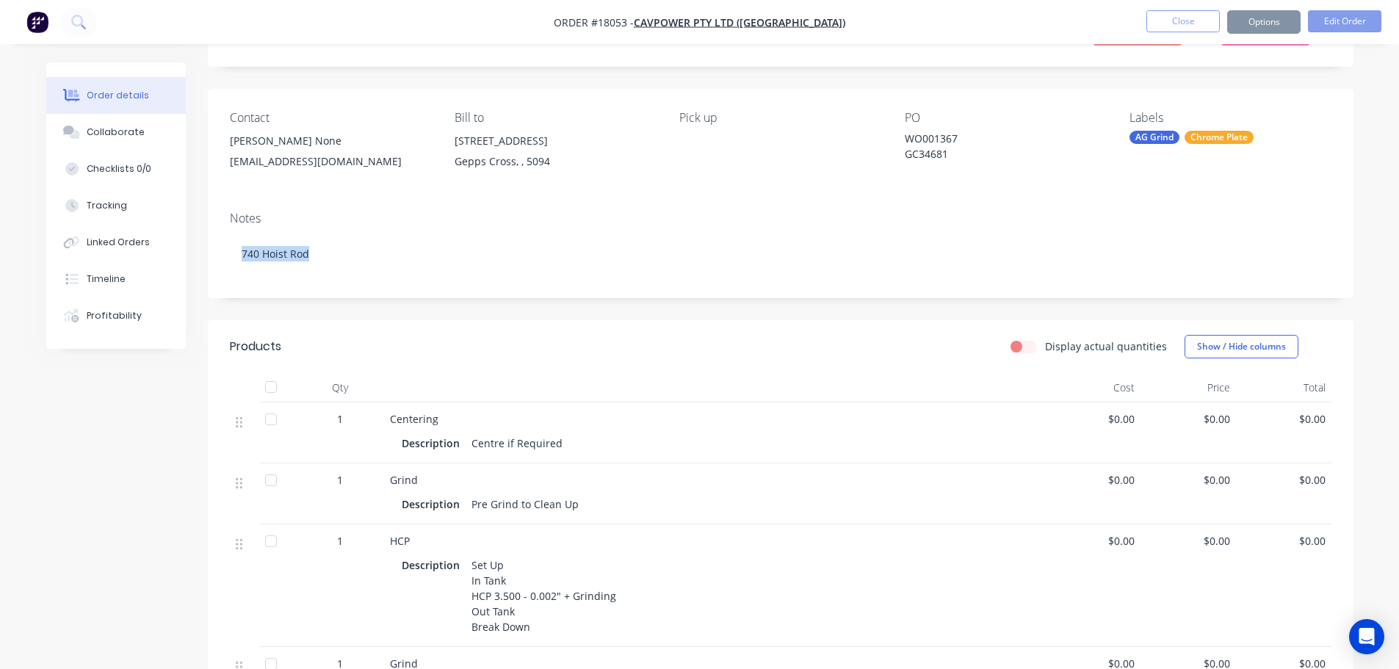
click at [401, 364] on header "Products Display actual quantities Show / Hide columns" at bounding box center [781, 346] width 1146 height 53
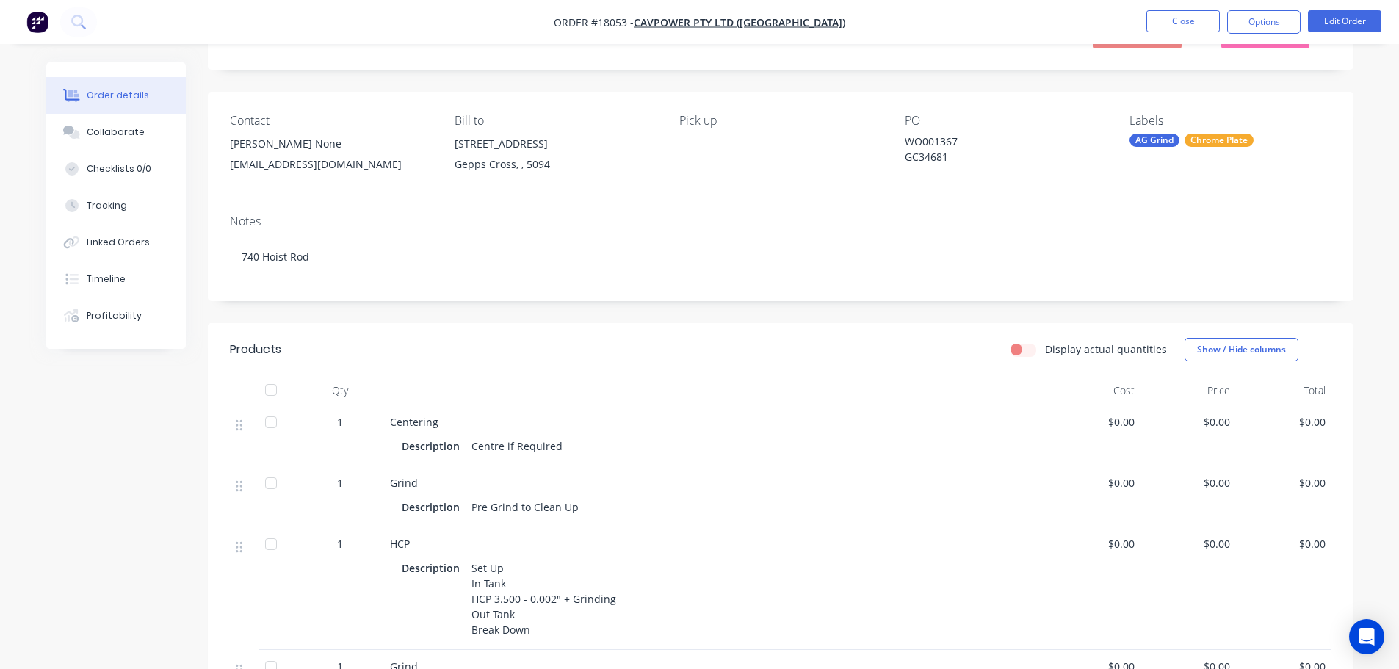
scroll to position [0, 0]
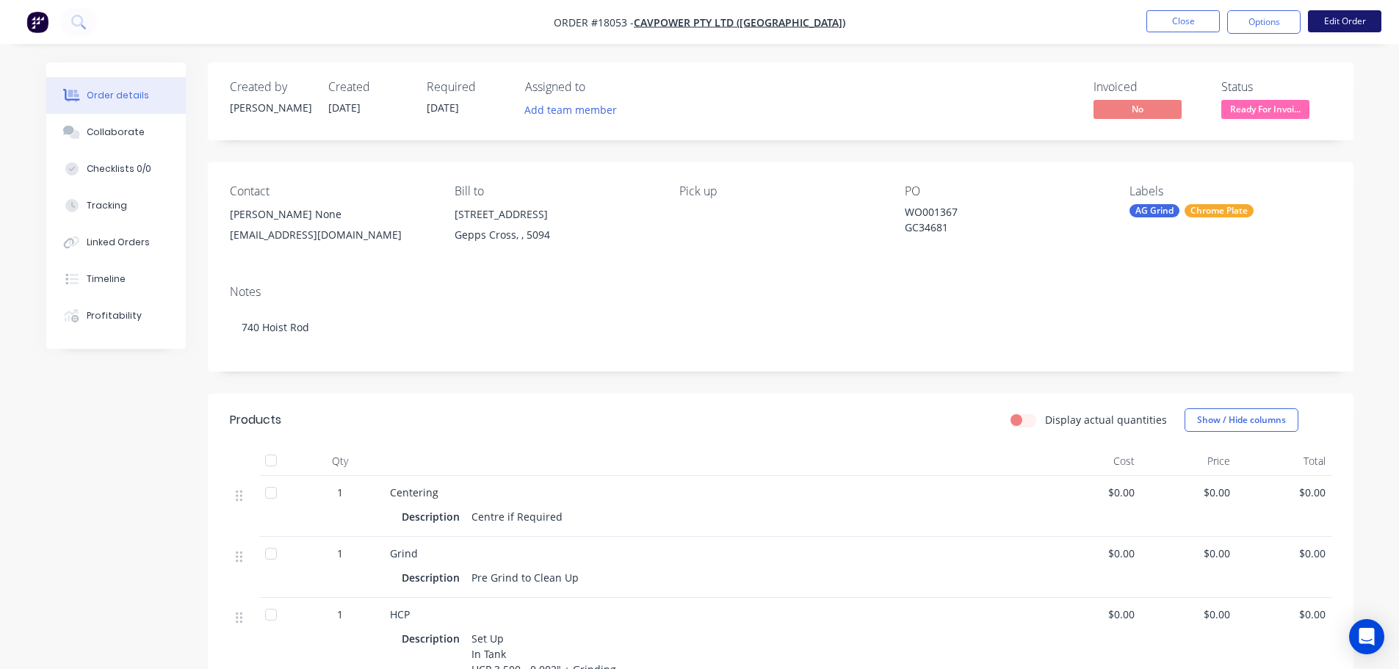
click at [1332, 29] on button "Edit Order" at bounding box center [1344, 21] width 73 height 22
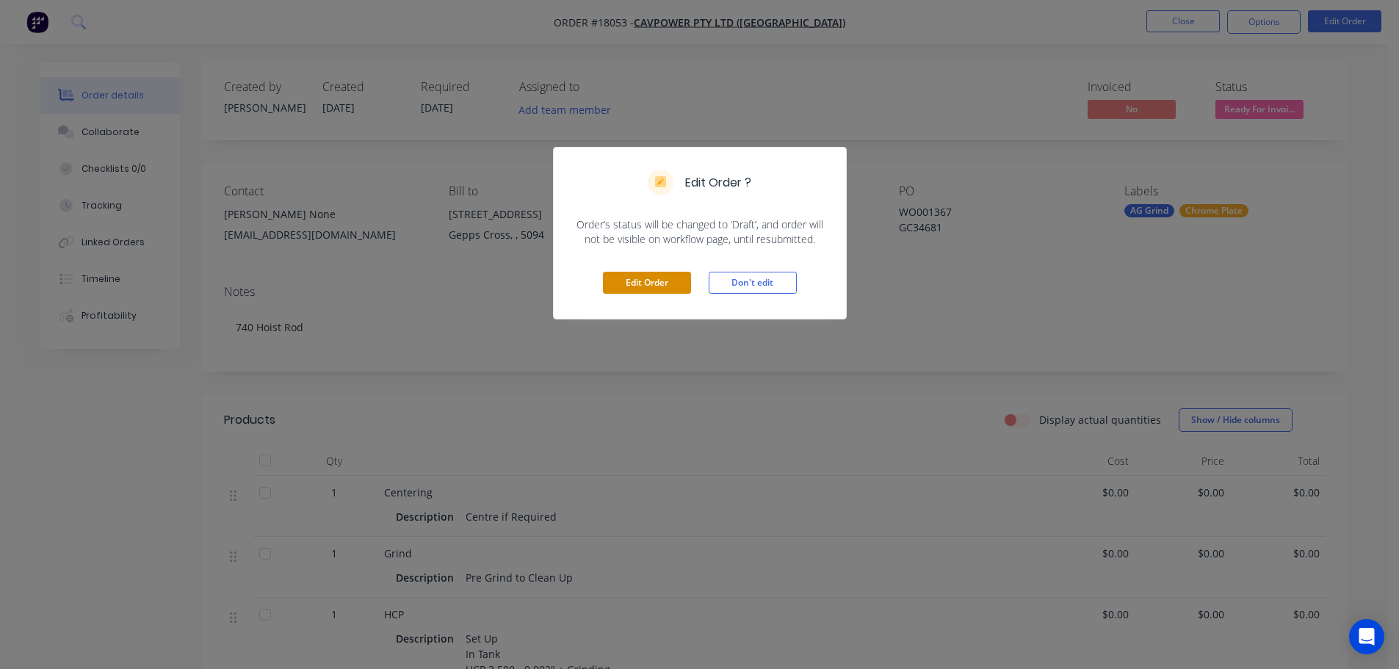
click at [668, 285] on button "Edit Order" at bounding box center [647, 283] width 88 height 22
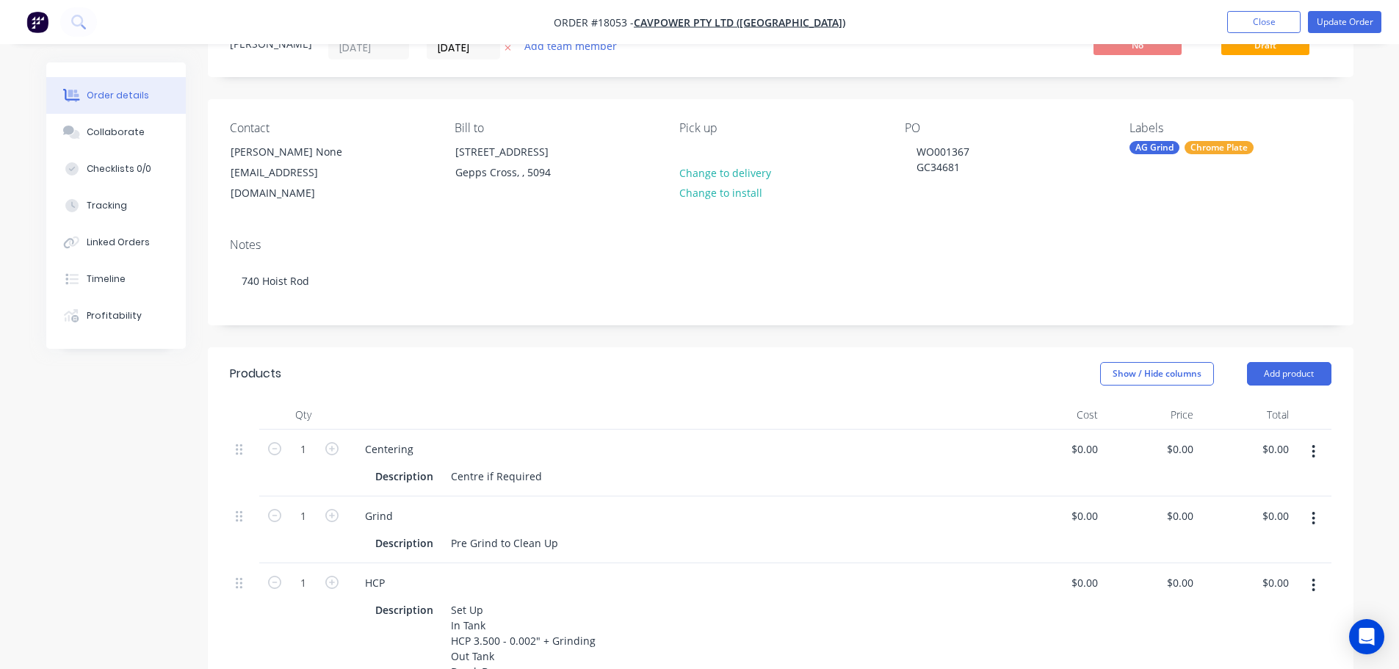
scroll to position [147, 0]
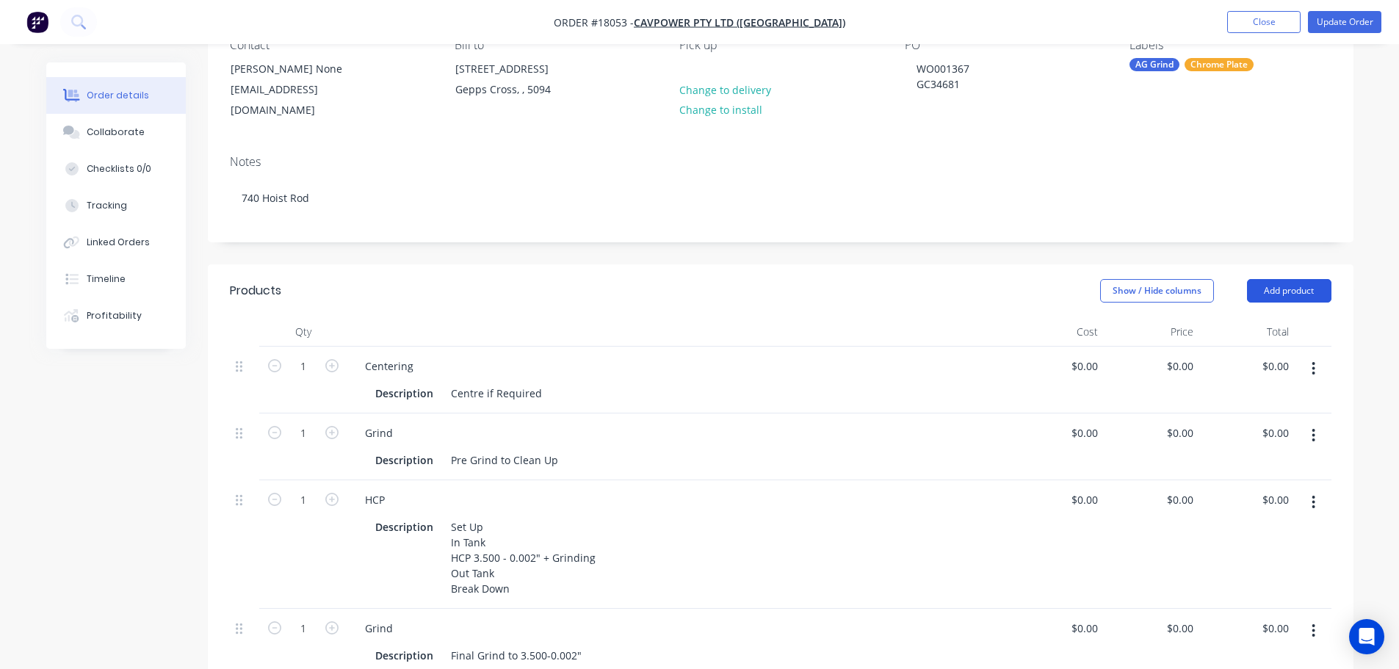
click at [1287, 284] on button "Add product" at bounding box center [1289, 291] width 84 height 24
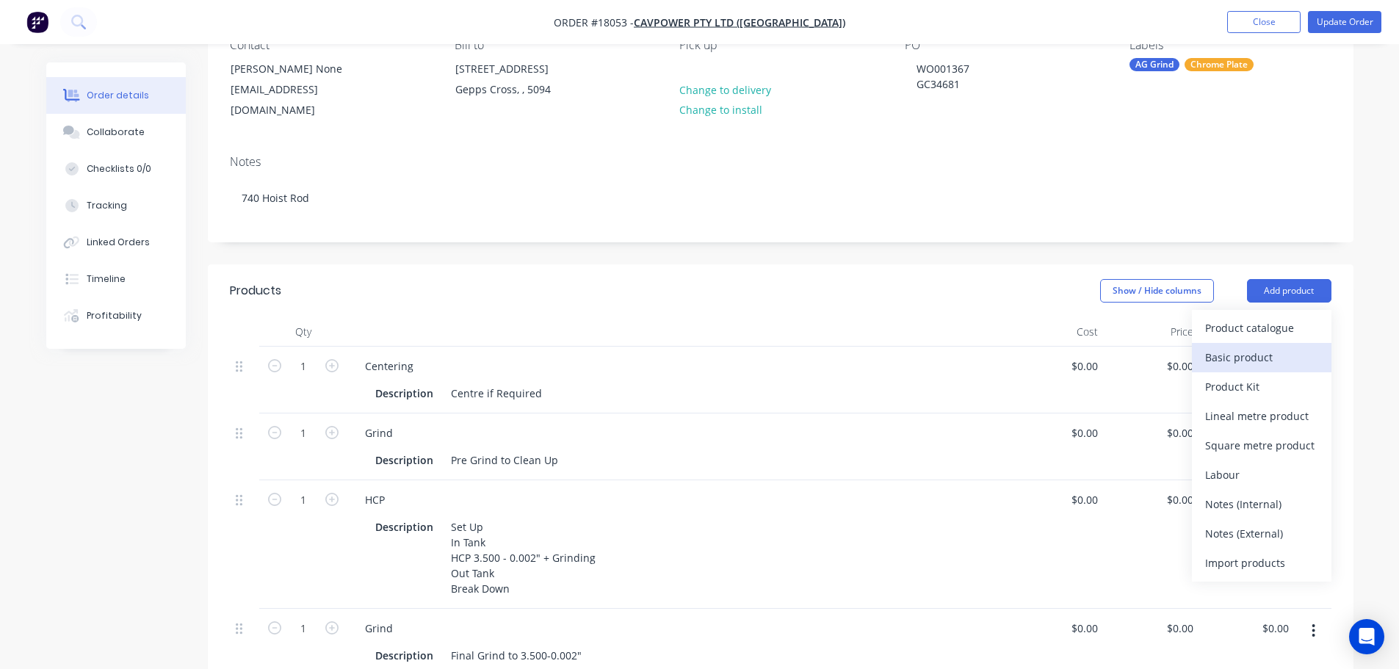
click at [1242, 347] on div "Basic product" at bounding box center [1262, 357] width 113 height 21
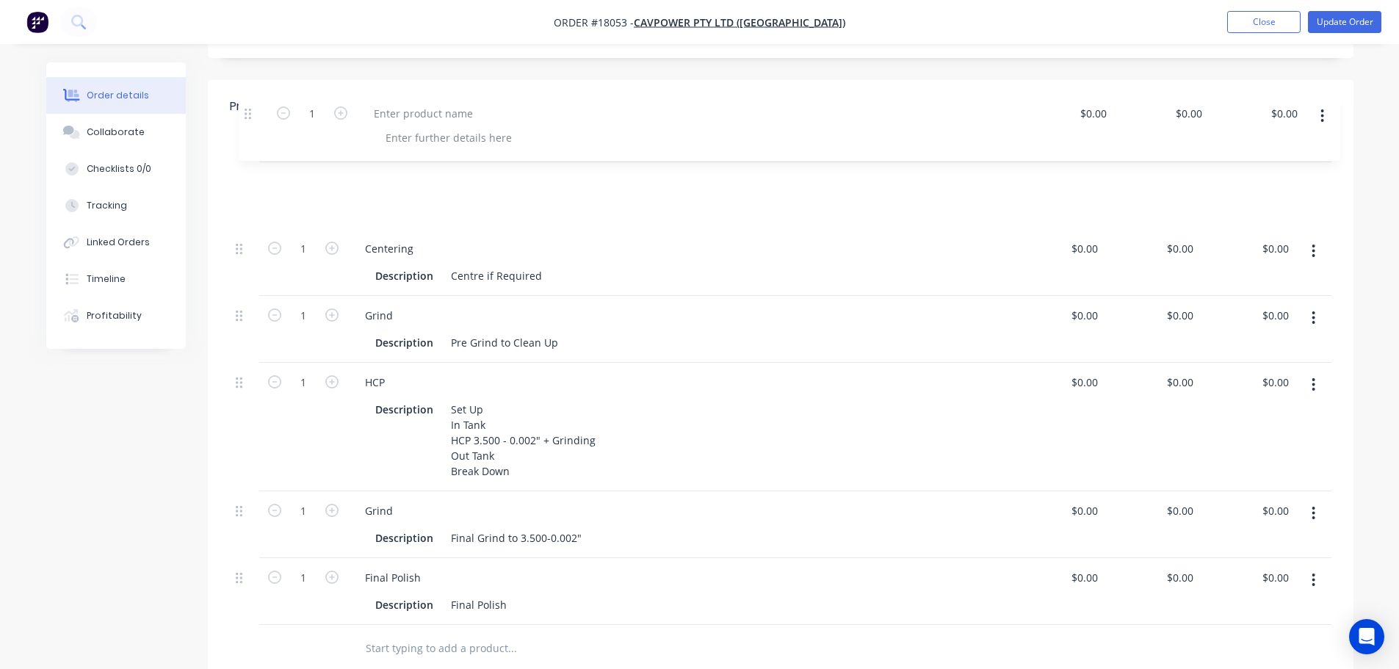
scroll to position [309, 0]
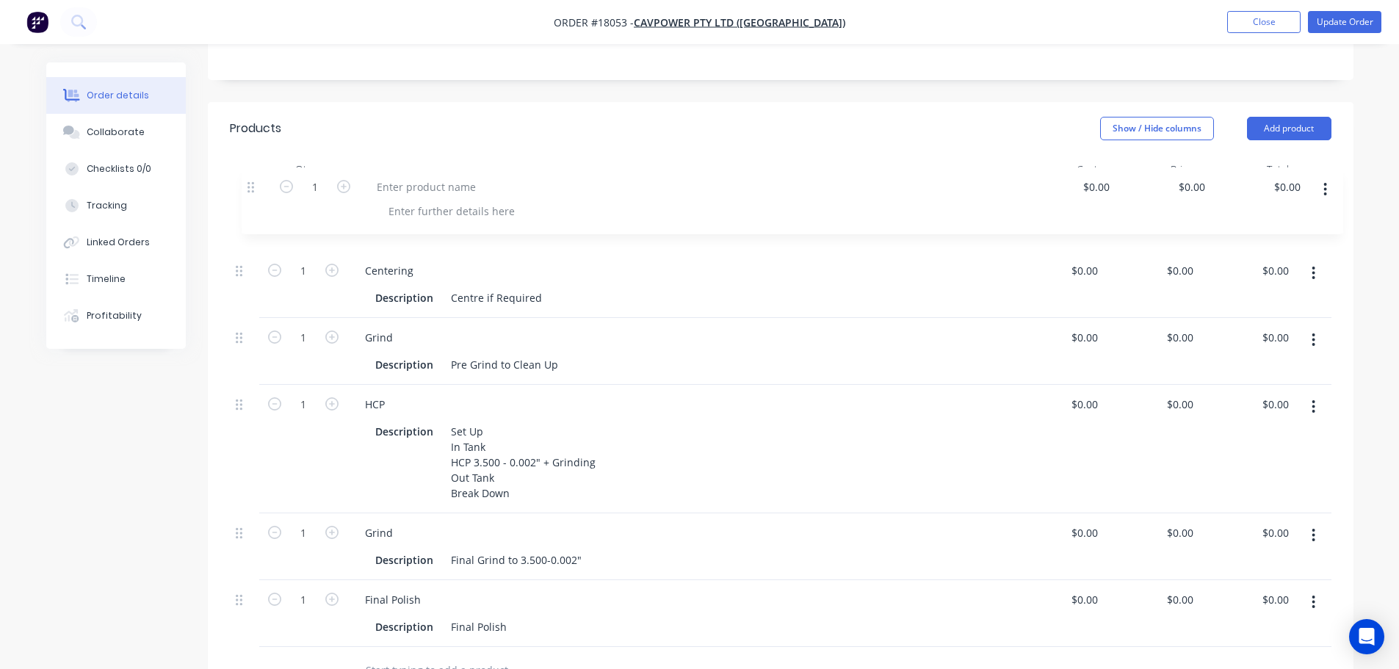
drag, startPoint x: 237, startPoint y: 527, endPoint x: 245, endPoint y: 184, distance: 343.2
click at [245, 184] on div "1 Centering Description Centre if Required $0.00 $0.00 $0.00 $0.00 $0.00 $0.00 …" at bounding box center [781, 415] width 1102 height 463
click at [408, 193] on div at bounding box center [414, 203] width 123 height 21
paste div
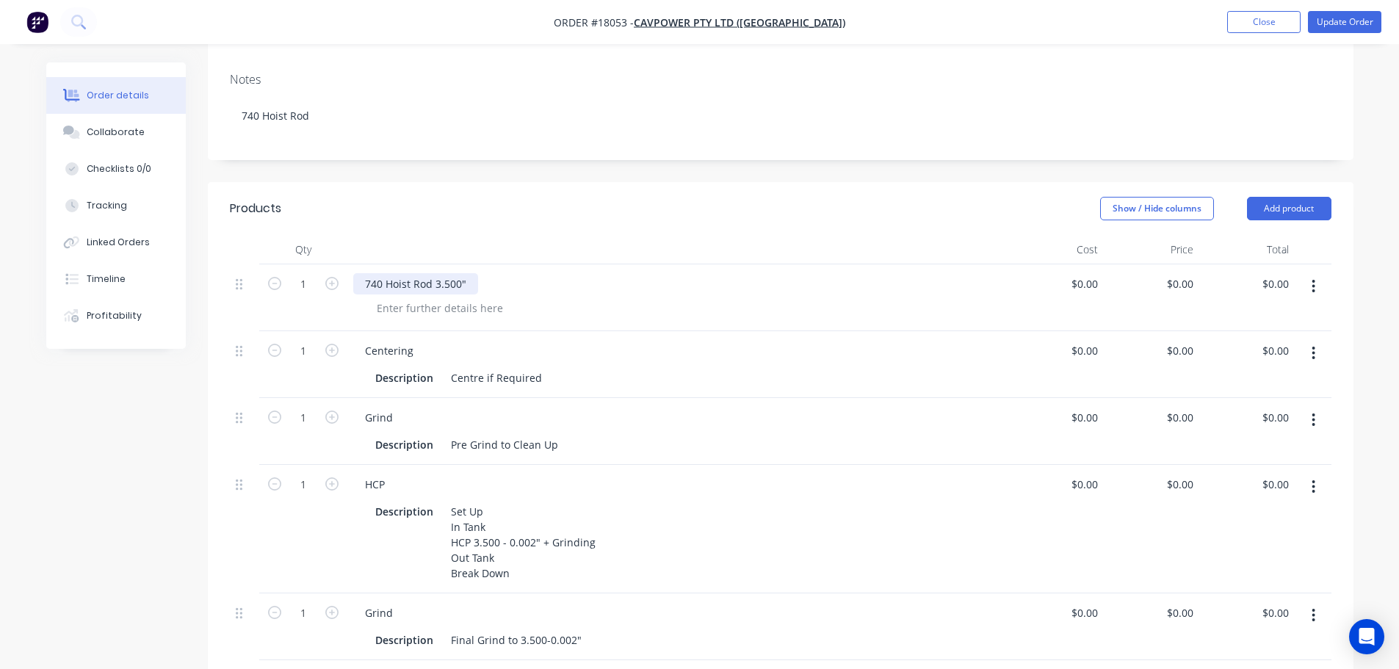
scroll to position [162, 0]
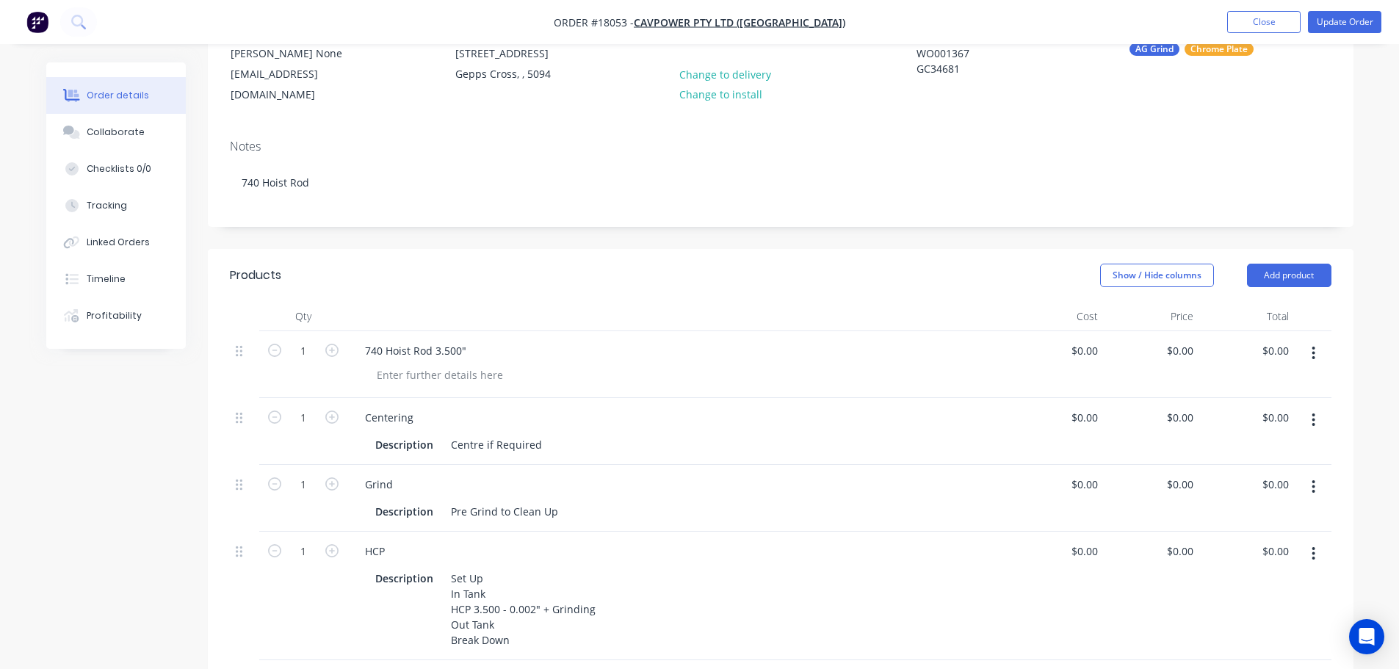
click at [551, 264] on div "Show / Hide columns Add product" at bounding box center [898, 276] width 868 height 24
click at [474, 364] on div at bounding box center [440, 374] width 150 height 21
click at [443, 364] on div "C - G - Chromre - Grind - Polish" at bounding box center [453, 374] width 176 height 21
click at [392, 364] on div "C - G - Chrome - Grind - Polish" at bounding box center [451, 374] width 172 height 21
click at [397, 364] on div "C - G - Chrome - Grind - Polish" at bounding box center [451, 374] width 172 height 21
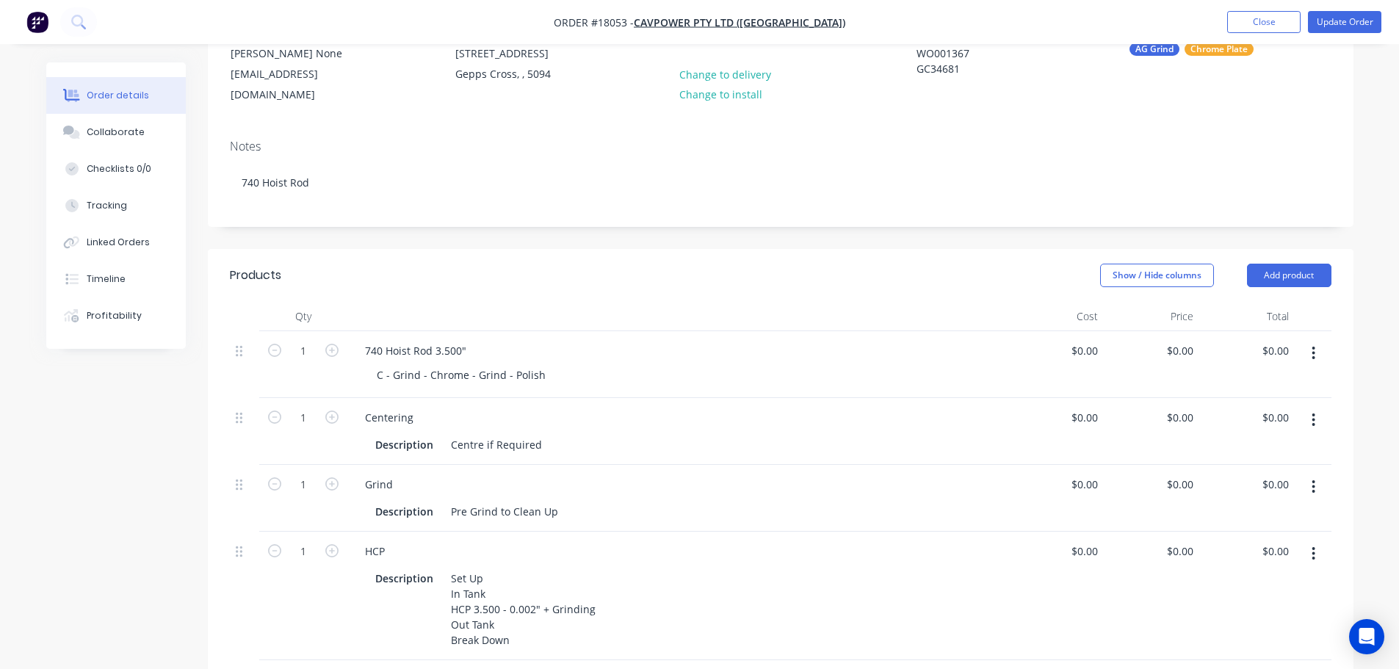
click at [621, 364] on div "C - Grind - Chrome - Grind - Polish" at bounding box center [684, 374] width 638 height 21
click at [1327, 35] on nav "Order #18053 - CavPower Pty Ltd (ADELAIDE) Add product Close Update Order" at bounding box center [699, 22] width 1399 height 44
click at [1332, 27] on button "Update Order" at bounding box center [1344, 22] width 73 height 22
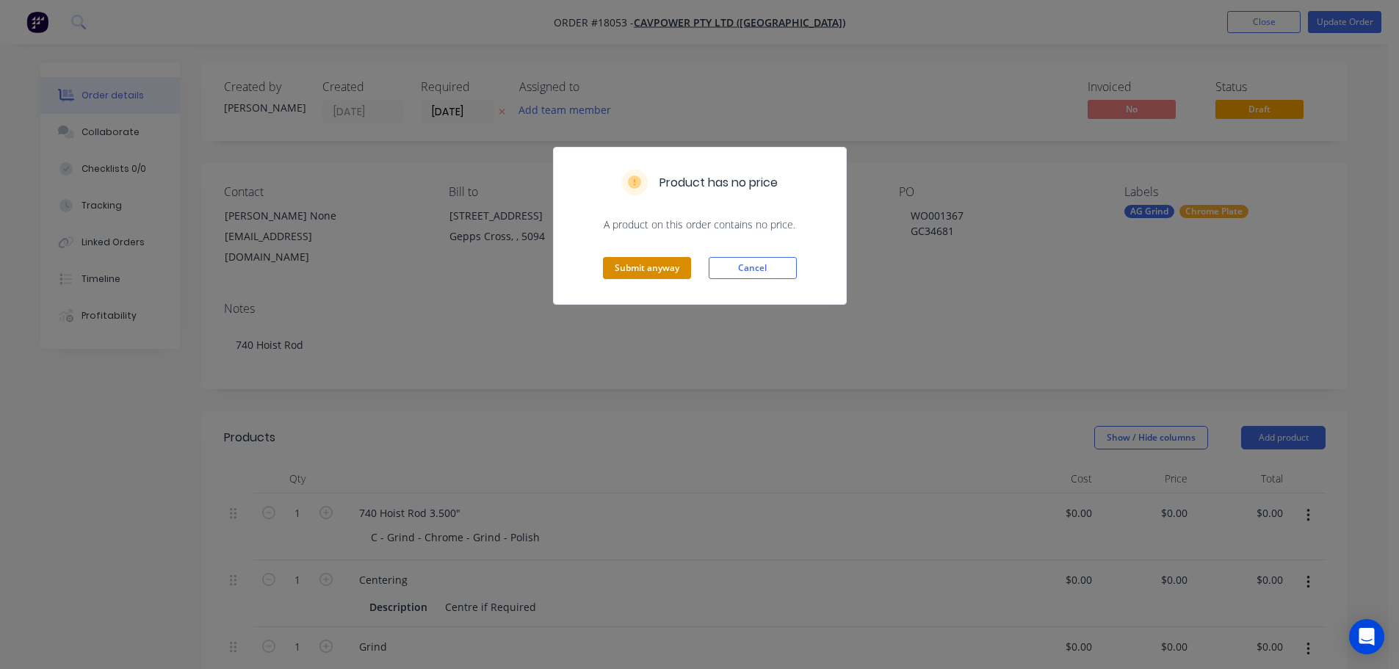
click at [657, 264] on button "Submit anyway" at bounding box center [647, 268] width 88 height 22
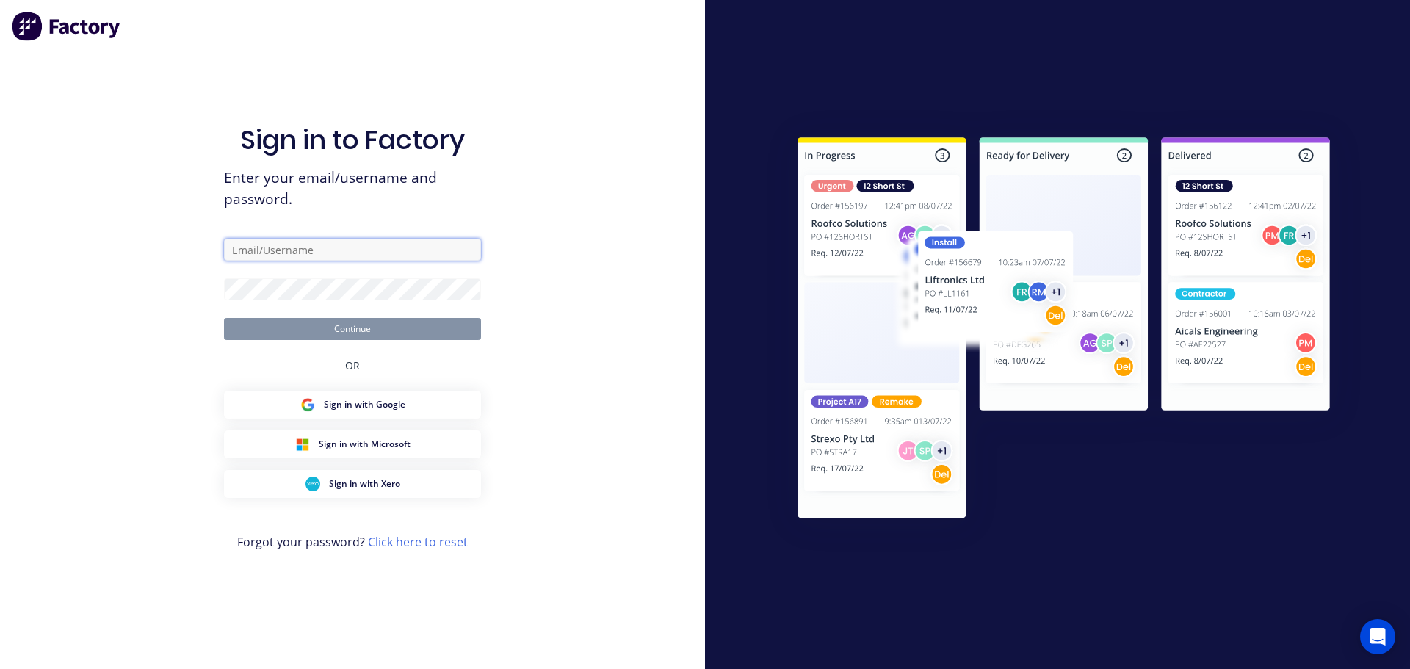
type input "jarred@toolchromecompany.com.au"
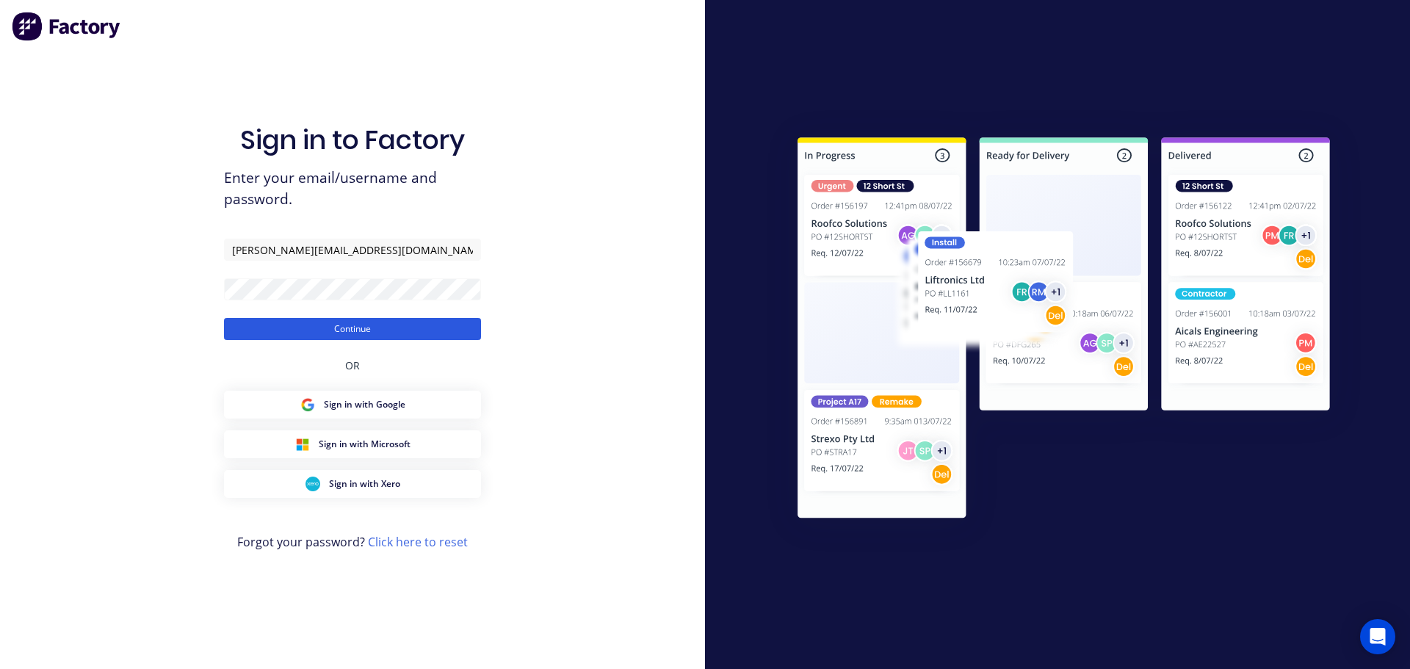
click at [463, 321] on button "Continue" at bounding box center [352, 329] width 257 height 22
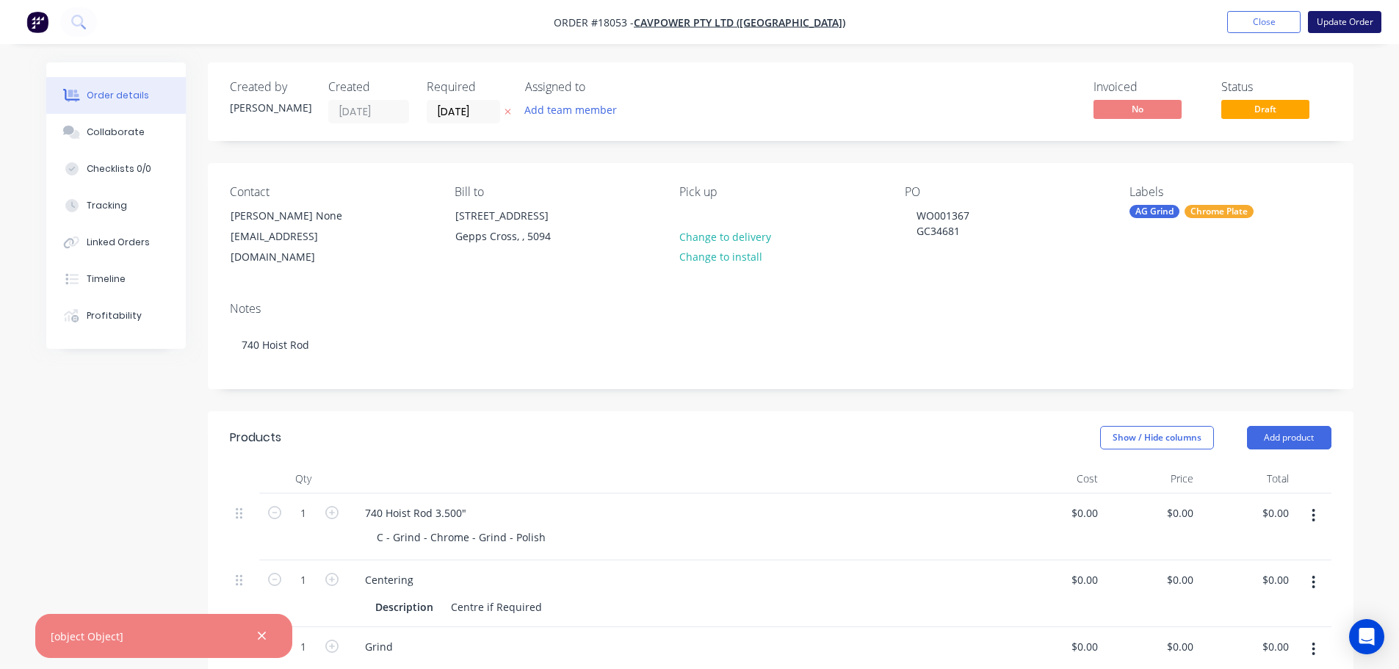
click at [1342, 27] on button "Update Order" at bounding box center [1344, 22] width 73 height 22
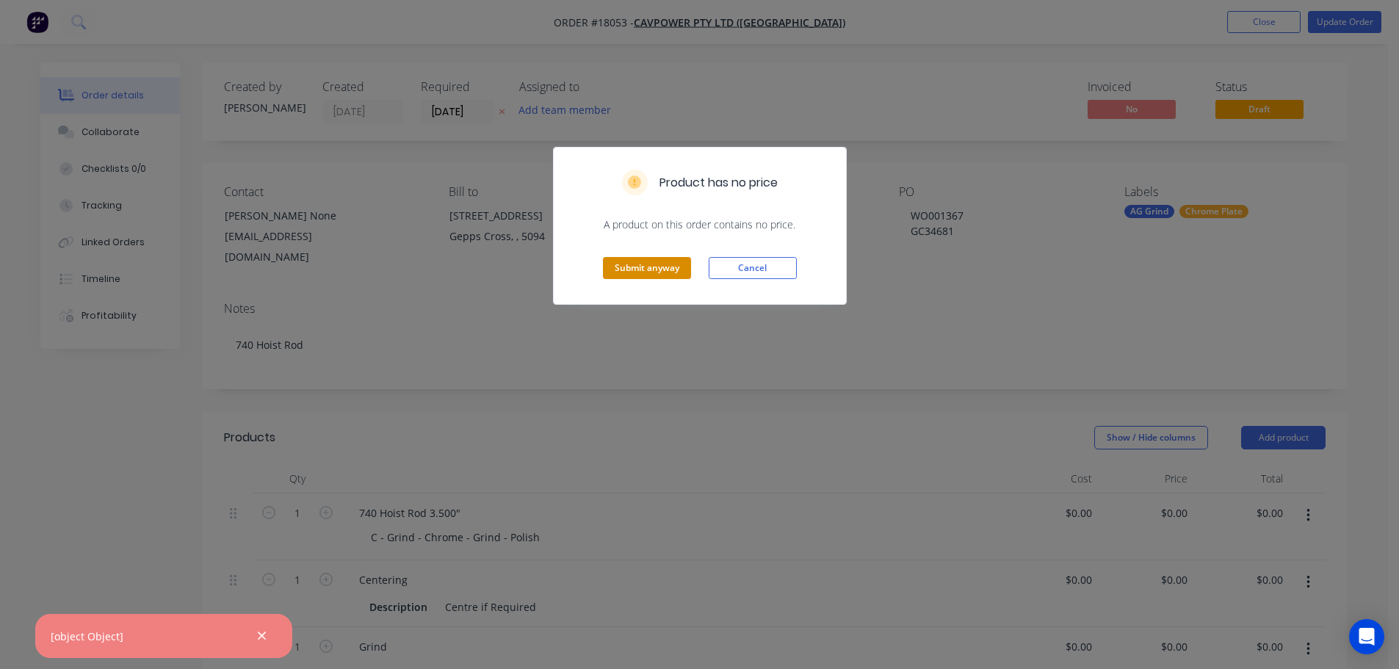
click at [624, 267] on button "Submit anyway" at bounding box center [647, 268] width 88 height 22
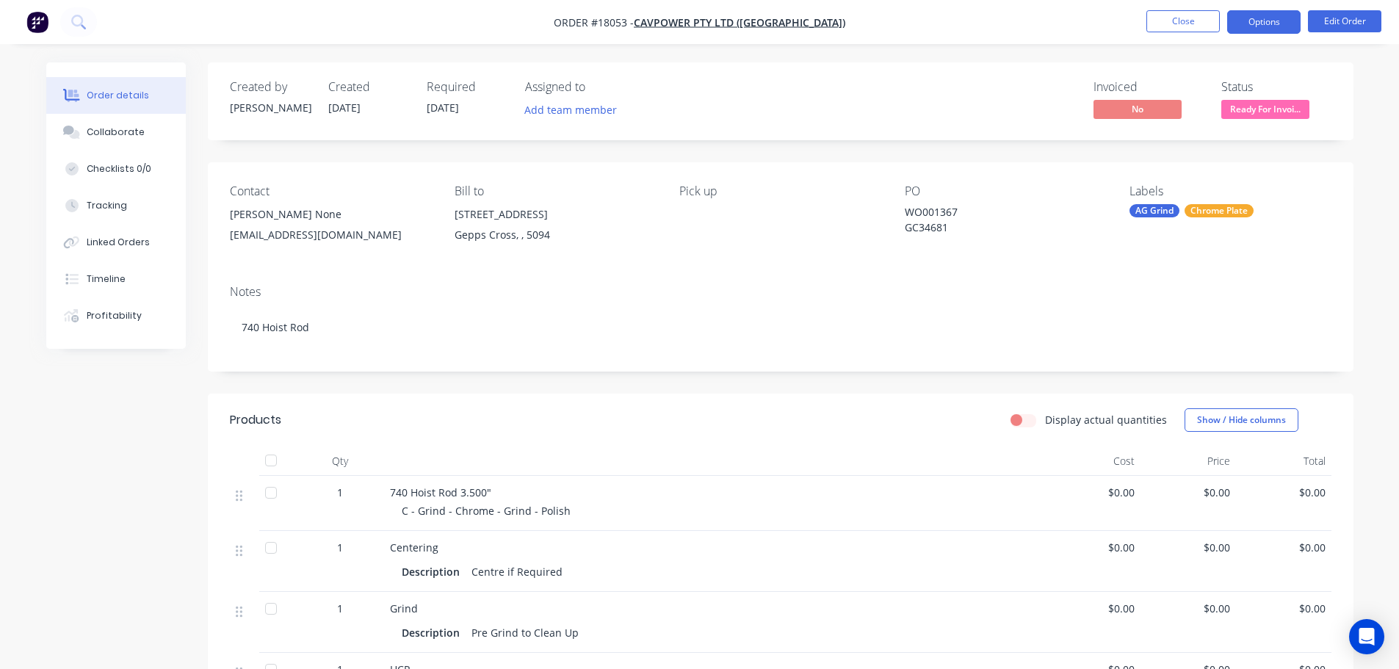
click at [1260, 25] on button "Options" at bounding box center [1264, 22] width 73 height 24
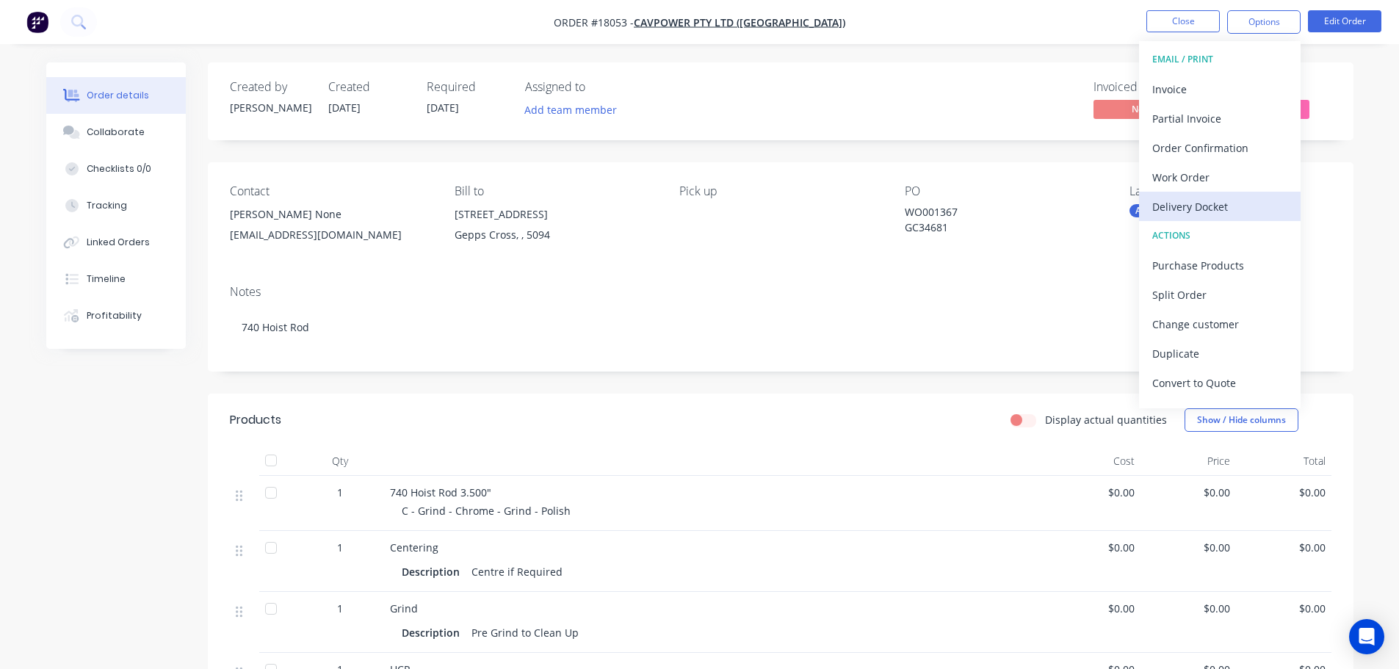
click at [1214, 198] on div "Delivery Docket" at bounding box center [1220, 206] width 135 height 21
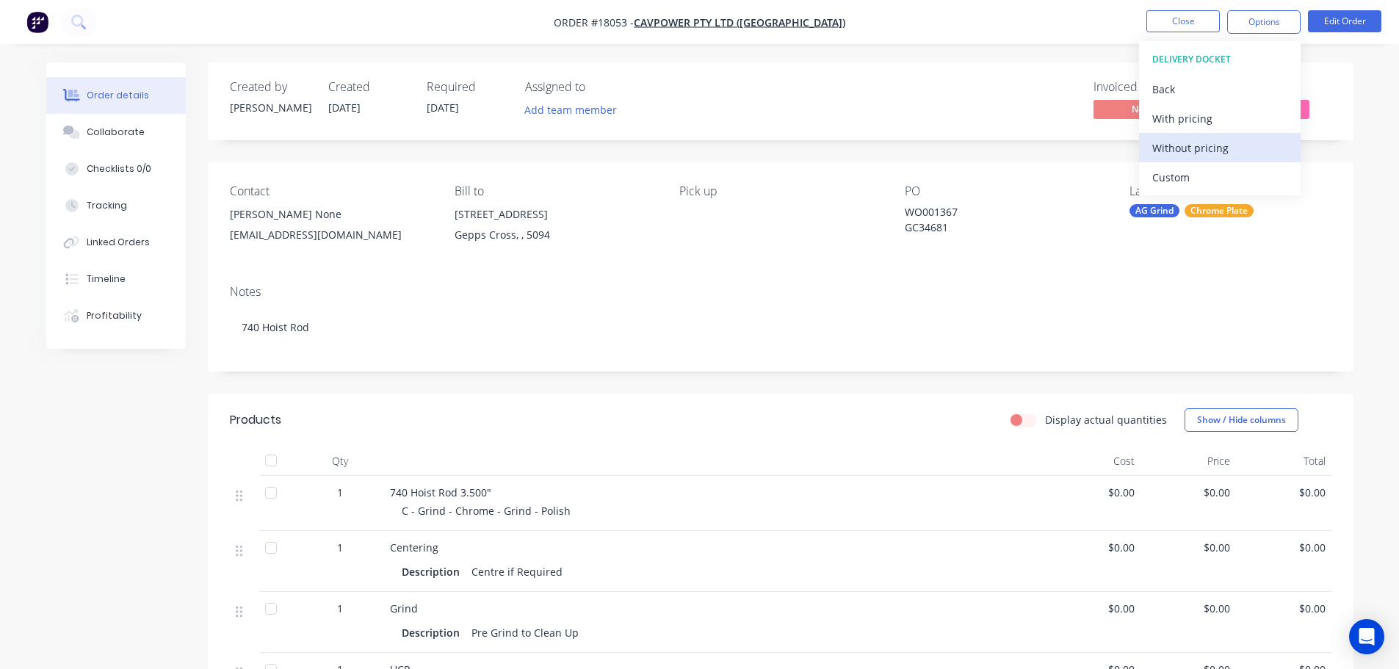
click at [1187, 151] on div "Without pricing" at bounding box center [1220, 147] width 135 height 21
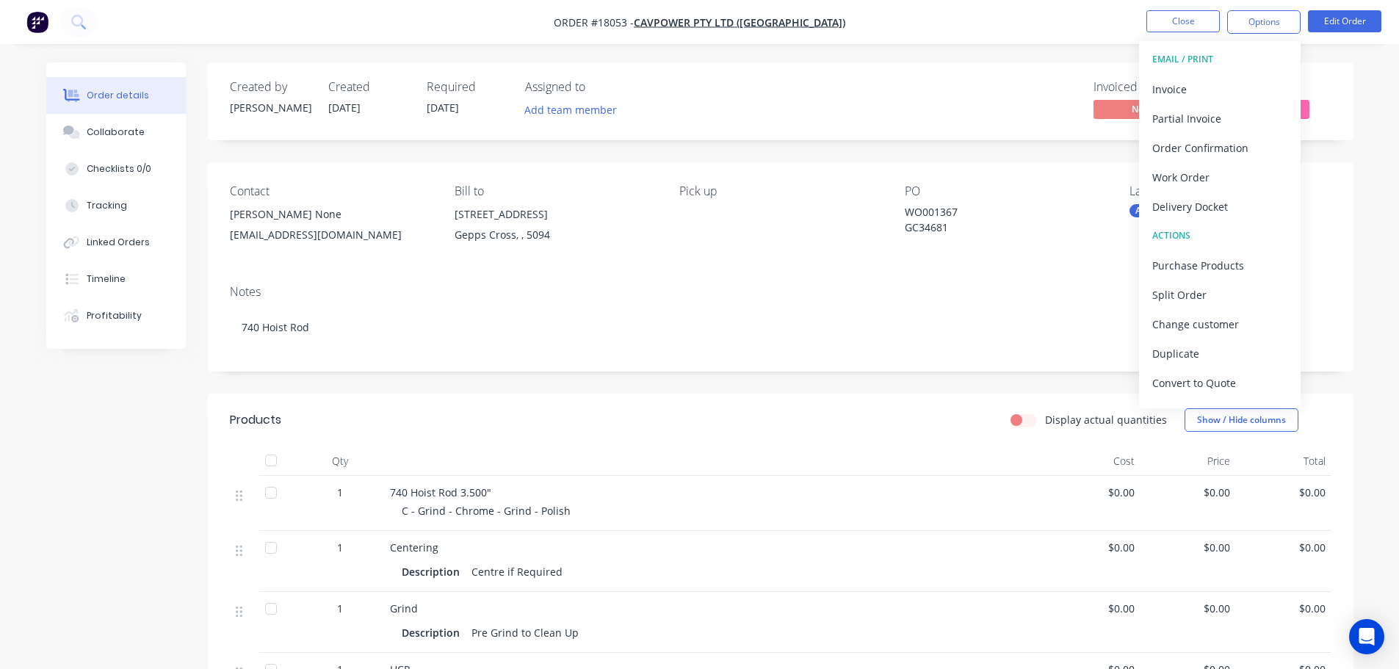
click at [99, 505] on div "Created by Paul Created 26/08/25 Required 09/09/25 Assigned to Add team member …" at bounding box center [700, 610] width 1308 height 1097
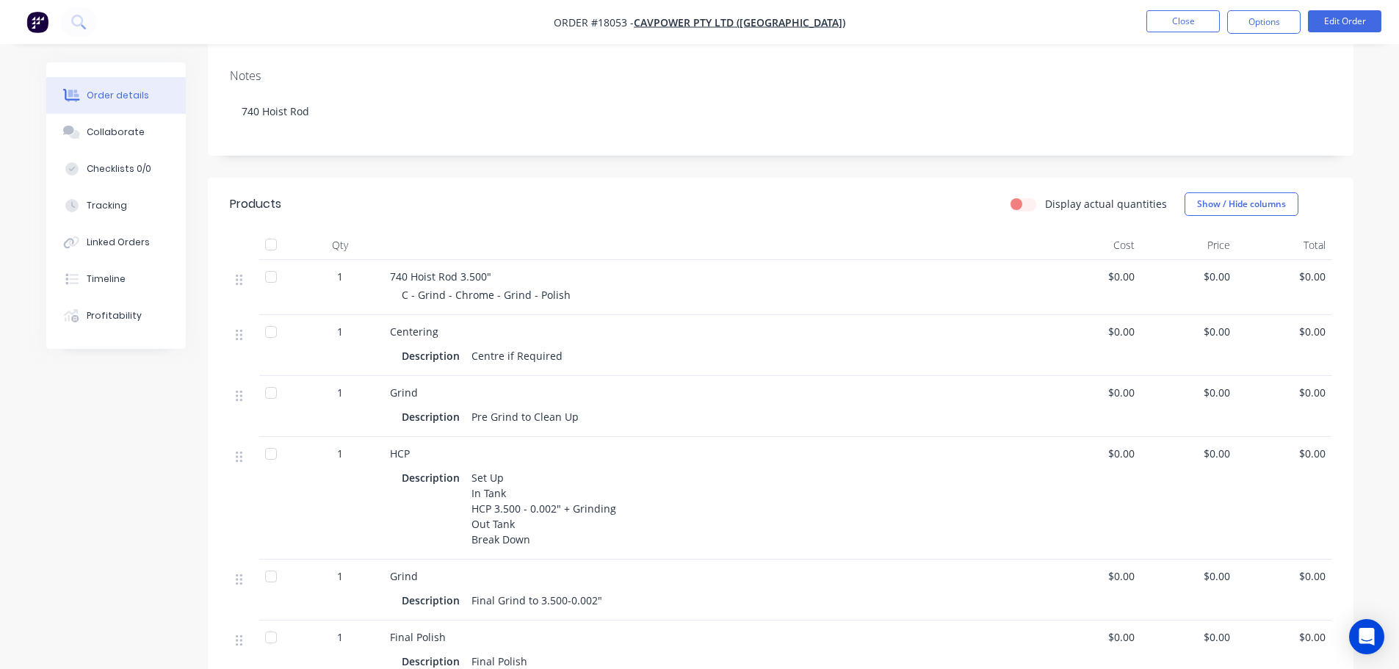
scroll to position [220, 0]
click at [1268, 24] on button "Options" at bounding box center [1264, 22] width 73 height 24
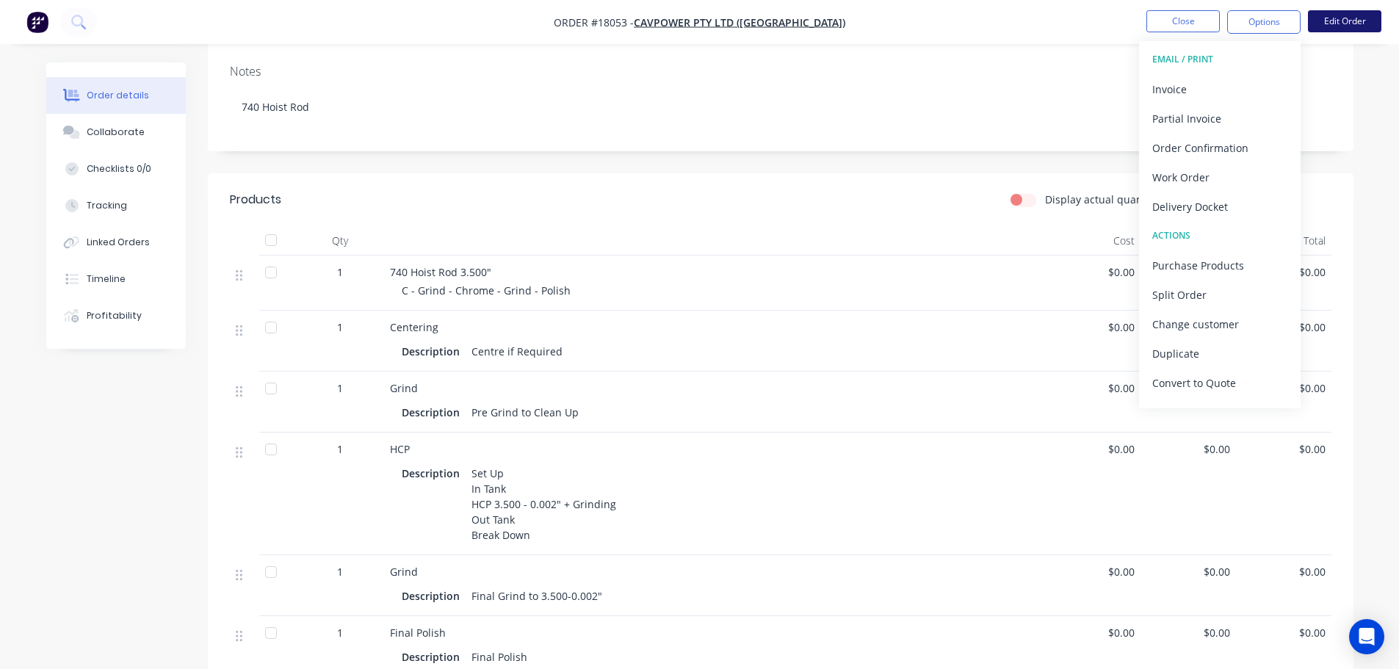
click at [1367, 21] on button "Edit Order" at bounding box center [1344, 21] width 73 height 22
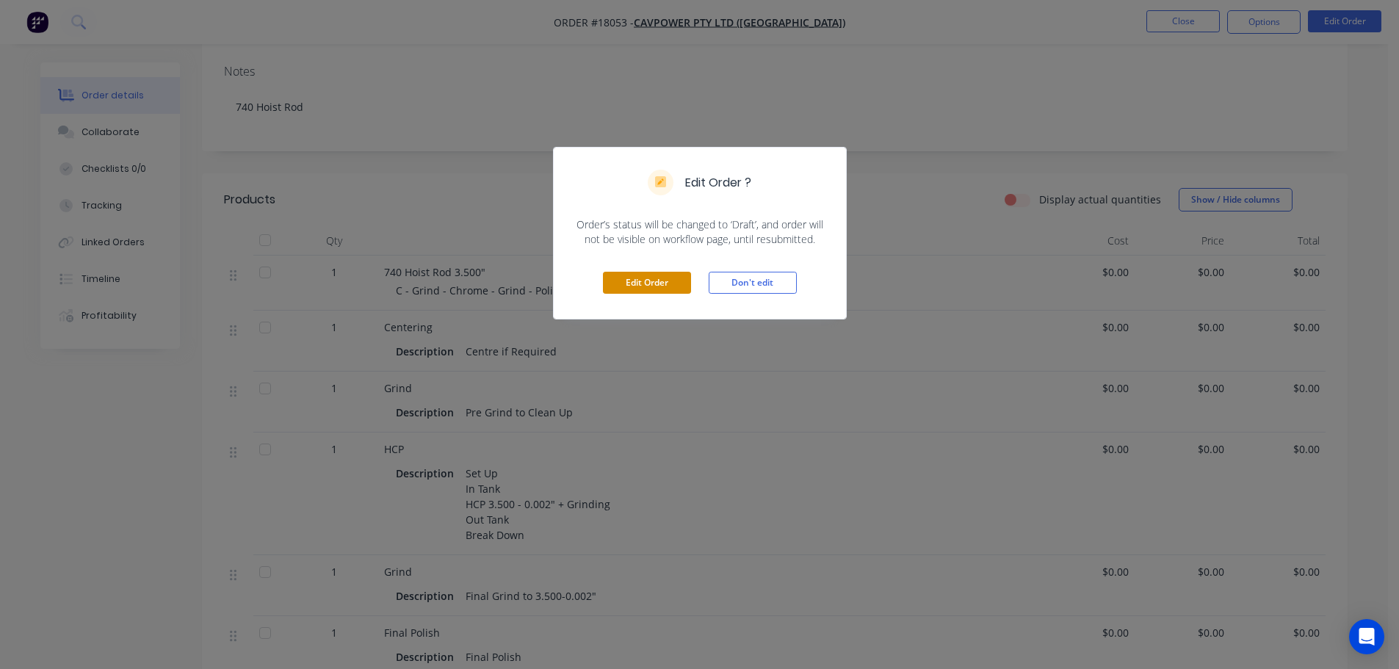
click at [670, 289] on button "Edit Order" at bounding box center [647, 283] width 88 height 22
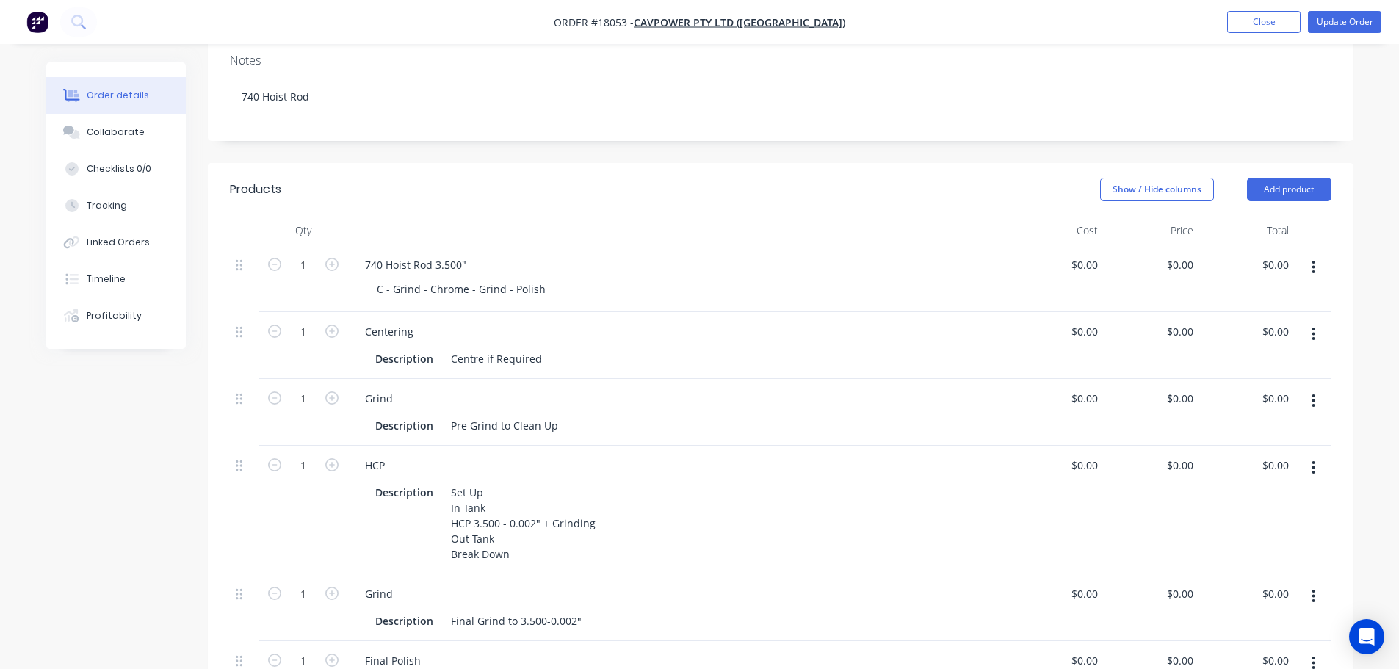
scroll to position [294, 0]
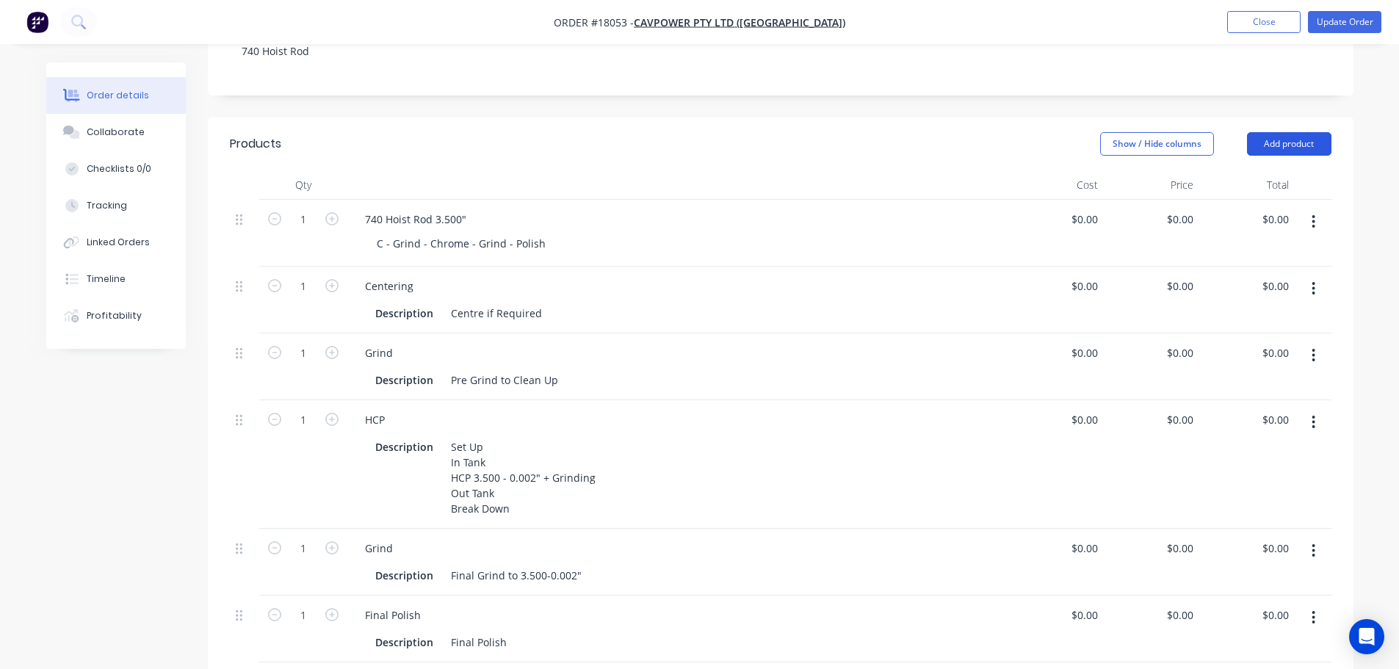
click at [1314, 132] on button "Add product" at bounding box center [1289, 144] width 84 height 24
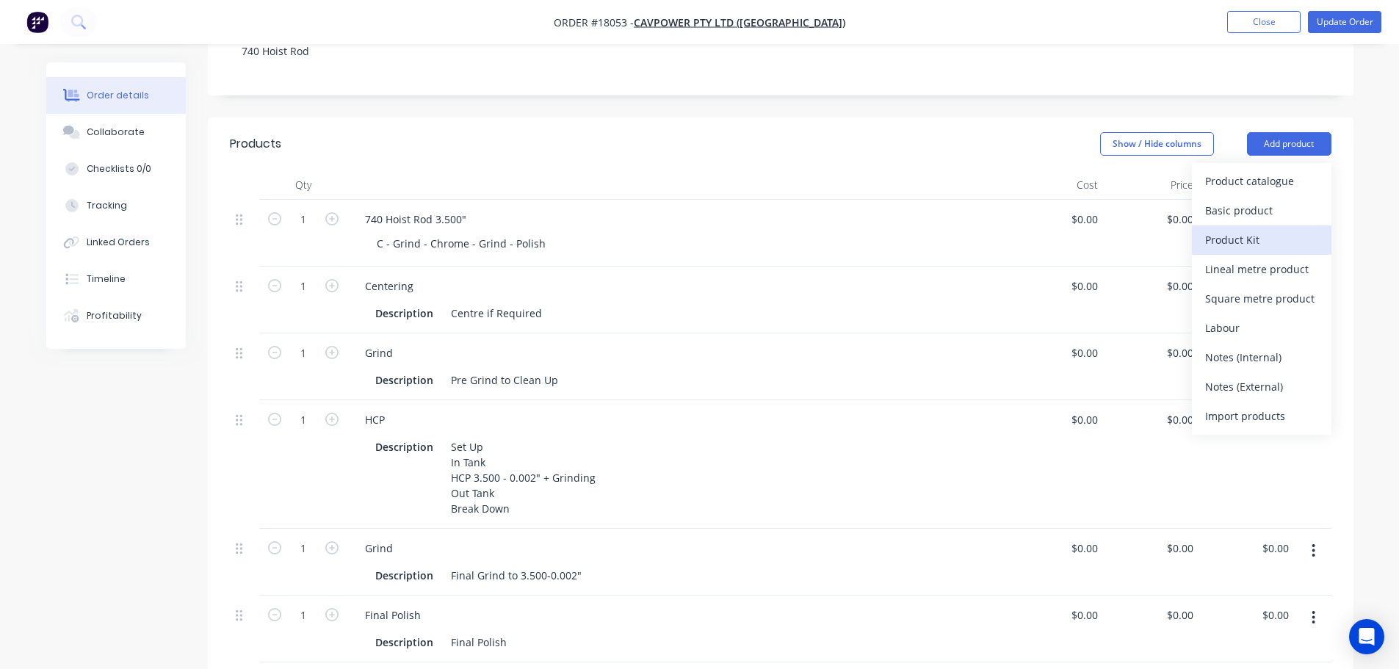
click at [1287, 229] on div "Product Kit" at bounding box center [1262, 239] width 113 height 21
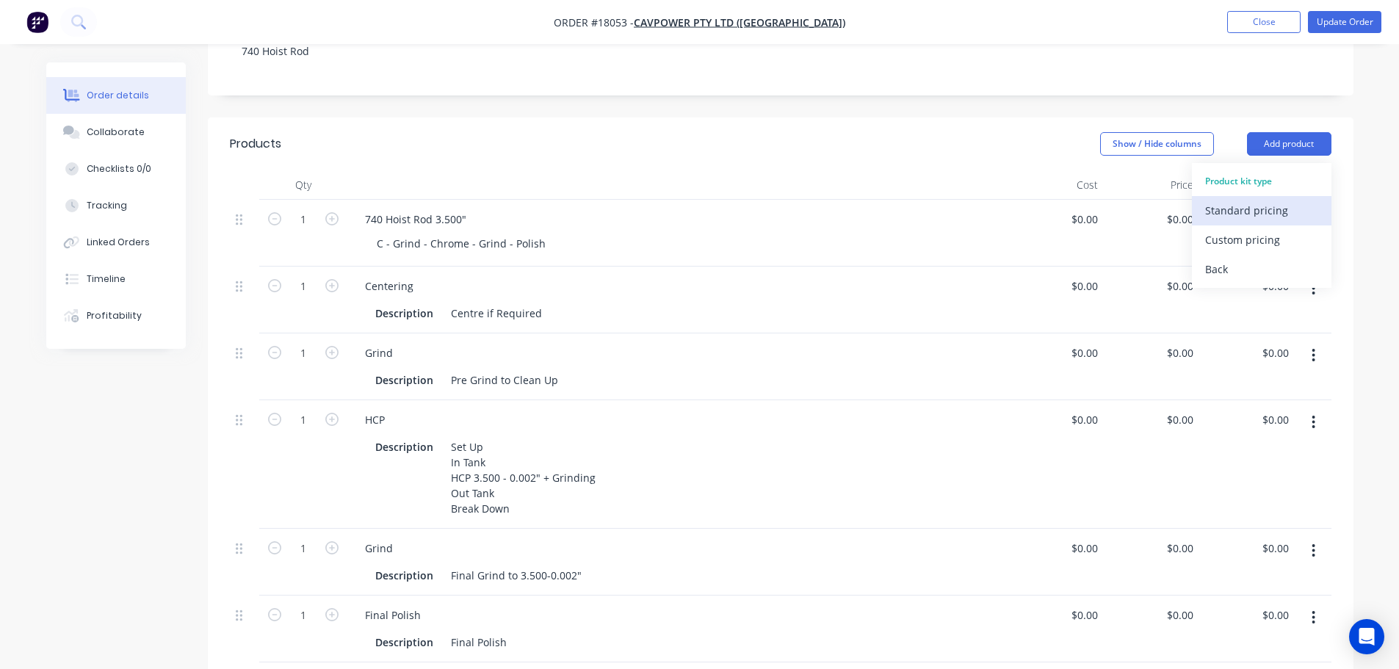
click at [1286, 203] on div "Standard pricing" at bounding box center [1262, 210] width 113 height 21
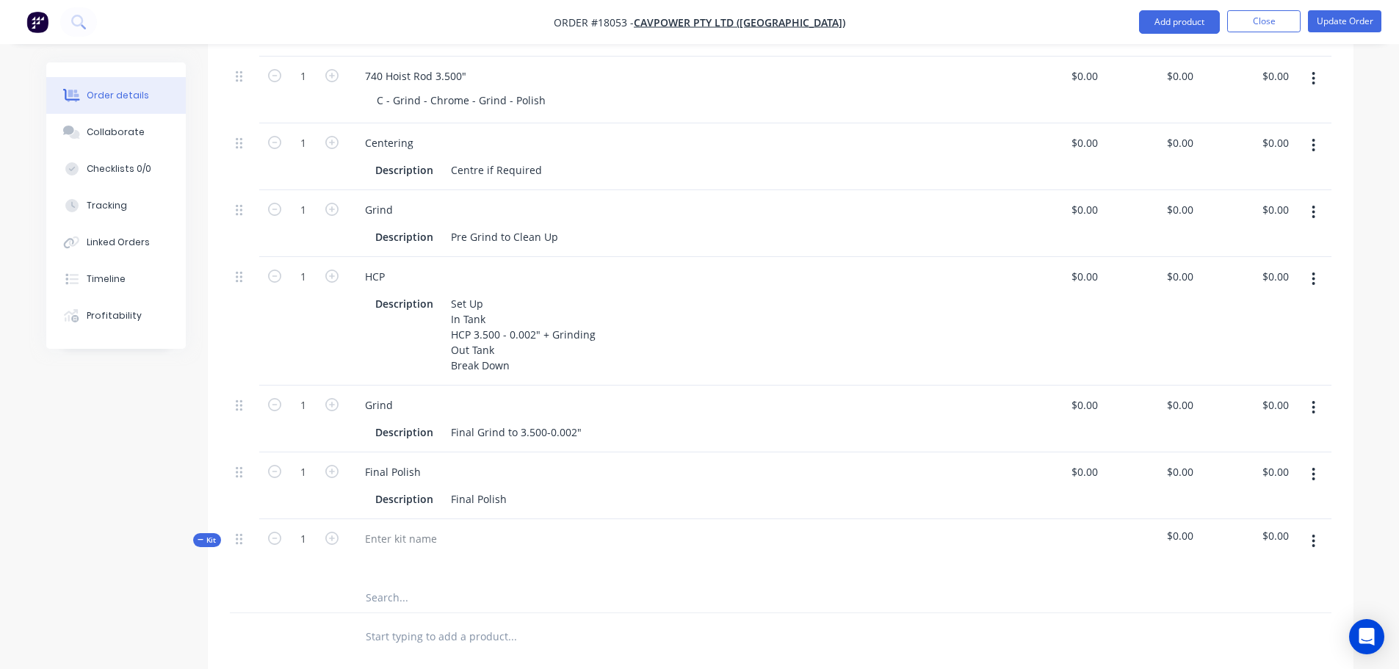
scroll to position [661, 0]
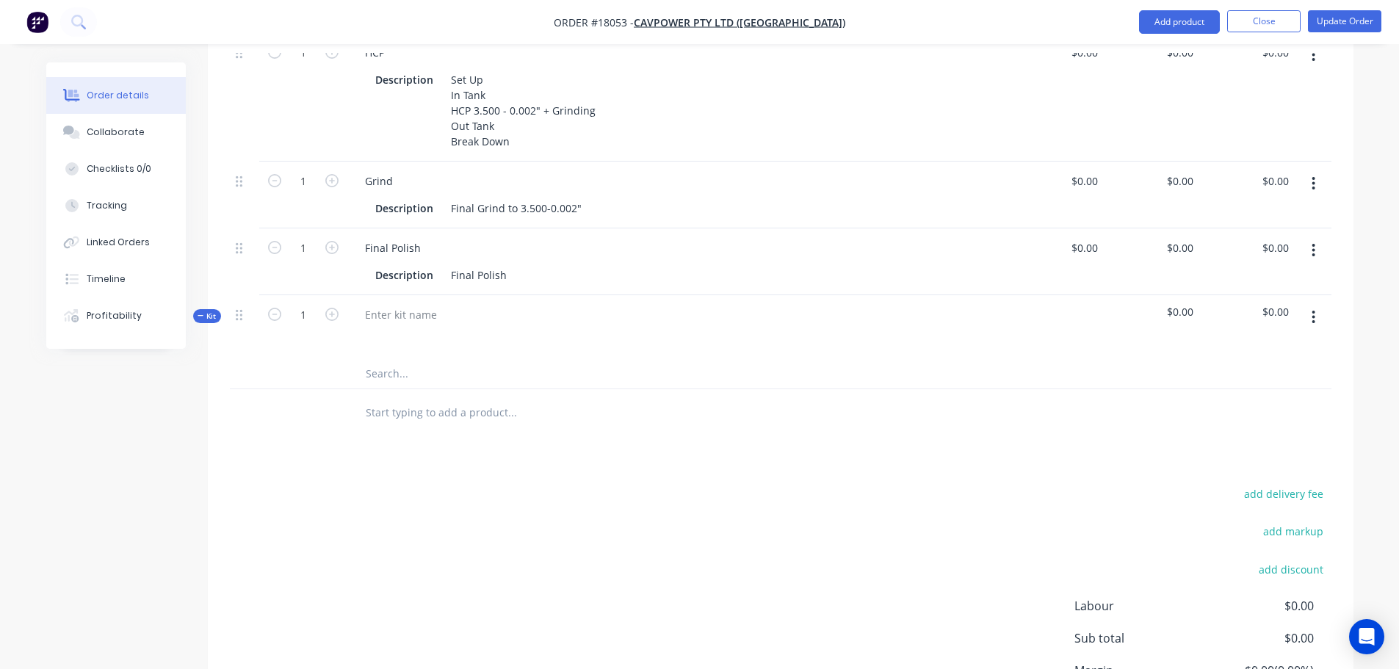
click at [1308, 304] on button "button" at bounding box center [1314, 317] width 35 height 26
click at [653, 442] on div "Products Show / Hide columns Add product Qty Cost Price Total 1 740 Hoist Rod 3…" at bounding box center [781, 269] width 1146 height 1039
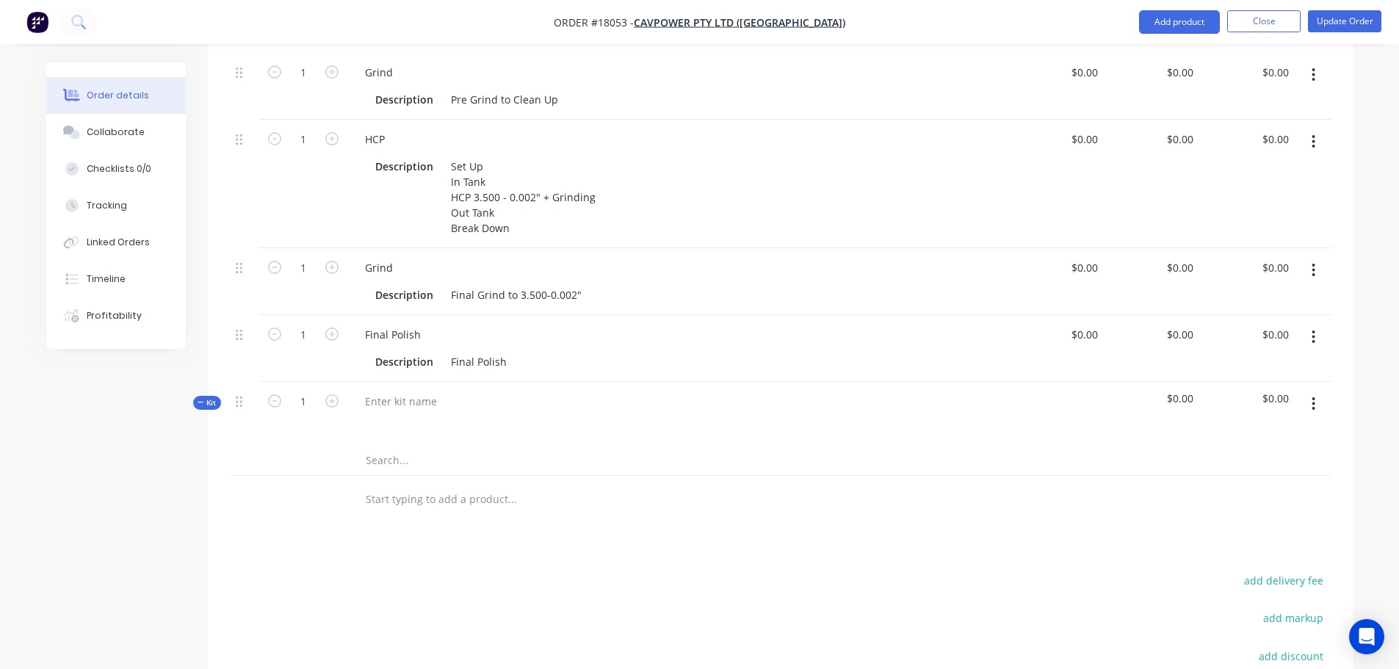
scroll to position [441, 0]
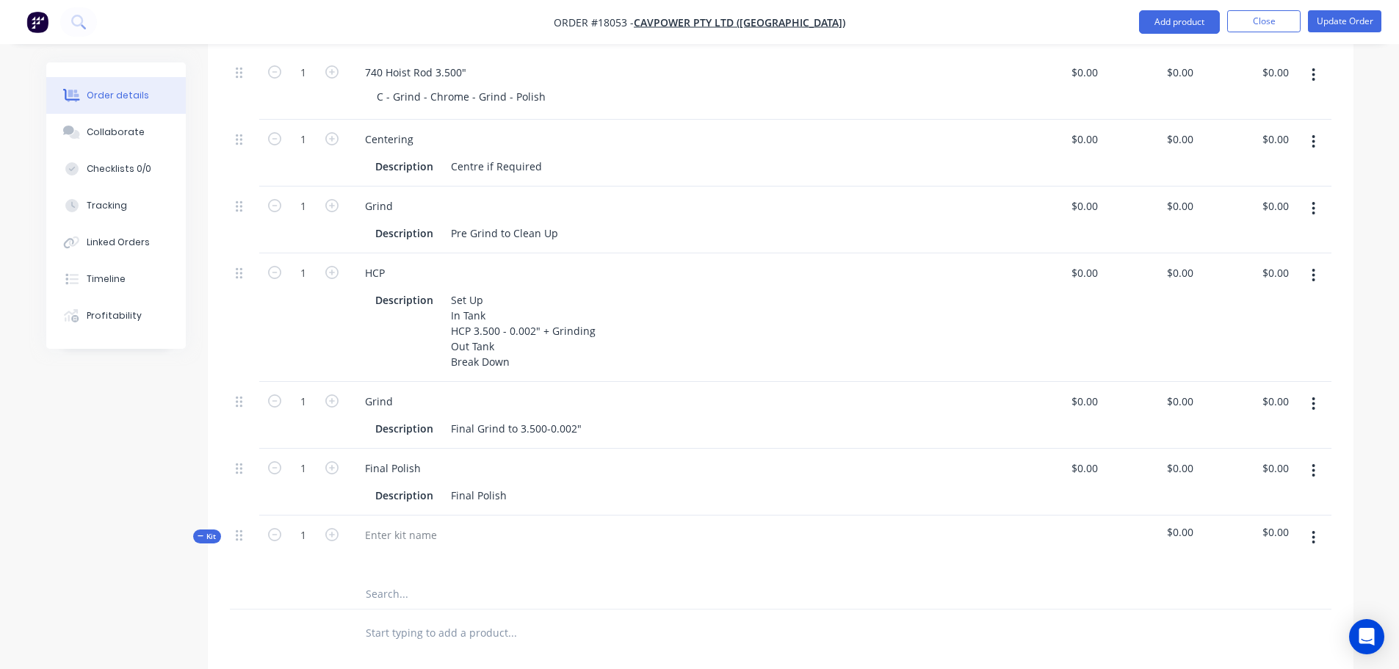
click at [1316, 525] on button "button" at bounding box center [1314, 538] width 35 height 26
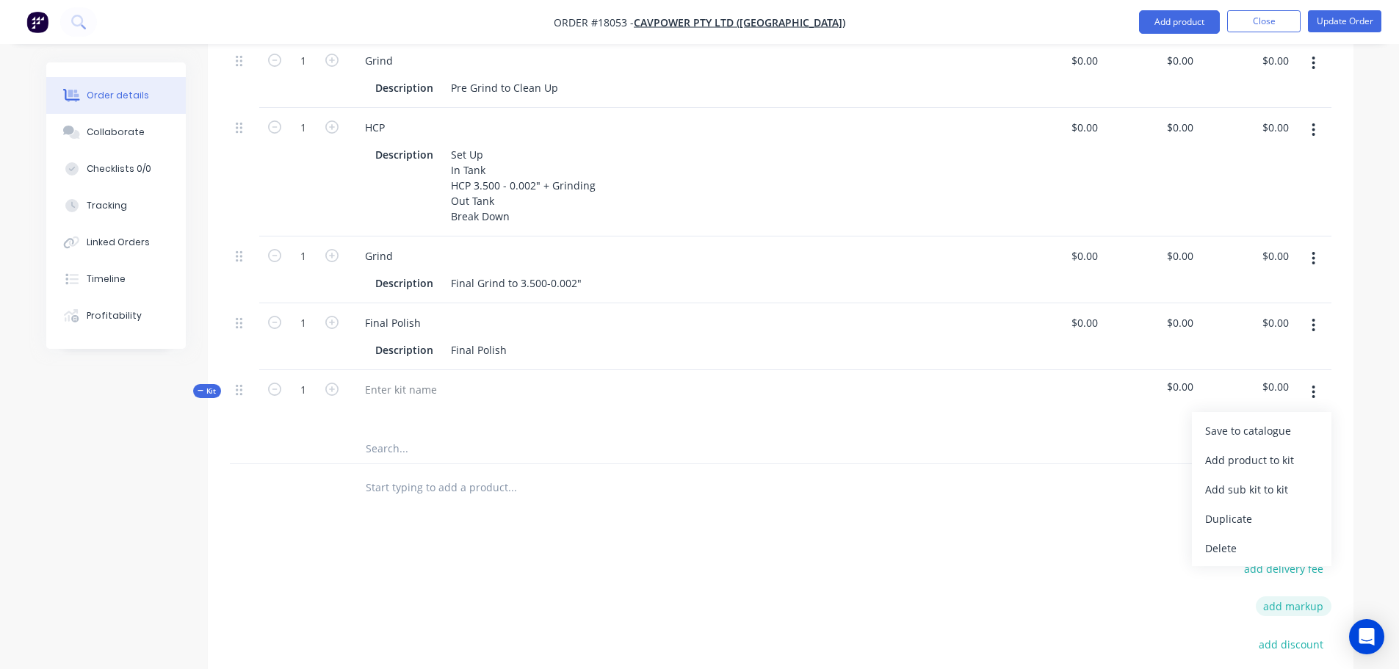
scroll to position [588, 0]
click at [1236, 536] on div "Delete" at bounding box center [1262, 546] width 113 height 21
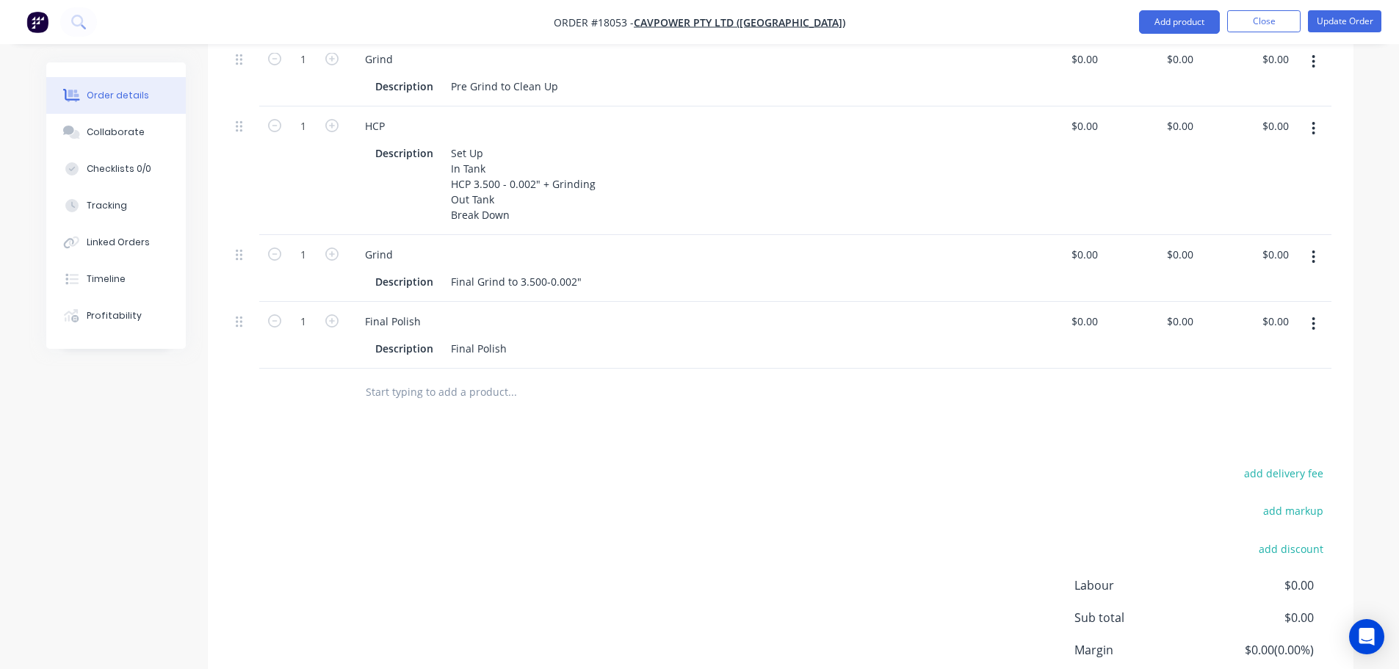
scroll to position [294, 0]
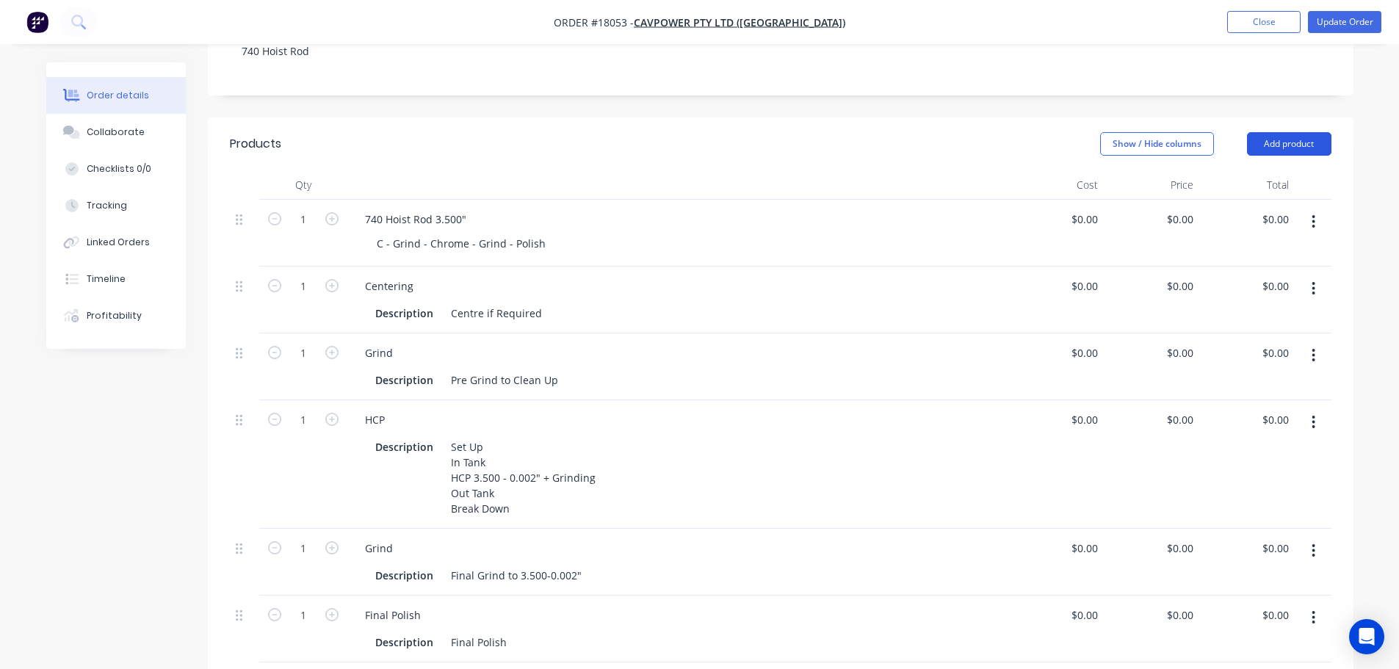
click at [1322, 132] on button "Add product" at bounding box center [1289, 144] width 84 height 24
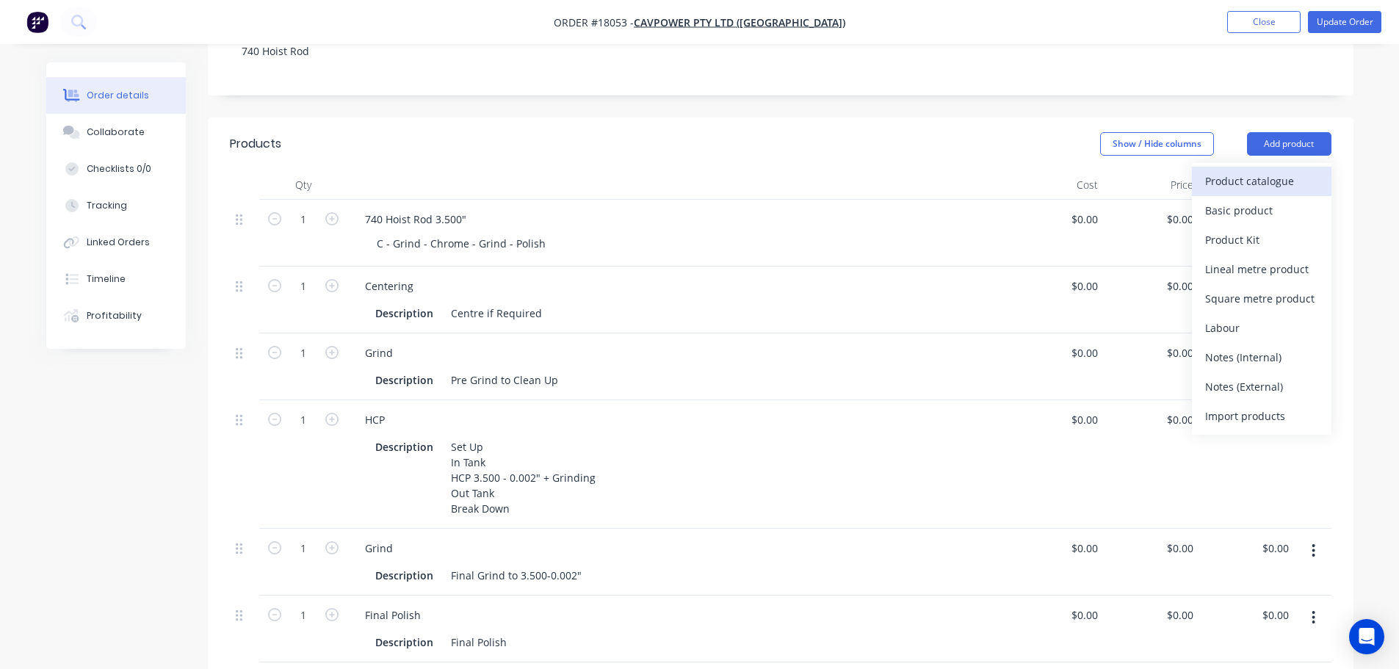
click at [1297, 170] on div "Product catalogue" at bounding box center [1262, 180] width 113 height 21
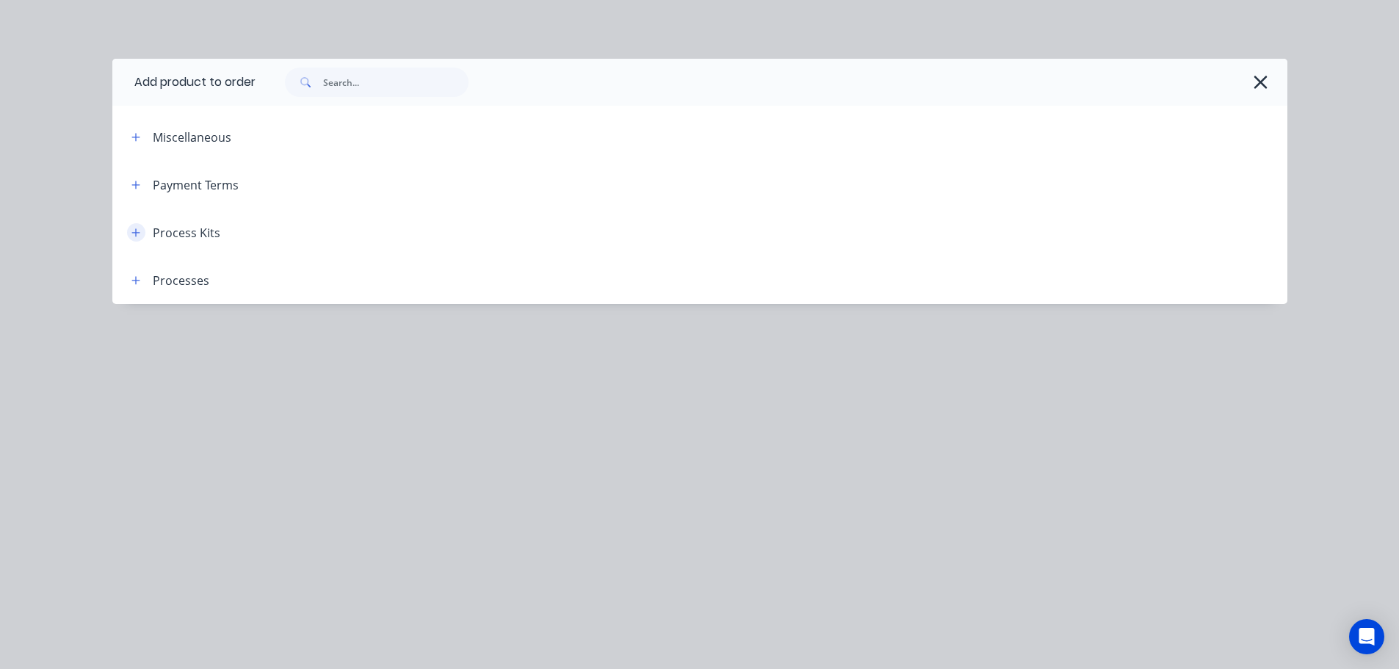
click at [138, 233] on icon "button" at bounding box center [135, 232] width 8 height 8
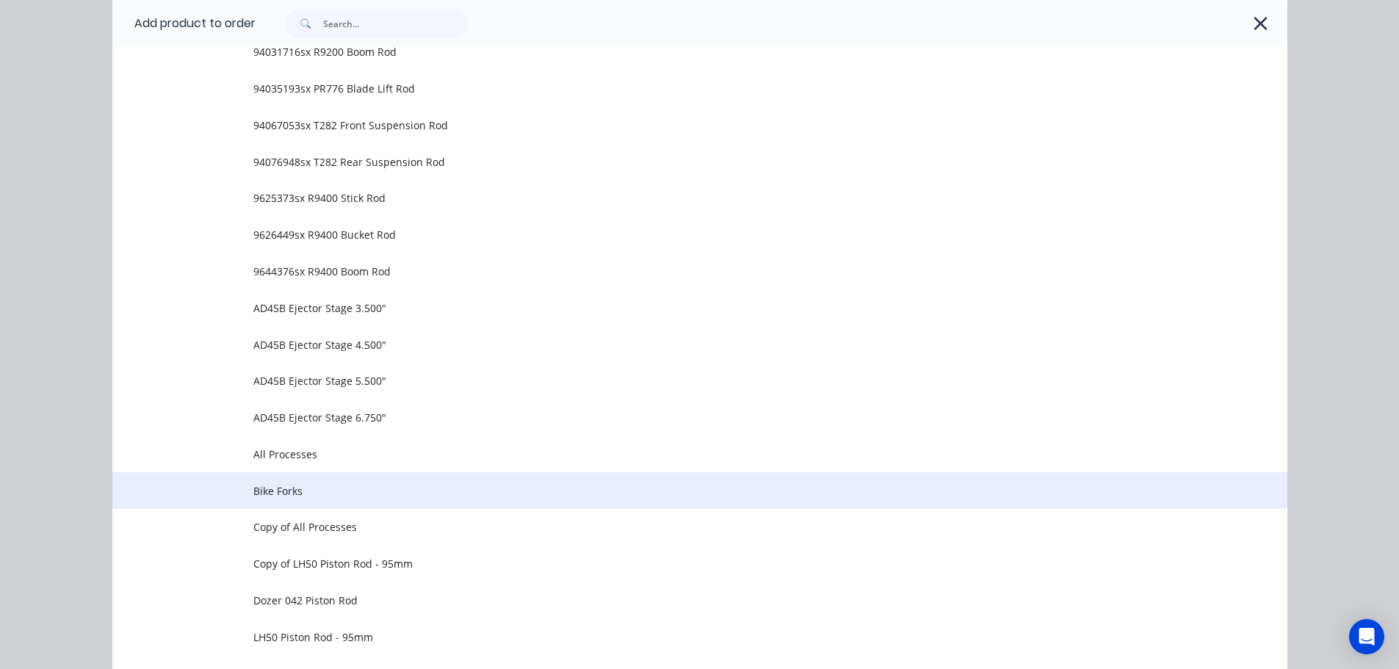
scroll to position [979, 0]
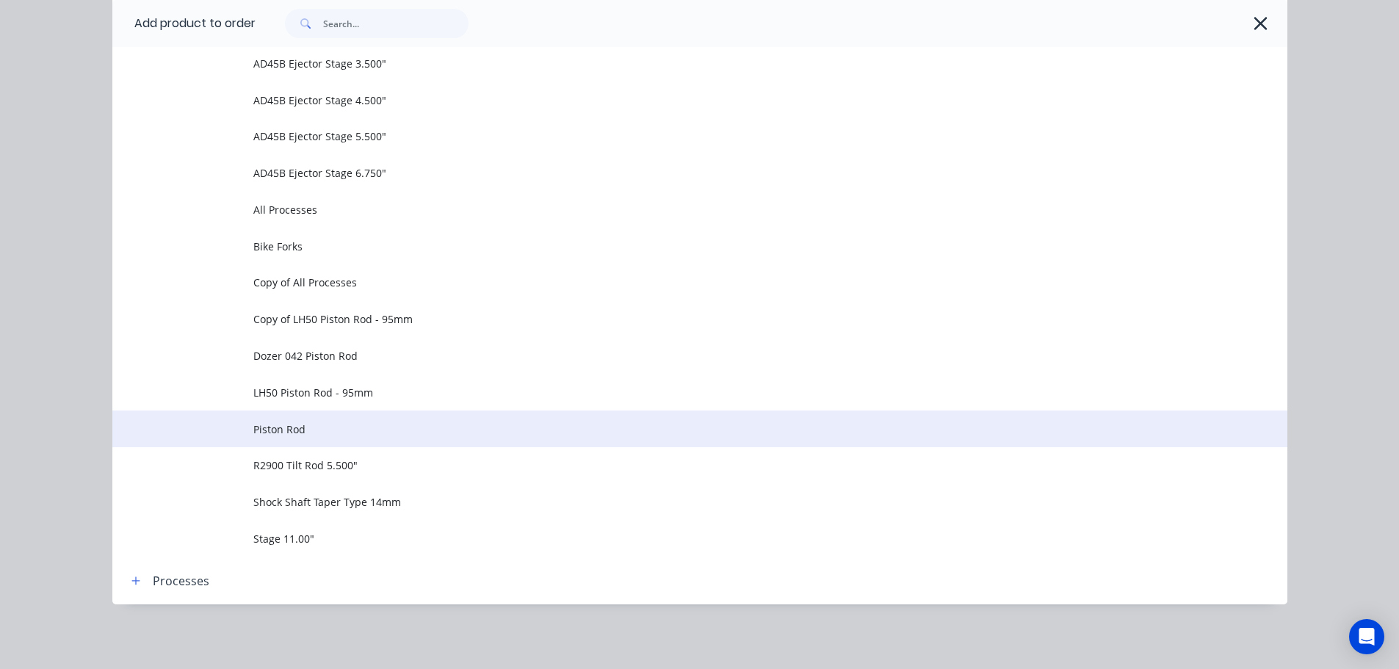
click at [342, 436] on span "Piston Rod" at bounding box center [666, 429] width 827 height 15
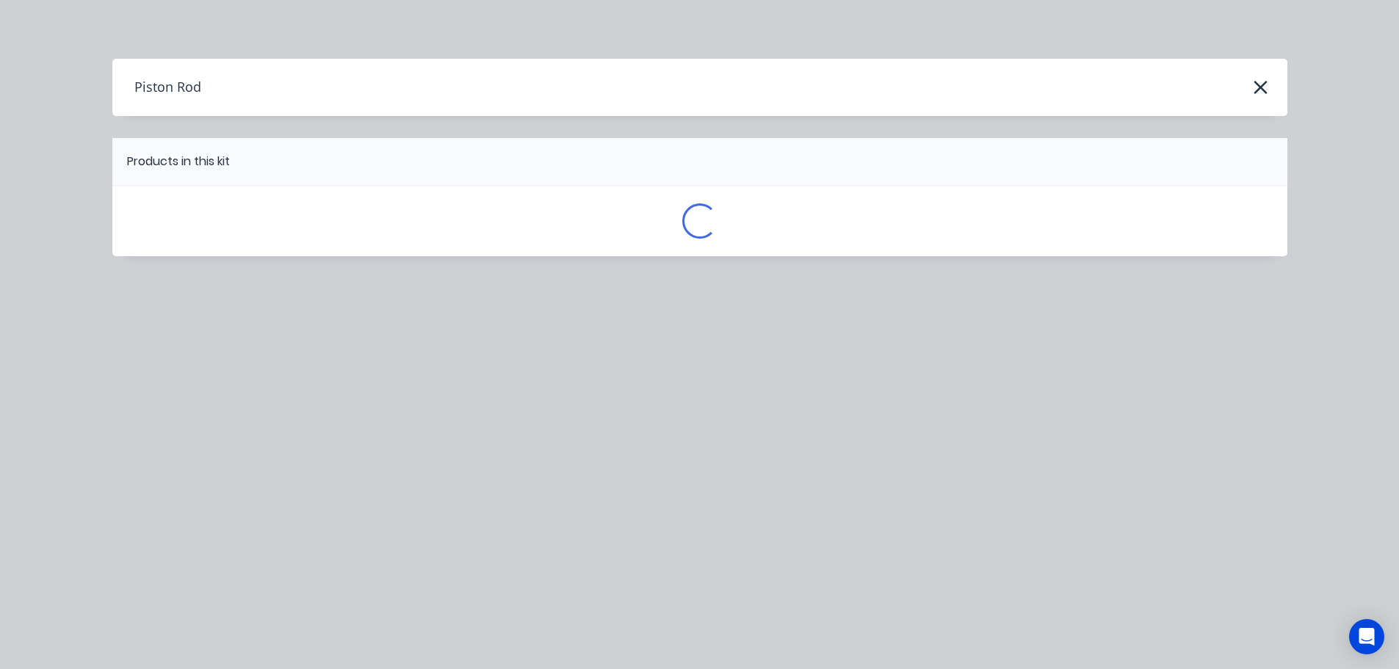
scroll to position [0, 0]
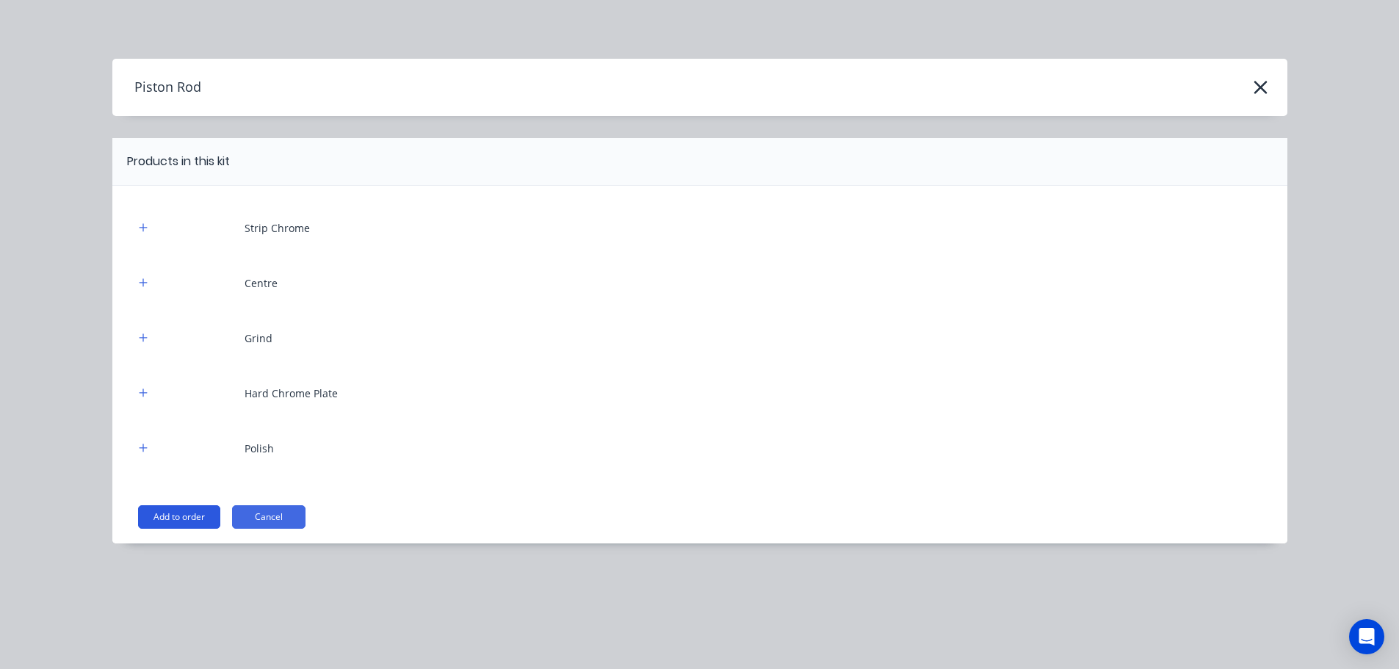
click at [181, 522] on button "Add to order" at bounding box center [179, 517] width 82 height 24
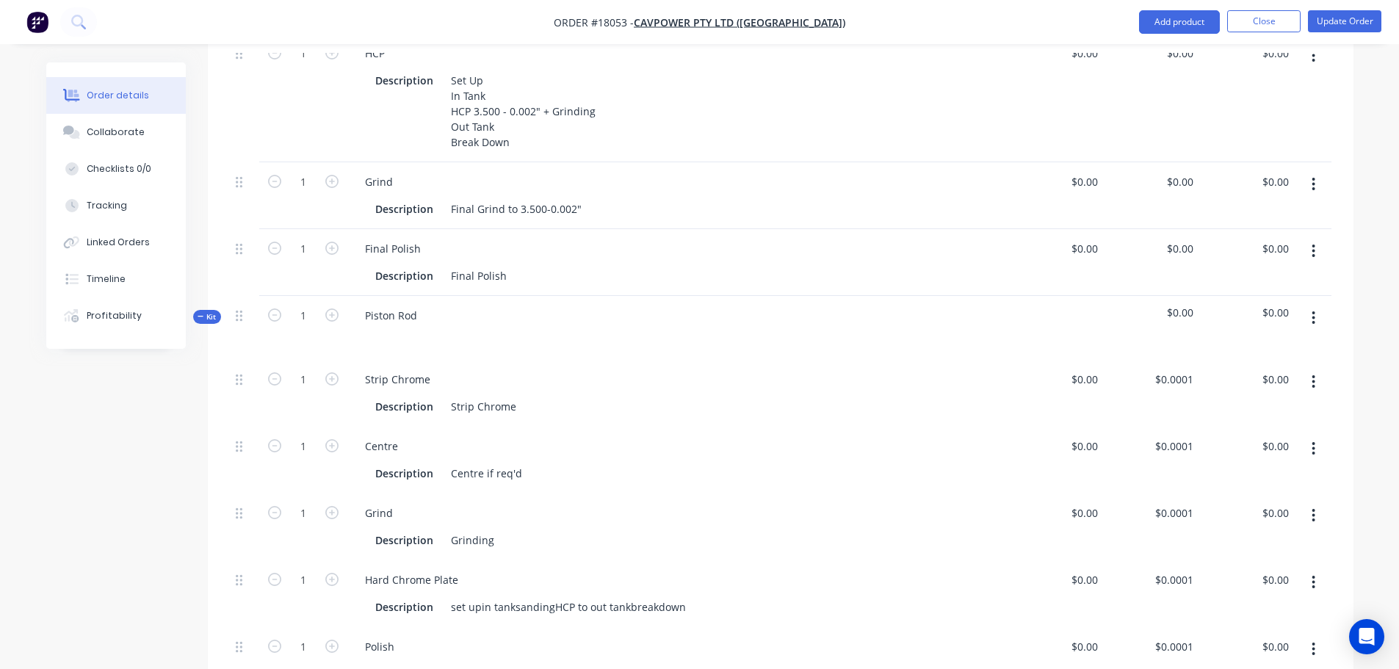
scroll to position [661, 0]
click at [1316, 373] on icon "button" at bounding box center [1314, 381] width 4 height 16
click at [1238, 468] on div "Delete" at bounding box center [1262, 478] width 113 height 21
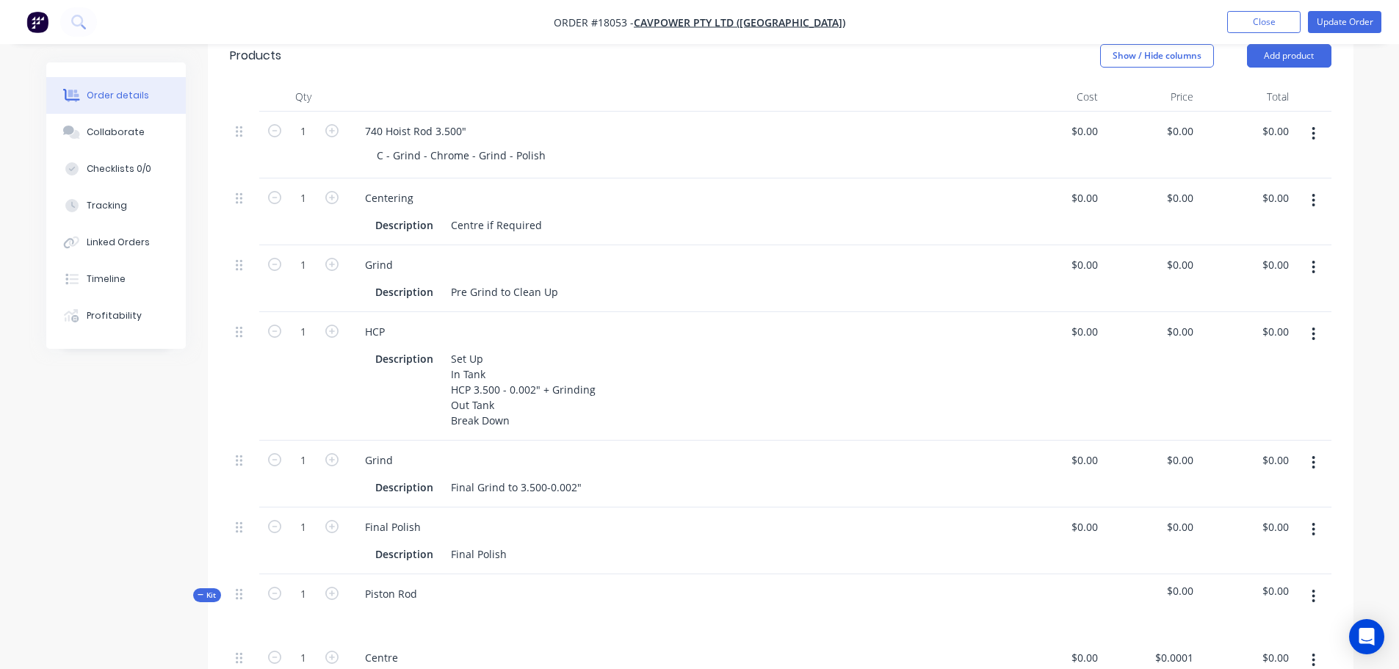
scroll to position [220, 0]
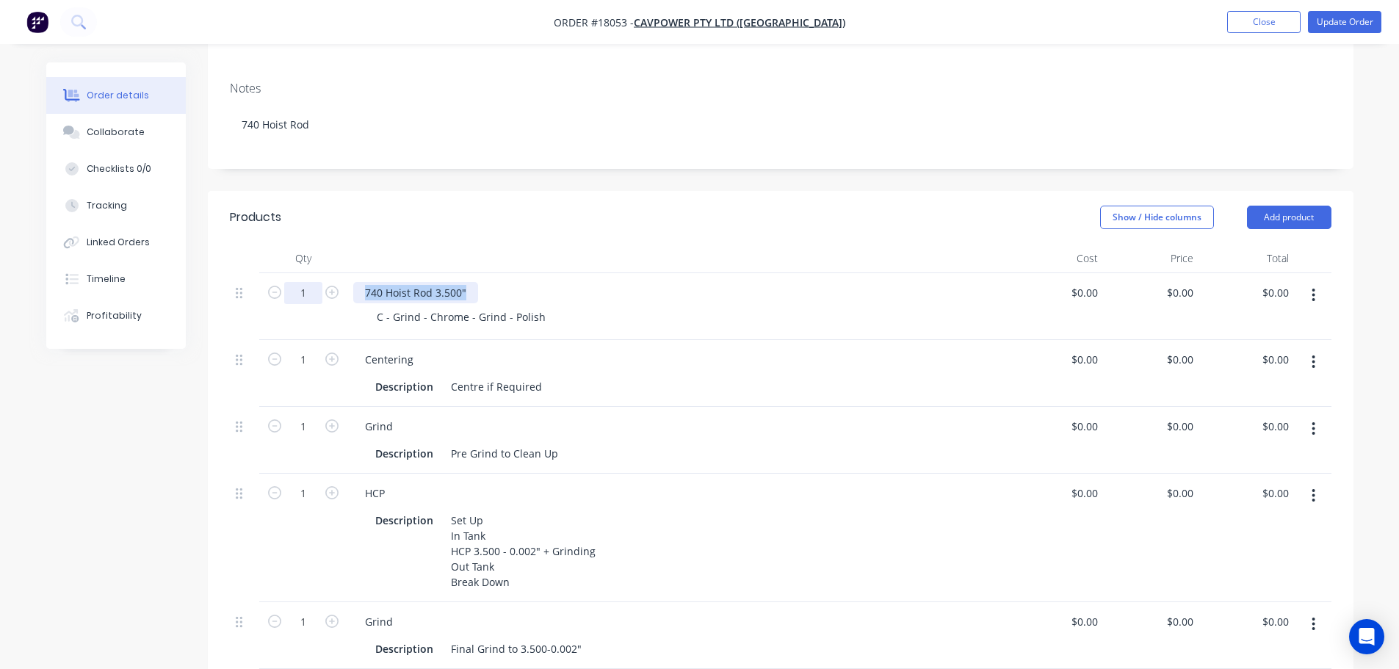
drag, startPoint x: 474, startPoint y: 279, endPoint x: 370, endPoint y: 278, distance: 104.3
click at [320, 275] on div "1 740 Hoist Rod 3.500" C - Grind - Chrome - Grind - Polish $0.00 $0.00 $0.00 $0…" at bounding box center [781, 306] width 1102 height 67
copy div "740 Hoist Rod 3.500""
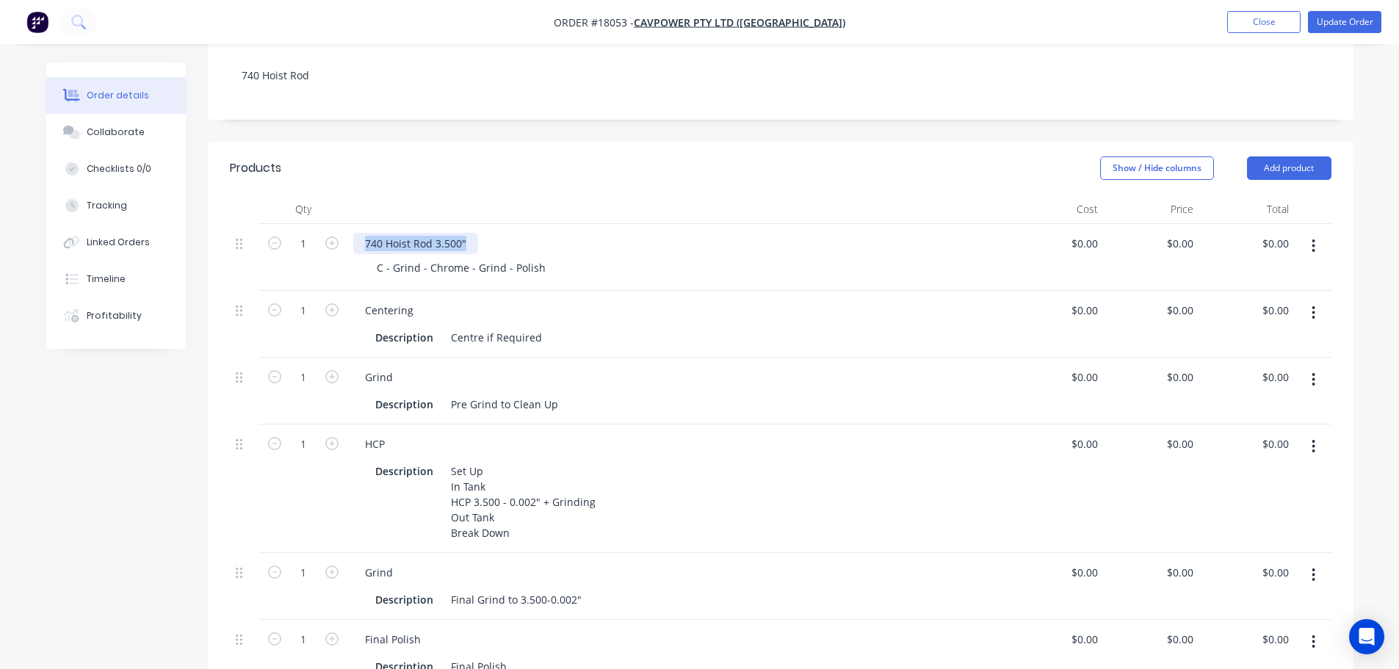
scroll to position [514, 0]
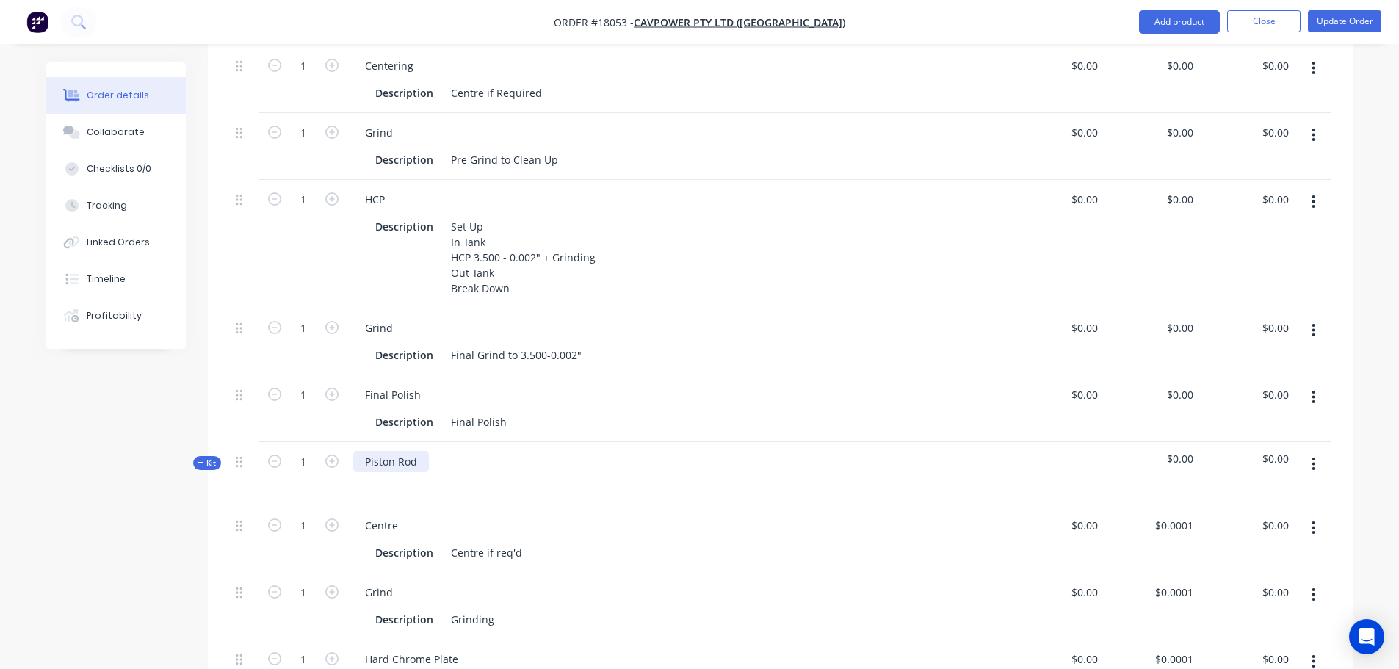
click at [402, 451] on div "Piston Rod" at bounding box center [391, 461] width 76 height 21
drag, startPoint x: 418, startPoint y: 450, endPoint x: 306, endPoint y: 448, distance: 111.7
click at [306, 448] on div "Kit 1 Piston Rod $0.00 $0.00" at bounding box center [781, 474] width 1102 height 64
paste div
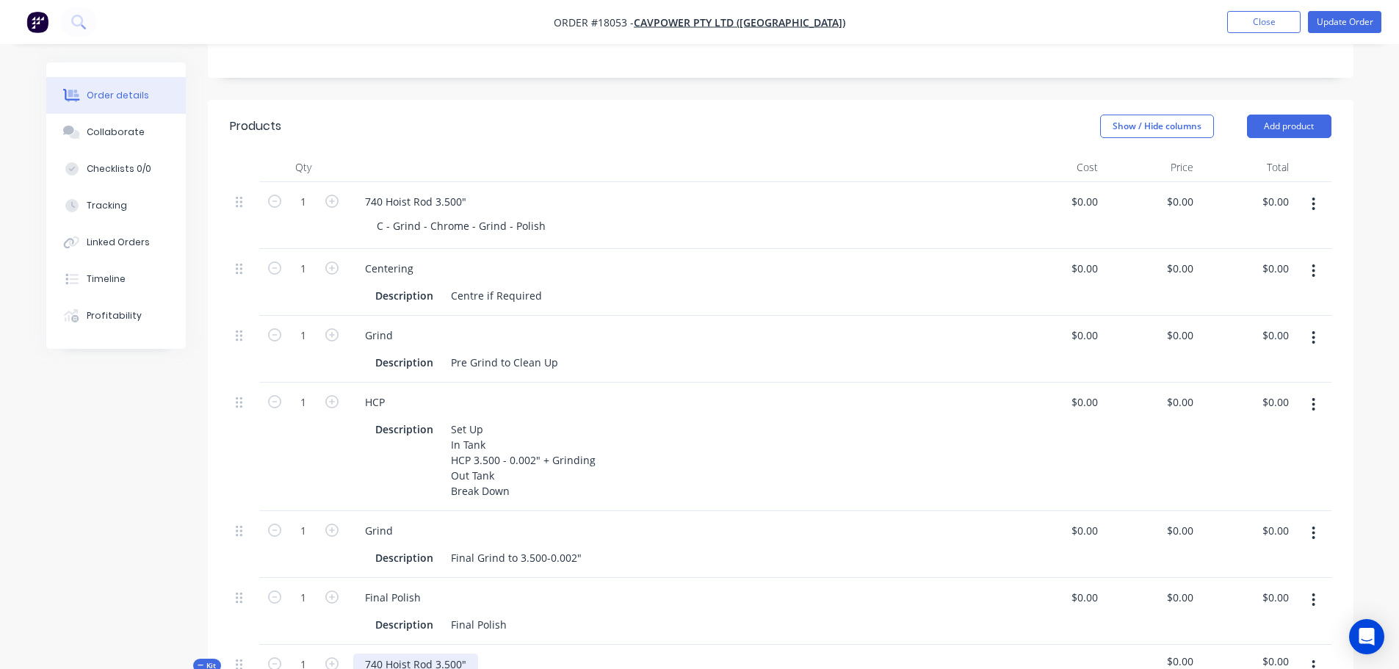
scroll to position [294, 0]
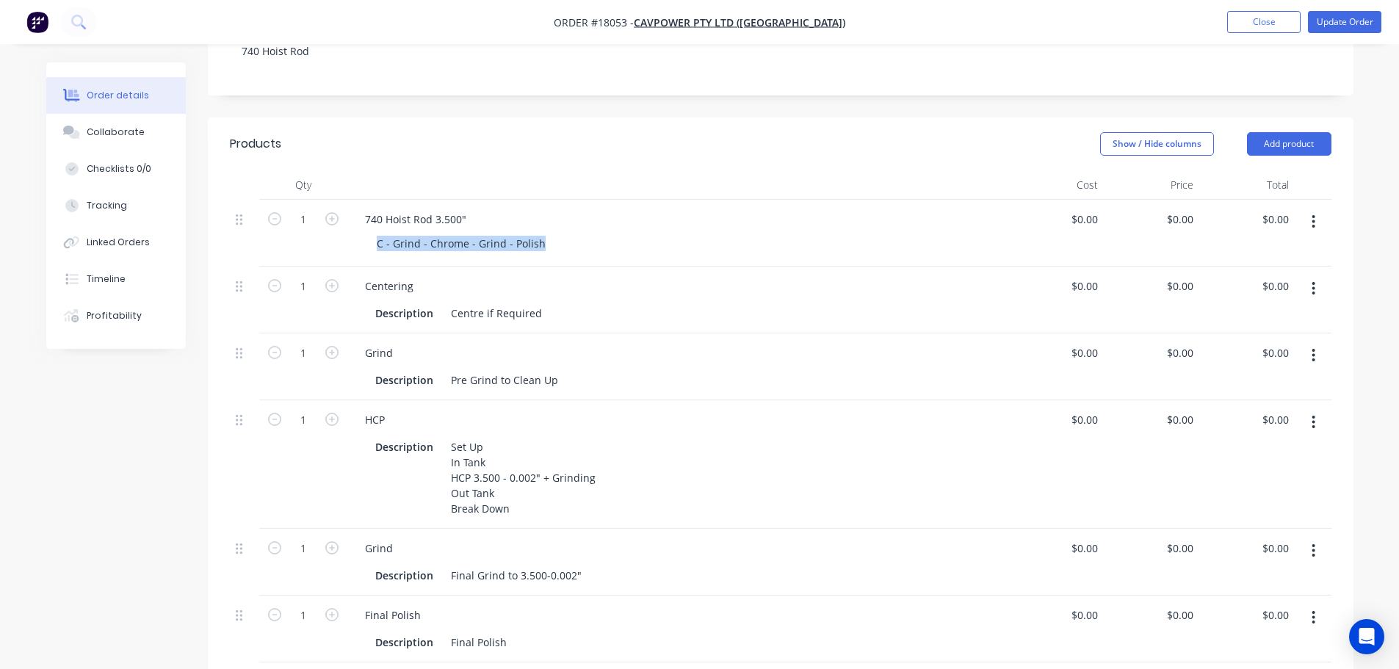
drag, startPoint x: 539, startPoint y: 226, endPoint x: 345, endPoint y: 231, distance: 194.7
click at [345, 231] on div "1 740 Hoist Rod 3.500" C - Grind - Chrome - Grind - Polish $0.00 $0.00 $0.00 $0…" at bounding box center [781, 233] width 1102 height 67
copy div "740 Hoist Rod 3.500" C - Grind - Chrome - Grind - Polish"
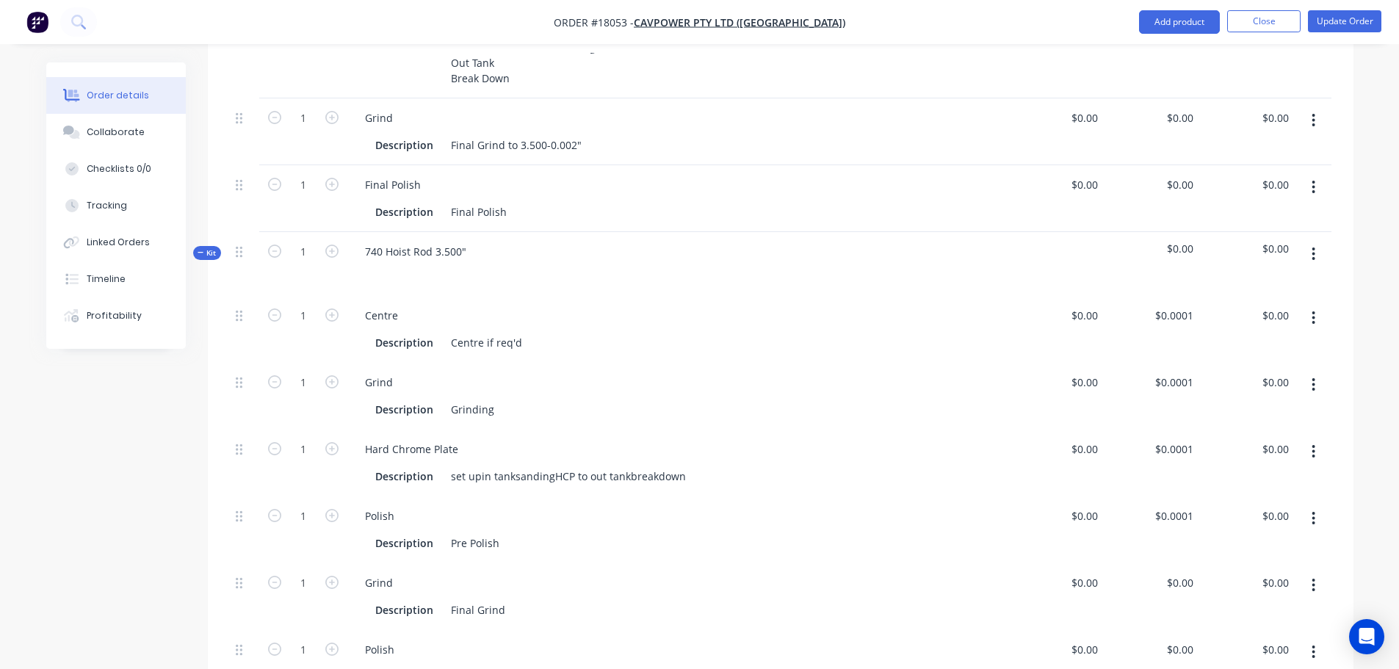
scroll to position [735, 0]
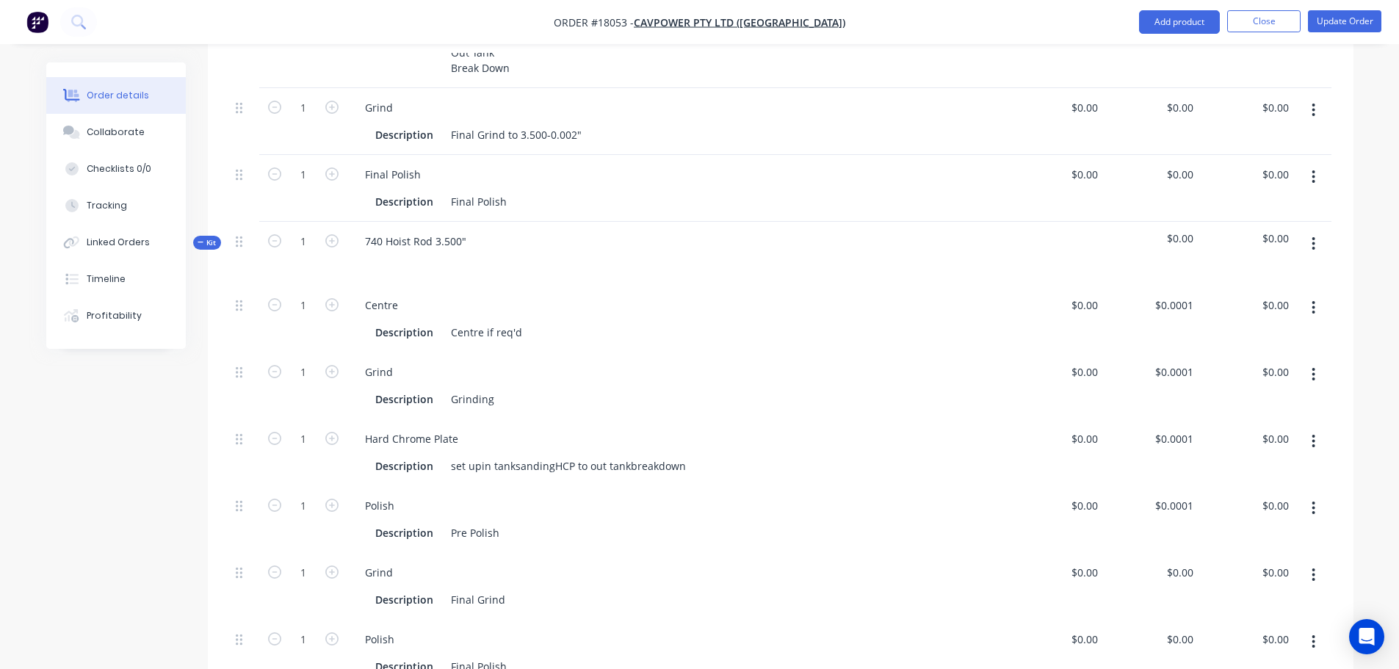
click at [396, 252] on div at bounding box center [677, 262] width 649 height 21
click at [371, 252] on div at bounding box center [377, 262] width 24 height 21
paste div
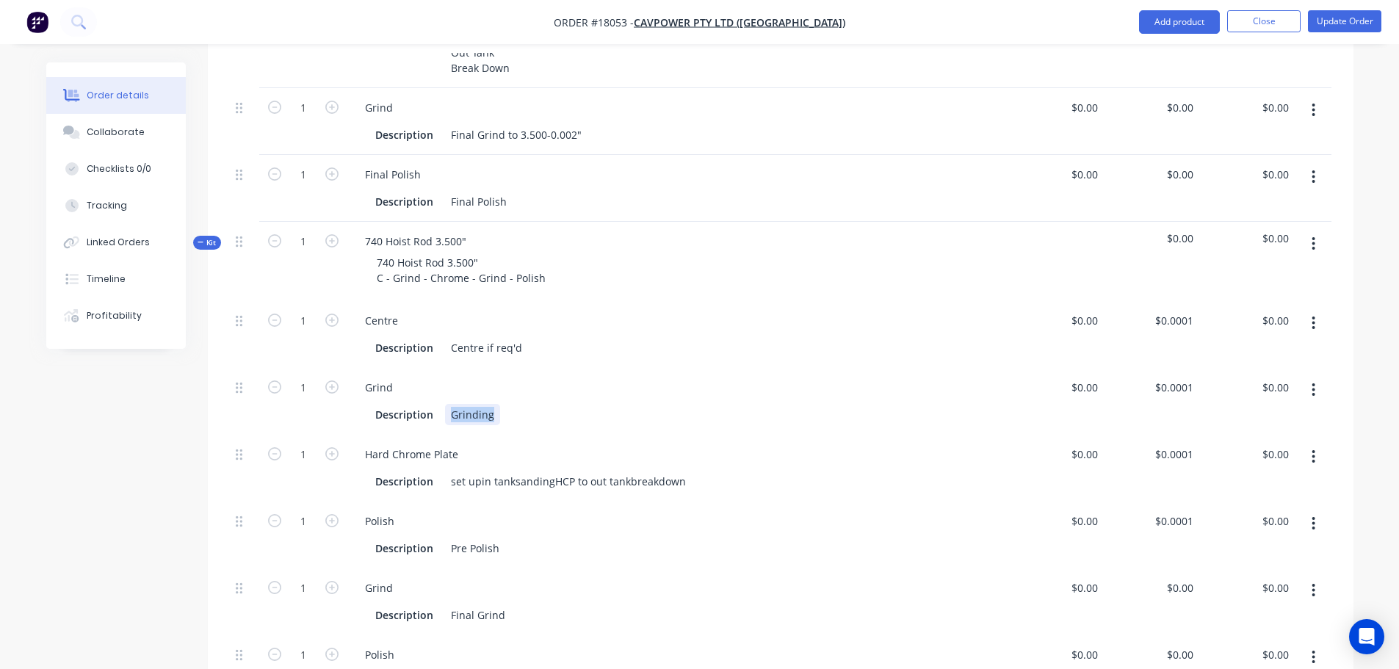
drag, startPoint x: 450, startPoint y: 396, endPoint x: 563, endPoint y: 394, distance: 113.2
click at [563, 404] on div "Description Grinding" at bounding box center [675, 414] width 611 height 21
click at [478, 471] on div "set upin tanksandingHCP to out tankbreakdown" at bounding box center [568, 481] width 247 height 21
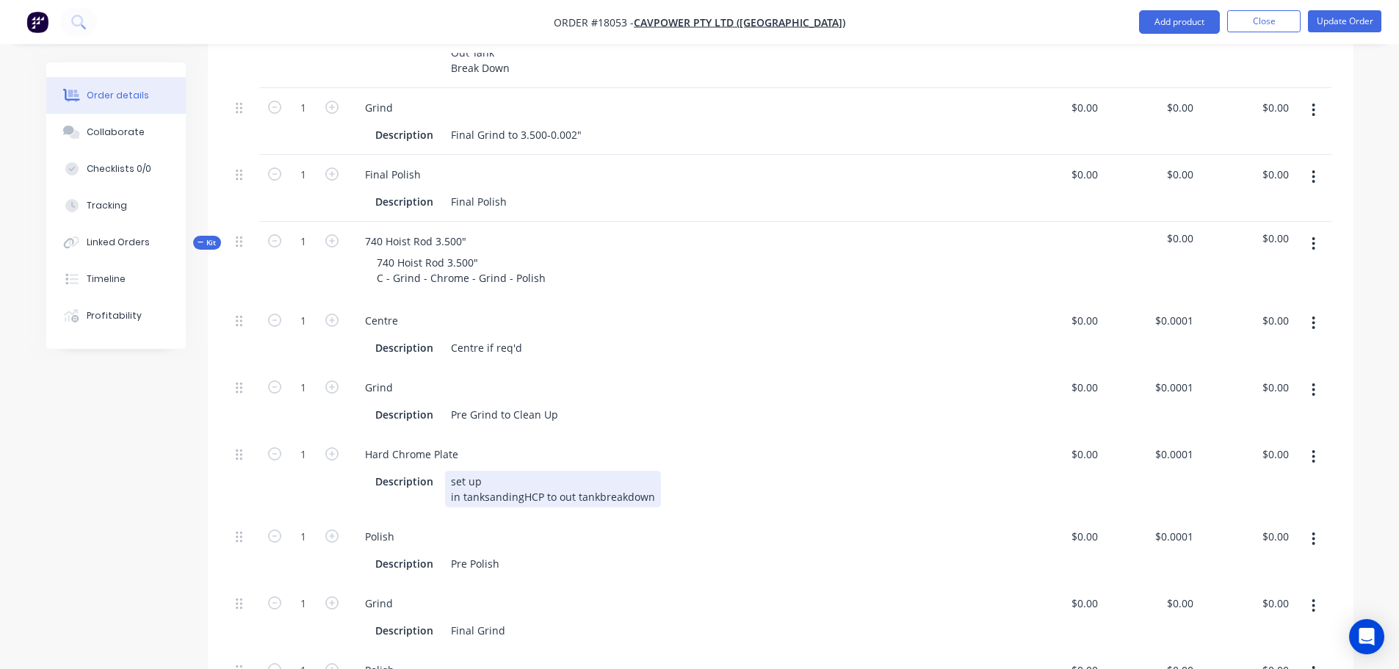
click at [483, 480] on div "set up in tanksandingHCP to out tankbreakdown" at bounding box center [553, 489] width 216 height 37
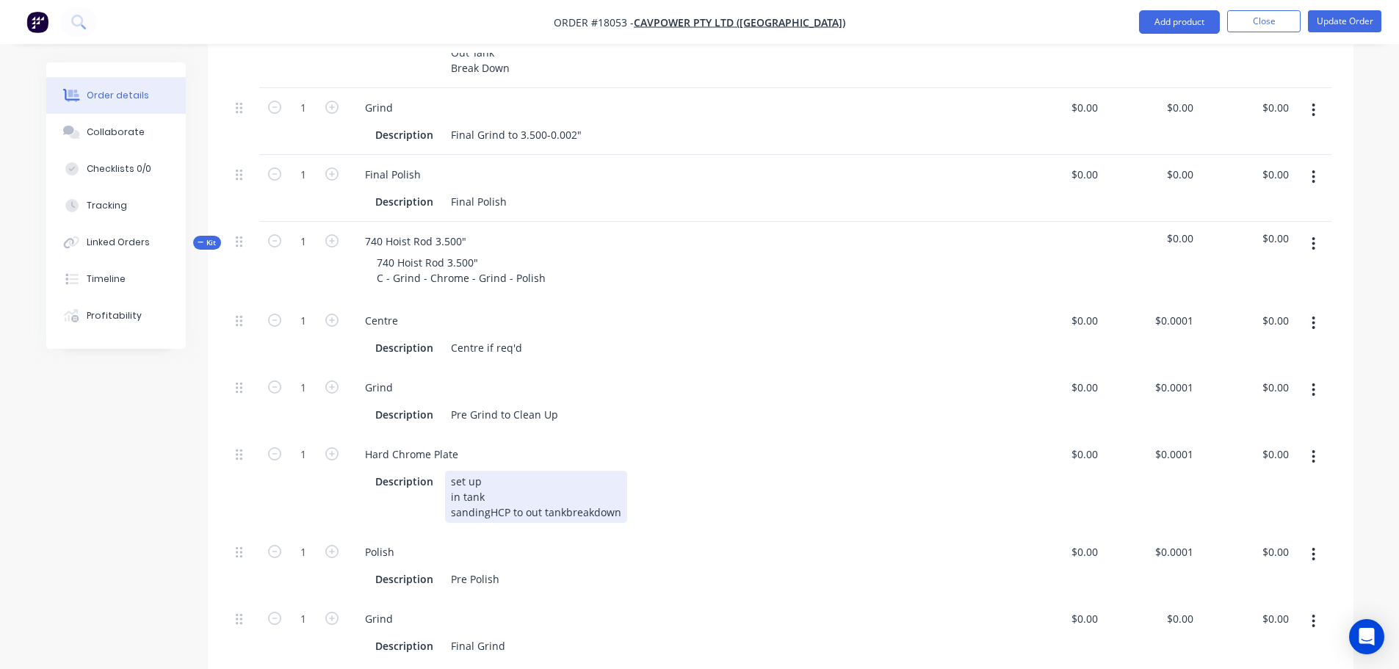
click at [488, 496] on div "set up in tank sandingHCP to out tankbreakdown" at bounding box center [536, 497] width 182 height 52
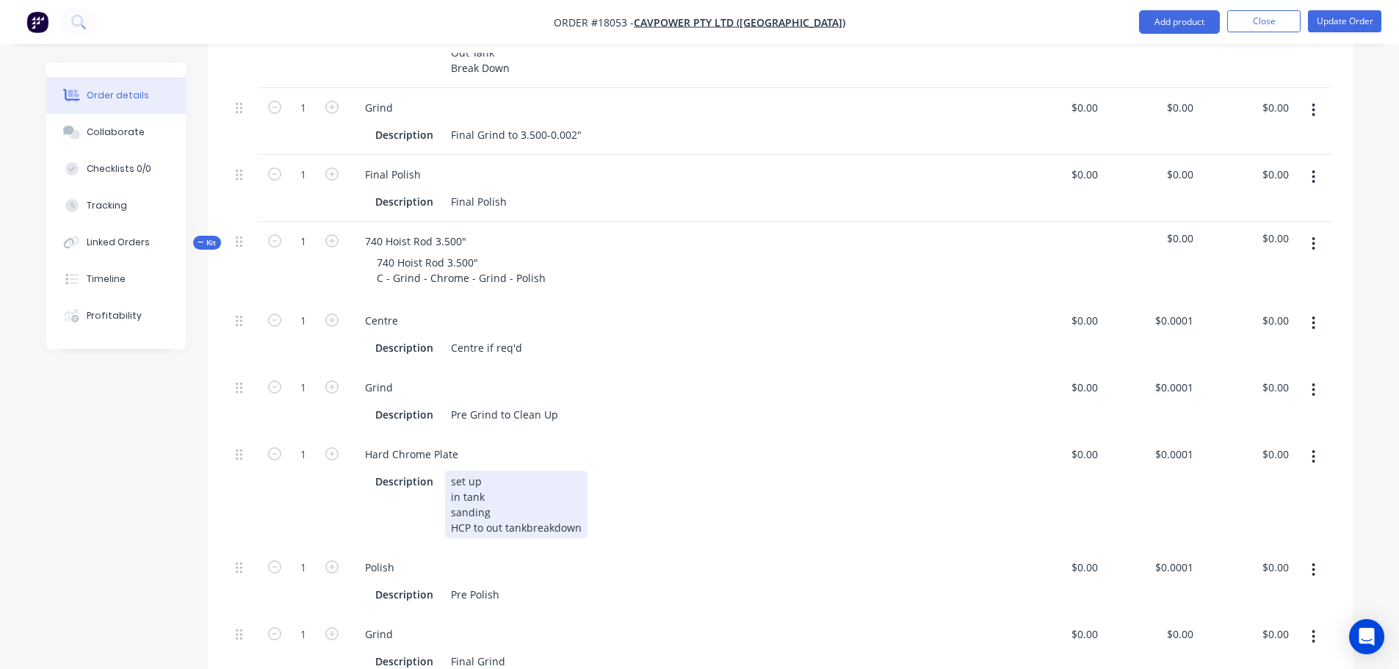
click at [489, 511] on div "set up in tank sanding HCP to out tankbreakdown" at bounding box center [516, 505] width 143 height 68
click at [486, 511] on div "set up in tank sanding HCP to out tankbreakdown" at bounding box center [516, 505] width 143 height 68
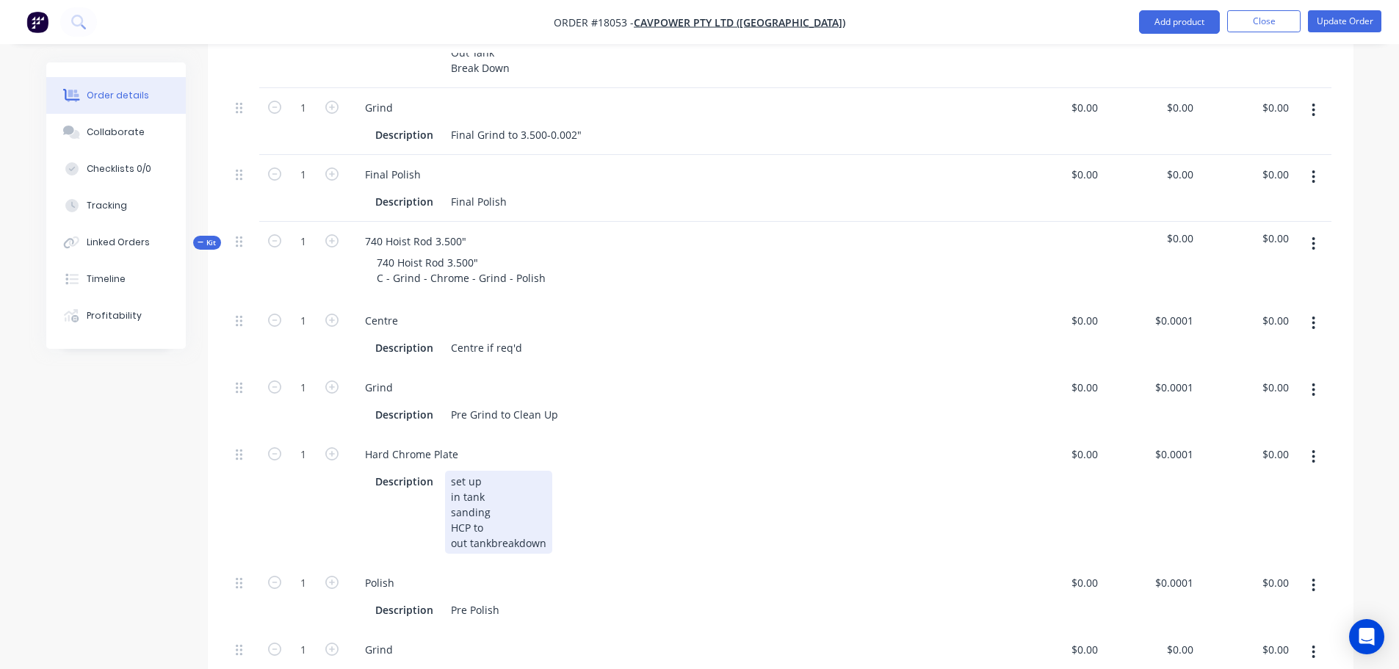
click at [490, 525] on div "set up in tank sanding HCP to out tankbreakdown" at bounding box center [498, 512] width 107 height 83
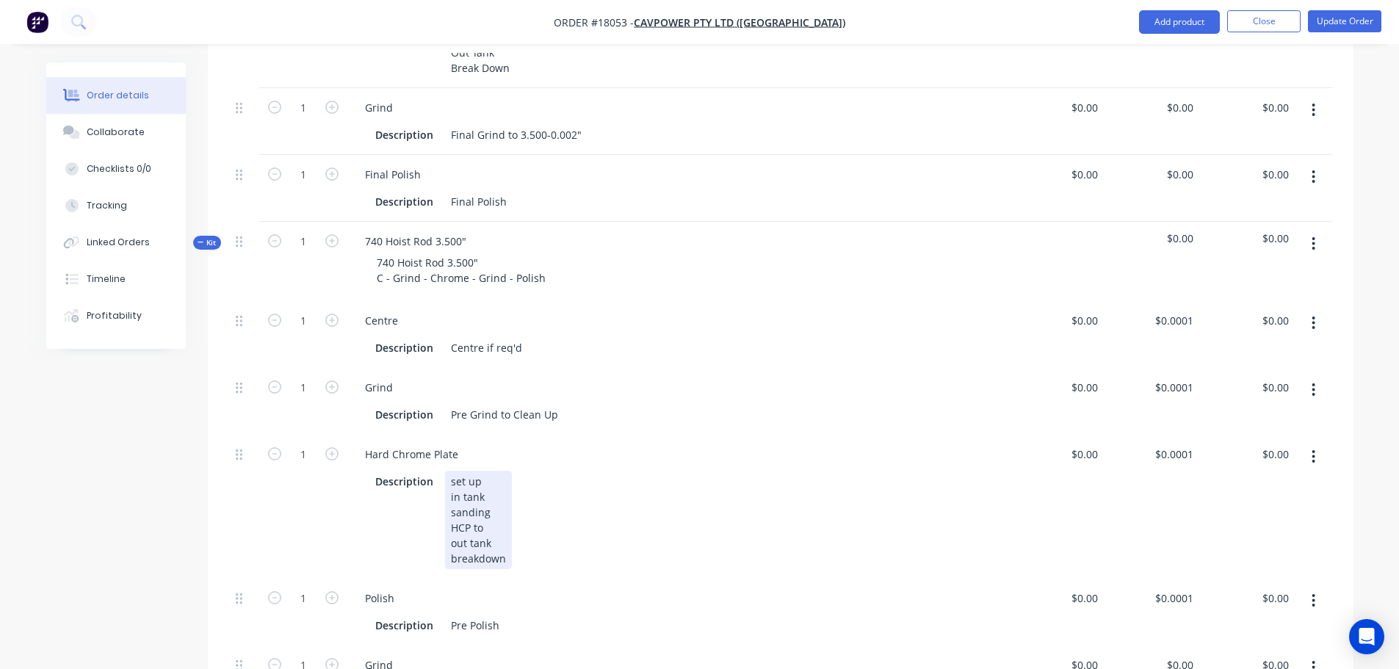
click at [491, 511] on div "set up in tank sanding HCP to out tank breakdown" at bounding box center [478, 520] width 67 height 98
click at [381, 508] on div "Description set up in tank sanding HCP to 3.500" + grinding out tank breakdown" at bounding box center [675, 520] width 611 height 98
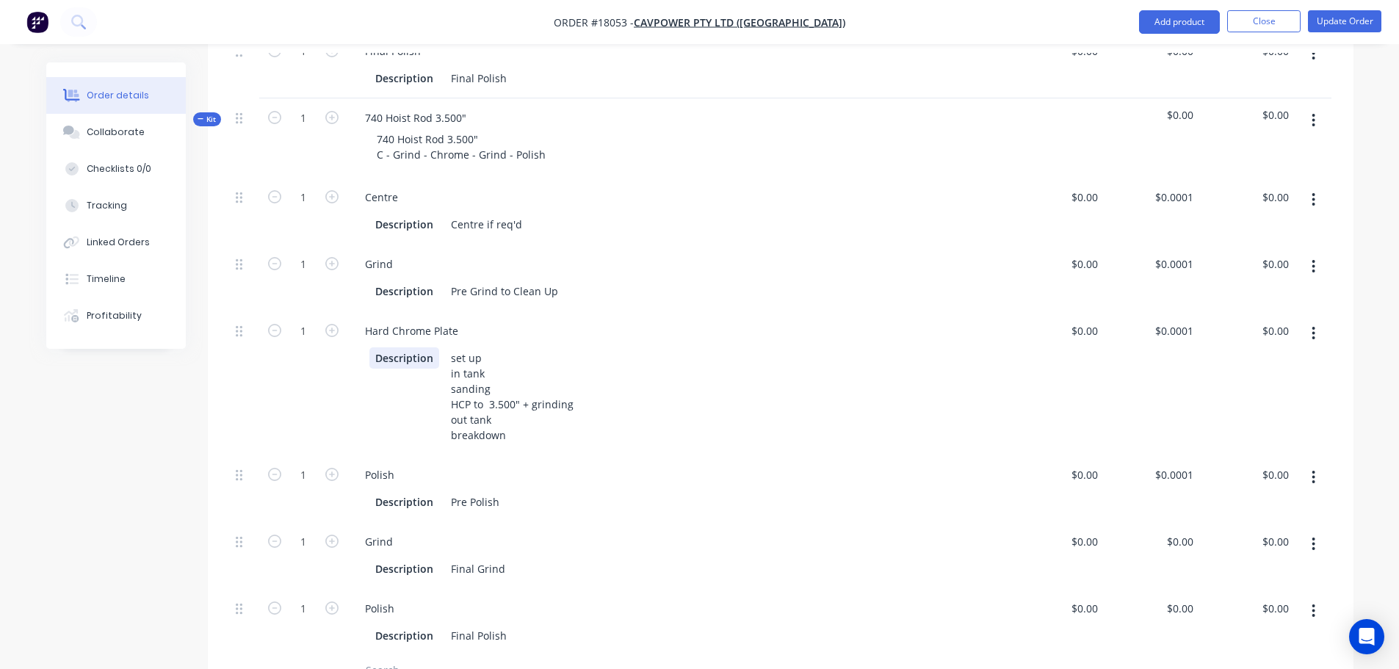
scroll to position [882, 0]
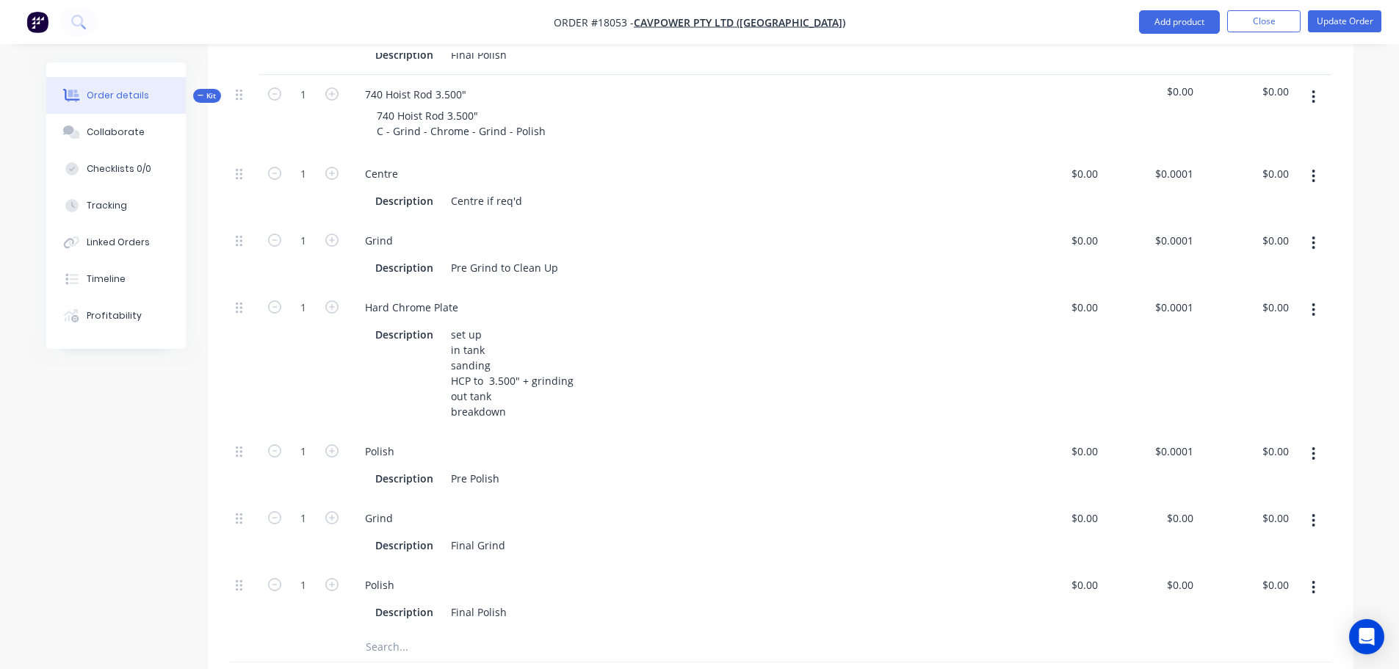
click at [1319, 441] on button "button" at bounding box center [1314, 454] width 35 height 26
click at [1234, 541] on div "Delete" at bounding box center [1262, 551] width 113 height 21
click at [504, 468] on div "Final Grind" at bounding box center [478, 478] width 66 height 21
drag, startPoint x: 505, startPoint y: 460, endPoint x: 612, endPoint y: 458, distance: 107.3
click at [610, 468] on div "Description Final Grind to 3.500-0.002"" at bounding box center [675, 478] width 611 height 21
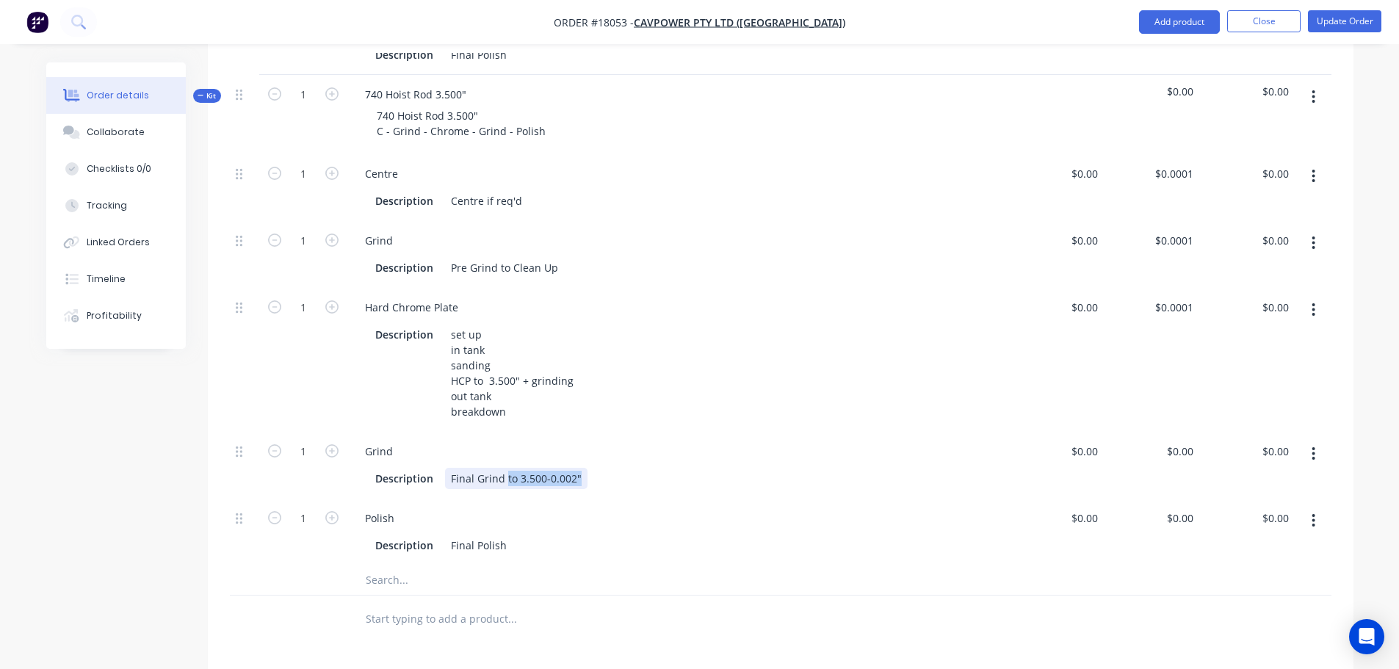
copy div "to 3.500-0.002""
click at [505, 535] on div "Final Polish" at bounding box center [479, 545] width 68 height 21
click at [546, 571] on input "text" at bounding box center [512, 580] width 294 height 29
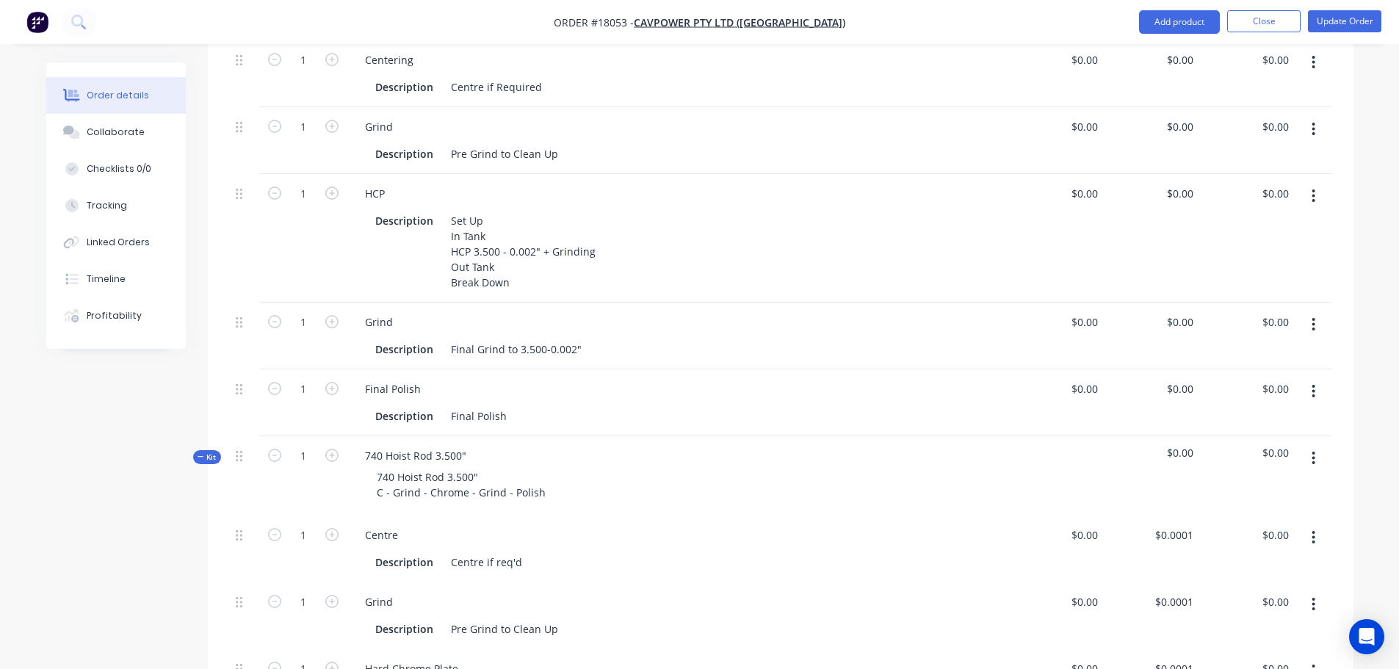
scroll to position [514, 0]
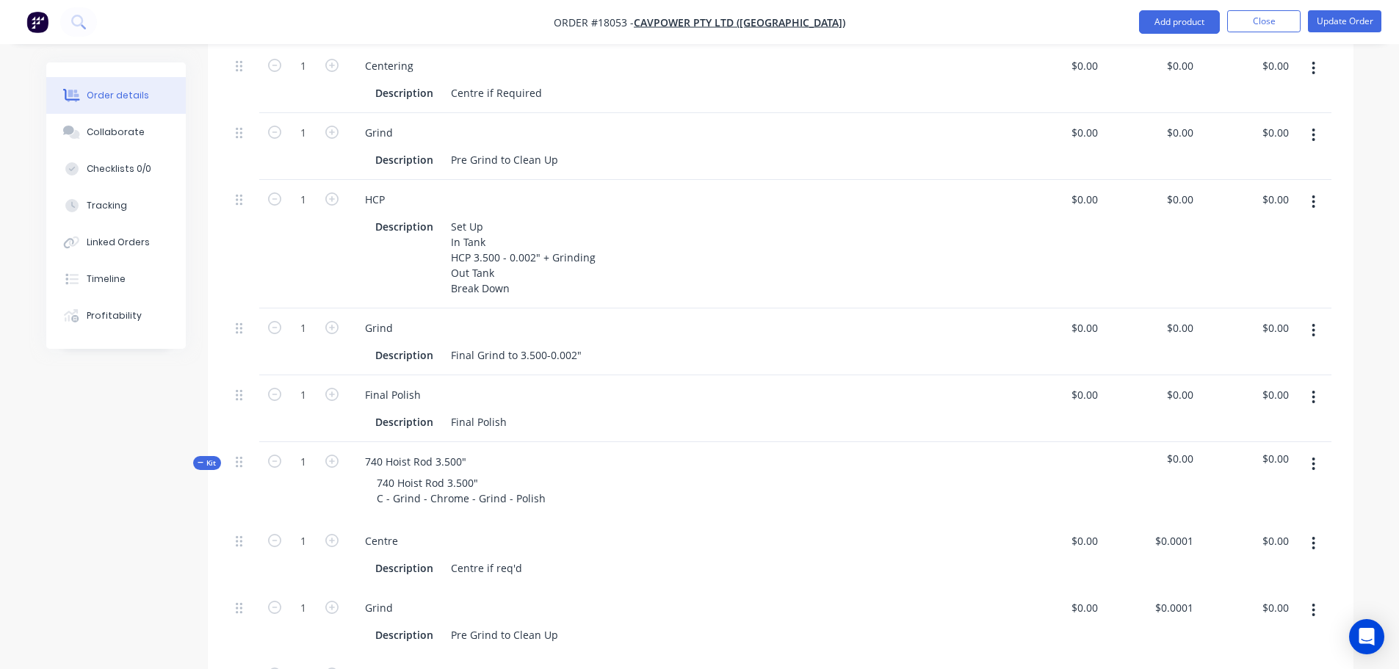
click at [204, 458] on span "Kit" at bounding box center [207, 463] width 19 height 11
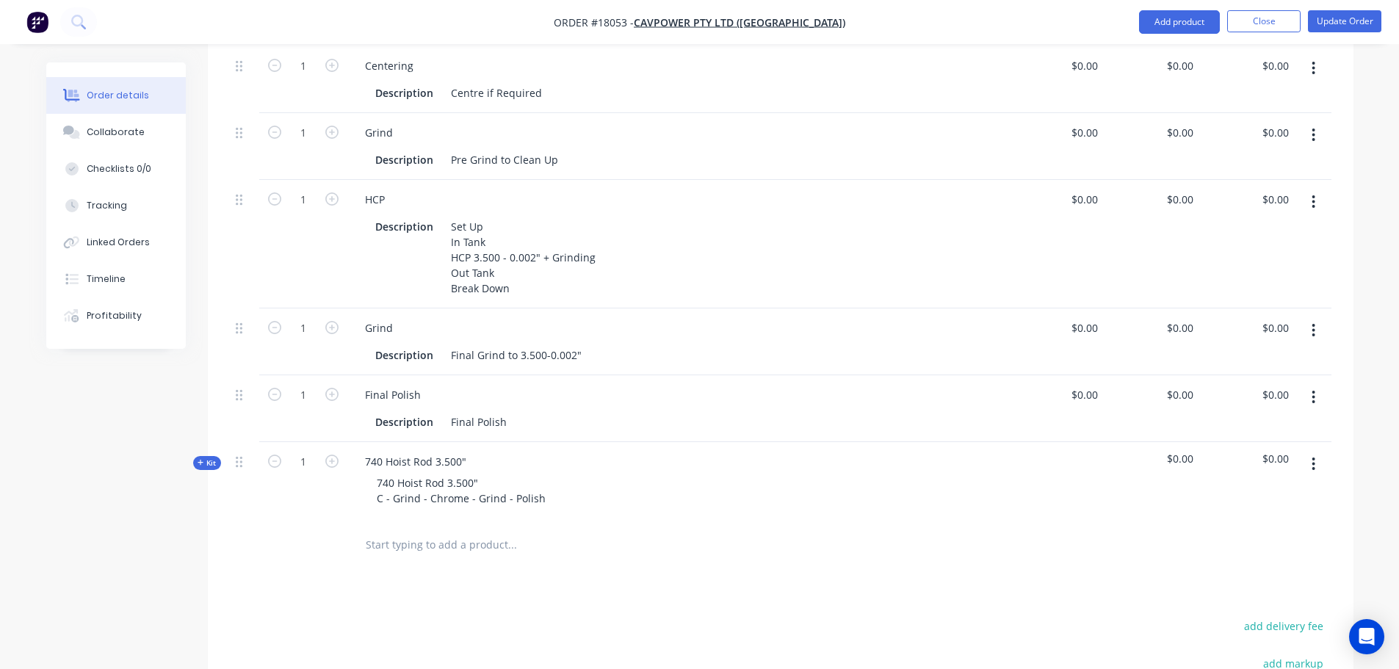
click at [1322, 386] on button "button" at bounding box center [1314, 397] width 35 height 26
click at [1258, 509] on button "Delete" at bounding box center [1262, 523] width 140 height 29
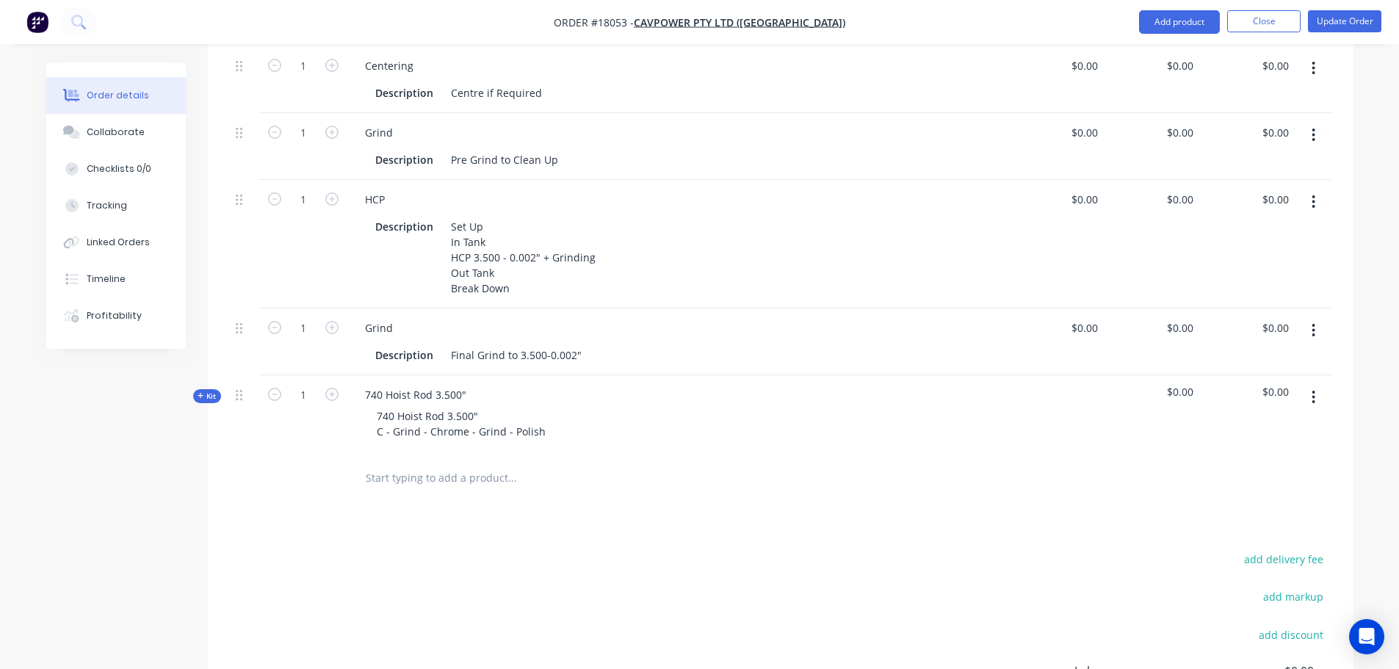
click at [1311, 317] on button "button" at bounding box center [1314, 330] width 35 height 26
click at [1265, 447] on div "Delete" at bounding box center [1262, 457] width 113 height 21
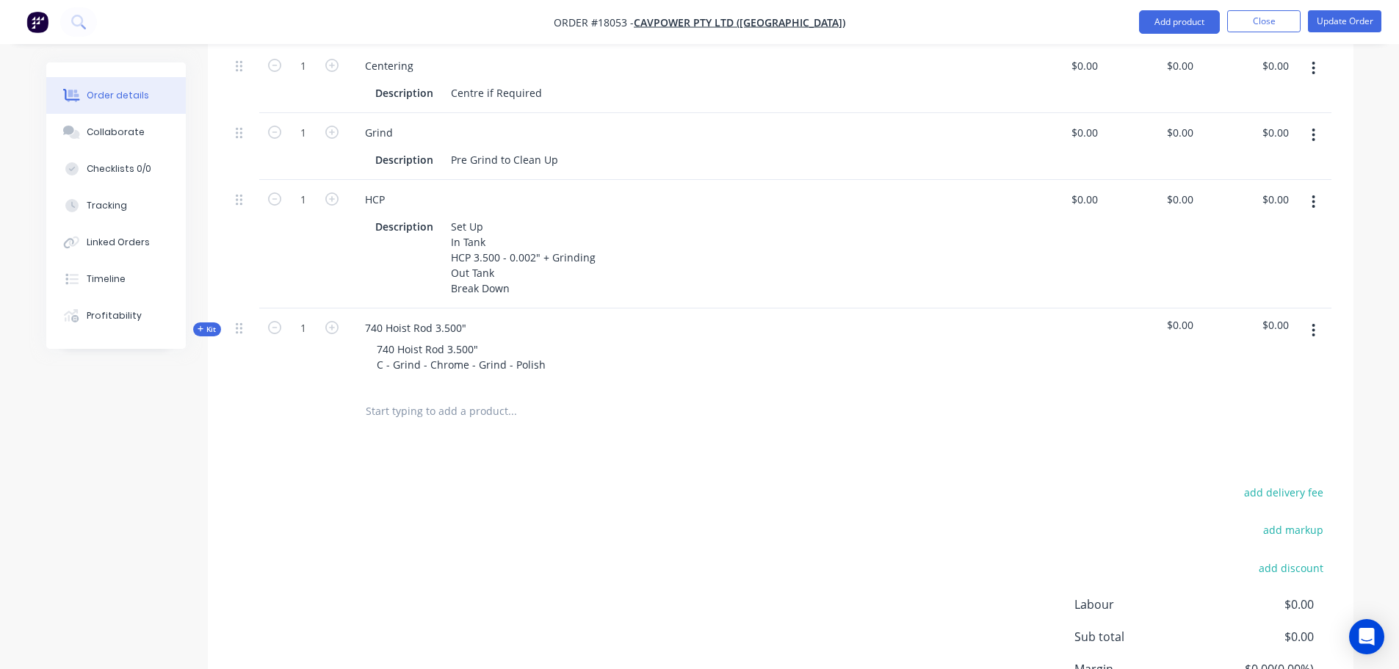
click at [1310, 189] on button "button" at bounding box center [1314, 202] width 35 height 26
click at [1228, 318] on div "Delete" at bounding box center [1262, 328] width 113 height 21
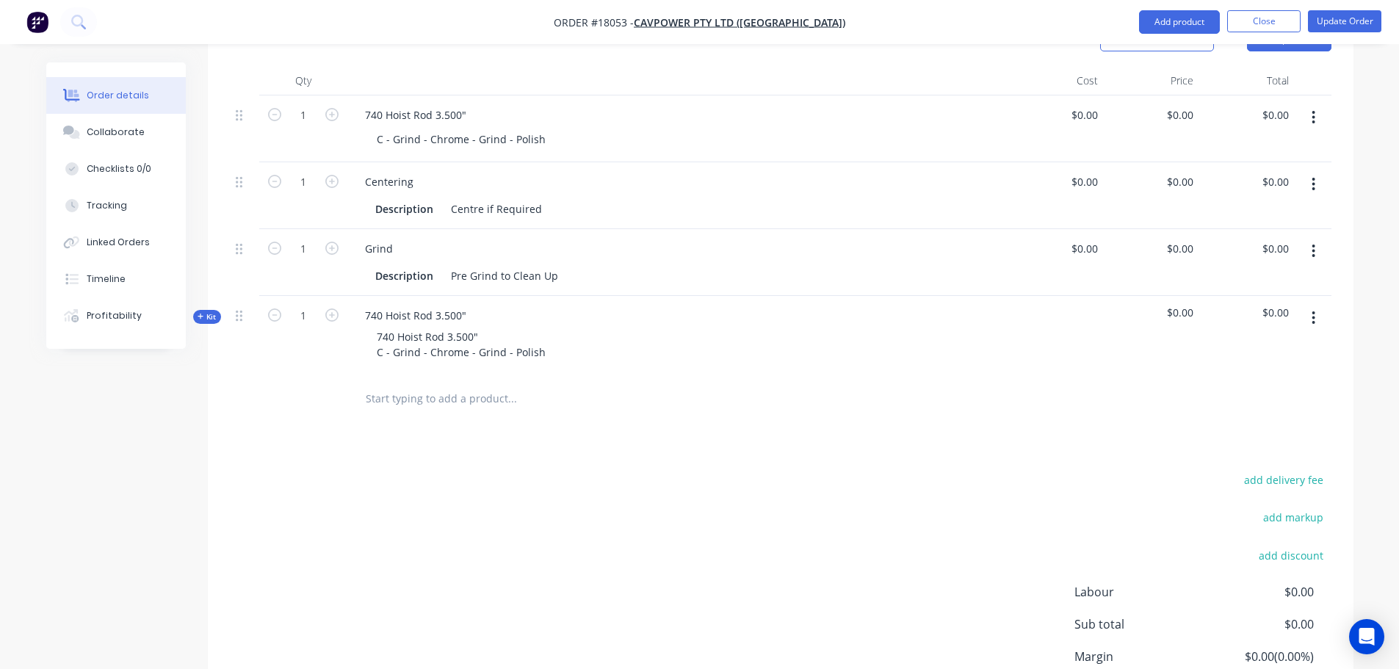
scroll to position [290, 0]
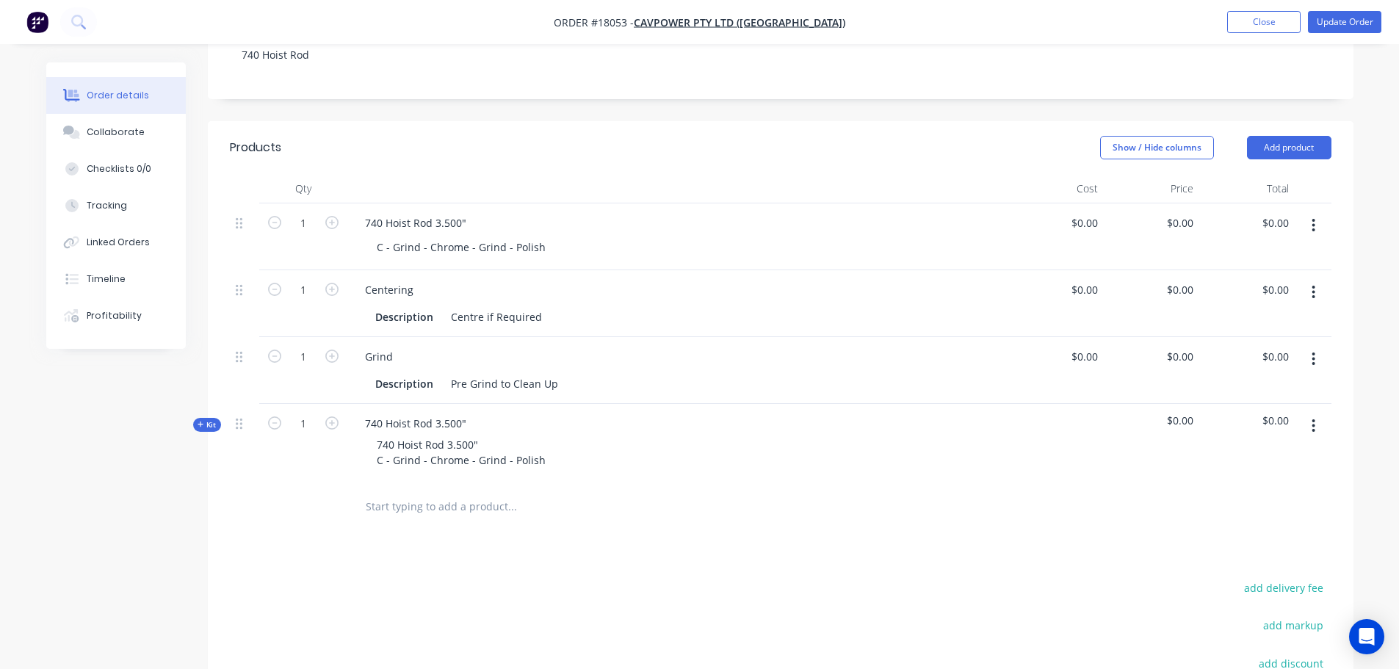
click at [1313, 351] on icon "button" at bounding box center [1314, 359] width 4 height 16
click at [1230, 475] on div "Delete" at bounding box center [1262, 485] width 113 height 21
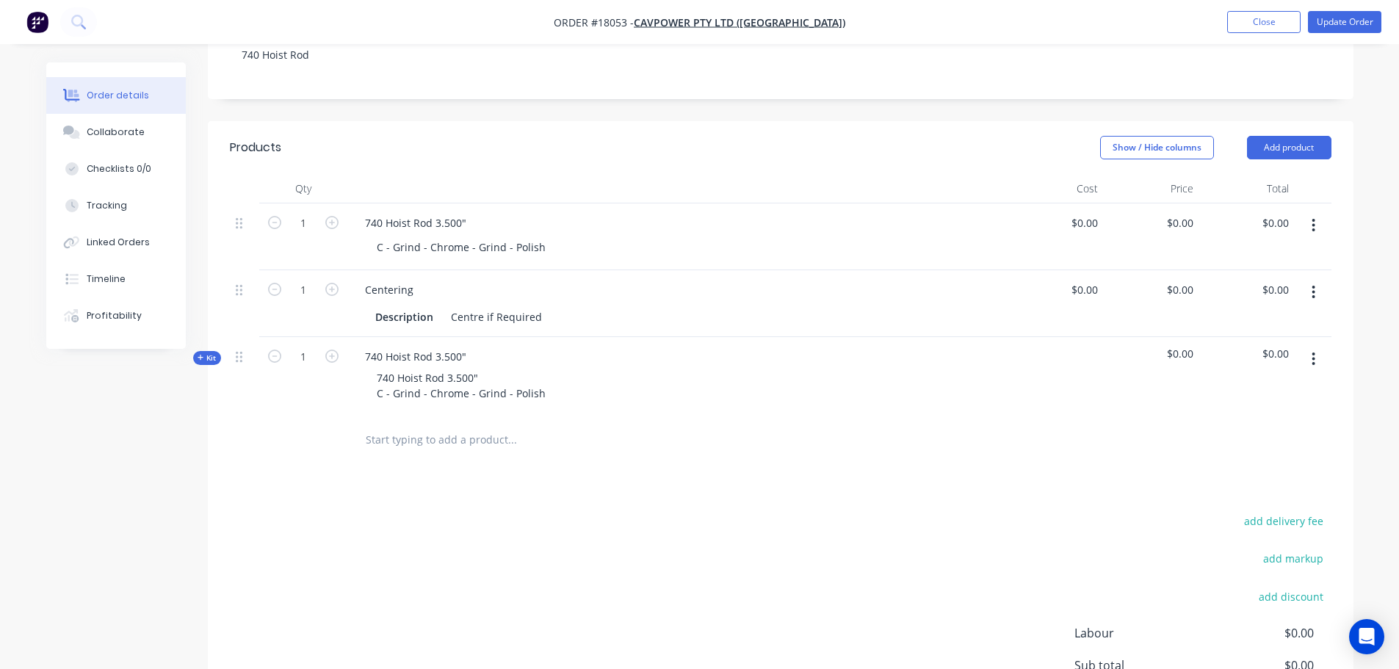
click at [1313, 284] on icon "button" at bounding box center [1314, 292] width 4 height 16
click at [1251, 409] on div "Delete" at bounding box center [1262, 418] width 113 height 21
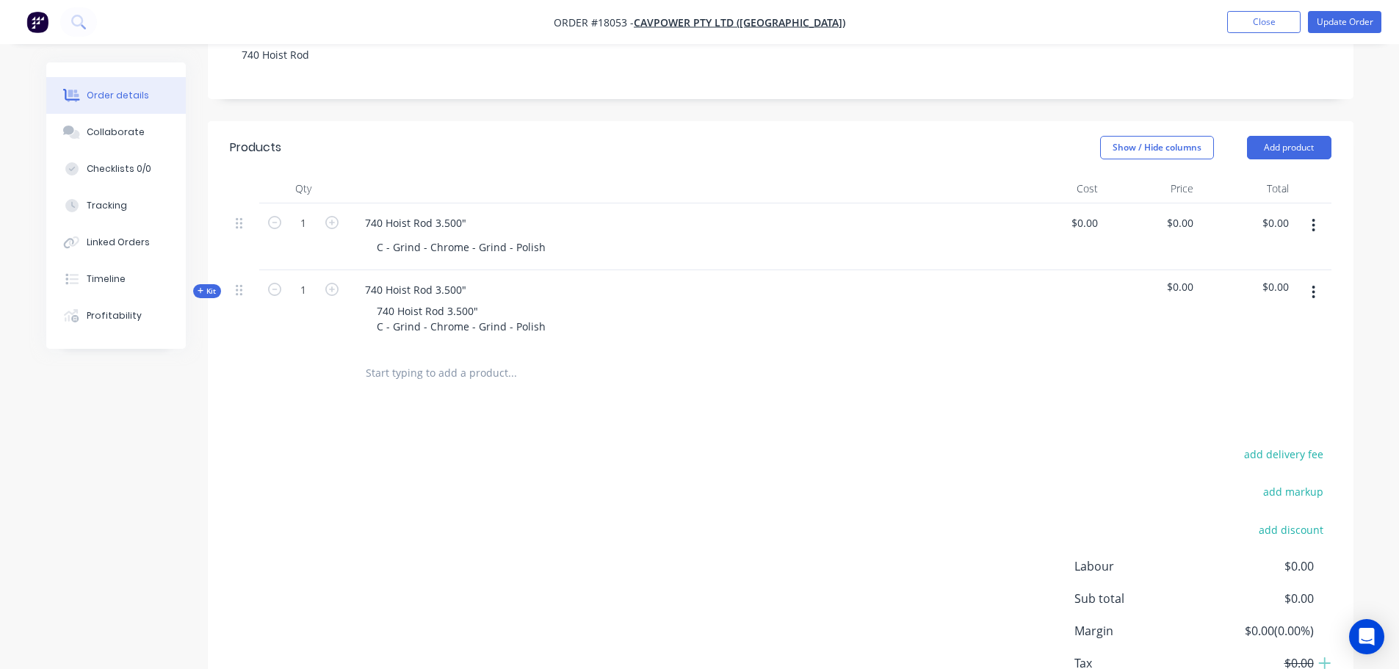
click at [1317, 212] on button "button" at bounding box center [1314, 225] width 35 height 26
click at [1221, 342] on div "Delete" at bounding box center [1262, 352] width 113 height 21
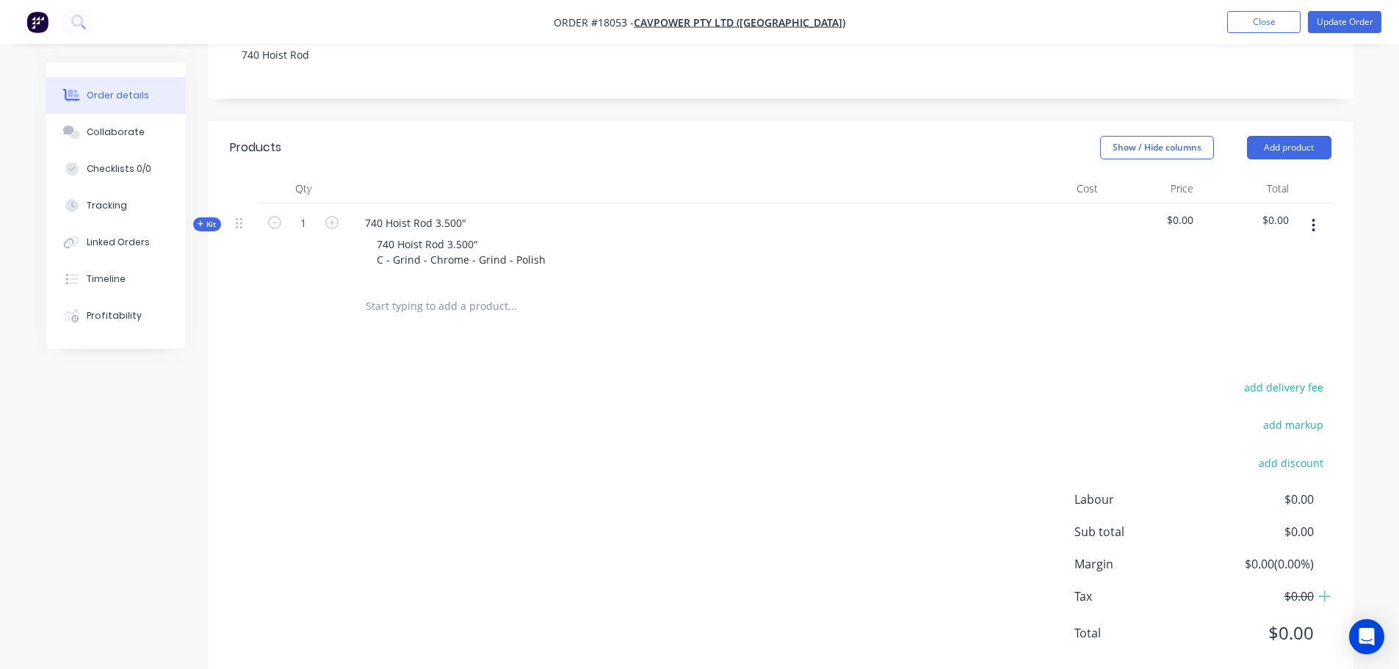
click at [682, 431] on div "add delivery fee add markup add discount Labour $0.00 Sub total $0.00 Margin $0…" at bounding box center [781, 520] width 1102 height 284
click at [210, 219] on span "Kit" at bounding box center [207, 224] width 19 height 11
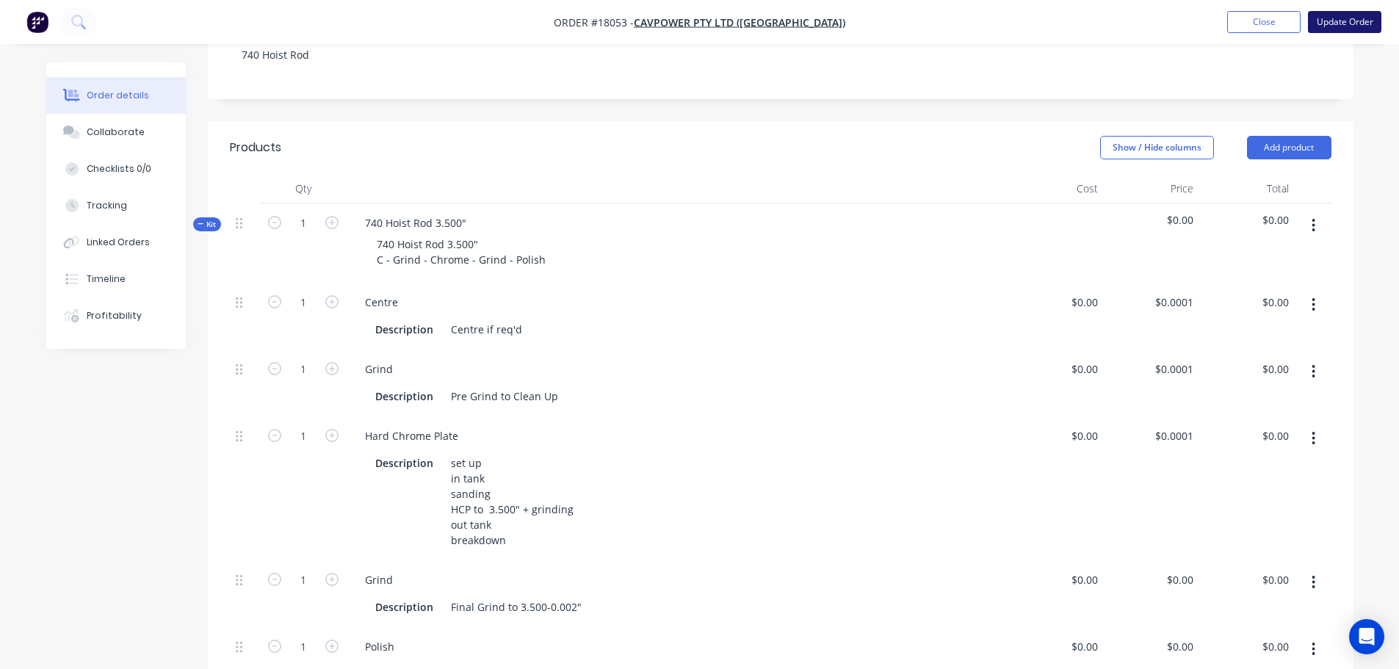
click at [1319, 27] on button "Update Order" at bounding box center [1344, 22] width 73 height 22
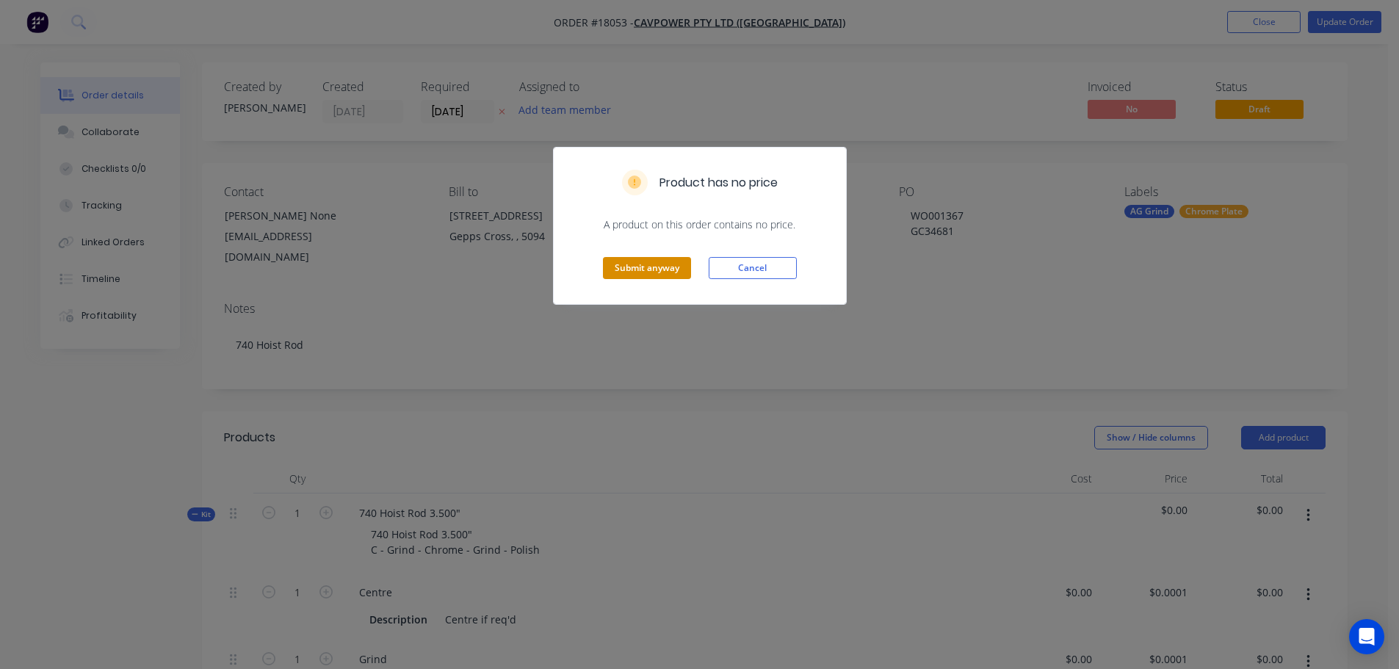
click at [665, 262] on button "Submit anyway" at bounding box center [647, 268] width 88 height 22
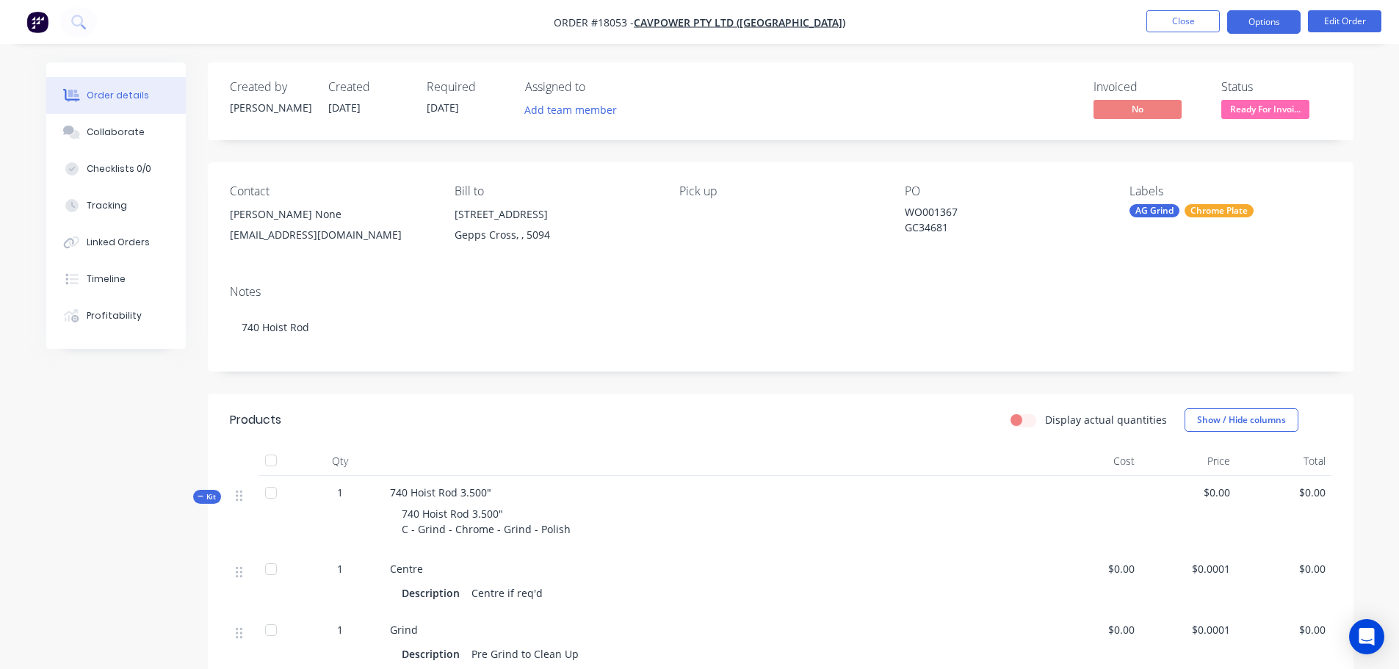
click at [1250, 26] on button "Options" at bounding box center [1264, 22] width 73 height 24
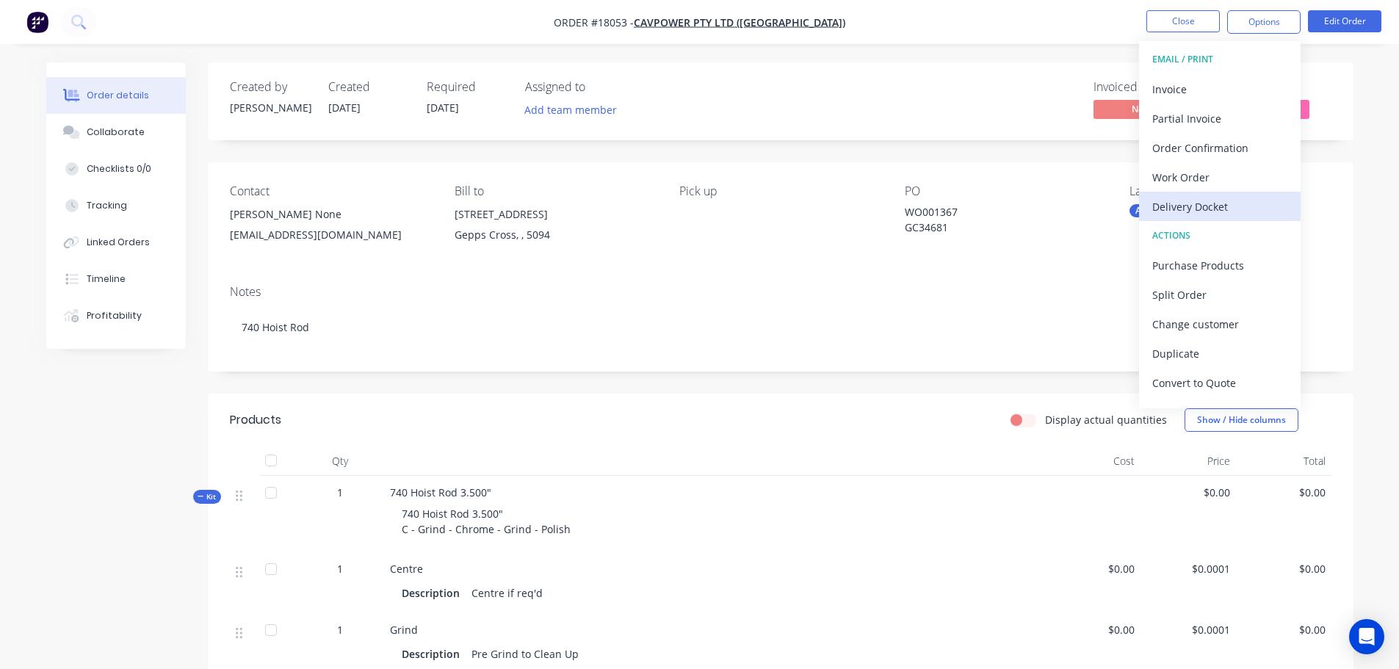
click at [1187, 196] on div "Delivery Docket" at bounding box center [1220, 206] width 135 height 21
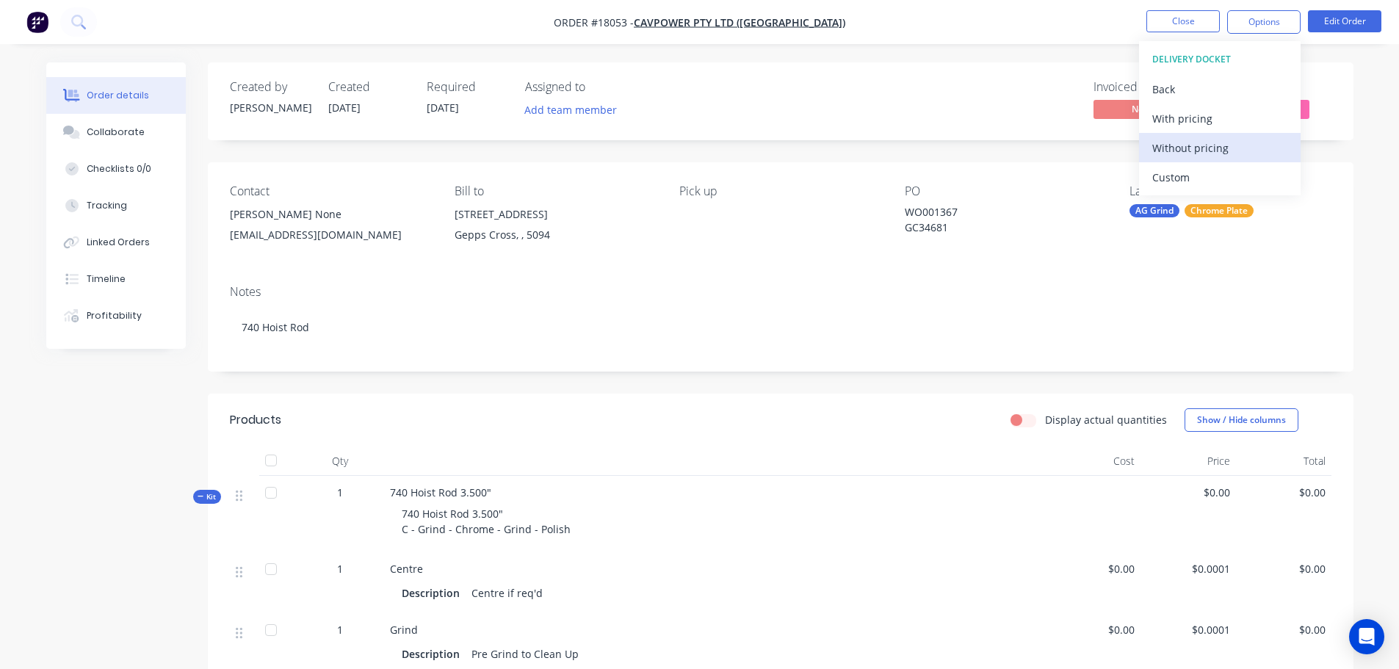
click at [1192, 151] on div "Without pricing" at bounding box center [1220, 147] width 135 height 21
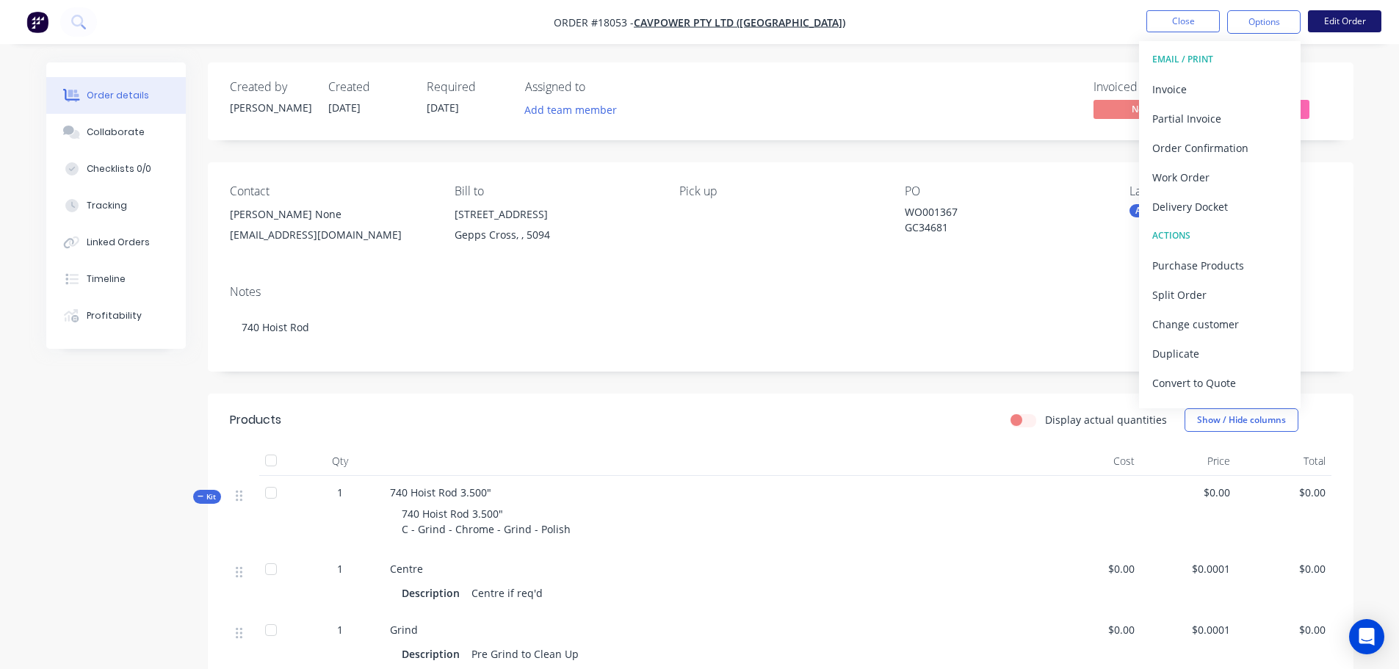
click at [1325, 21] on button "Edit Order" at bounding box center [1344, 21] width 73 height 22
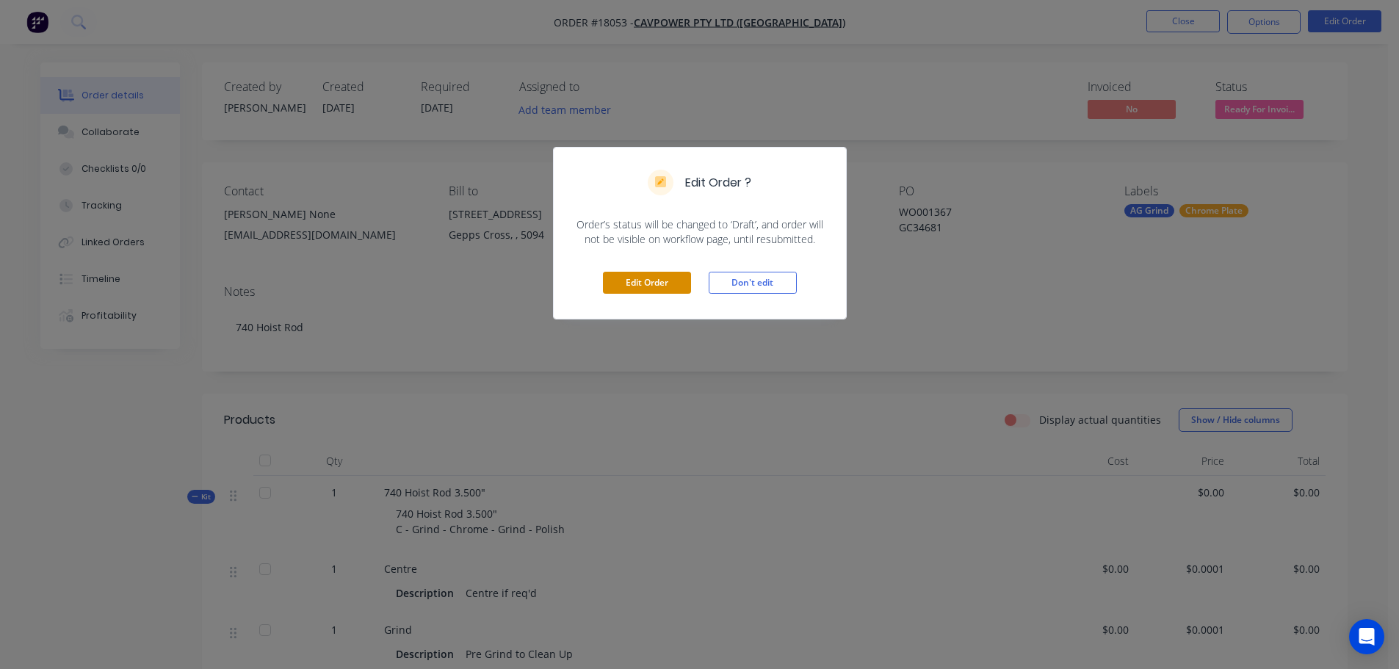
click at [659, 275] on button "Edit Order" at bounding box center [647, 283] width 88 height 22
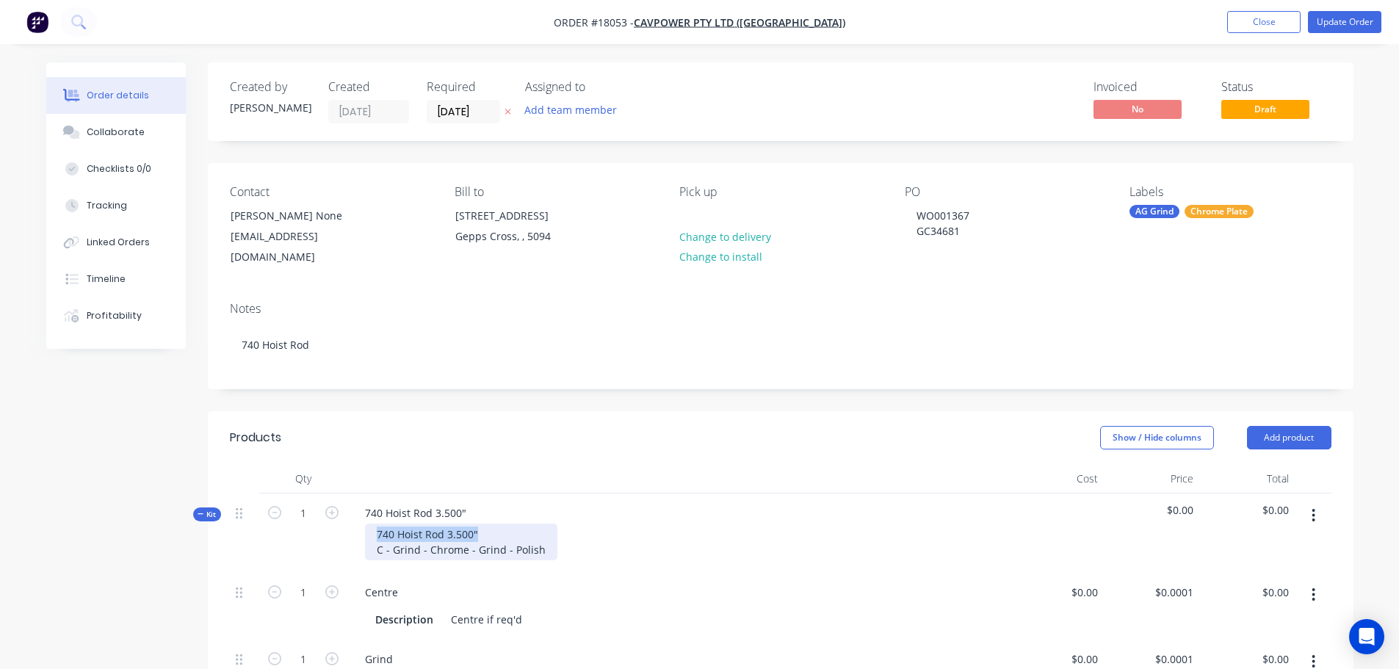
drag, startPoint x: 479, startPoint y: 518, endPoint x: 345, endPoint y: 514, distance: 133.8
click at [345, 514] on div "Kit 1 740 Hoist Rod 3.500" 740 Hoist Rod 3.500" C - Grind - Chrome - Grind - Po…" at bounding box center [781, 533] width 1102 height 79
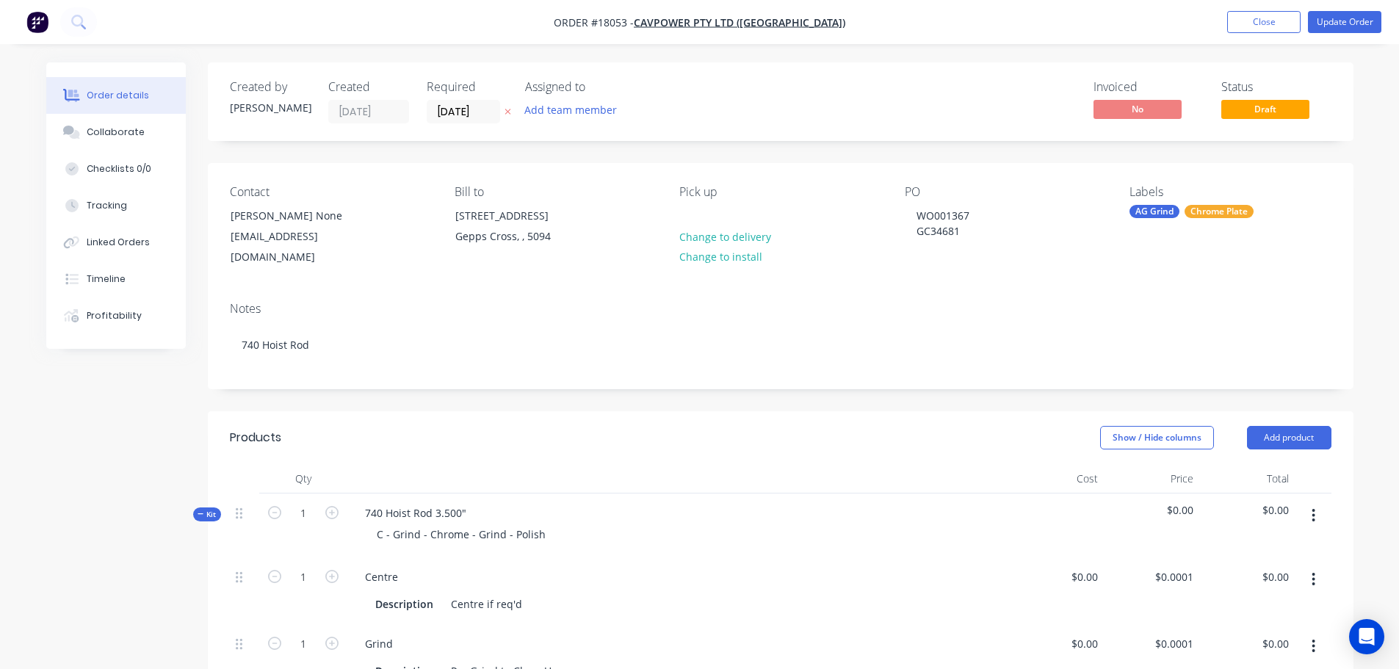
click at [708, 465] on div at bounding box center [677, 478] width 661 height 29
click at [1323, 29] on button "Update Order" at bounding box center [1344, 22] width 73 height 22
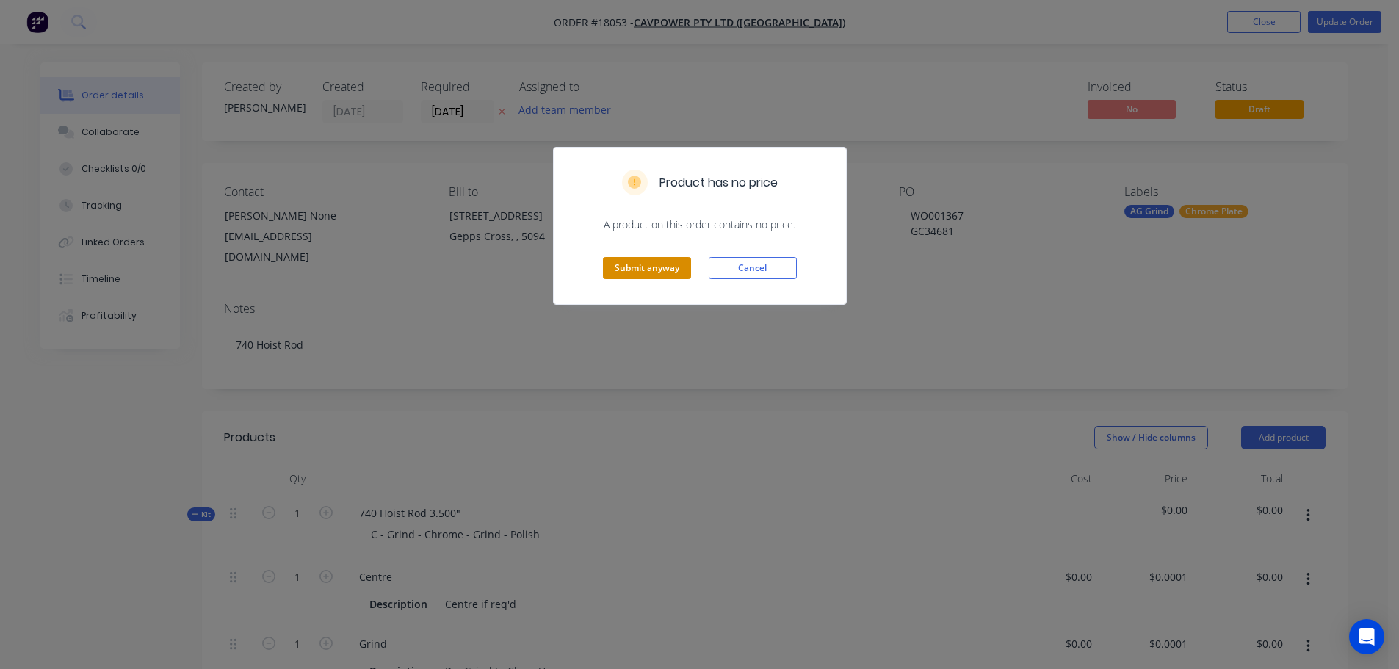
click at [615, 264] on button "Submit anyway" at bounding box center [647, 268] width 88 height 22
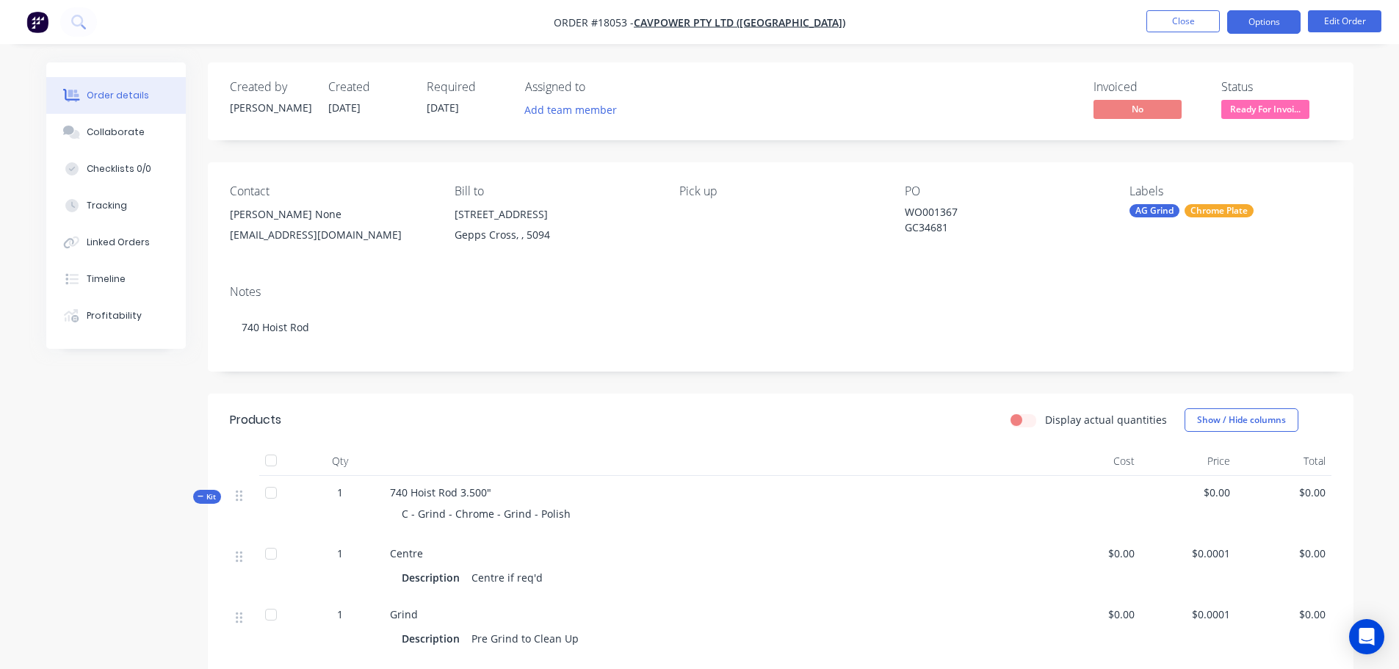
click at [1239, 21] on button "Options" at bounding box center [1264, 22] width 73 height 24
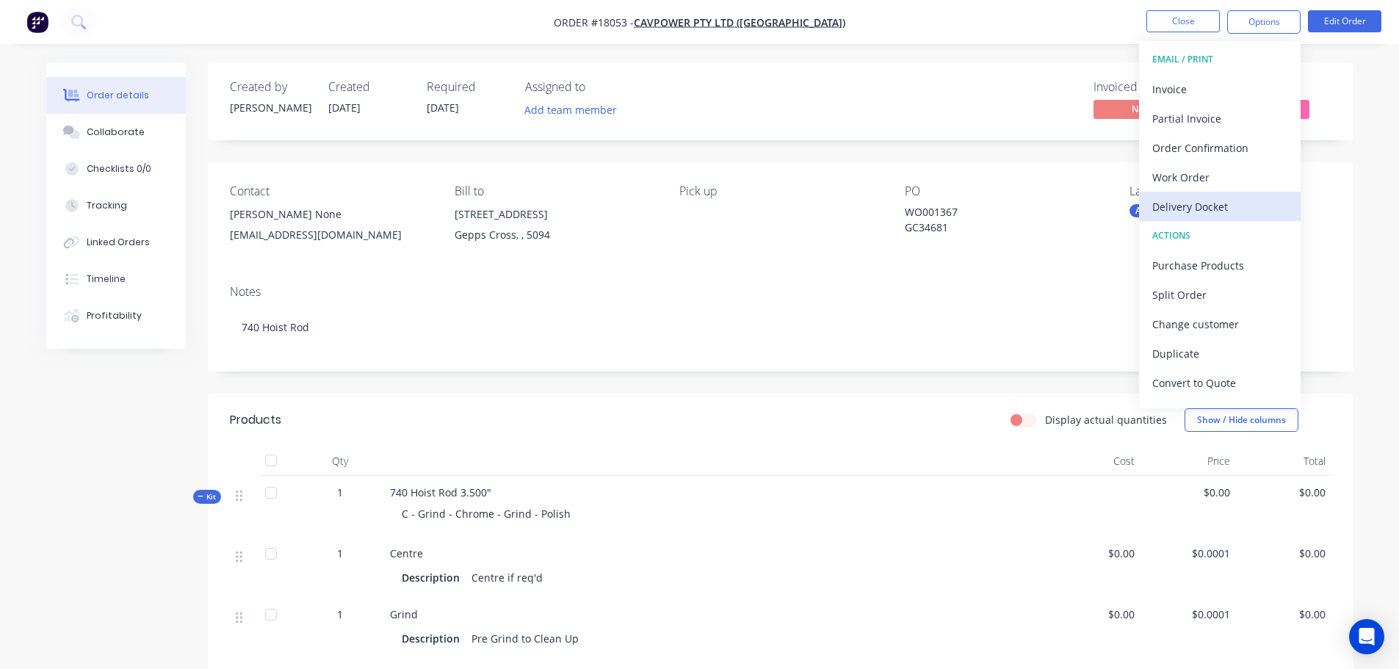
click at [1214, 200] on div "Delivery Docket" at bounding box center [1220, 206] width 135 height 21
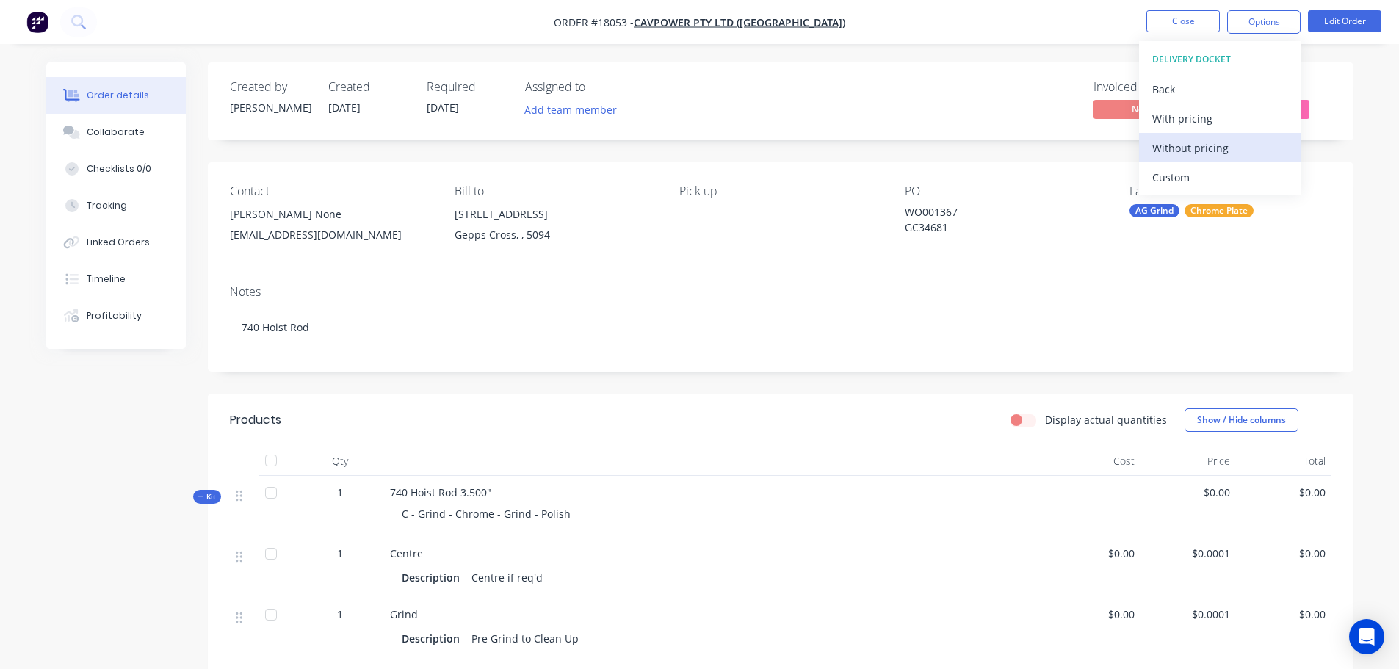
click at [1199, 151] on div "Without pricing" at bounding box center [1220, 147] width 135 height 21
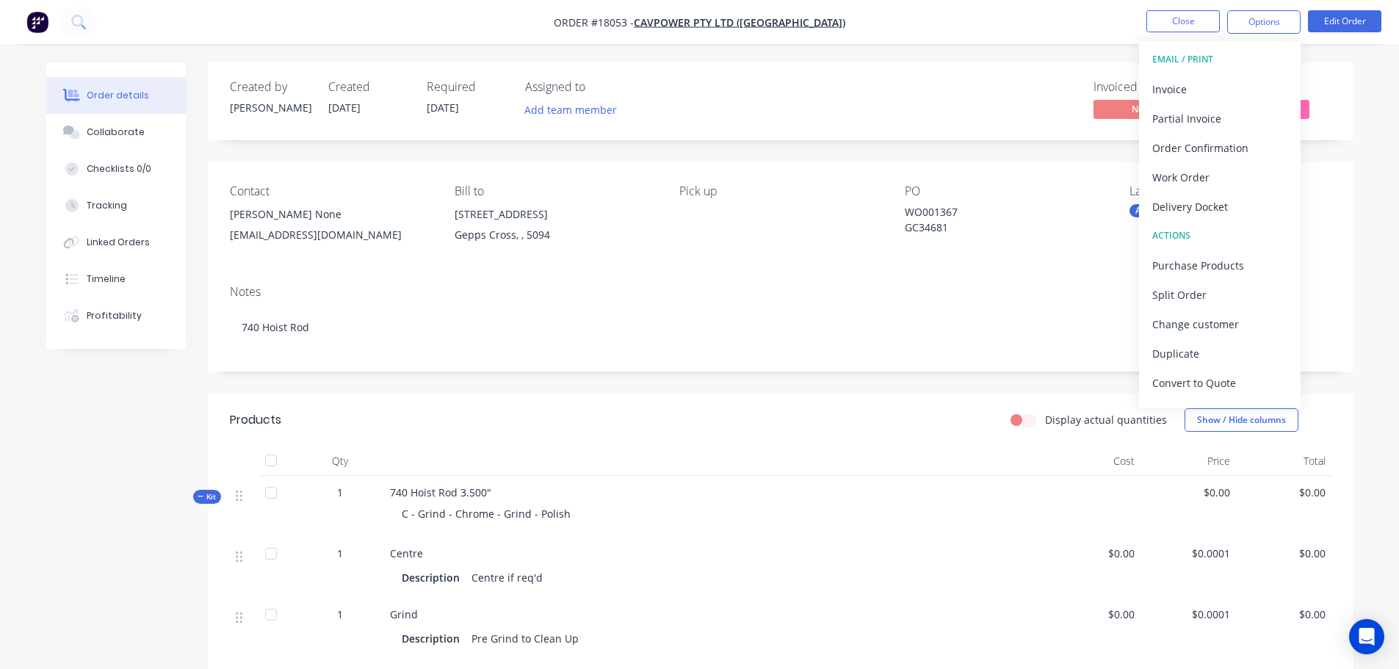
click at [510, 21] on nav "Order #18053 - CavPower Pty Ltd (ADELAIDE) Close Options EMAIL / PRINT Invoice …" at bounding box center [699, 22] width 1399 height 44
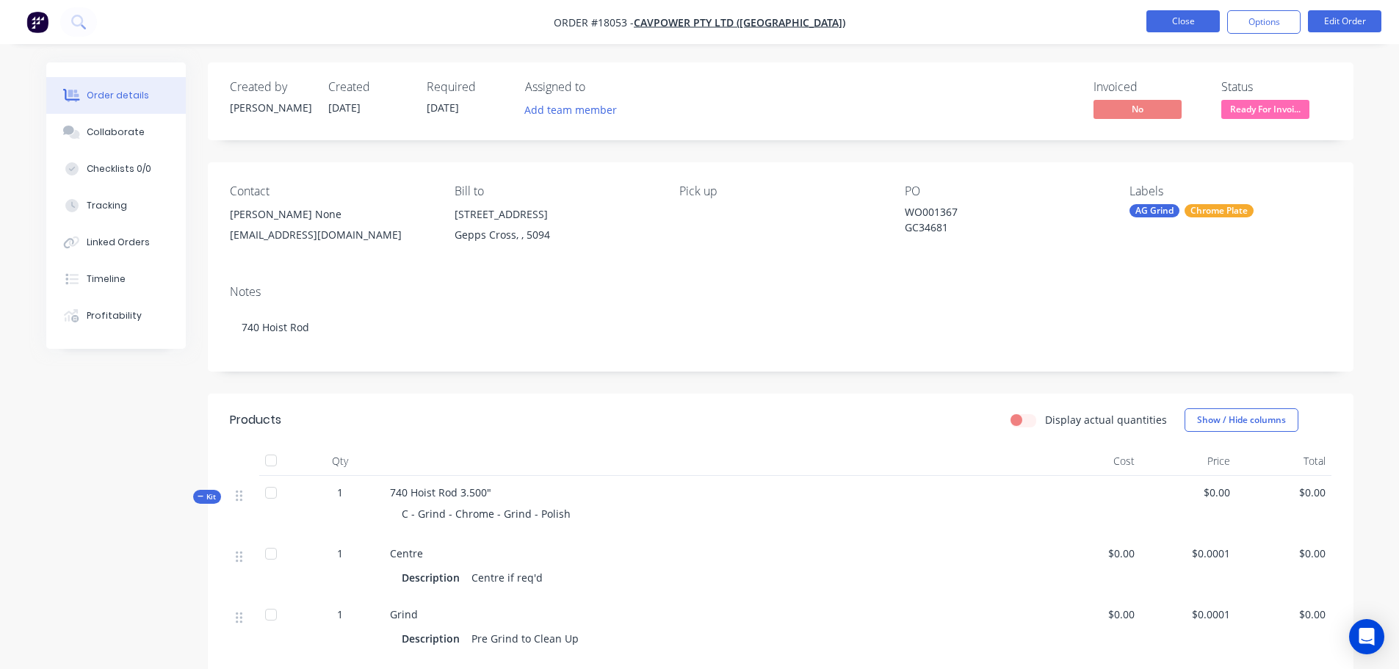
click at [1186, 19] on button "Close" at bounding box center [1183, 21] width 73 height 22
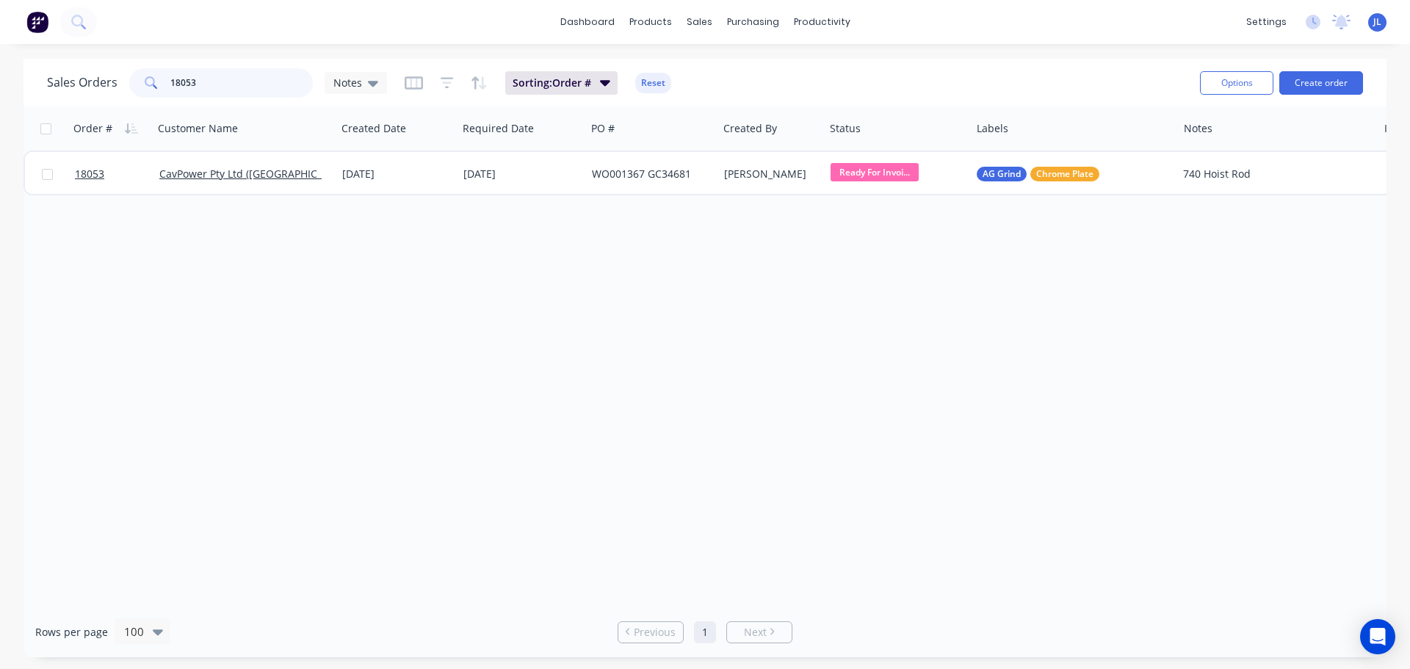
click at [238, 84] on input "18053" at bounding box center [241, 82] width 143 height 29
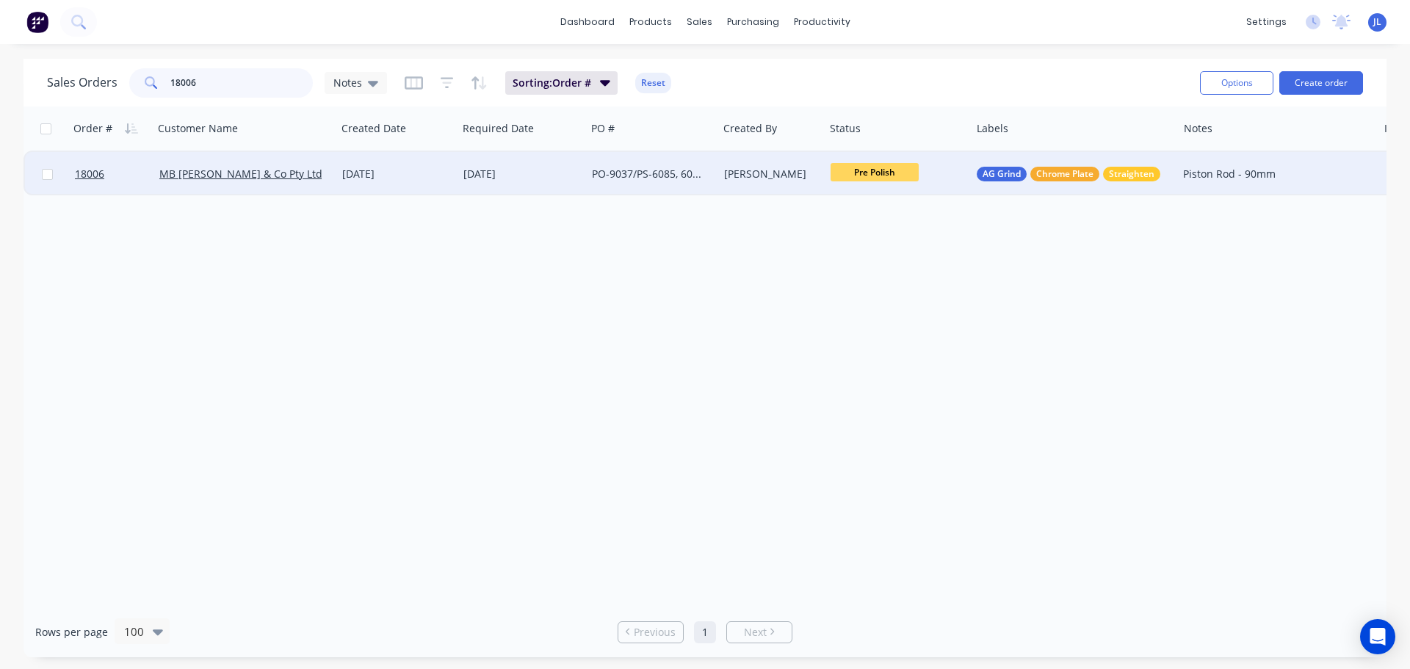
type input "18006"
click at [870, 173] on span "Pre Polish" at bounding box center [875, 172] width 88 height 18
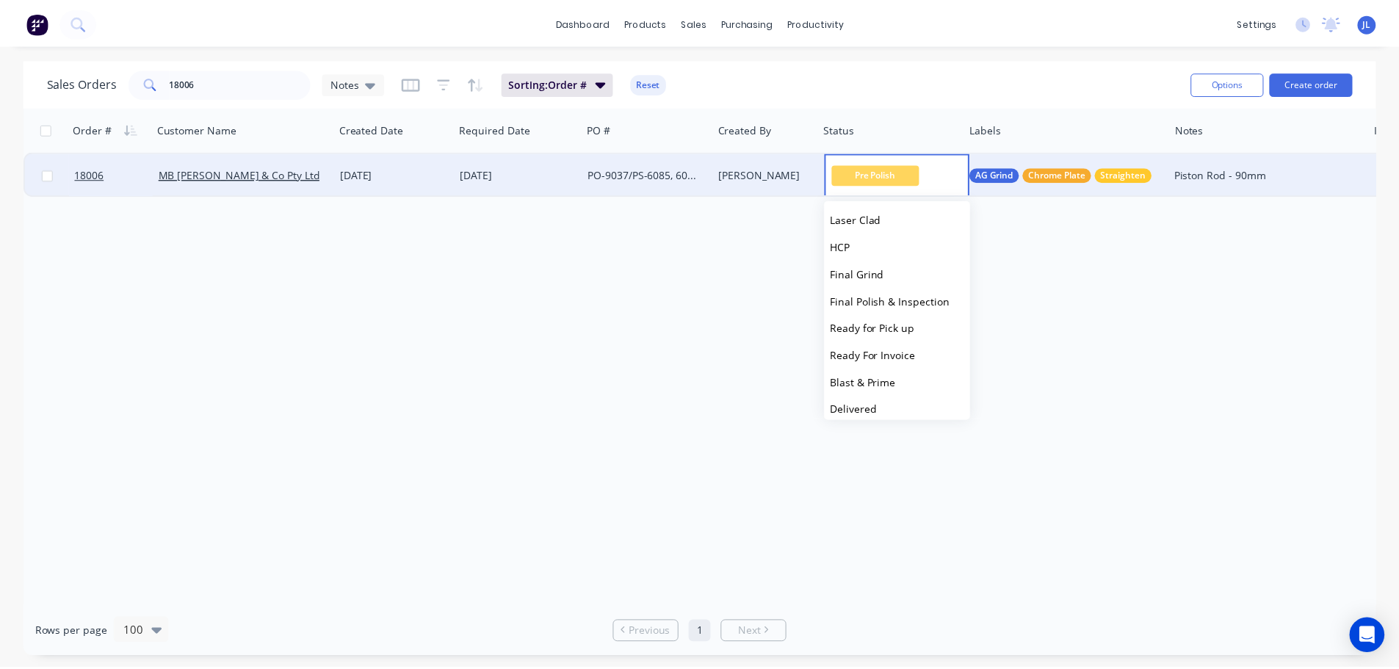
scroll to position [220, 0]
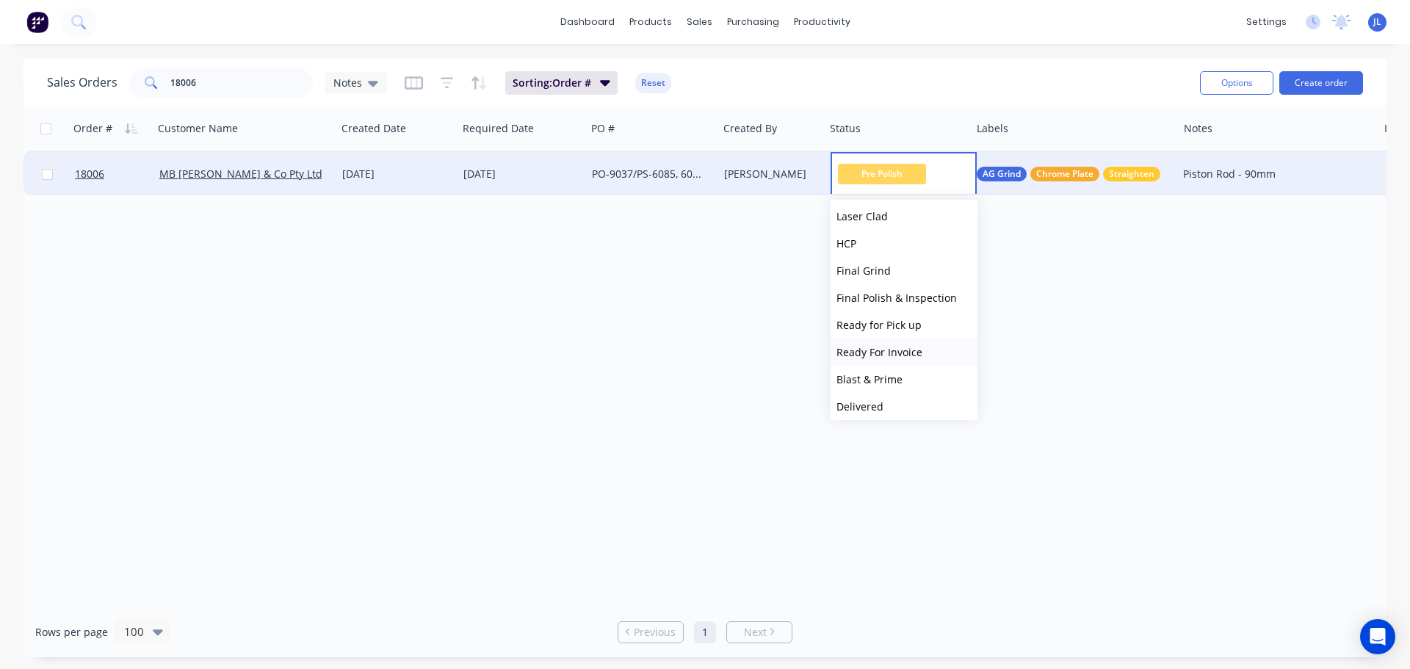
click at [923, 350] on button "Ready For Invoice" at bounding box center [904, 352] width 147 height 27
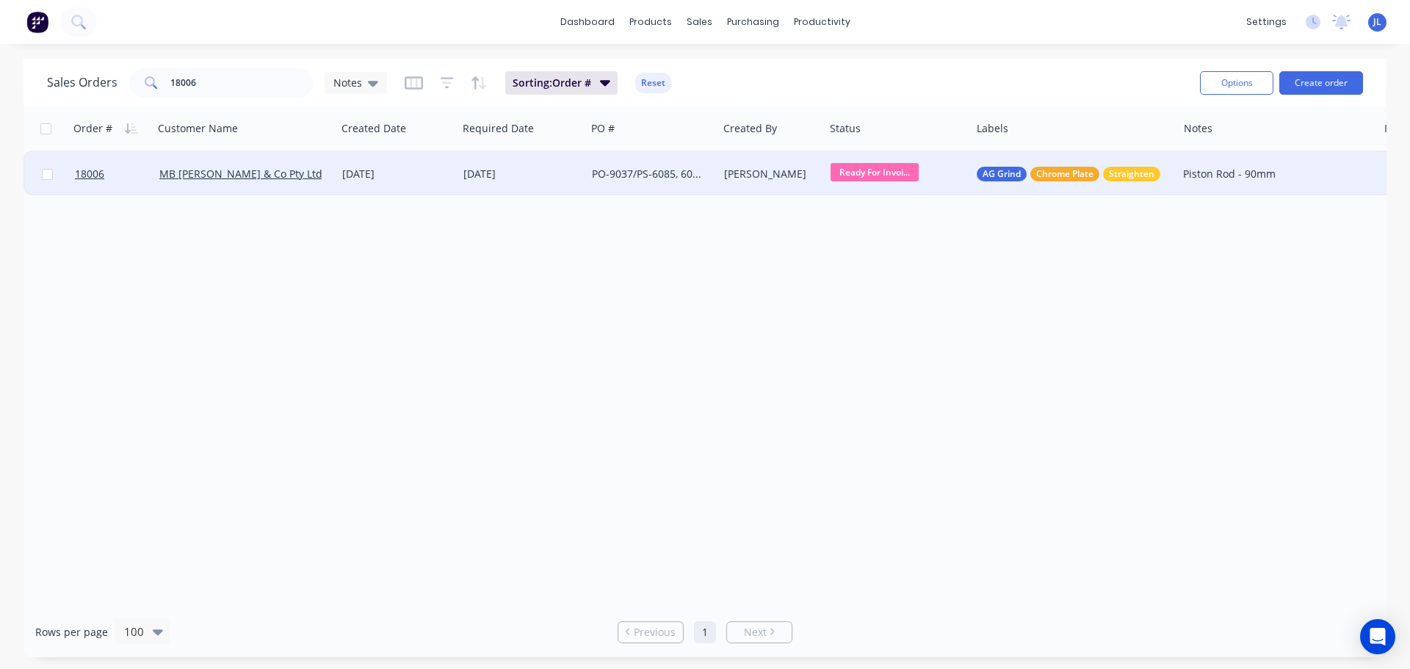
click at [437, 181] on div "19 Aug 2025" at bounding box center [396, 174] width 121 height 44
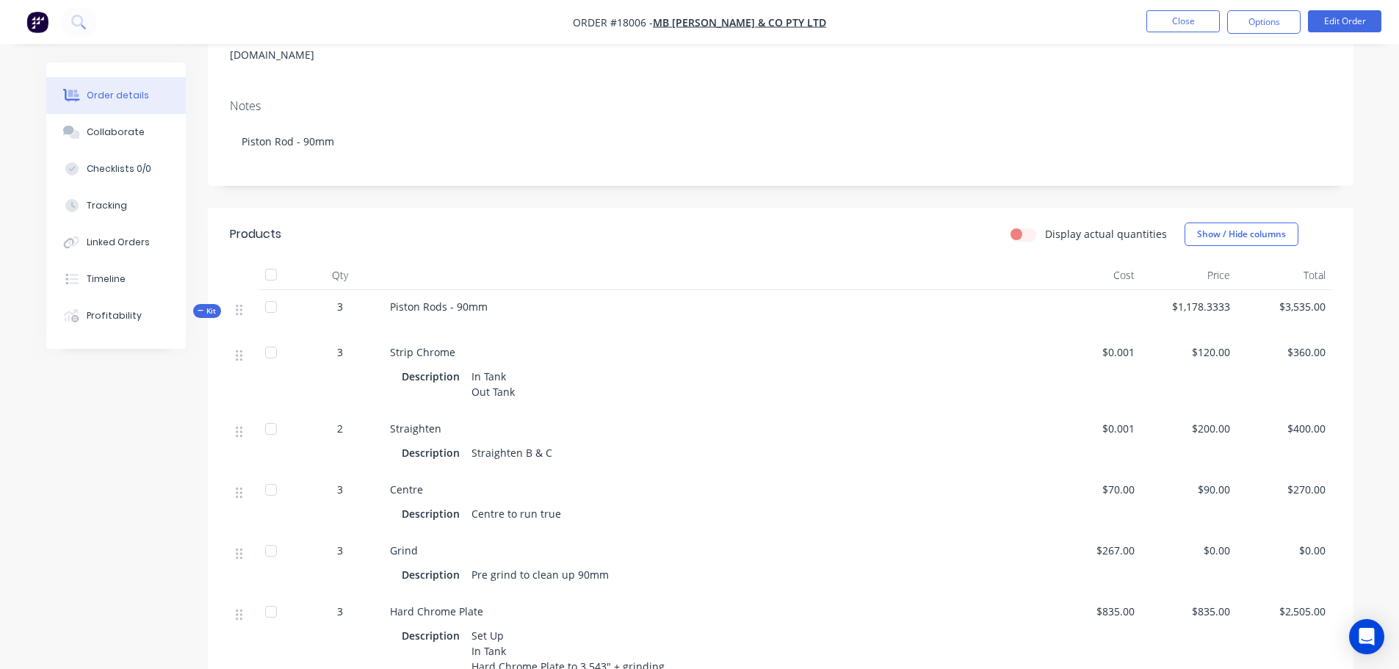
scroll to position [147, 0]
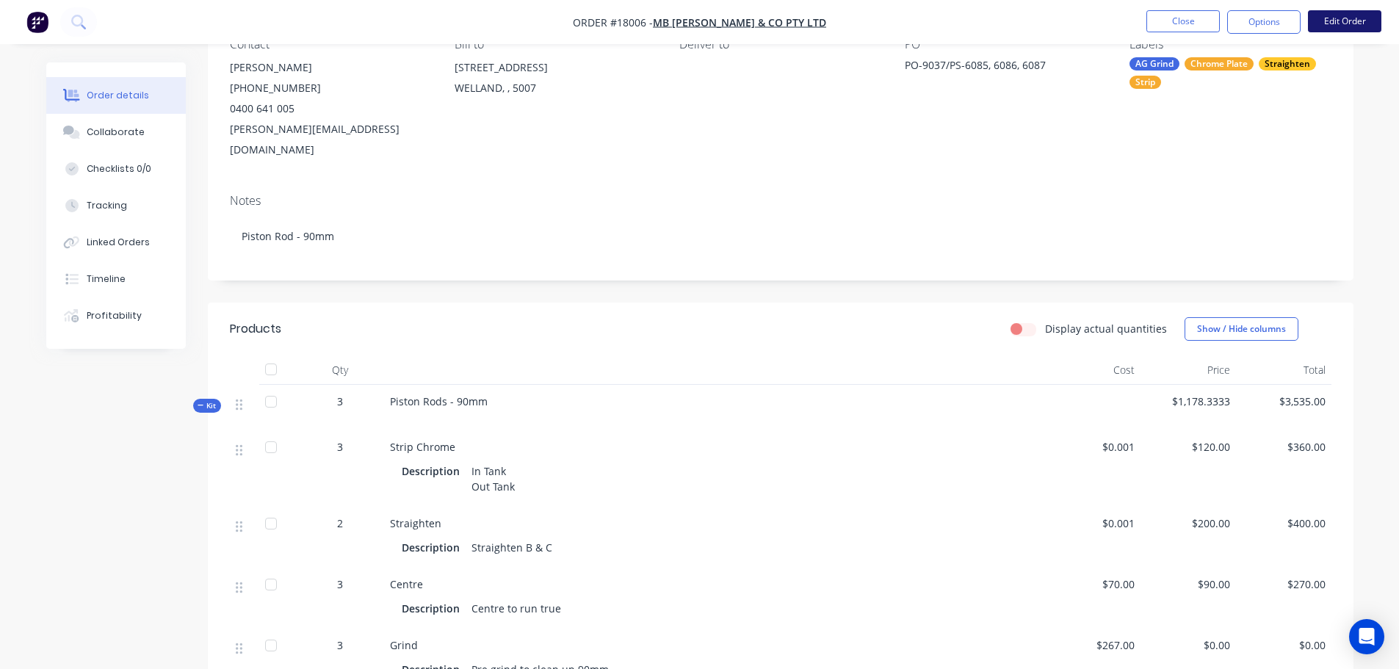
click at [1339, 27] on button "Edit Order" at bounding box center [1344, 21] width 73 height 22
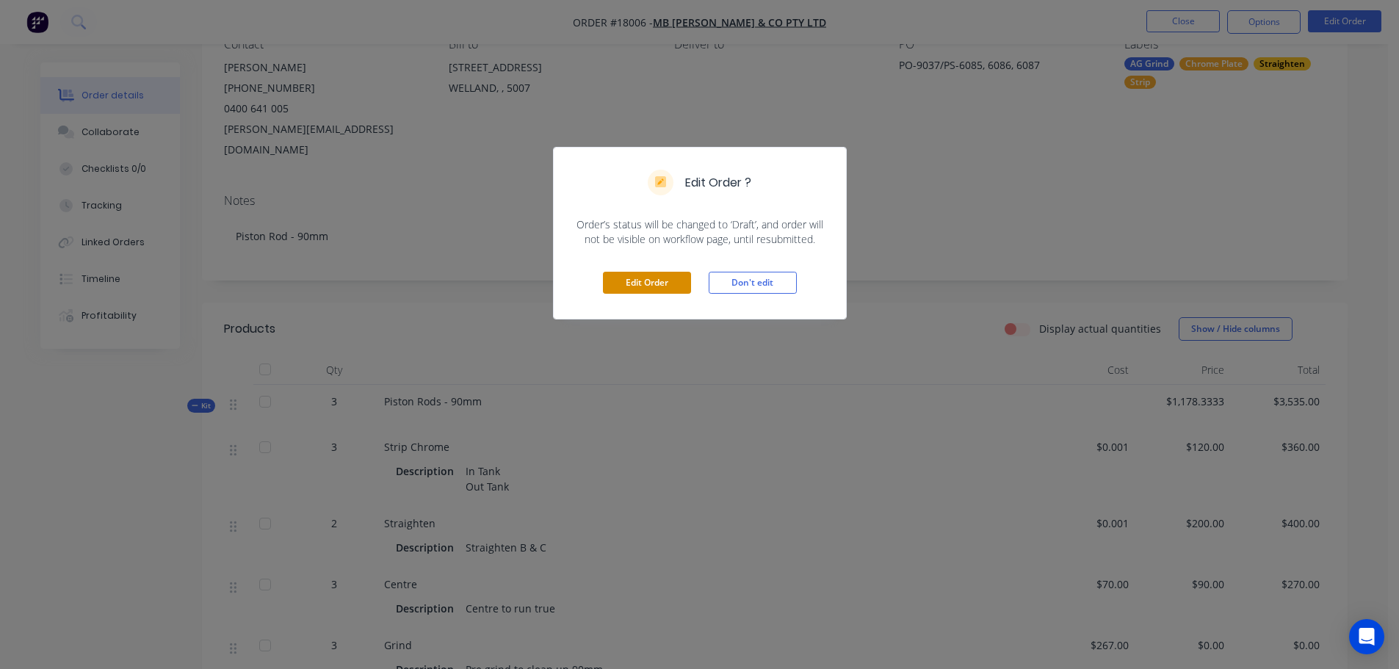
click at [649, 281] on button "Edit Order" at bounding box center [647, 283] width 88 height 22
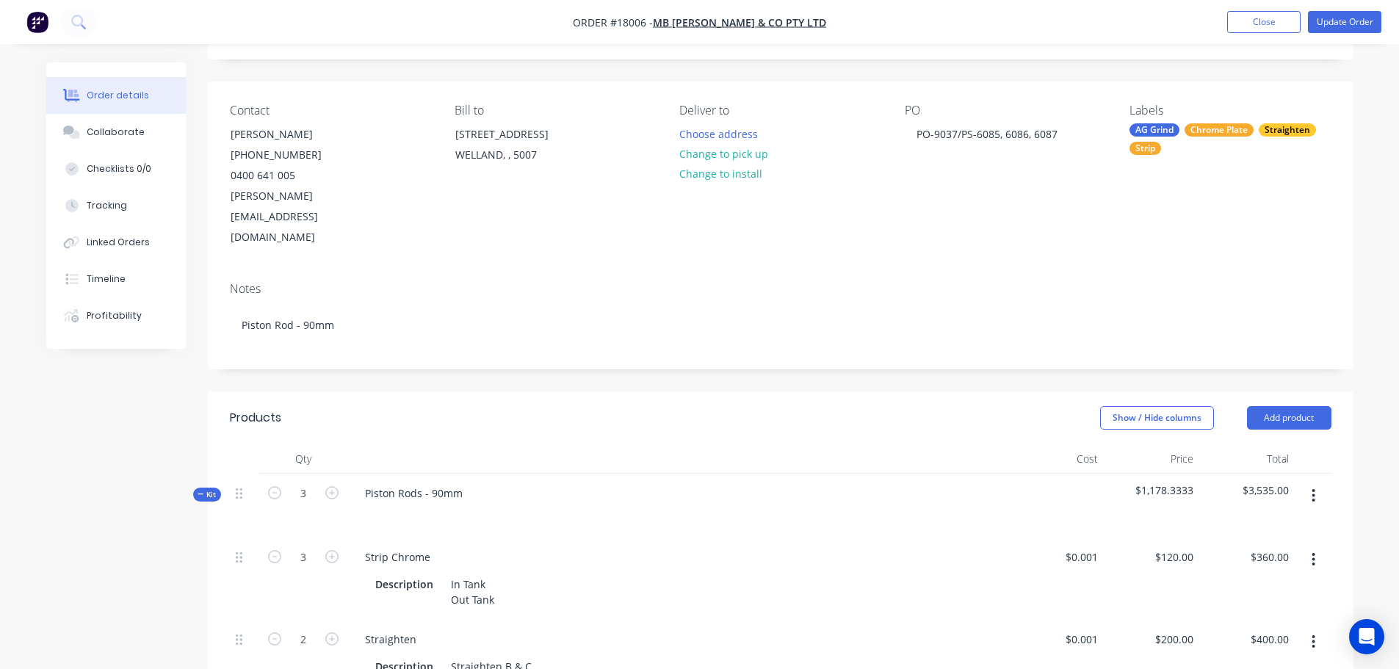
scroll to position [220, 0]
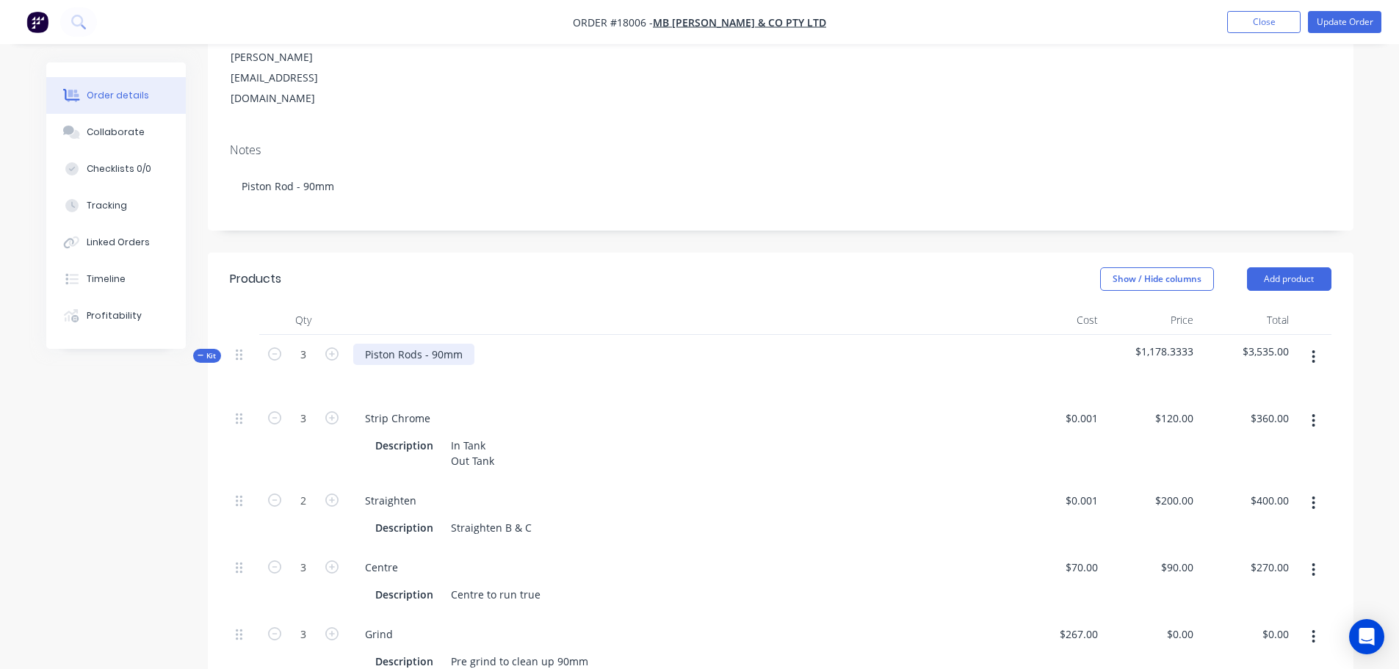
click at [459, 344] on div "Piston Rods - 90mm" at bounding box center [413, 354] width 121 height 21
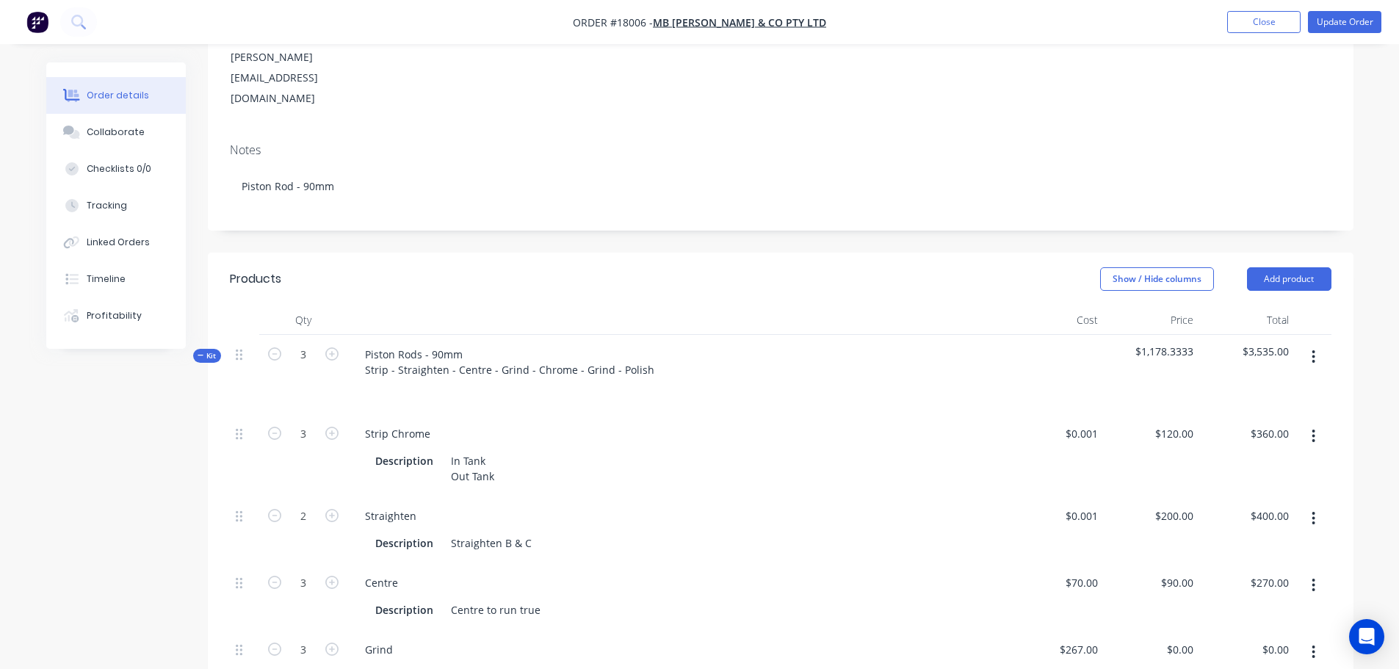
click at [544, 362] on div "Piston Rods - 90mm Strip - Straighten - Centre - Grind - Chrome - Grind - Polish" at bounding box center [677, 374] width 661 height 79
click at [1325, 20] on button "Update Order" at bounding box center [1344, 22] width 73 height 22
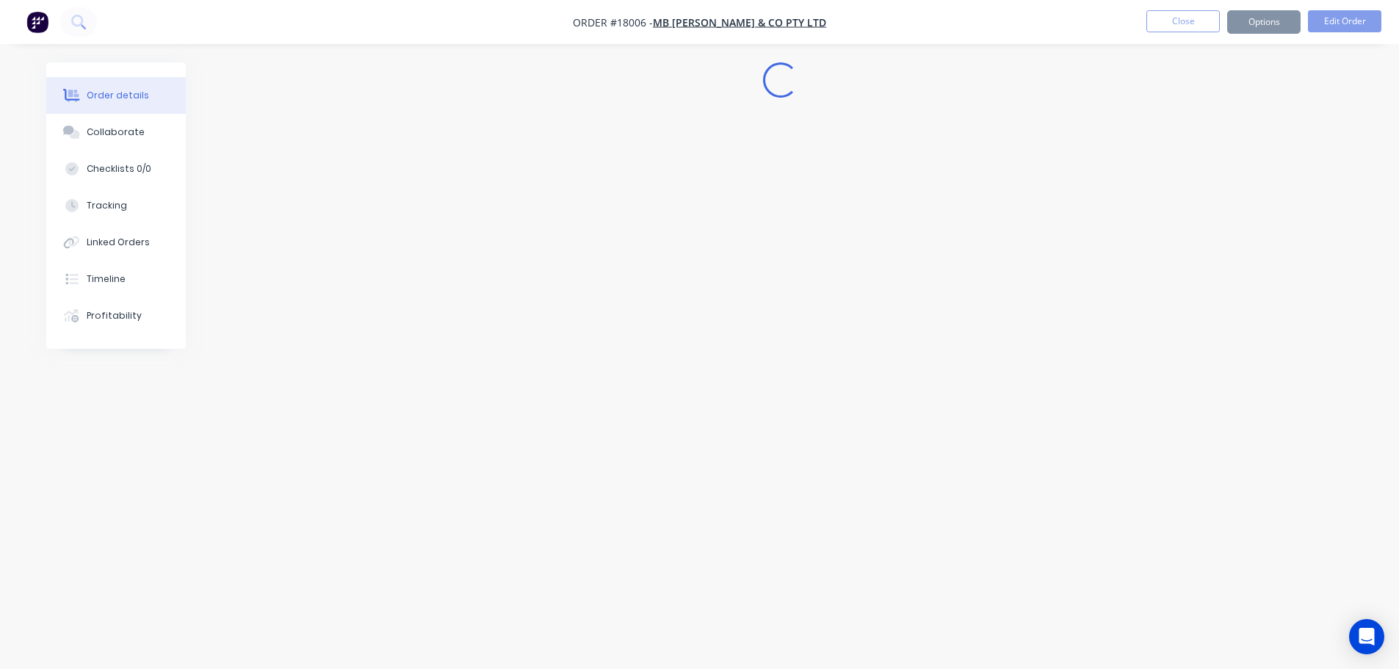
scroll to position [0, 0]
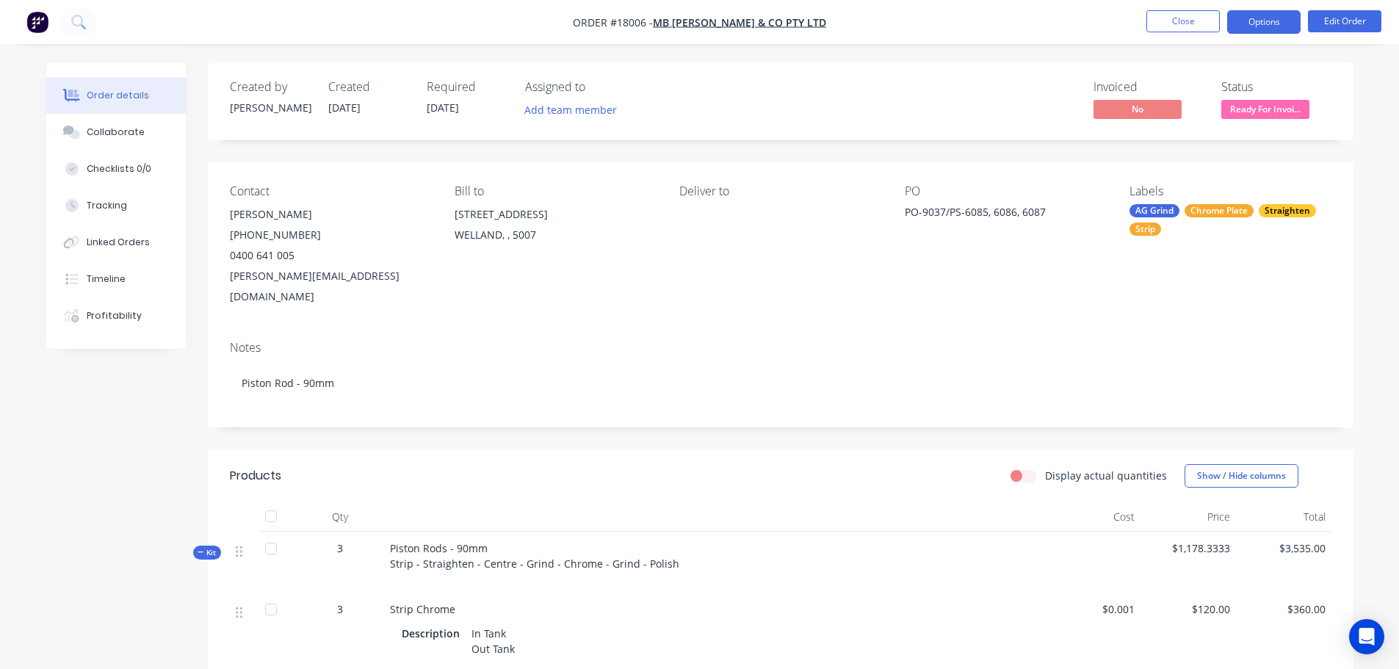
click at [1269, 30] on button "Options" at bounding box center [1264, 22] width 73 height 24
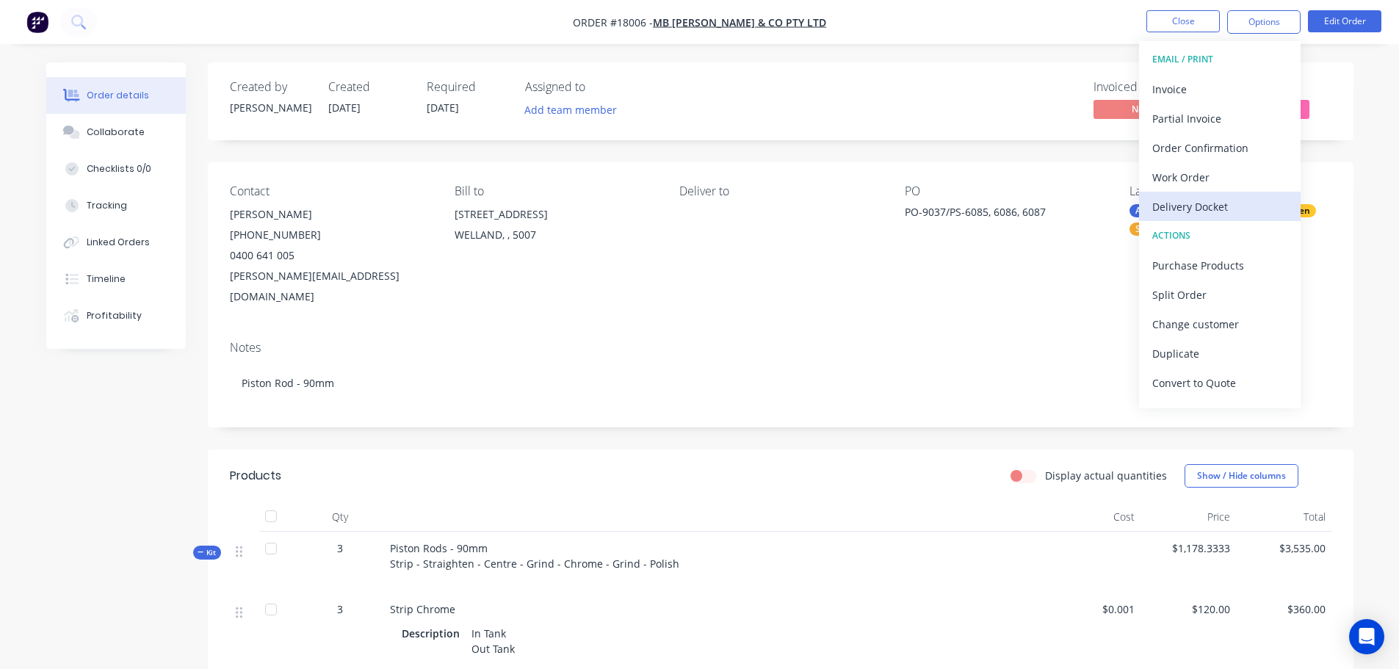
click at [1194, 202] on div "Delivery Docket" at bounding box center [1220, 206] width 135 height 21
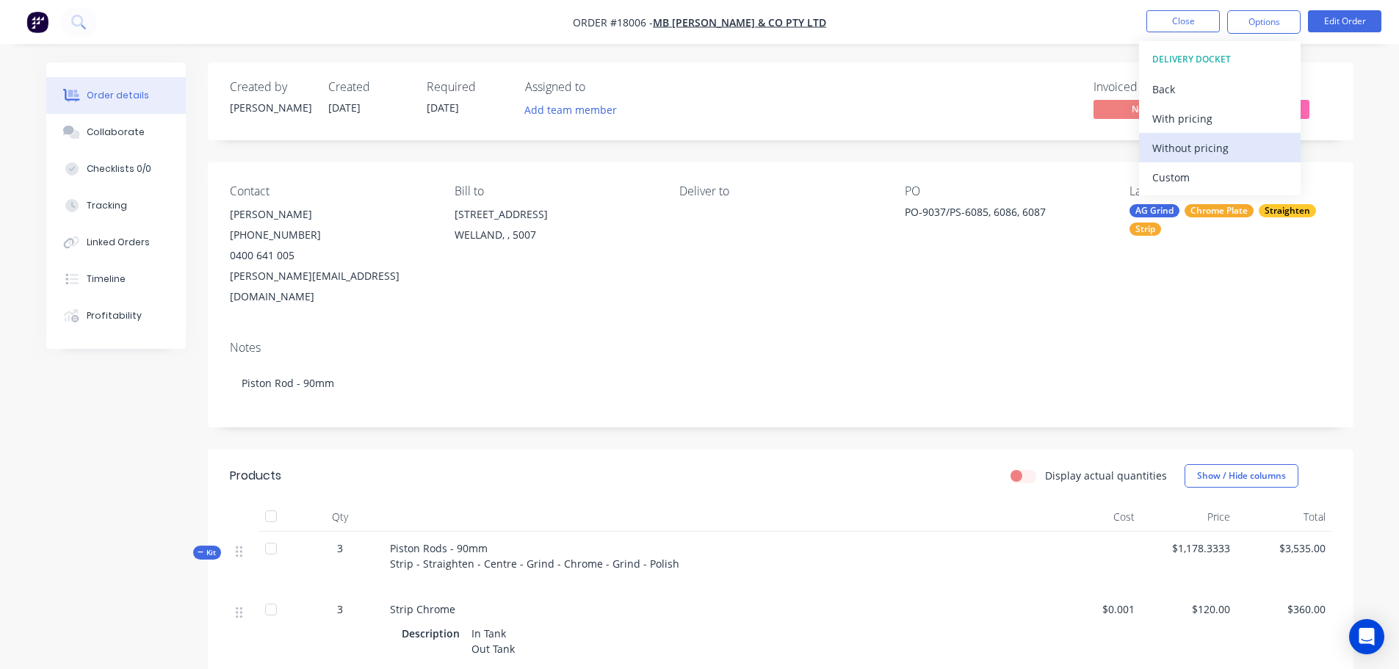
click at [1187, 156] on div "Without pricing" at bounding box center [1220, 147] width 135 height 21
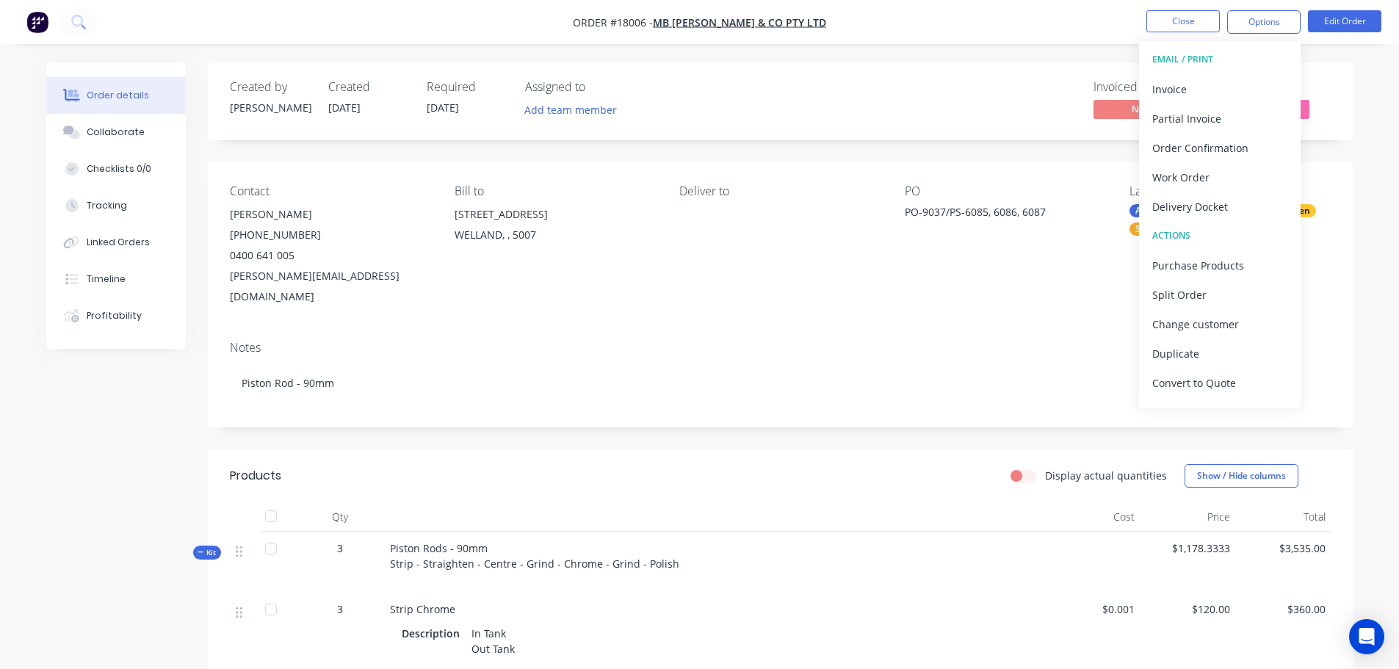
click at [965, 305] on div "Contact Zane Butterfield (08) 8340 1899 0400 641 005 Zane@butterfieldhydraulics…" at bounding box center [781, 245] width 1146 height 167
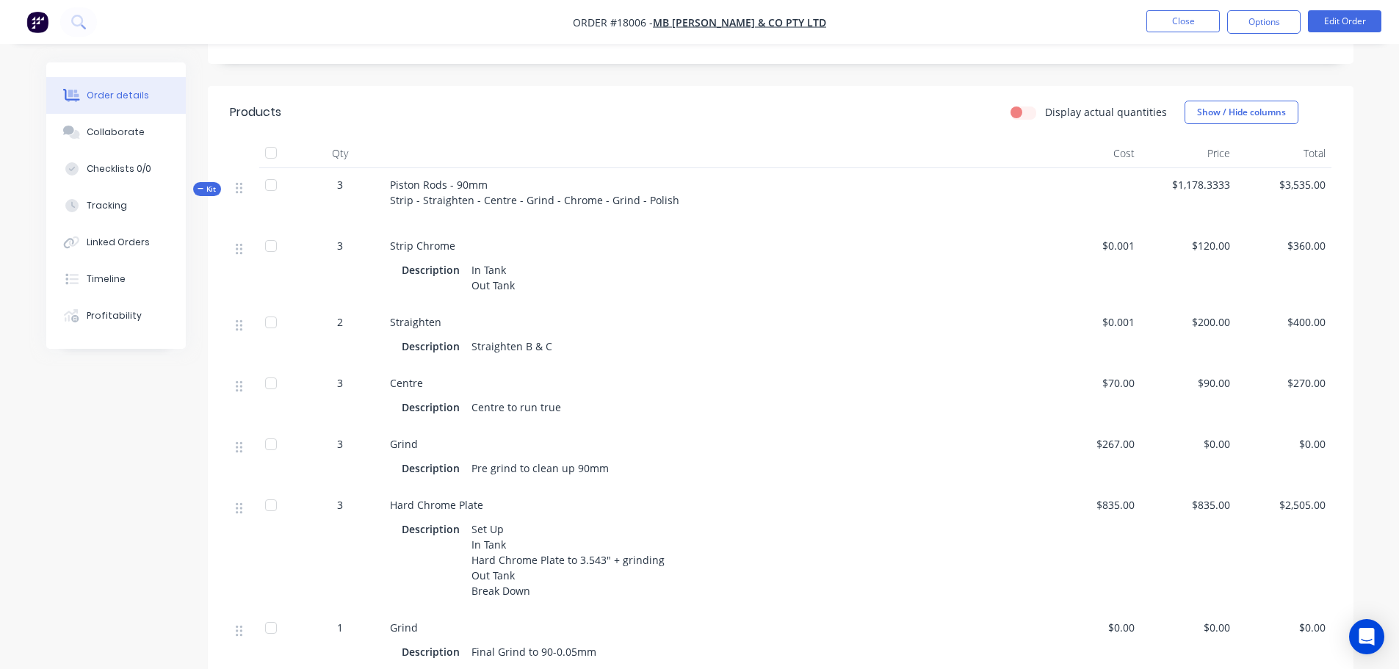
scroll to position [367, 0]
click at [1199, 29] on button "Close" at bounding box center [1183, 21] width 73 height 22
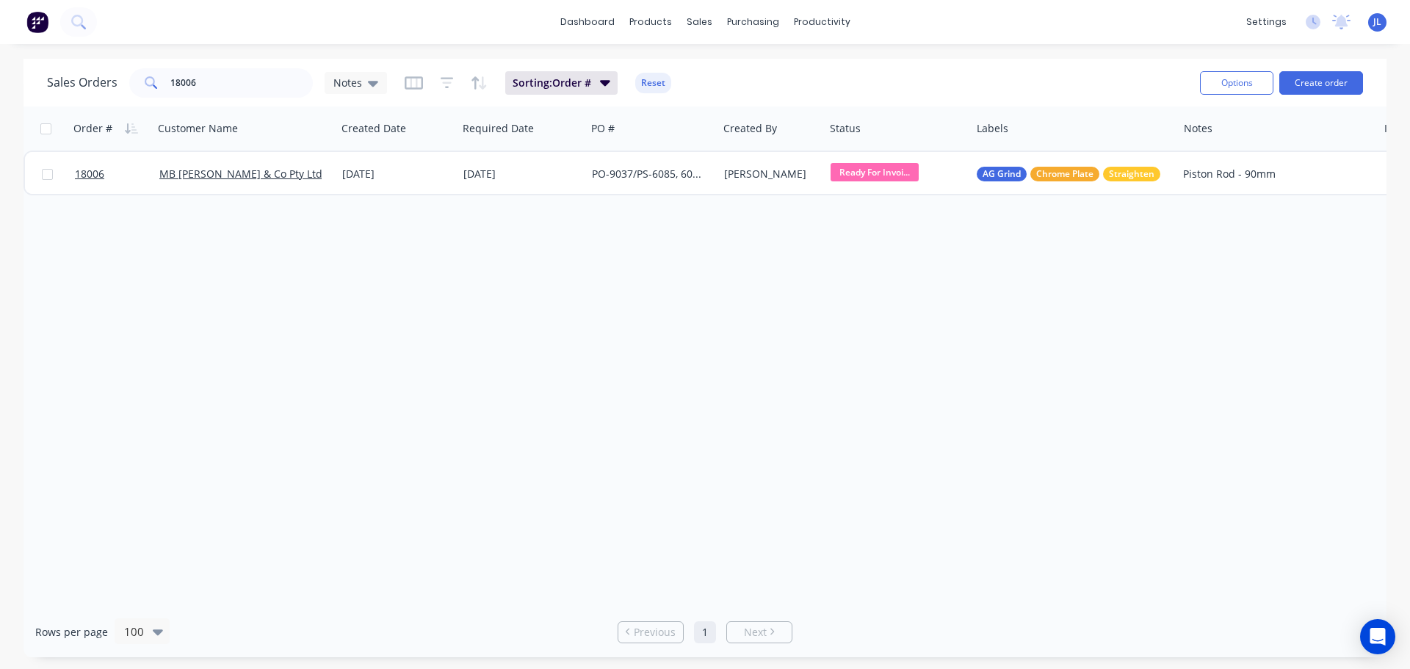
click at [788, 344] on div "Order # Customer Name Created Date Required Date PO # Created By Status Labels …" at bounding box center [705, 357] width 1363 height 500
